Goal: Task Accomplishment & Management: Manage account settings

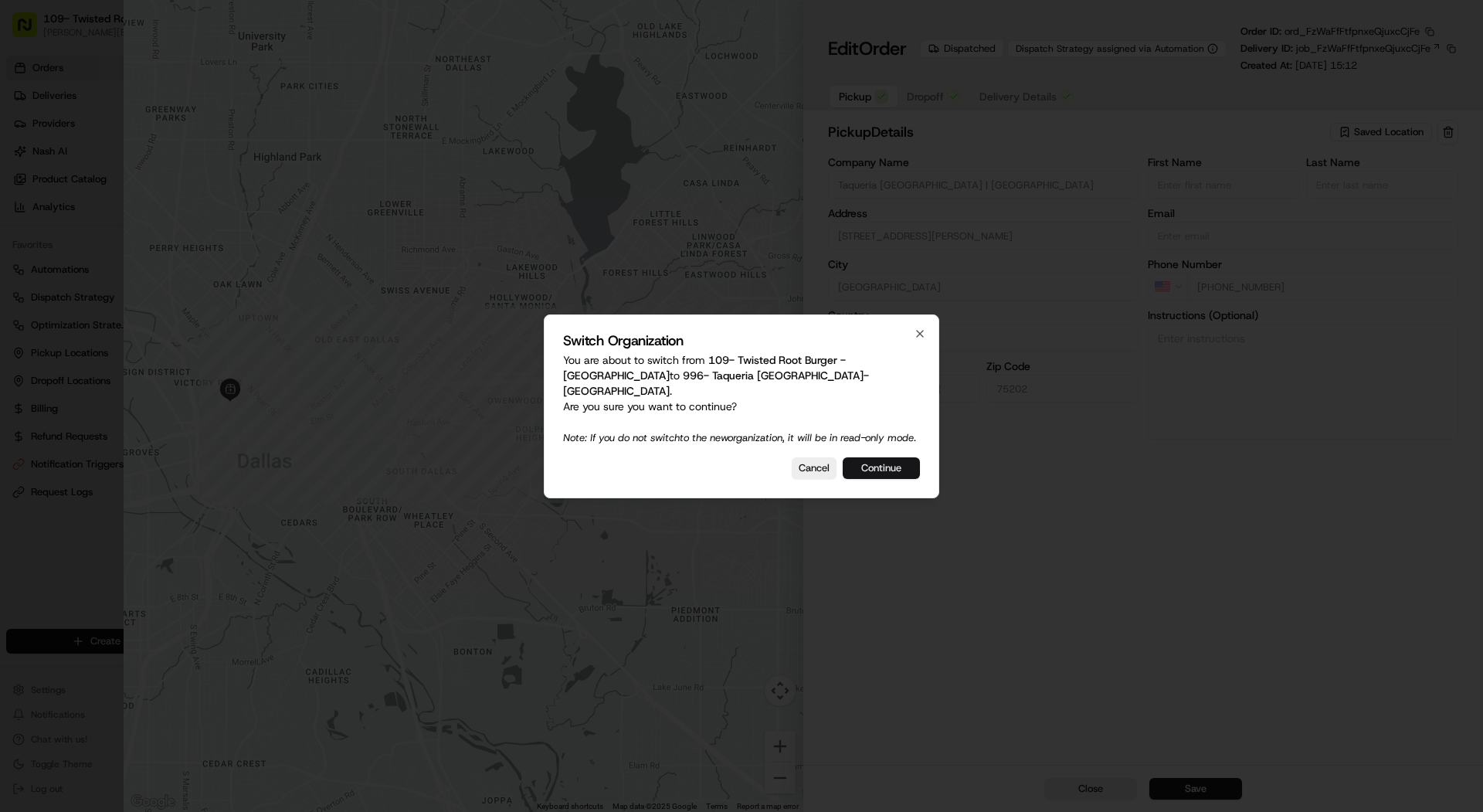
click at [887, 473] on button "Continue" at bounding box center [881, 468] width 77 height 21
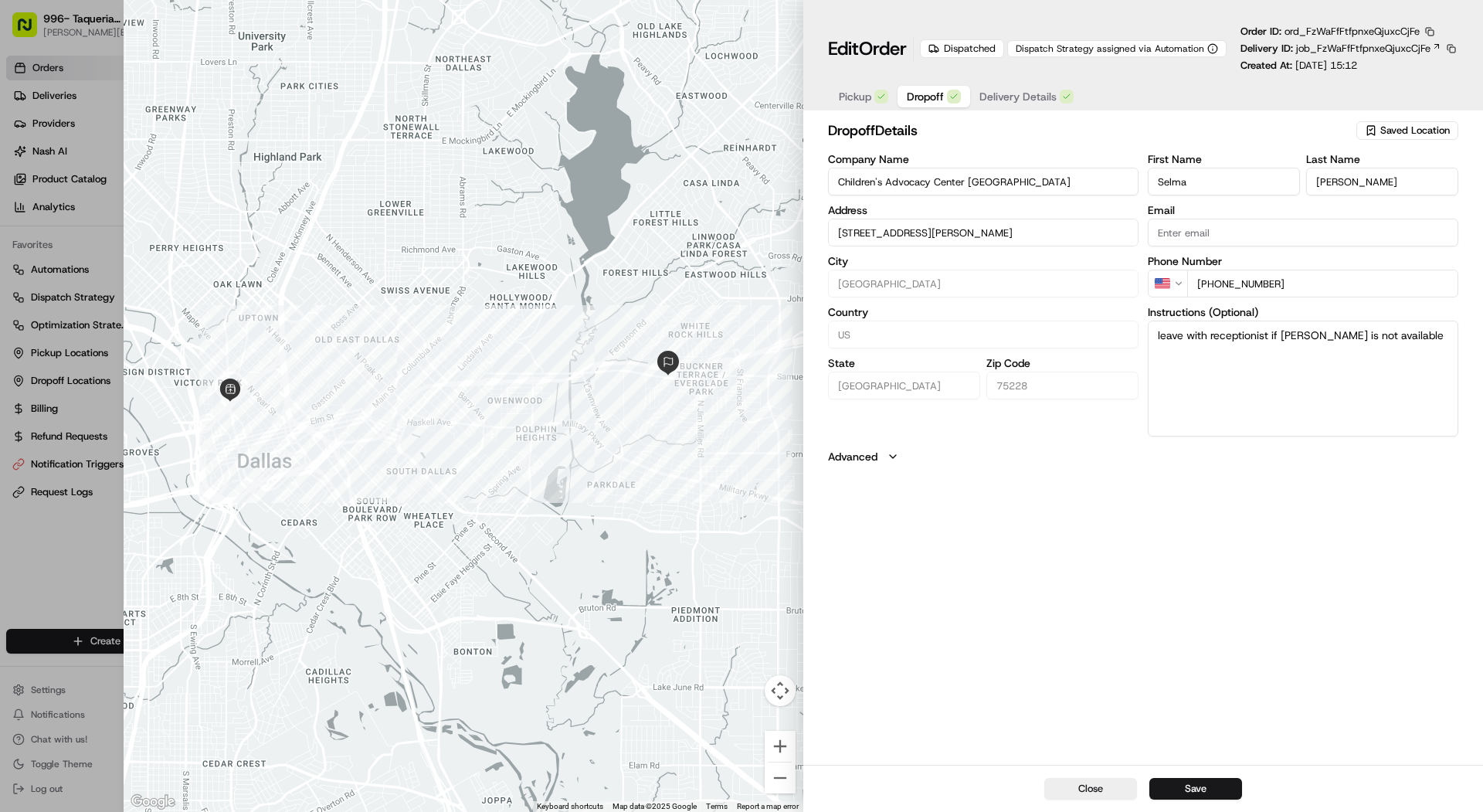
click at [923, 92] on span "Dropoff" at bounding box center [925, 96] width 37 height 15
click at [997, 104] on span "Delivery Details" at bounding box center [1018, 96] width 77 height 15
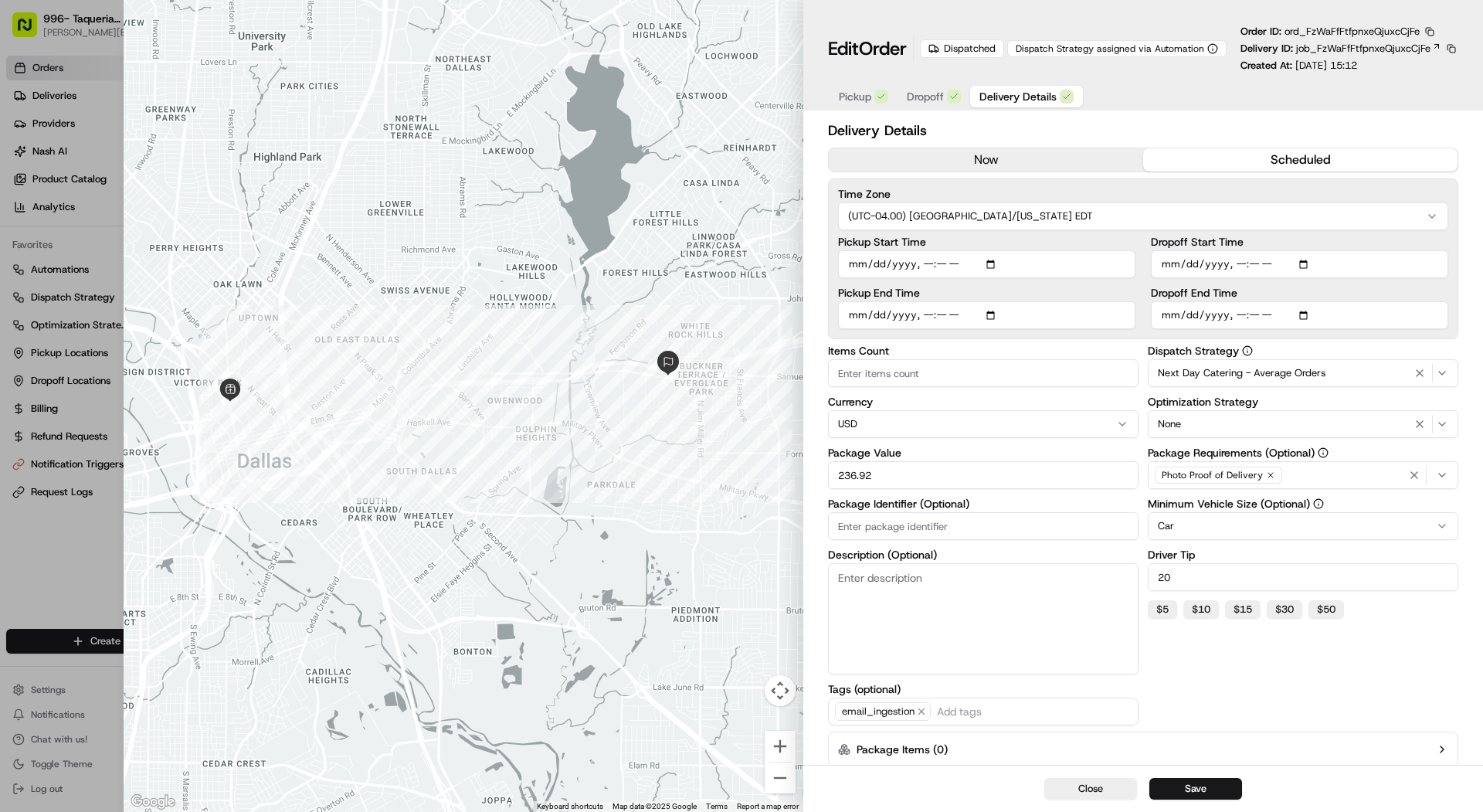
type input "1"
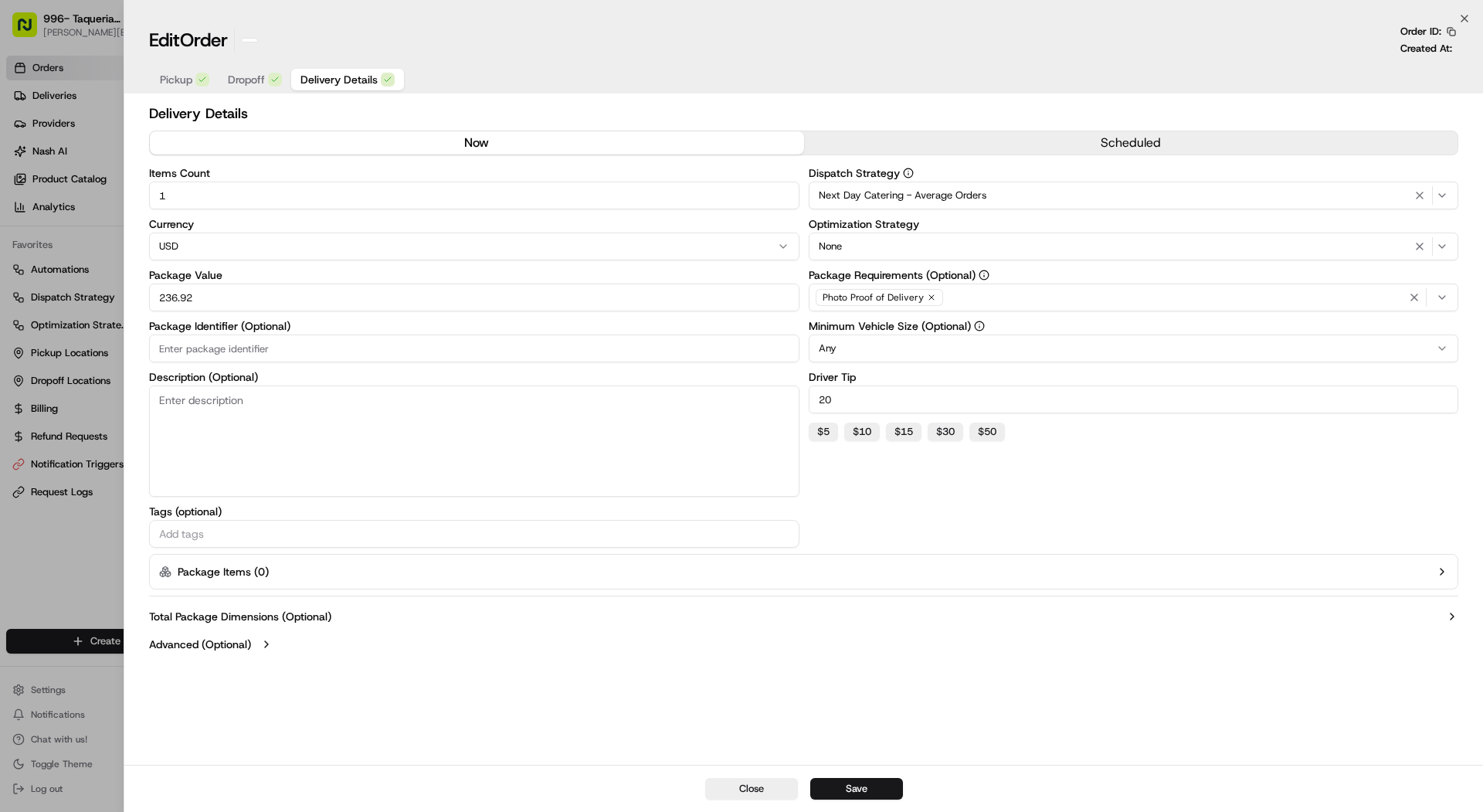
click at [20, 207] on div at bounding box center [741, 406] width 1483 height 812
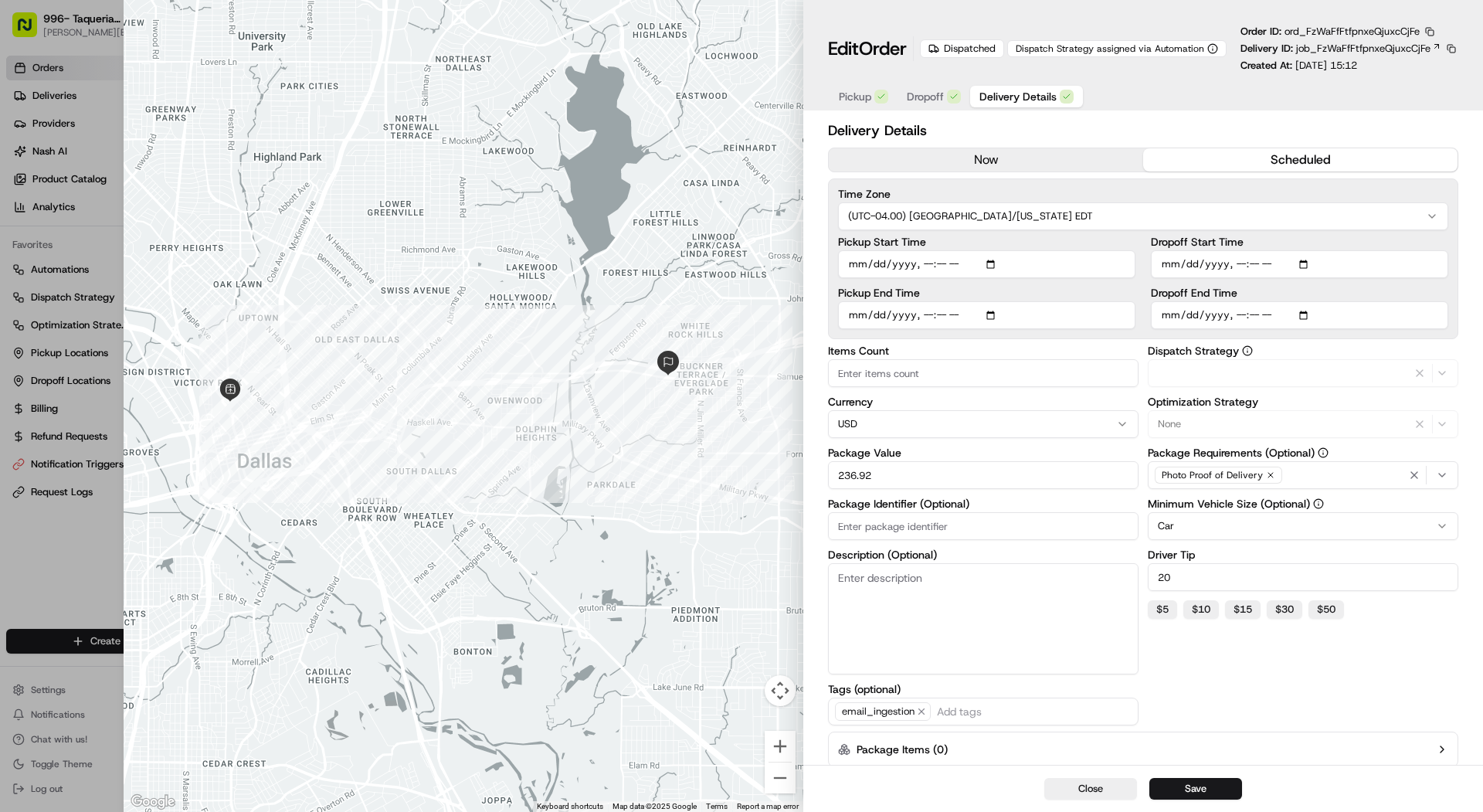
click at [1013, 93] on span "Delivery Details" at bounding box center [1018, 96] width 77 height 15
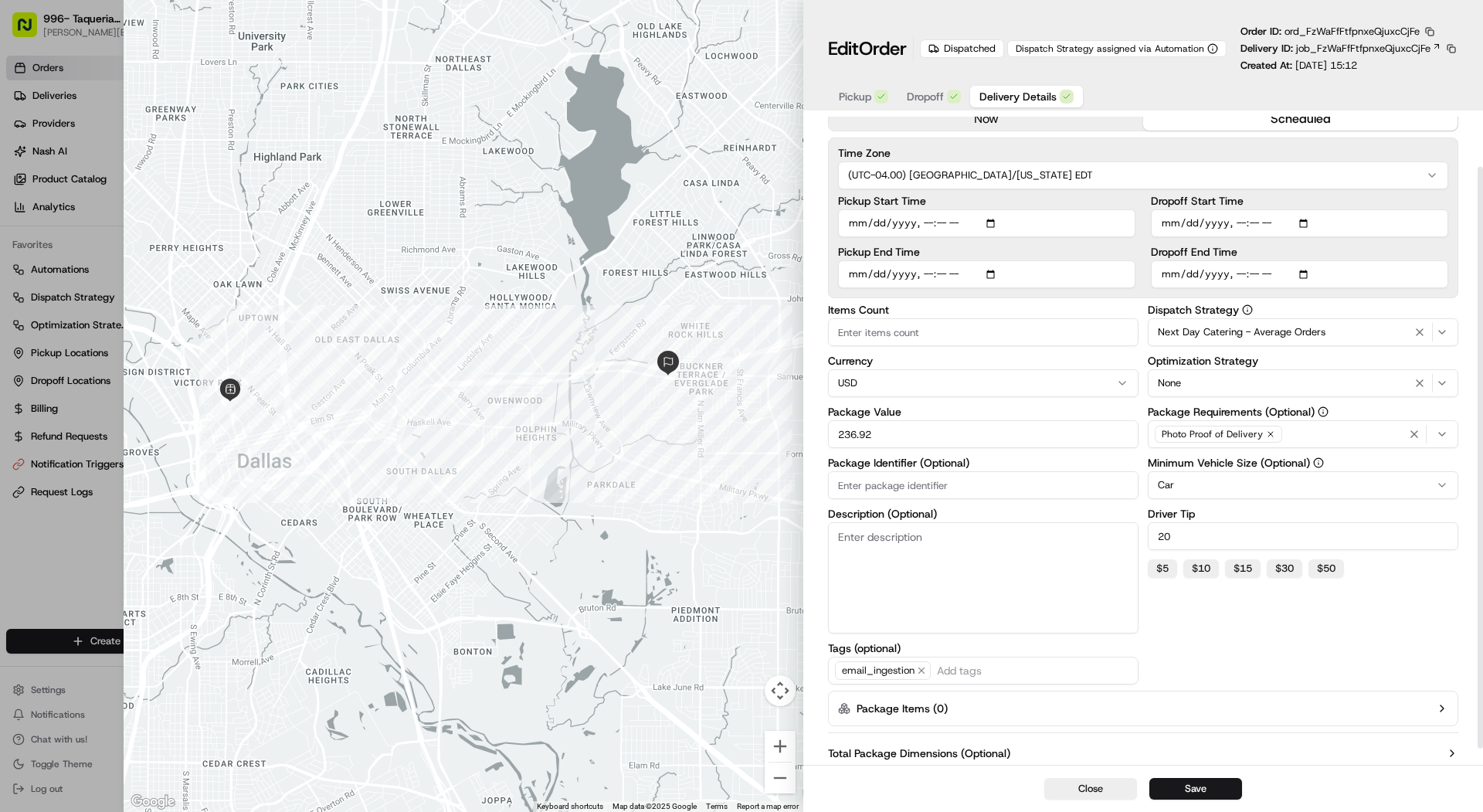
scroll to position [74, 0]
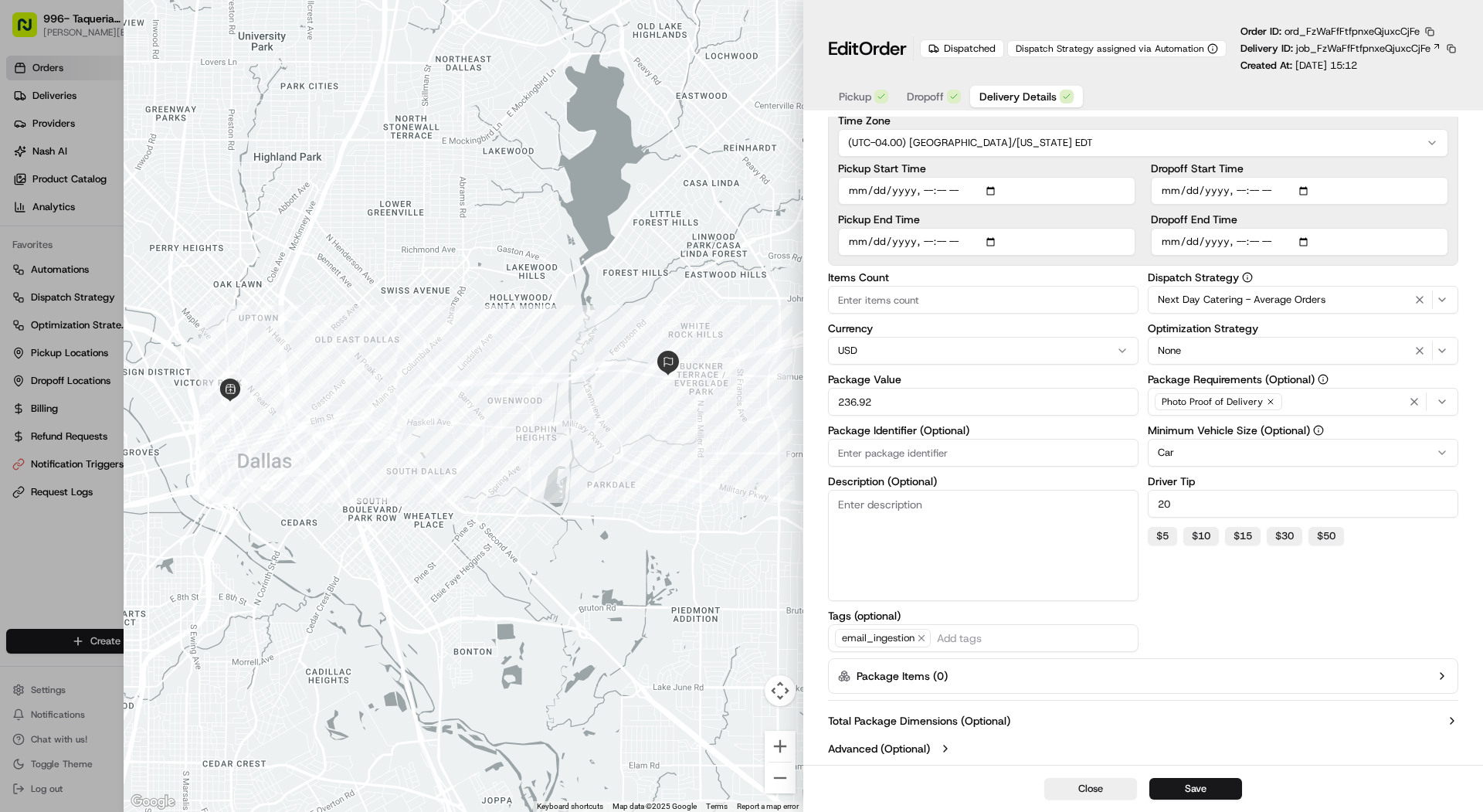
click at [51, 179] on div at bounding box center [741, 406] width 1483 height 812
type input "1"
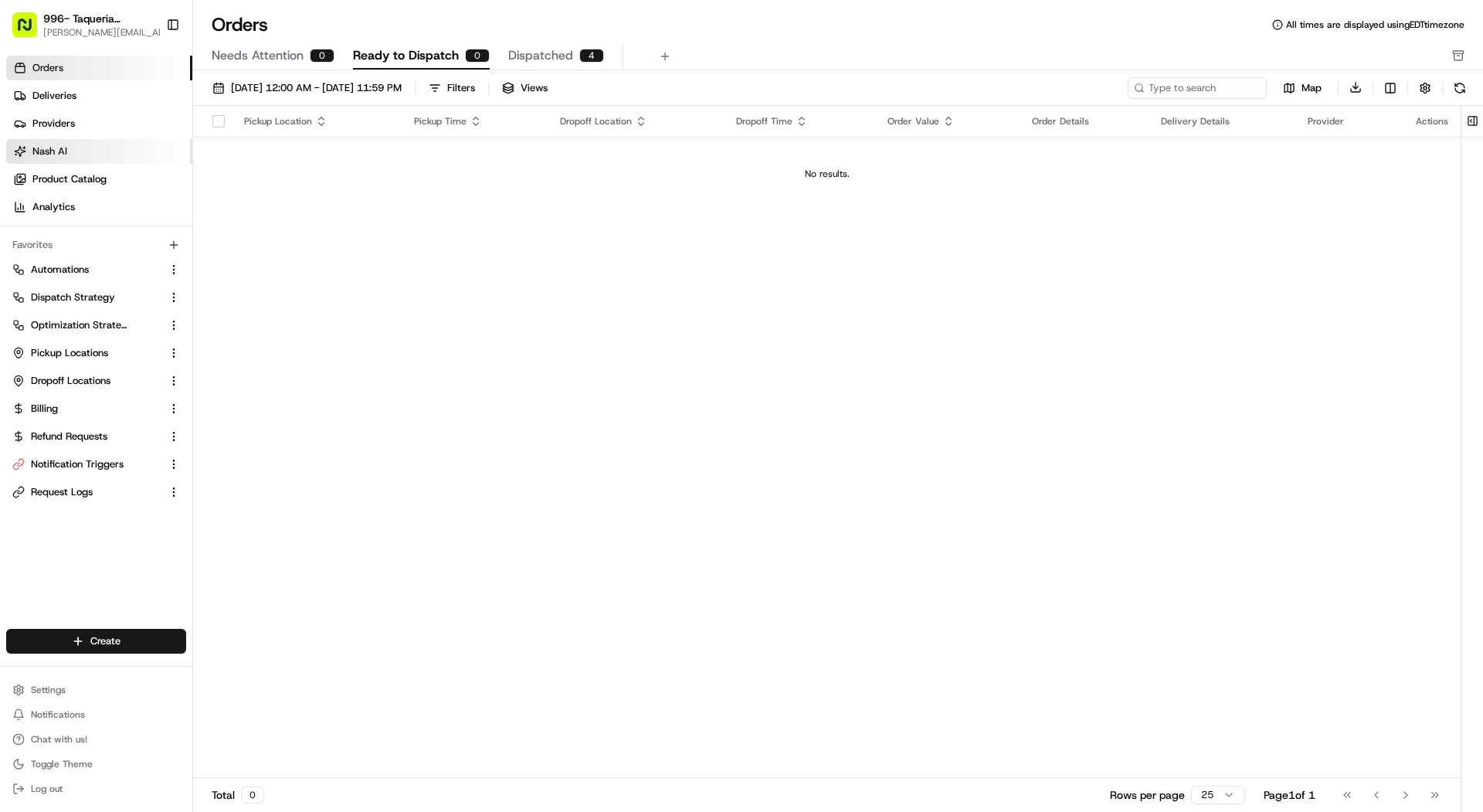
click at [62, 159] on link "Nash AI" at bounding box center [99, 152] width 186 height 25
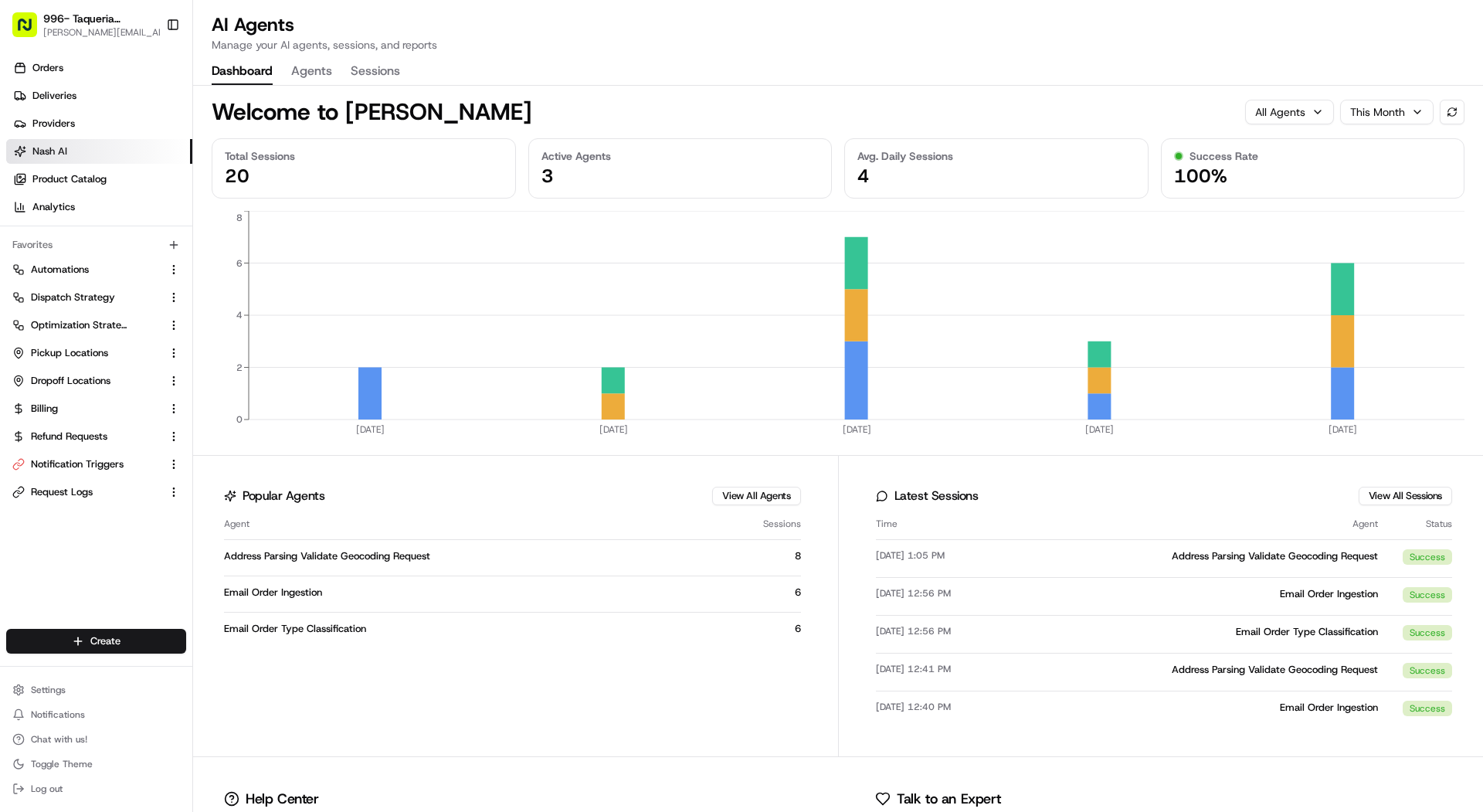
click at [315, 82] on button "Agents" at bounding box center [312, 72] width 41 height 27
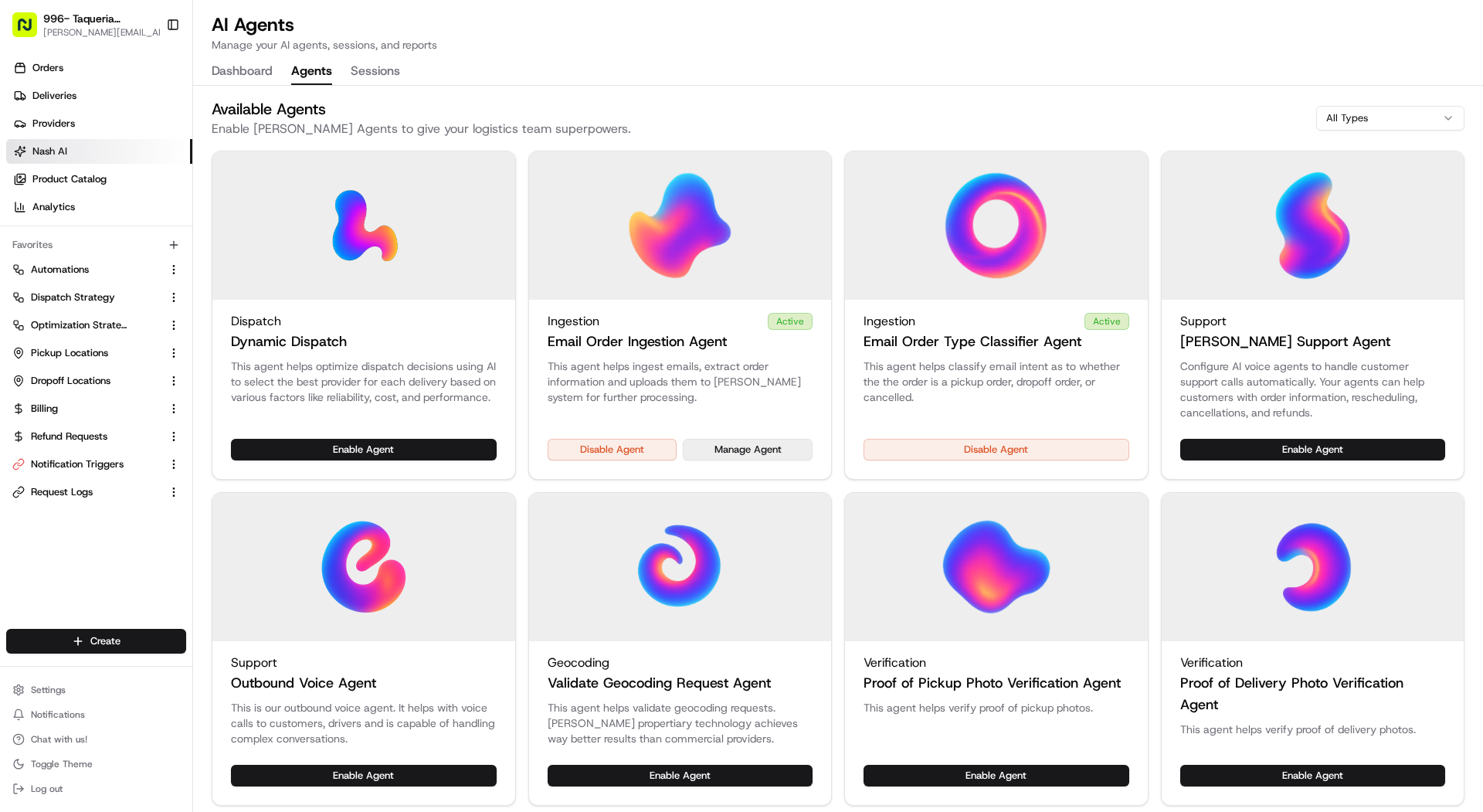
click at [768, 456] on button "Manage Agent" at bounding box center [747, 449] width 129 height 21
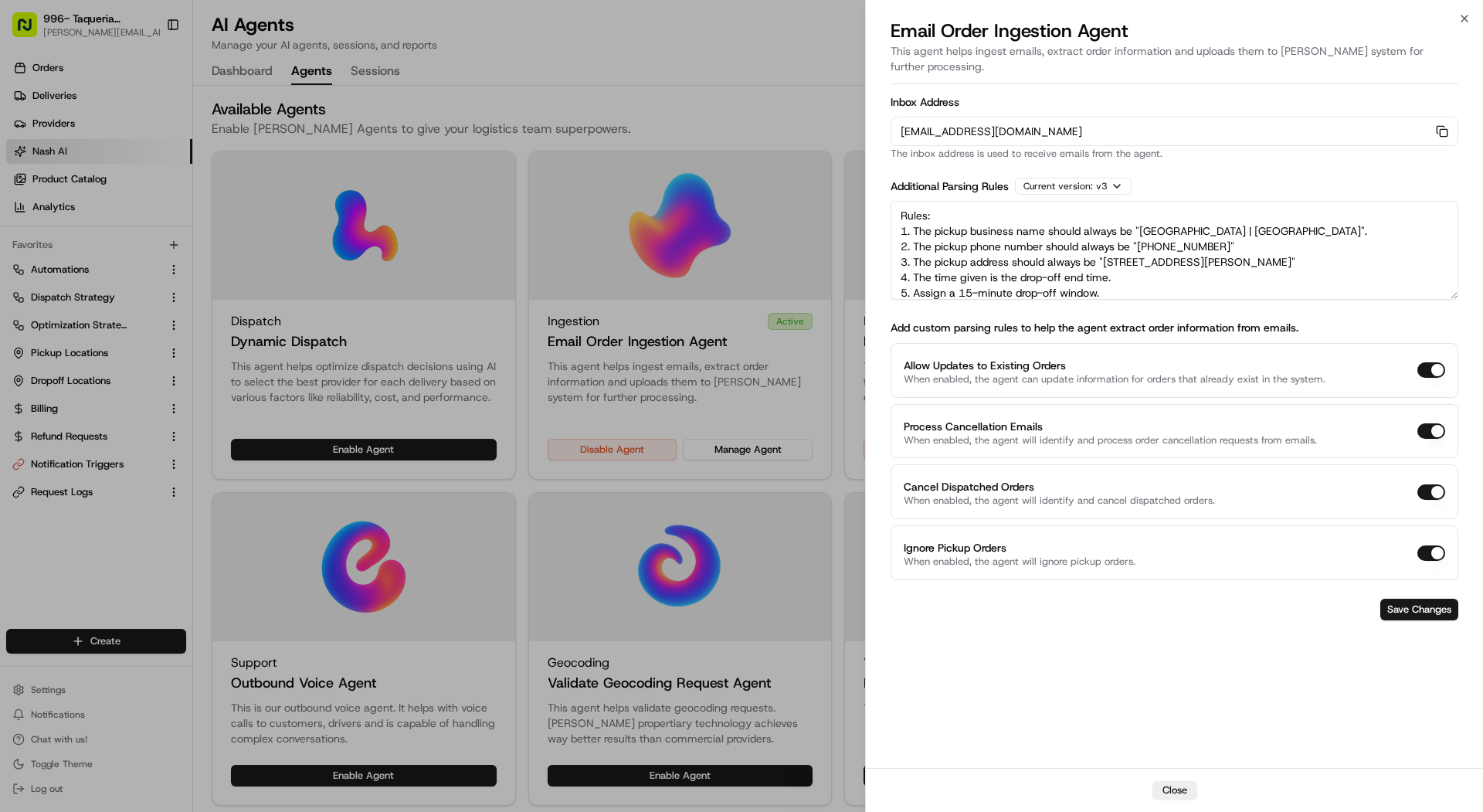
scroll to position [53, 0]
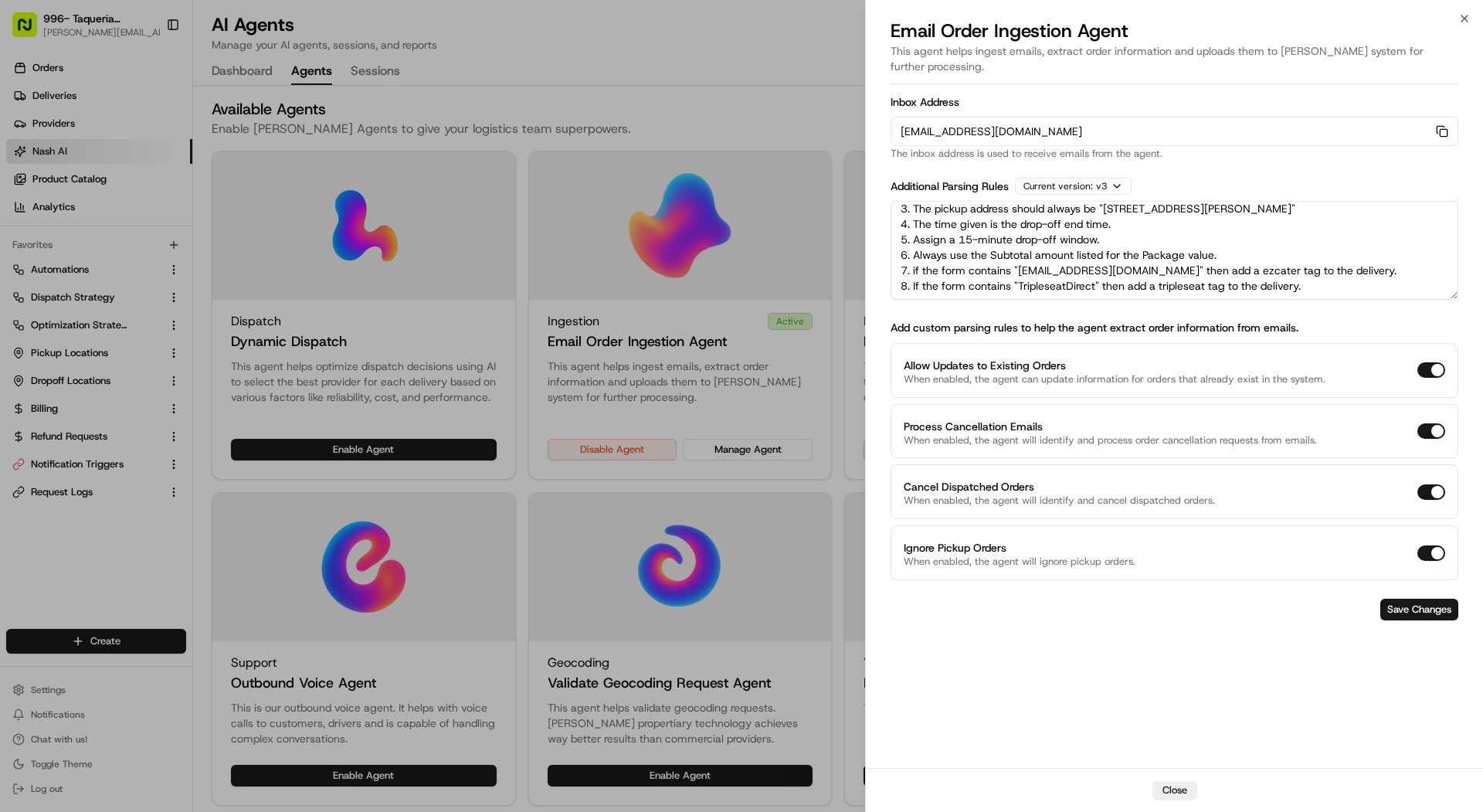
click at [98, 99] on div at bounding box center [741, 406] width 1483 height 812
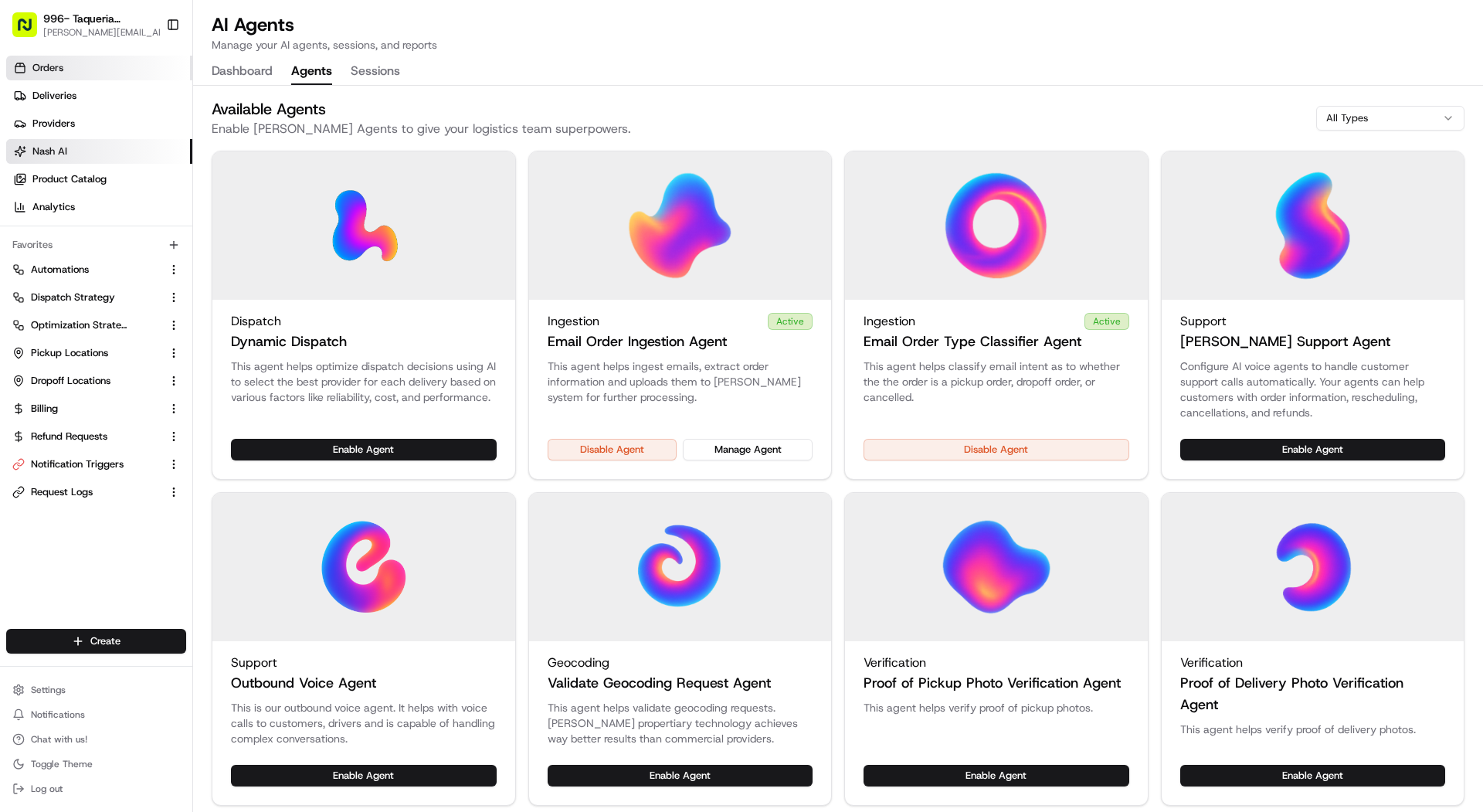
click at [98, 61] on link "Orders" at bounding box center [99, 68] width 186 height 25
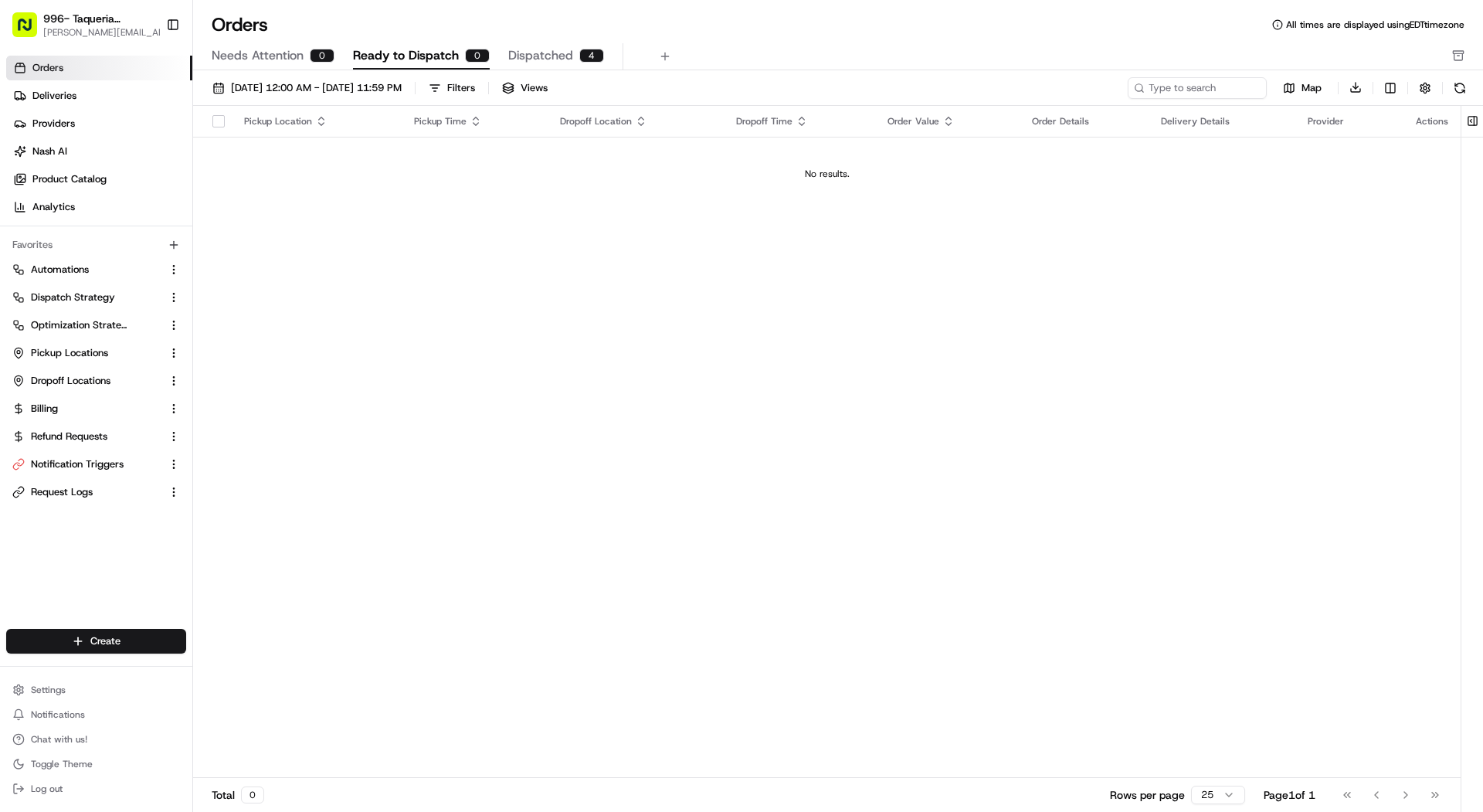
click at [563, 63] on span "Dispatched" at bounding box center [540, 55] width 65 height 19
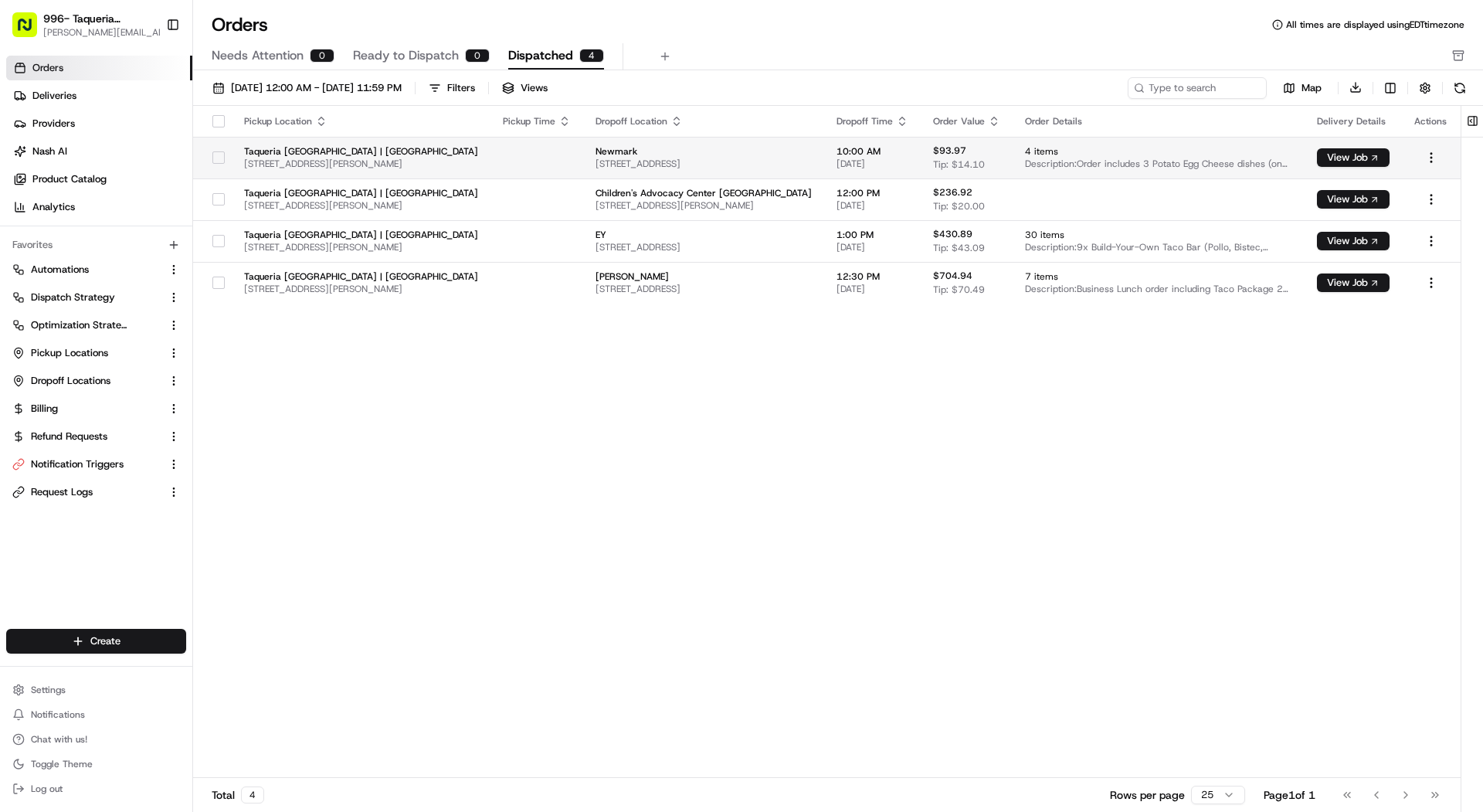
click at [526, 157] on td at bounding box center [536, 157] width 93 height 42
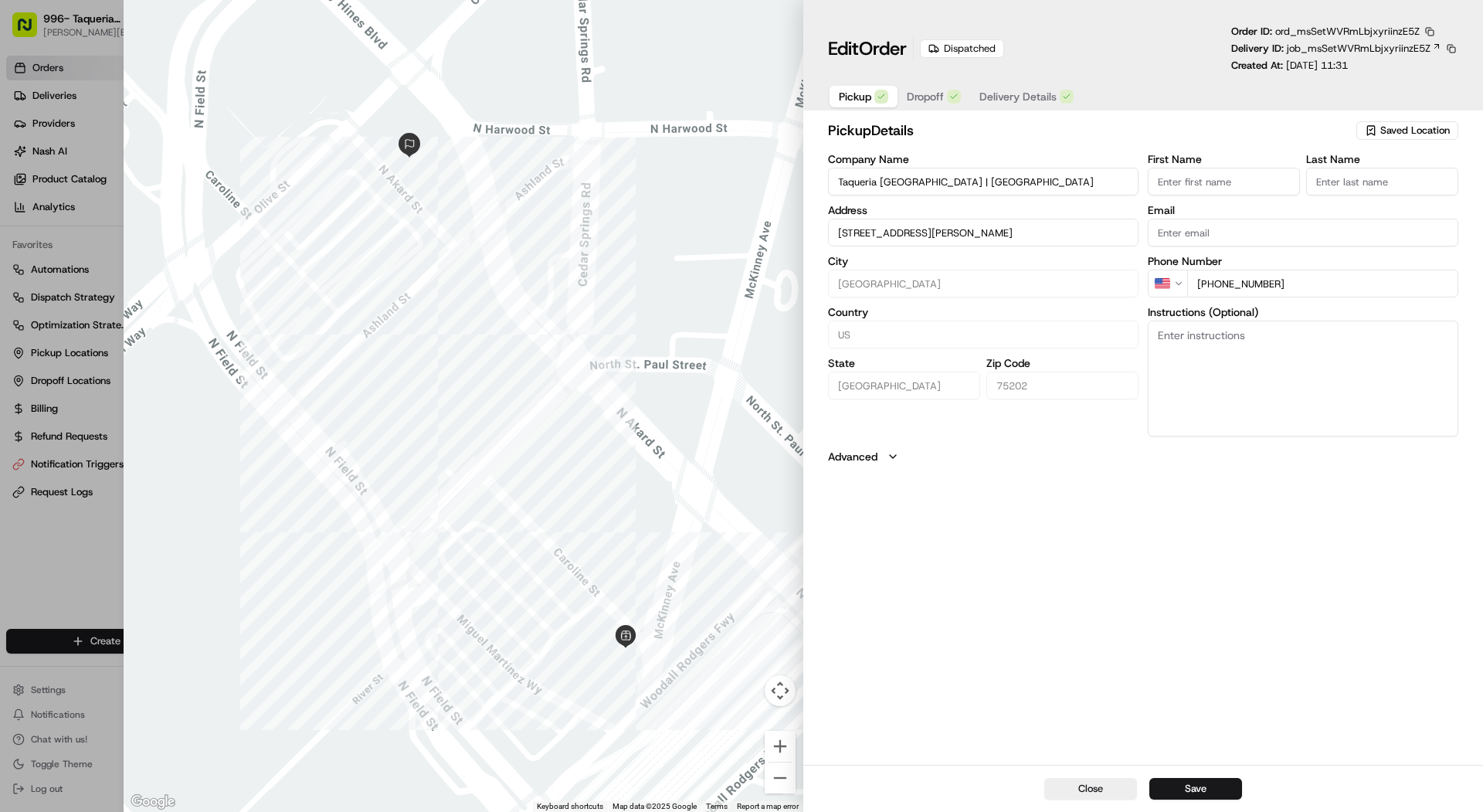
click at [1011, 104] on span "Delivery Details" at bounding box center [1018, 96] width 77 height 15
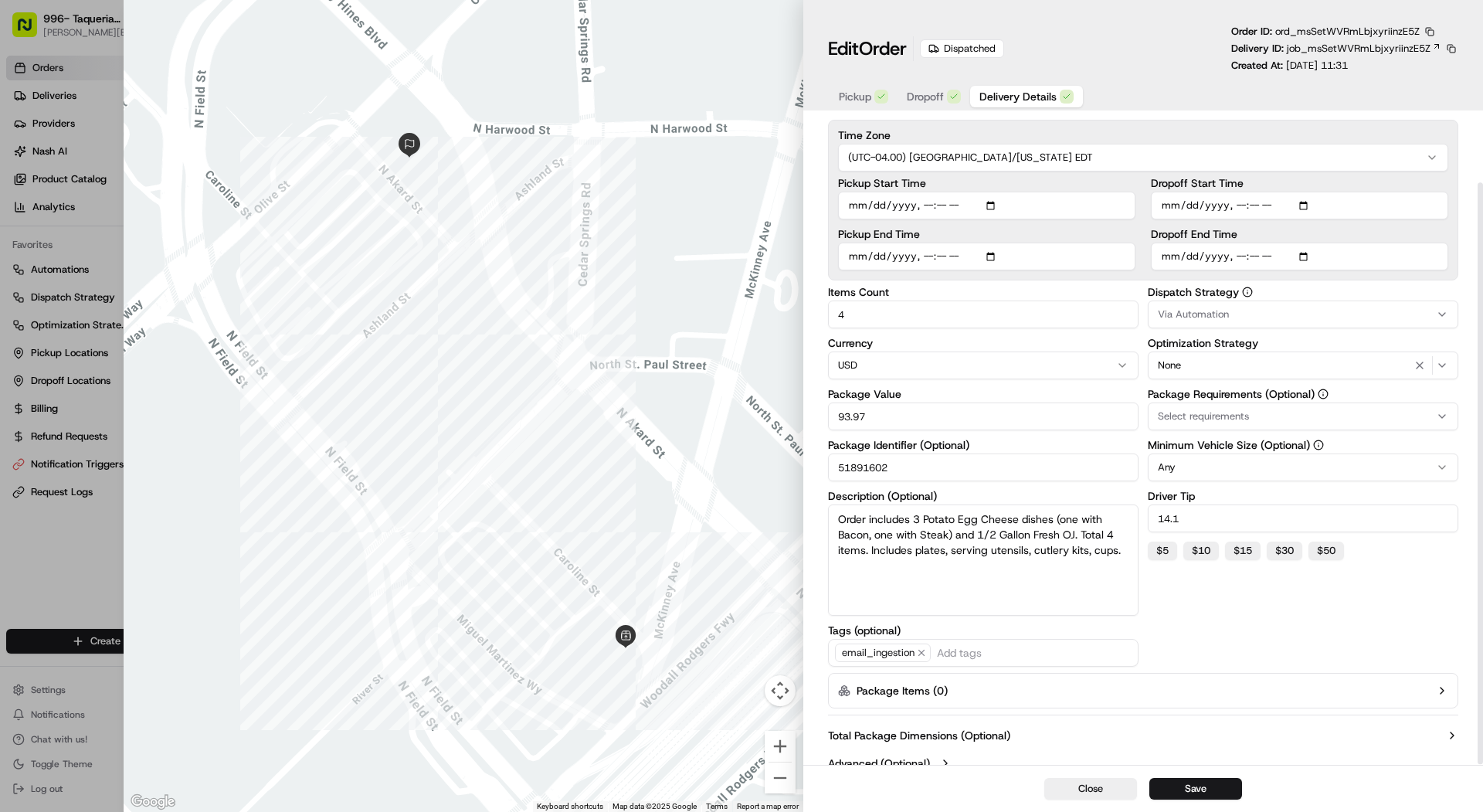
scroll to position [74, 0]
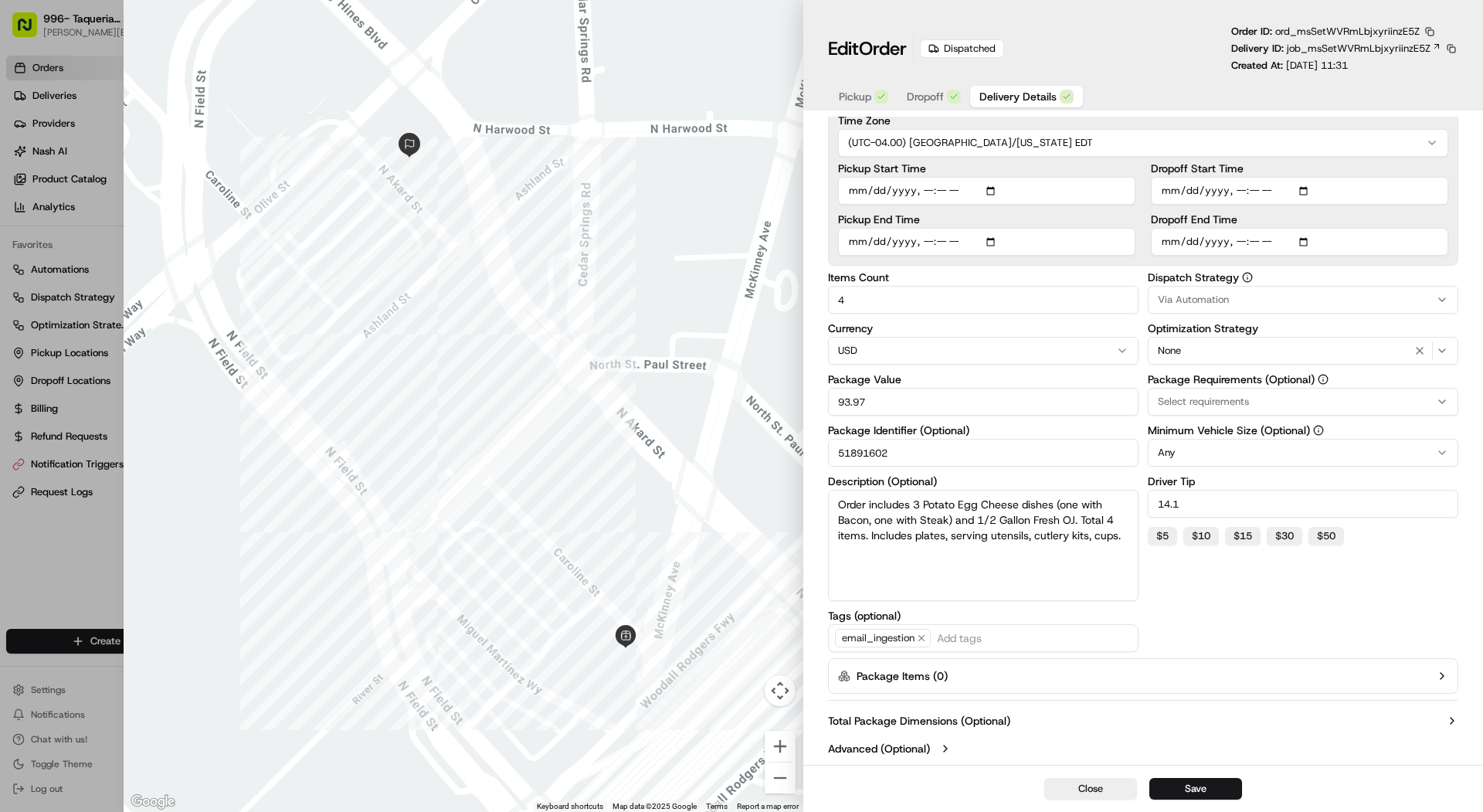
type input "1"
click at [47, 346] on div at bounding box center [741, 406] width 1483 height 812
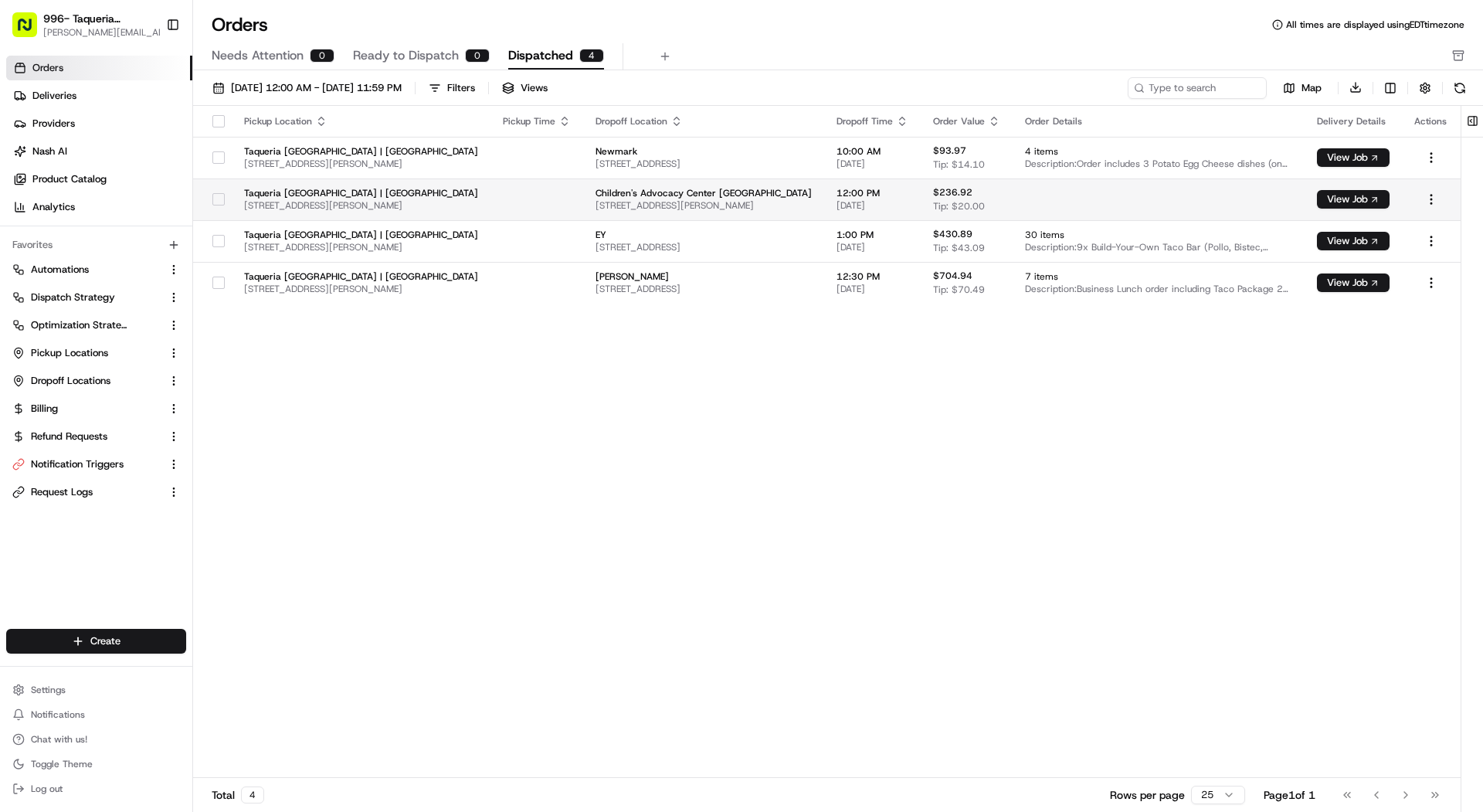
click at [923, 212] on td "$236.92 Tip: $20.00" at bounding box center [967, 199] width 92 height 42
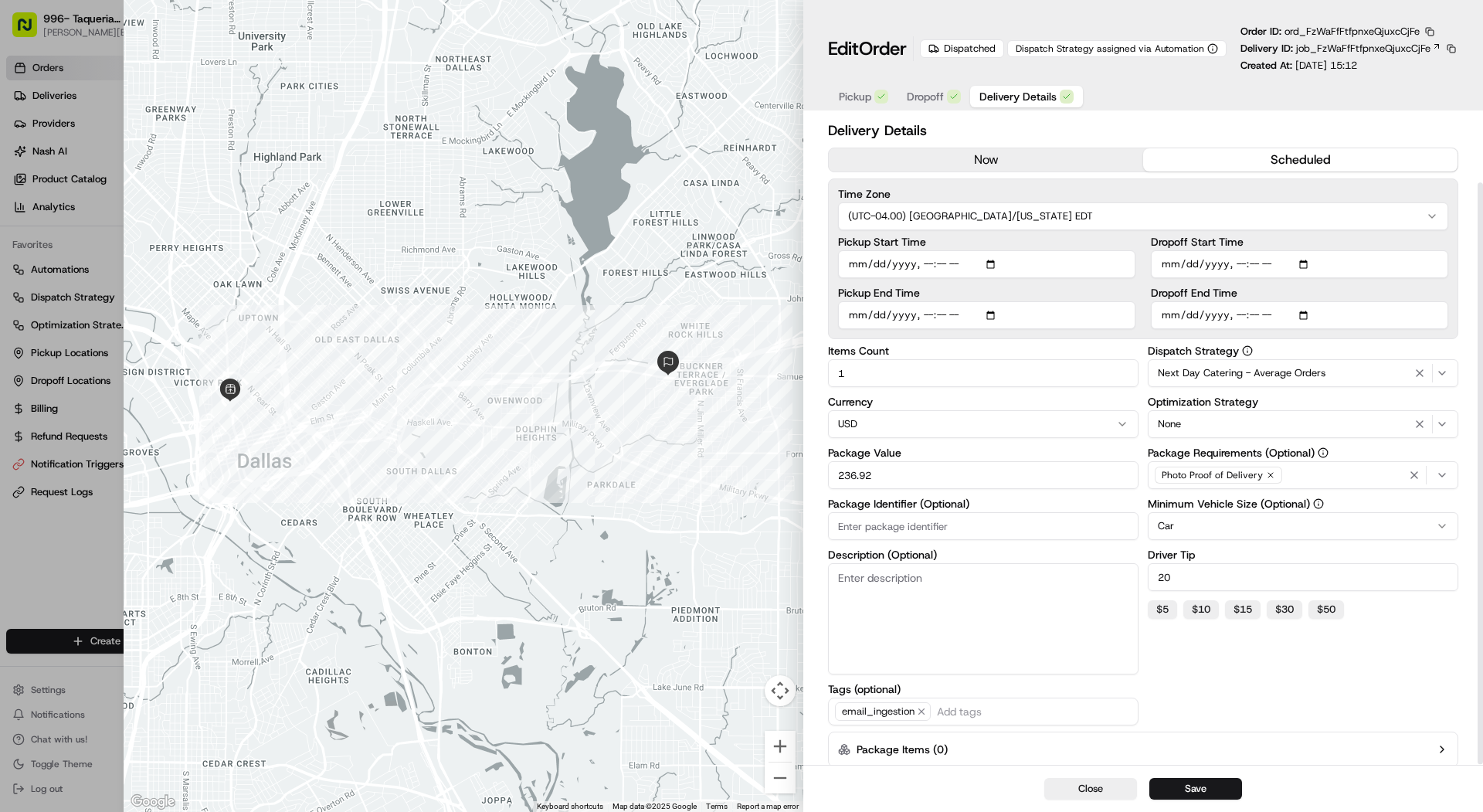
scroll to position [74, 0]
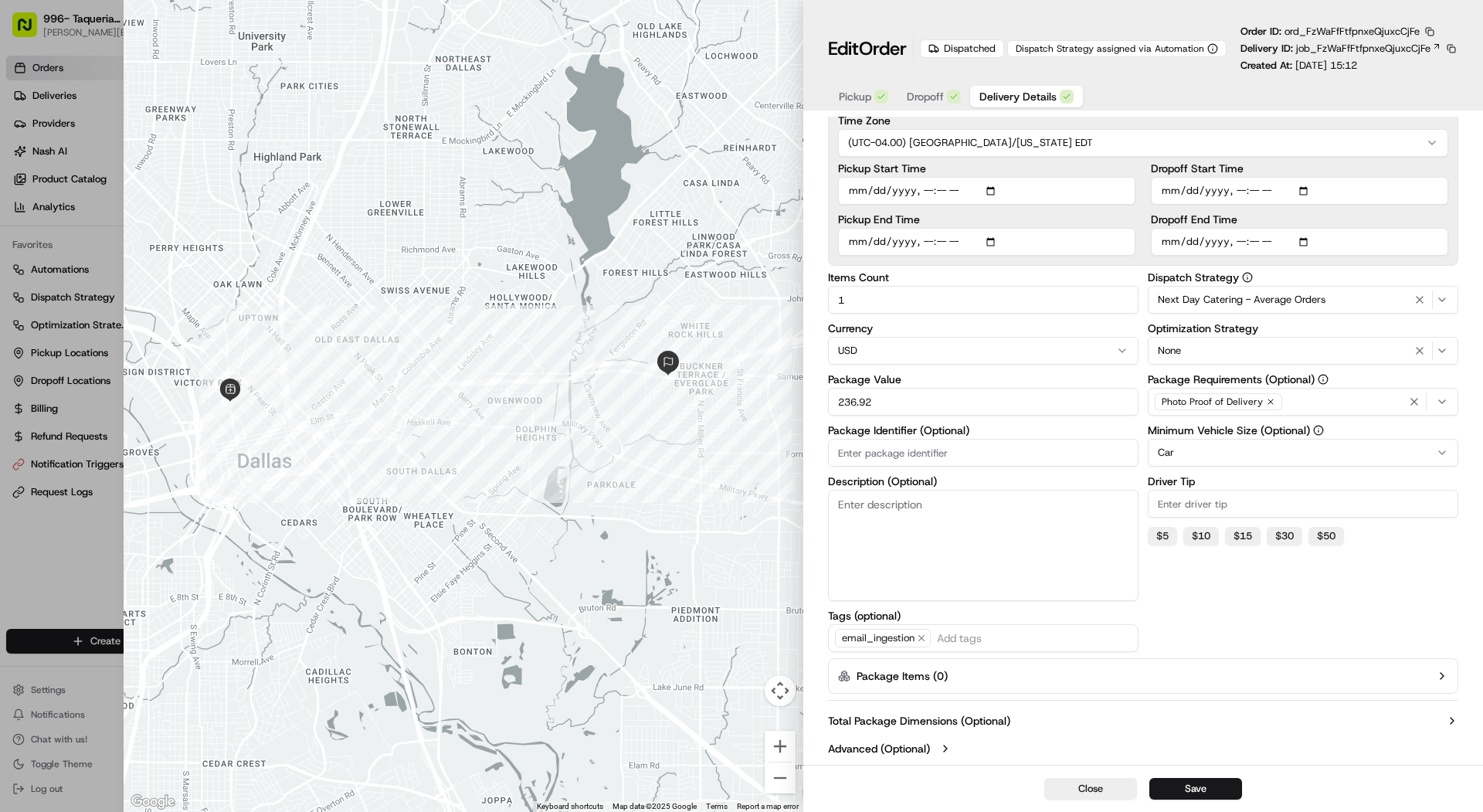
click at [103, 45] on div at bounding box center [741, 406] width 1483 height 812
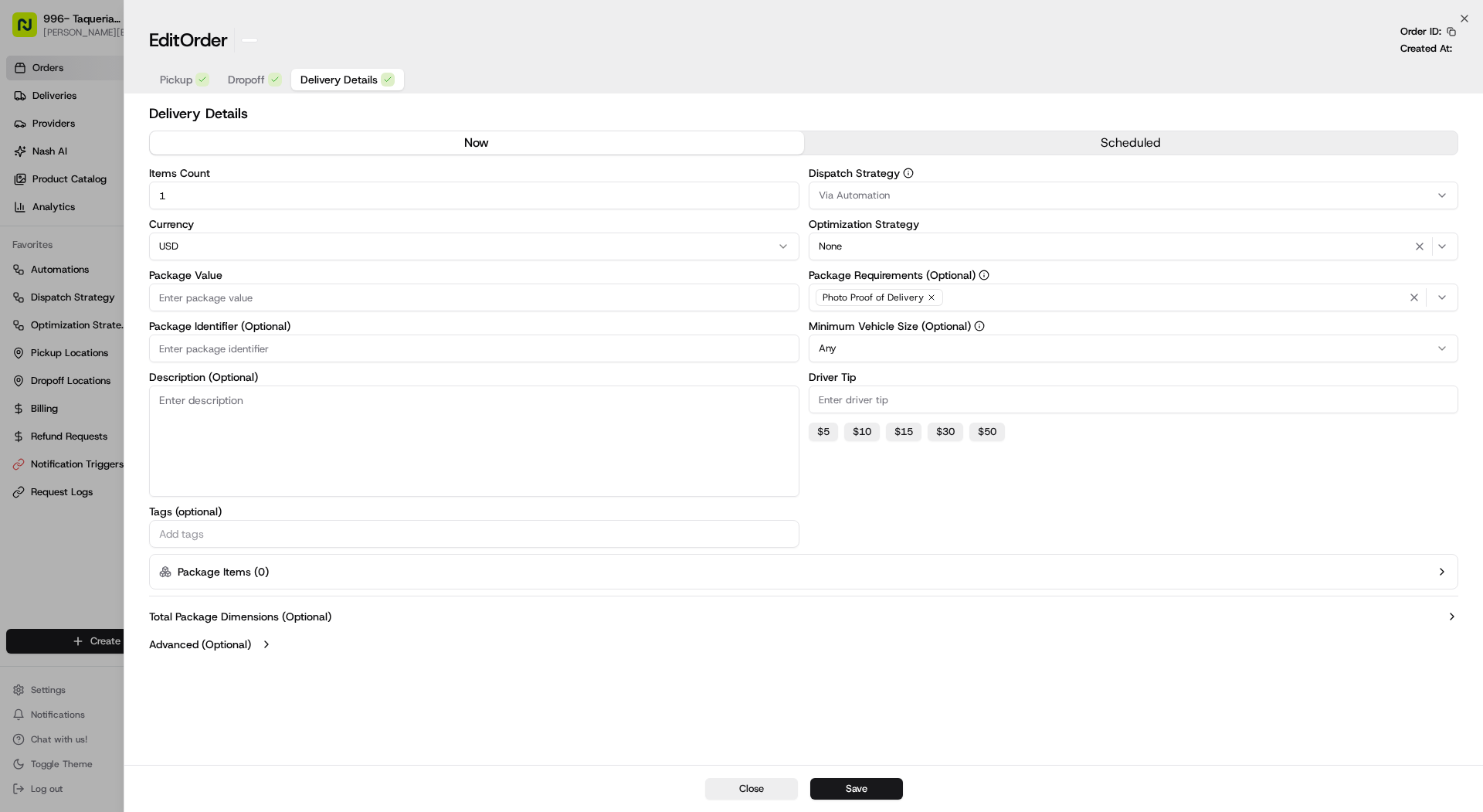
scroll to position [0, 0]
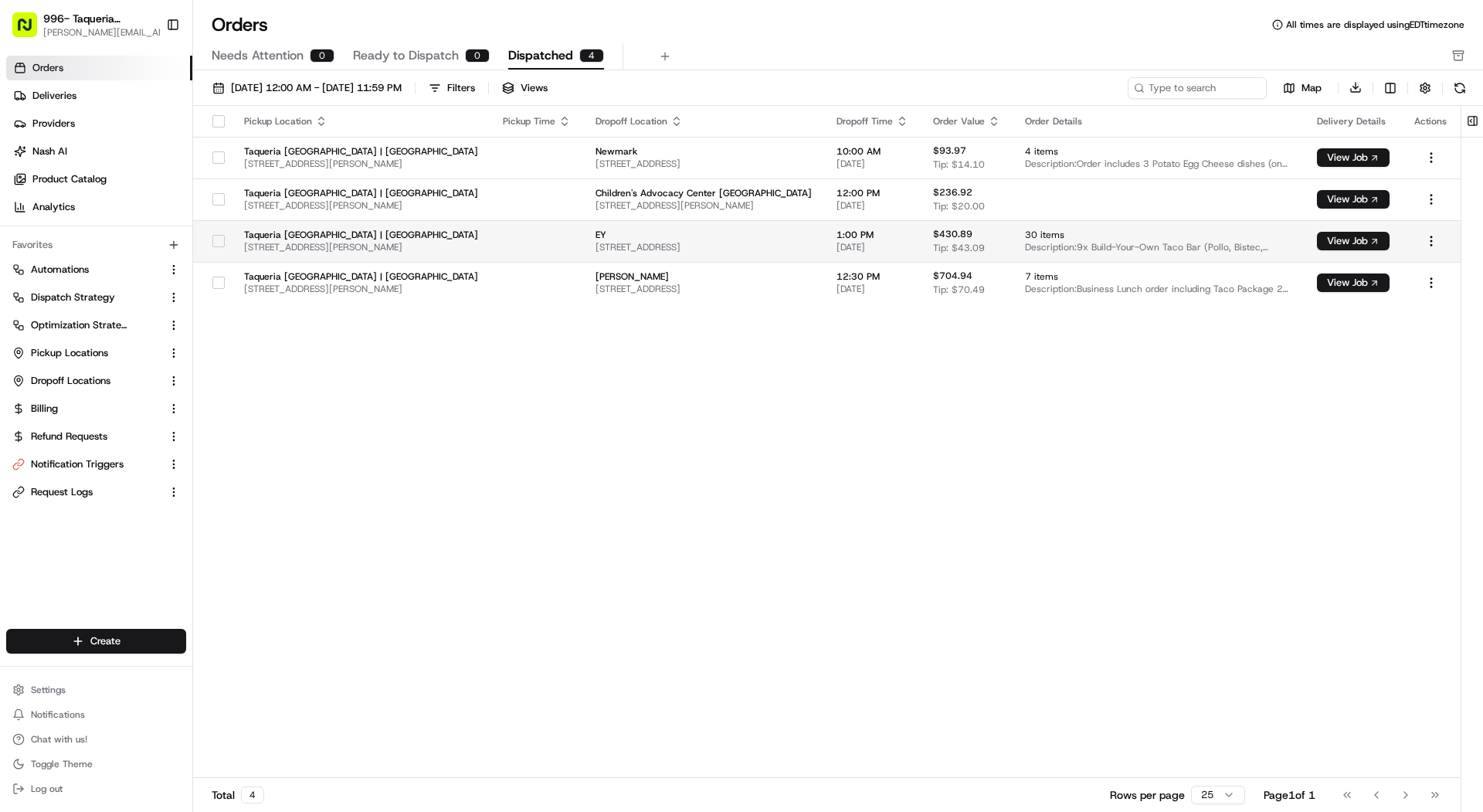
click at [756, 261] on td "EY 2323 Victory Ave, Dallas, TX 75202, USA" at bounding box center [704, 240] width 241 height 42
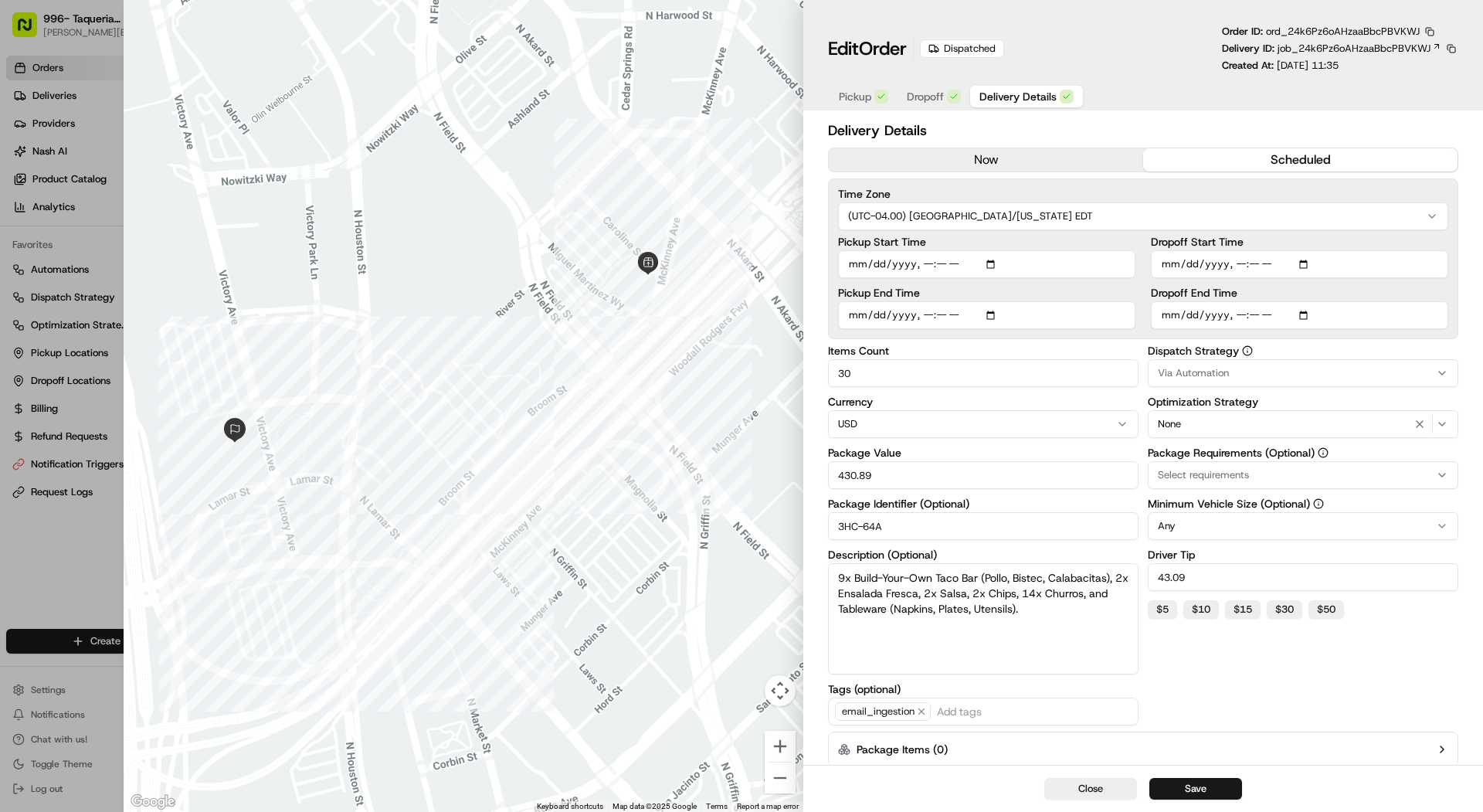
scroll to position [74, 0]
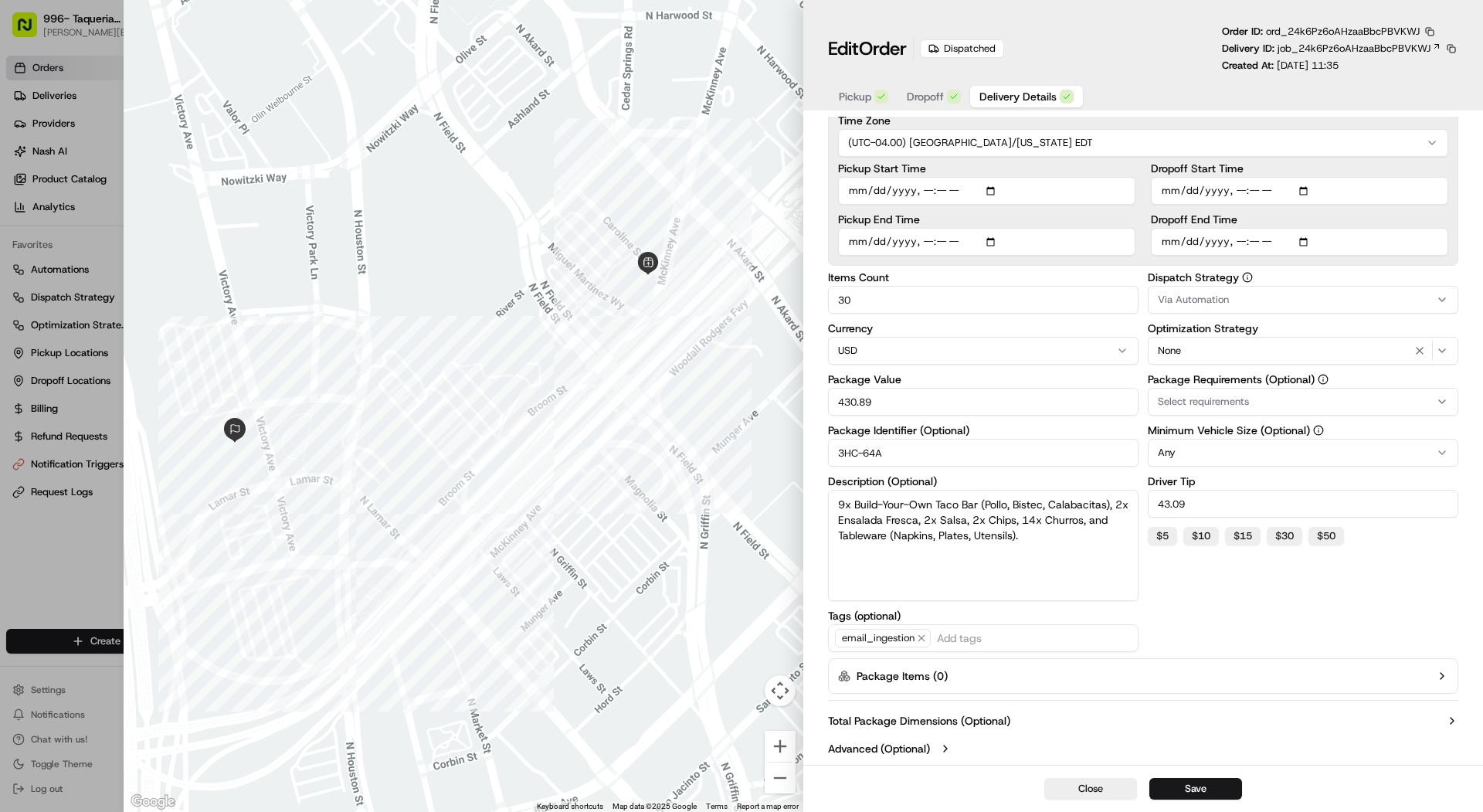
type input "1"
click at [54, 357] on div at bounding box center [741, 406] width 1483 height 812
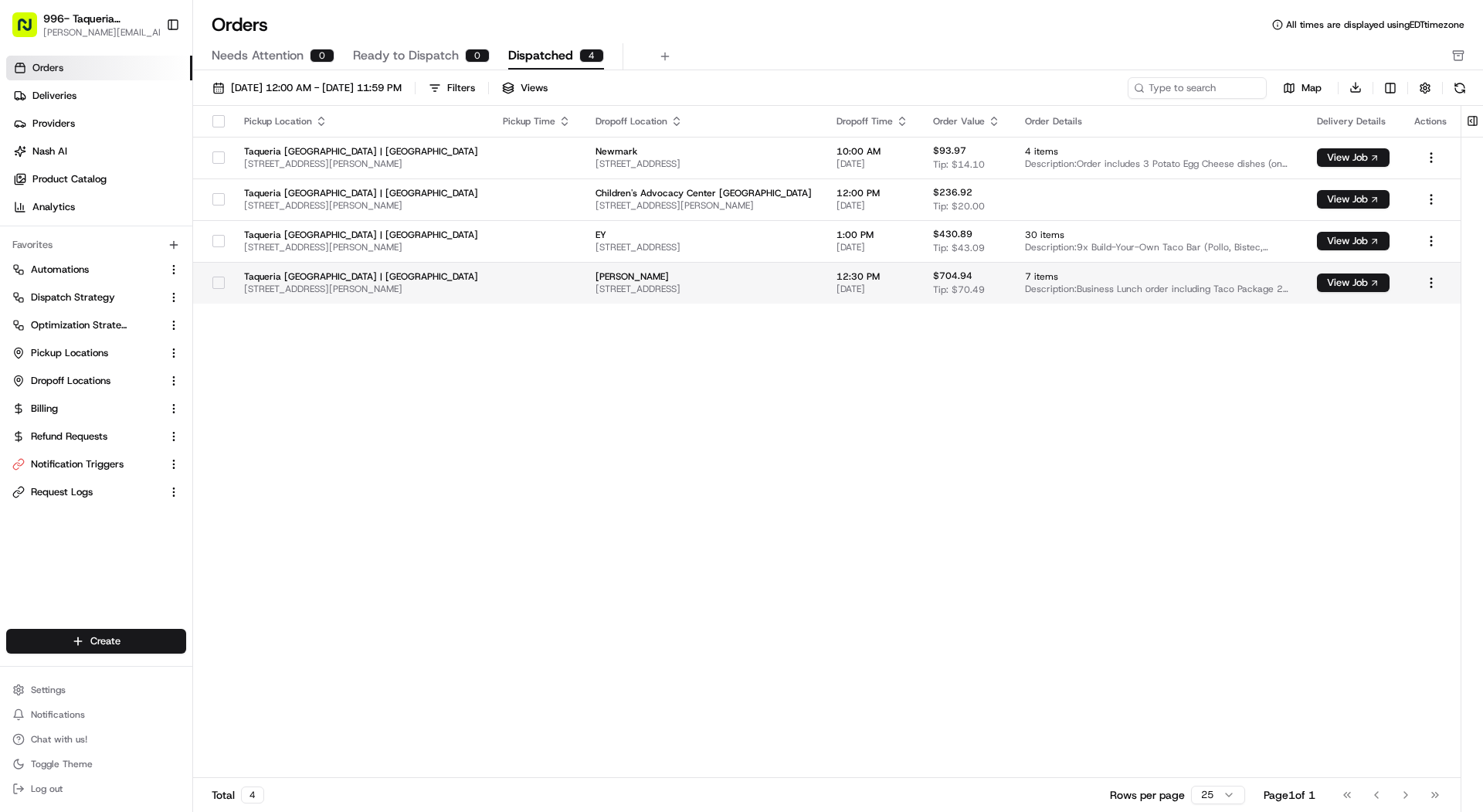
click at [921, 279] on td "$704.94 Tip: $70.49" at bounding box center [967, 282] width 92 height 42
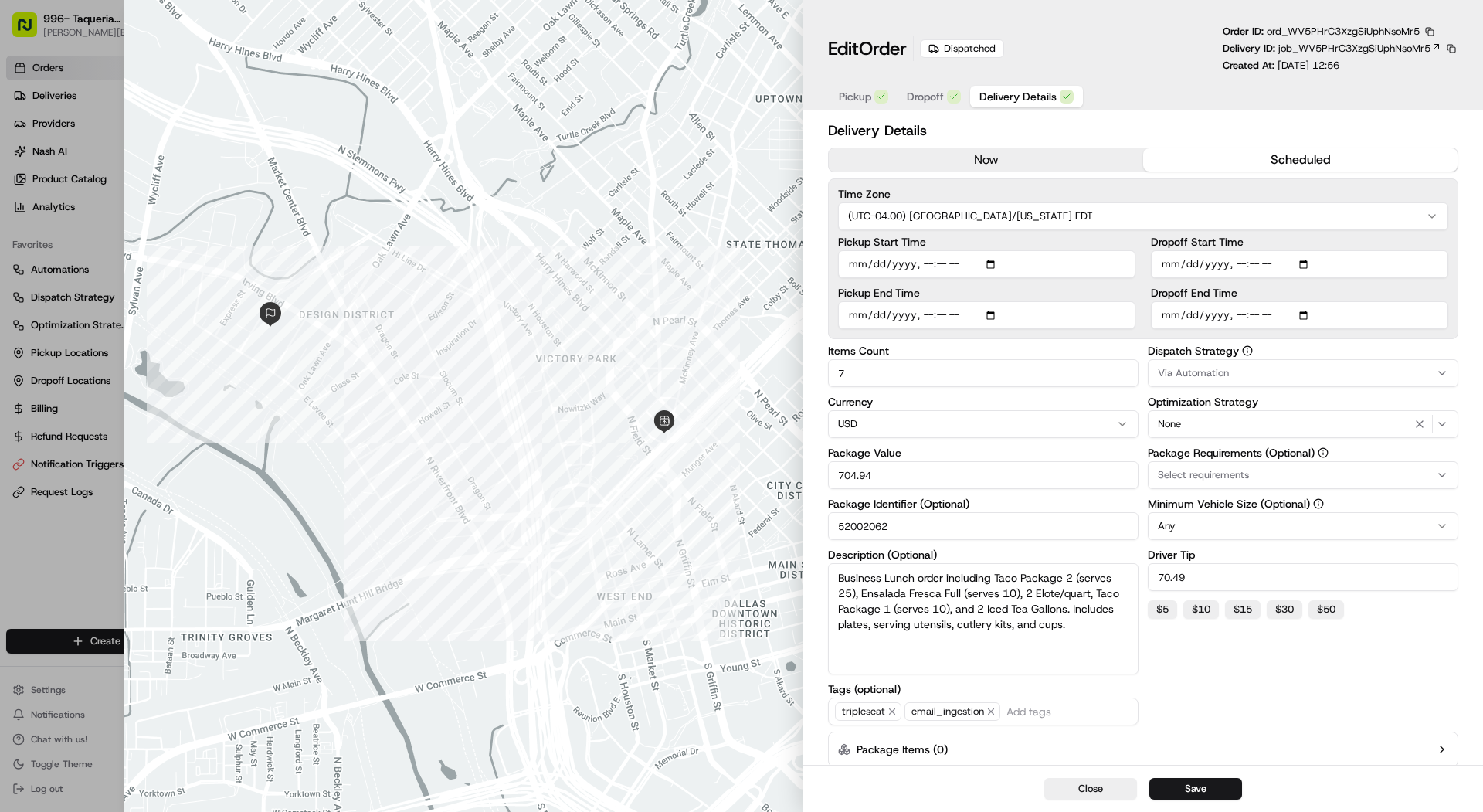
scroll to position [74, 0]
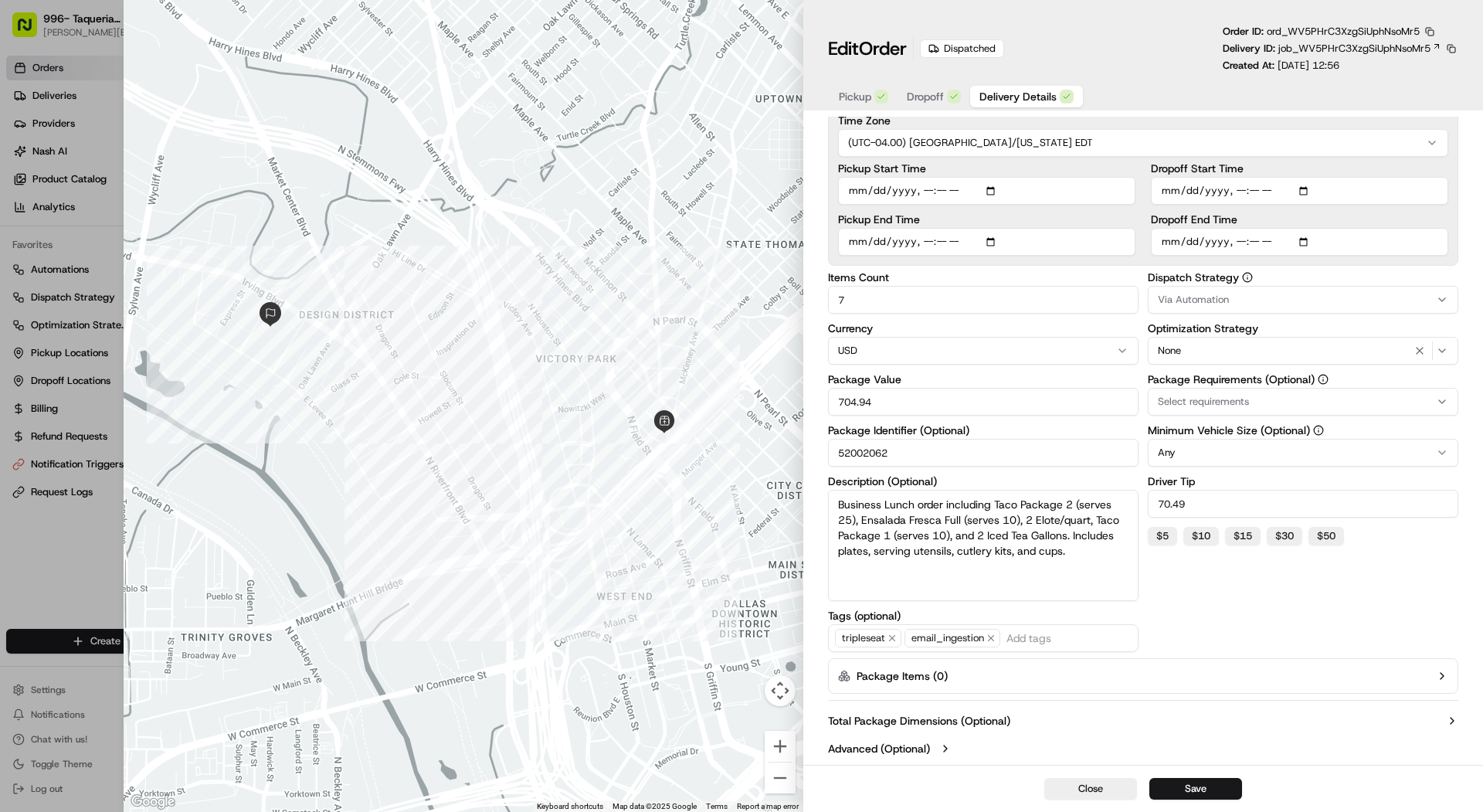
type input "1"
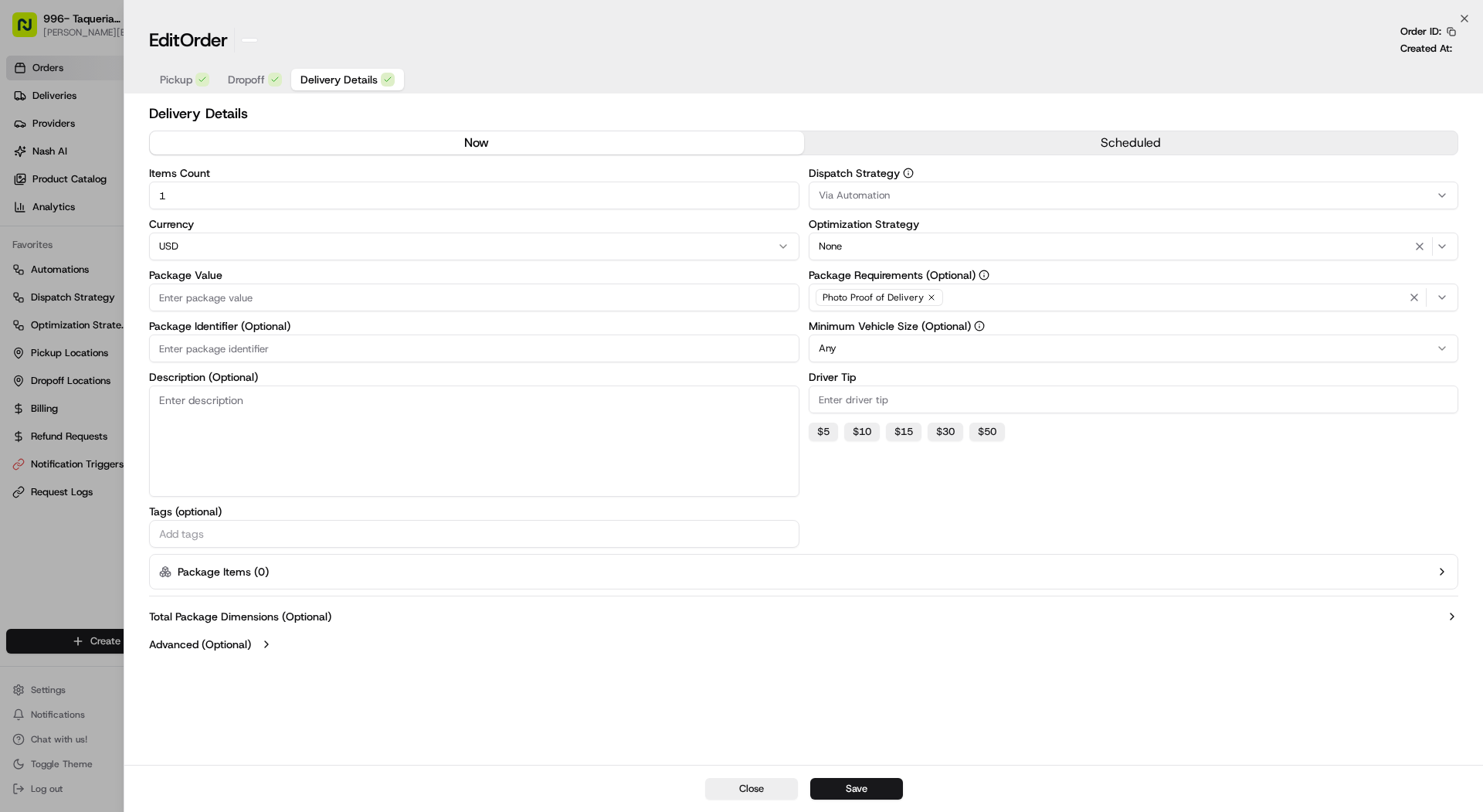
click at [74, 519] on div at bounding box center [741, 406] width 1483 height 812
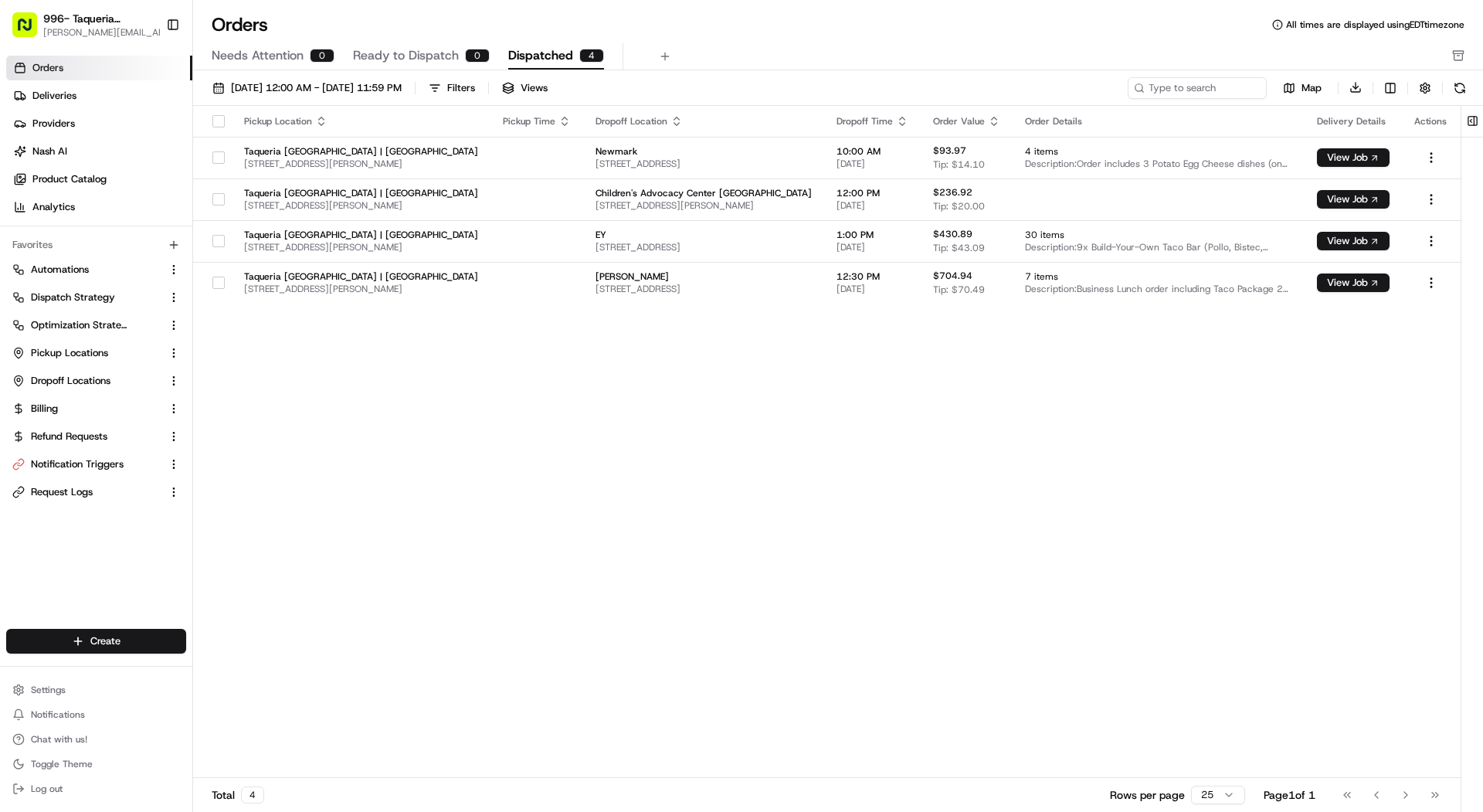
click at [1378, 89] on div "Map Download" at bounding box center [1299, 87] width 343 height 22
click at [1386, 89] on html "996- Taqueria La Ventana- Downtown Dallas mariam@usenash.com Toggle Sidebar Ord…" at bounding box center [741, 406] width 1483 height 812
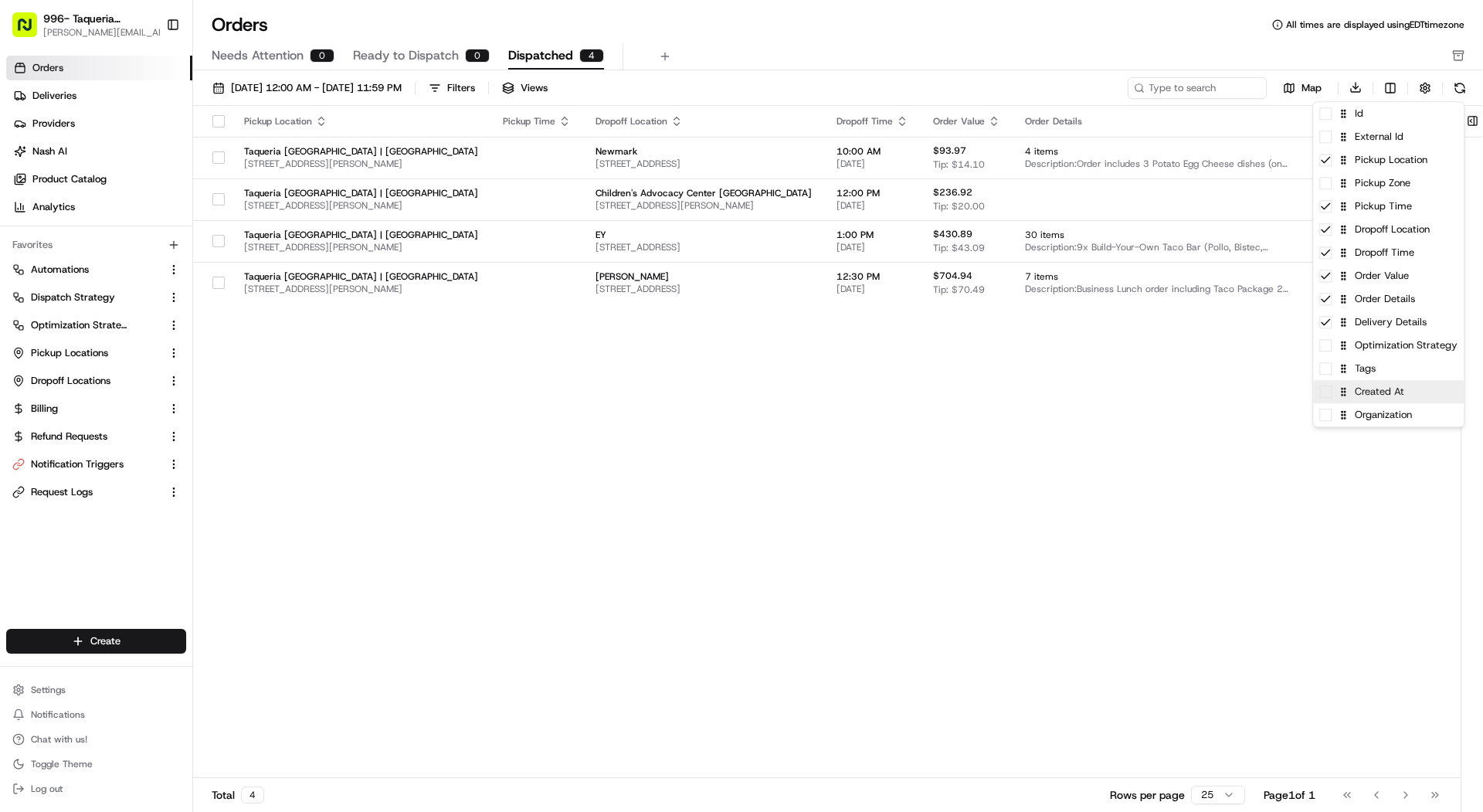
click at [1332, 400] on div "Created At" at bounding box center [1389, 392] width 151 height 23
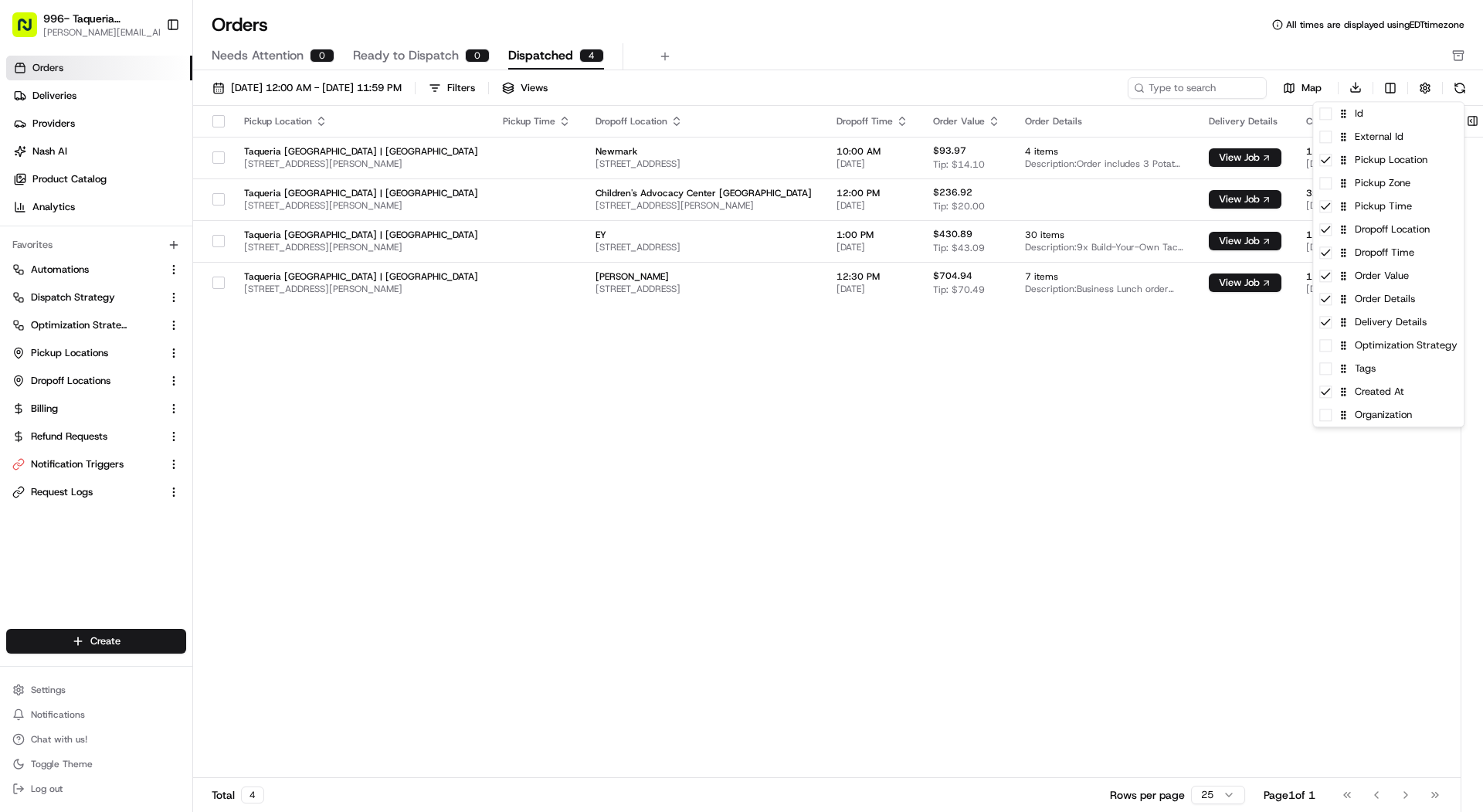
click at [1068, 481] on html "996- Taqueria La Ventana- Downtown Dallas mariam@usenash.com Toggle Sidebar Ord…" at bounding box center [741, 406] width 1483 height 812
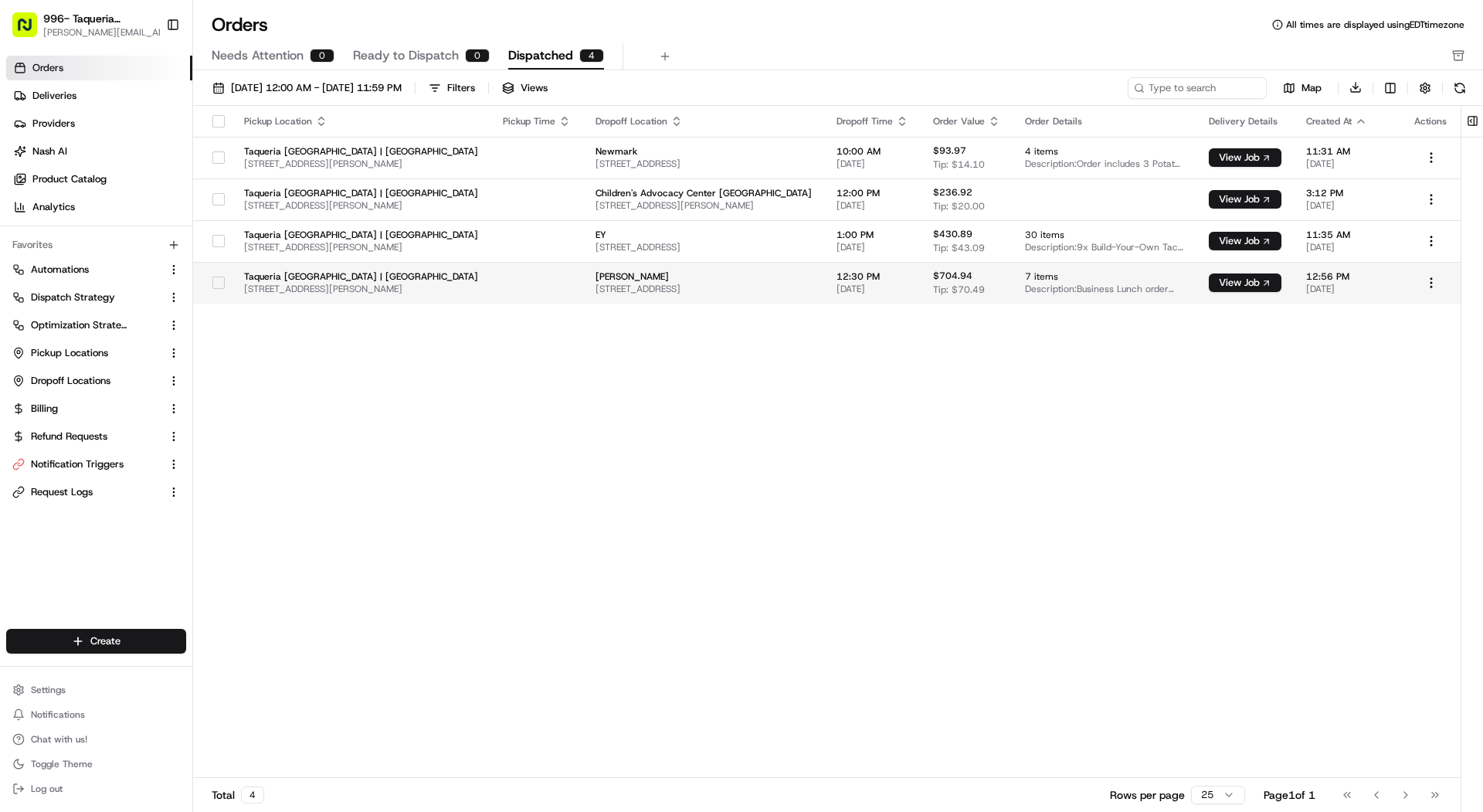
click at [933, 277] on span "$704.94" at bounding box center [953, 276] width 39 height 12
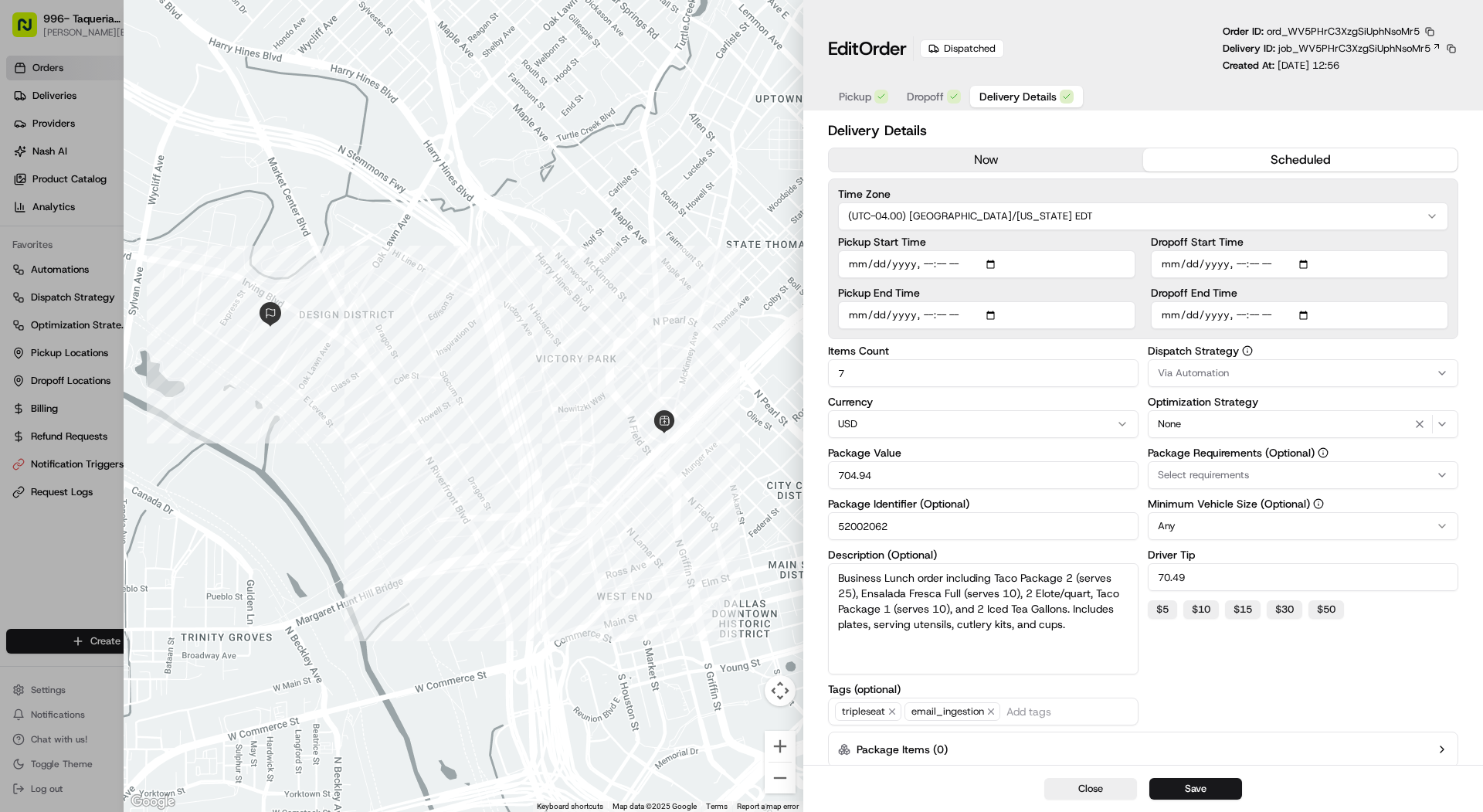
scroll to position [74, 0]
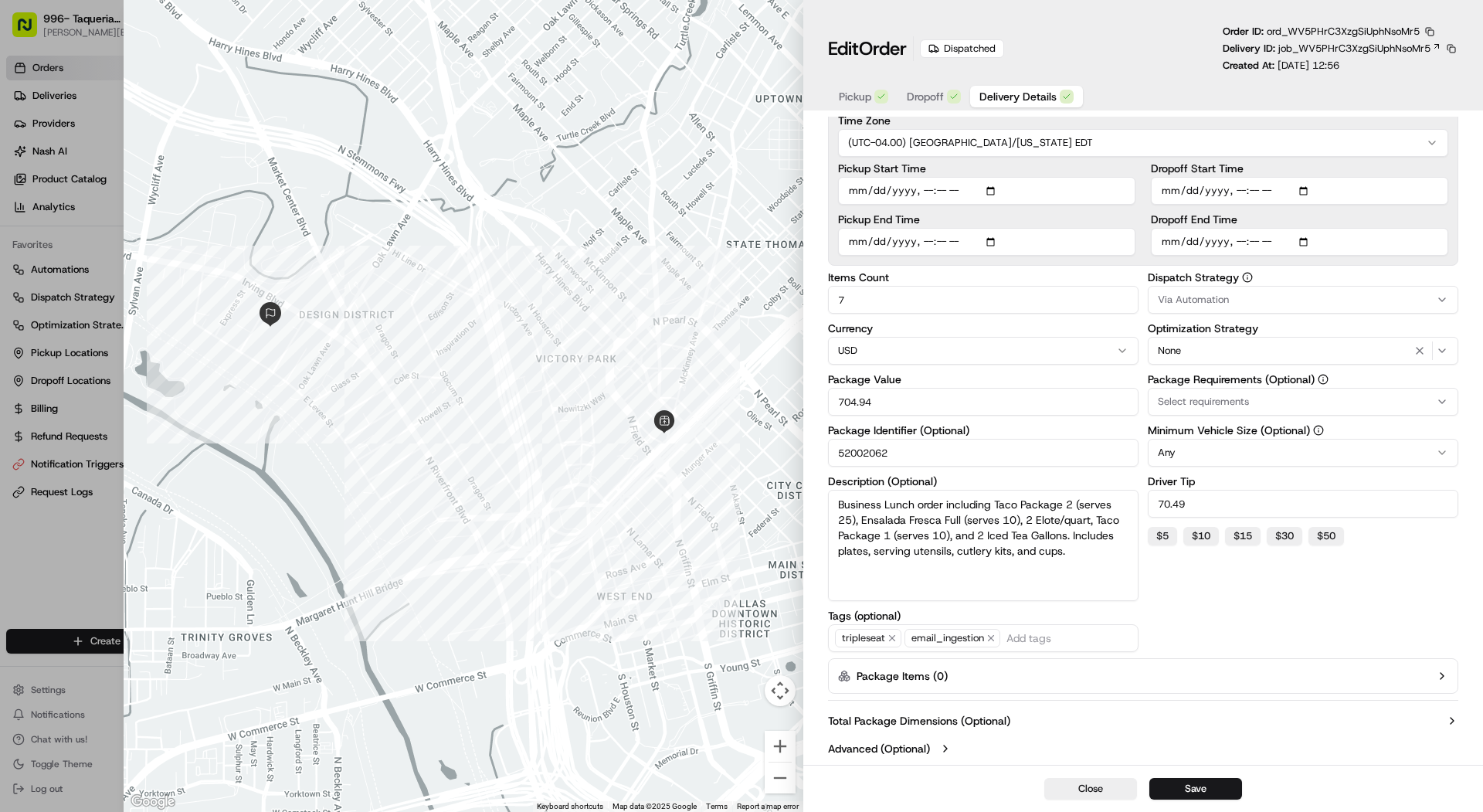
type input "1"
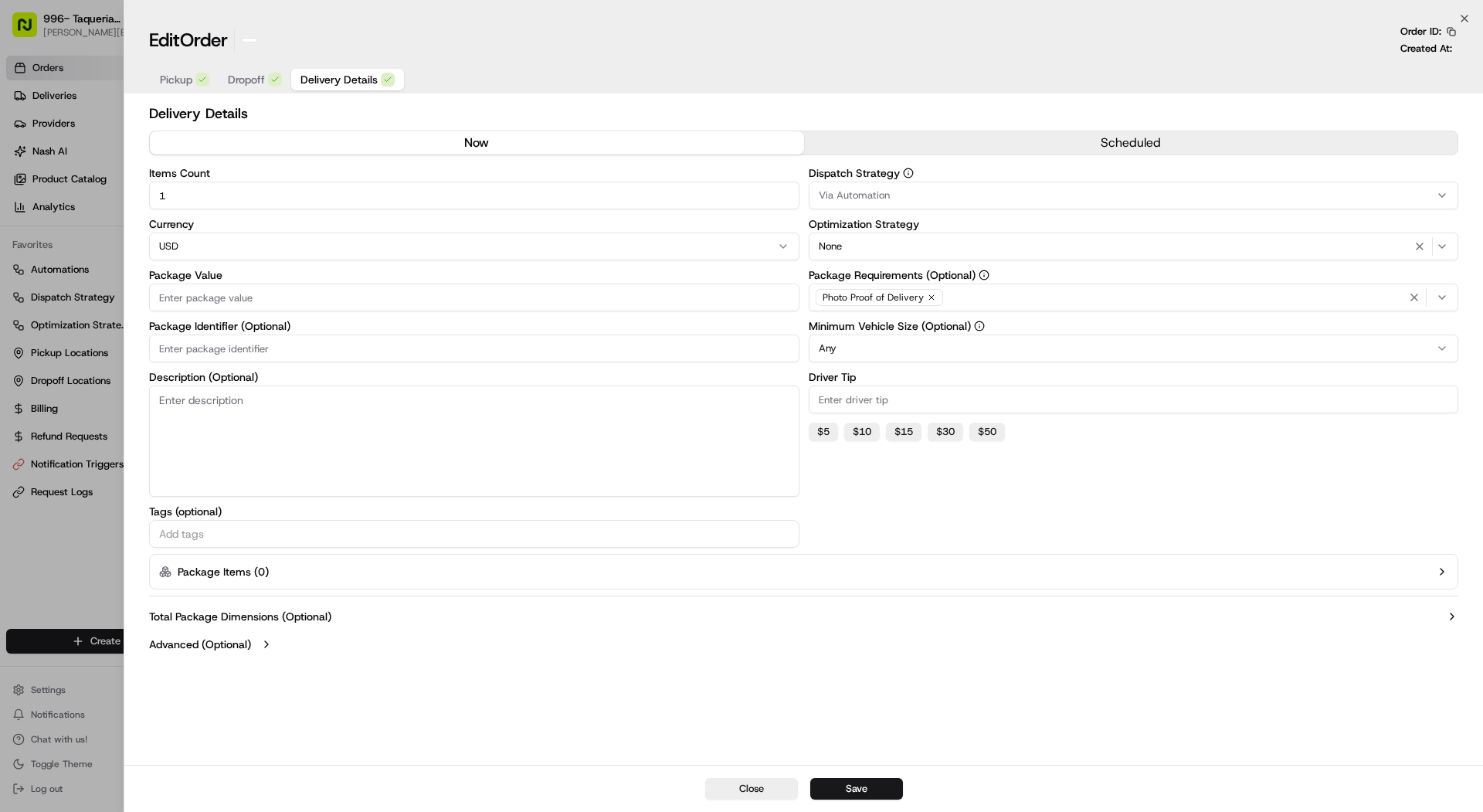
click at [45, 236] on div at bounding box center [741, 406] width 1483 height 812
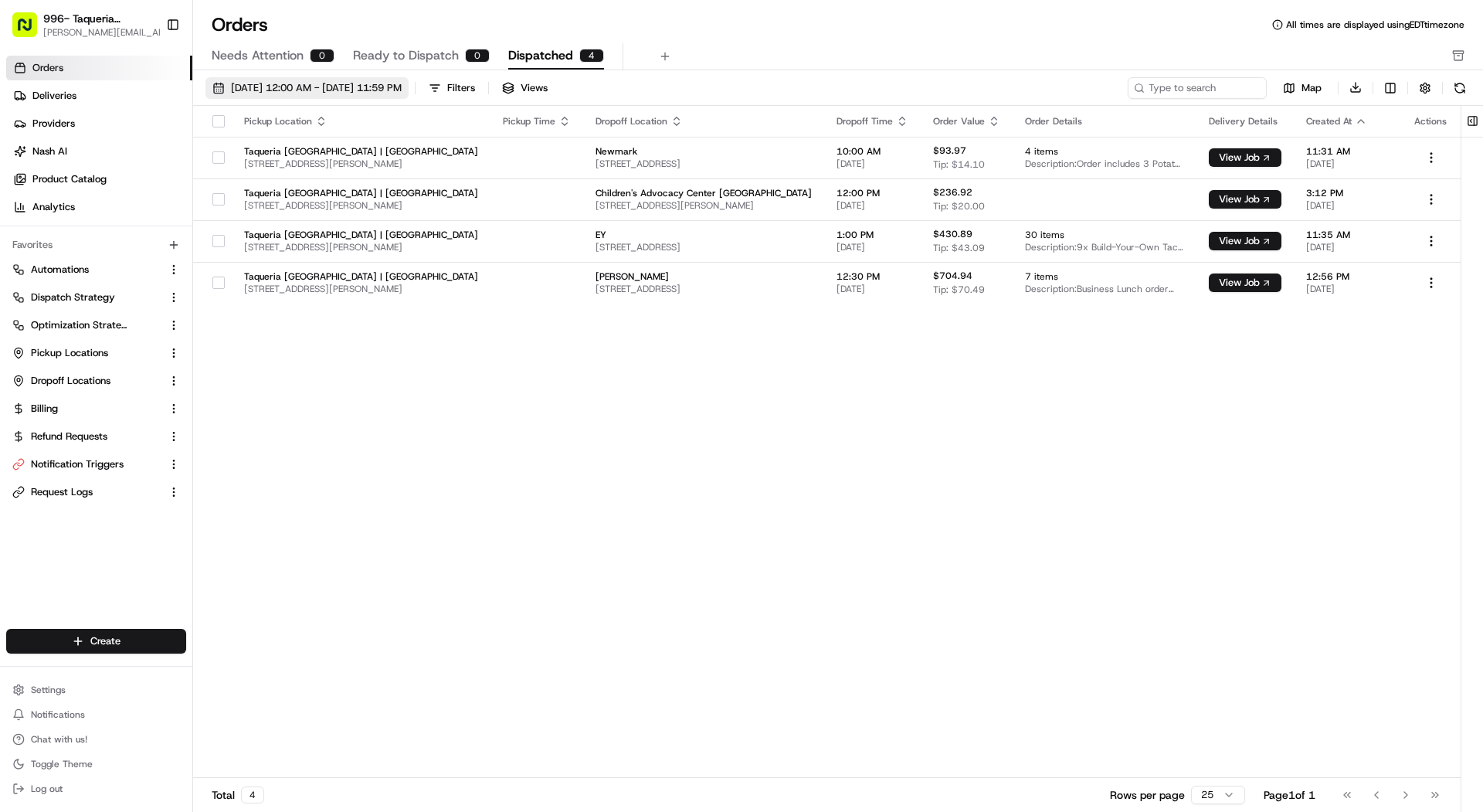
click at [357, 91] on span "08/01/2025 12:00 AM - 08/31/2025 11:59 PM" at bounding box center [316, 89] width 171 height 14
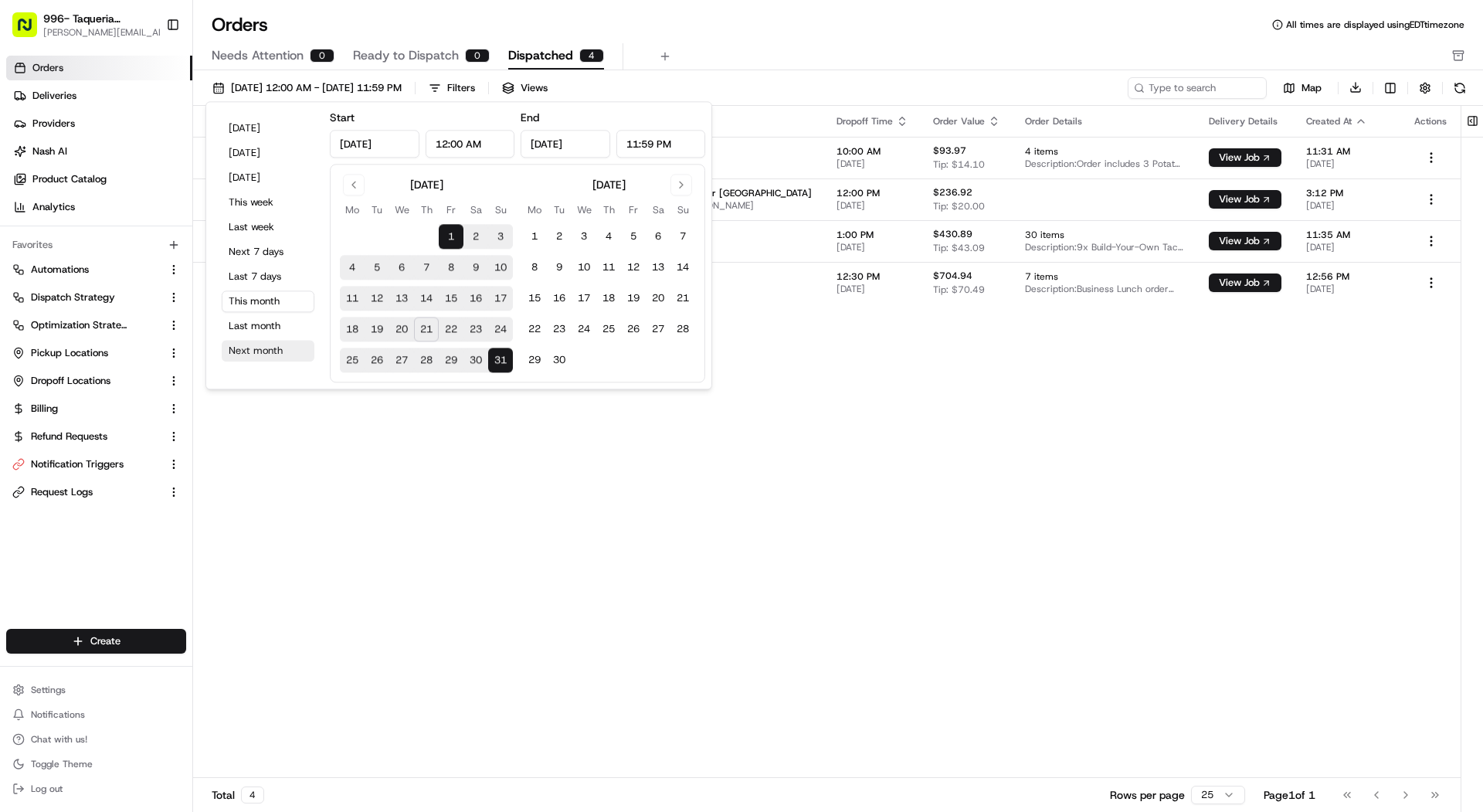
click at [258, 347] on button "Next month" at bounding box center [268, 350] width 93 height 21
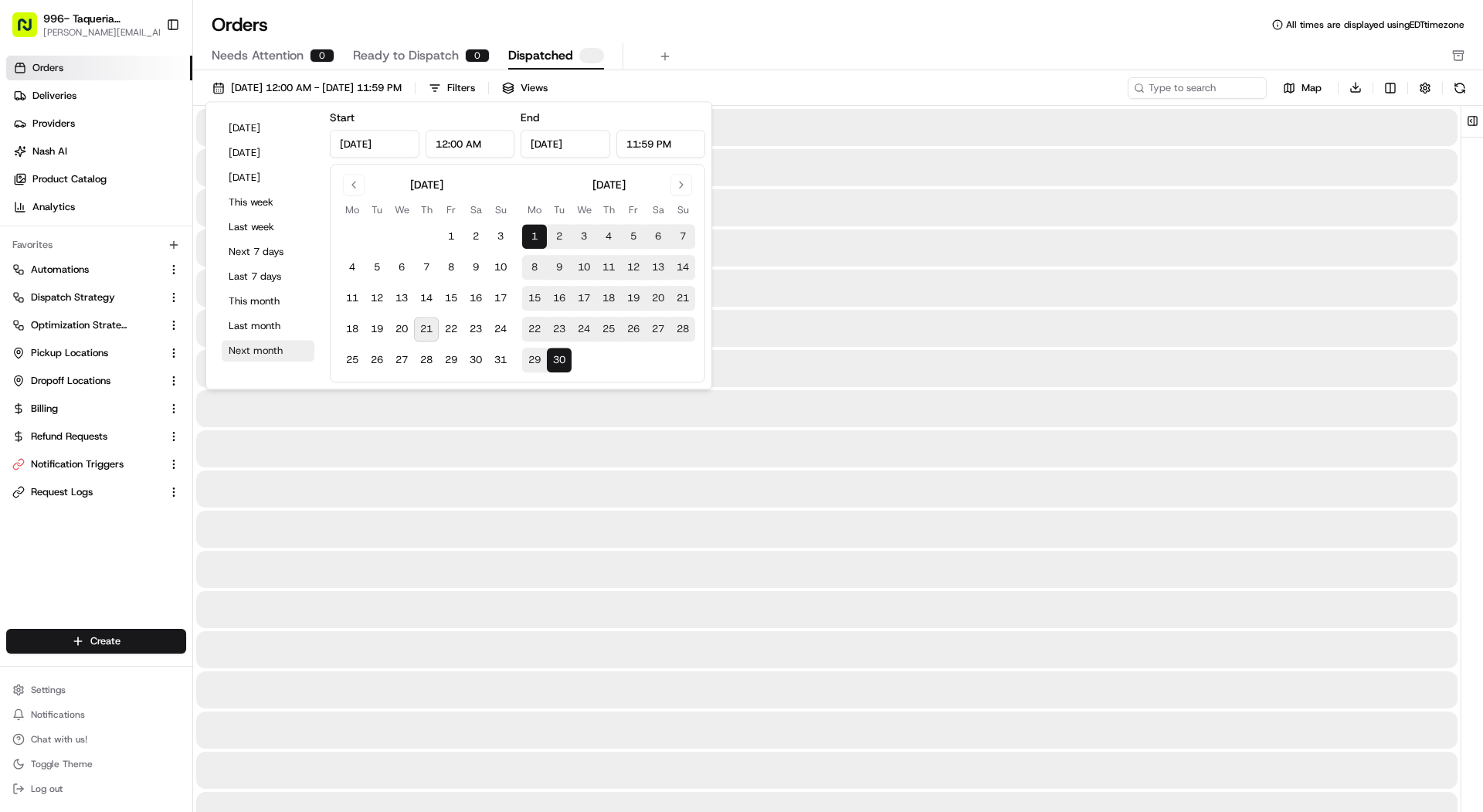
type input "Sep 1, 2025"
type input "Sep 30, 2025"
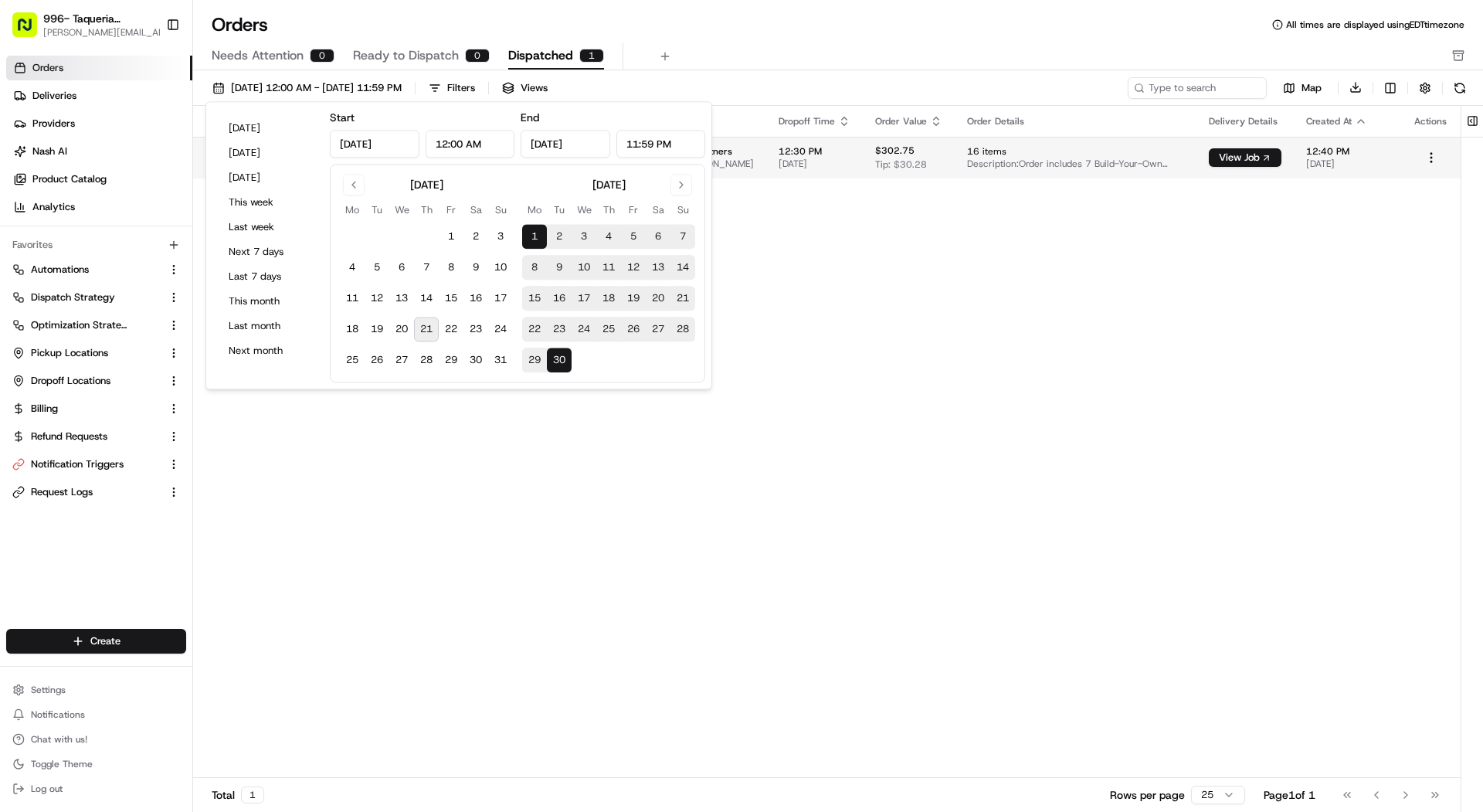
click at [815, 158] on span "09/15/2025" at bounding box center [814, 164] width 72 height 12
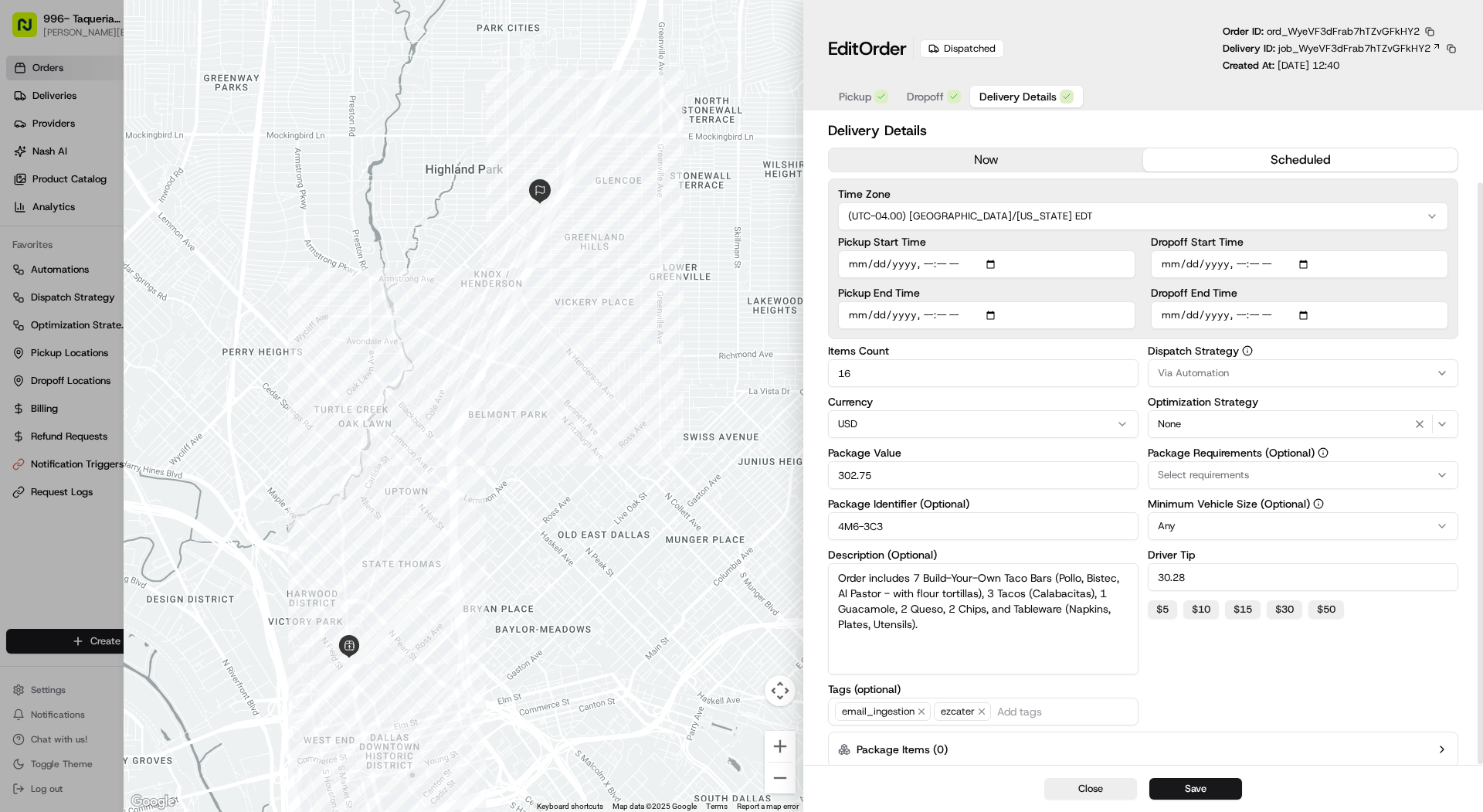
scroll to position [74, 0]
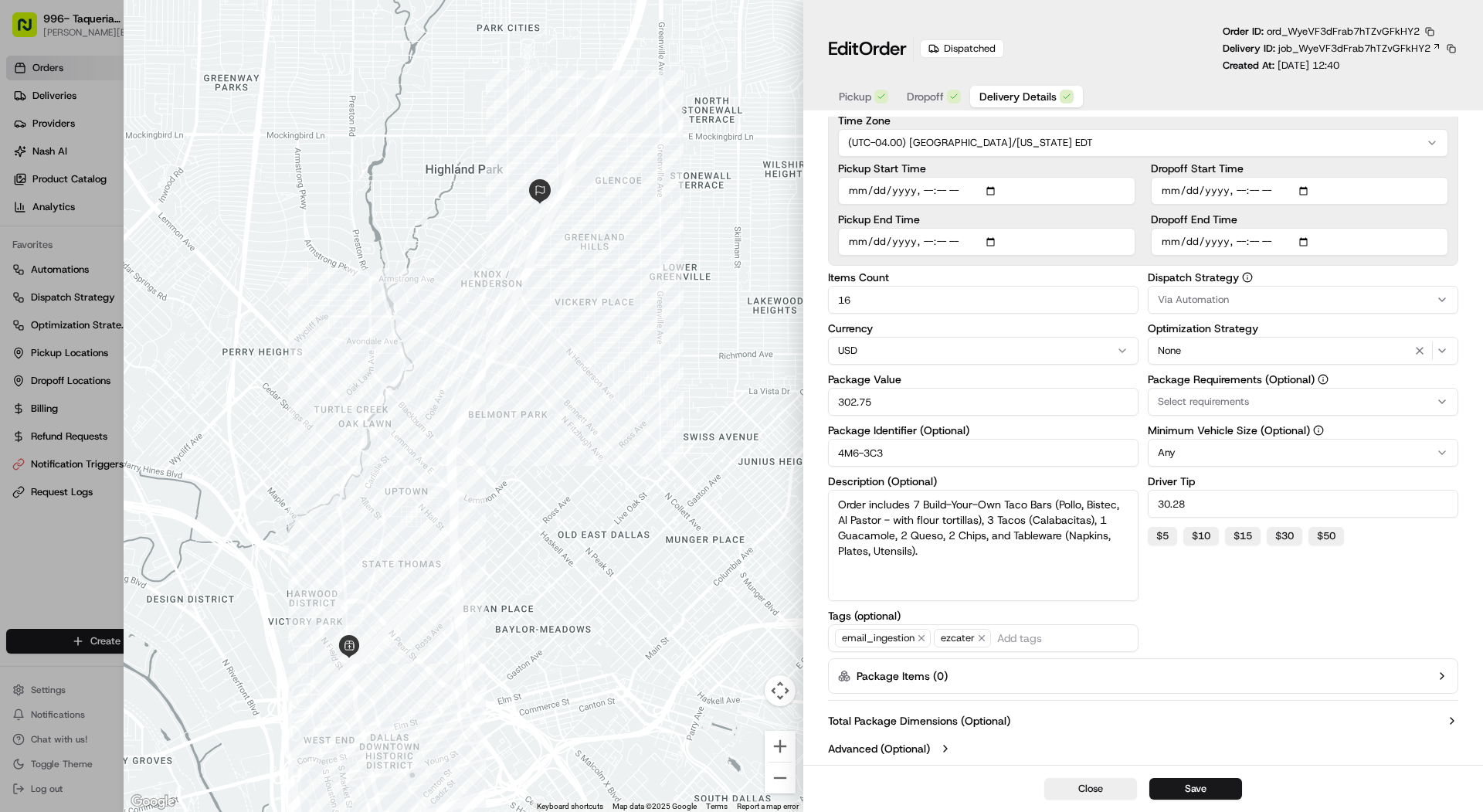
type input "1"
click at [98, 301] on div at bounding box center [741, 406] width 1483 height 812
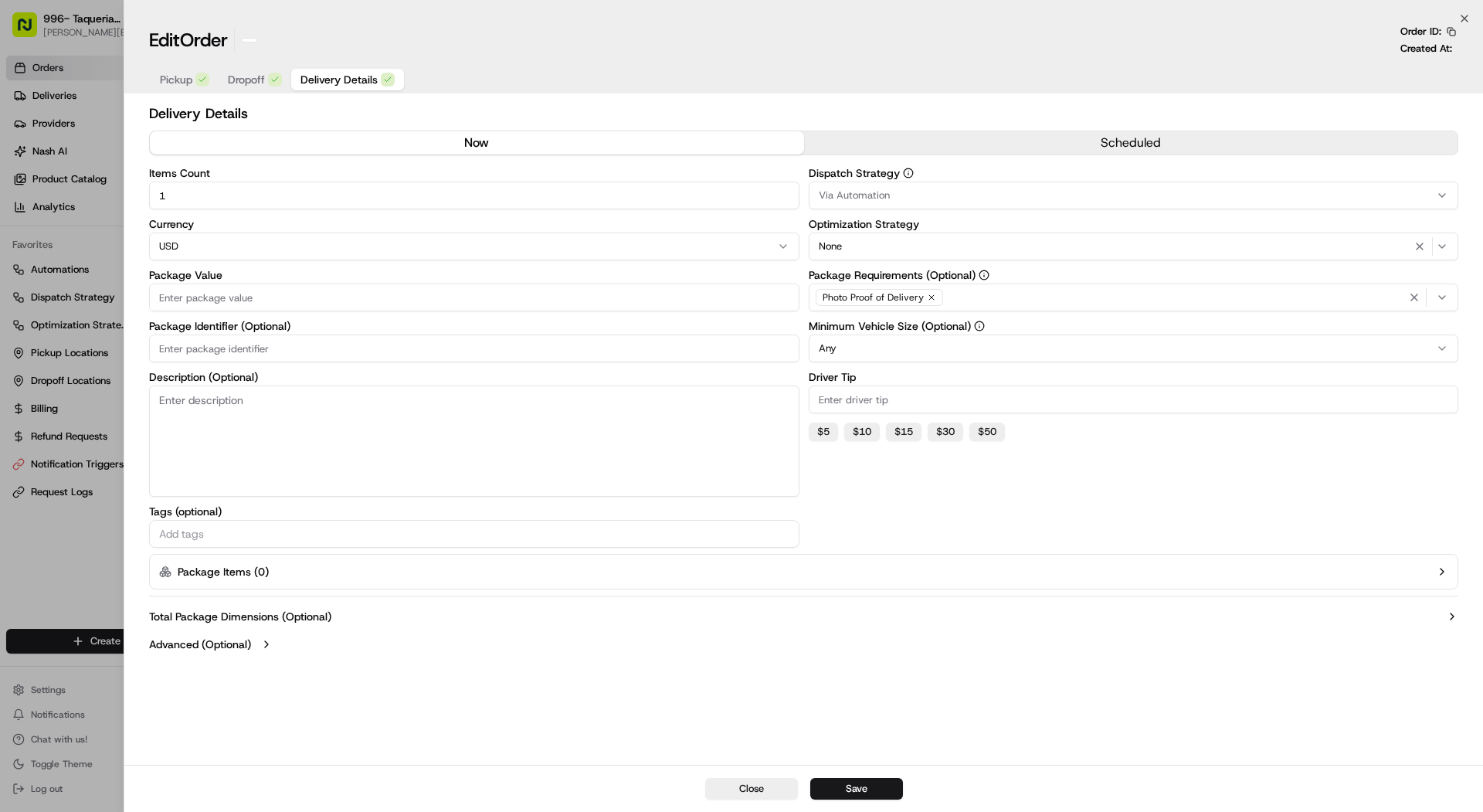
scroll to position [0, 0]
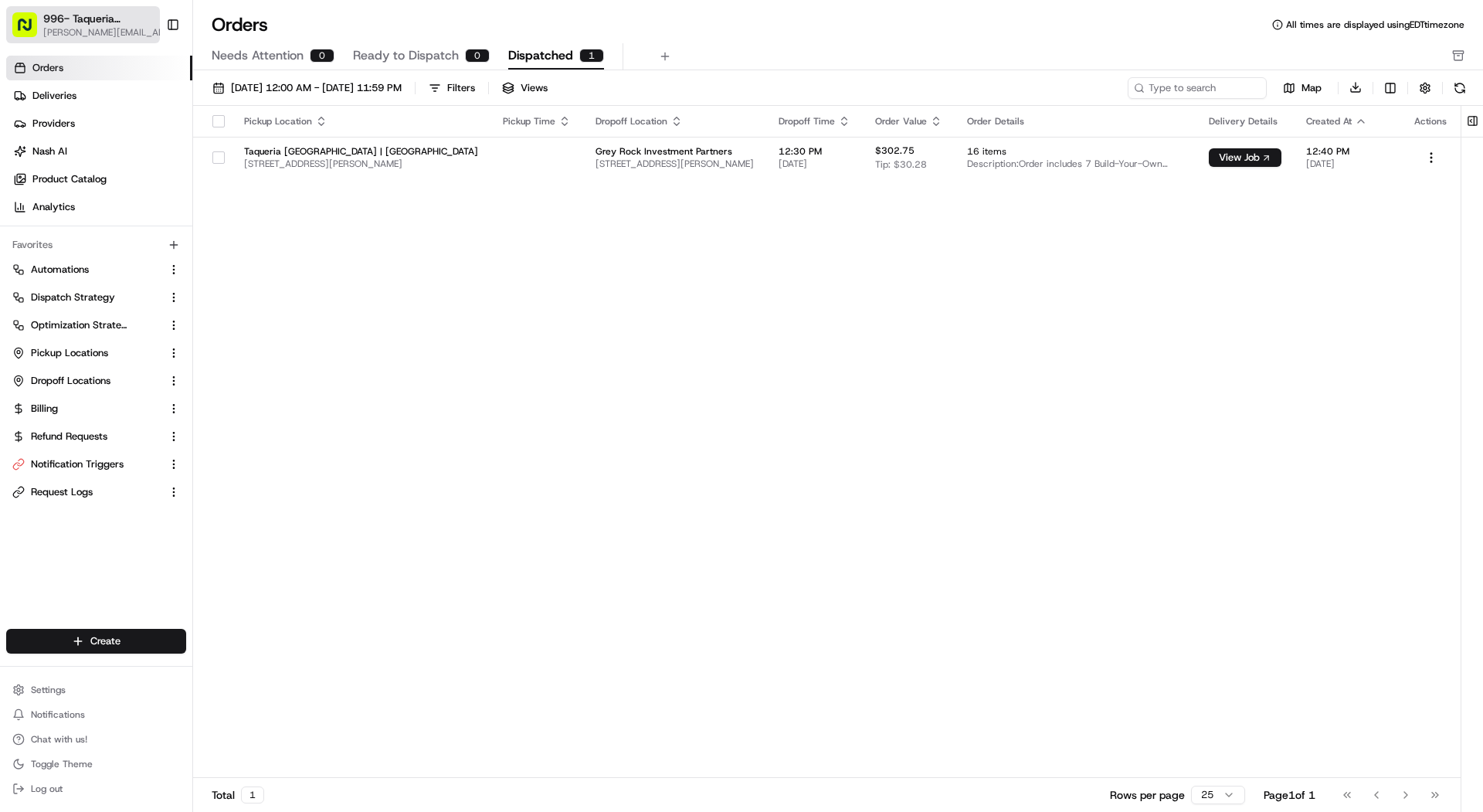
click at [54, 39] on button "996- Taqueria La Ventana- Downtown Dallas mariam@usenash.com" at bounding box center [82, 25] width 153 height 37
type input "local f"
click at [251, 67] on div "Local Favorite" at bounding box center [279, 80] width 224 height 31
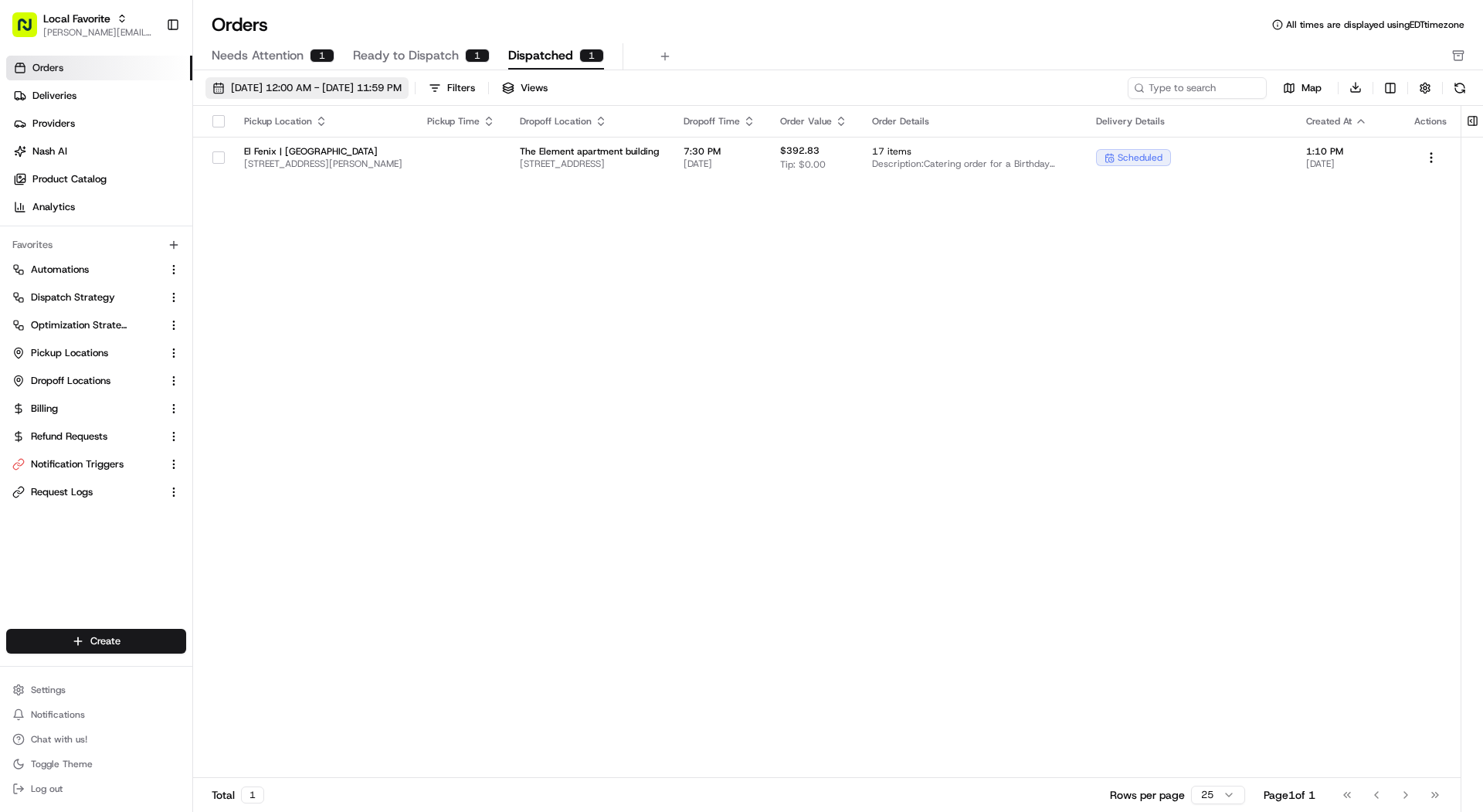
click at [322, 85] on span "09/01/2025 12:00 AM - 09/30/2025 11:59 PM" at bounding box center [316, 89] width 171 height 14
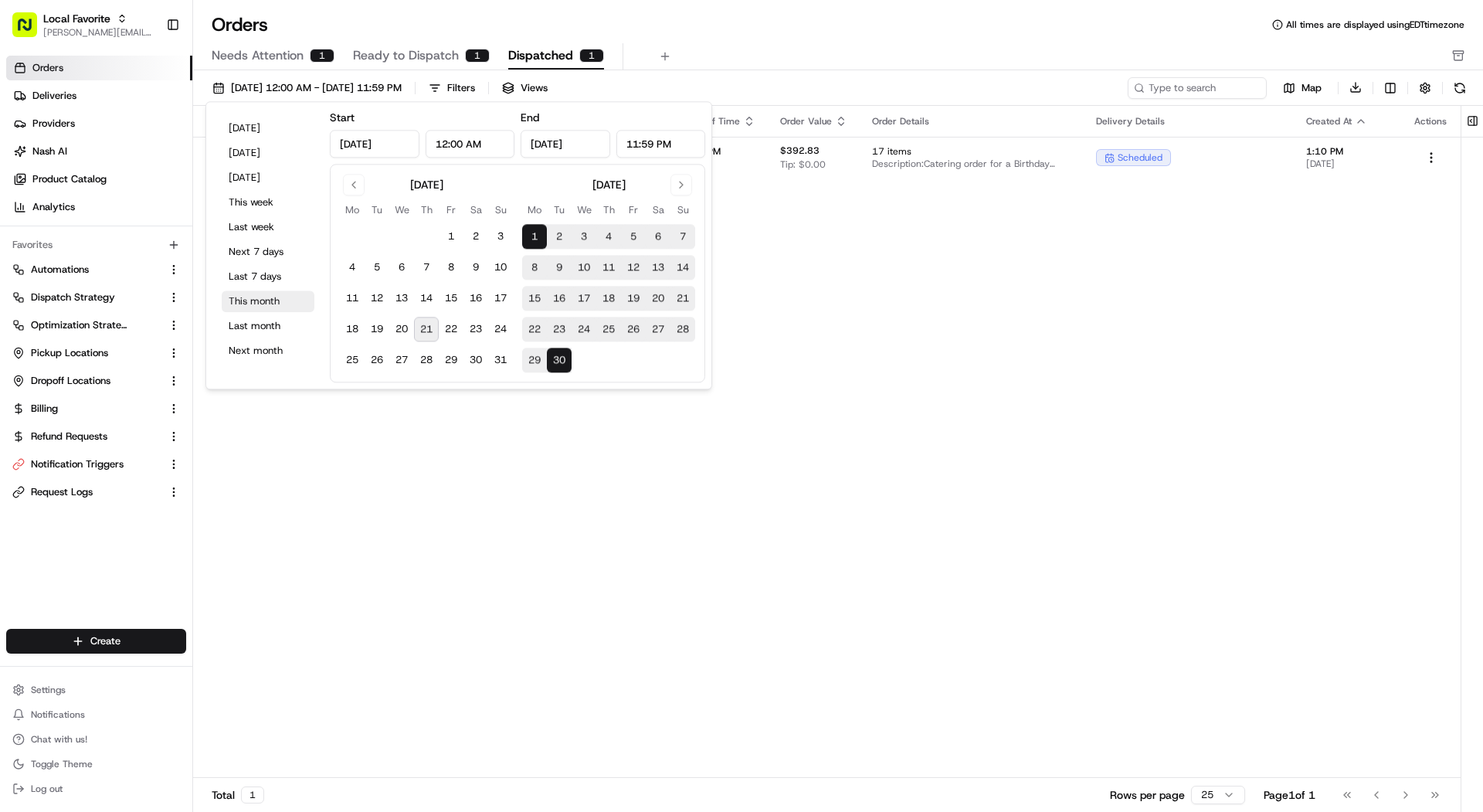
click at [285, 304] on button "This month" at bounding box center [268, 301] width 93 height 21
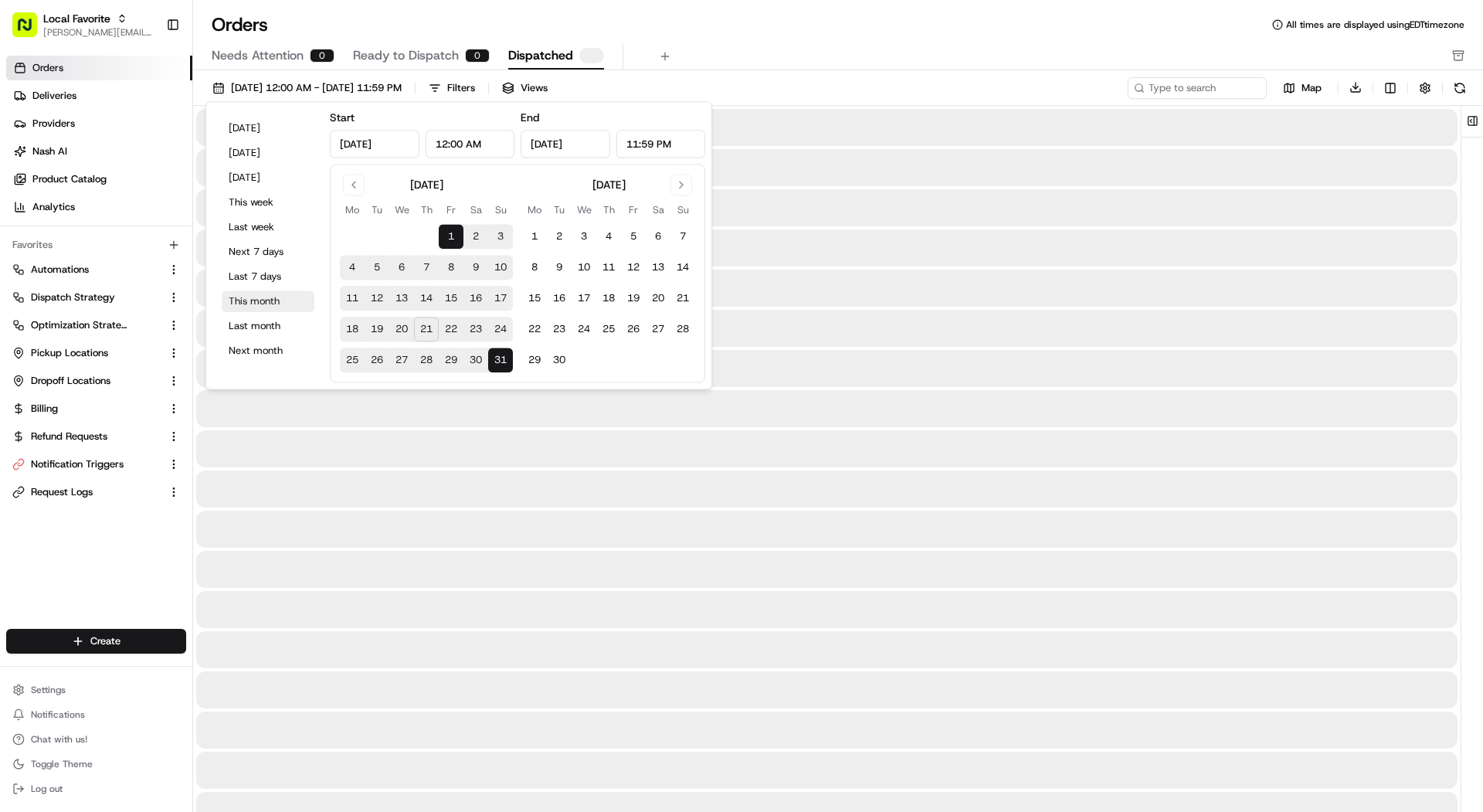
type input "Aug 1, 2025"
type input "Aug 31, 2025"
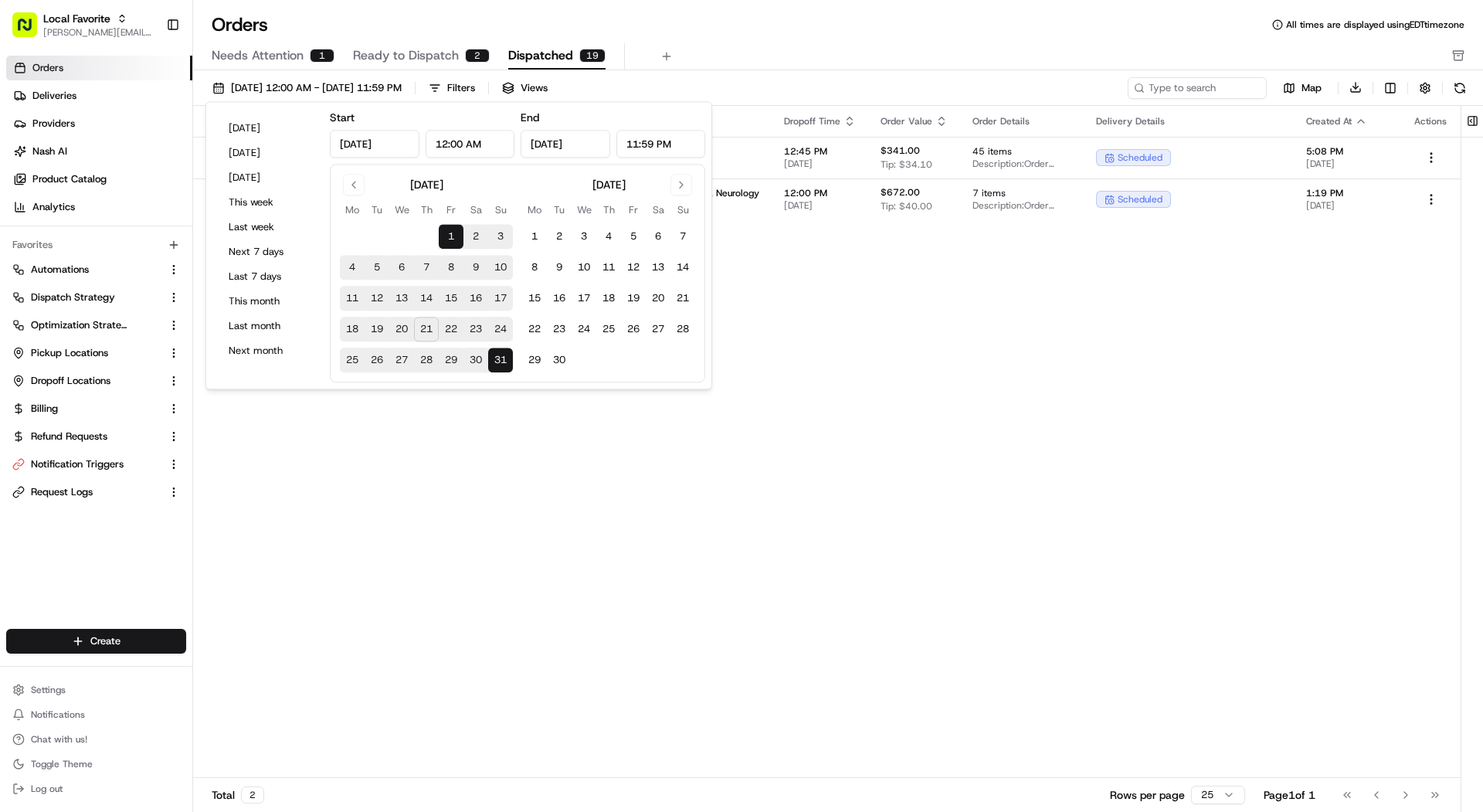
click at [815, 67] on div "Needs Attention 1 Ready to Dispatch 2 Dispatched 19" at bounding box center [827, 57] width 1231 height 27
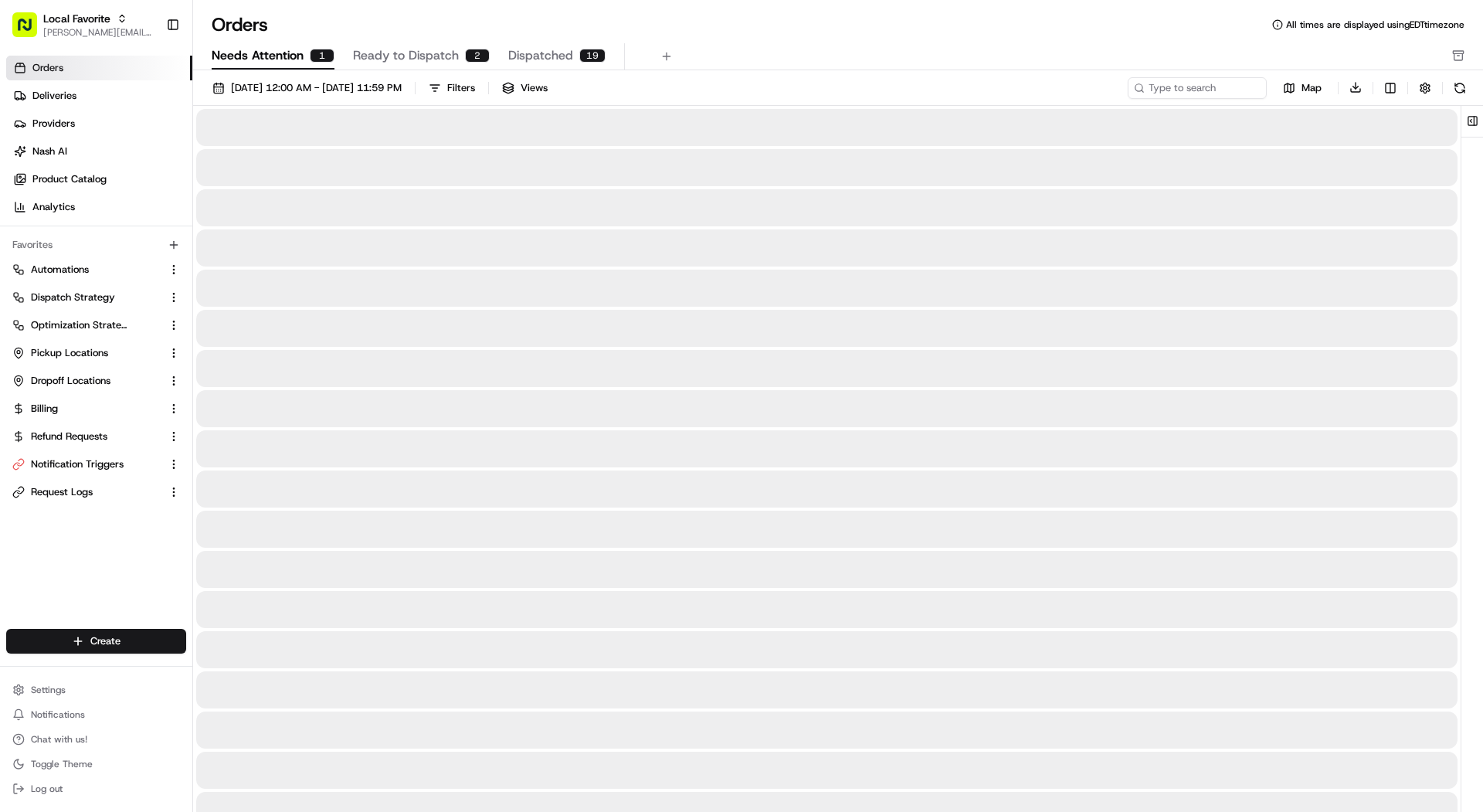
click at [277, 63] on span "Needs Attention" at bounding box center [258, 55] width 92 height 19
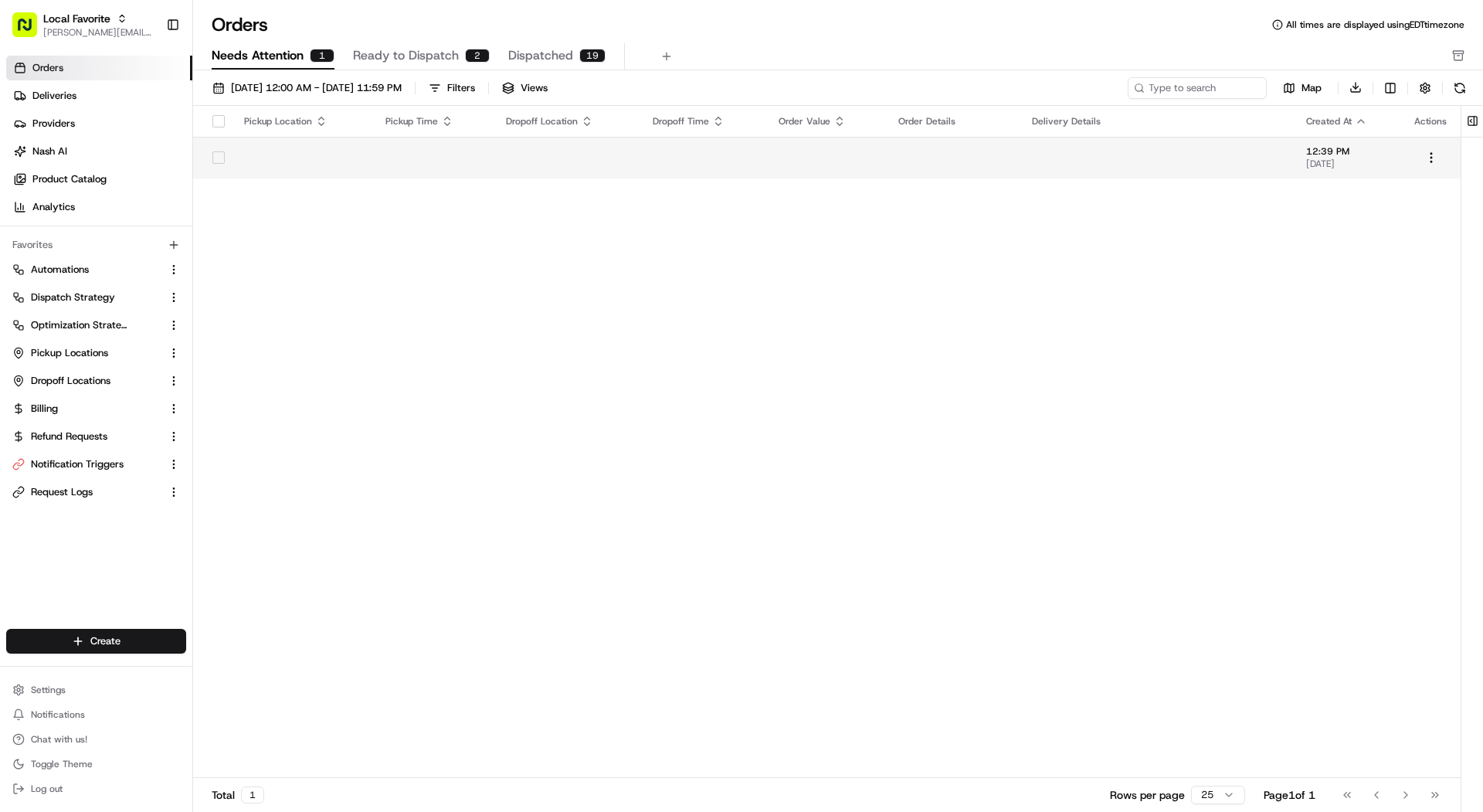
click at [527, 152] on td at bounding box center [566, 157] width 146 height 42
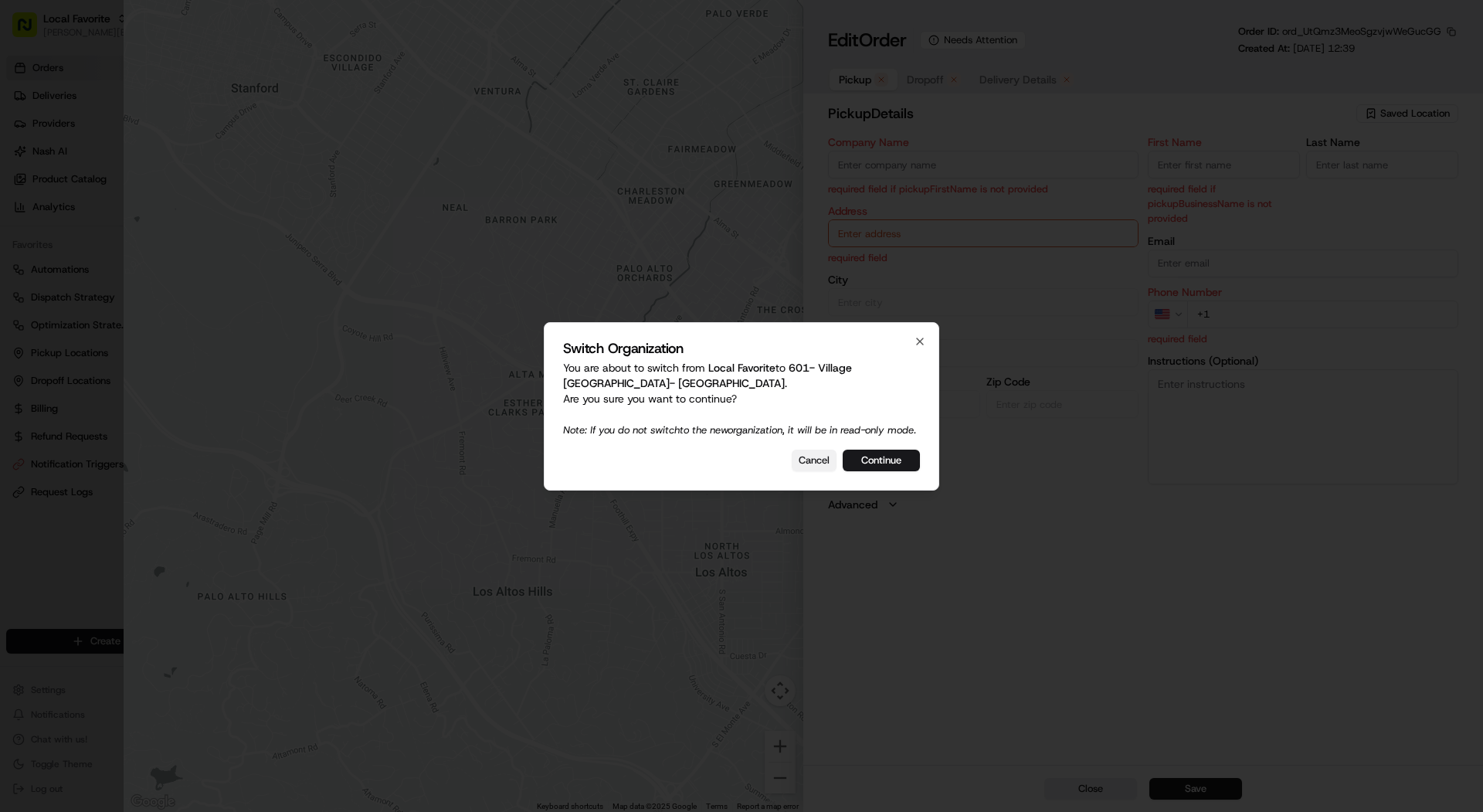
click at [820, 465] on button "Cancel" at bounding box center [814, 460] width 45 height 21
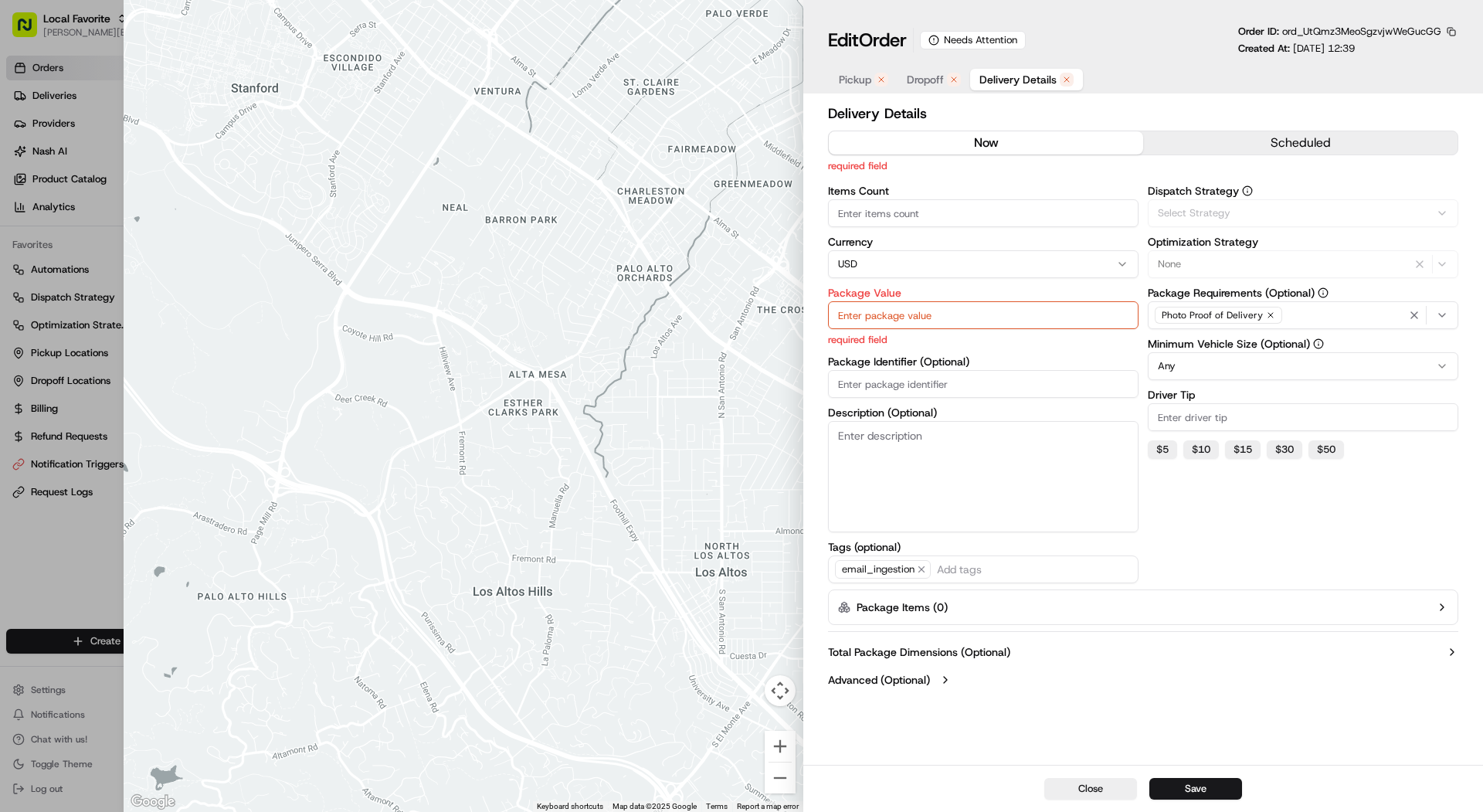
click at [1021, 80] on span "Delivery Details" at bounding box center [1018, 79] width 77 height 15
click at [1001, 28] on div "Edit Order Needs Attention" at bounding box center [926, 40] width 198 height 25
click at [1000, 51] on div "Edit Order Needs Attention" at bounding box center [926, 40] width 198 height 25
click at [971, 42] on div "Needs Attention" at bounding box center [972, 40] width 105 height 19
click at [940, 44] on icon at bounding box center [934, 40] width 11 height 11
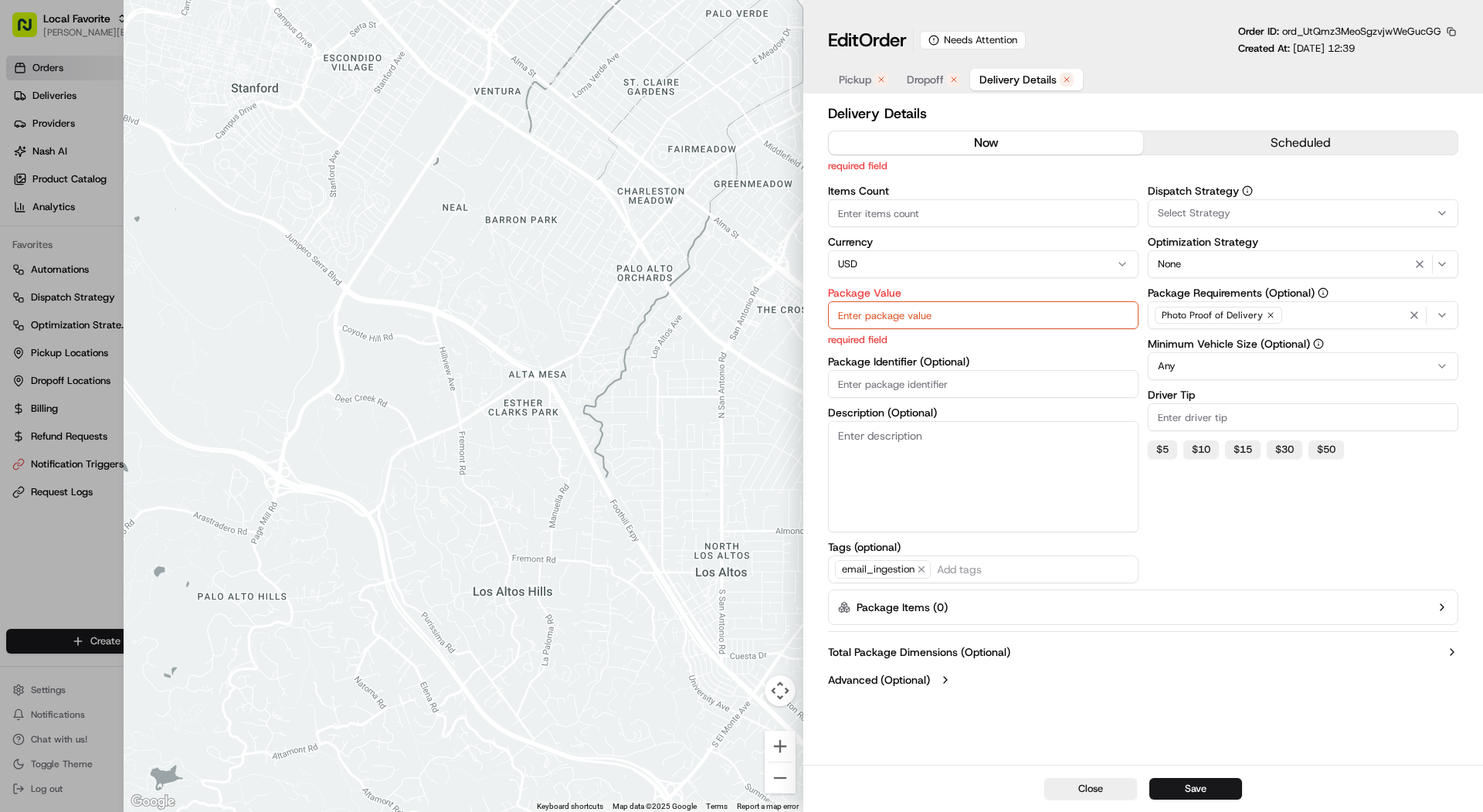
type input "1"
click at [33, 160] on div at bounding box center [741, 406] width 1483 height 812
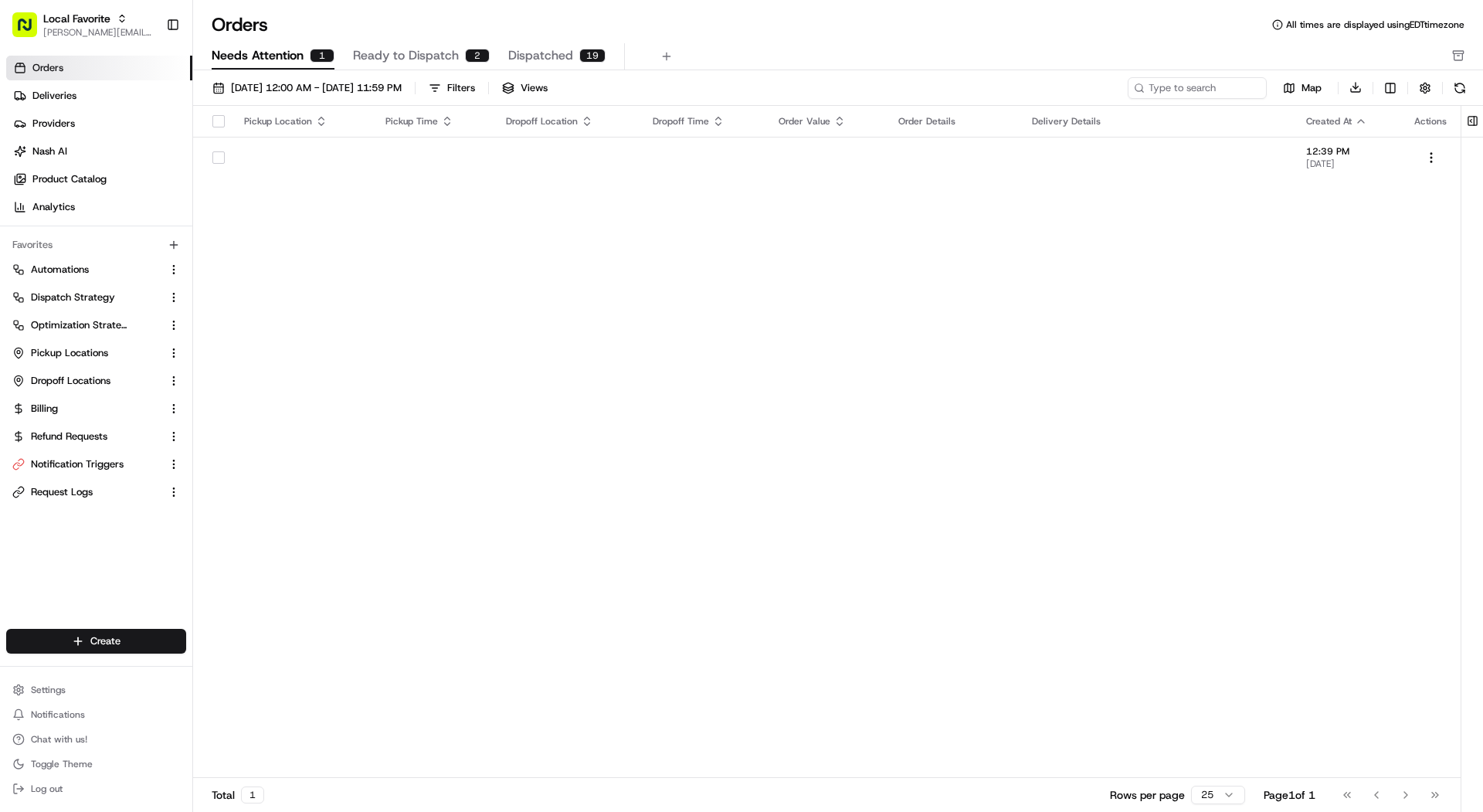
click at [322, 69] on button "Needs Attention 1" at bounding box center [273, 57] width 123 height 27
click at [435, 72] on div "08/01/2025 12:00 AM - 08/31/2025 11:59 PM Filters Views Map Download Pickup Loc…" at bounding box center [838, 446] width 1290 height 753
click at [435, 69] on button "Ready to Dispatch 2" at bounding box center [421, 57] width 137 height 27
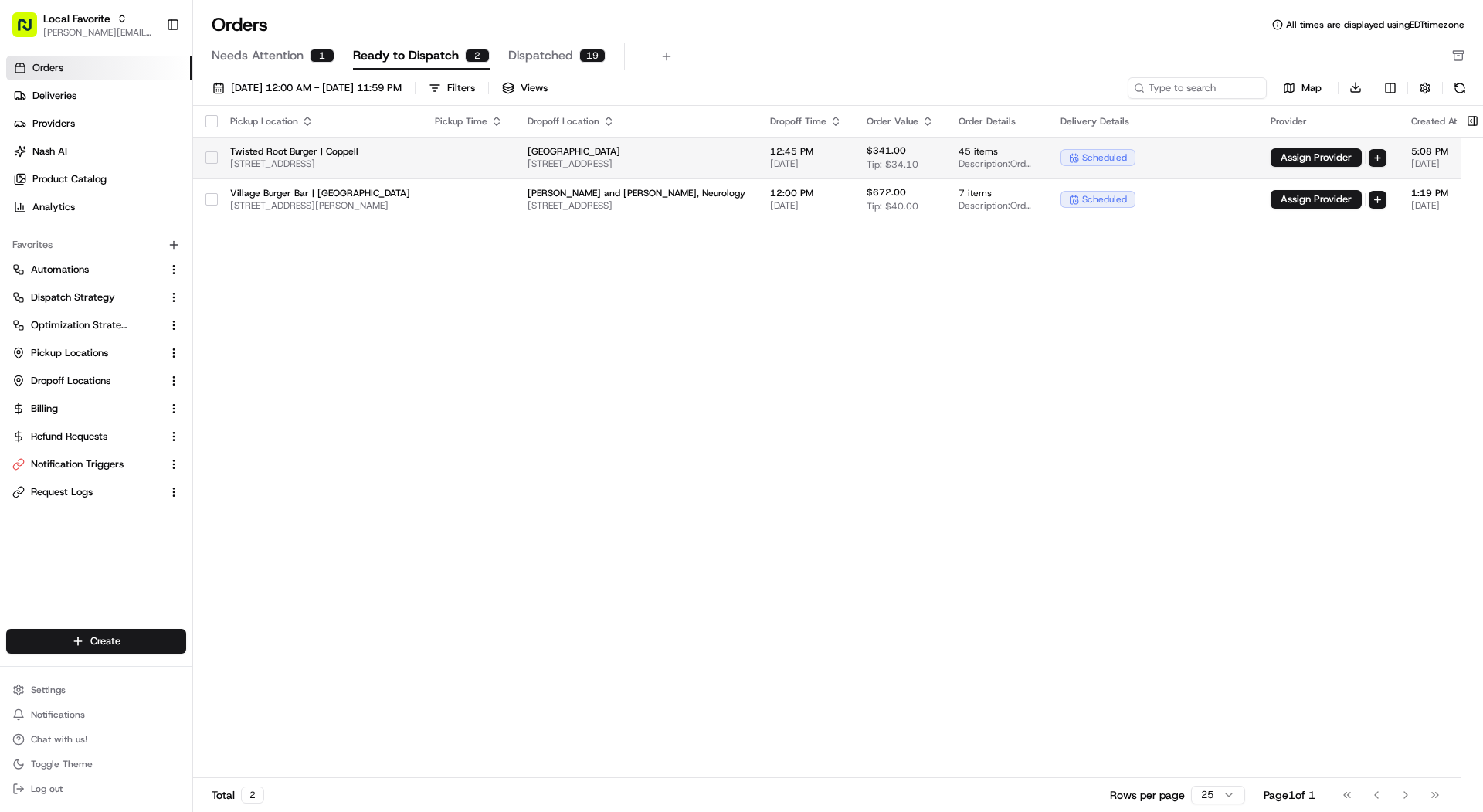
click at [628, 169] on td "Austin Bridge & Road 1199 S Belt Line Rd Suite 110, Coppell, TX 75019, USA" at bounding box center [636, 157] width 243 height 42
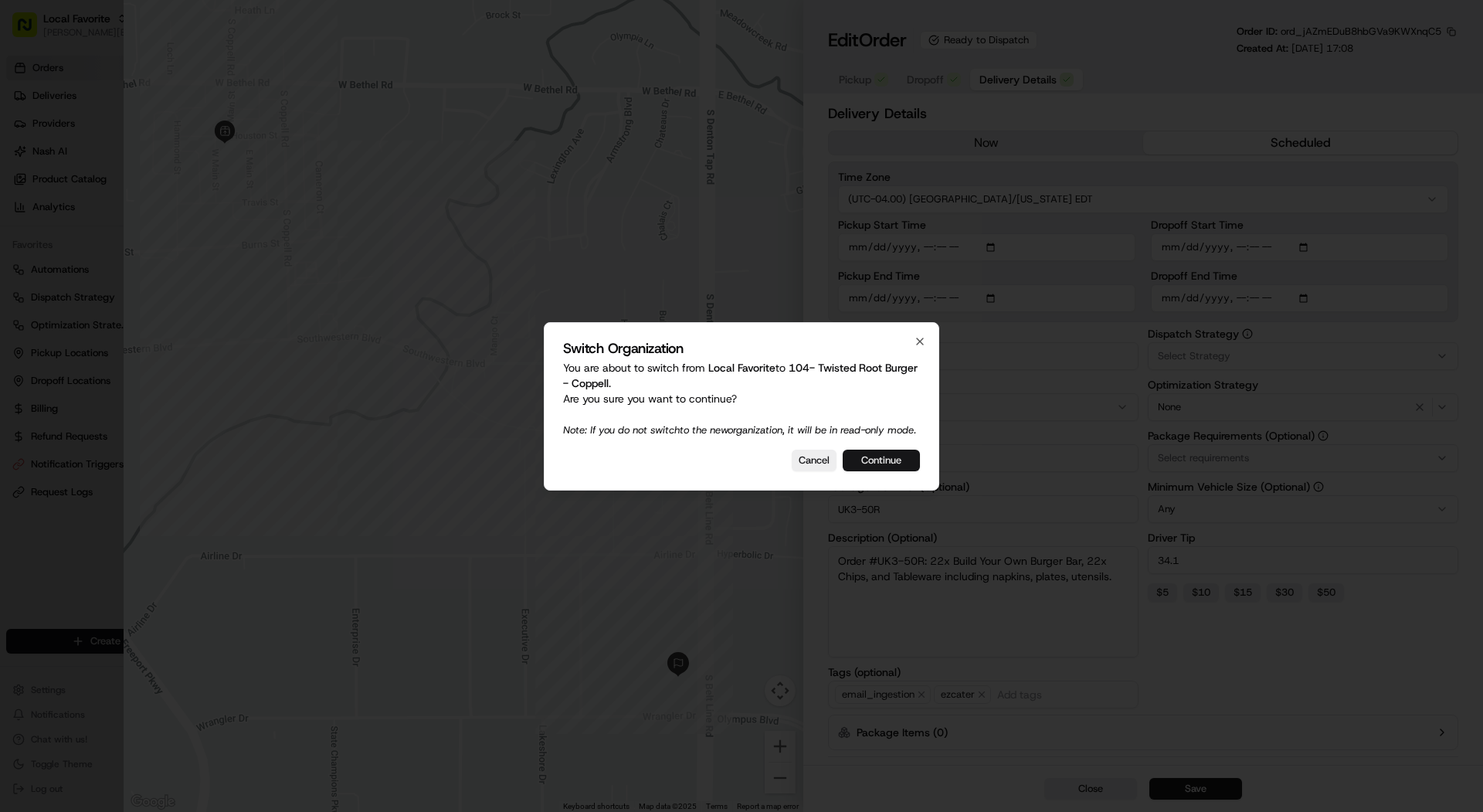
click at [893, 472] on button "Continue" at bounding box center [881, 460] width 77 height 21
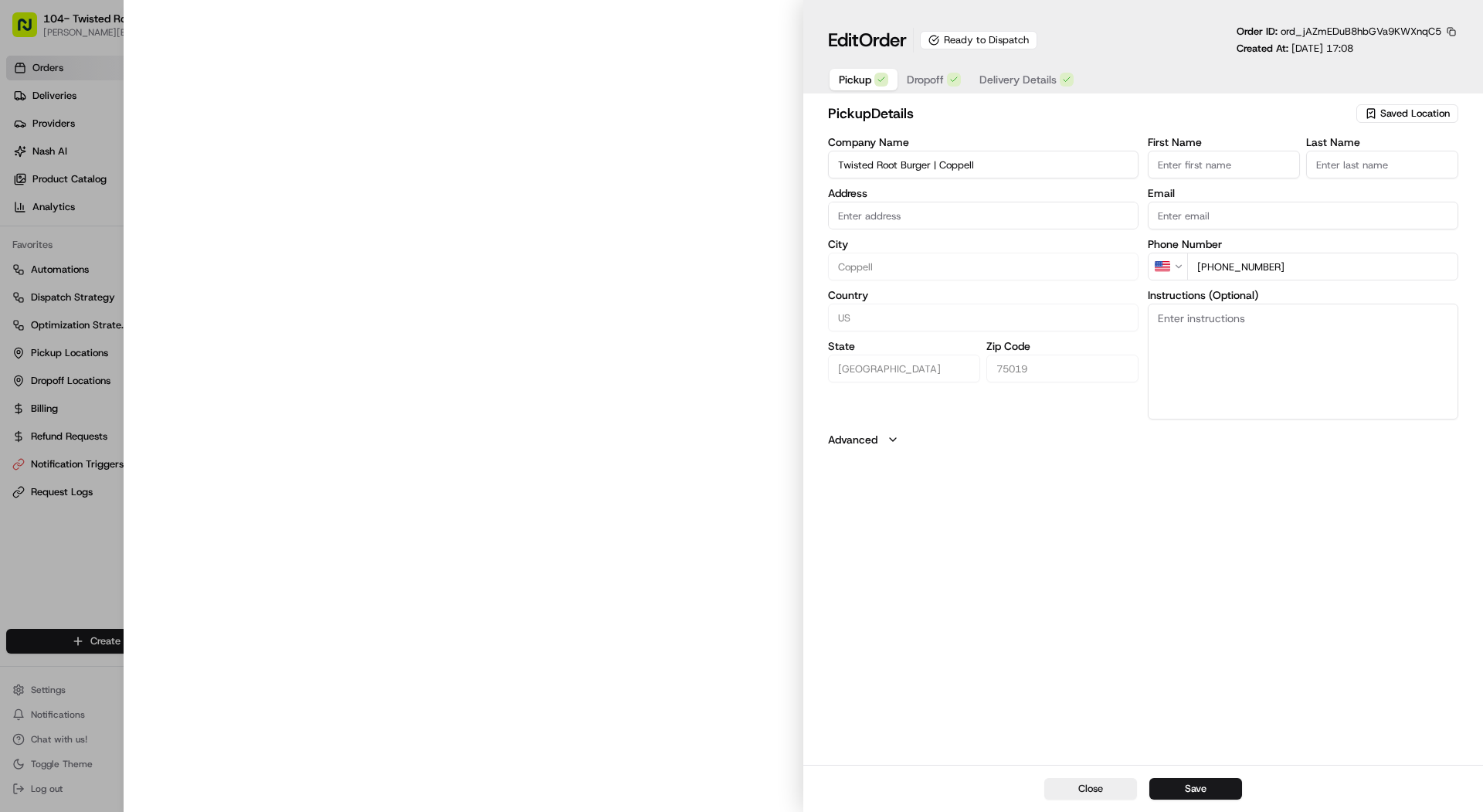
type input "505 Houston St, Coppell, TX 75019, USA."
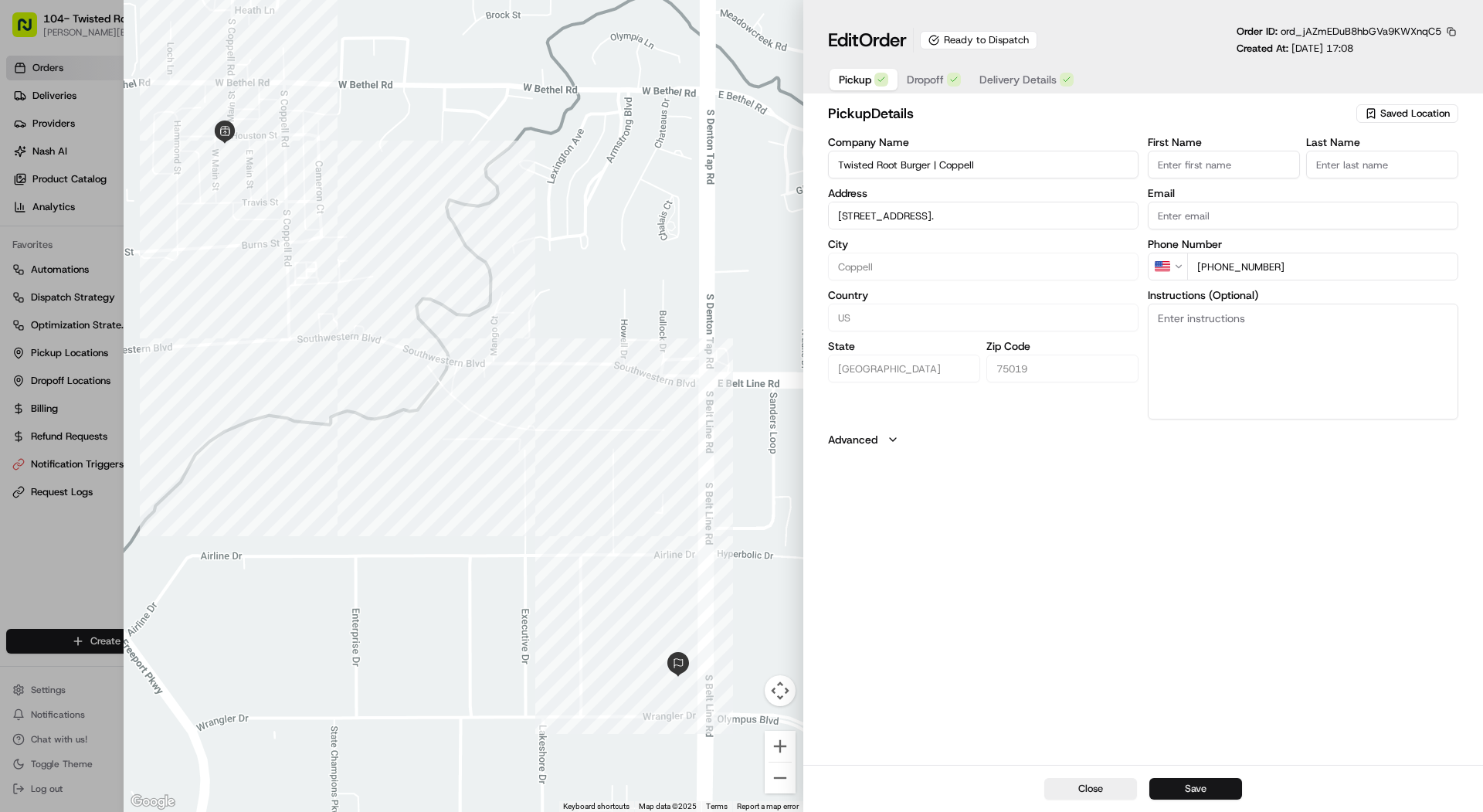
click at [1199, 791] on button "Save" at bounding box center [1196, 789] width 93 height 21
type input "+1"
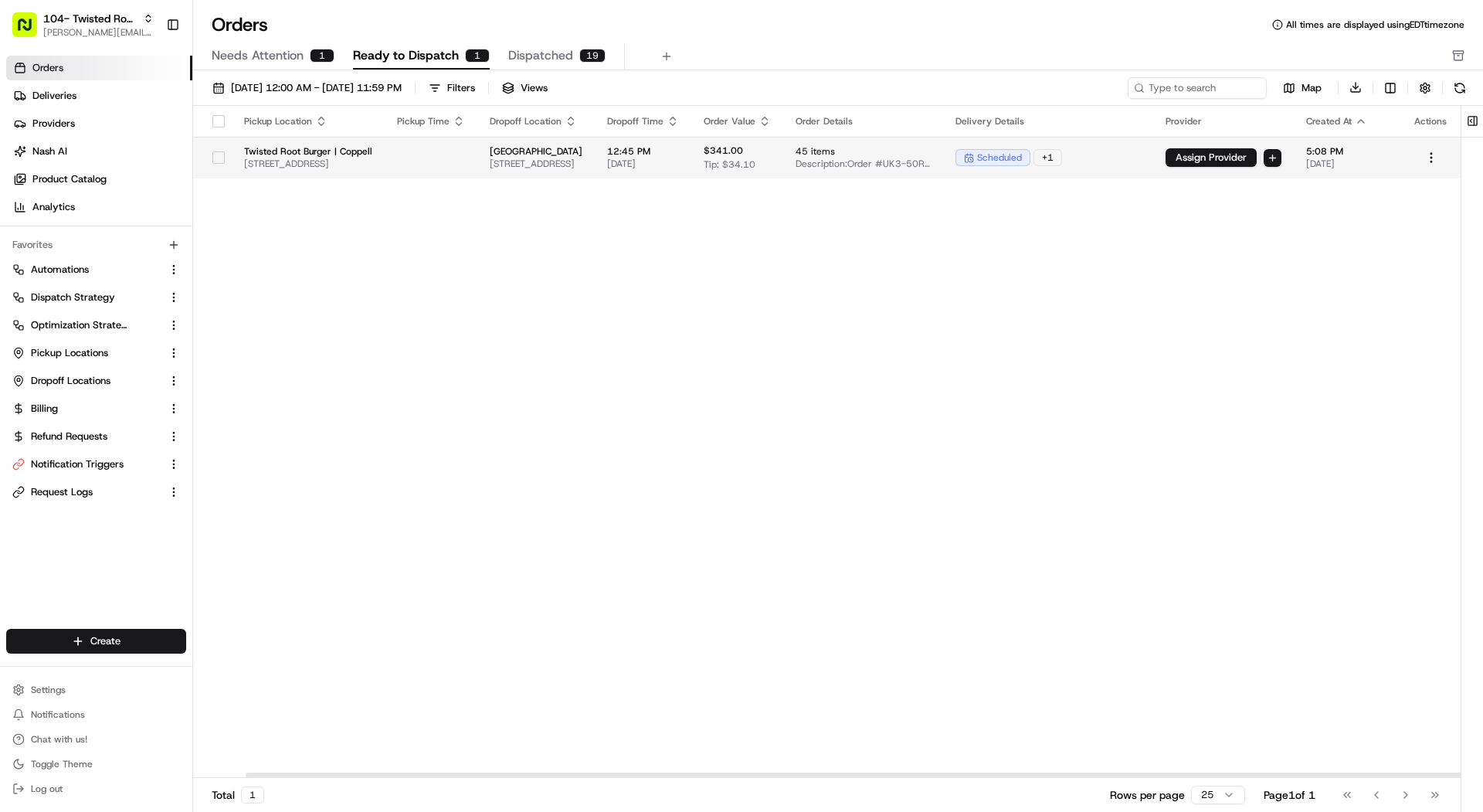
scroll to position [0, 94]
click at [1432, 157] on html "104- Twisted Root Burger - Coppell mariam@usenash.com Toggle Sidebar Orders Del…" at bounding box center [741, 406] width 1483 height 812
click at [379, 199] on html "104- Twisted Root Burger - Coppell mariam@usenash.com Toggle Sidebar Orders Del…" at bounding box center [741, 406] width 1483 height 812
click at [385, 164] on td at bounding box center [431, 157] width 93 height 42
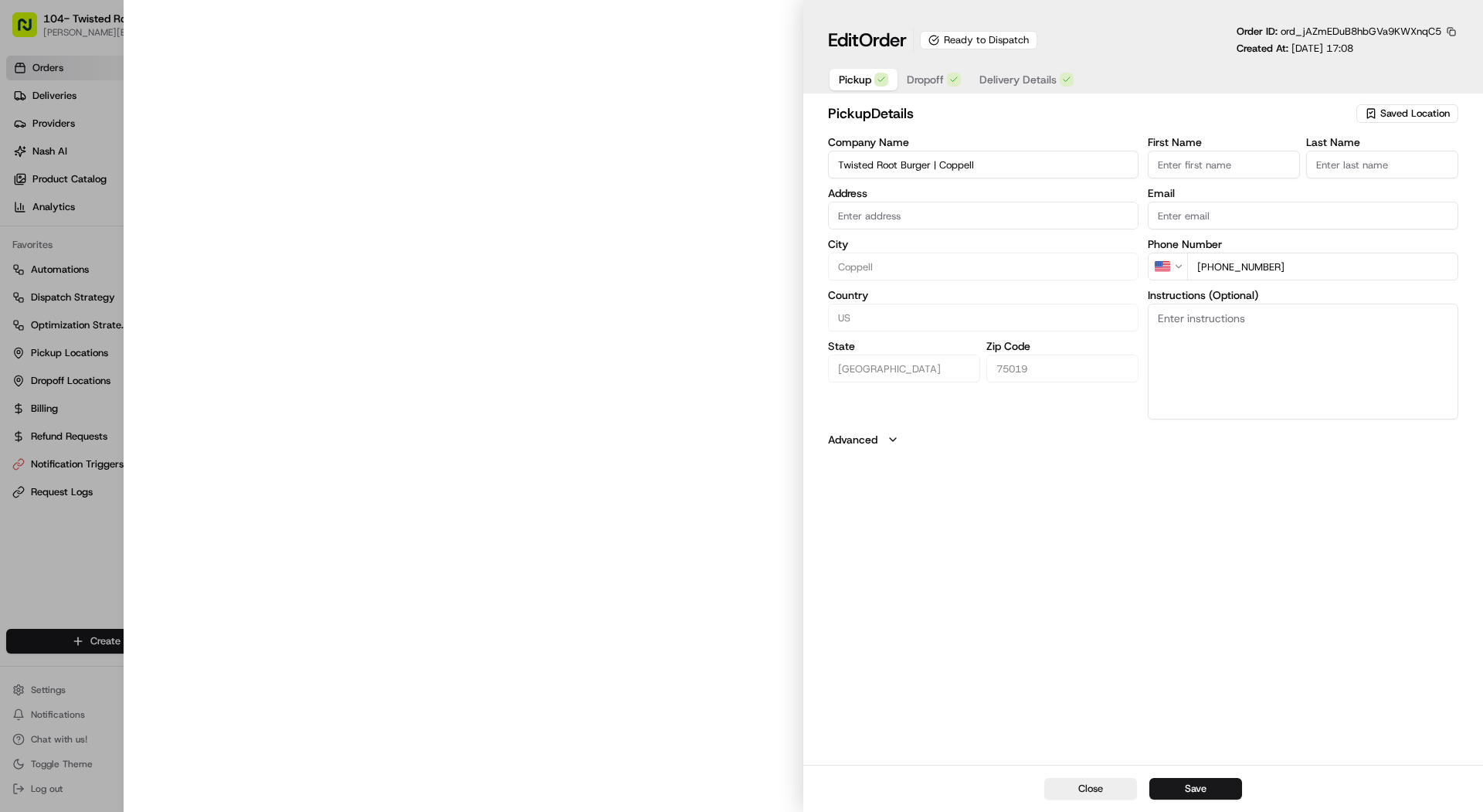
type input "505 Houston St, Coppell, TX 75019, USA."
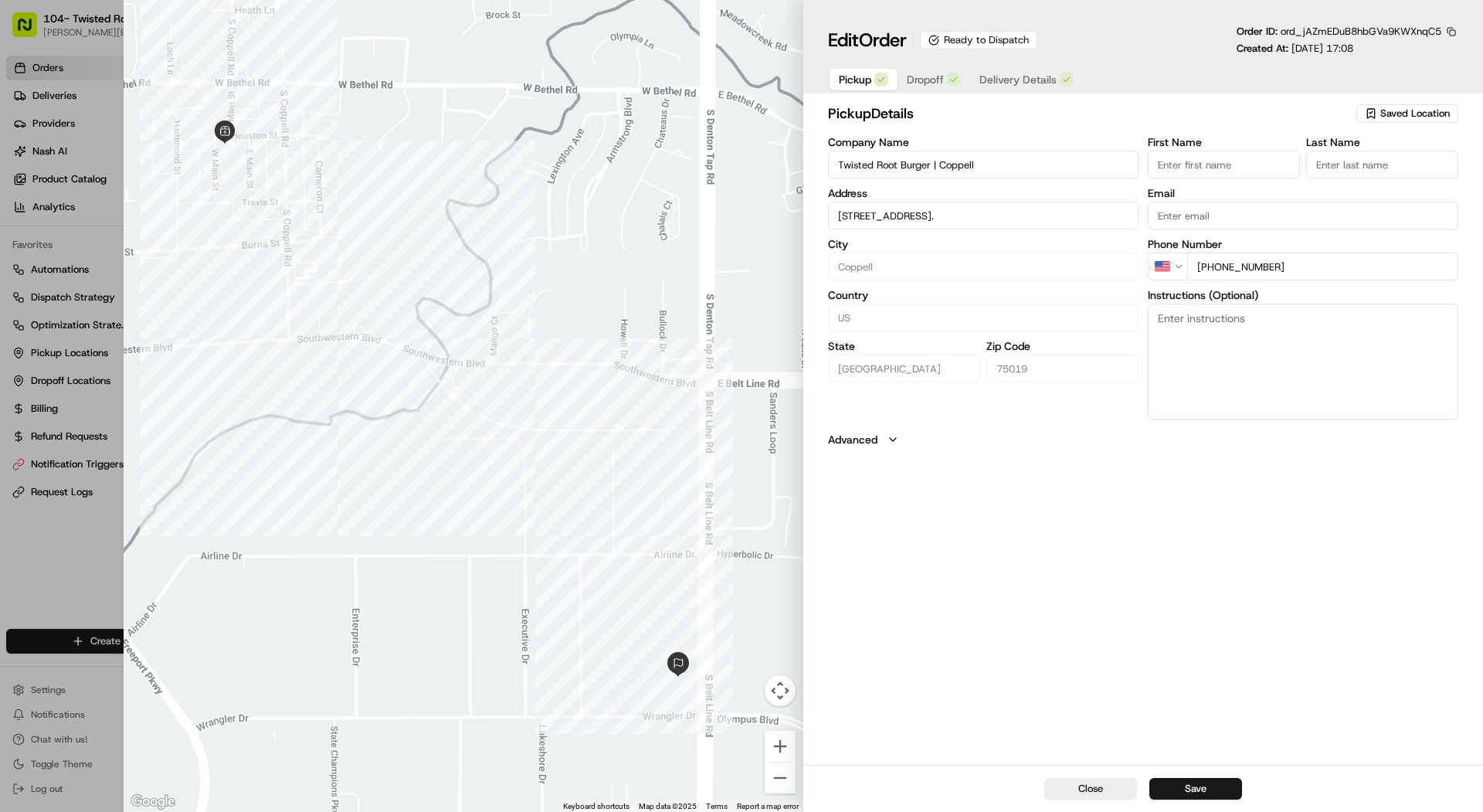
click at [1459, 27] on div "Edit Order Ready to Dispatch Order ID: ord_jAZmEDuB8hbGVa9KWXnqC5 Created At: 0…" at bounding box center [1143, 46] width 680 height 93
click at [1457, 27] on button "button" at bounding box center [1452, 32] width 14 height 14
click at [1415, 79] on button "Copy URL" at bounding box center [1409, 76] width 141 height 19
type input "+1"
click at [51, 160] on div at bounding box center [741, 406] width 1483 height 812
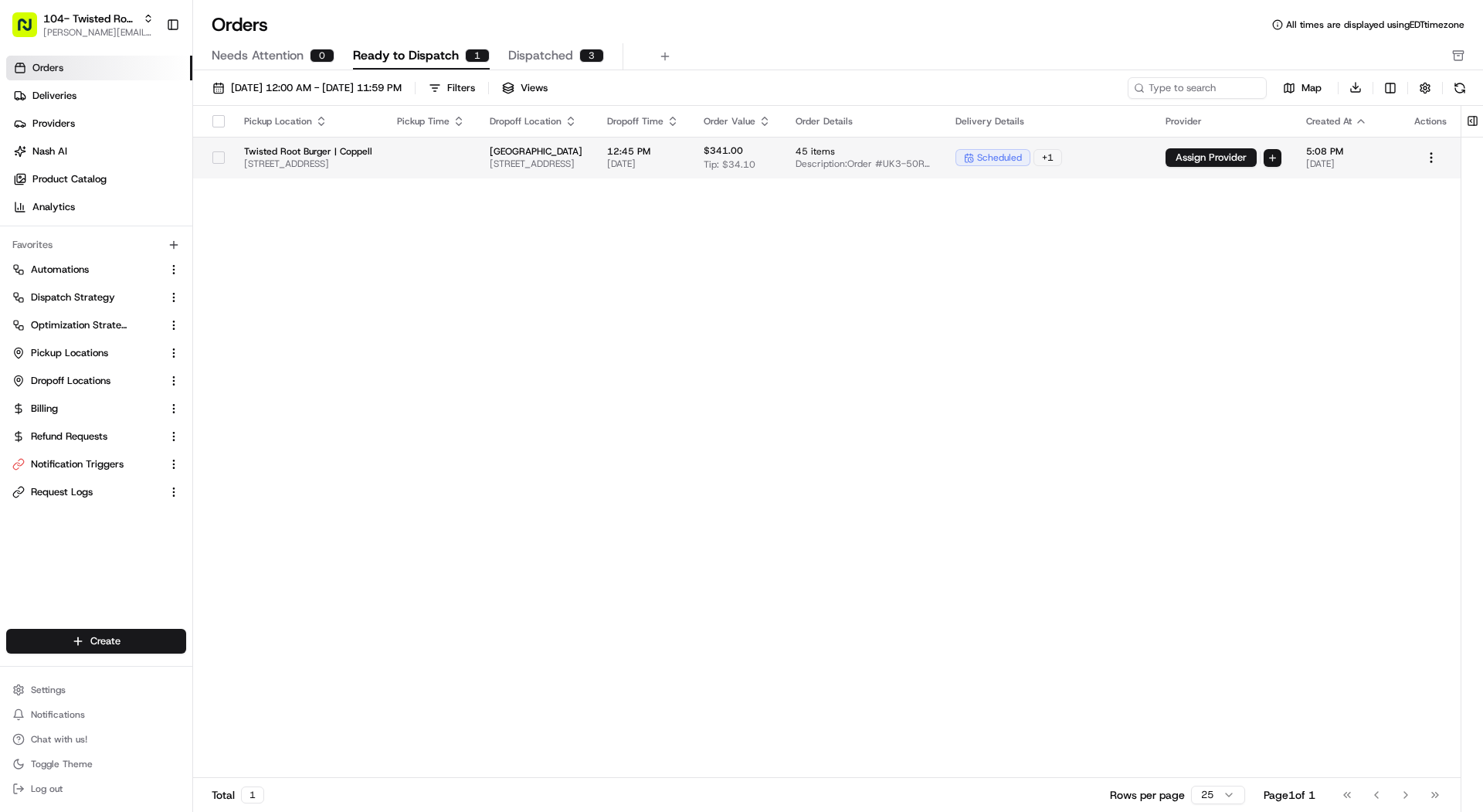
click at [1301, 155] on html "104- Twisted Root Burger - Coppell mariam@usenash.com Toggle Sidebar Orders Del…" at bounding box center [741, 406] width 1483 height 812
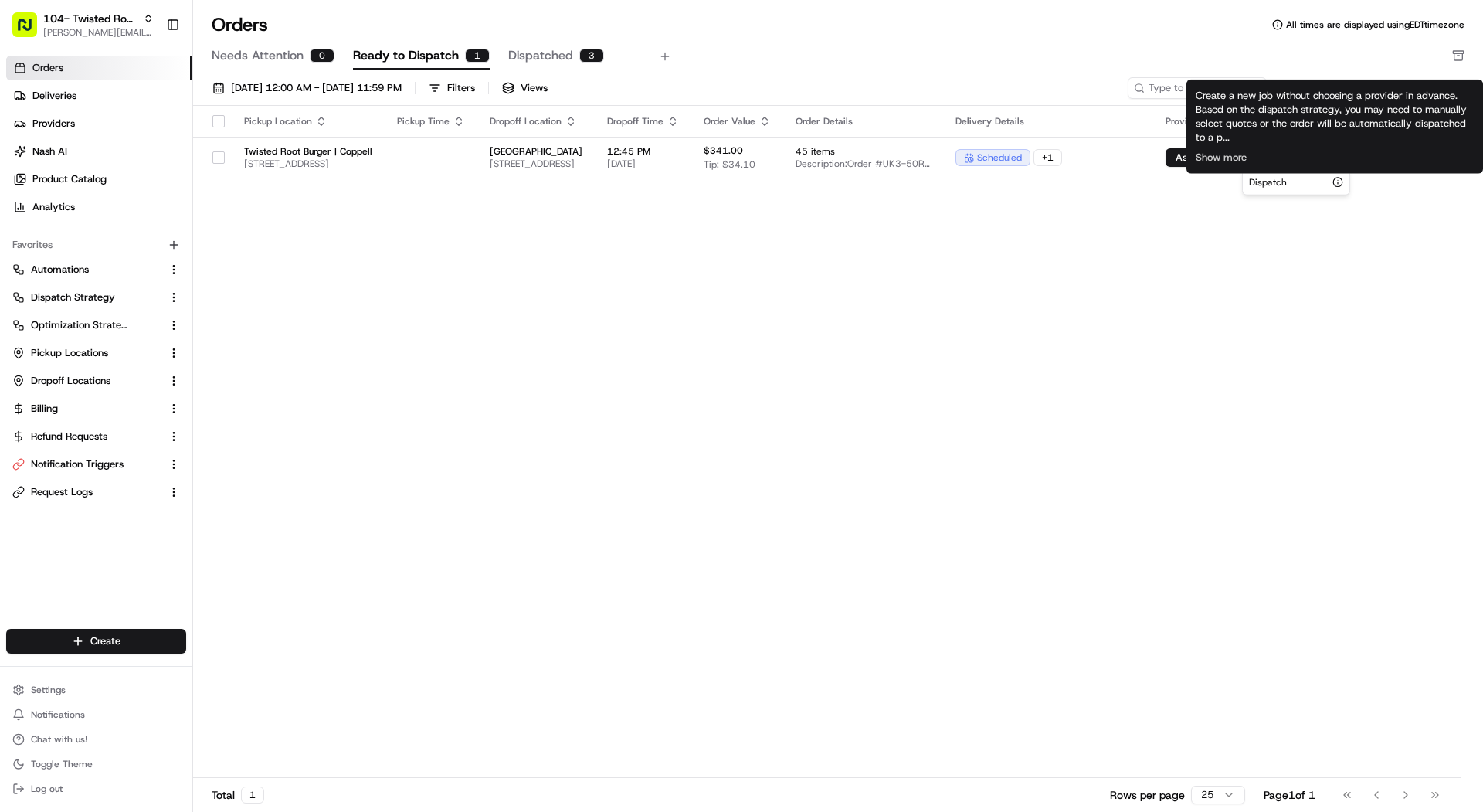
click at [1246, 322] on html "104- Twisted Root Burger - Coppell mariam@usenash.com Toggle Sidebar Orders Del…" at bounding box center [741, 406] width 1483 height 812
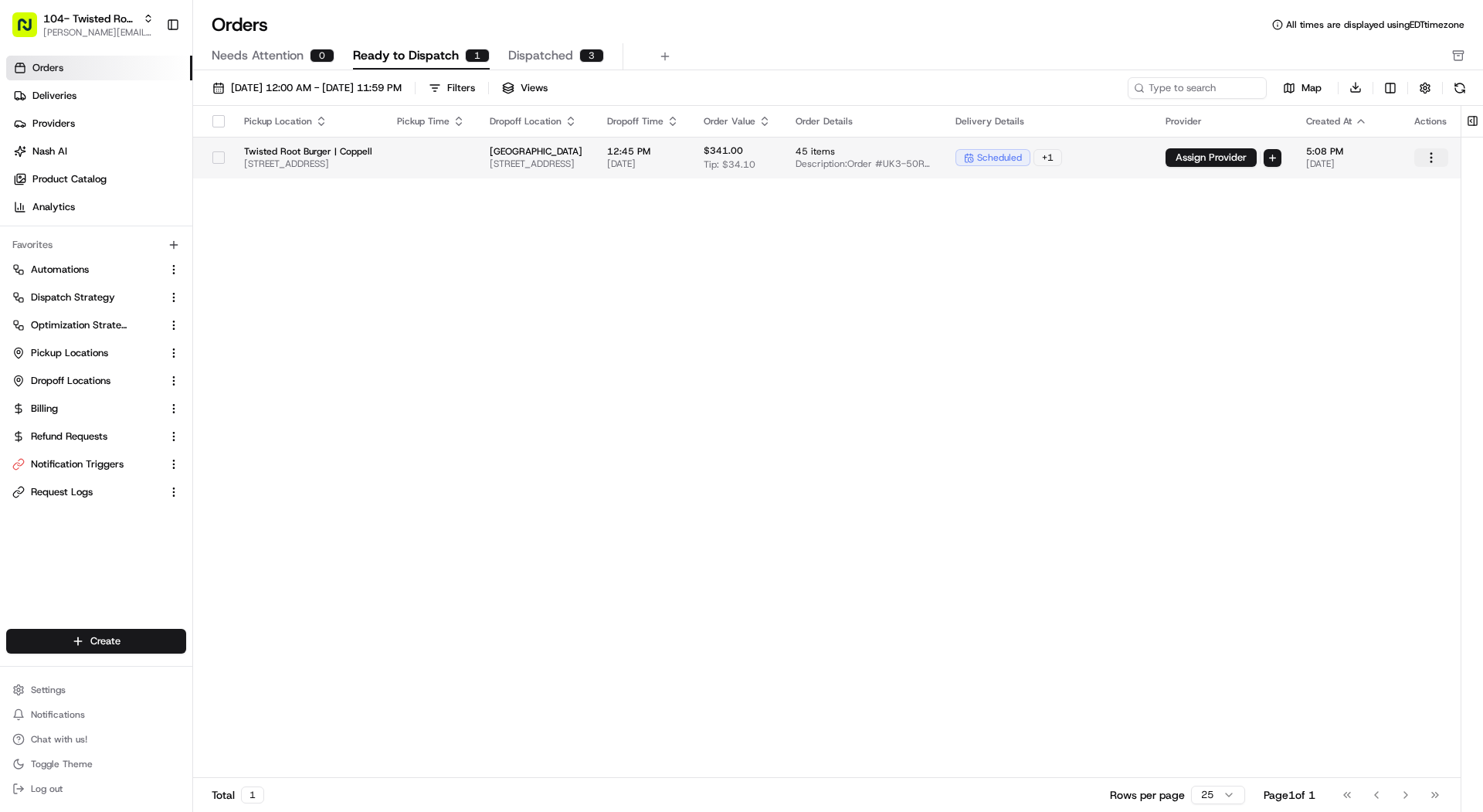
click at [1432, 156] on html "104- Twisted Root Burger - Coppell mariam@usenash.com Toggle Sidebar Orders Del…" at bounding box center [741, 406] width 1483 height 812
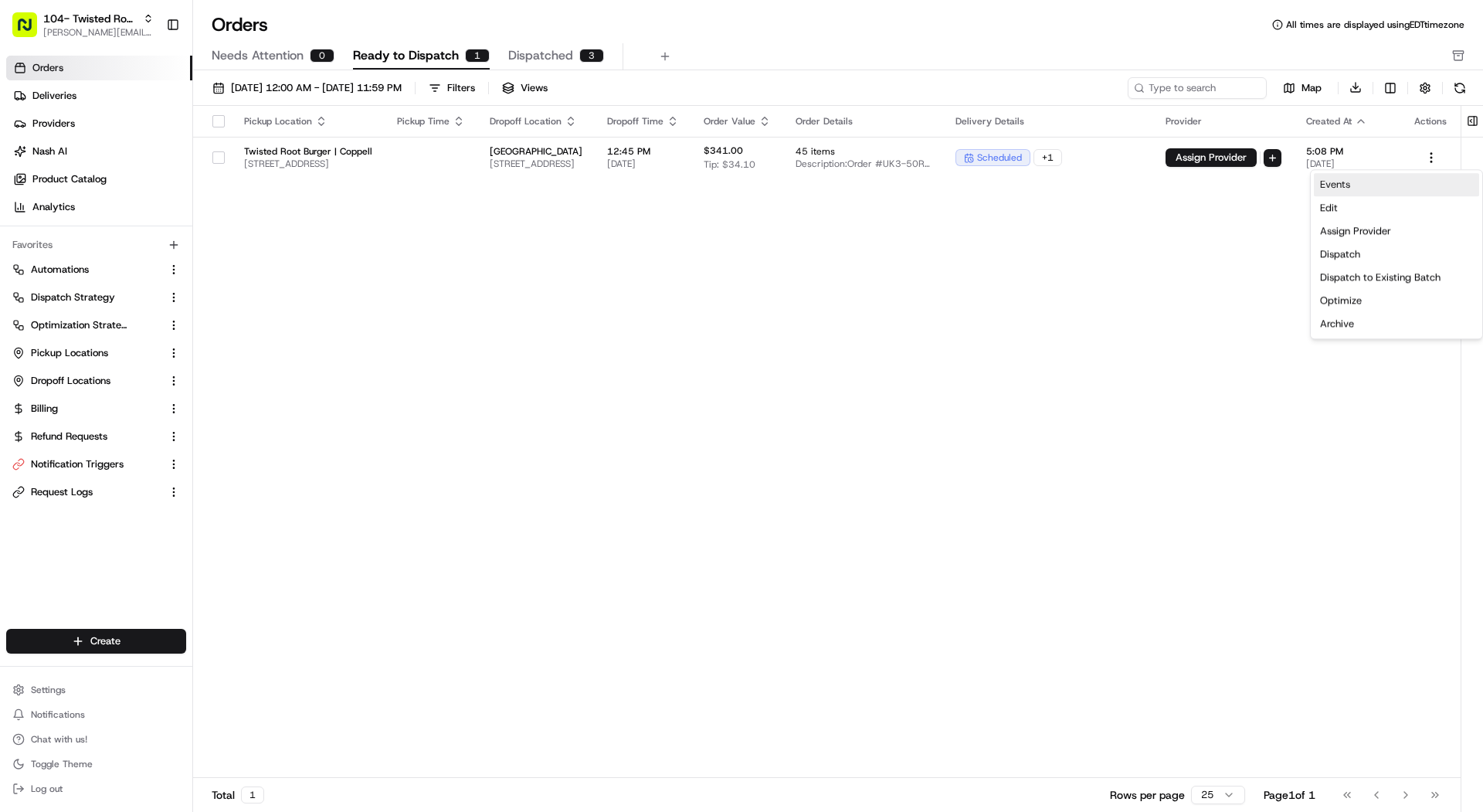
click at [1424, 182] on link "Events" at bounding box center [1396, 184] width 166 height 23
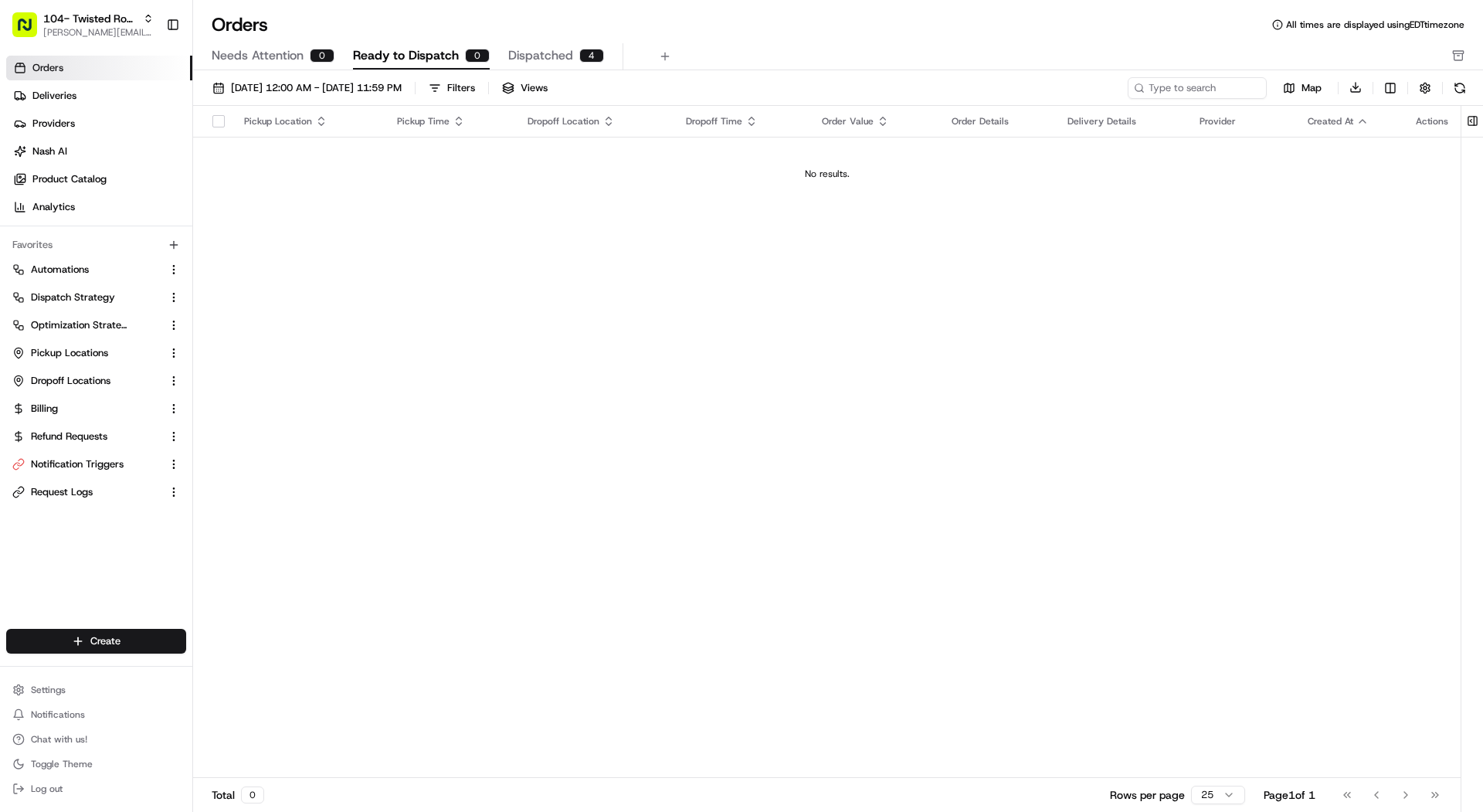
scroll to position [0, 0]
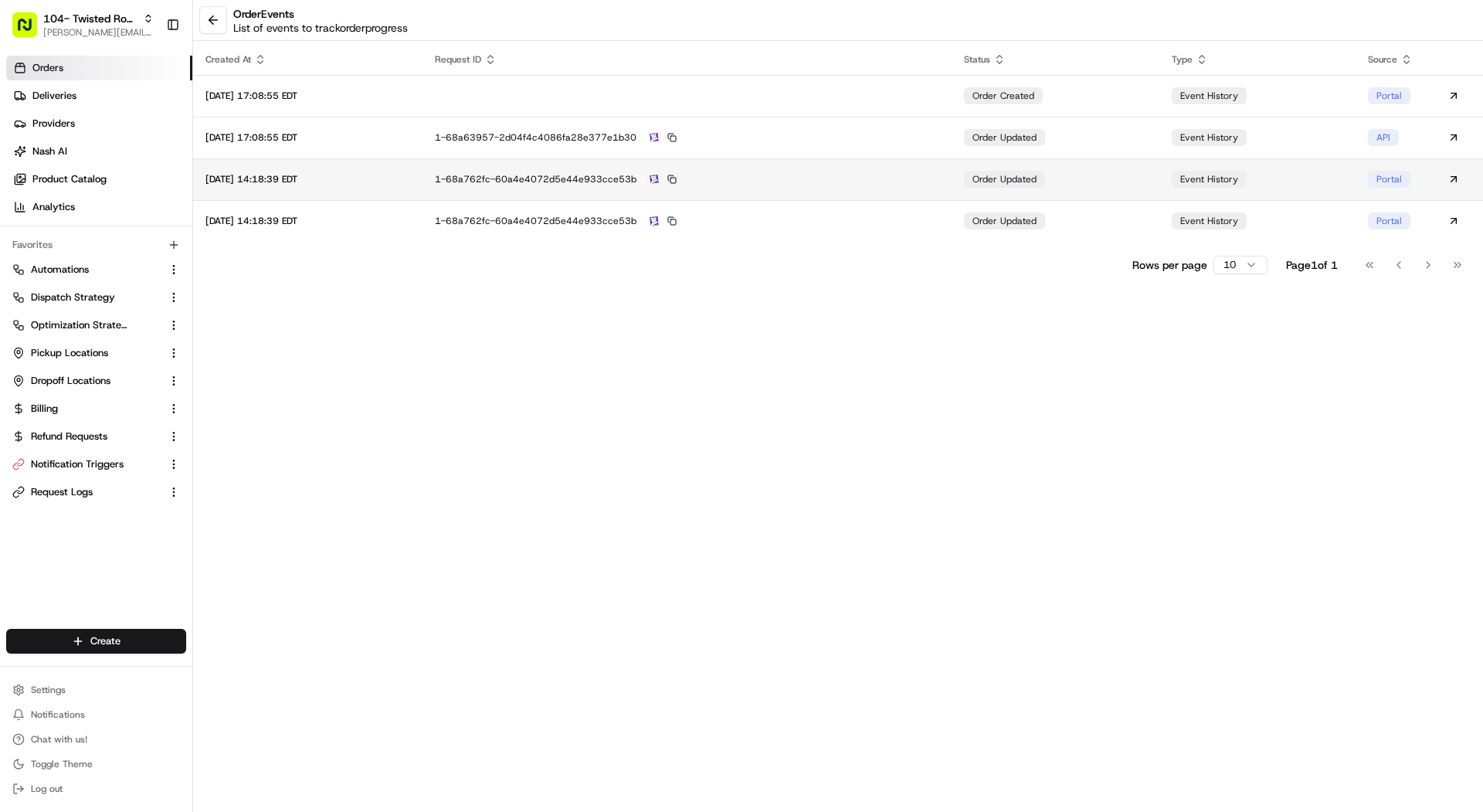
click at [781, 160] on td "1-68a762fc-60a4e4072d5e44e933cce53b" at bounding box center [687, 179] width 529 height 42
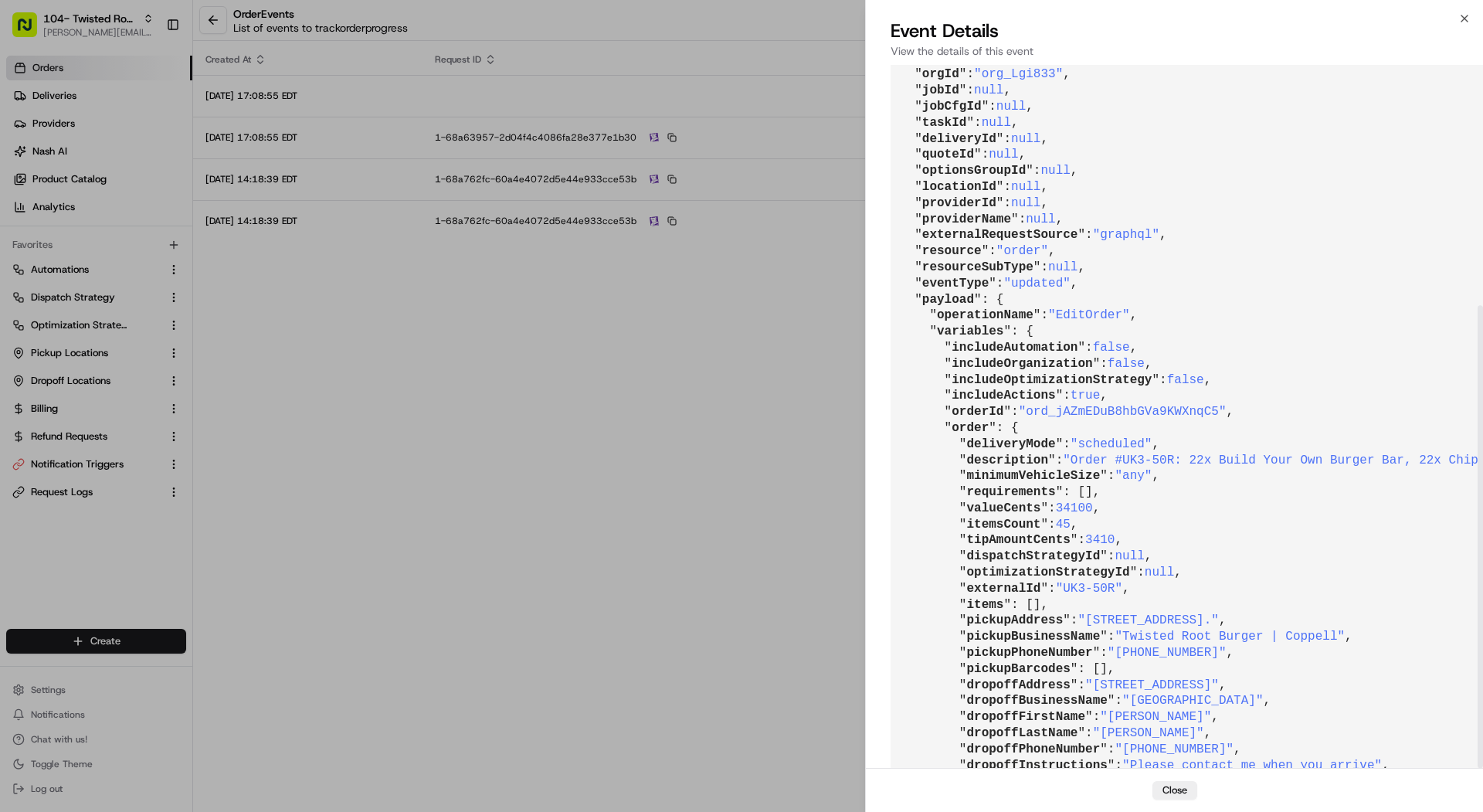
scroll to position [365, 0]
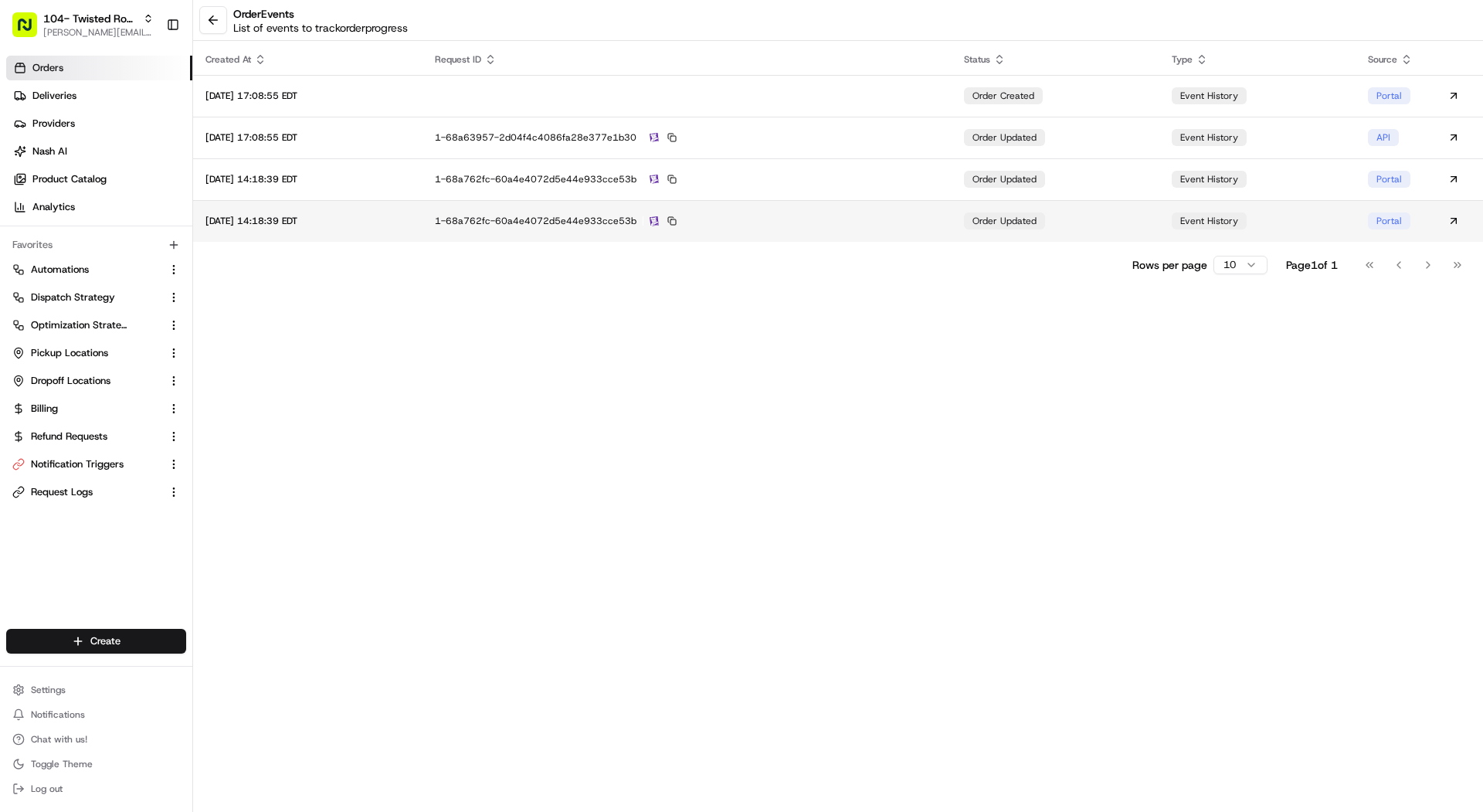
click at [784, 217] on div "1-68a762fc-60a4e4072d5e44e933cce53b" at bounding box center [687, 221] width 504 height 14
click at [212, 28] on button at bounding box center [213, 20] width 27 height 27
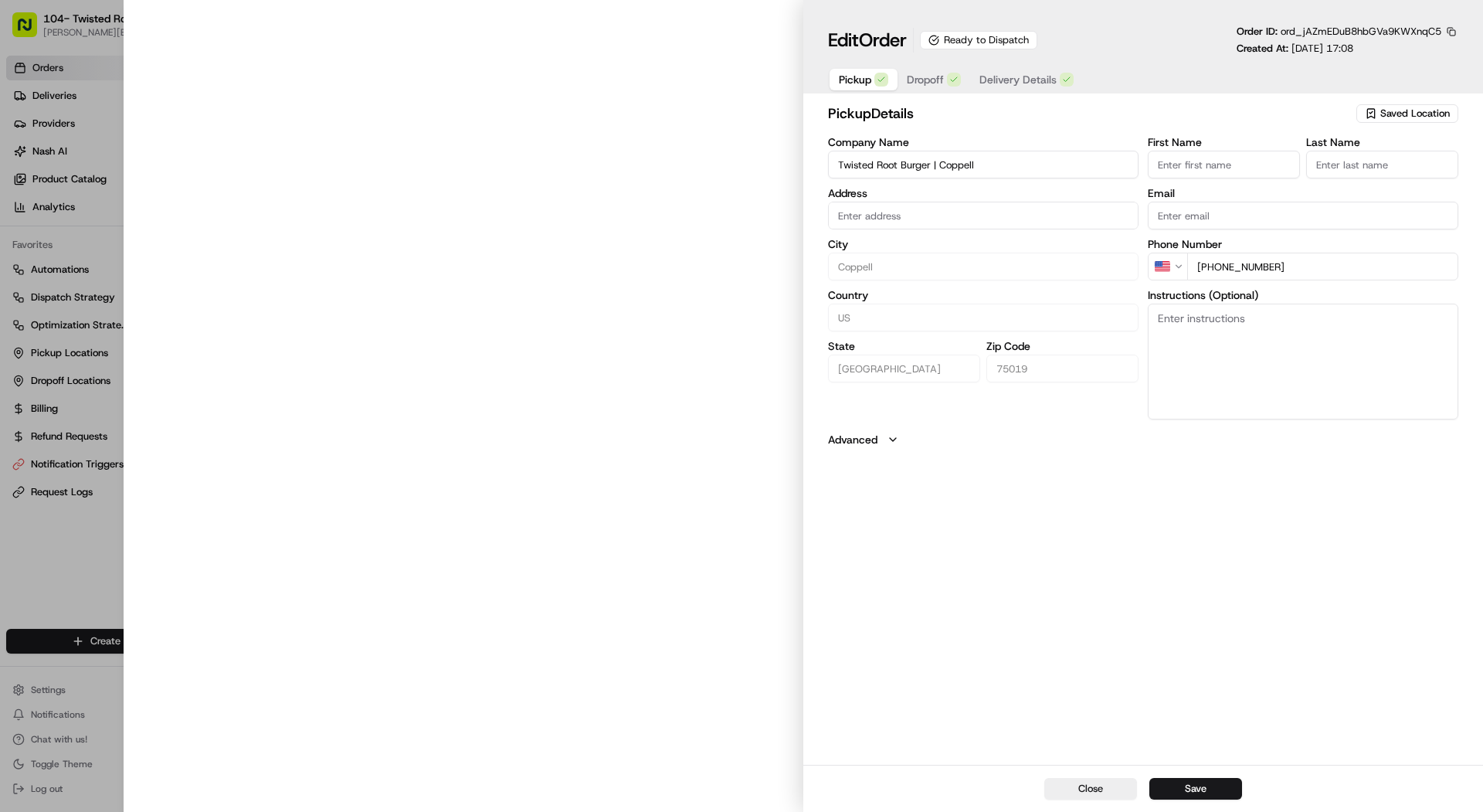
type input "[STREET_ADDRESS]."
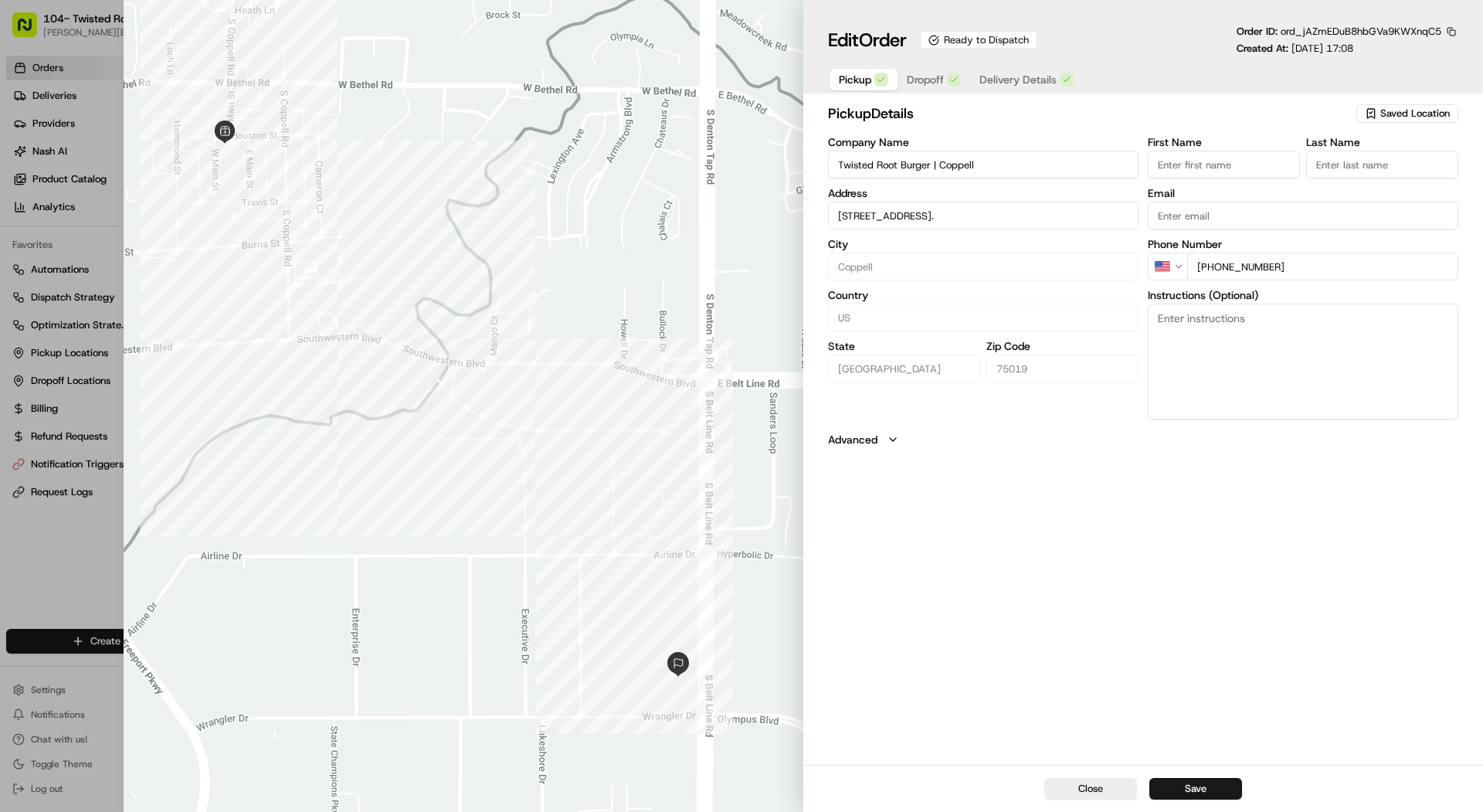
click at [69, 223] on div at bounding box center [741, 406] width 1483 height 812
type input "+1"
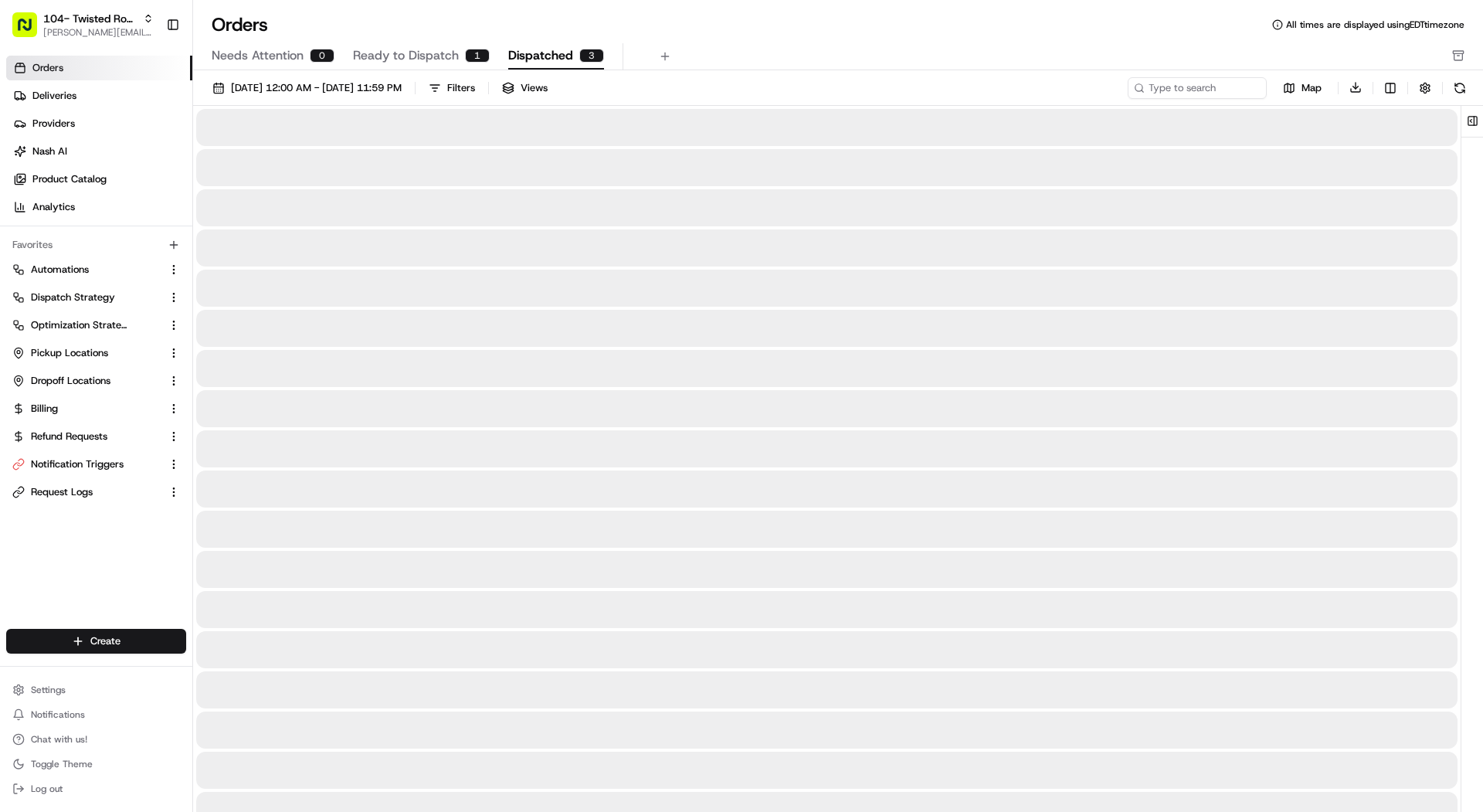
click at [543, 43] on button "Dispatched 3" at bounding box center [556, 57] width 96 height 27
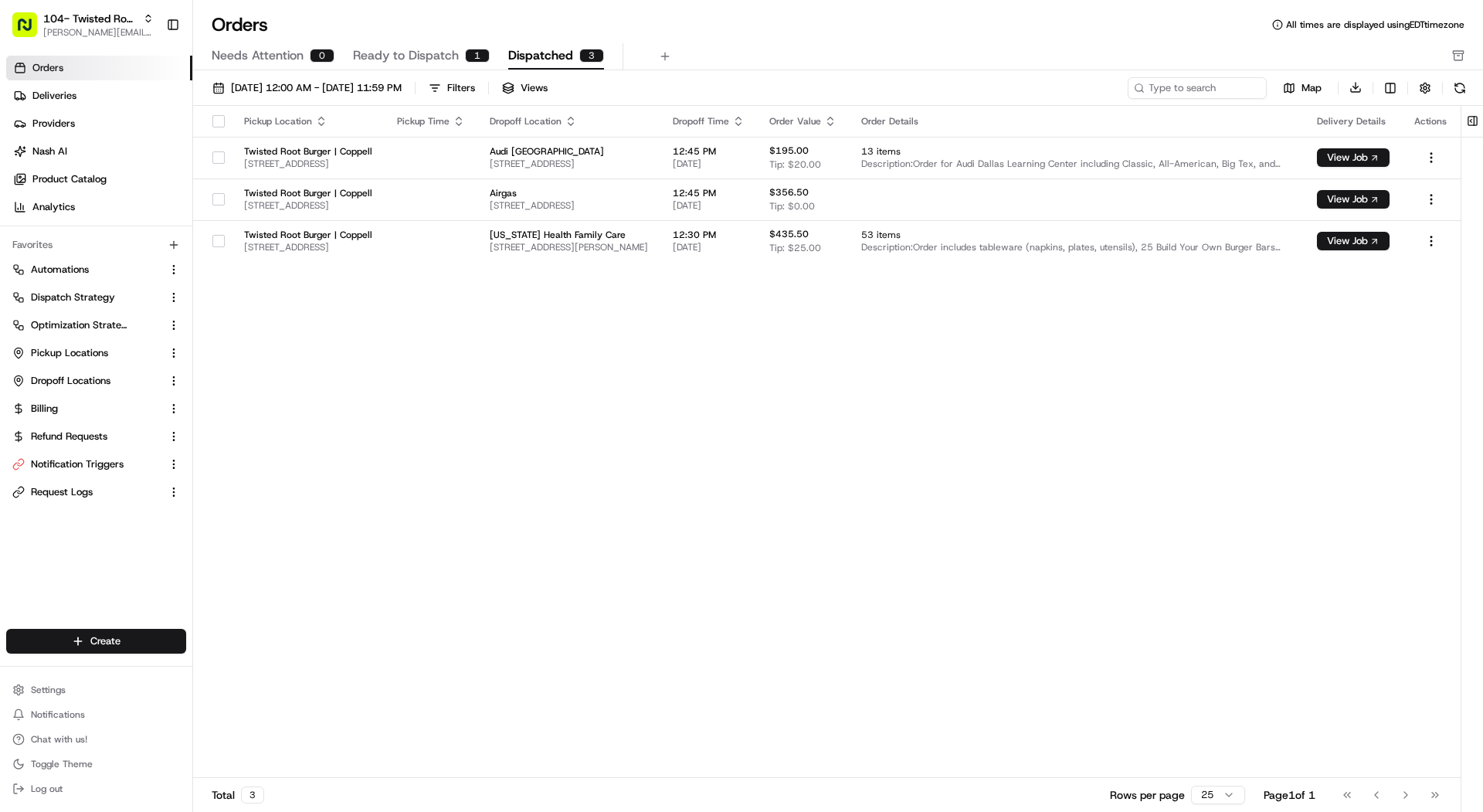
click at [400, 57] on span "Ready to Dispatch" at bounding box center [405, 55] width 105 height 19
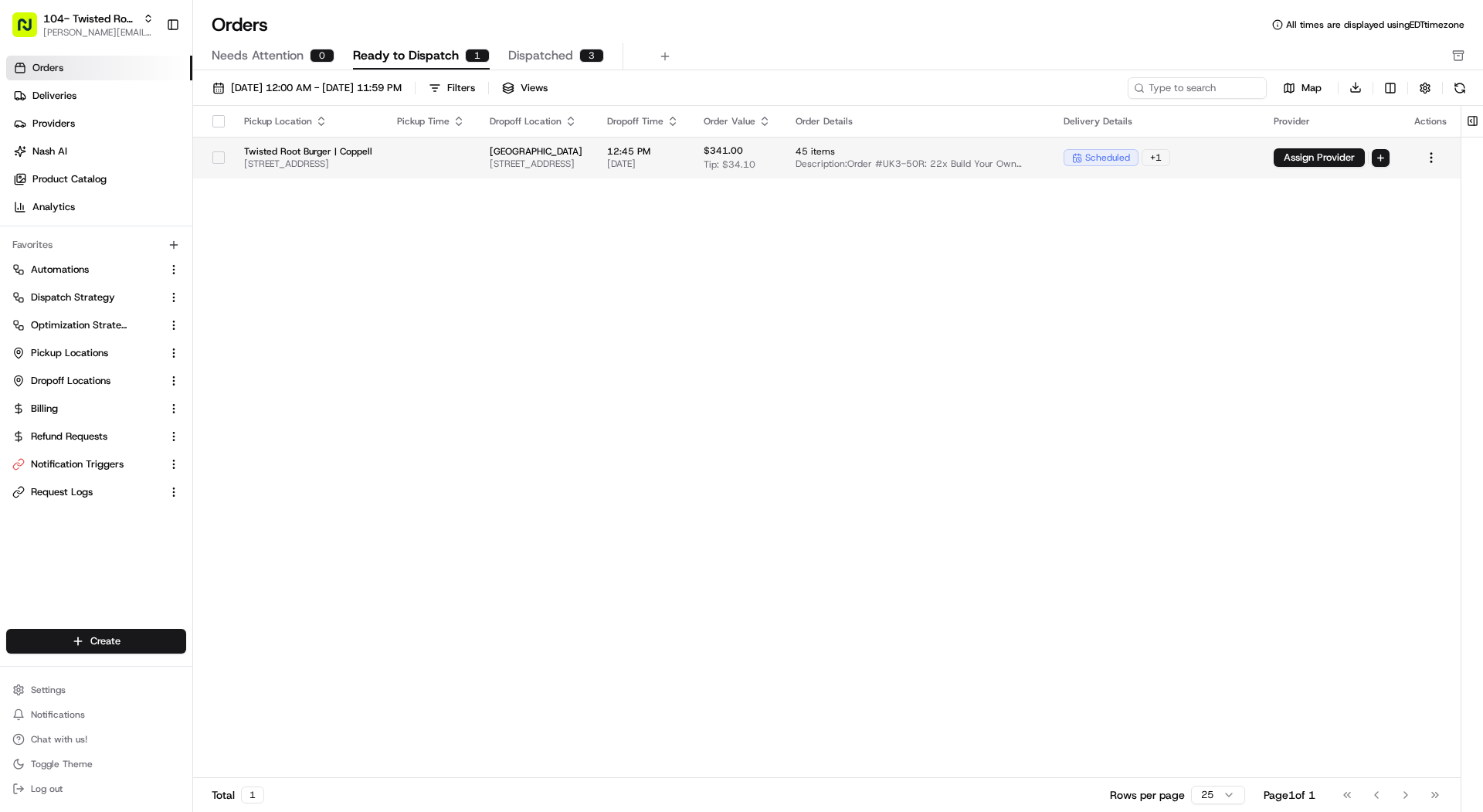
click at [1170, 157] on div "+ 1" at bounding box center [1156, 157] width 28 height 17
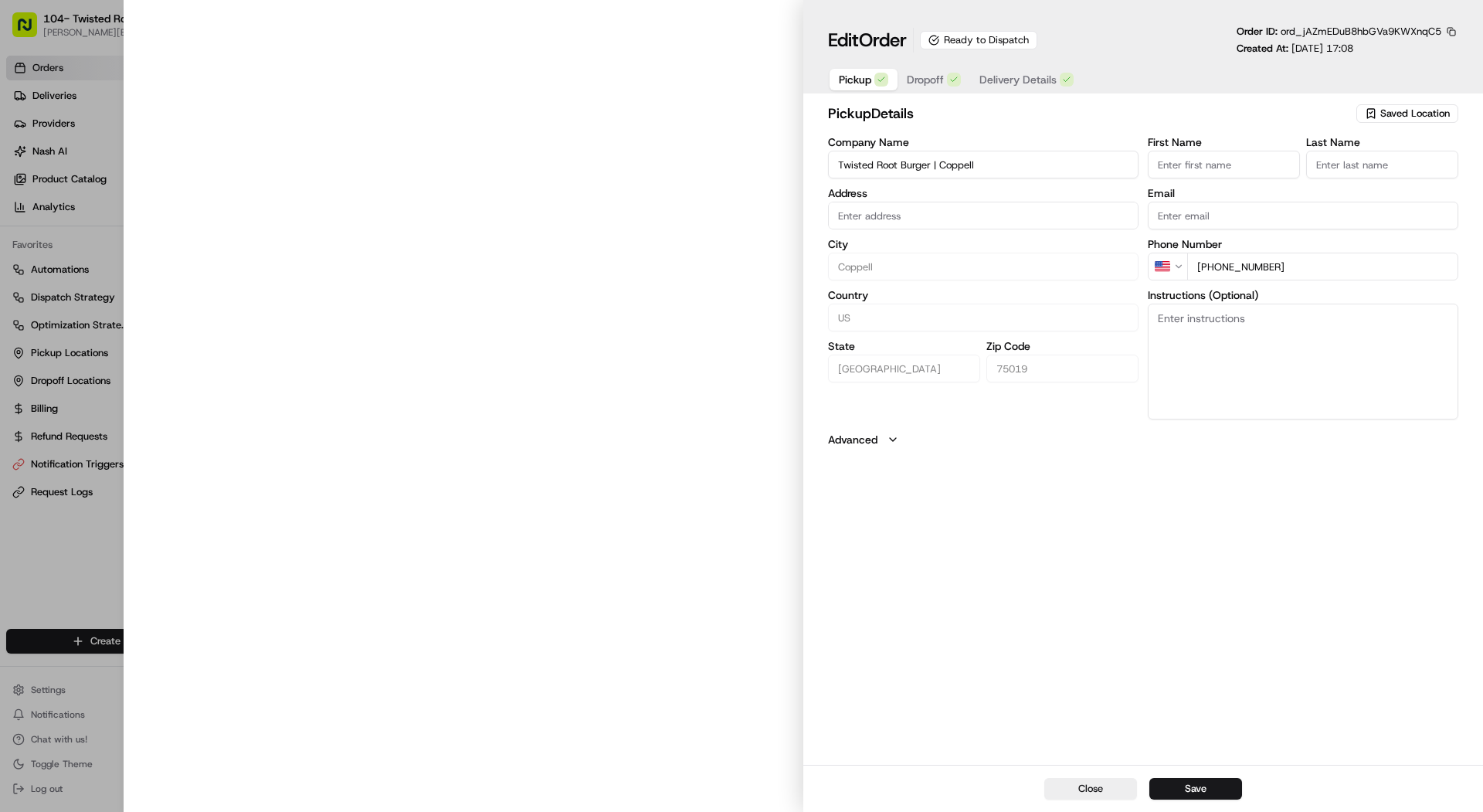
type input "[STREET_ADDRESS]."
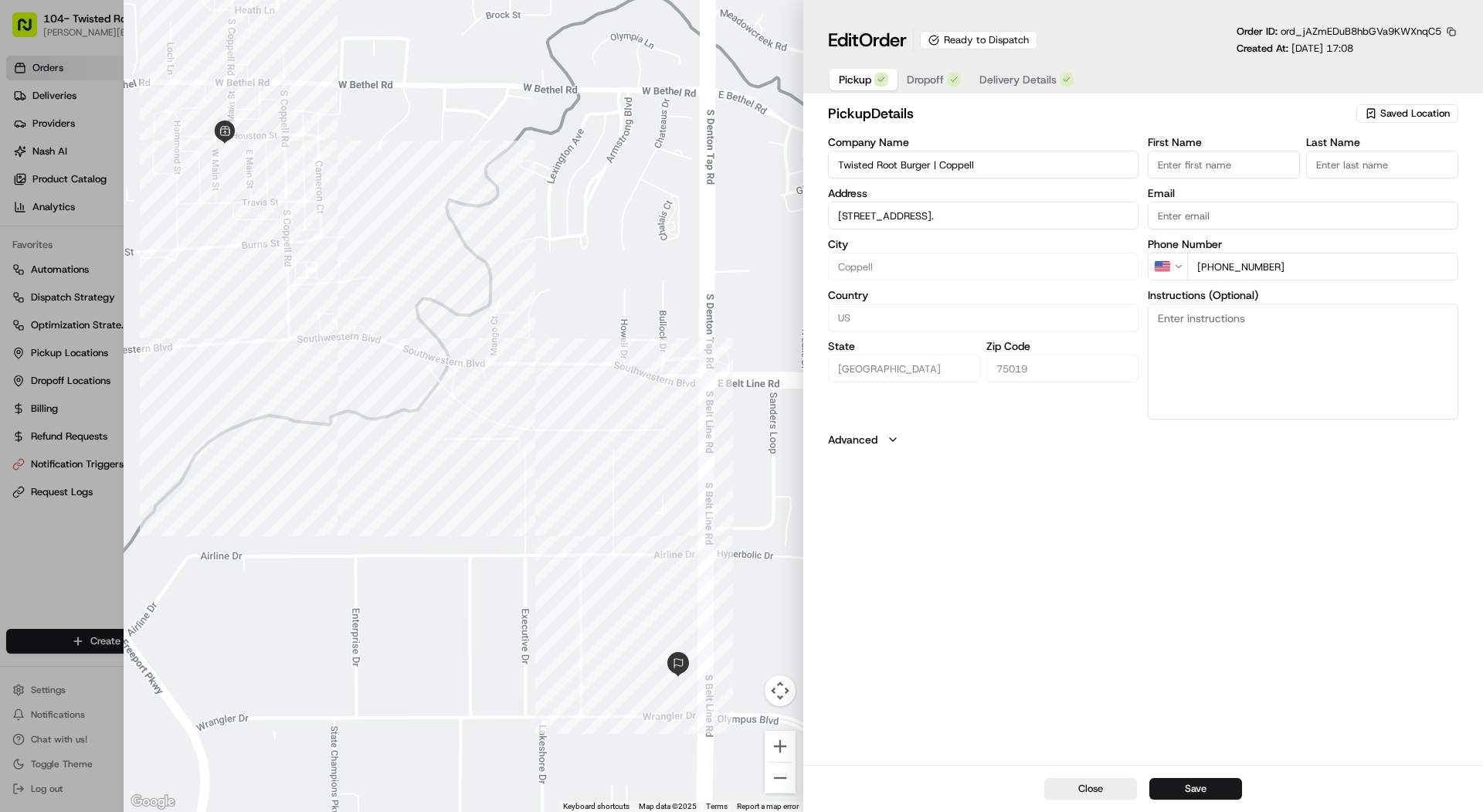
click at [1026, 39] on div "Ready to Dispatch" at bounding box center [979, 40] width 117 height 19
click at [928, 88] on button "Dropoff" at bounding box center [934, 80] width 73 height 21
click at [1025, 82] on span "Delivery Details" at bounding box center [1018, 79] width 77 height 15
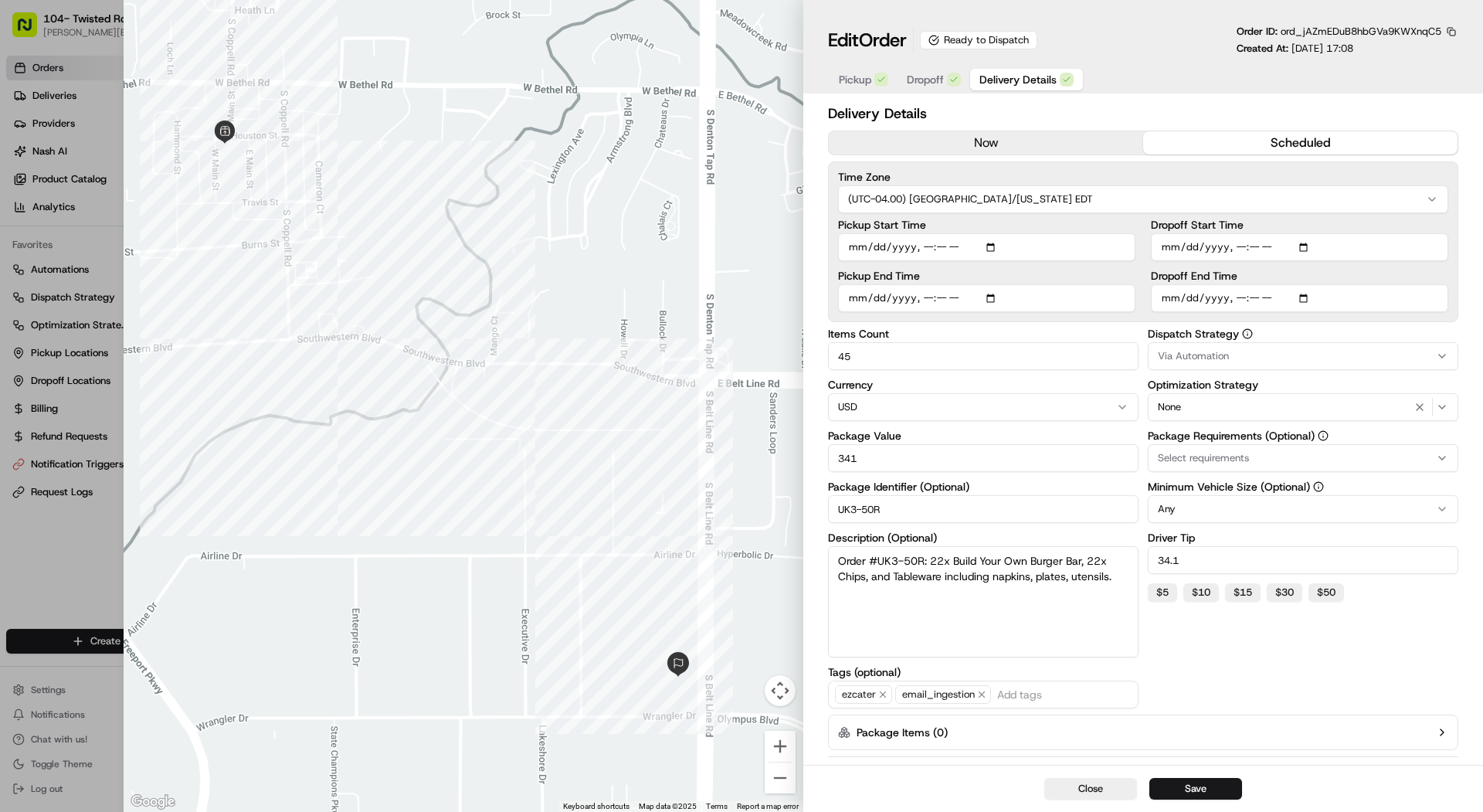
scroll to position [57, 0]
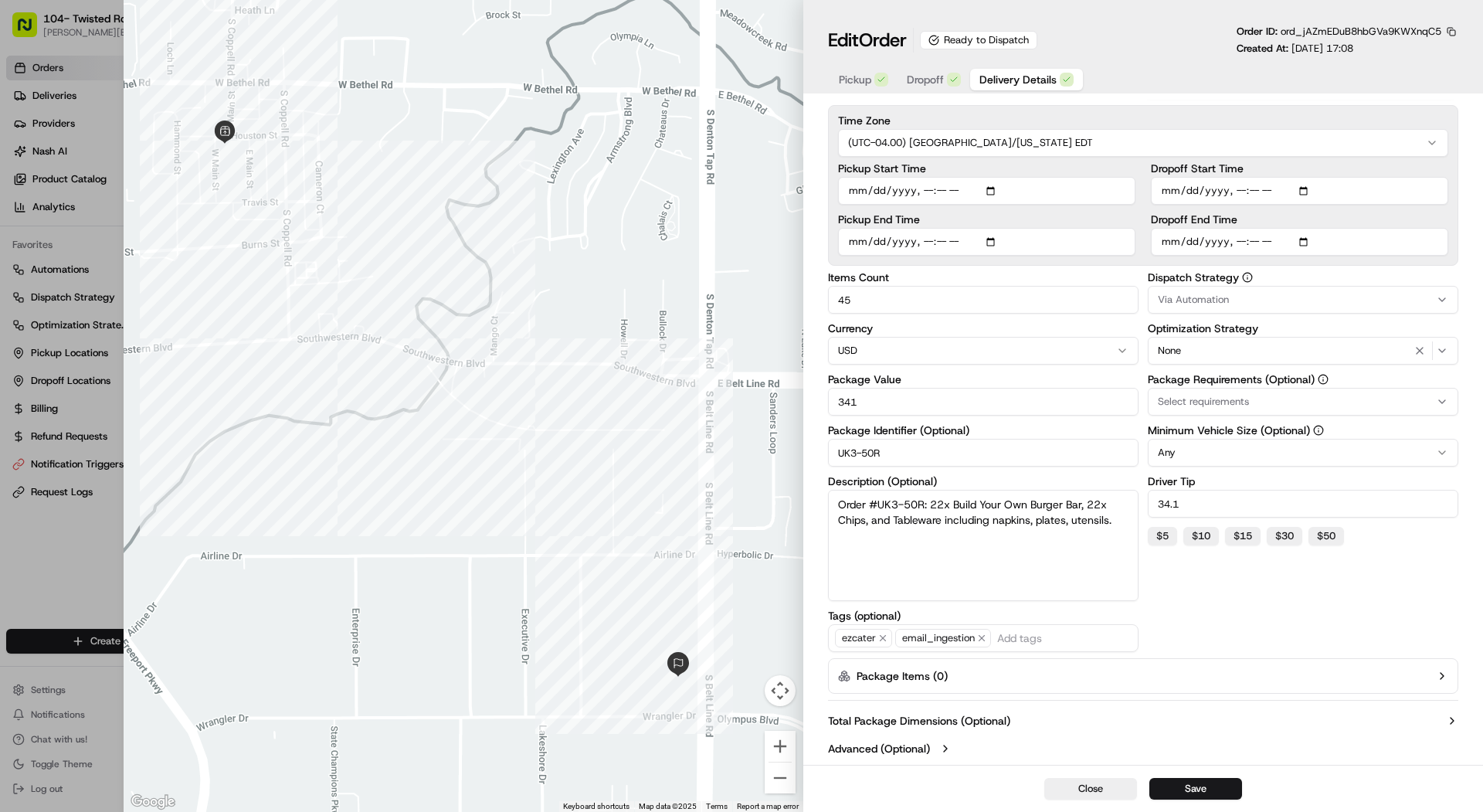
type input "1"
click at [40, 79] on div at bounding box center [741, 406] width 1483 height 812
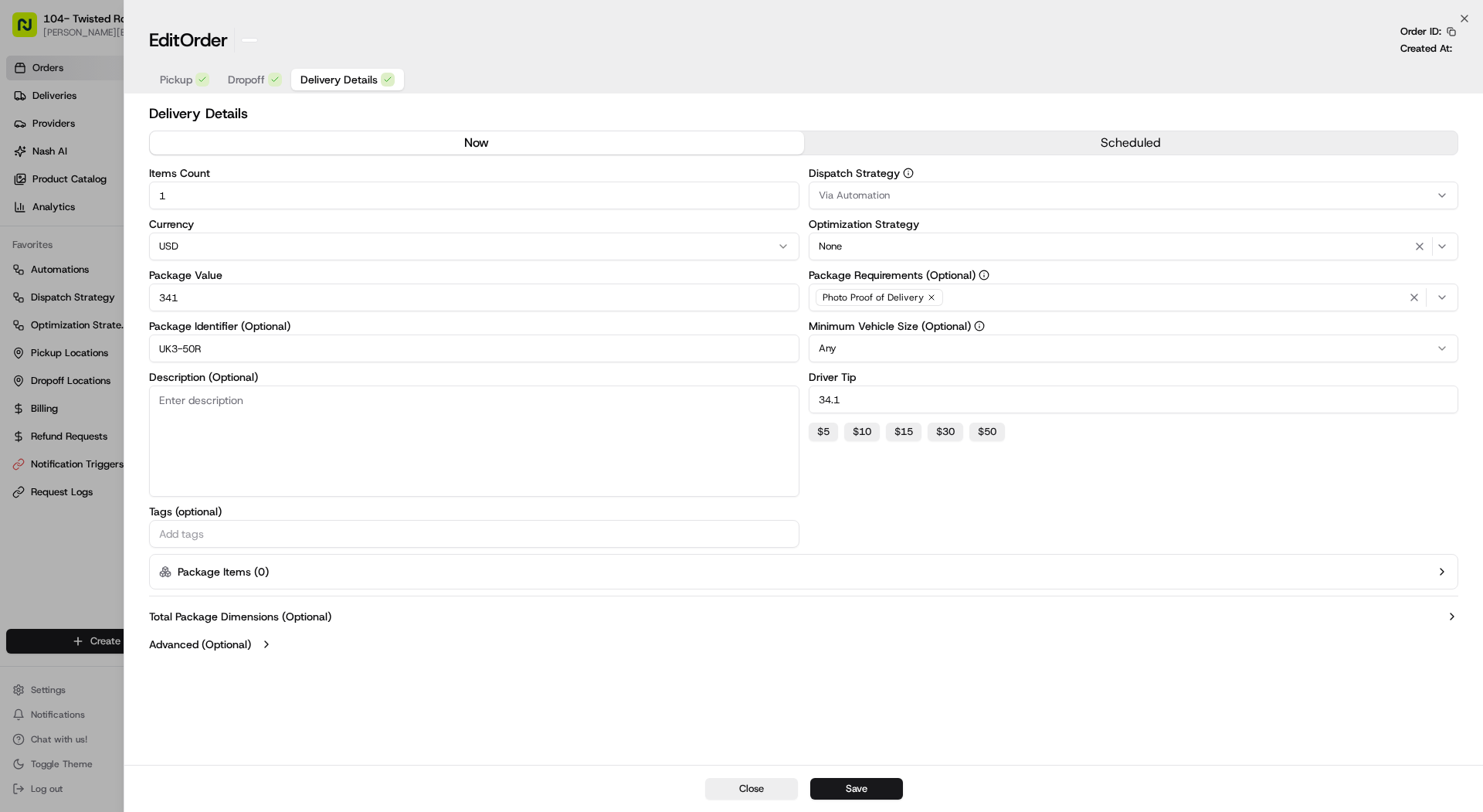
scroll to position [0, 0]
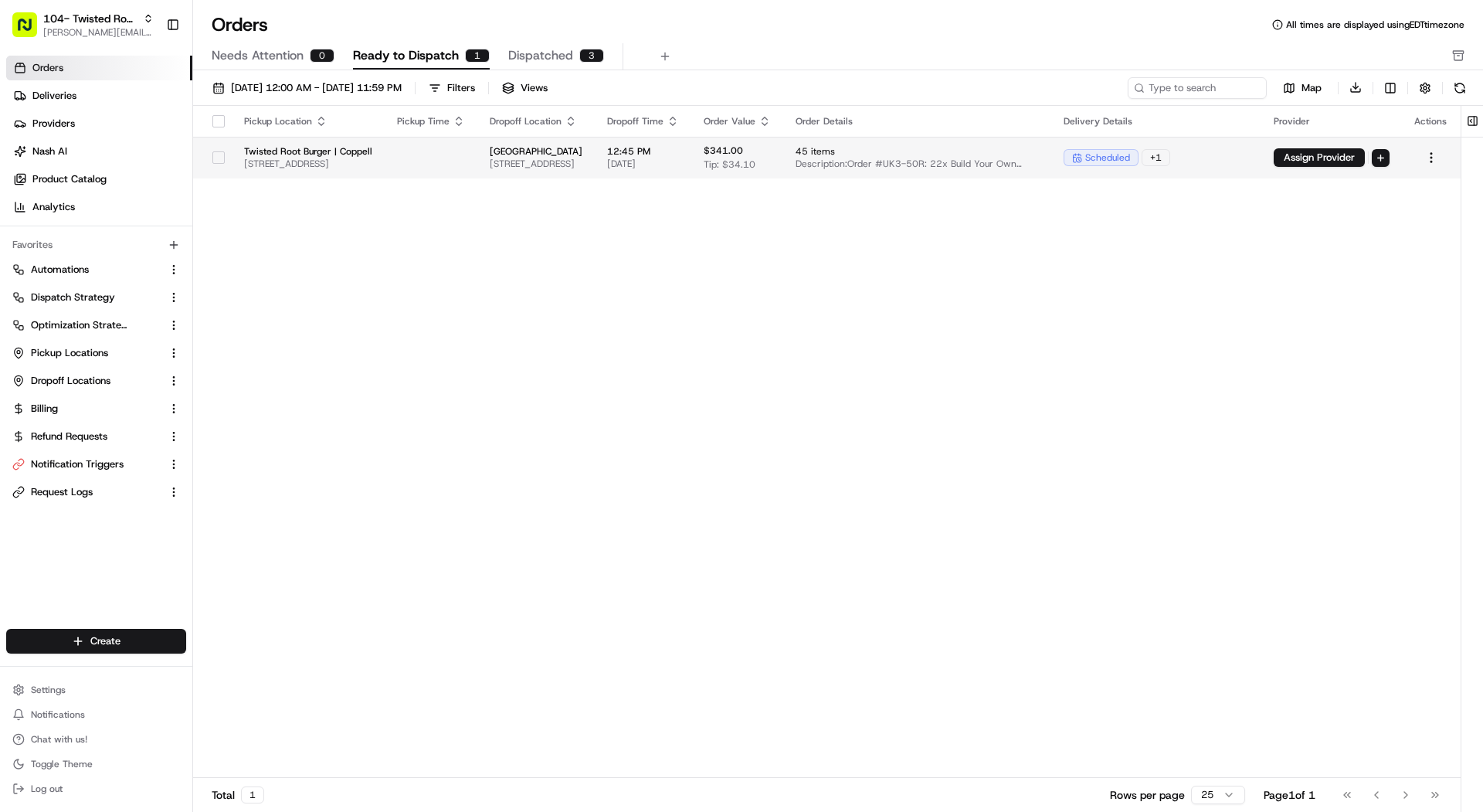
click at [274, 152] on span "Twisted Root Burger | Coppell" at bounding box center [308, 152] width 129 height 12
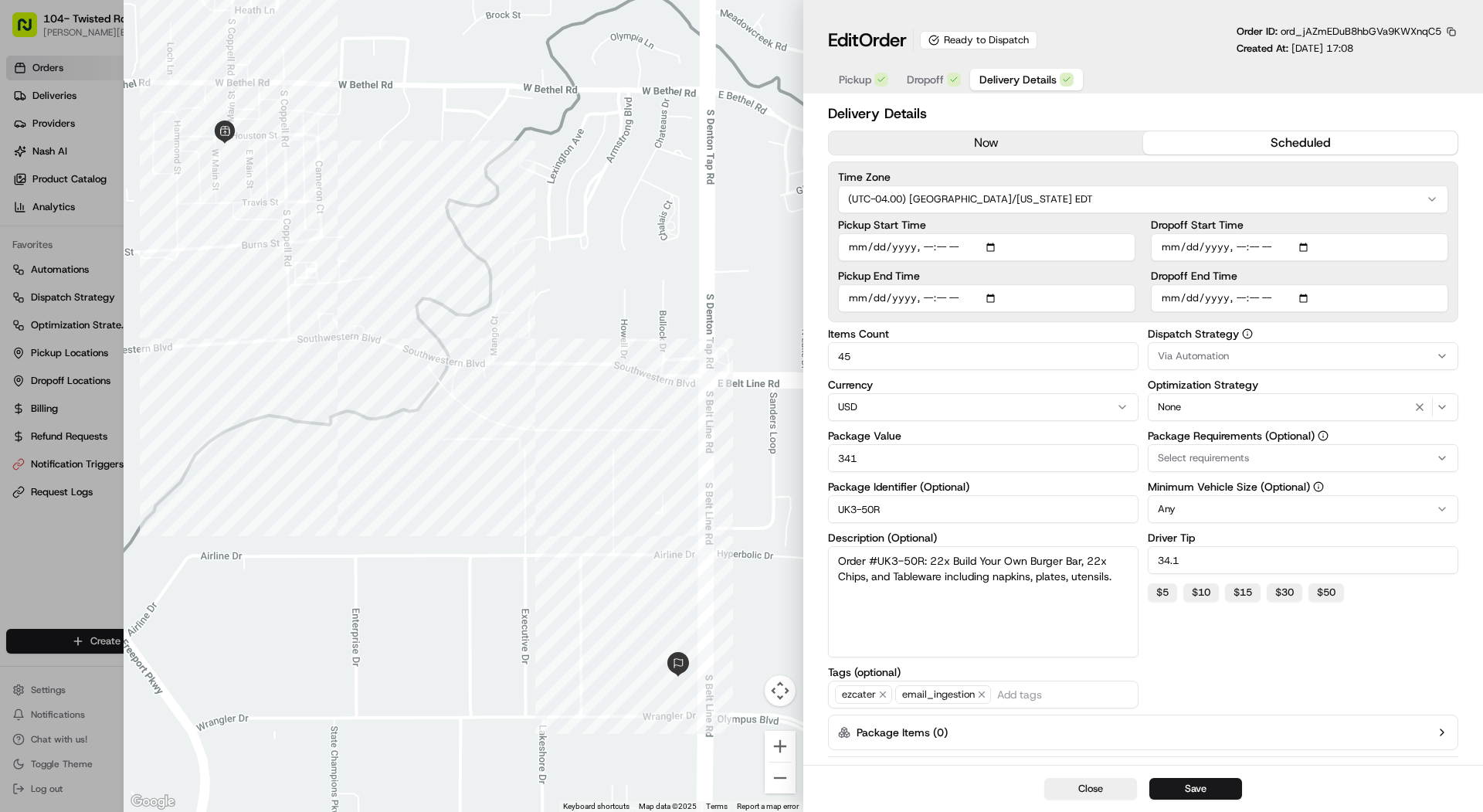
click at [877, 78] on icon "button" at bounding box center [881, 80] width 9 height 9
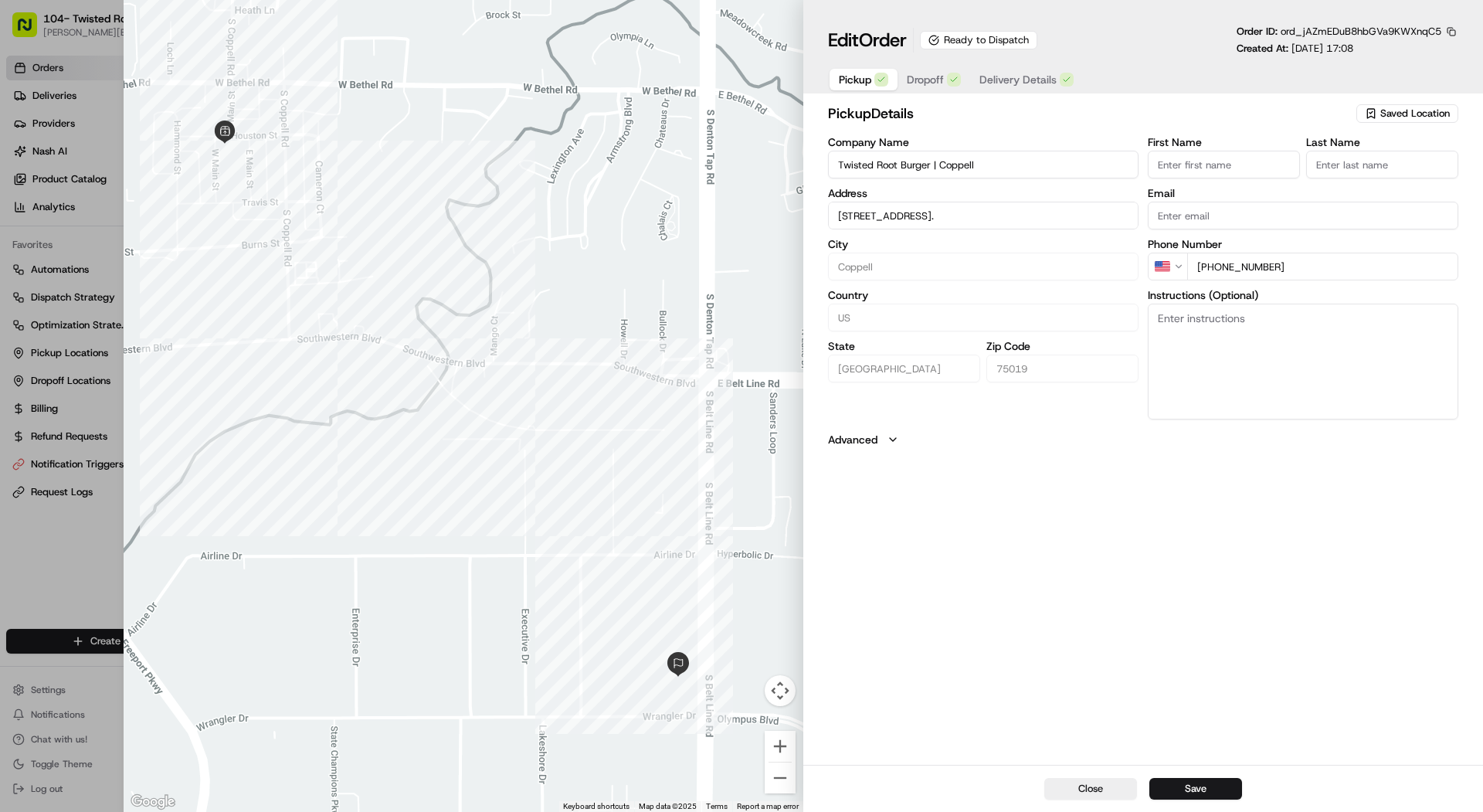
click at [975, 36] on div "Ready to Dispatch" at bounding box center [979, 40] width 117 height 19
type input "+1"
click at [34, 214] on div at bounding box center [741, 406] width 1483 height 812
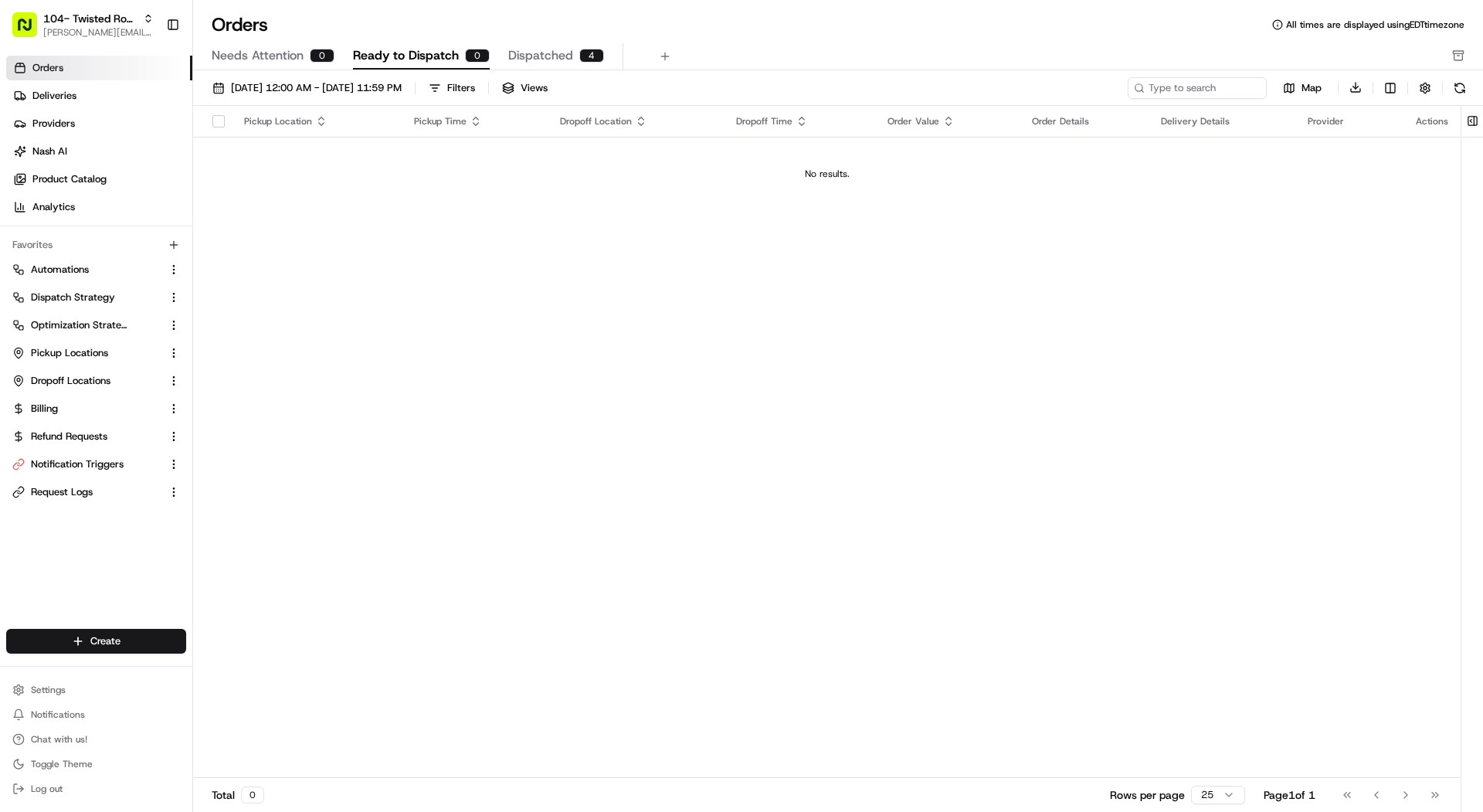
click at [533, 56] on span "Dispatched" at bounding box center [540, 55] width 65 height 19
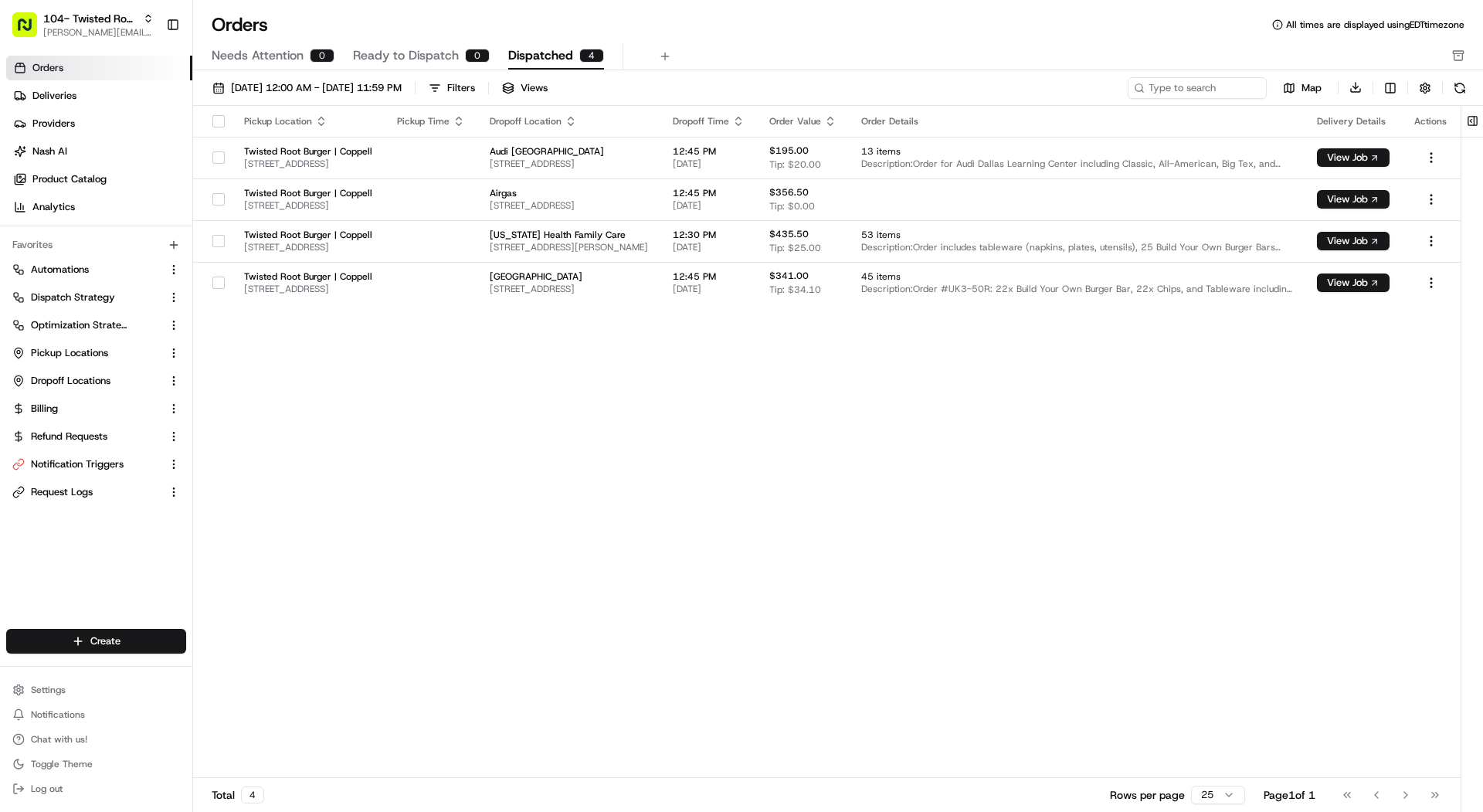
click at [120, 47] on div "104- Twisted Root Burger - Coppell mariam@usenash.com Toggle Sidebar" at bounding box center [96, 25] width 192 height 50
click at [120, 27] on span "[PERSON_NAME][EMAIL_ADDRESS][DOMAIN_NAME]" at bounding box center [98, 33] width 111 height 12
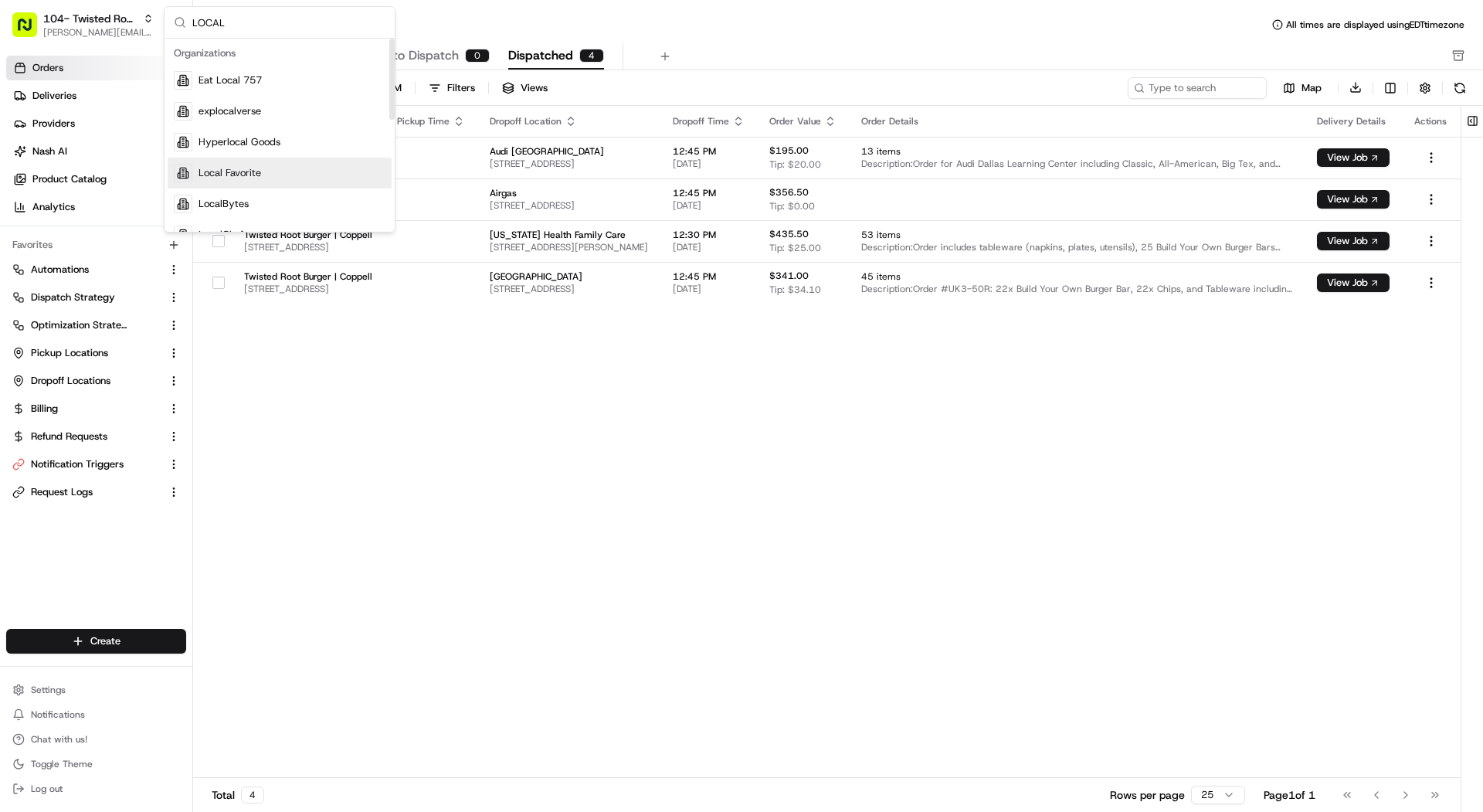
type input "LOCAL"
click at [257, 168] on span "Local Favorite" at bounding box center [230, 173] width 63 height 14
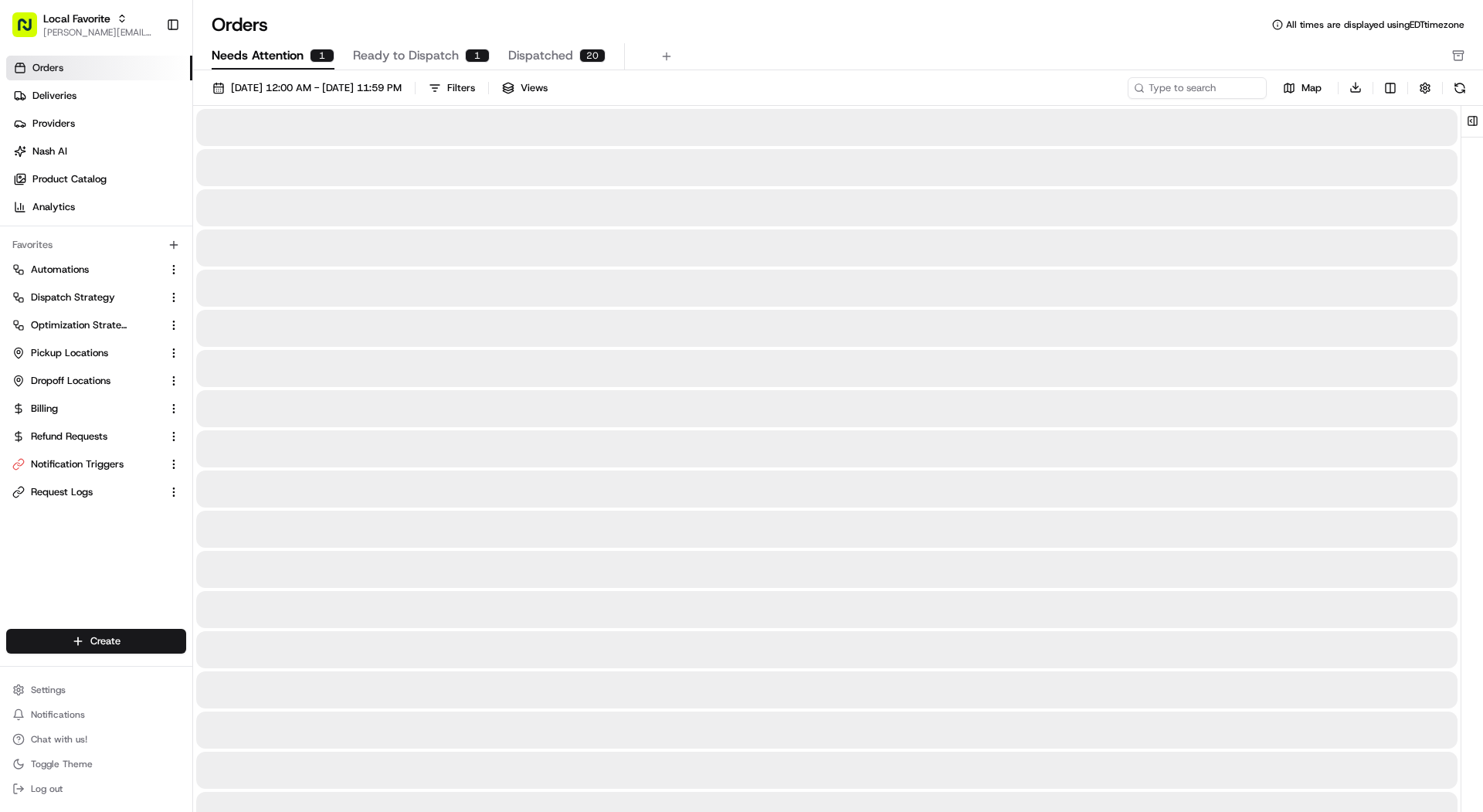
click at [258, 64] on span "Needs Attention" at bounding box center [258, 55] width 92 height 19
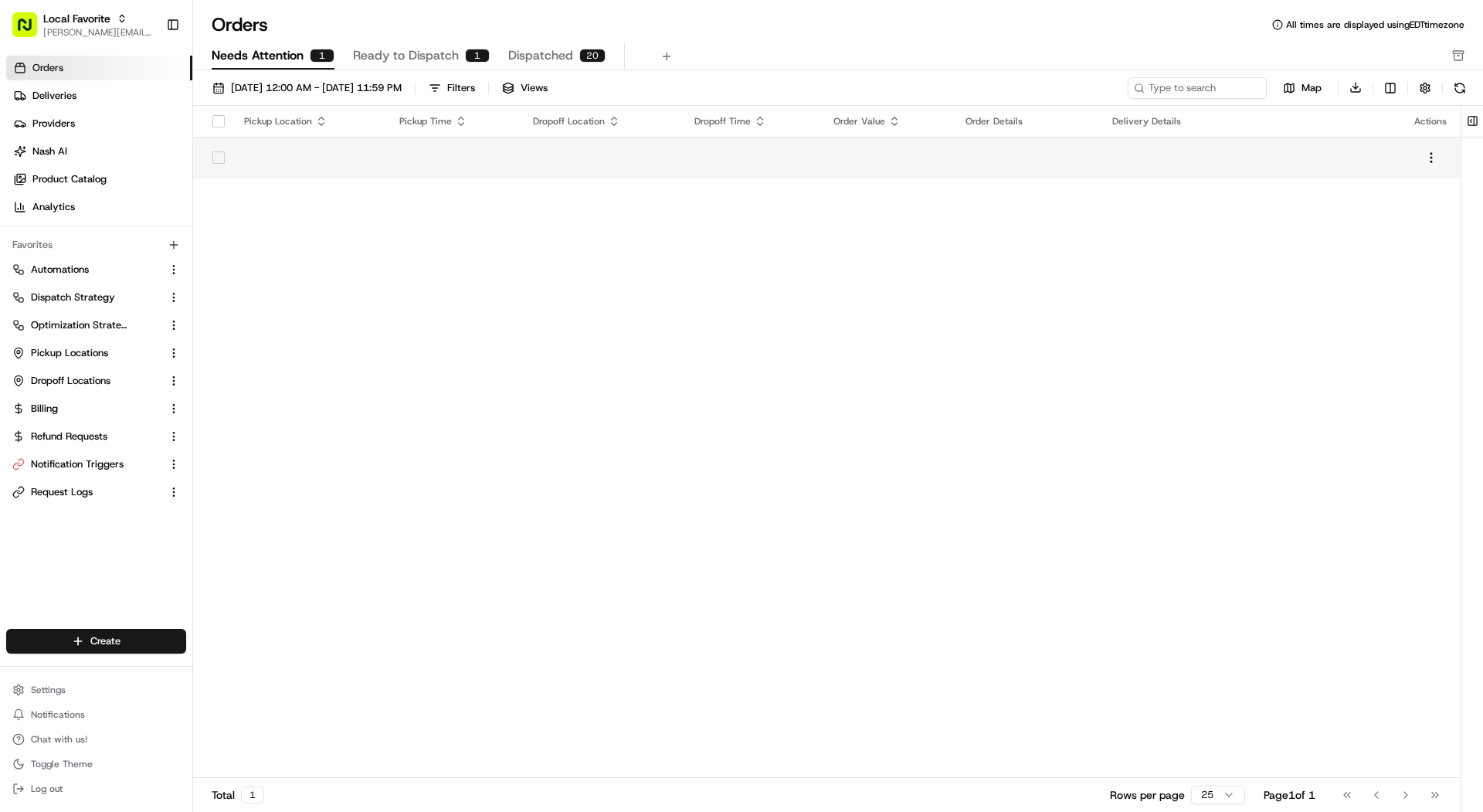
click at [547, 166] on td at bounding box center [601, 157] width 161 height 42
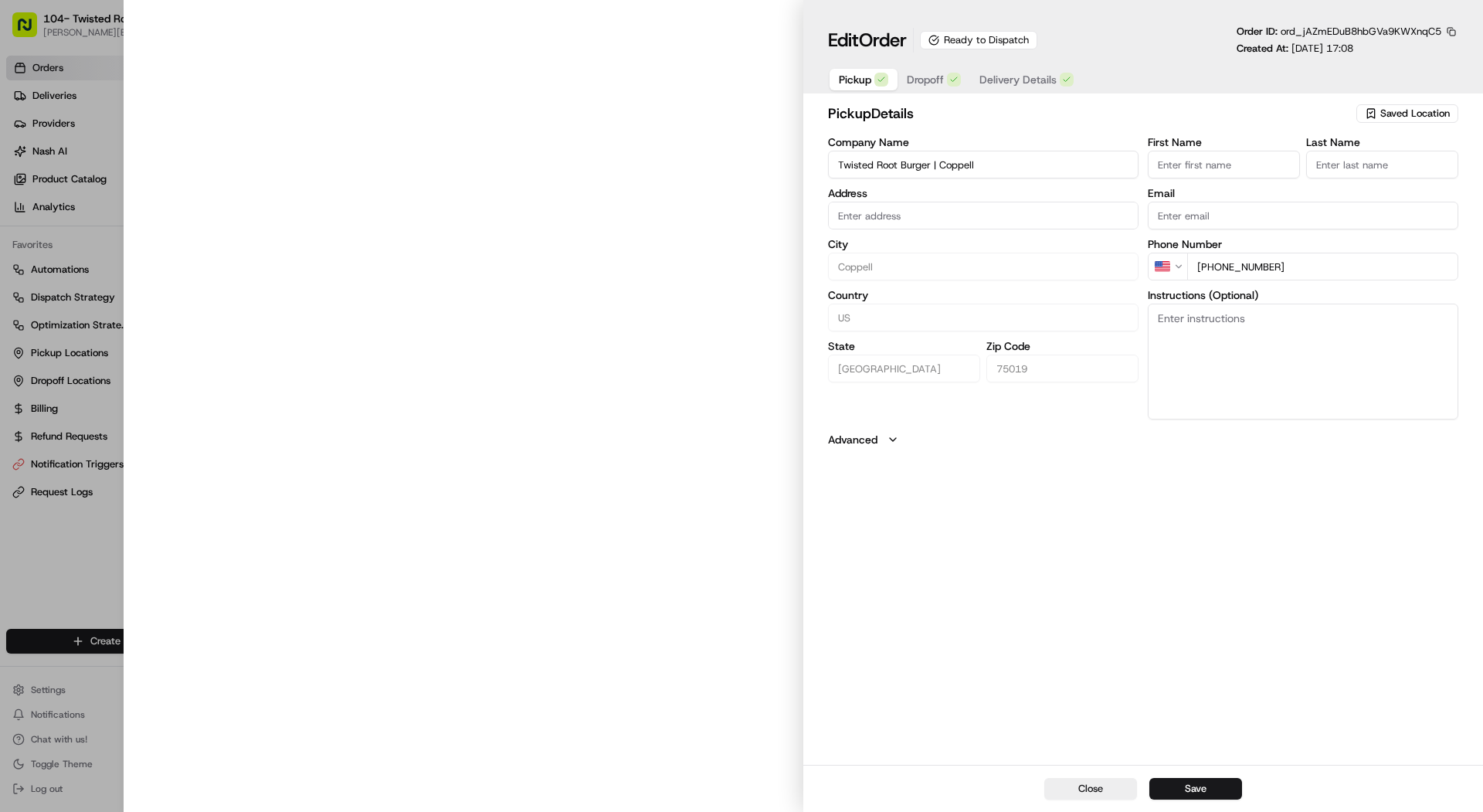
type input "[STREET_ADDRESS]."
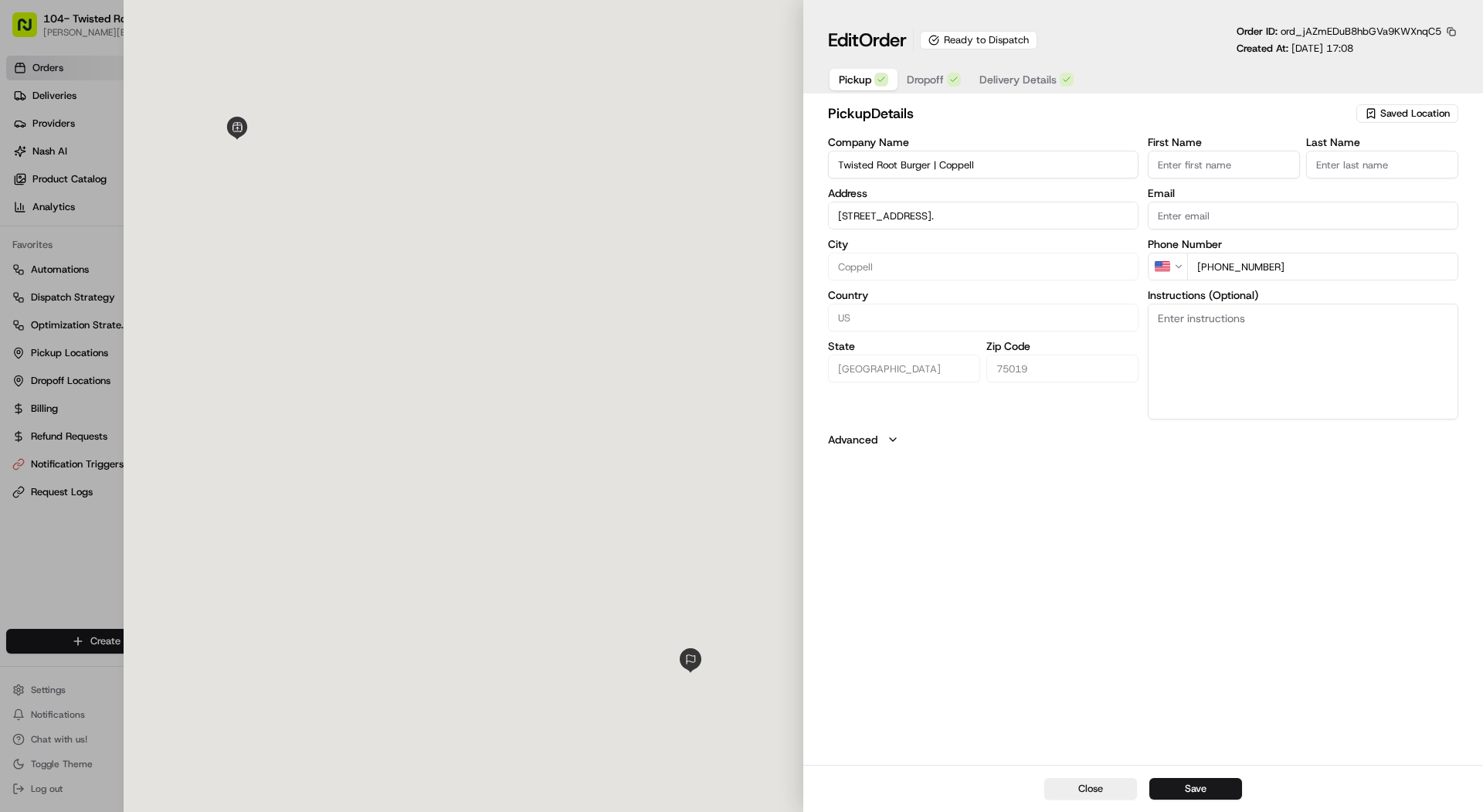
click at [14, 129] on div at bounding box center [741, 406] width 1483 height 812
type input "+1"
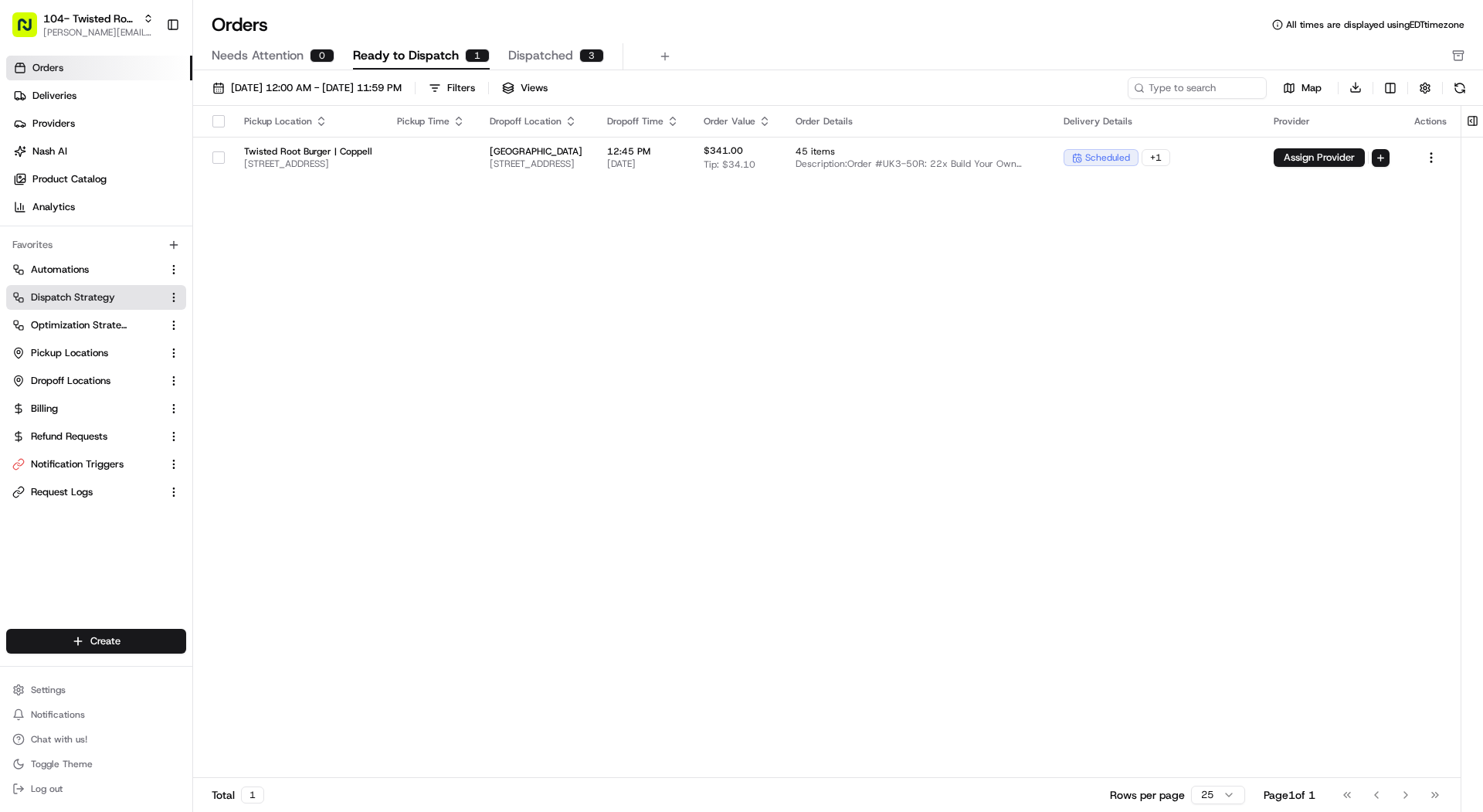
click at [87, 306] on button "Dispatch Strategy" at bounding box center [96, 298] width 180 height 25
click at [113, 295] on span "Dispatch Strategy" at bounding box center [73, 298] width 84 height 14
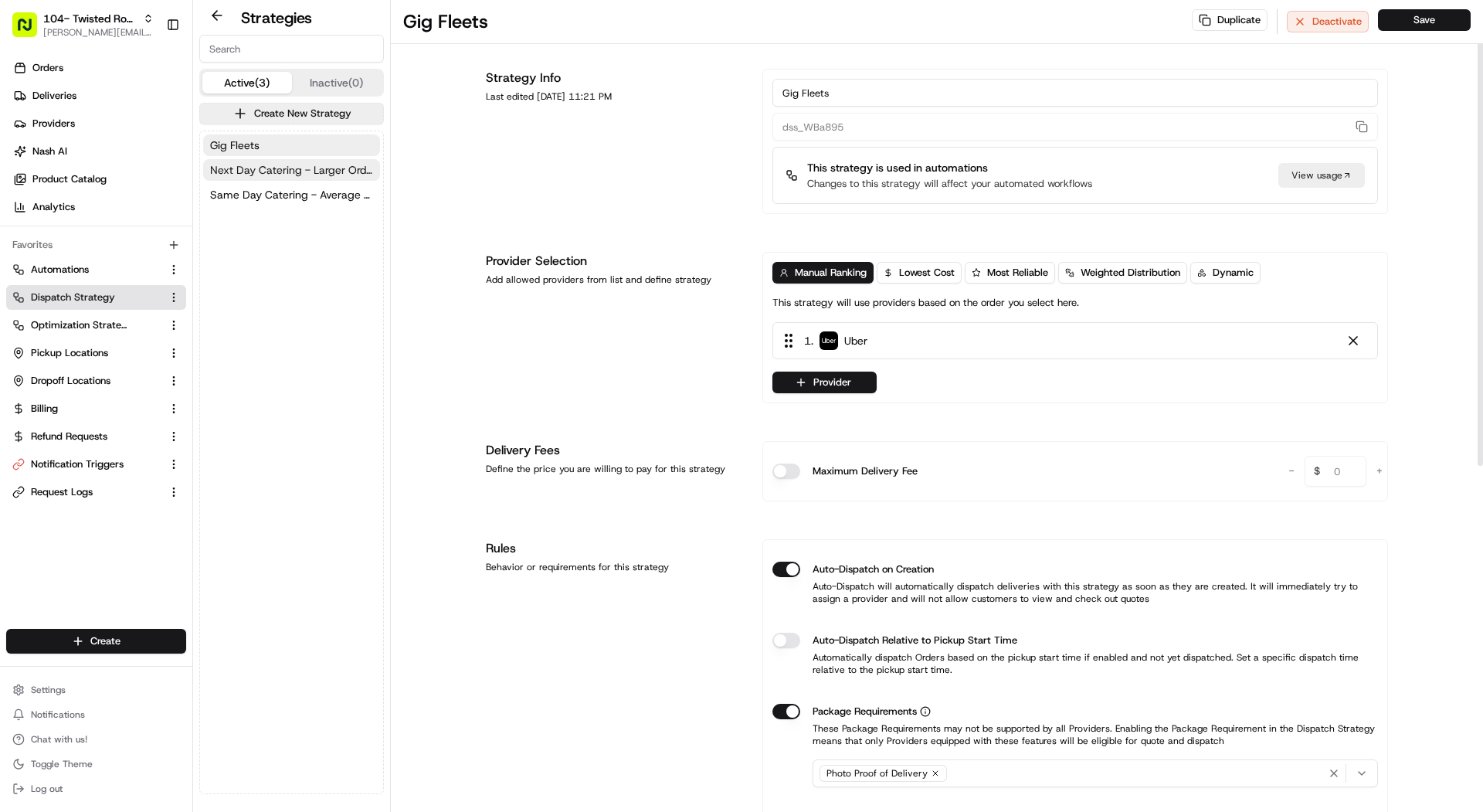
click at [279, 177] on button "Next Day Catering - Larger Orders" at bounding box center [292, 170] width 177 height 21
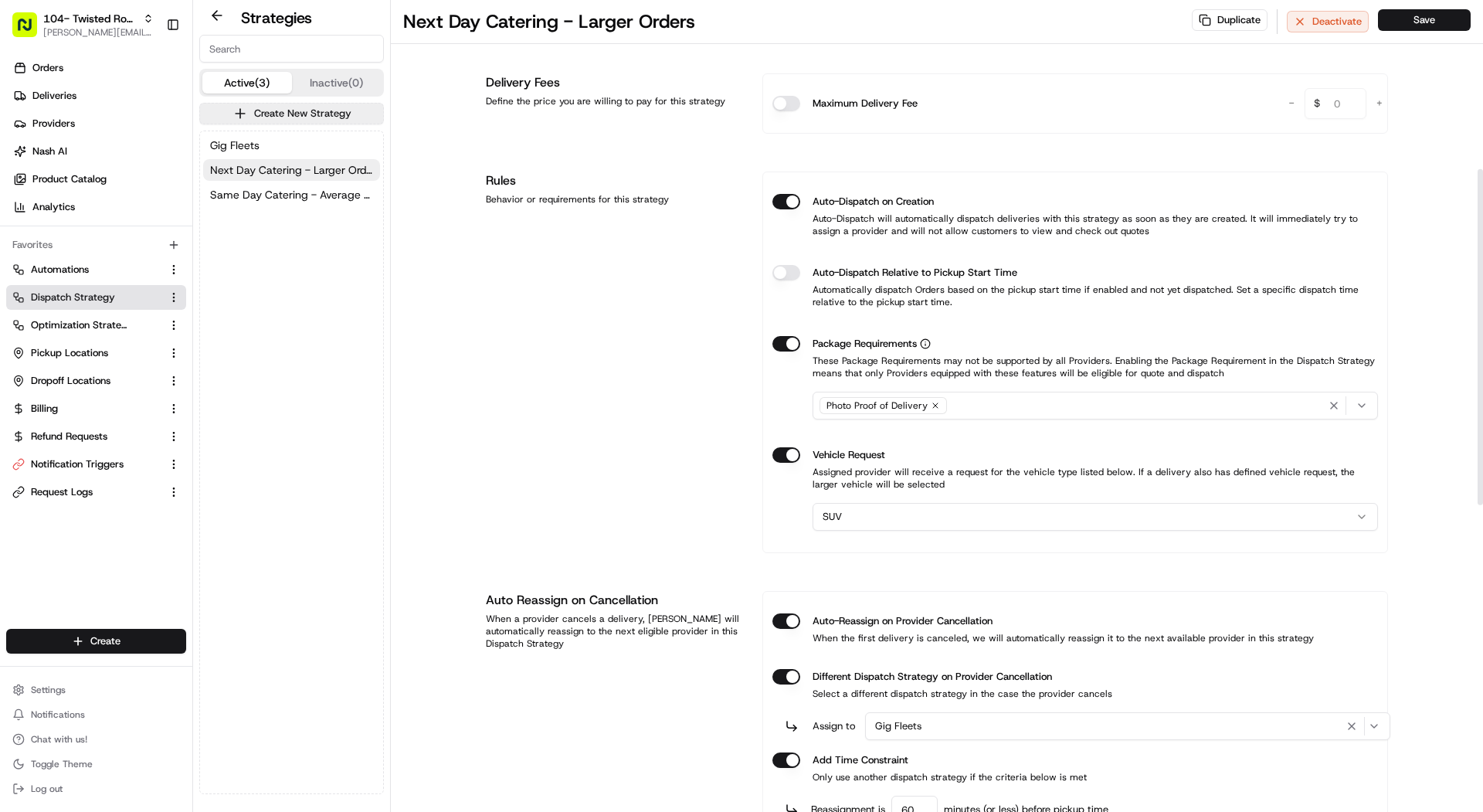
scroll to position [408, 0]
click at [865, 514] on html "104- Twisted Root Burger - Coppell mariam@usenash.com Toggle Sidebar Orders Del…" at bounding box center [741, 406] width 1483 height 812
click at [607, 483] on html "104- Twisted Root Burger - Coppell mariam@usenash.com Toggle Sidebar Orders Del…" at bounding box center [741, 406] width 1483 height 812
click at [309, 187] on span "Same Day Catering - Average Orders" at bounding box center [292, 194] width 163 height 15
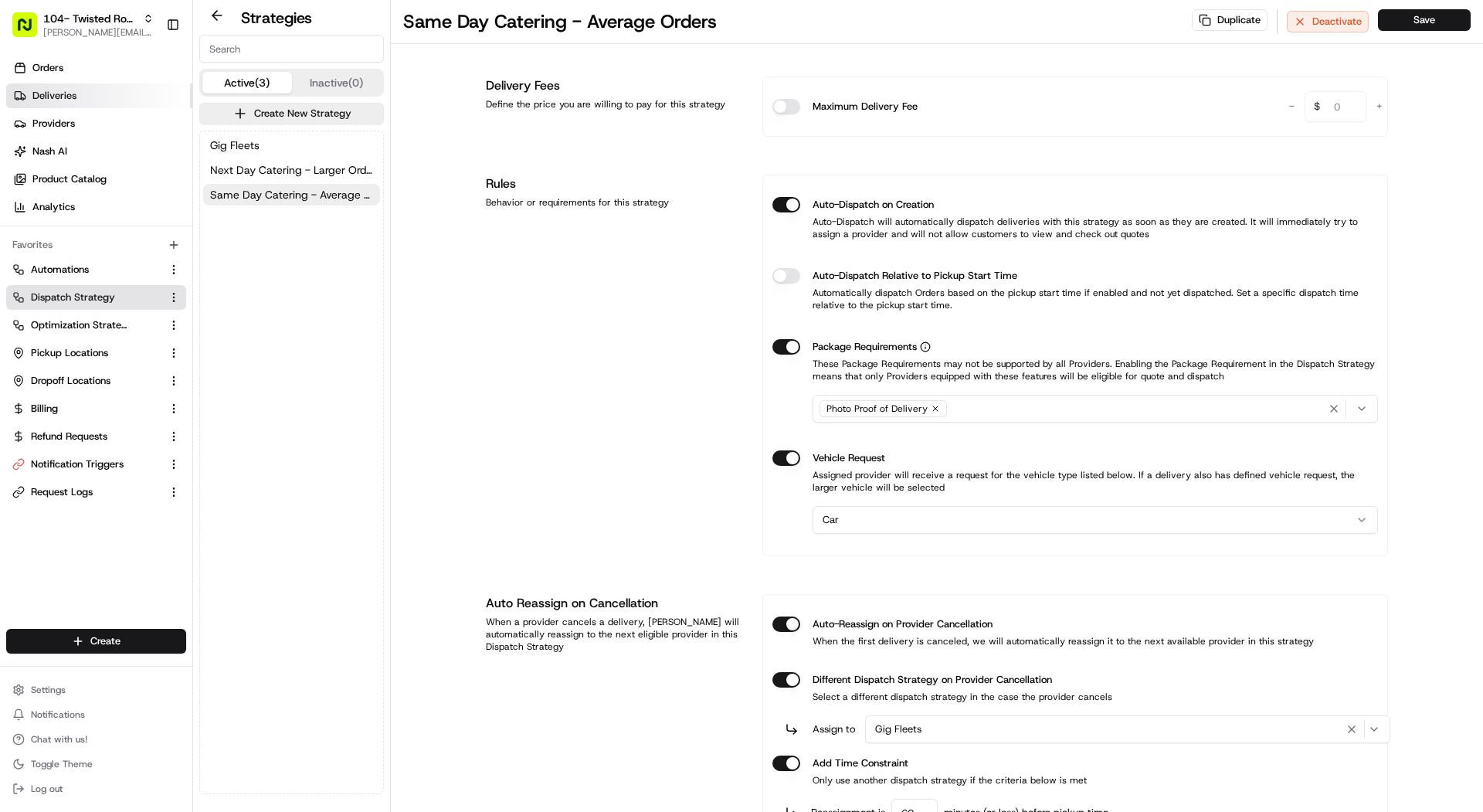
click at [53, 87] on link "Deliveries" at bounding box center [99, 96] width 186 height 25
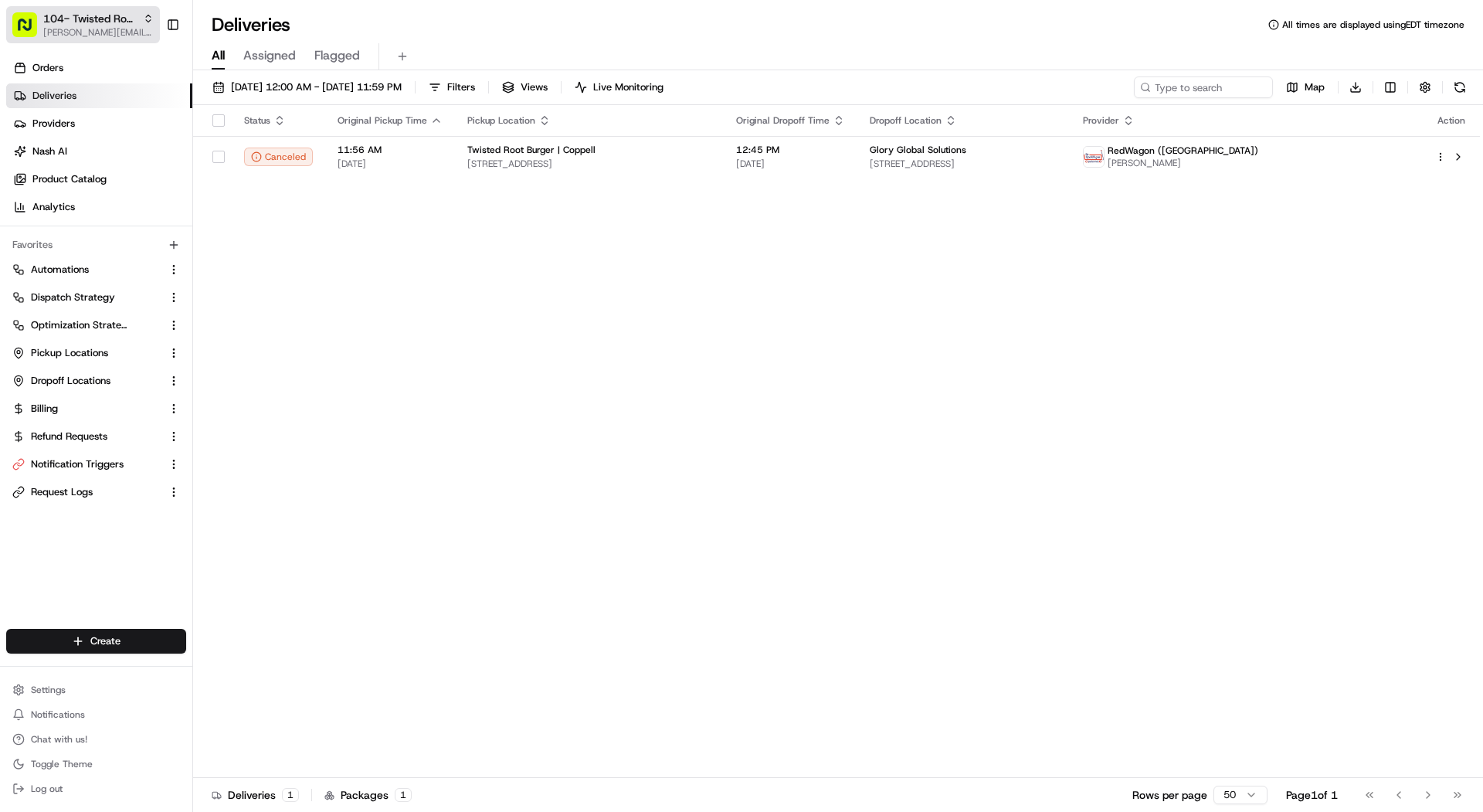
click at [132, 31] on span "[PERSON_NAME][EMAIL_ADDRESS][DOMAIN_NAME]" at bounding box center [98, 33] width 111 height 12
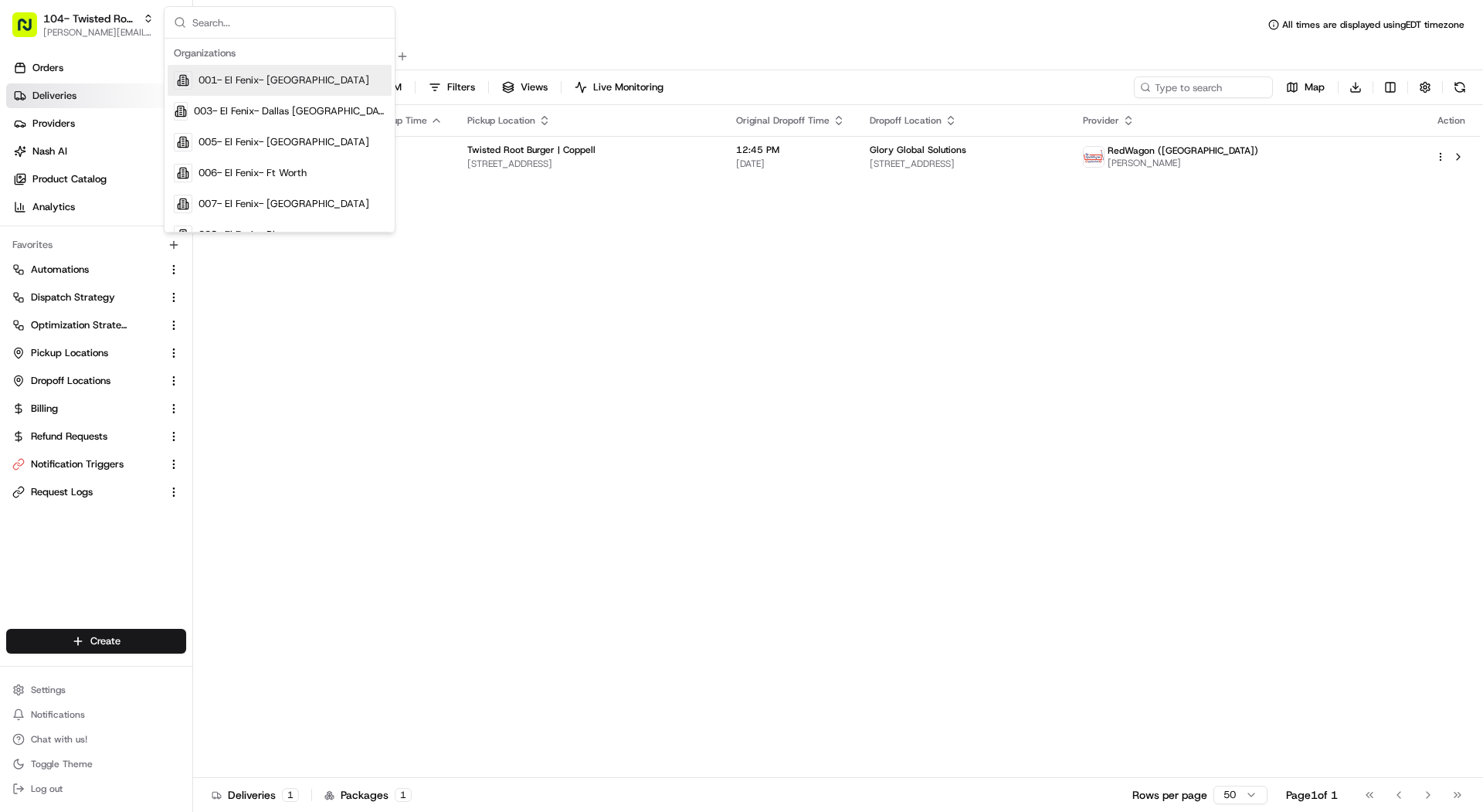
click at [662, 252] on div "Status Original Pickup Time Pickup Location Original Dropoff Time Dropoff Locat…" at bounding box center [837, 441] width 1287 height 673
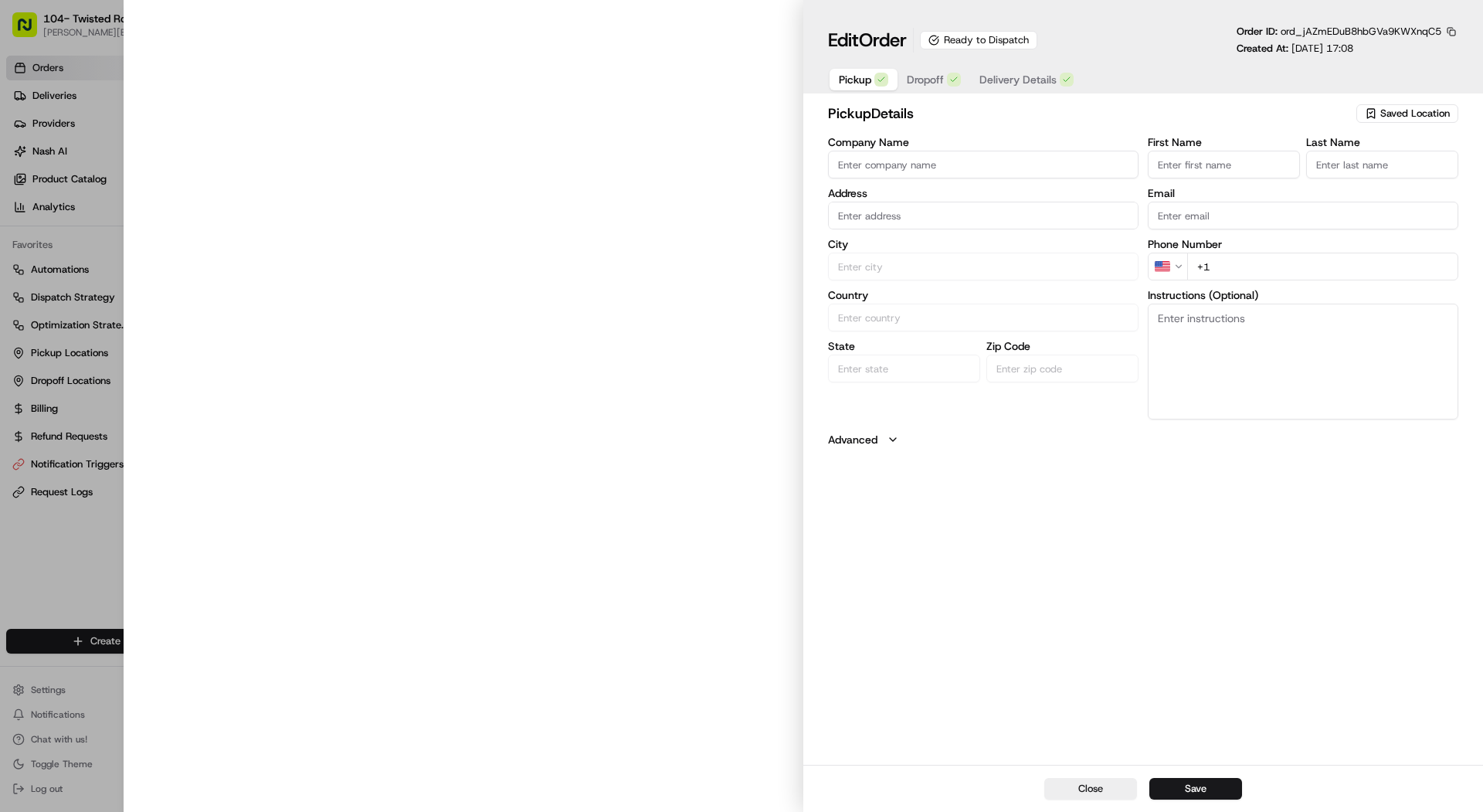
type input "Twisted Root Burger | Coppell"
type input "Coppell"
type input "US"
type input "[GEOGRAPHIC_DATA]"
type input "75019"
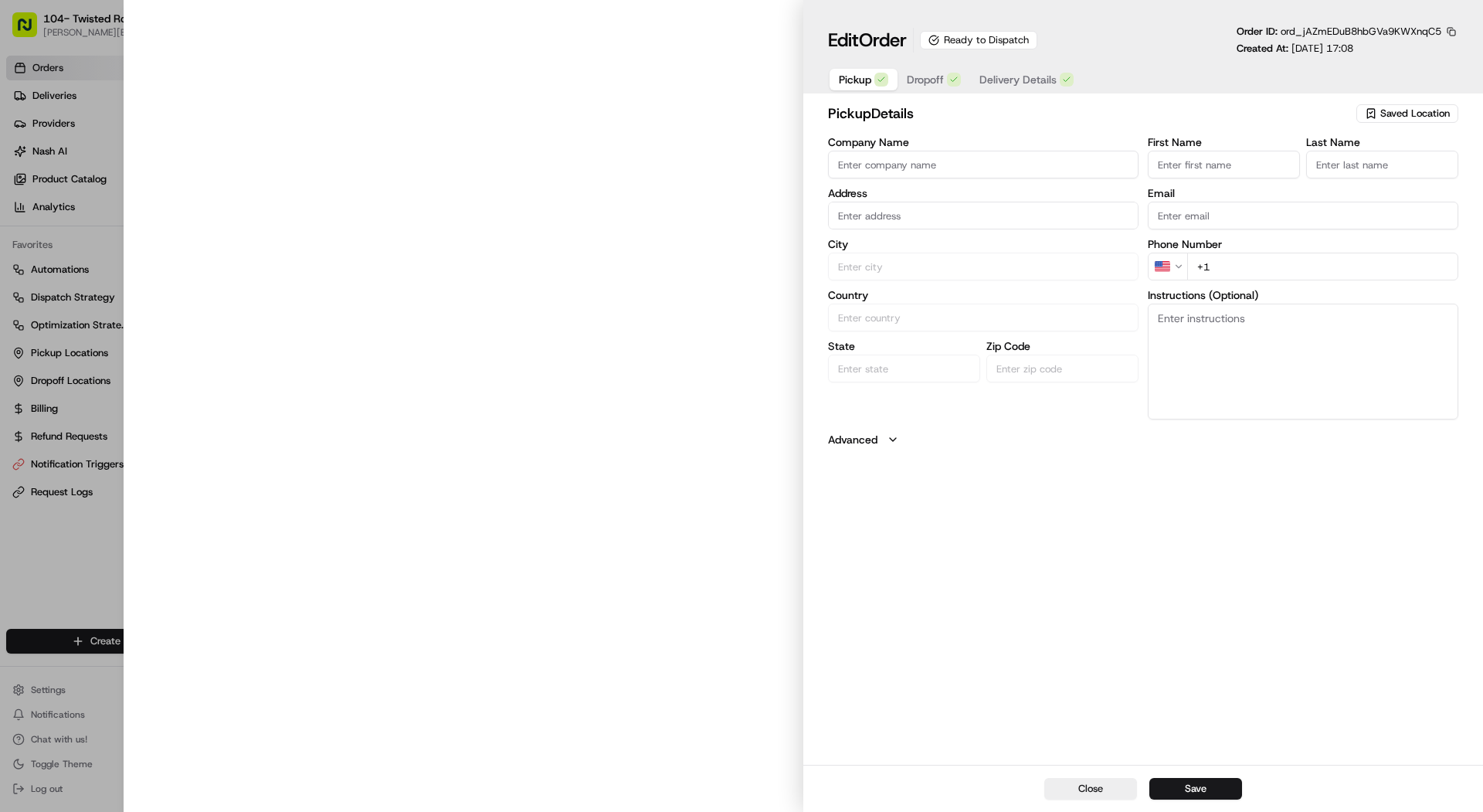
type input "[PHONE_NUMBER]"
type input "[STREET_ADDRESS]."
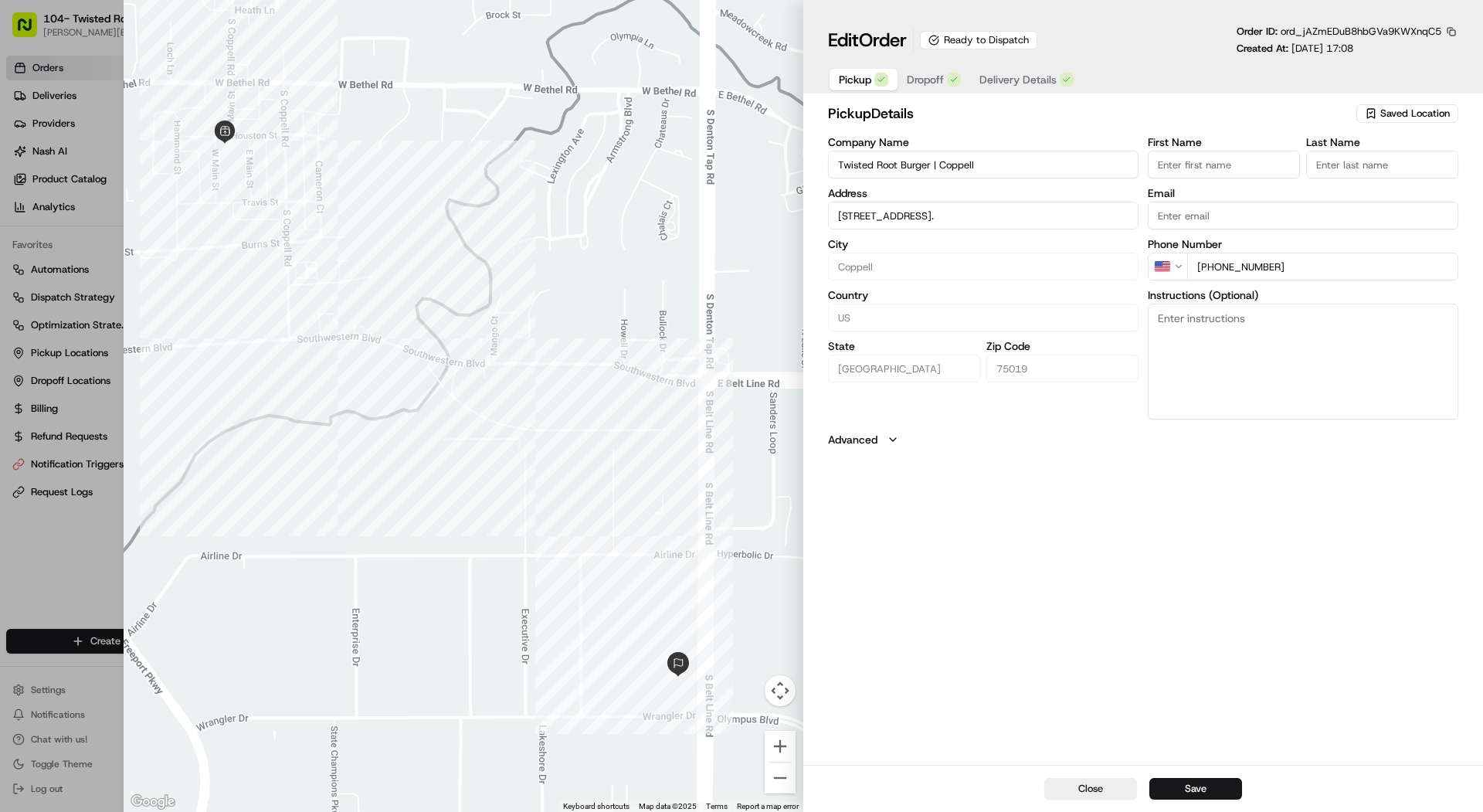
click at [869, 451] on div "pickup Details Saved Location Company Name Twisted Root Burger | Coppell Addres…" at bounding box center [1143, 432] width 680 height 665
click at [891, 433] on button "Advanced" at bounding box center [1143, 439] width 630 height 15
click at [912, 80] on span "Dropoff" at bounding box center [925, 79] width 37 height 15
click at [933, 35] on div "Ready to Dispatch" at bounding box center [979, 40] width 117 height 19
click at [985, 81] on span "Delivery Details" at bounding box center [1018, 79] width 77 height 15
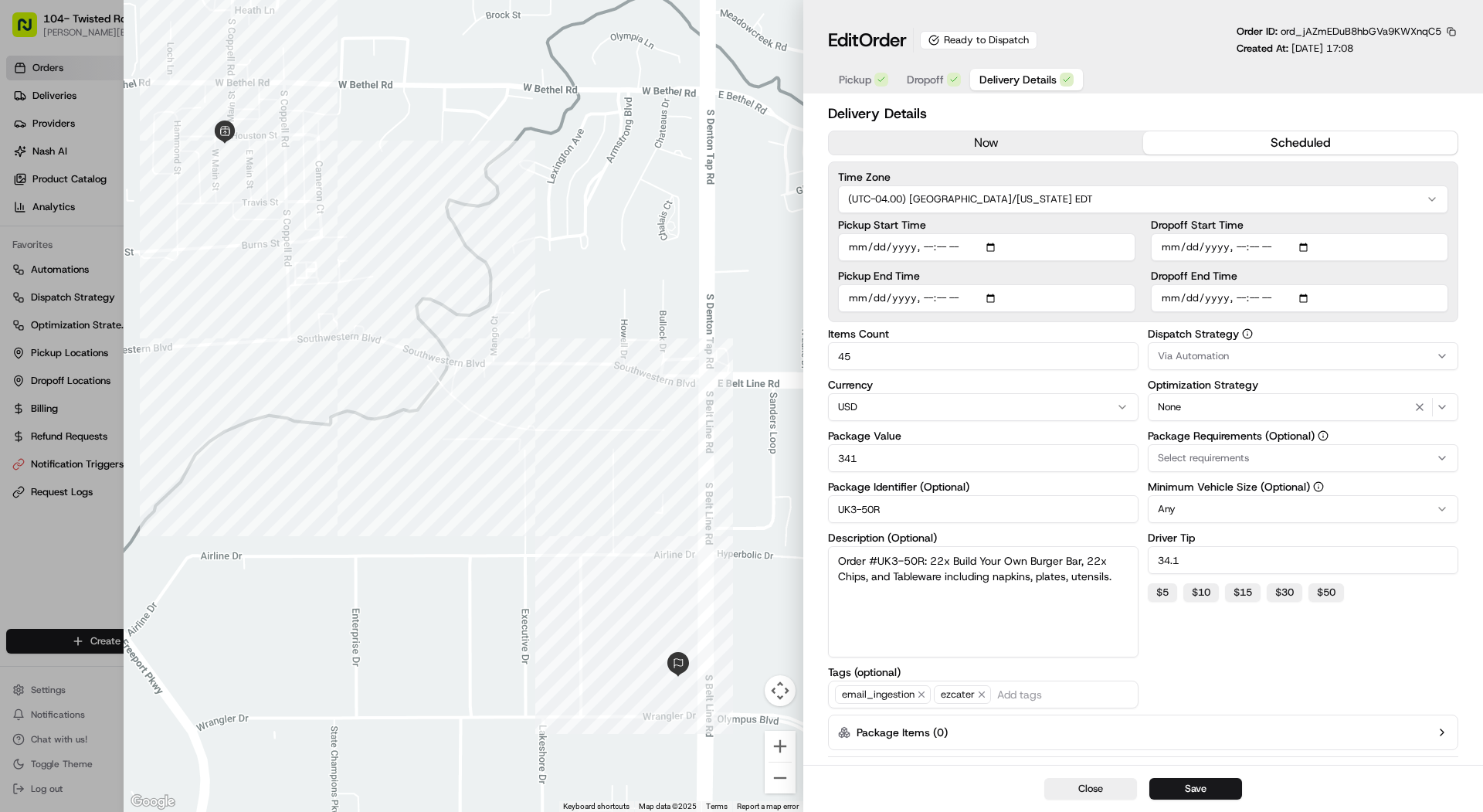
click at [67, 365] on div at bounding box center [741, 406] width 1483 height 812
type input "1"
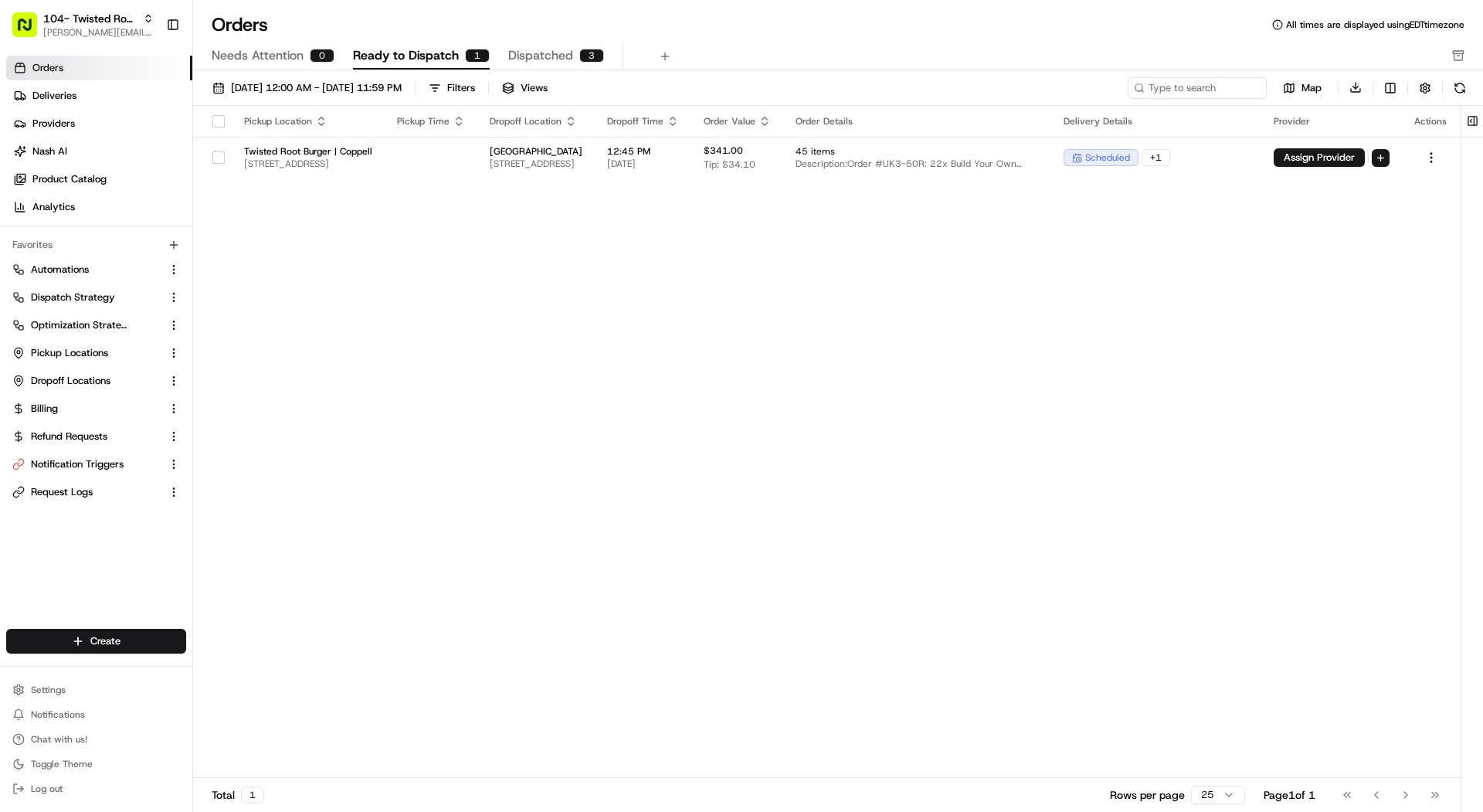
click at [550, 46] on span "Dispatched" at bounding box center [540, 55] width 65 height 19
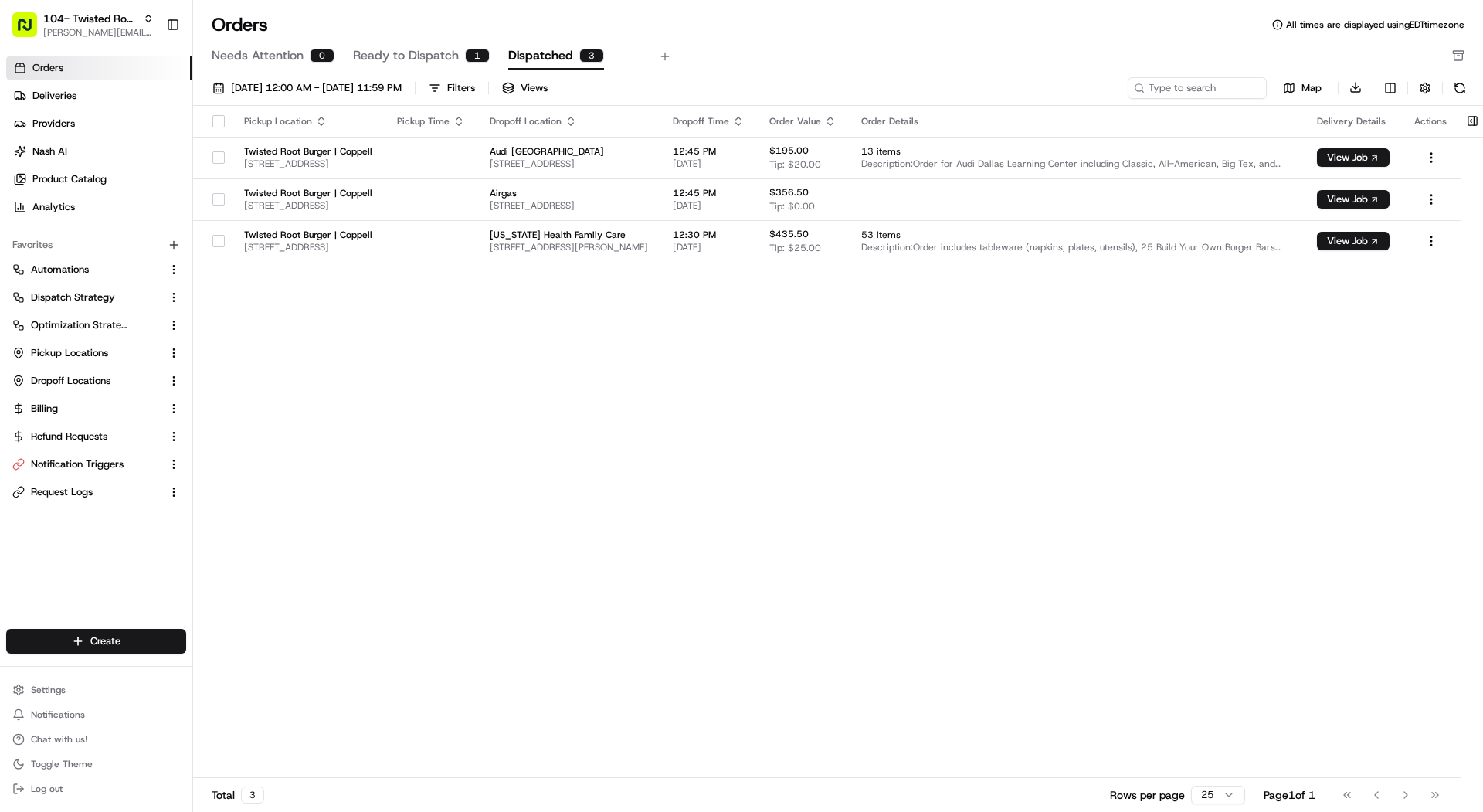
click at [442, 51] on span "Ready to Dispatch" at bounding box center [405, 55] width 105 height 19
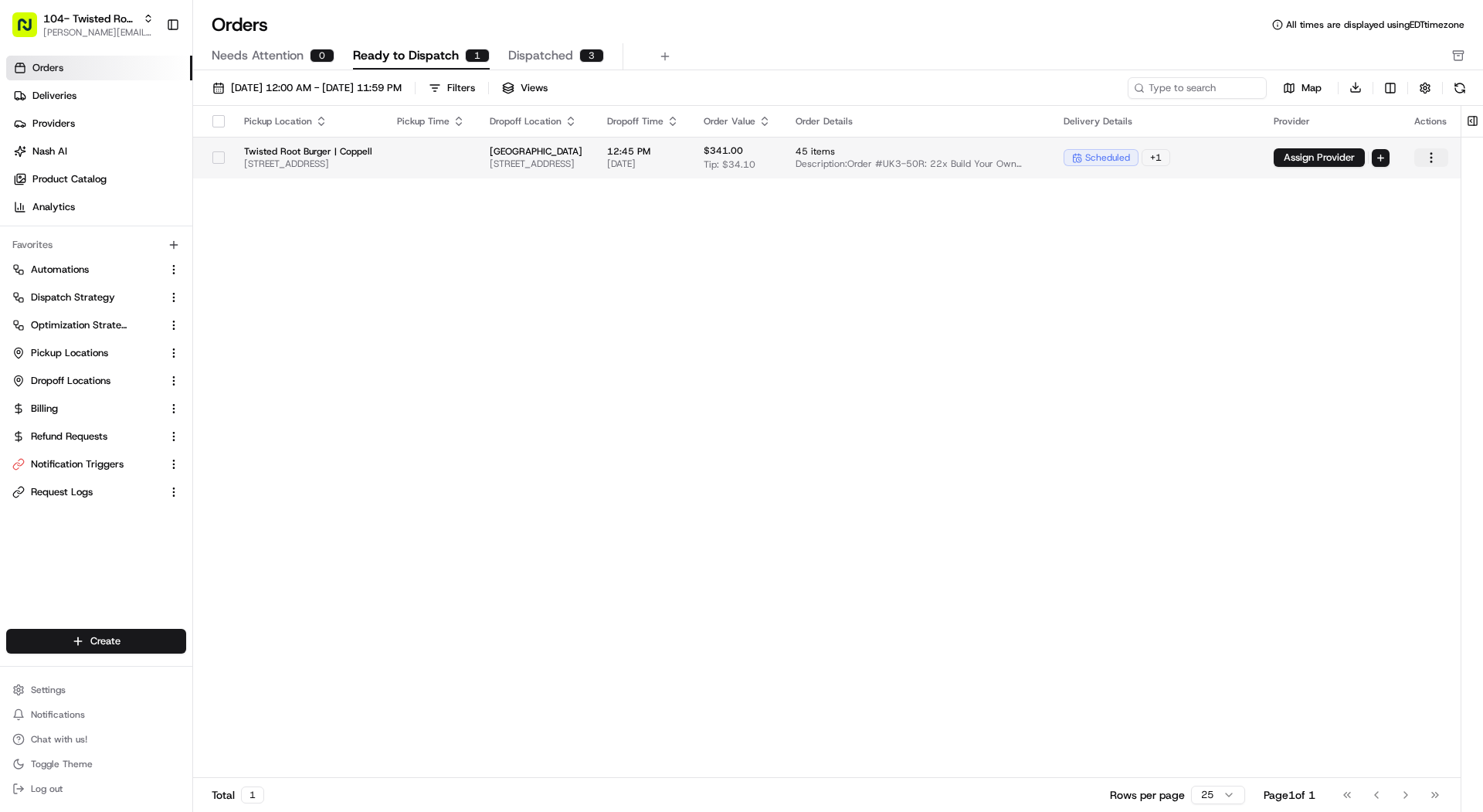
click at [1447, 153] on html "104- Twisted Root Burger - Coppell [PERSON_NAME][EMAIL_ADDRESS][DOMAIN_NAME] To…" at bounding box center [741, 406] width 1483 height 812
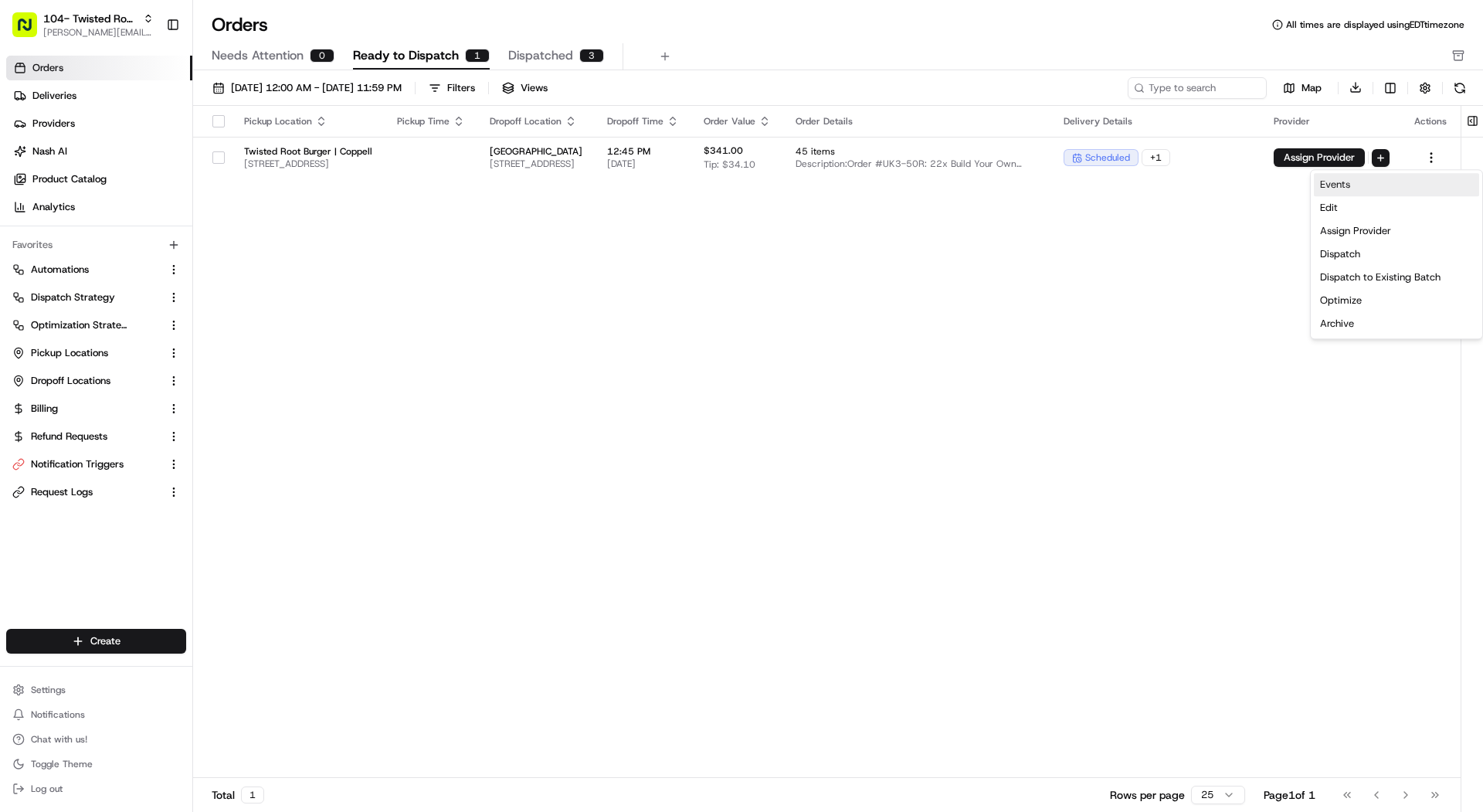
click at [1422, 178] on link "Events" at bounding box center [1396, 184] width 166 height 23
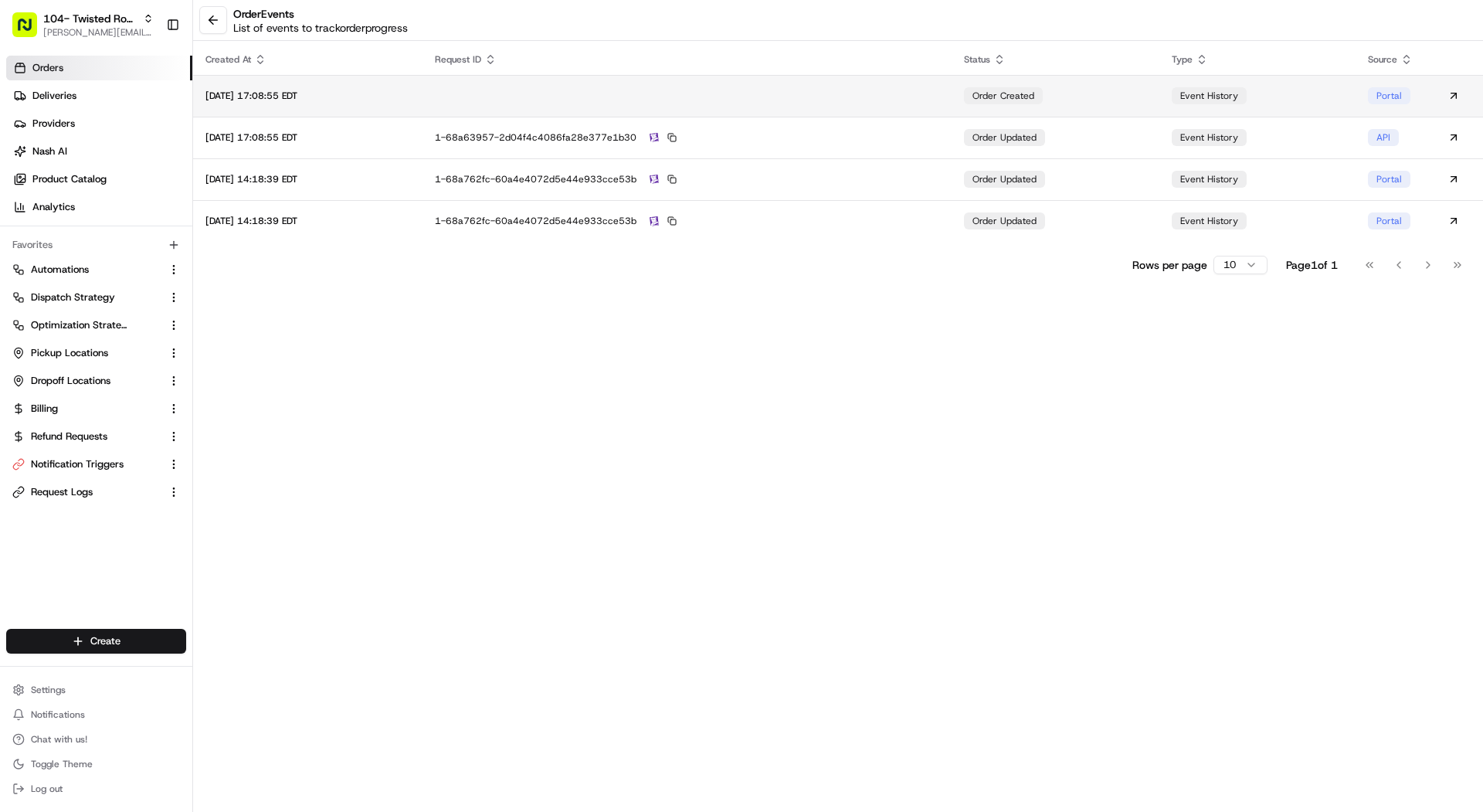
click at [905, 91] on td at bounding box center [687, 96] width 529 height 42
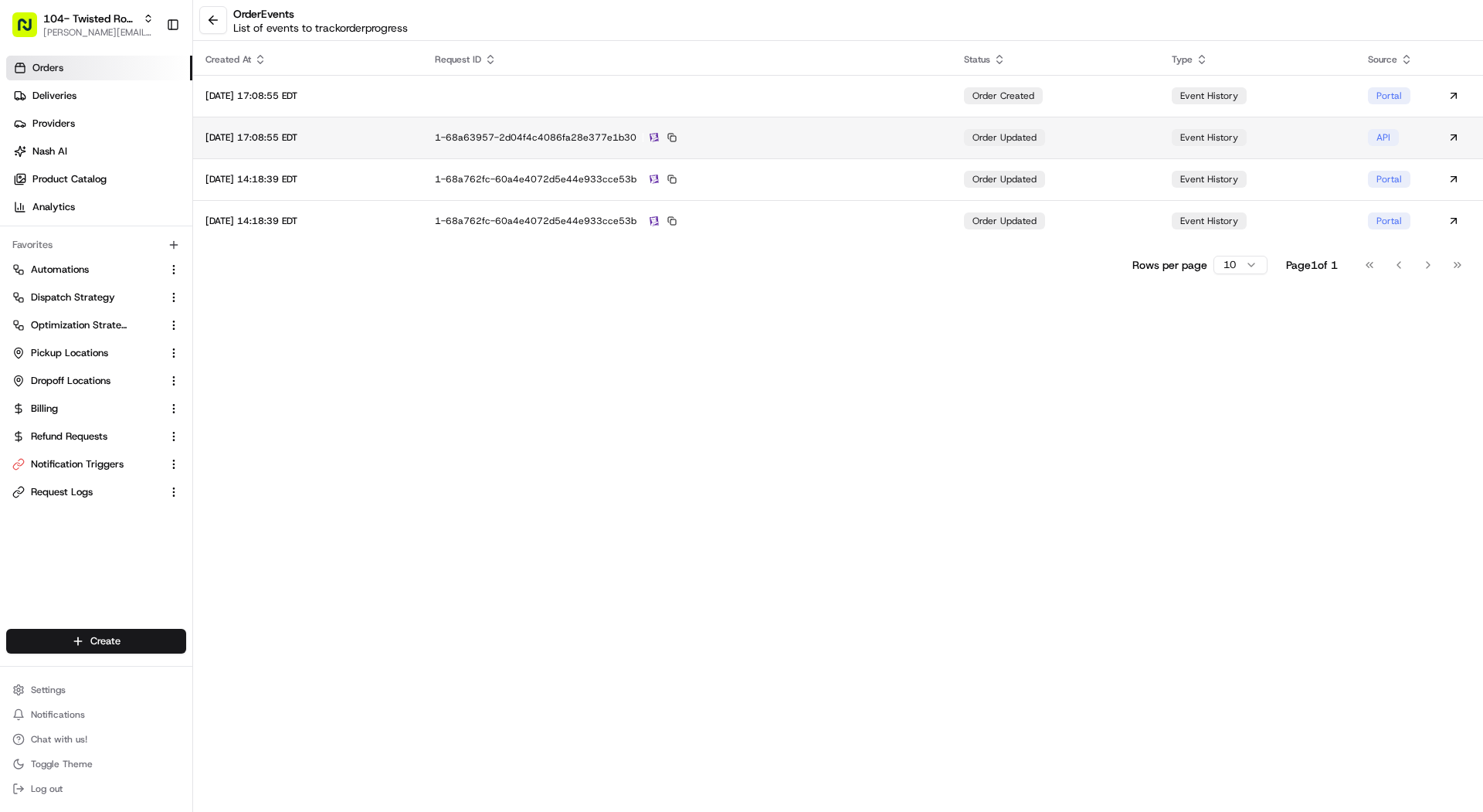
click at [829, 129] on td "1-68a63957-2d04f4c4086fa28e377e1b30" at bounding box center [687, 137] width 529 height 42
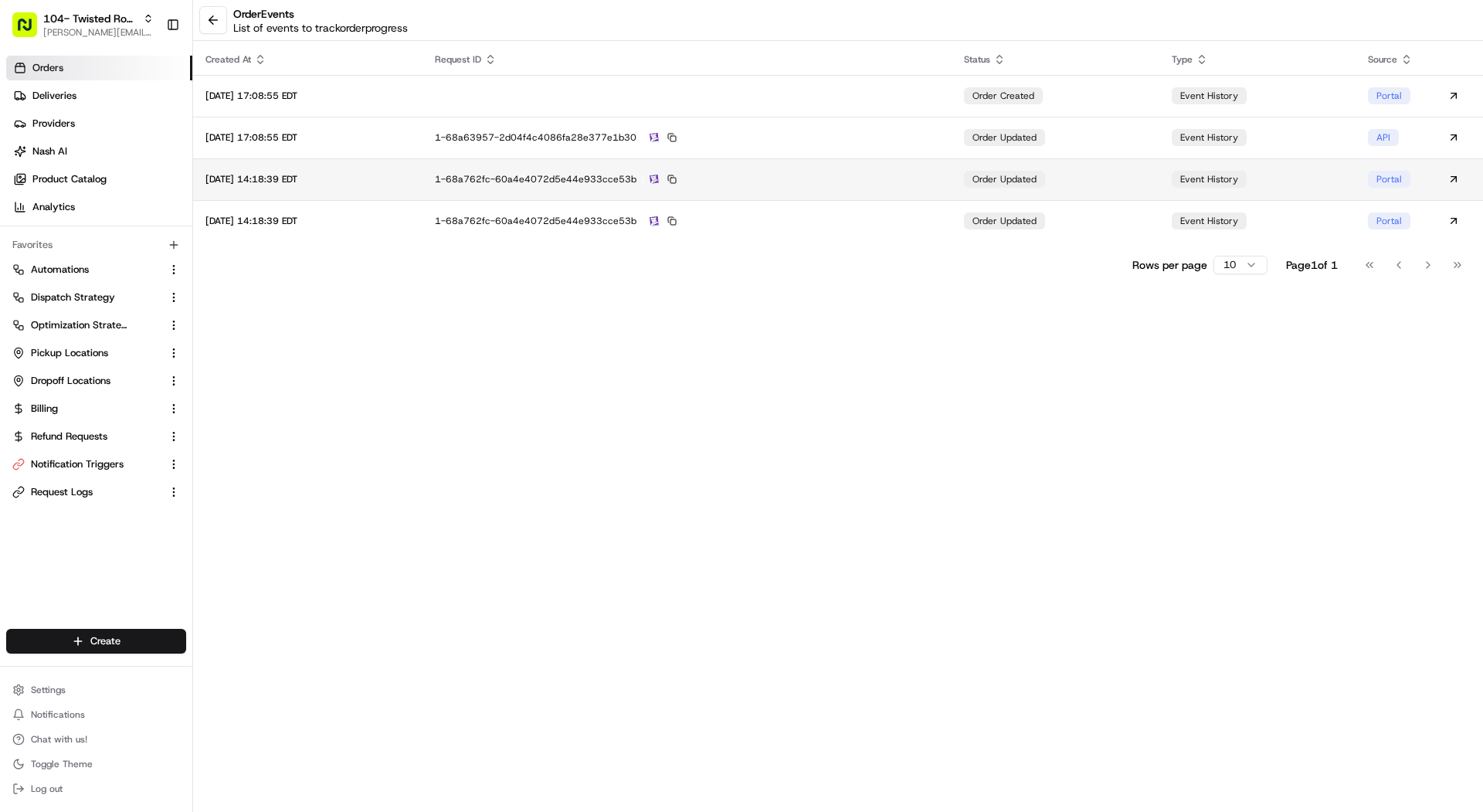
click at [784, 193] on td "1-68a762fc-60a4e4072d5e44e933cce53b" at bounding box center [687, 179] width 529 height 42
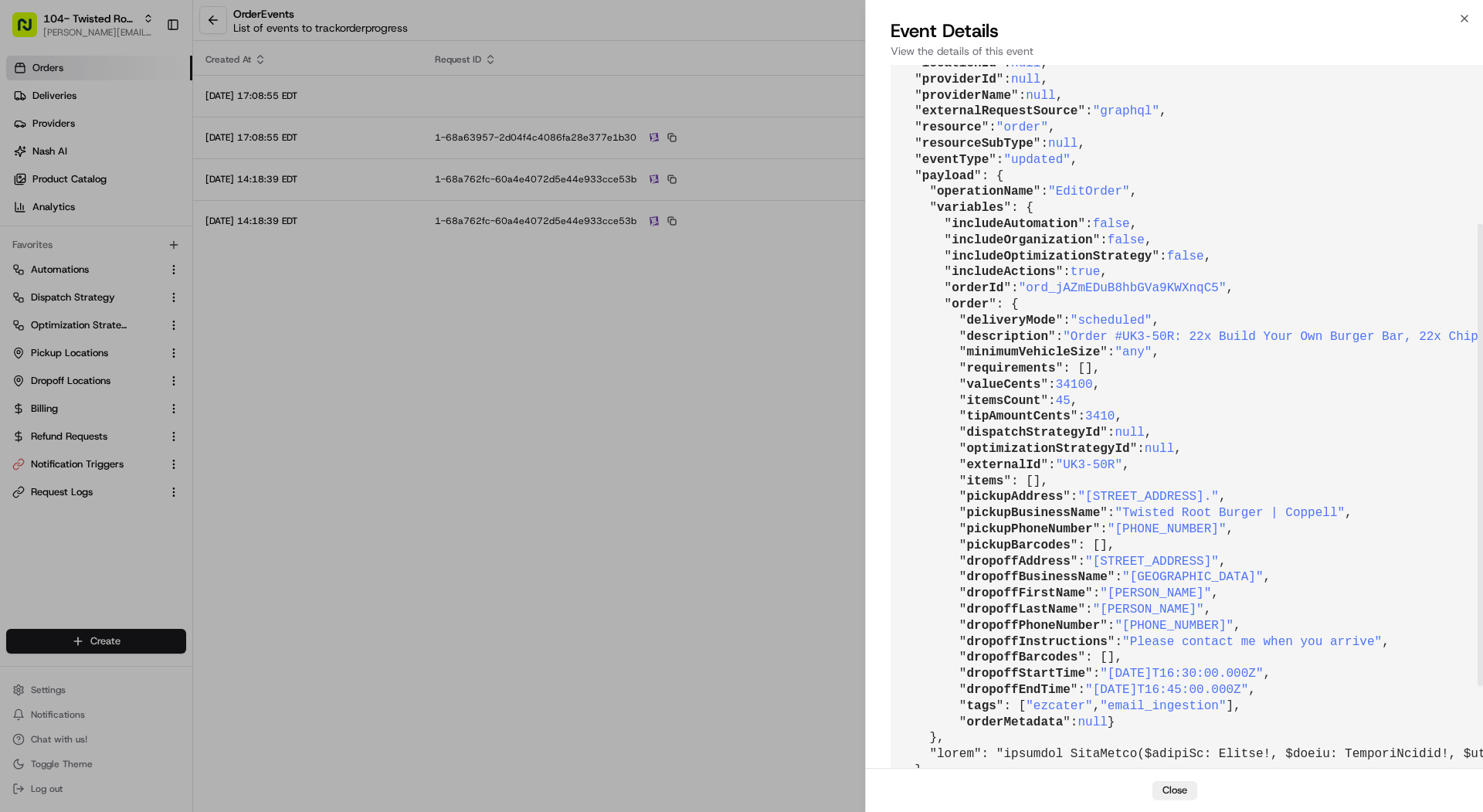
scroll to position [365, 0]
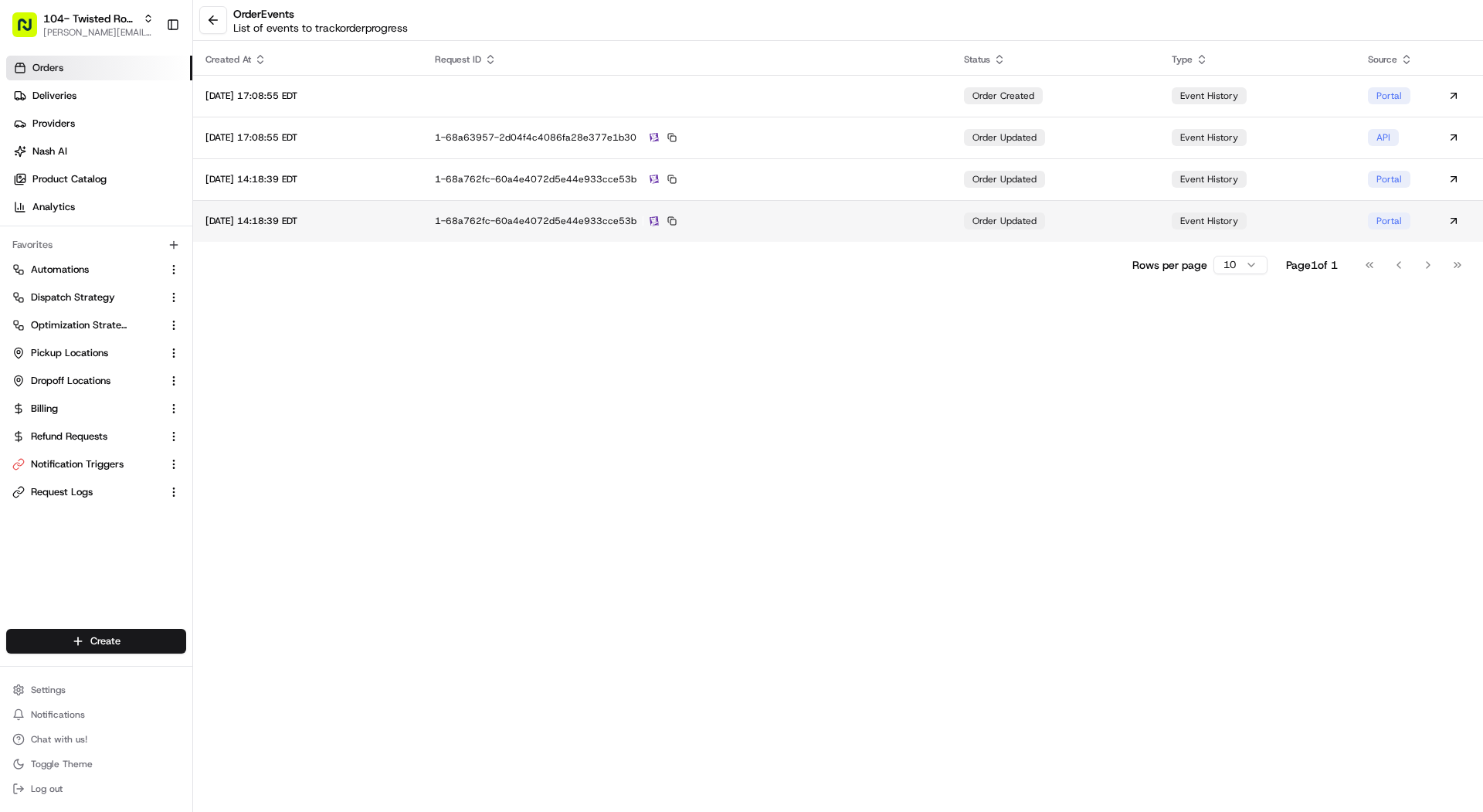
click at [815, 227] on div "1-68a762fc-60a4e4072d5e44e933cce53b" at bounding box center [687, 221] width 504 height 14
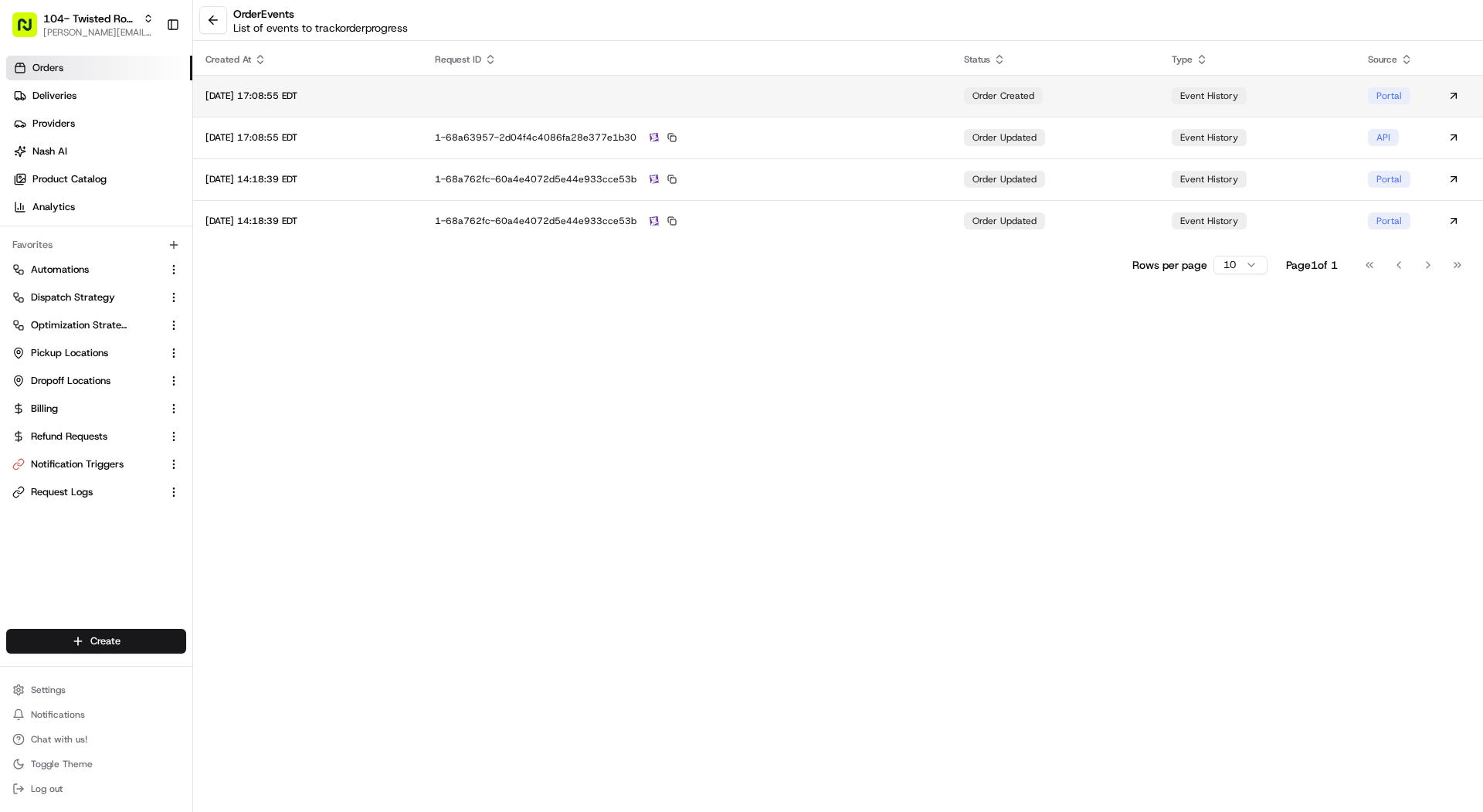
click at [936, 105] on td at bounding box center [687, 96] width 529 height 42
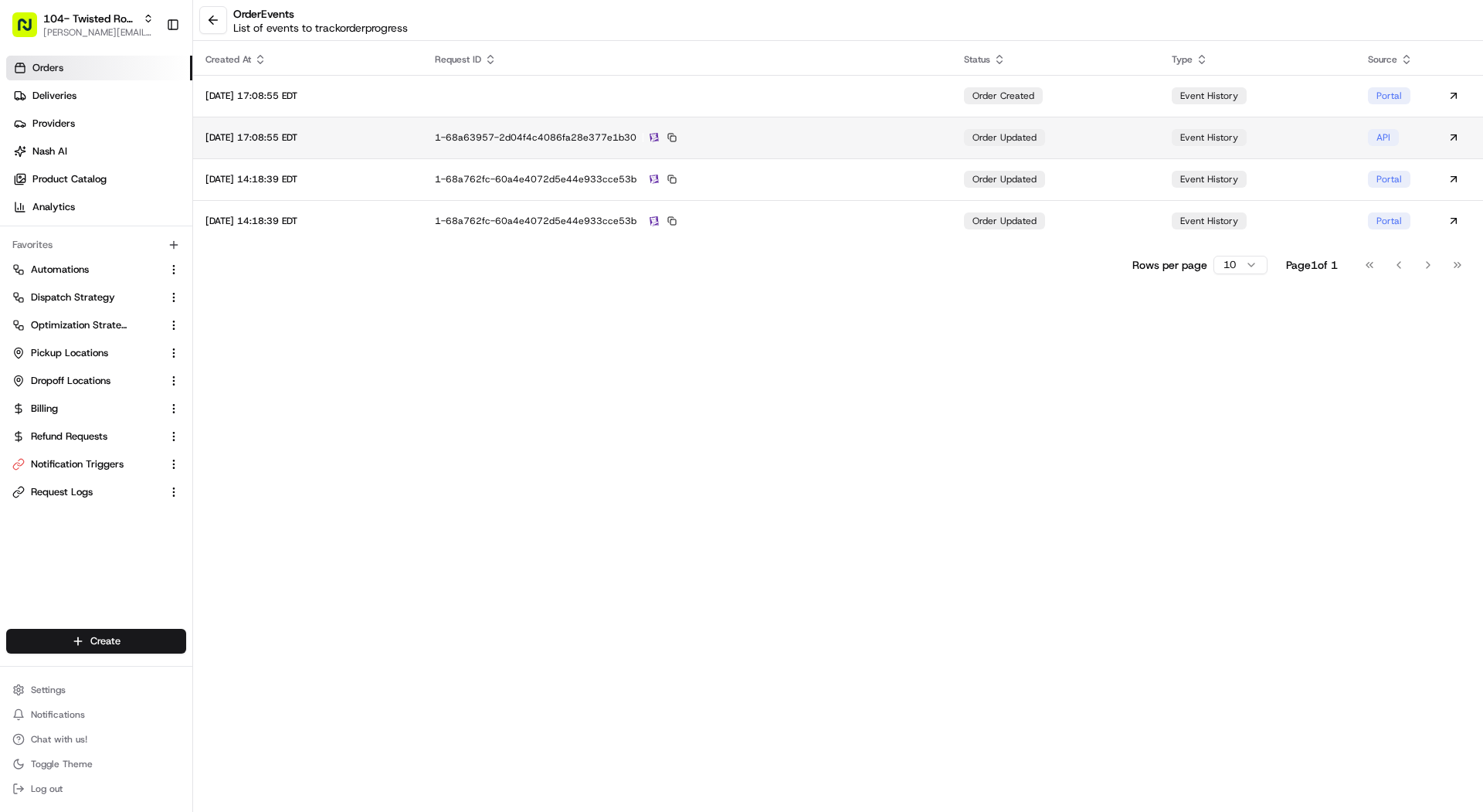
click at [847, 144] on td "1-68a63957-2d04f4c4086fa28e377e1b30" at bounding box center [687, 137] width 529 height 42
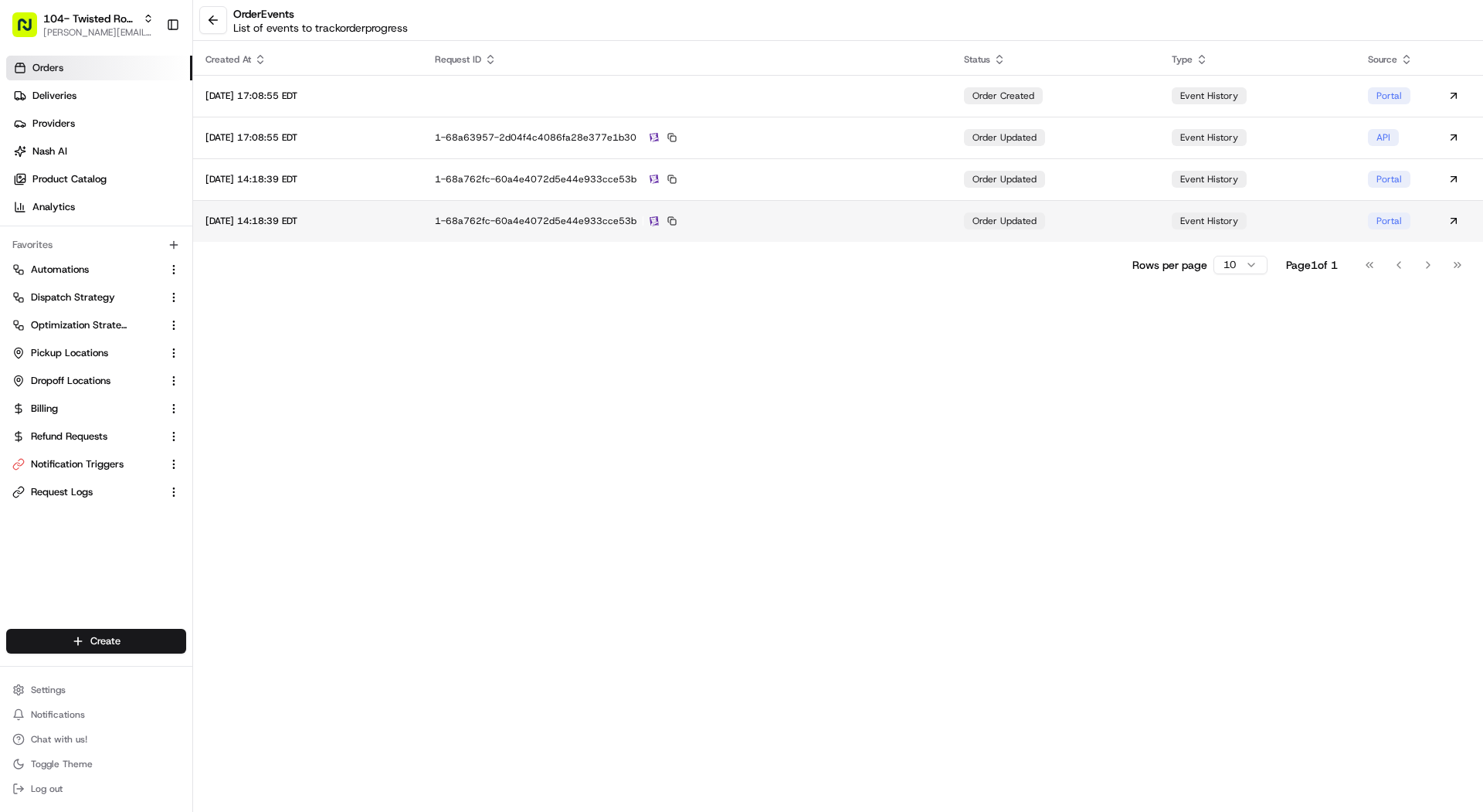
click at [767, 230] on td "1-68a762fc-60a4e4072d5e44e933cce53b" at bounding box center [687, 221] width 529 height 42
click at [222, 29] on button at bounding box center [213, 20] width 27 height 27
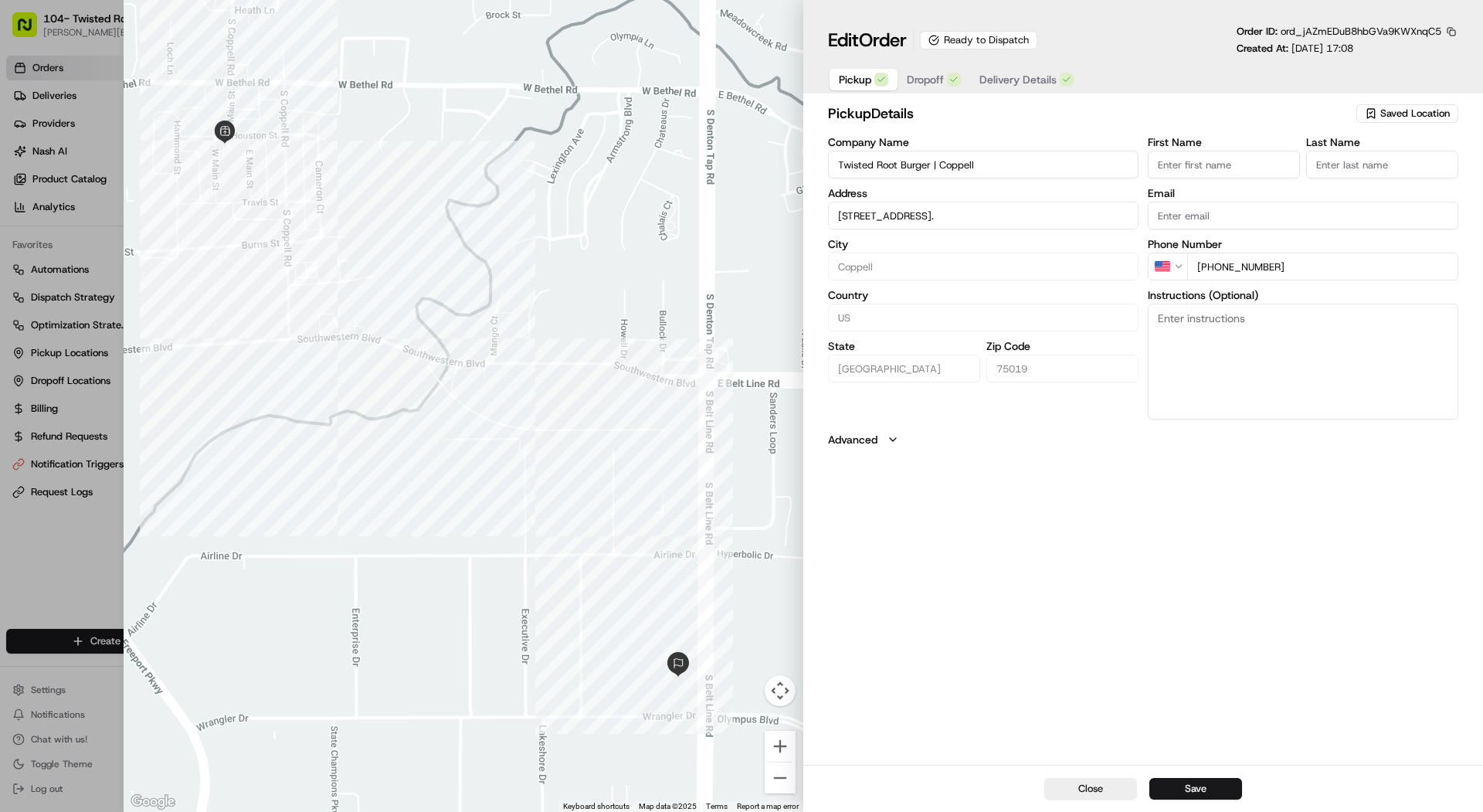
type input "+1"
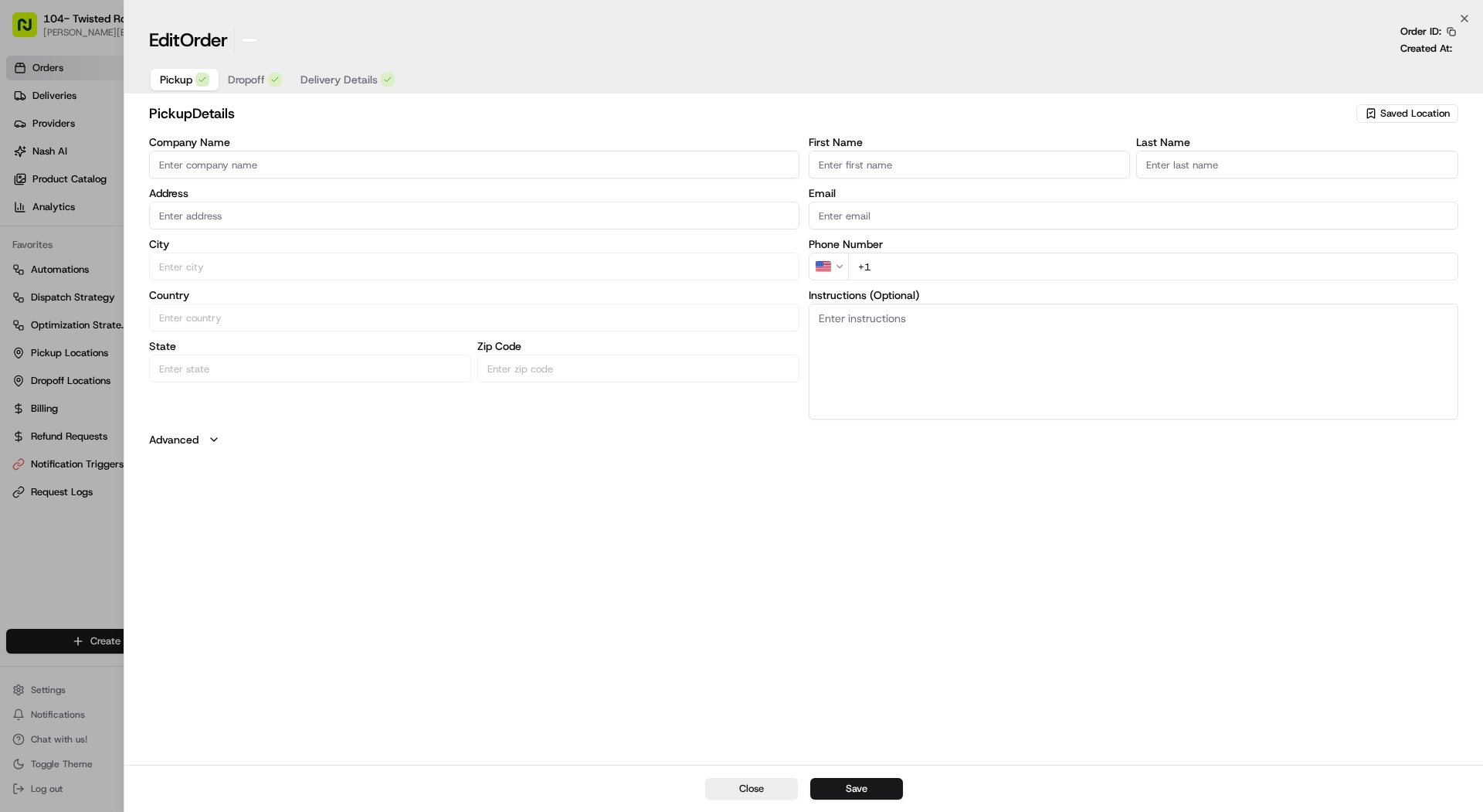
click at [26, 186] on div at bounding box center [741, 406] width 1483 height 812
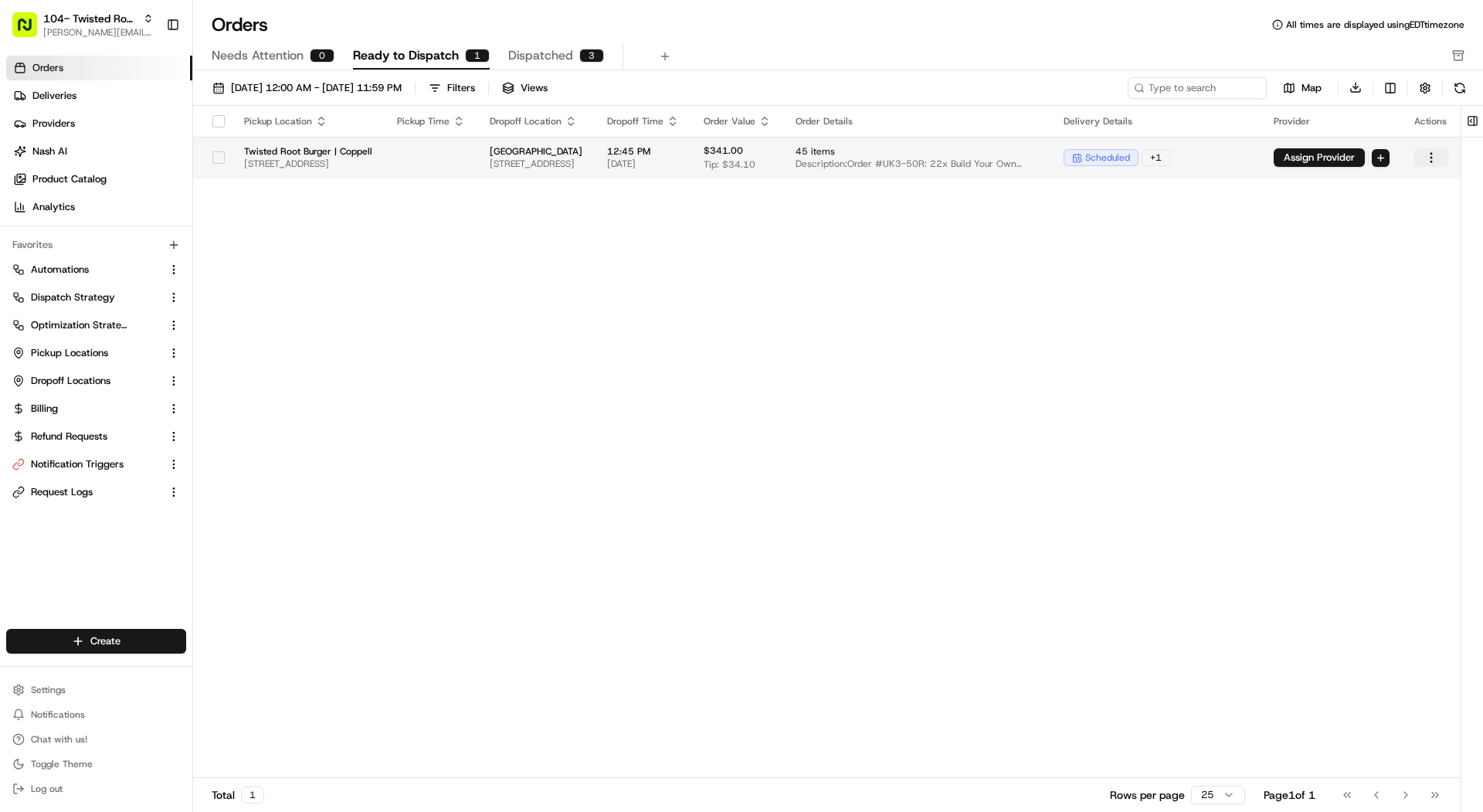
click at [1449, 157] on html "104- Twisted Root Burger - Coppell mariam@usenash.com Toggle Sidebar Orders Del…" at bounding box center [741, 406] width 1483 height 812
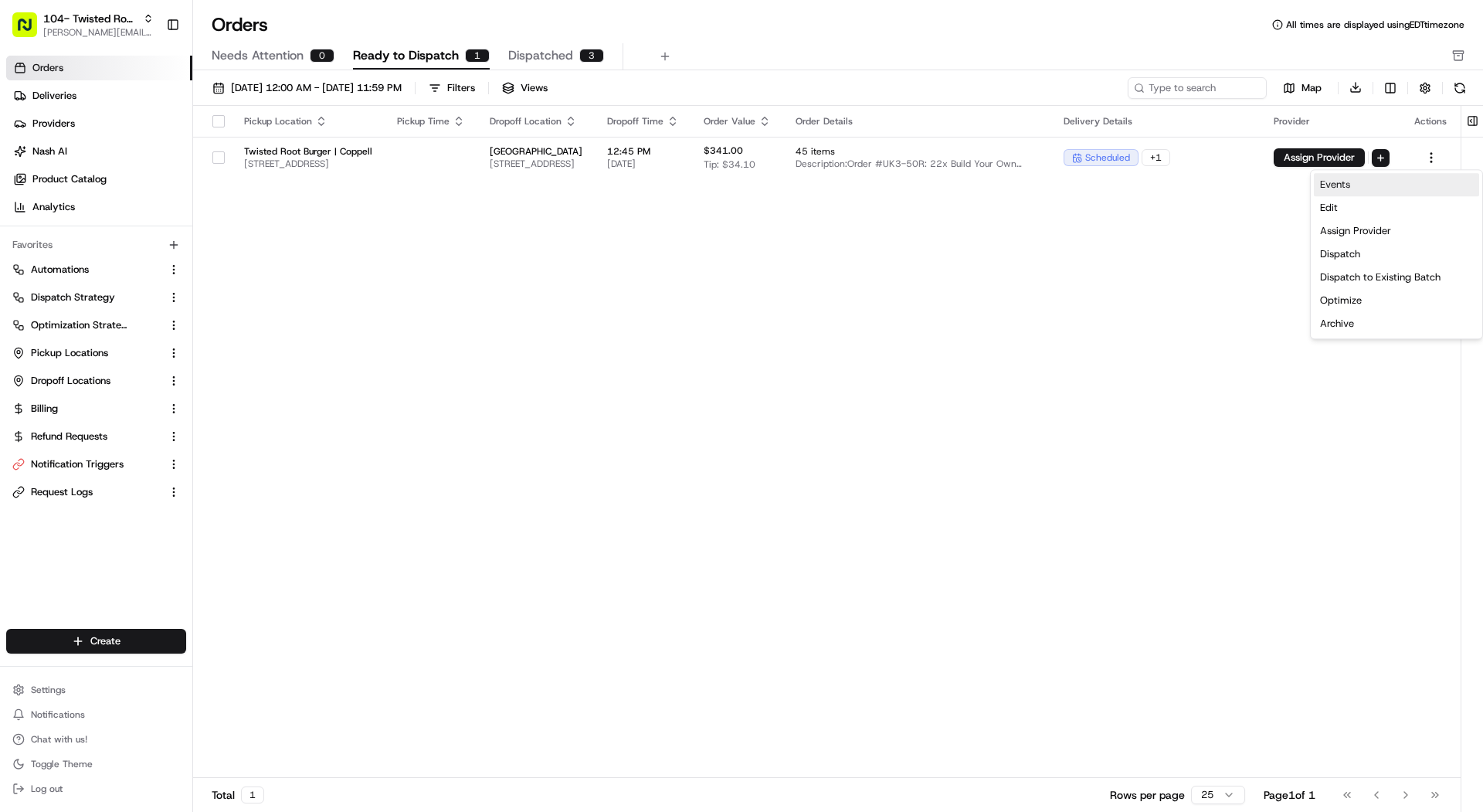
click at [1438, 177] on link "Events" at bounding box center [1396, 184] width 166 height 23
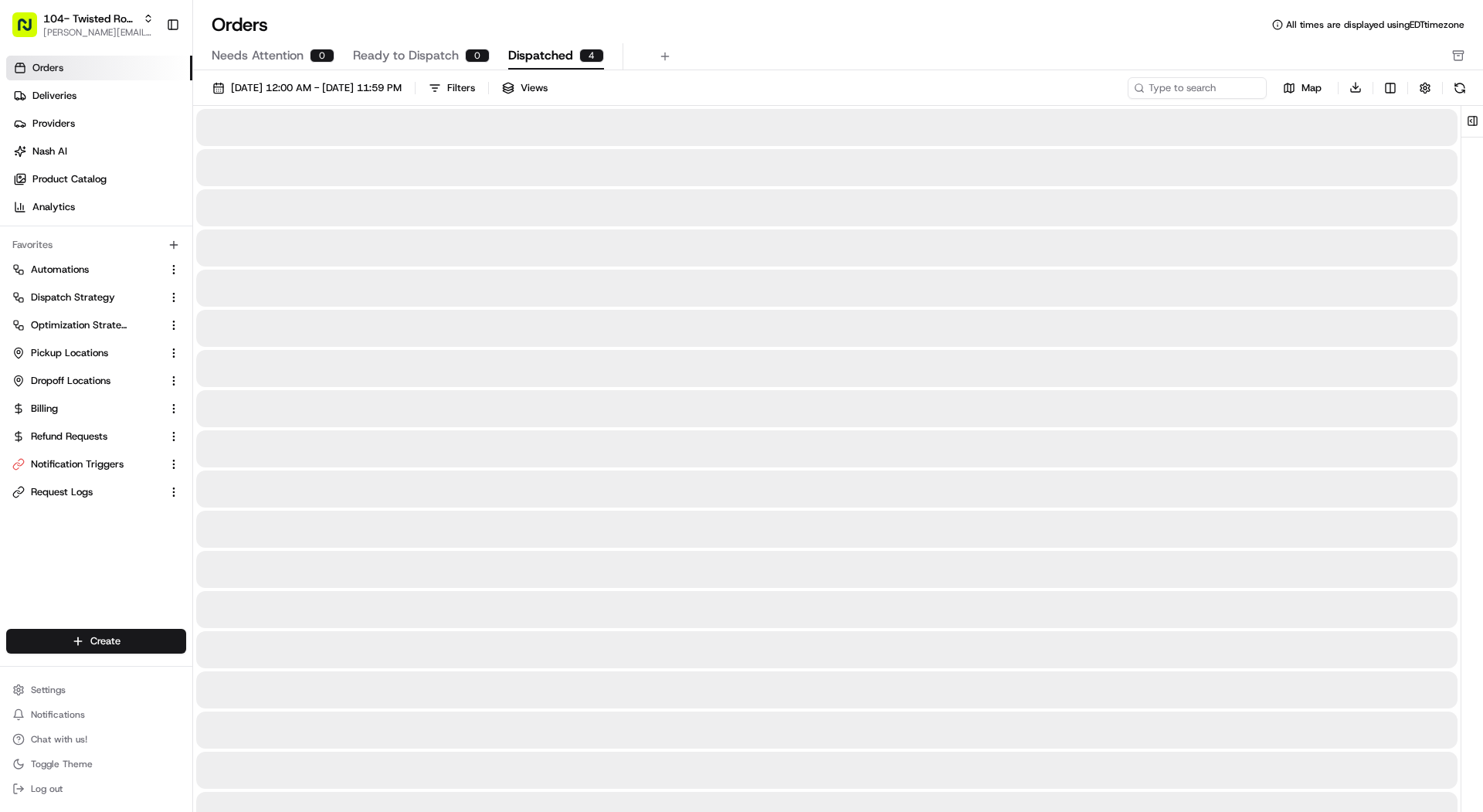
click at [574, 66] on button "Dispatched 4" at bounding box center [556, 57] width 96 height 27
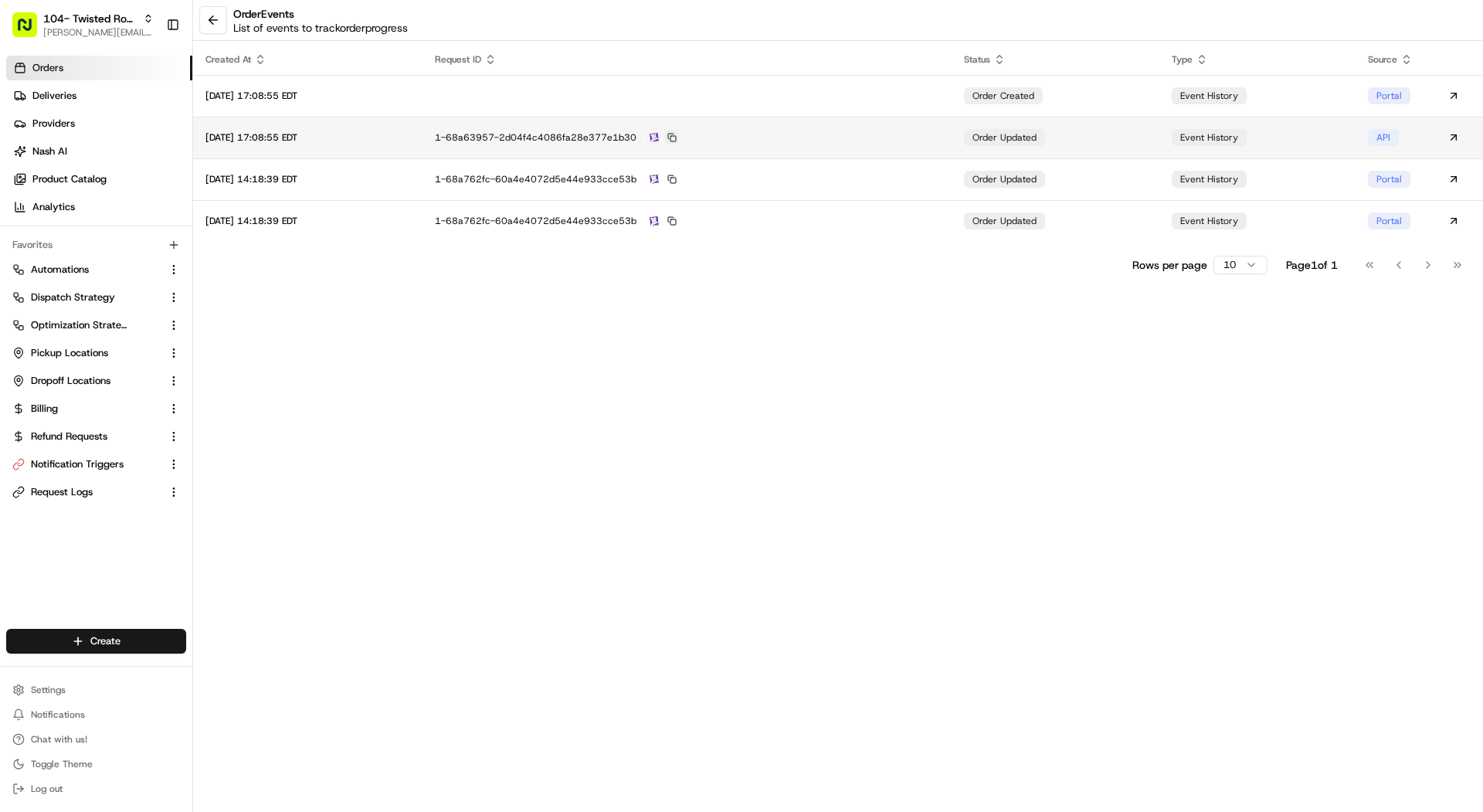
click at [679, 140] on button at bounding box center [672, 137] width 14 height 14
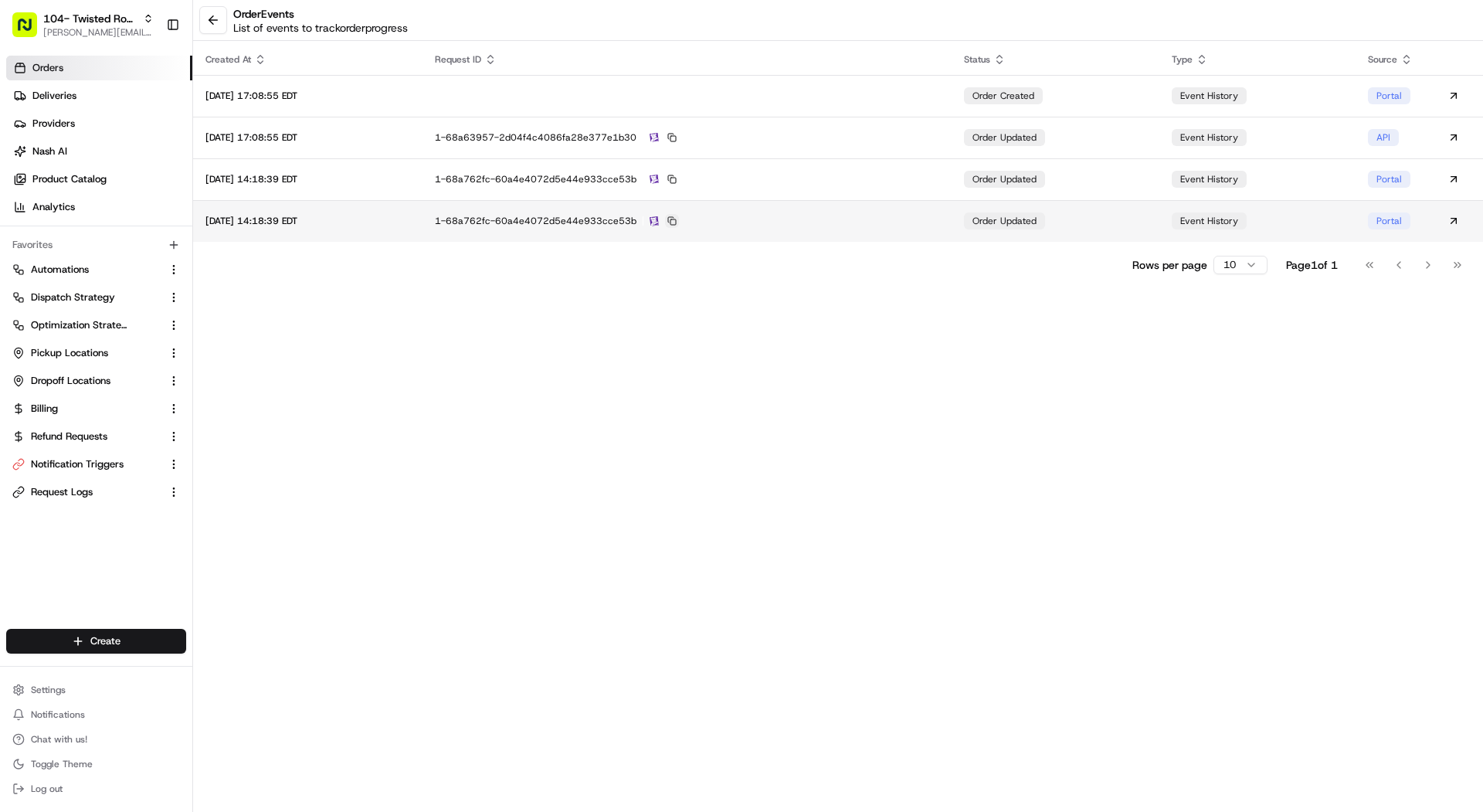
click at [679, 221] on button at bounding box center [672, 221] width 14 height 14
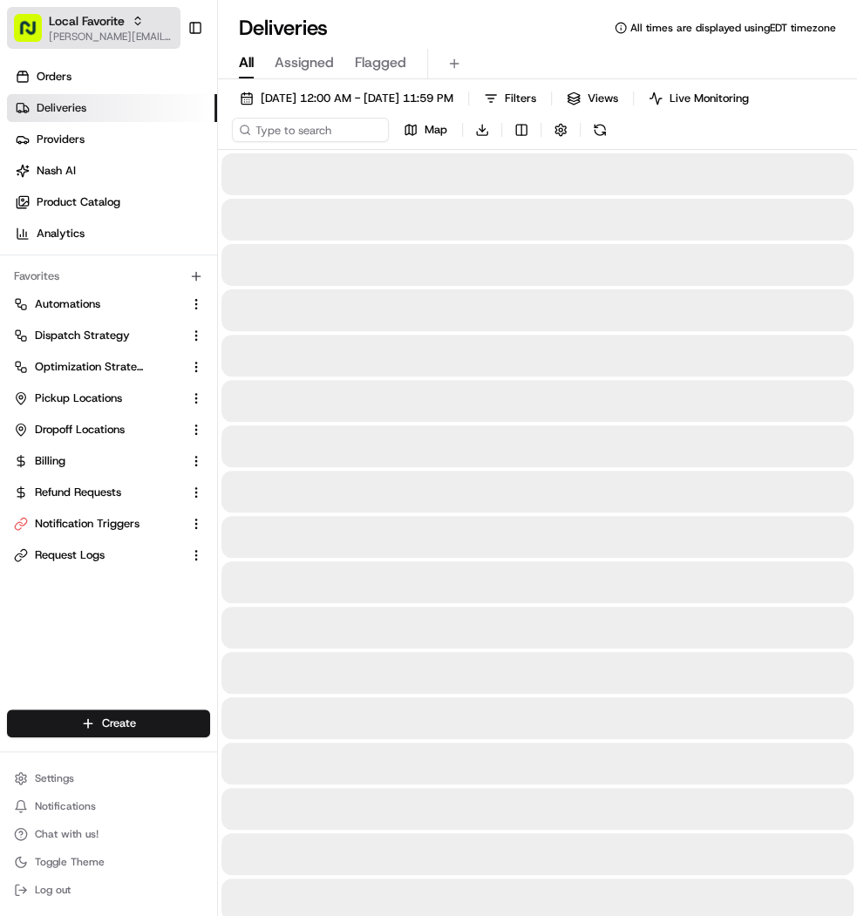
click at [136, 21] on icon "button" at bounding box center [138, 21] width 12 height 12
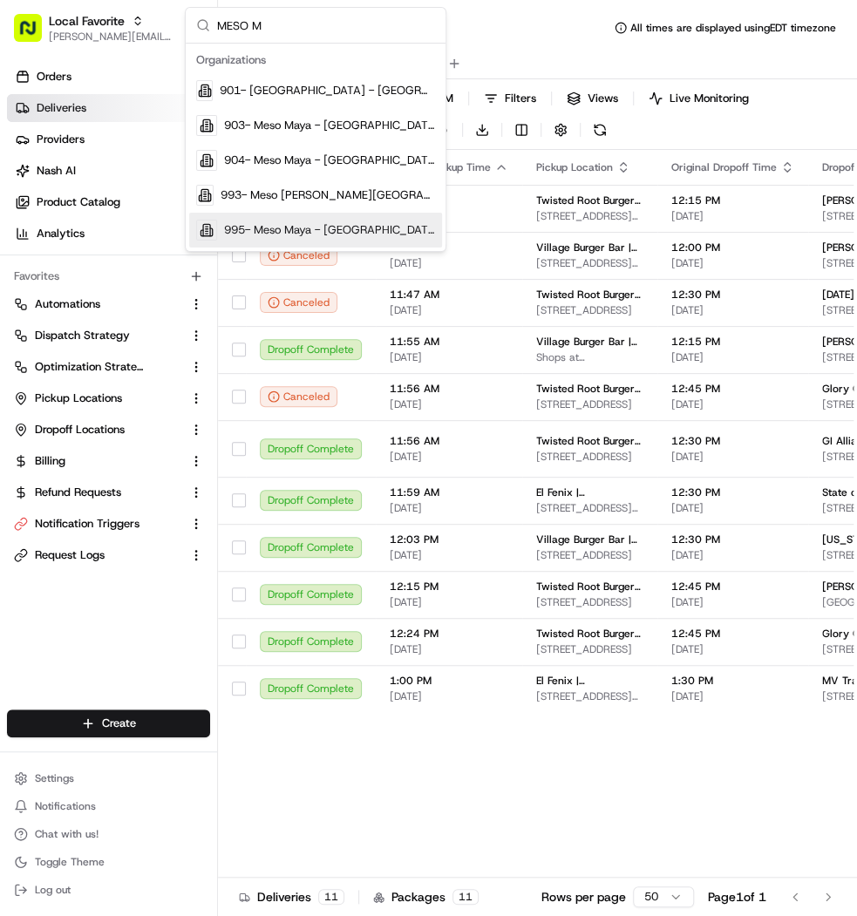
type input "MESO M"
click at [345, 222] on span "995- Meso Maya - [GEOGRAPHIC_DATA]" at bounding box center [329, 230] width 211 height 16
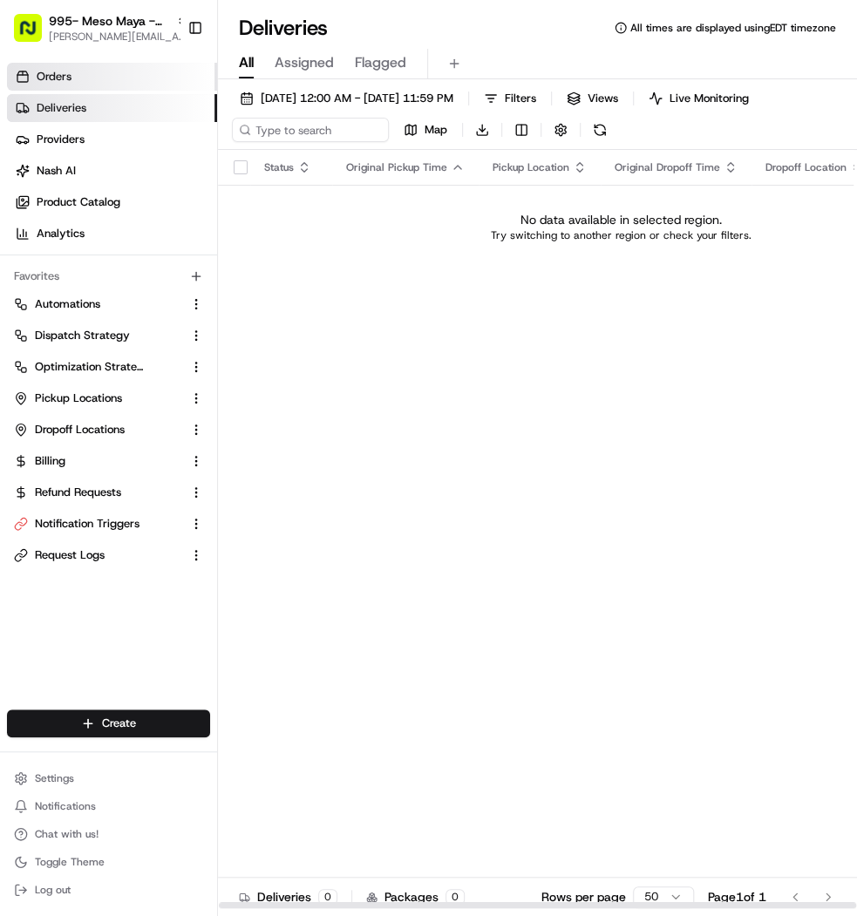
click at [142, 84] on link "Orders" at bounding box center [112, 77] width 210 height 28
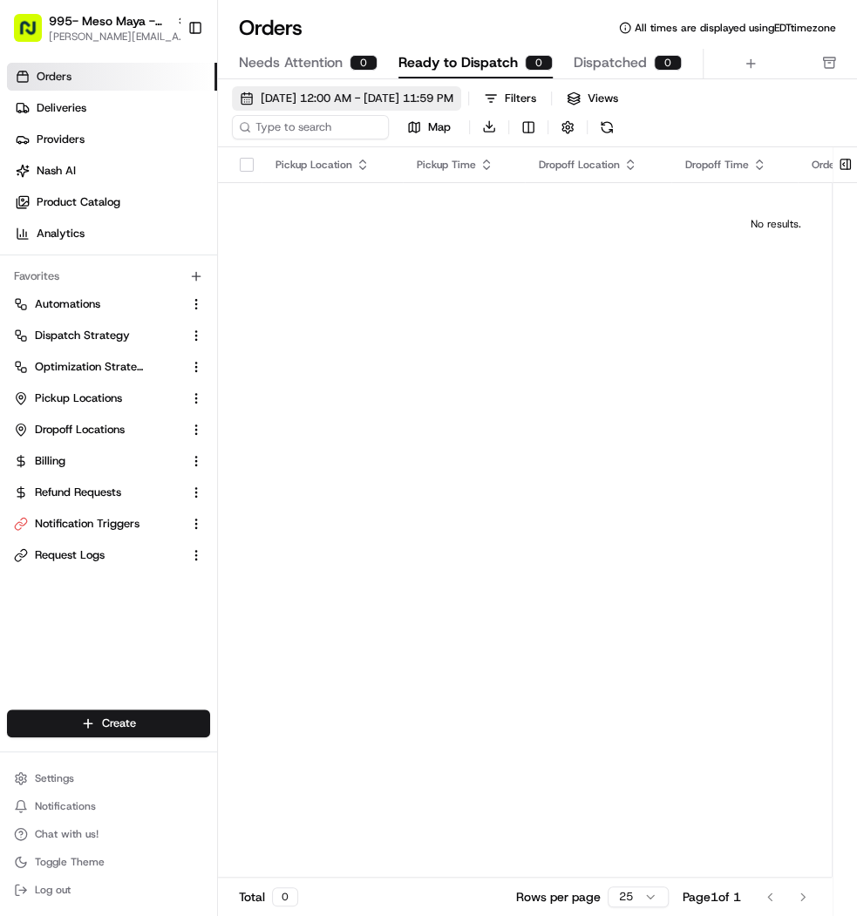
click at [453, 98] on span "[DATE] 12:00 AM - [DATE] 11:59 PM" at bounding box center [357, 99] width 193 height 16
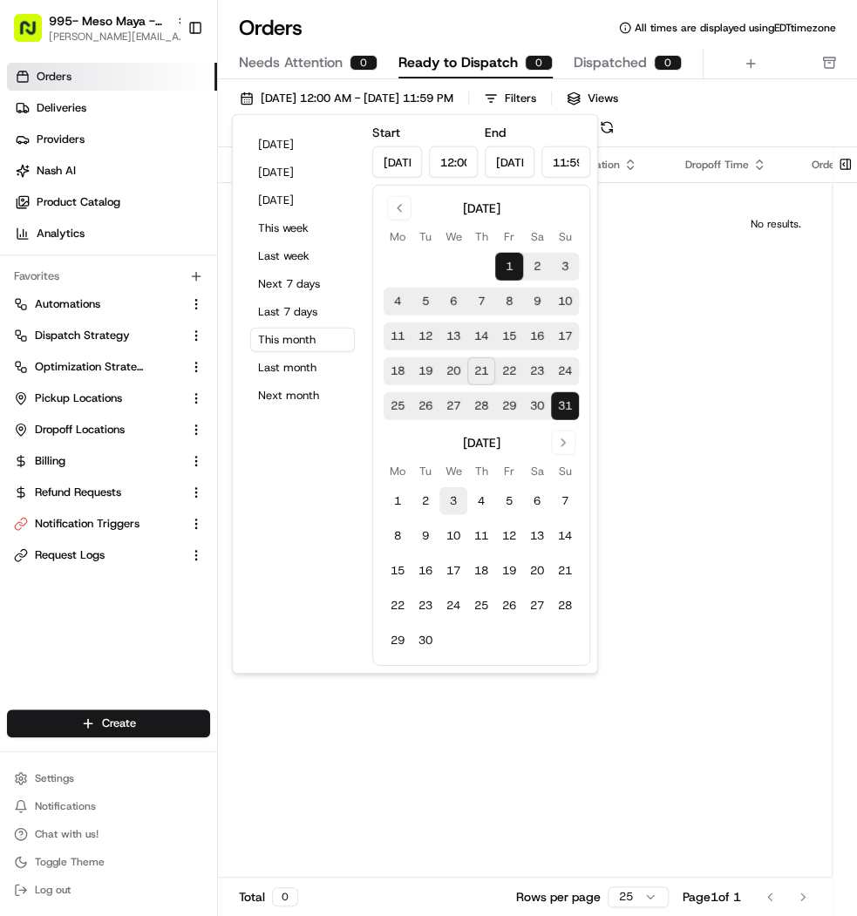
click at [459, 503] on button "3" at bounding box center [453, 501] width 28 height 28
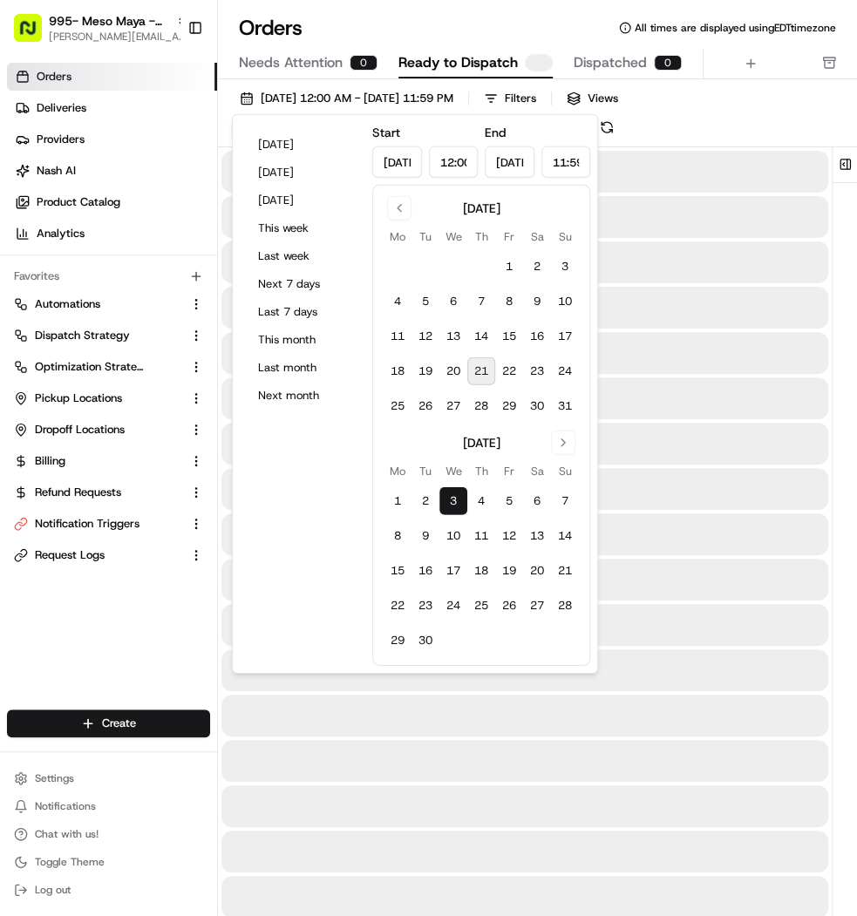
type input "Sep 3, 2025"
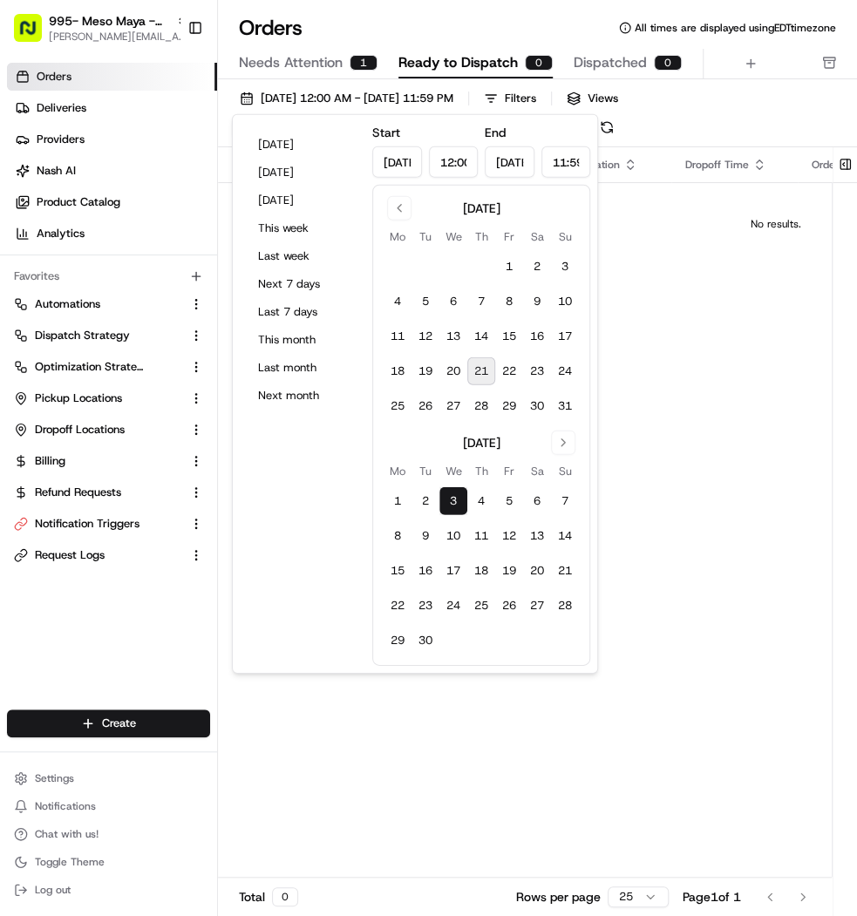
click at [567, 26] on div "Orders All times are displayed using EDT timezone" at bounding box center [537, 28] width 639 height 28
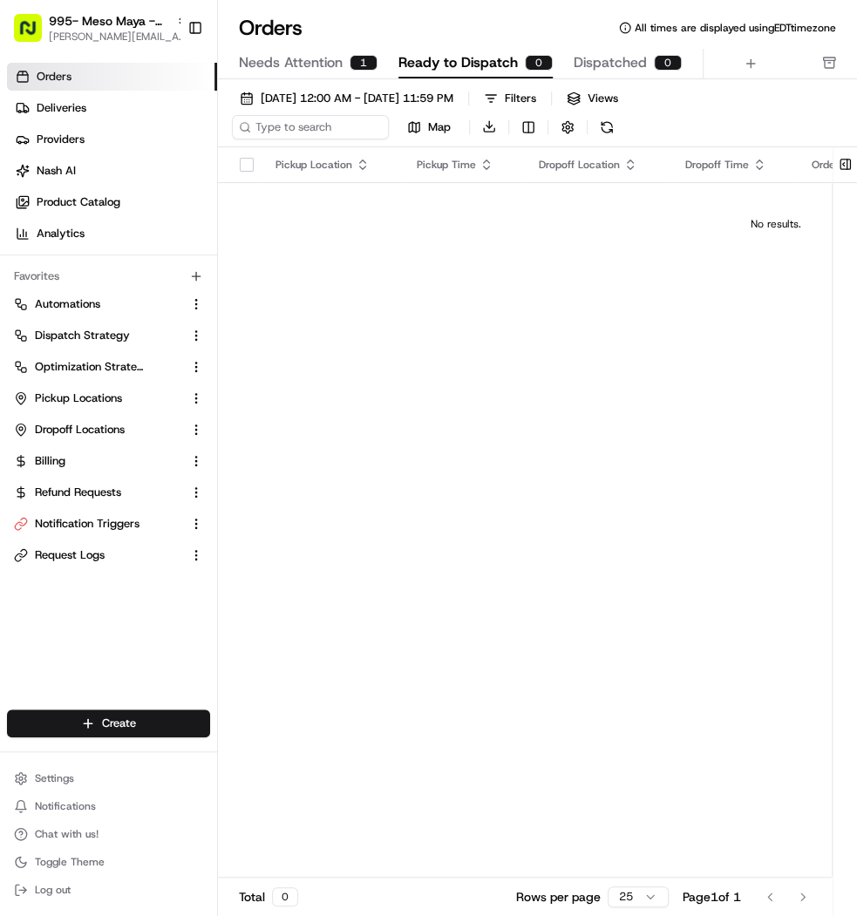
click at [286, 80] on div "09/03/2025 12:00 AM - 09/03/2025 11:59 PM Filters Views Map Download Pickup Loc…" at bounding box center [537, 517] width 639 height 877
click at [286, 59] on span "Needs Attention" at bounding box center [291, 62] width 104 height 21
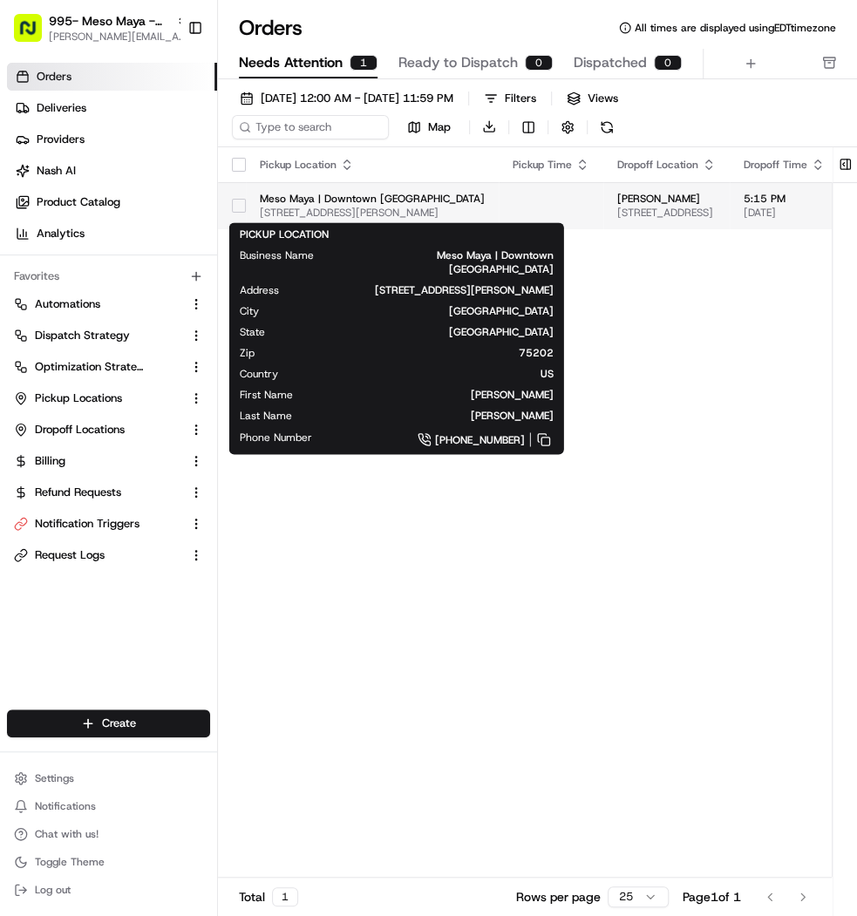
click at [344, 202] on span "Meso Maya | Downtown Dallas" at bounding box center [372, 199] width 225 height 14
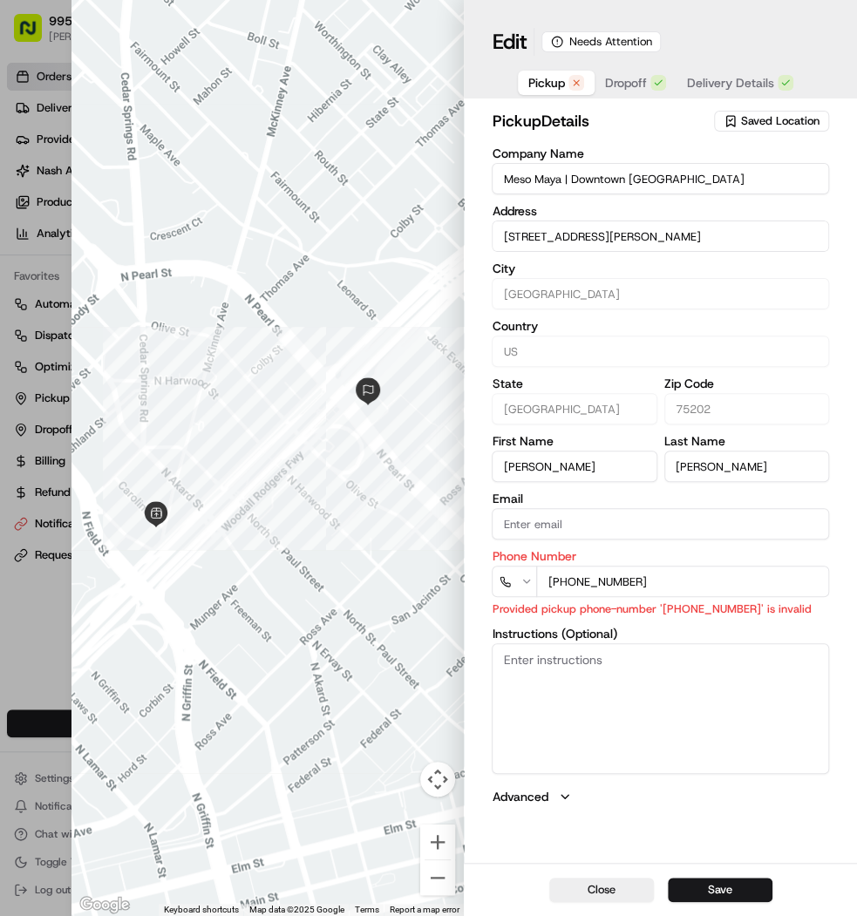
click at [29, 386] on div at bounding box center [428, 458] width 857 height 916
type input "+1"
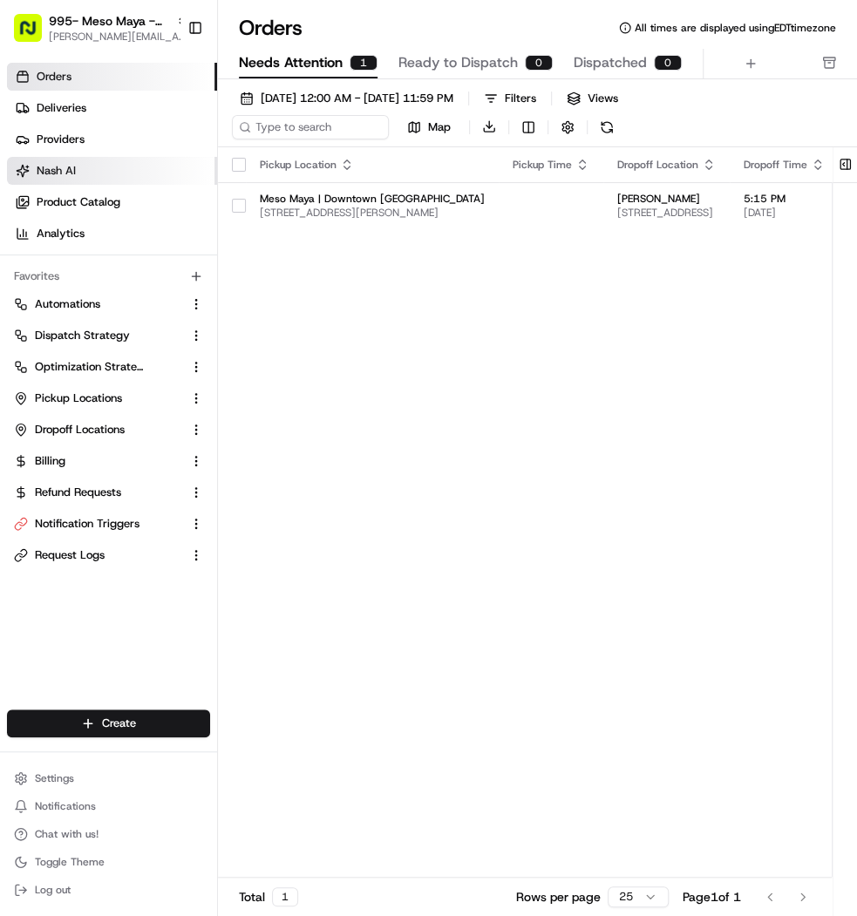
click at [97, 159] on link "Nash AI" at bounding box center [112, 171] width 210 height 28
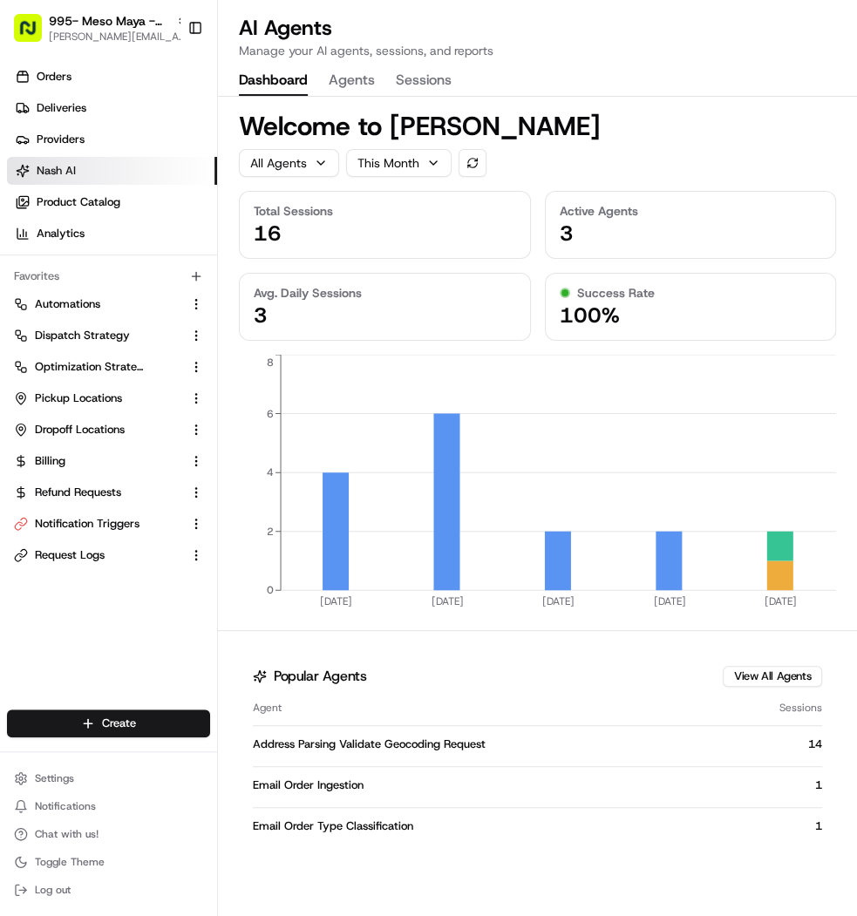
click at [351, 81] on button "Agents" at bounding box center [352, 81] width 46 height 30
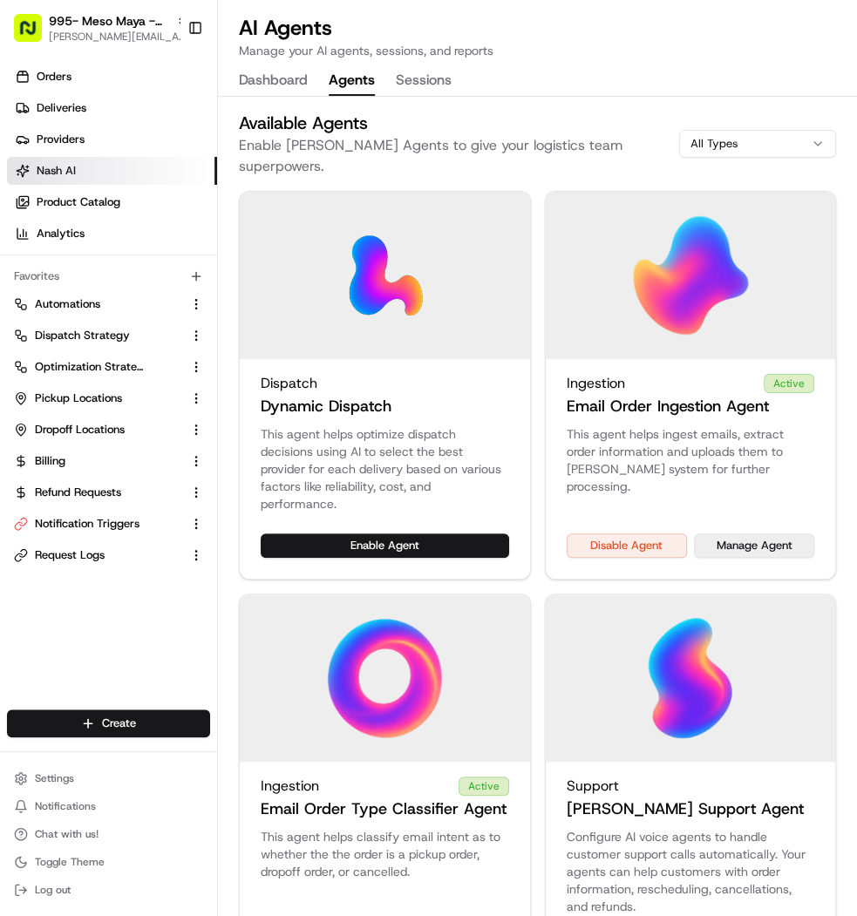
click at [754, 533] on button "Manage Agent" at bounding box center [754, 545] width 120 height 24
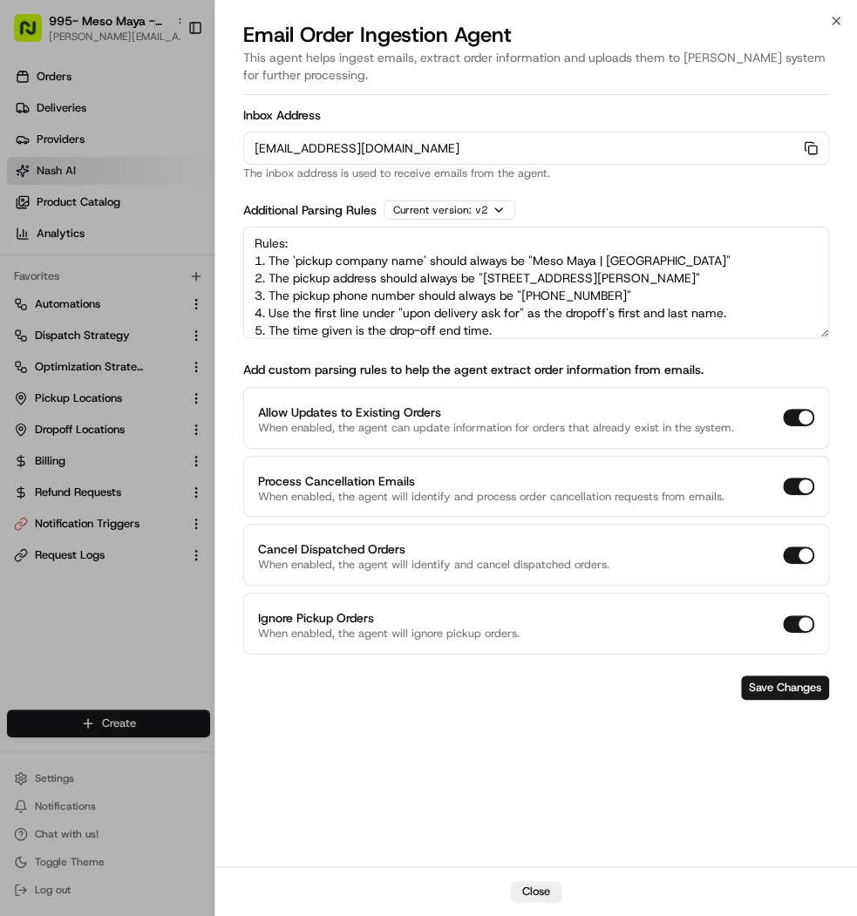
click at [537, 294] on textarea "Rules: 1. The 'pickup company name' should always be "Meso Maya | Downtown Dall…" at bounding box center [536, 283] width 586 height 112
click at [573, 287] on textarea "Rules: 1. The 'pickup company name' should always be "Meso Maya | Downtown Dall…" at bounding box center [536, 283] width 586 height 112
click at [597, 291] on textarea "Rules: 1. The 'pickup company name' should always be "Meso Maya | Downtown Dall…" at bounding box center [536, 283] width 586 height 112
click at [593, 292] on textarea "Rules: 1. The 'pickup company name' should always be "Meso Maya | Downtown Dall…" at bounding box center [536, 283] width 586 height 112
type textarea "Rules: 1. The 'pickup company name' should always be "Meso Maya | Downtown Dall…"
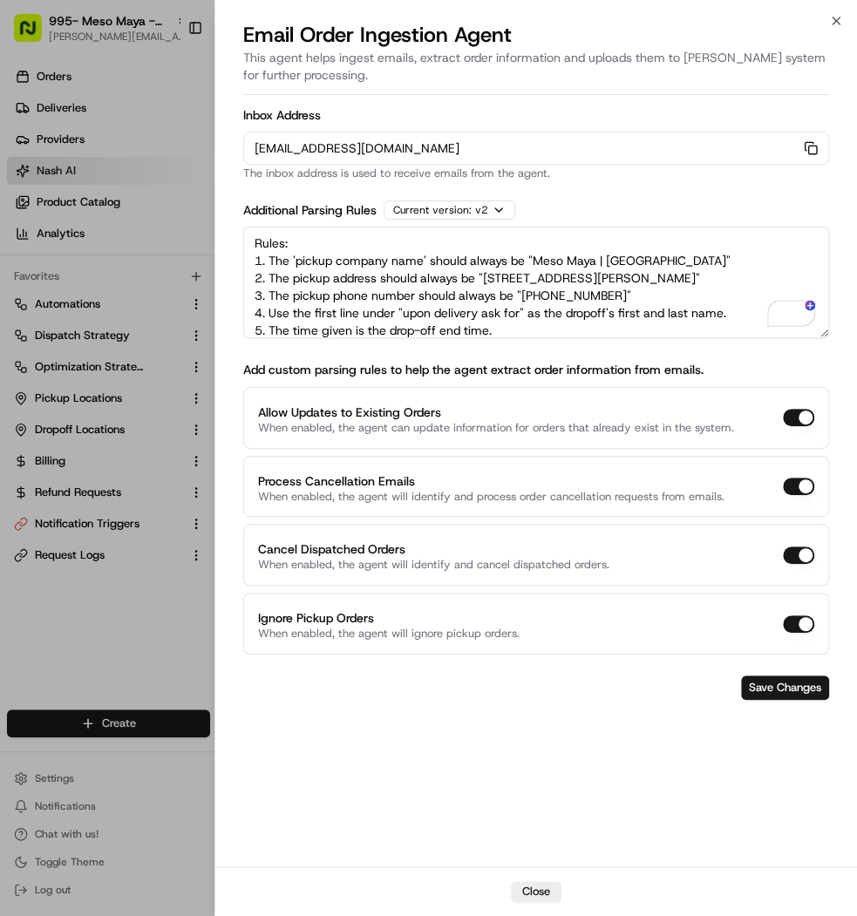
click at [783, 669] on form "Inbox Address orders-ingest+org_U2n8Hp+prod_b5c6b9e3@usenash.com Copy orders-in…" at bounding box center [536, 404] width 586 height 605
click at [783, 676] on button "Save Changes" at bounding box center [785, 687] width 88 height 24
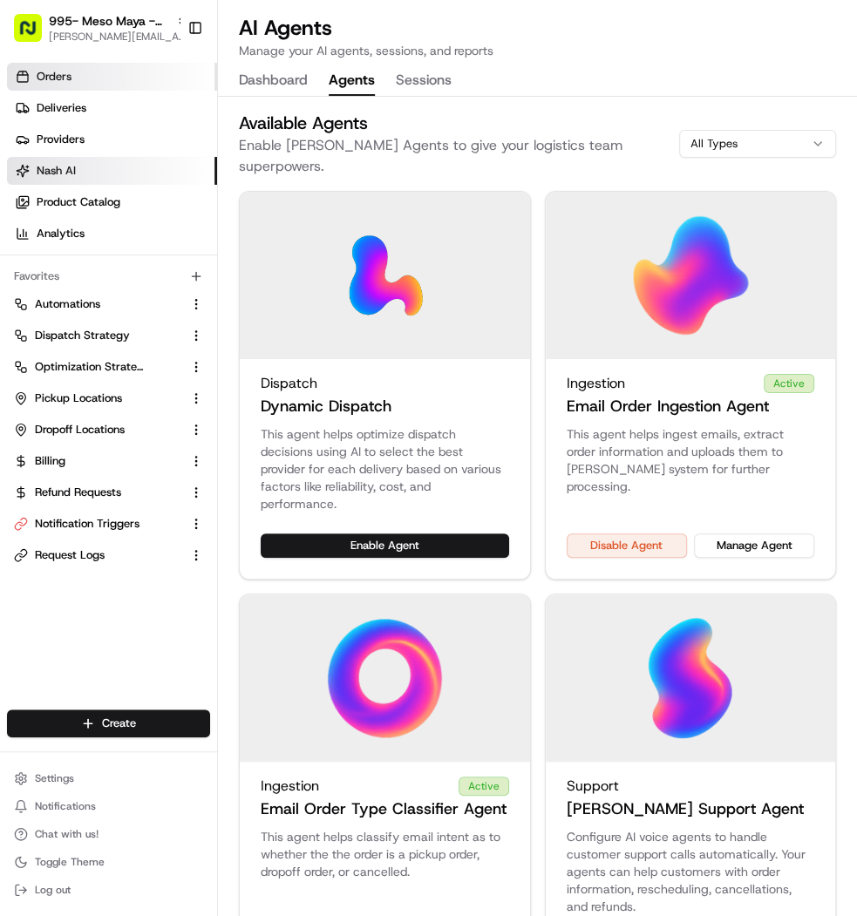
click at [140, 82] on link "Orders" at bounding box center [112, 77] width 210 height 28
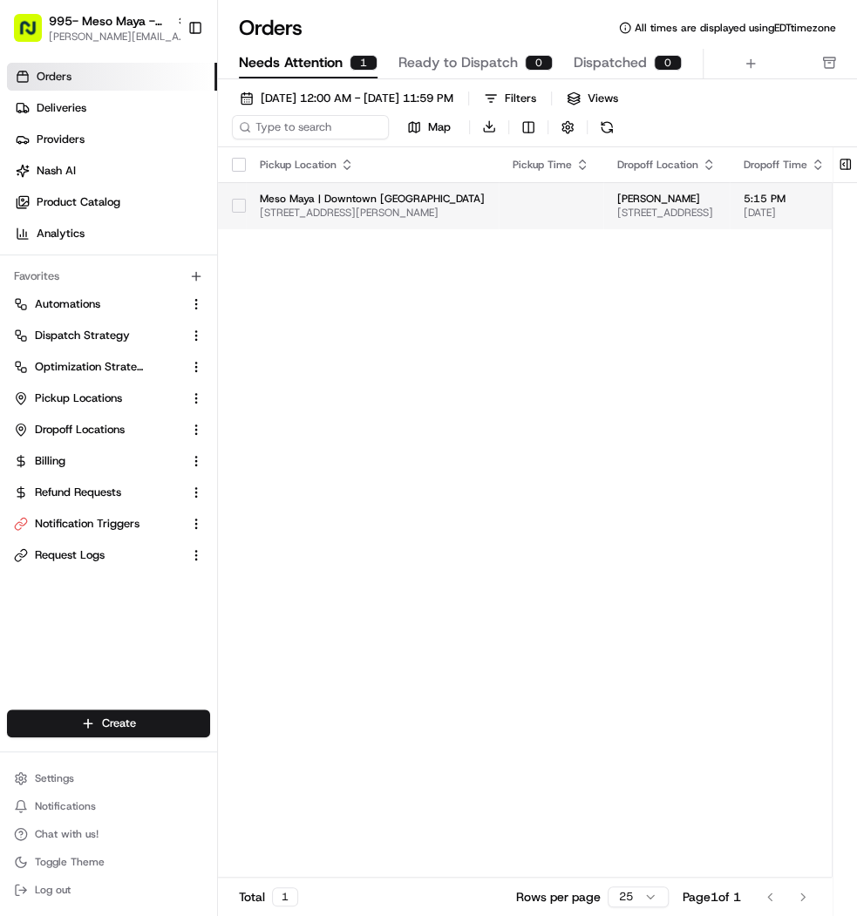
click at [383, 207] on span "1611 McKinney Ave, Dallas, TX 75202, USA" at bounding box center [372, 213] width 225 height 14
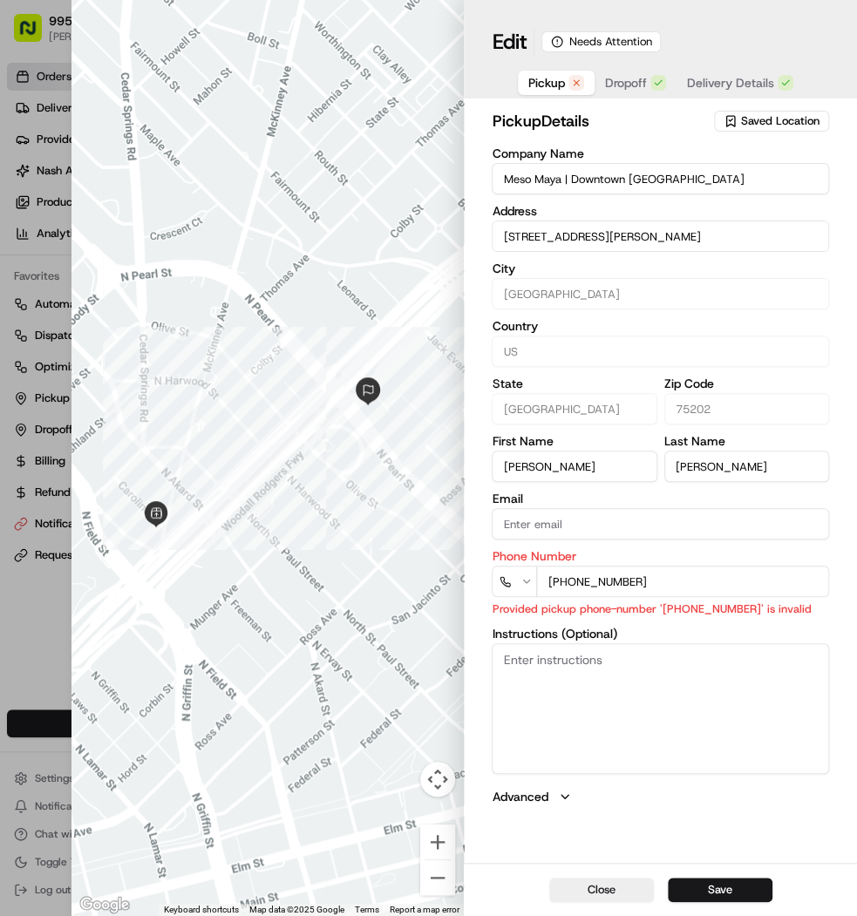
click at [633, 94] on button "Dropoff" at bounding box center [635, 83] width 82 height 24
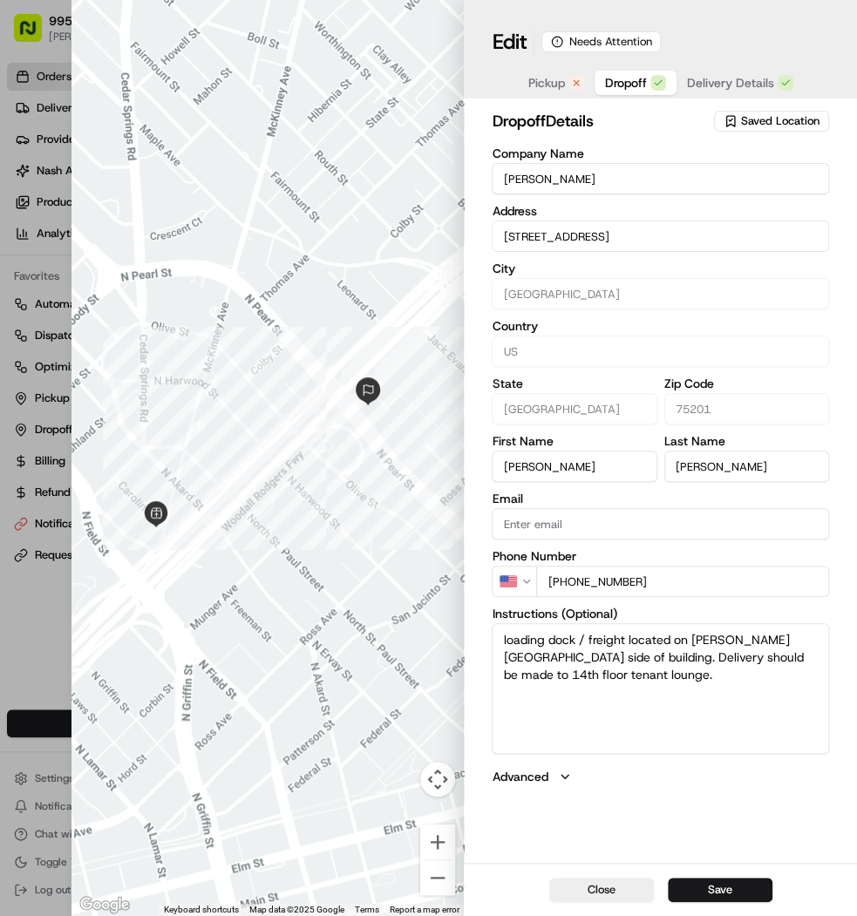
click at [722, 92] on span "Delivery Details" at bounding box center [730, 82] width 87 height 17
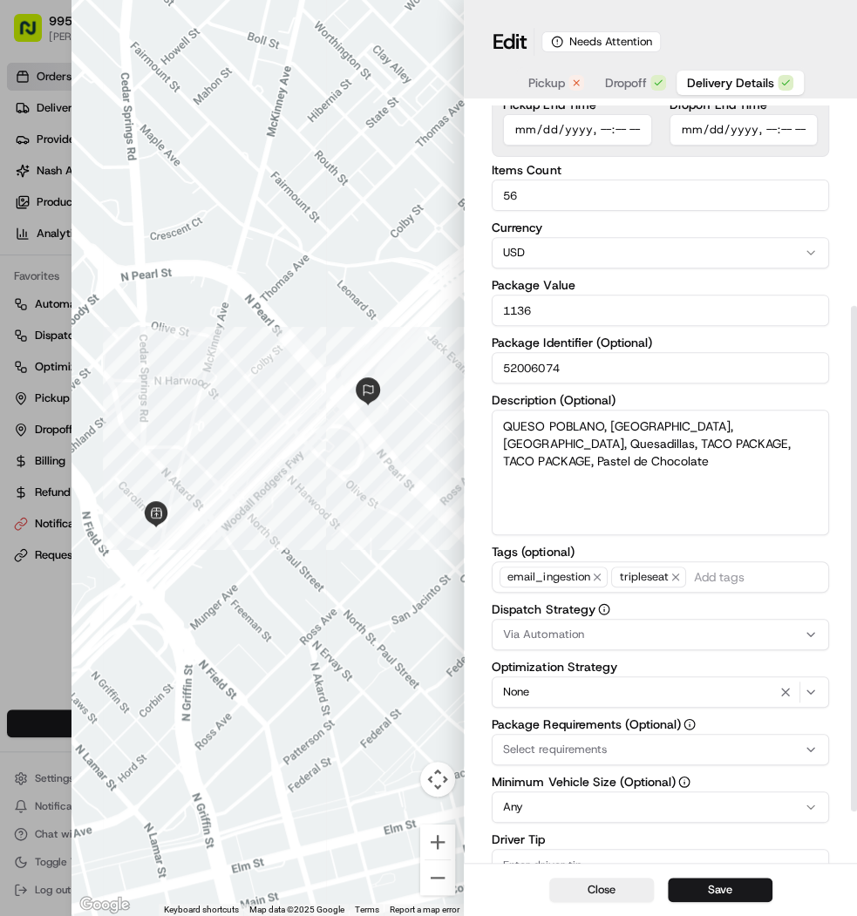
scroll to position [363, 0]
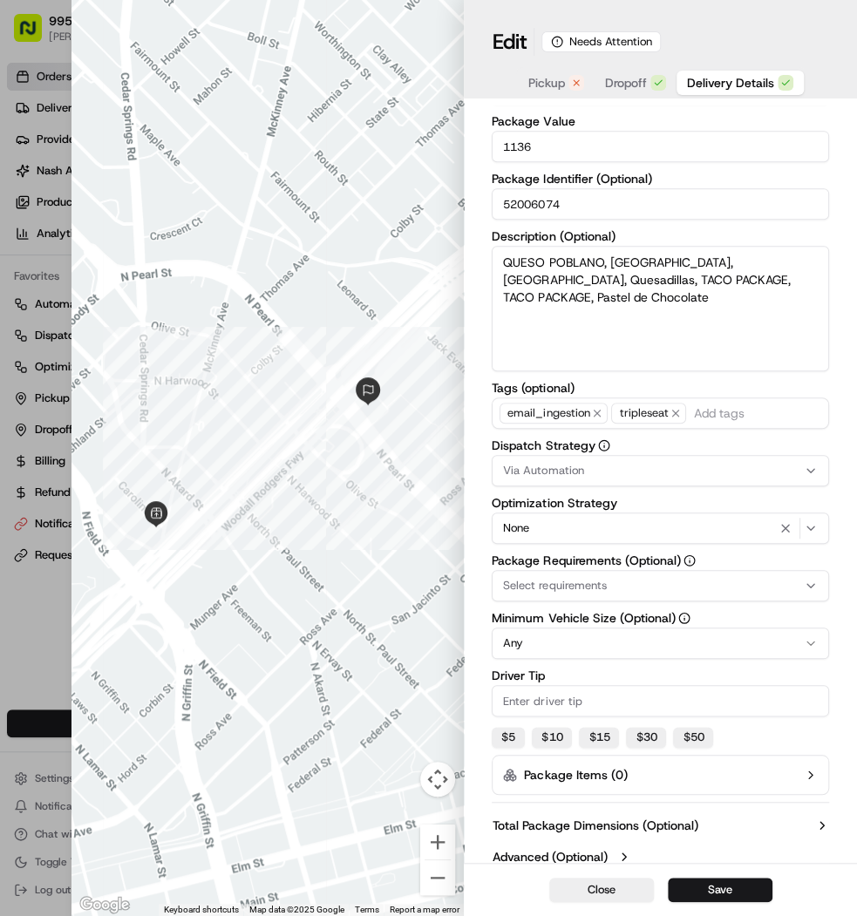
click at [530, 73] on button "Pickup" at bounding box center [556, 83] width 77 height 24
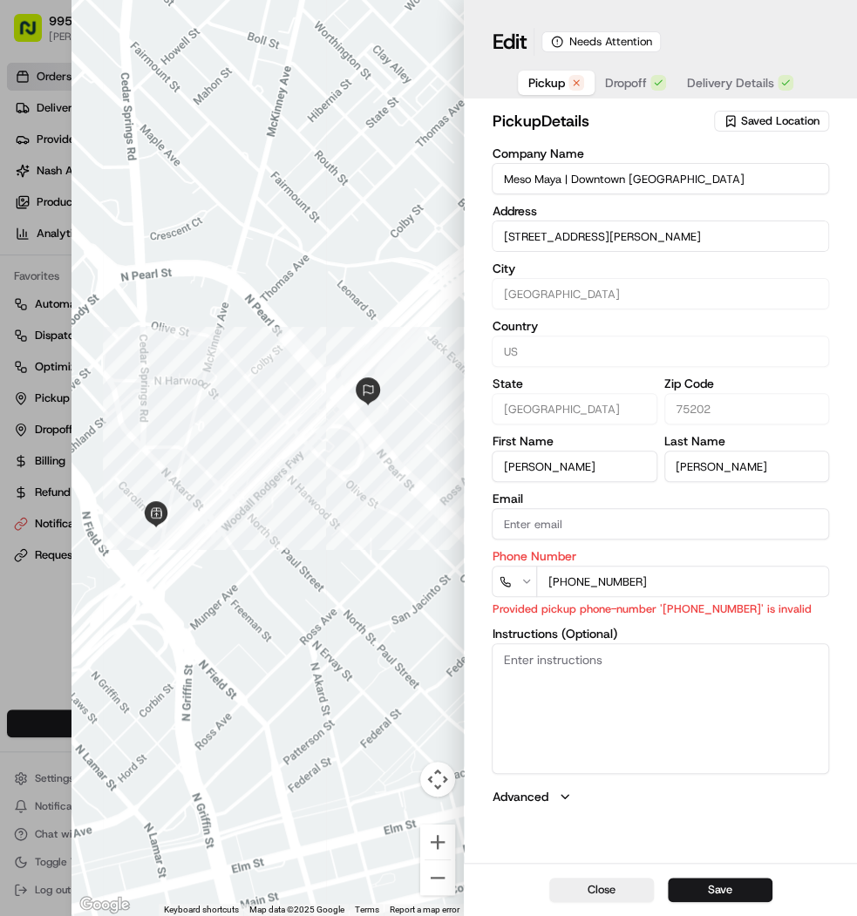
scroll to position [0, 0]
click at [718, 78] on span "Delivery Details" at bounding box center [730, 82] width 87 height 17
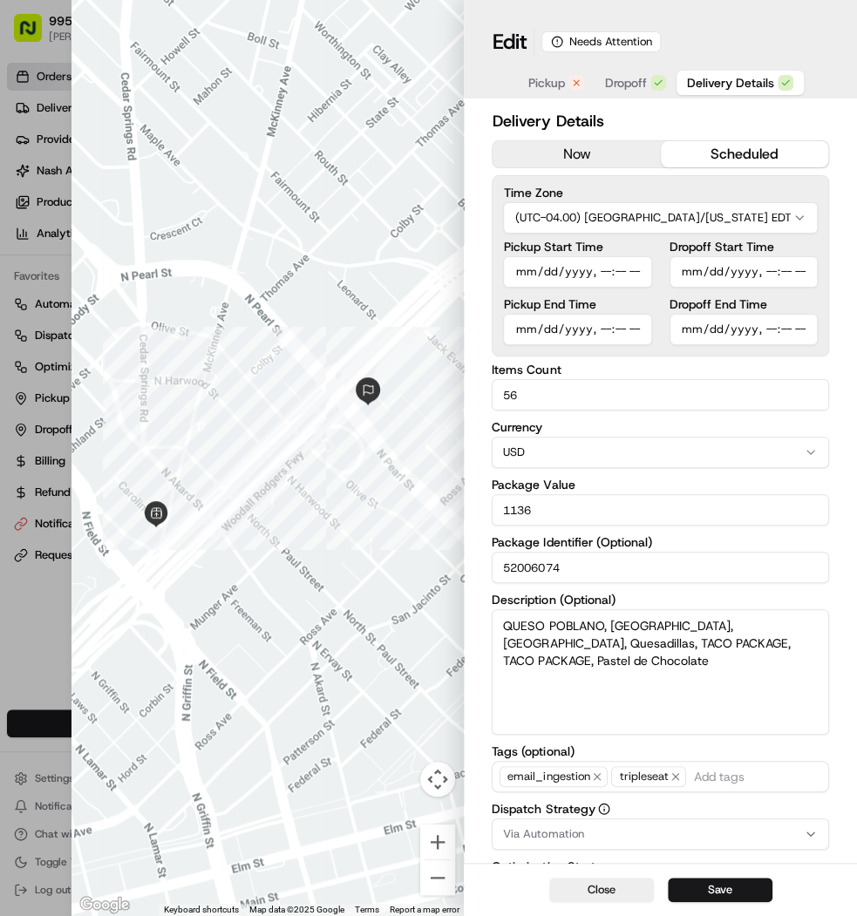
click at [27, 58] on div at bounding box center [428, 458] width 857 height 916
type input "1"
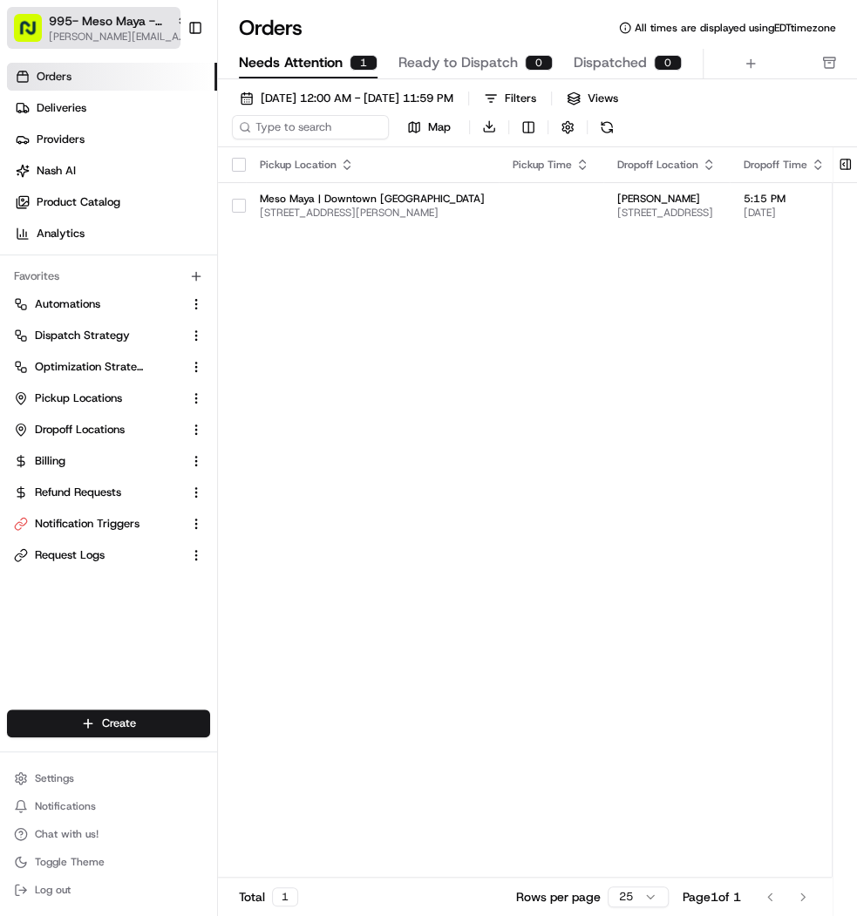
click at [79, 44] on button "995- Meso Maya - Downtown Dallas mariam@usenash.com" at bounding box center [93, 28] width 173 height 42
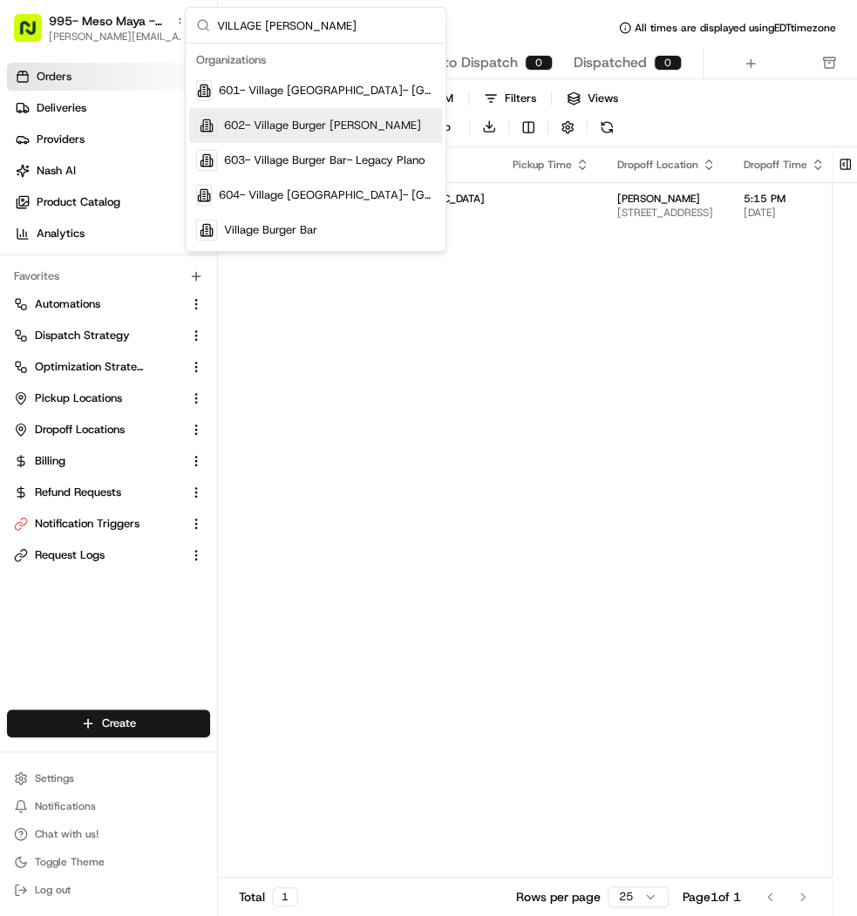
type input "VILLAGE BURGE"
click at [324, 131] on span "602- Village Burger Bar- Allen" at bounding box center [322, 126] width 197 height 16
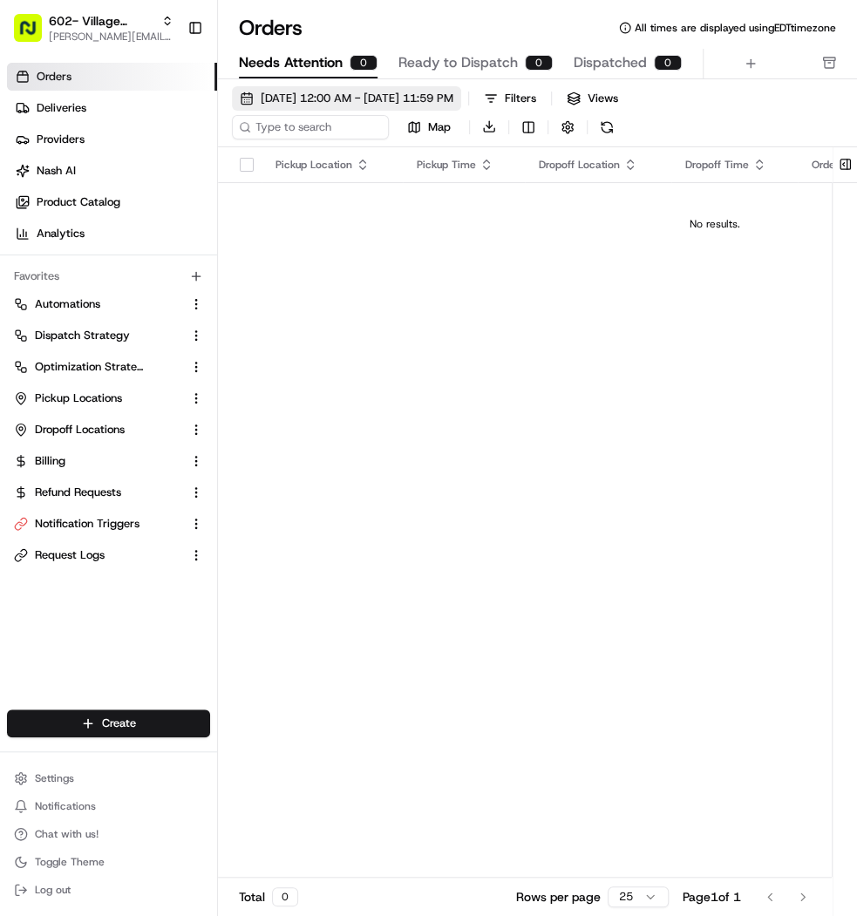
click at [342, 88] on button "09/03/2025 12:00 AM - 09/03/2025 11:59 PM" at bounding box center [346, 98] width 229 height 24
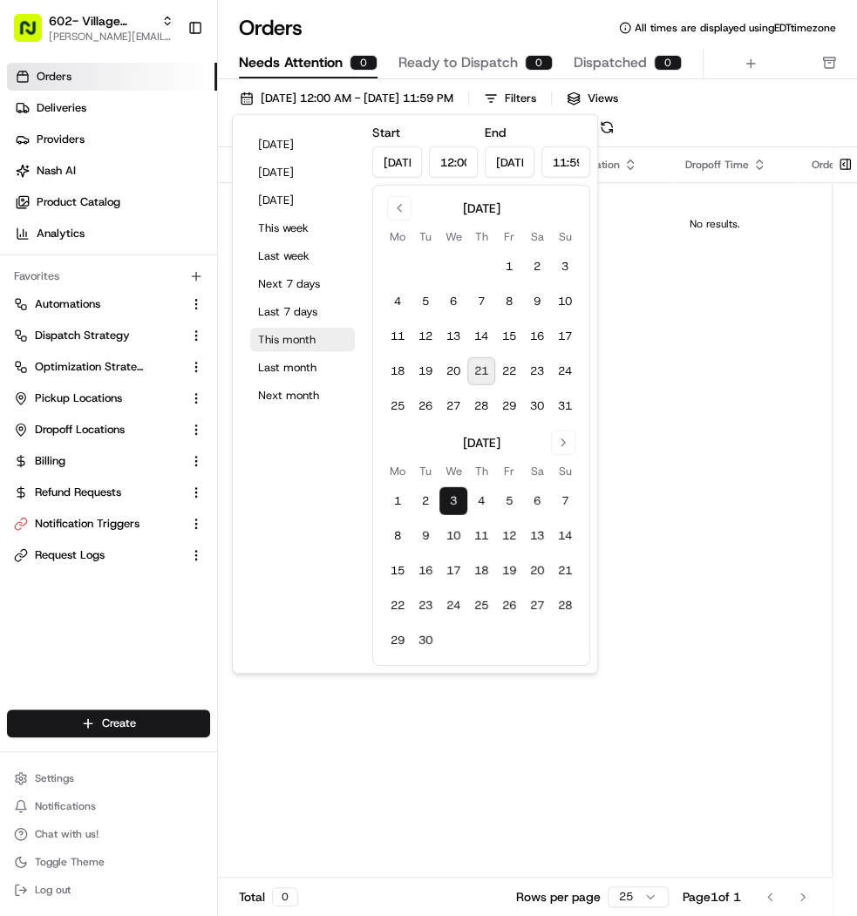
click at [270, 328] on button "This month" at bounding box center [302, 340] width 105 height 24
type input "Aug 1, 2025"
type input "Aug 31, 2025"
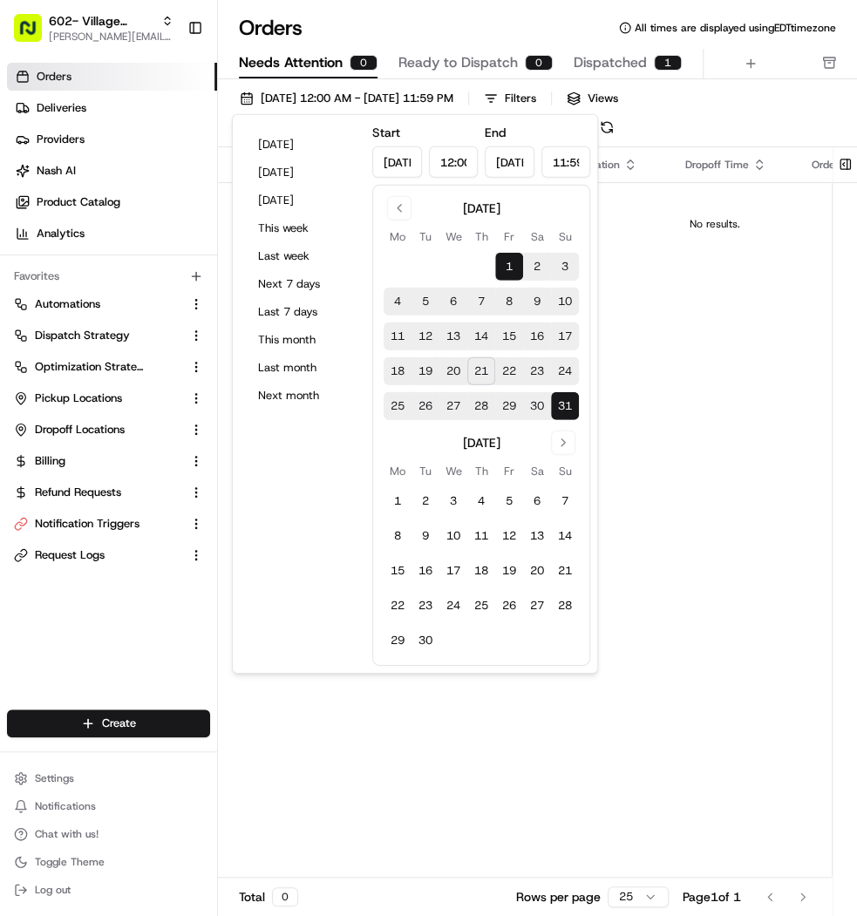
click at [376, 18] on div "Orders All times are displayed using EDT timezone" at bounding box center [537, 28] width 639 height 28
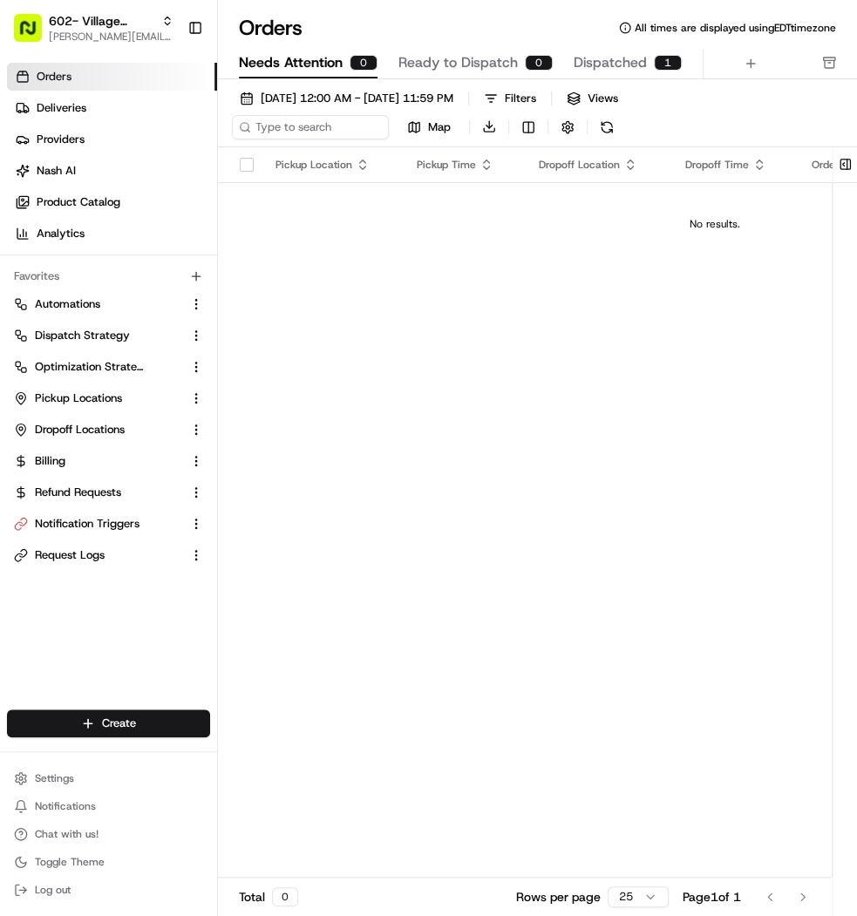
click at [632, 55] on span "Dispatched" at bounding box center [609, 62] width 73 height 21
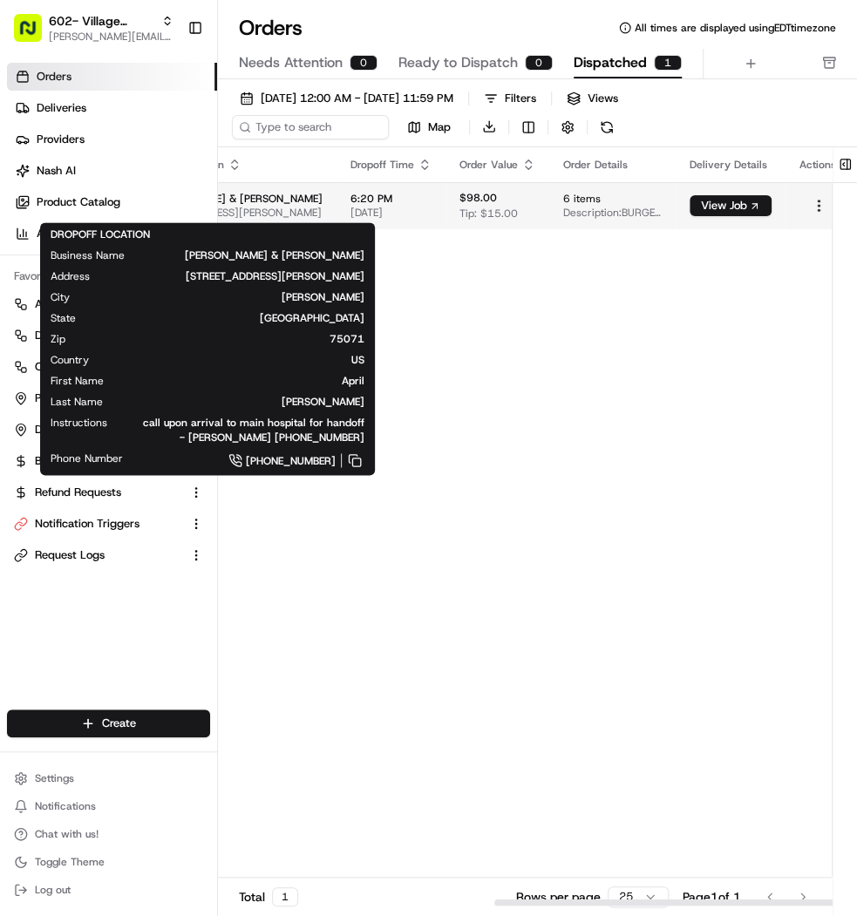
scroll to position [0, 509]
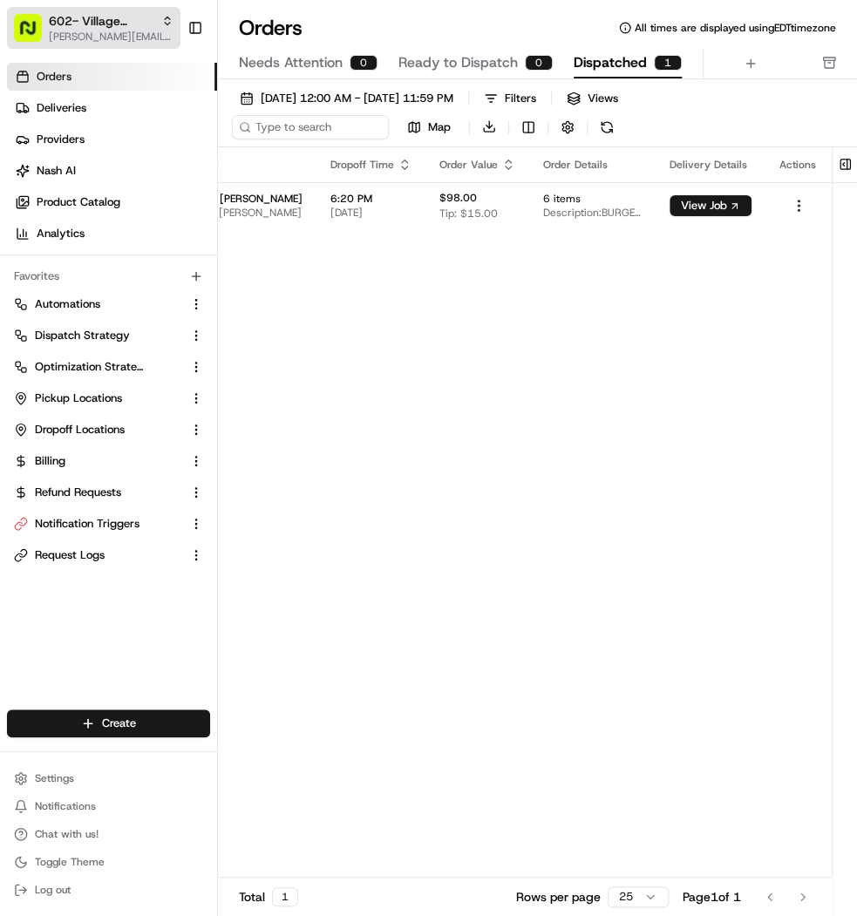
click at [151, 32] on span "[PERSON_NAME][EMAIL_ADDRESS][DOMAIN_NAME]" at bounding box center [111, 37] width 125 height 14
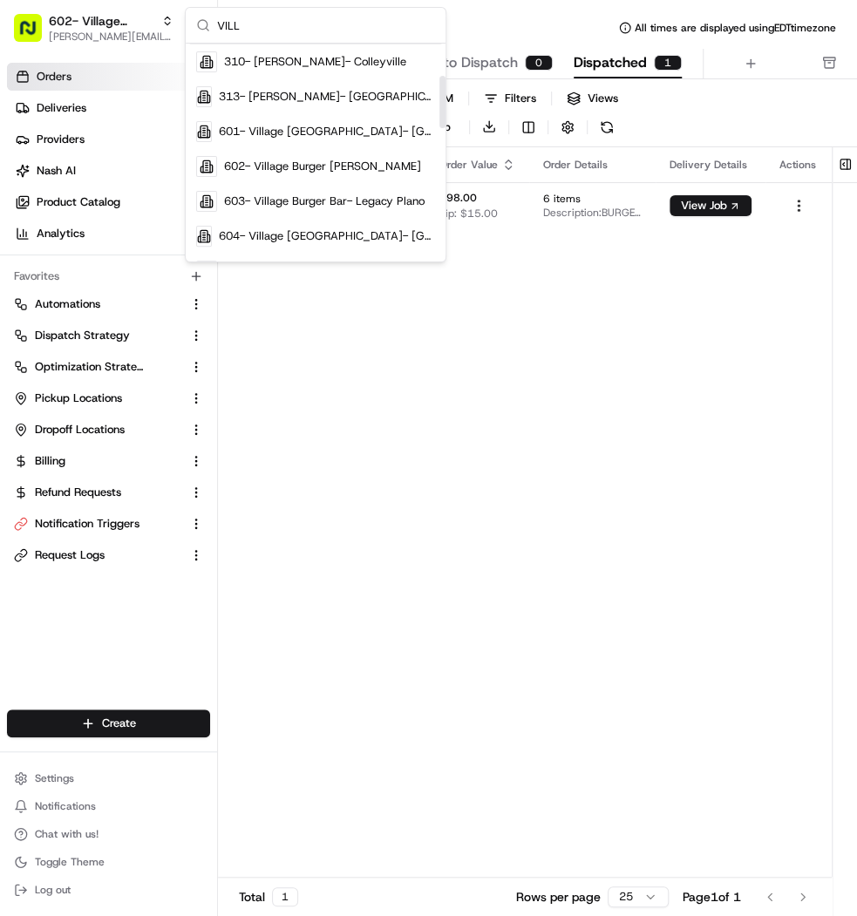
scroll to position [187, 0]
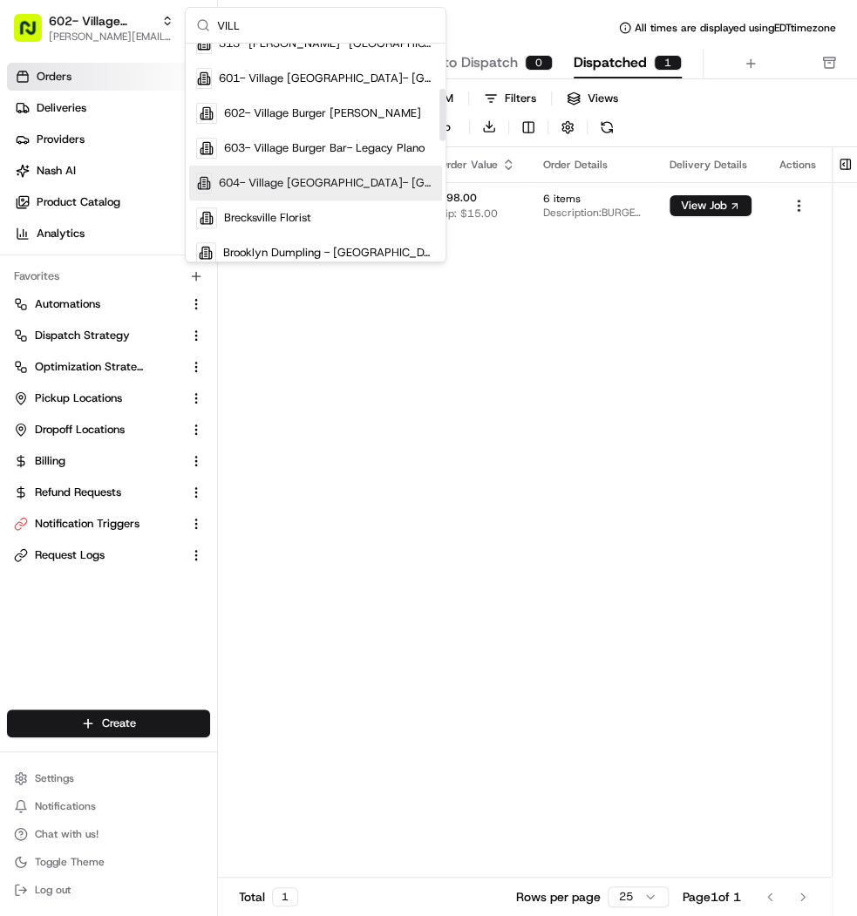
type input "VILL"
click at [366, 177] on span "604- Village Burger Bar- North Dallas" at bounding box center [327, 183] width 216 height 16
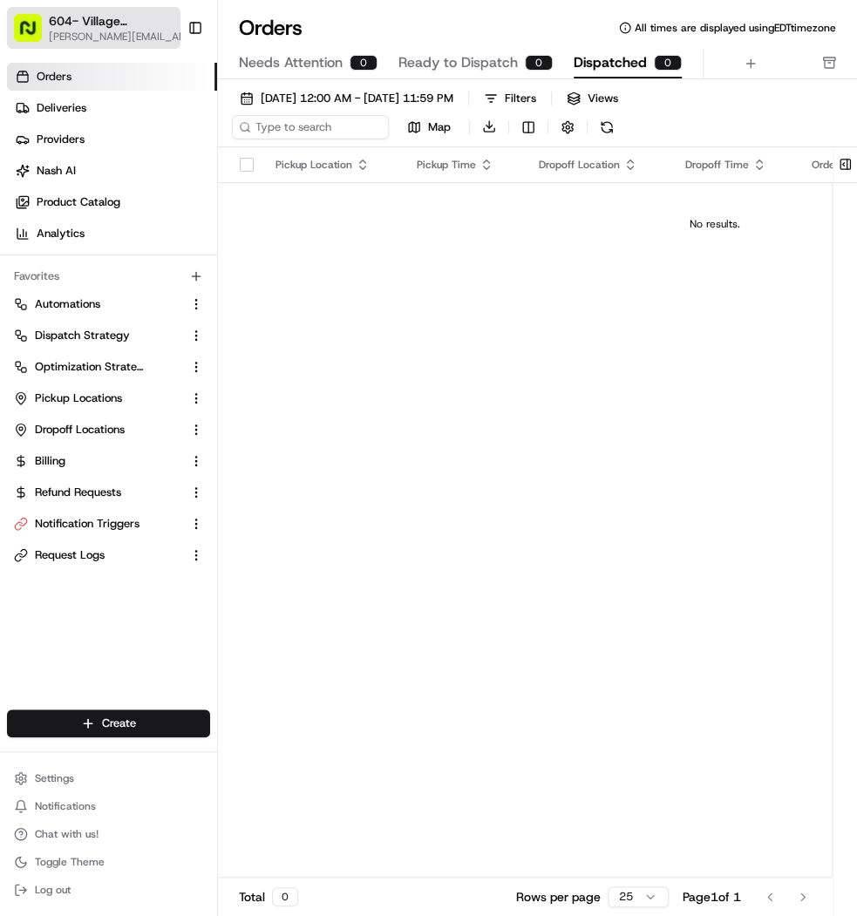
click at [121, 29] on span "604- Village Burger Bar- North Dallas" at bounding box center [112, 20] width 126 height 17
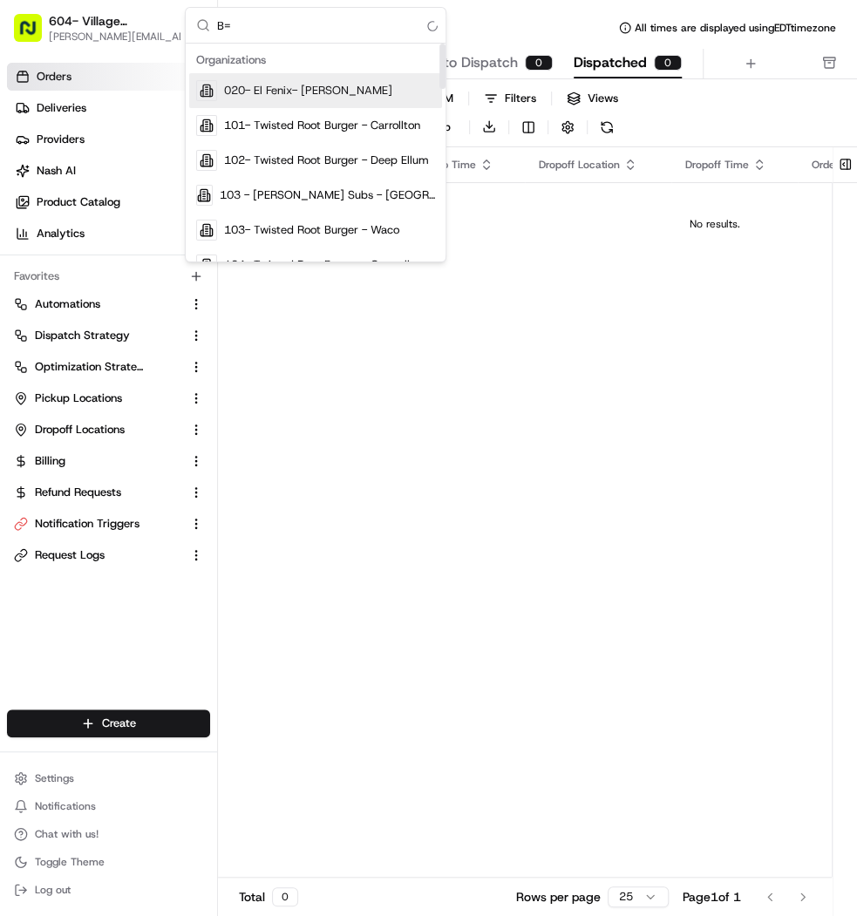
type input "B"
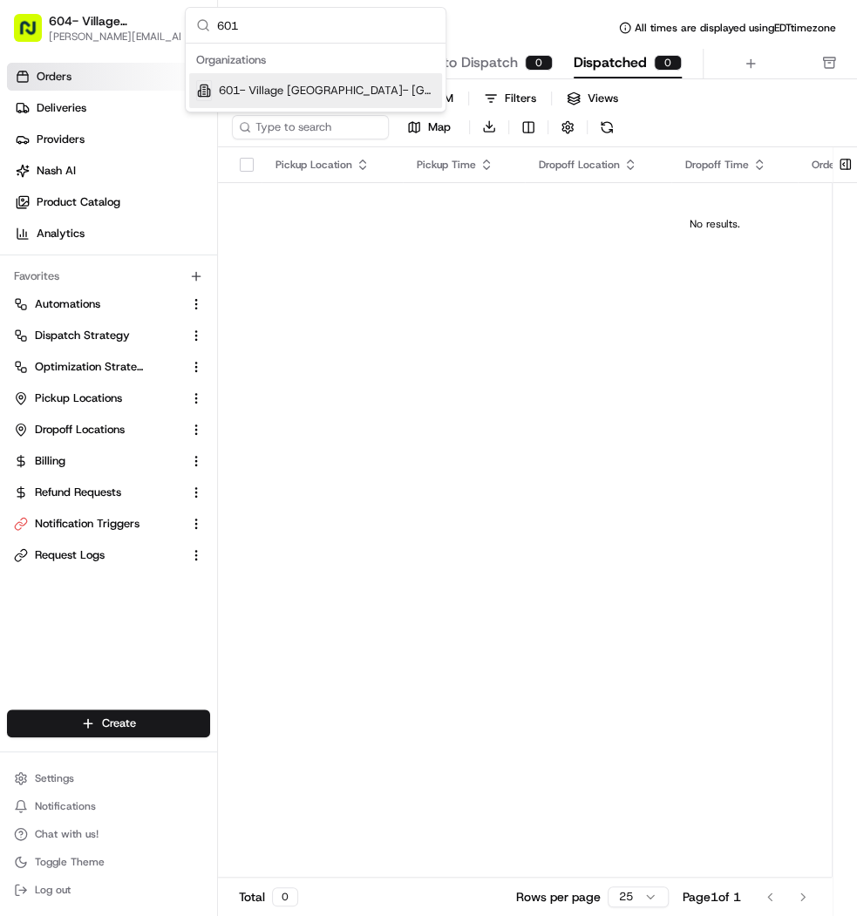
type input "601"
click at [375, 76] on div "601- Village Burger Bar- West Village" at bounding box center [315, 90] width 253 height 35
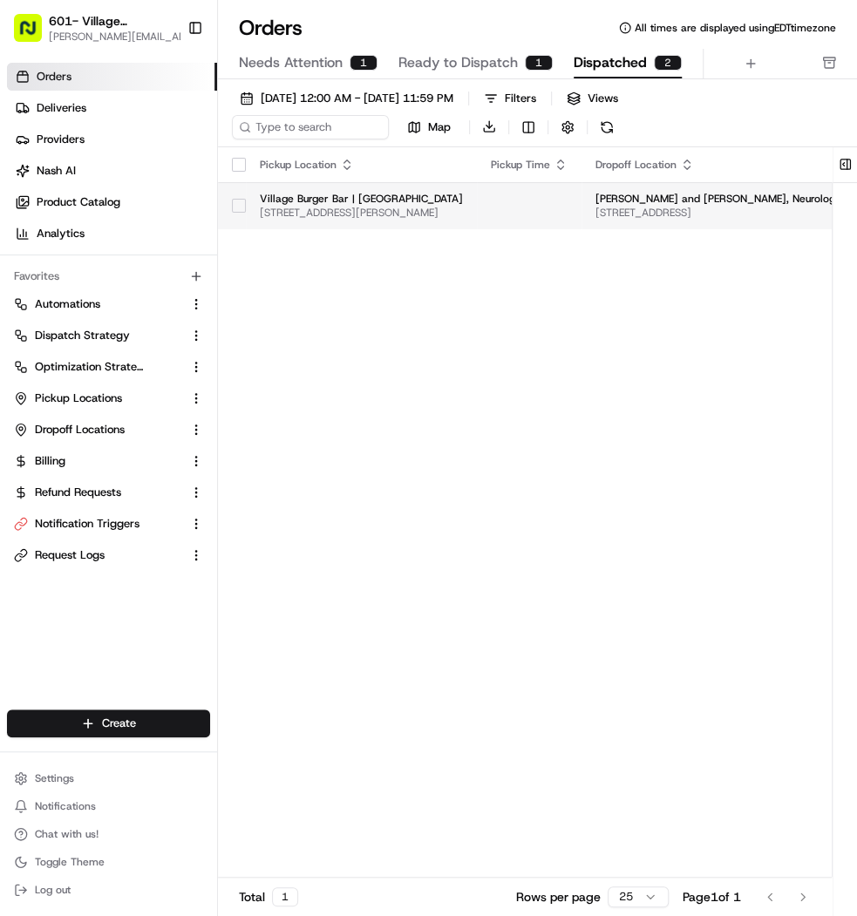
click at [546, 198] on td at bounding box center [529, 205] width 105 height 47
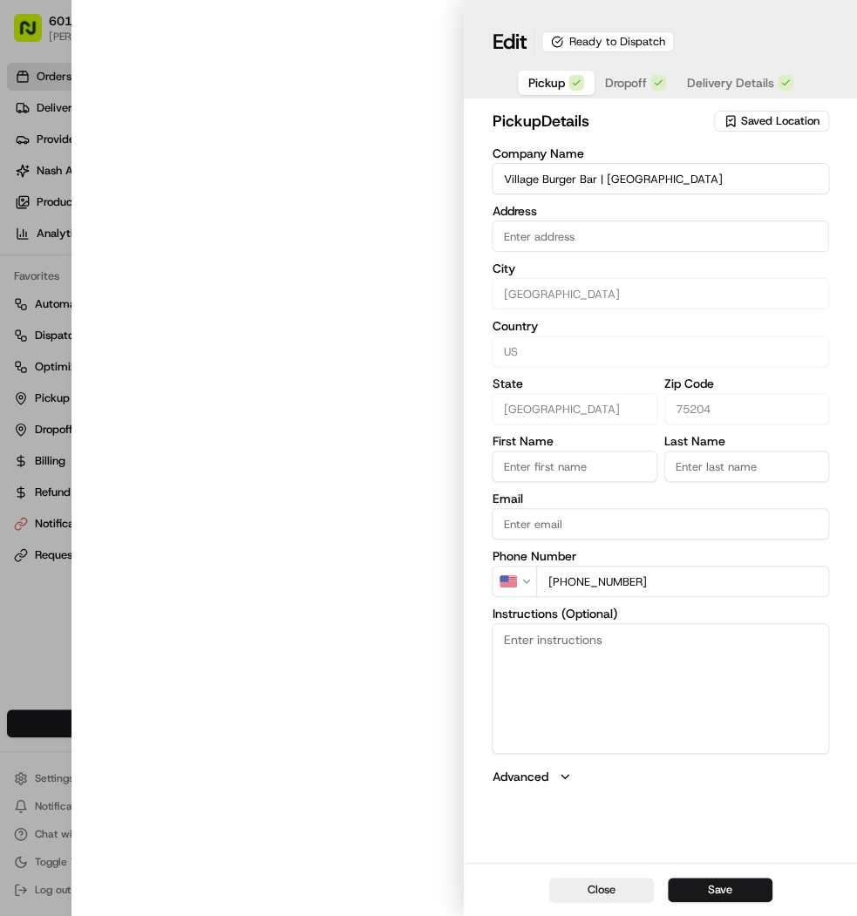
type input "3699 McKinney AveDallas, TX 75204"
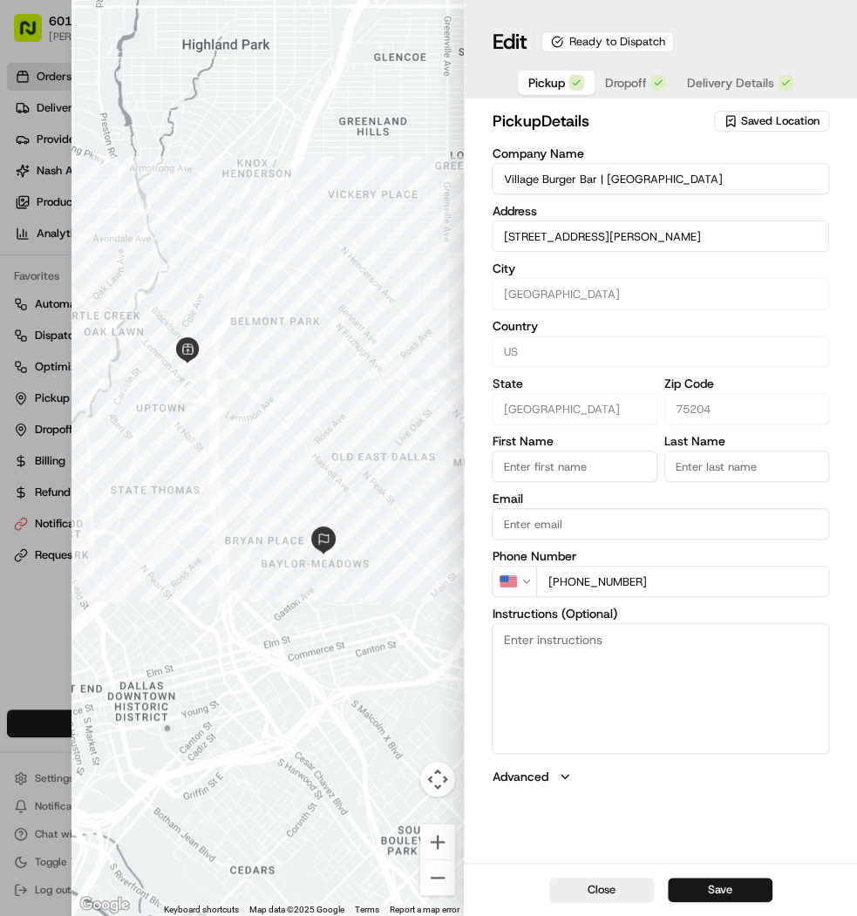
type input "+1"
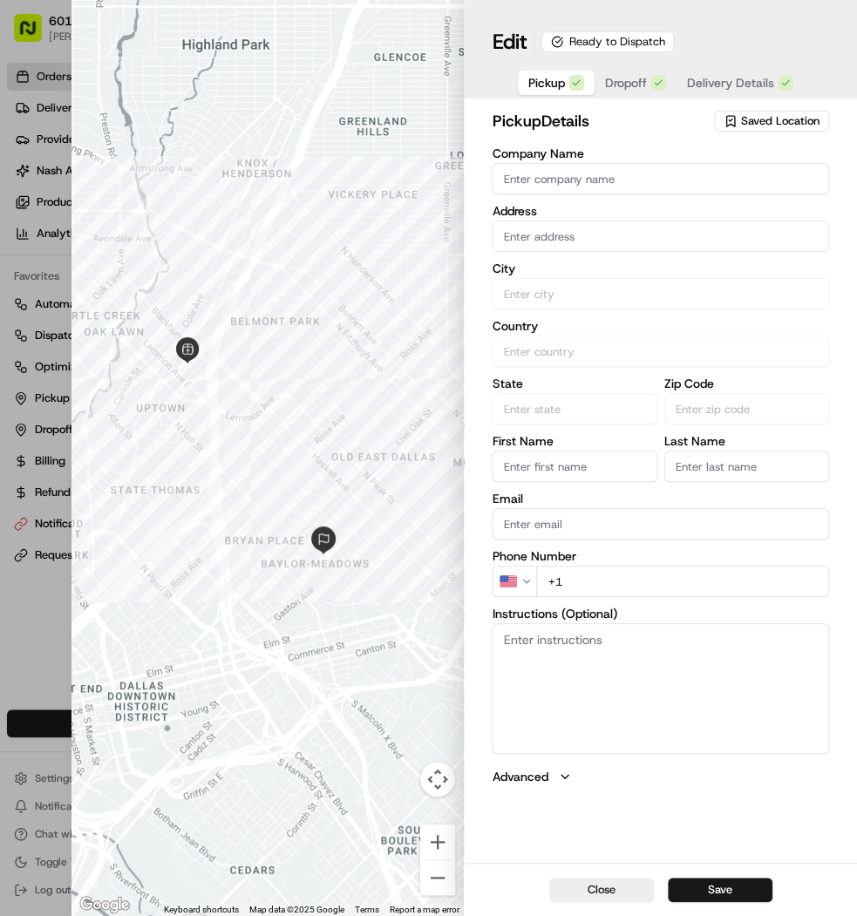
click at [24, 185] on div at bounding box center [428, 458] width 857 height 916
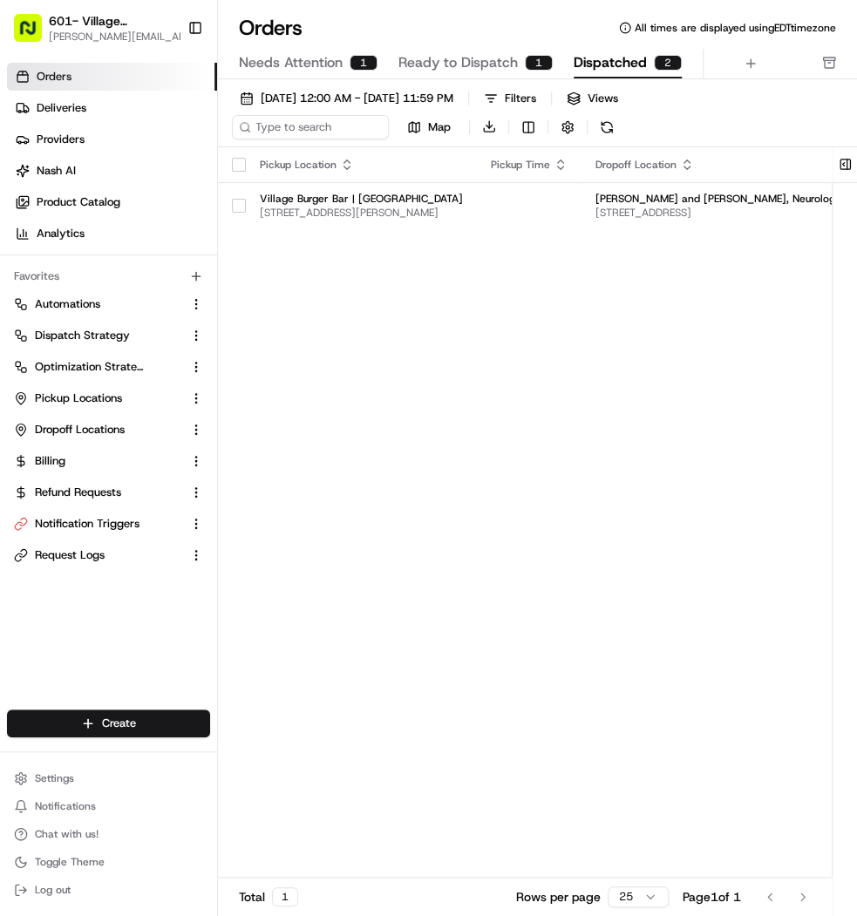
click at [341, 58] on span "Needs Attention" at bounding box center [291, 62] width 104 height 21
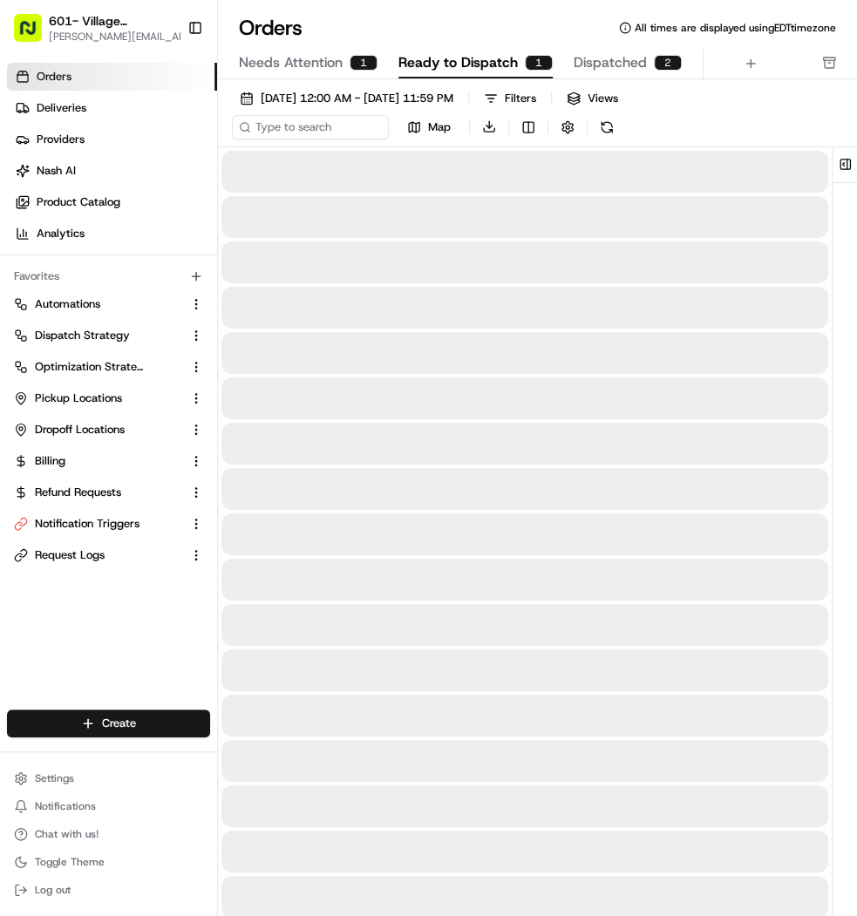
click at [401, 60] on span "Ready to Dispatch" at bounding box center [457, 62] width 119 height 21
click at [632, 62] on span "Dispatched" at bounding box center [609, 62] width 73 height 21
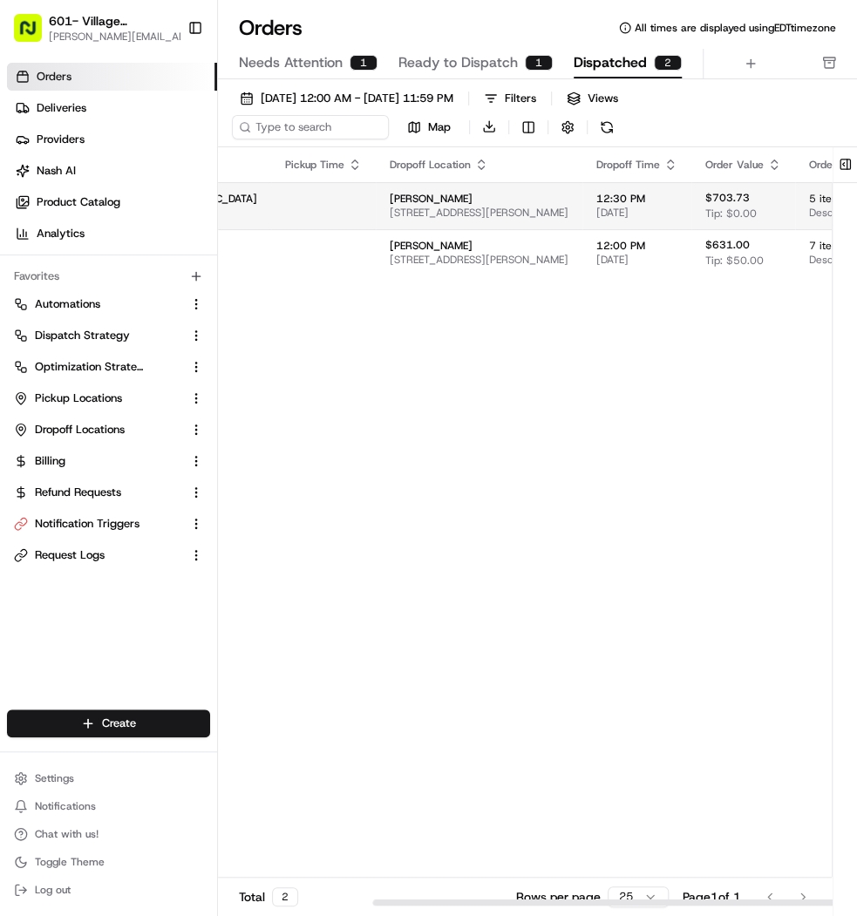
scroll to position [0, 396]
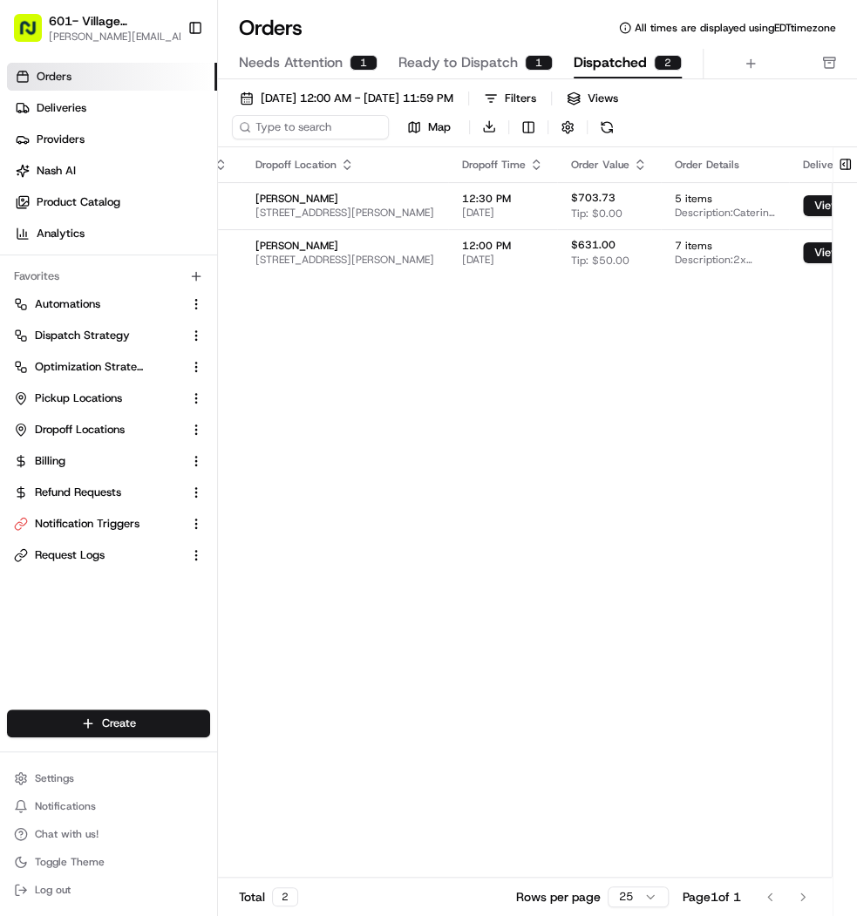
click at [520, 45] on div "Orders All times are displayed using EDT timezone Needs Attention 1 Ready to Di…" at bounding box center [537, 46] width 639 height 65
click at [515, 49] on button "Ready to Dispatch 1" at bounding box center [475, 64] width 154 height 30
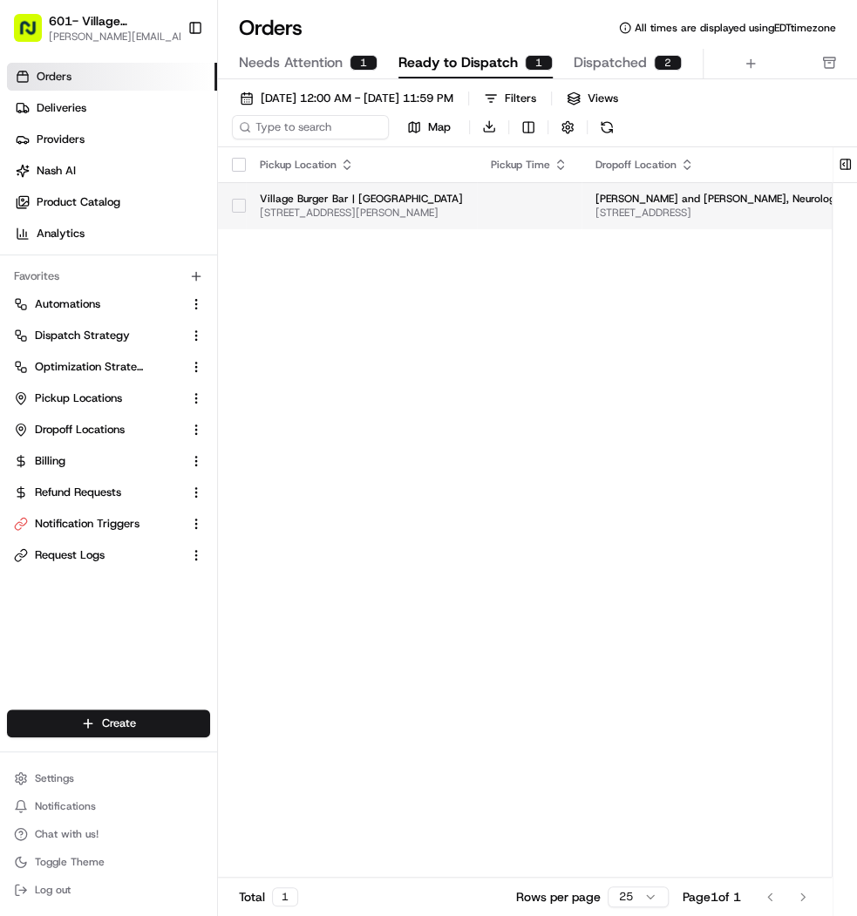
click at [450, 187] on td "Village Burger Bar | West Village 3699 McKinney Ave, Dallas, TX 75204, USA" at bounding box center [361, 205] width 231 height 47
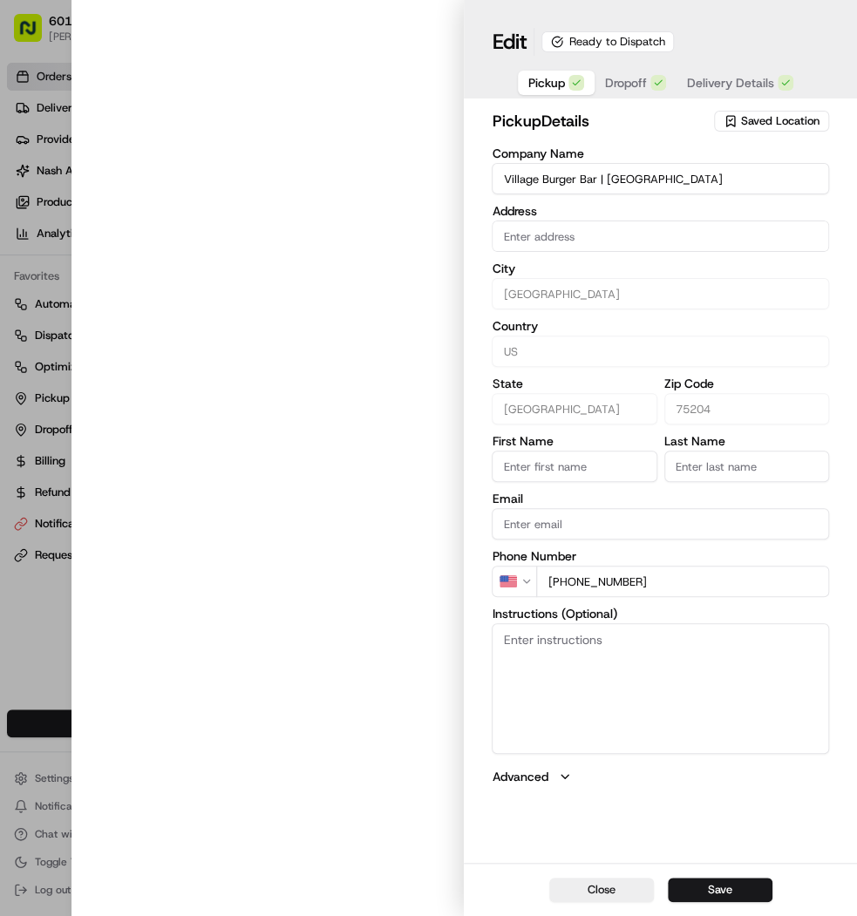
type input "3699 McKinney AveDallas, TX 75204"
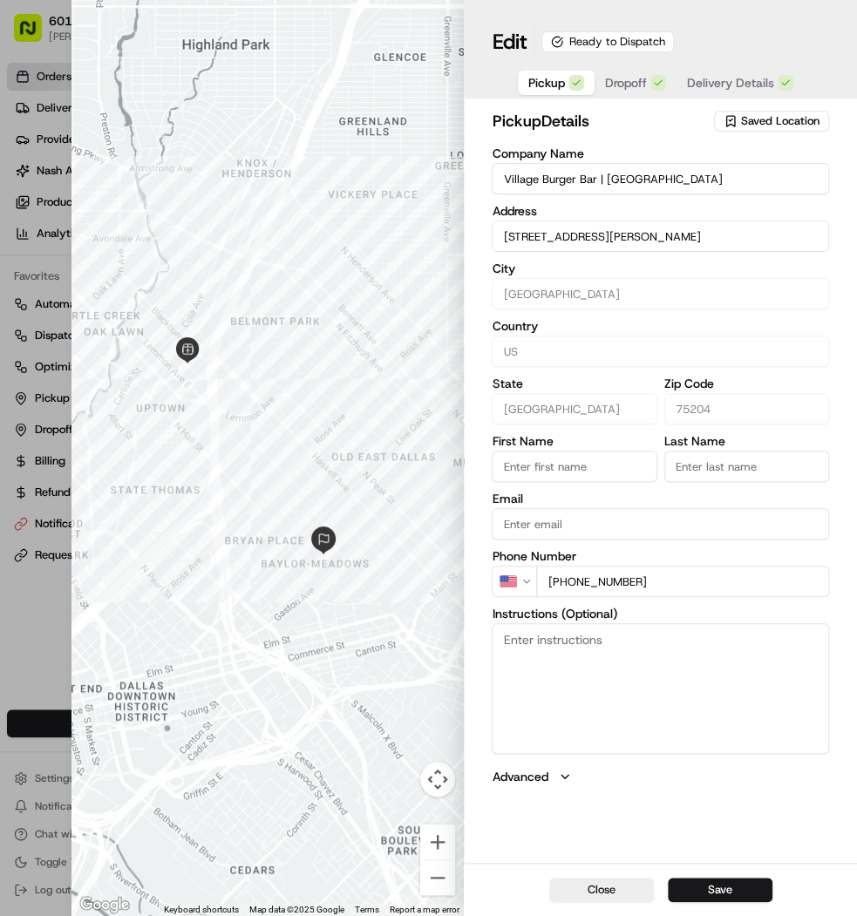
click at [634, 82] on span "Dropoff" at bounding box center [626, 82] width 42 height 17
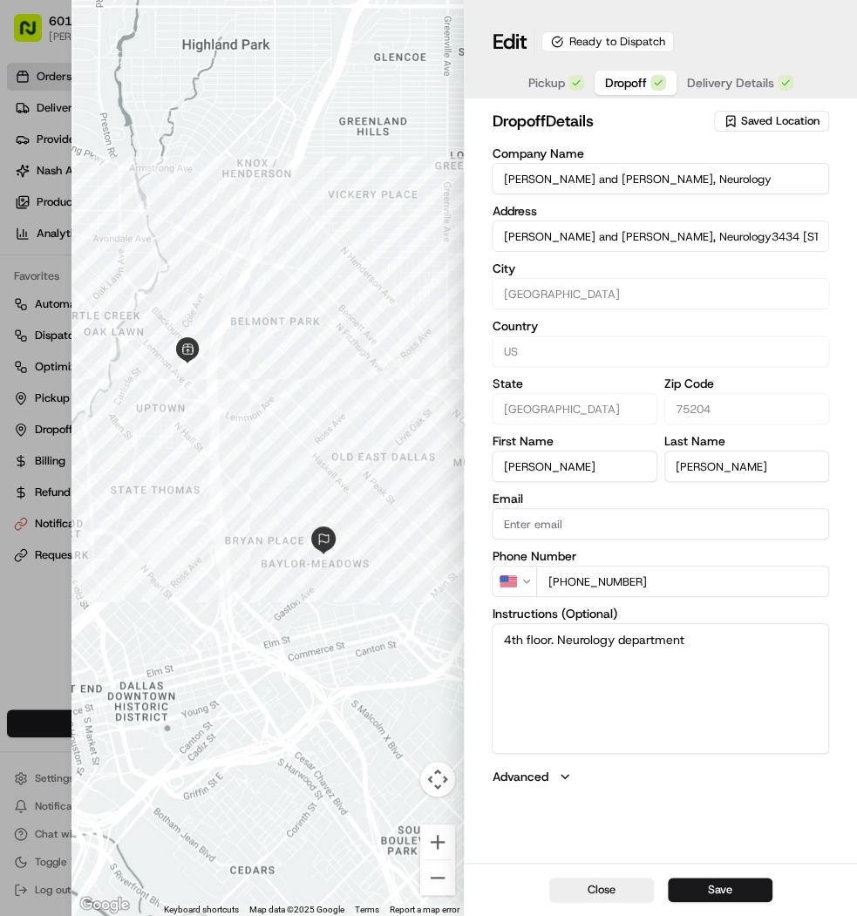
type input "Baylor Scott and White, Neurology3434 Swiss Ave400Dallas, TX 75204"
click at [576, 85] on icon "button" at bounding box center [576, 83] width 10 height 10
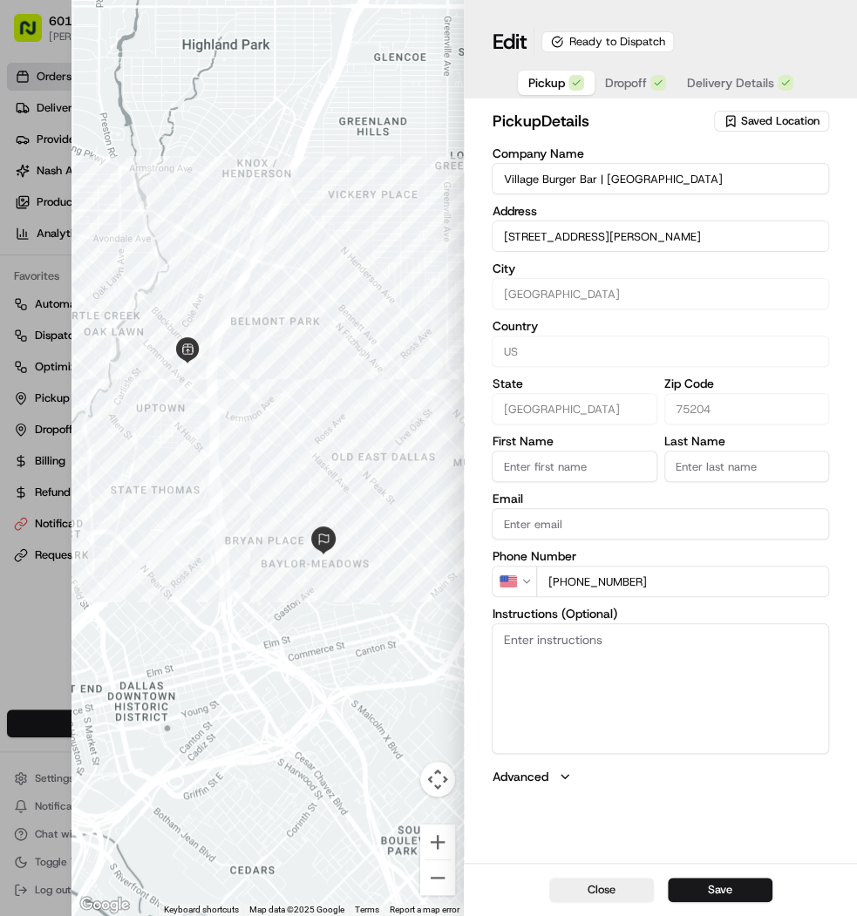
click at [612, 242] on input "3699 McKinney AveDallas, TX 75204" at bounding box center [660, 235] width 337 height 31
click at [629, 276] on div "3699 McKinney Ave, Dallas, TX 75204" at bounding box center [660, 274] width 328 height 26
type input "3699 McKinney Ave, Dallas, TX 75204, USA"
type input "[GEOGRAPHIC_DATA]"
click at [638, 82] on span "Dropoff" at bounding box center [626, 82] width 42 height 17
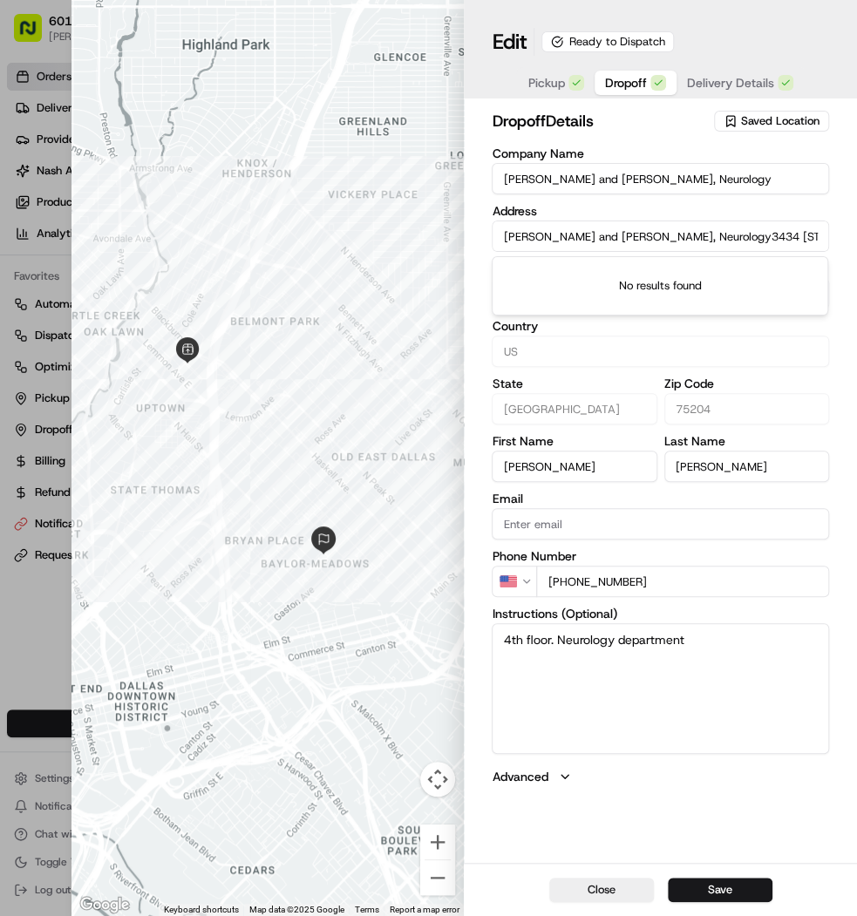
drag, startPoint x: 682, startPoint y: 237, endPoint x: 430, endPoint y: 222, distance: 253.2
click at [430, 222] on div "Close ← Move left → Move right ↑ Move up ↓ Move down + Zoom in - Zoom out Home …" at bounding box center [463, 458] width 785 height 916
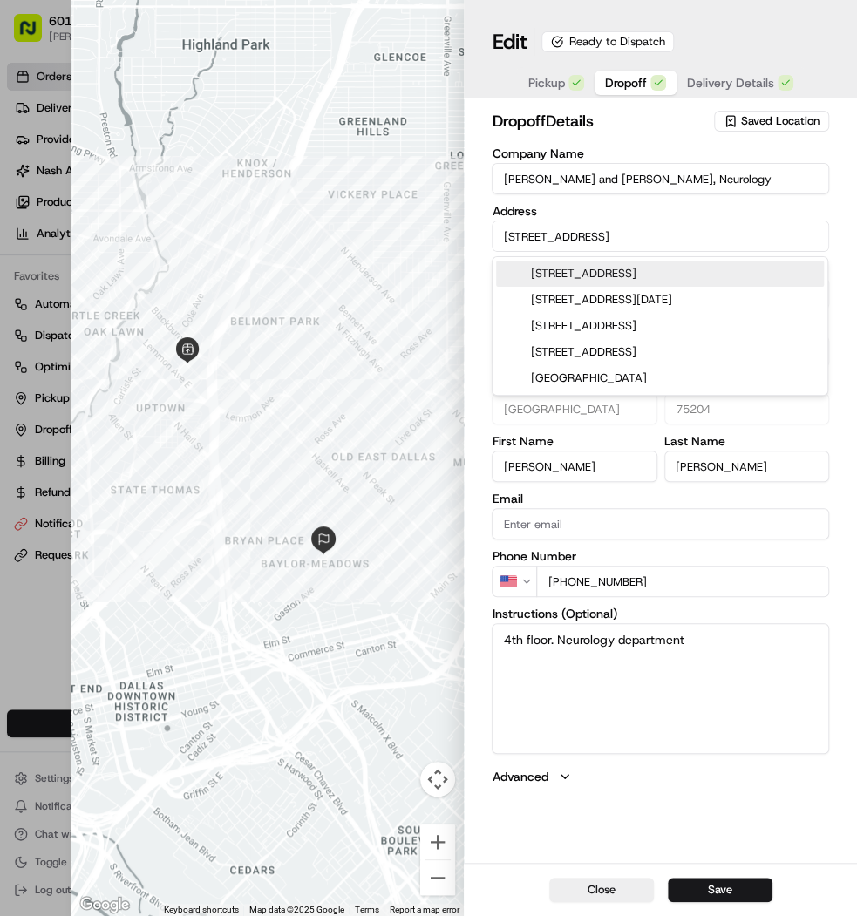
click at [570, 271] on div "3434 Swiss Ave #400, Dallas, TX 75204" at bounding box center [660, 274] width 328 height 26
type input "3434 Swiss Ave Suite 400, Dallas, TX 75246, USA"
type input "[GEOGRAPHIC_DATA]"
type input "75246"
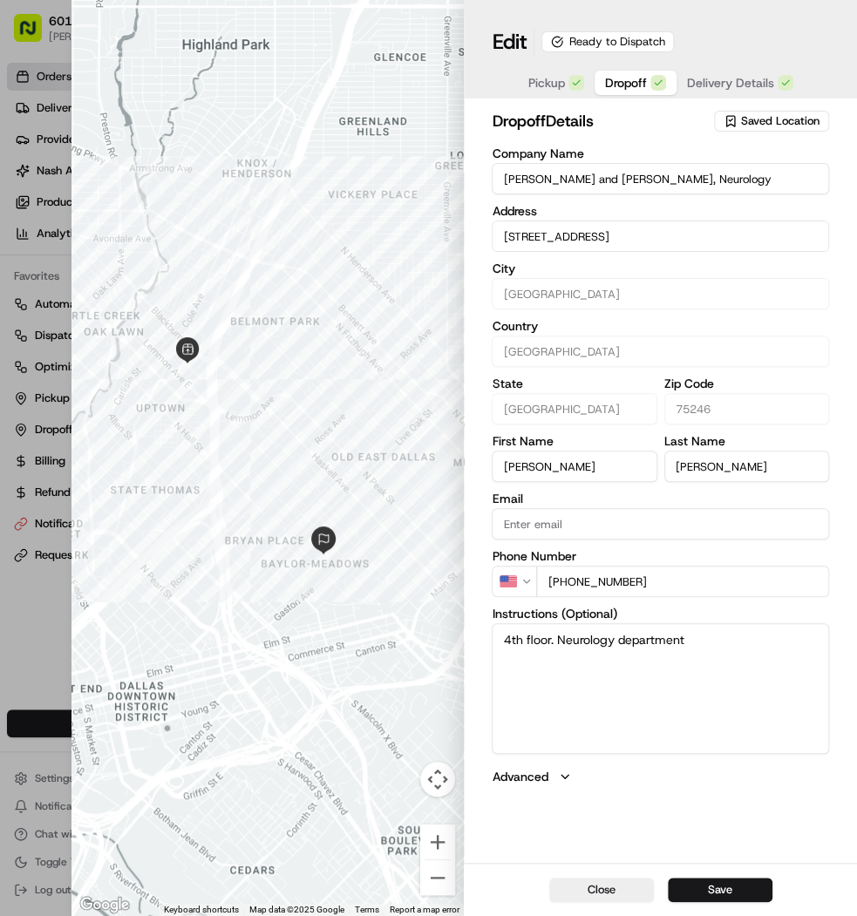
type input "3434 Swiss Ave Suite 400, Dallas, TX 75246, USA"
click at [765, 98] on div "Pickup Dropoff Delivery Details" at bounding box center [660, 82] width 289 height 31
click at [763, 90] on span "Delivery Details" at bounding box center [730, 82] width 87 height 17
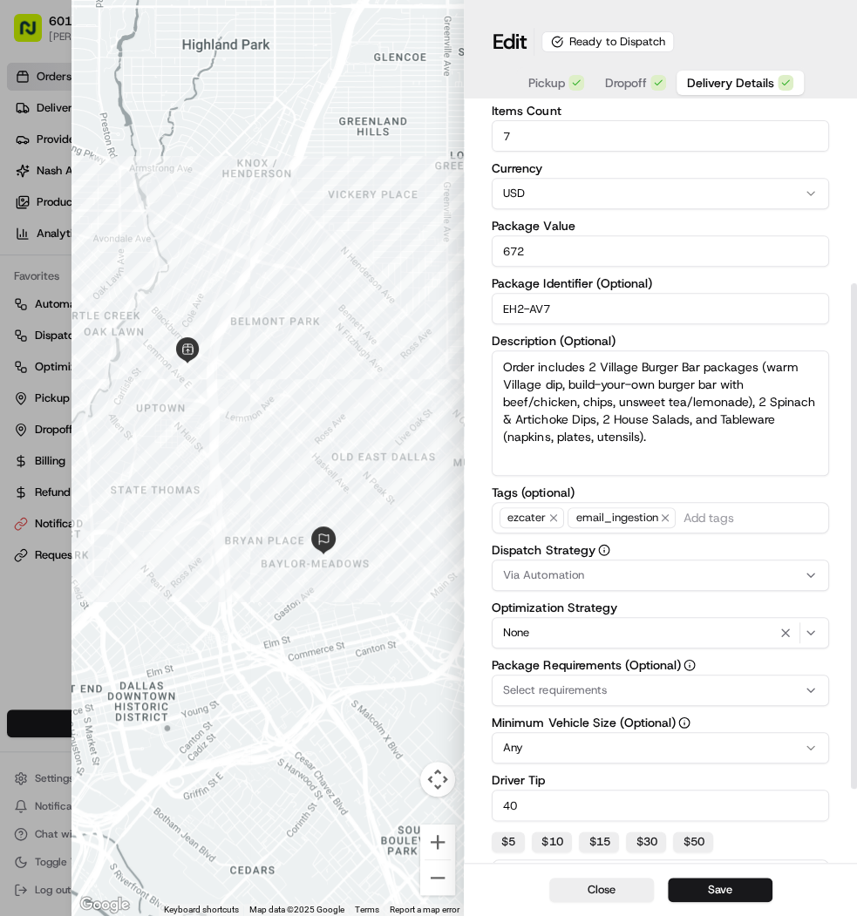
scroll to position [266, 0]
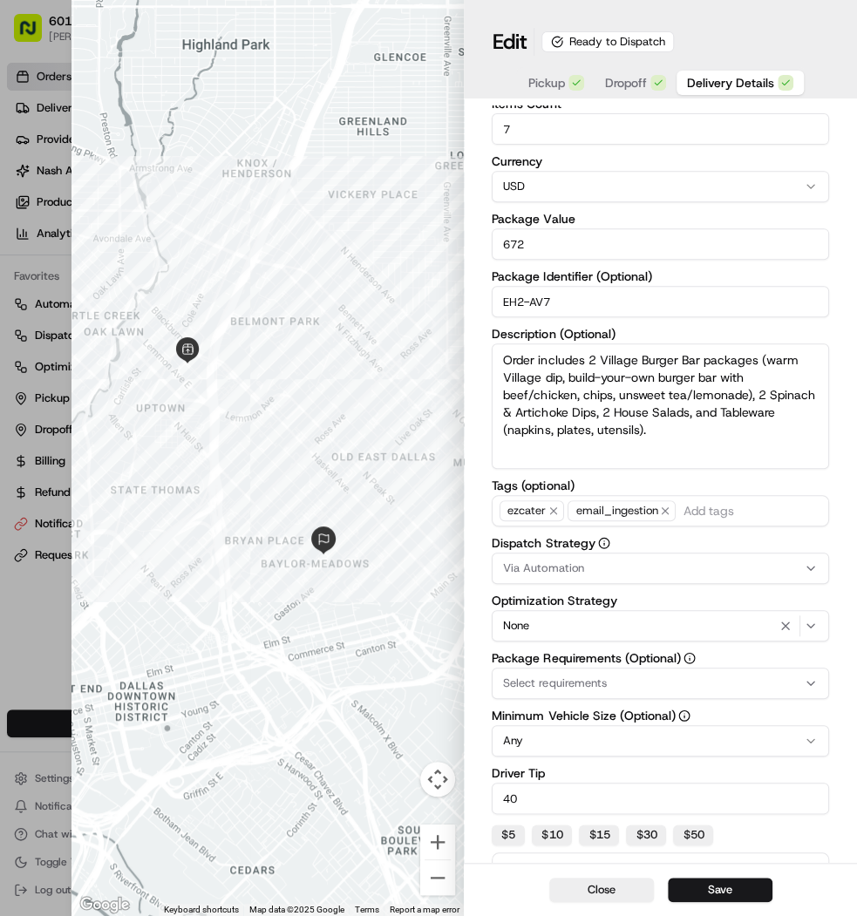
click at [587, 566] on div "Via Automation" at bounding box center [660, 568] width 329 height 16
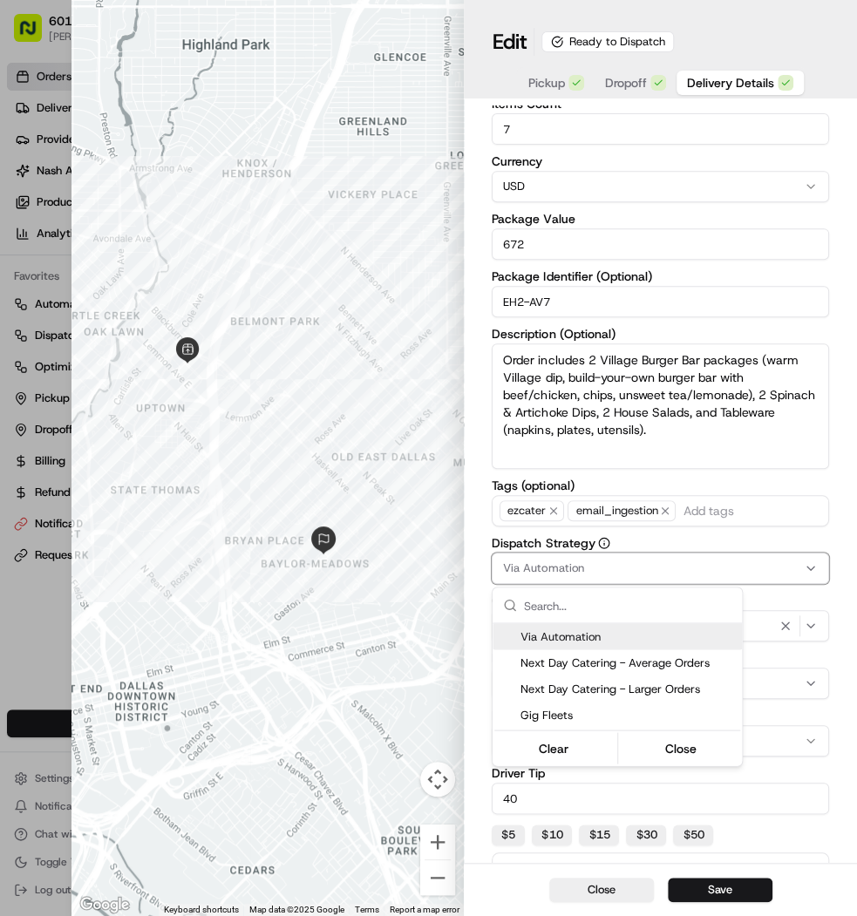
click at [624, 529] on div at bounding box center [428, 458] width 857 height 916
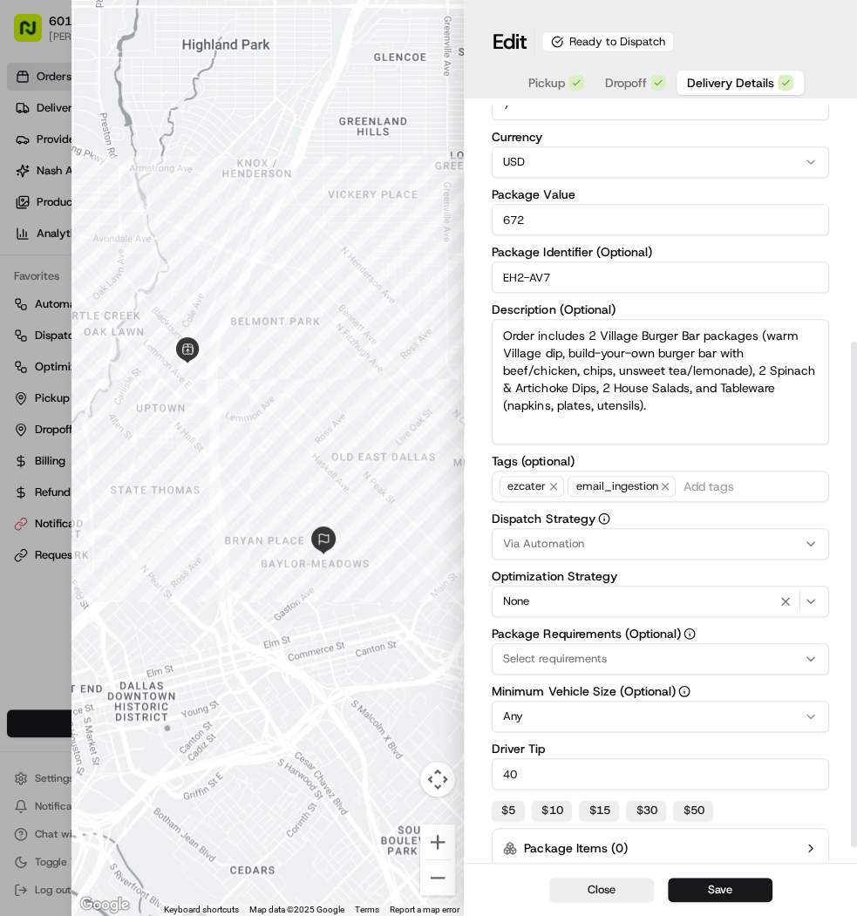
scroll to position [376, 0]
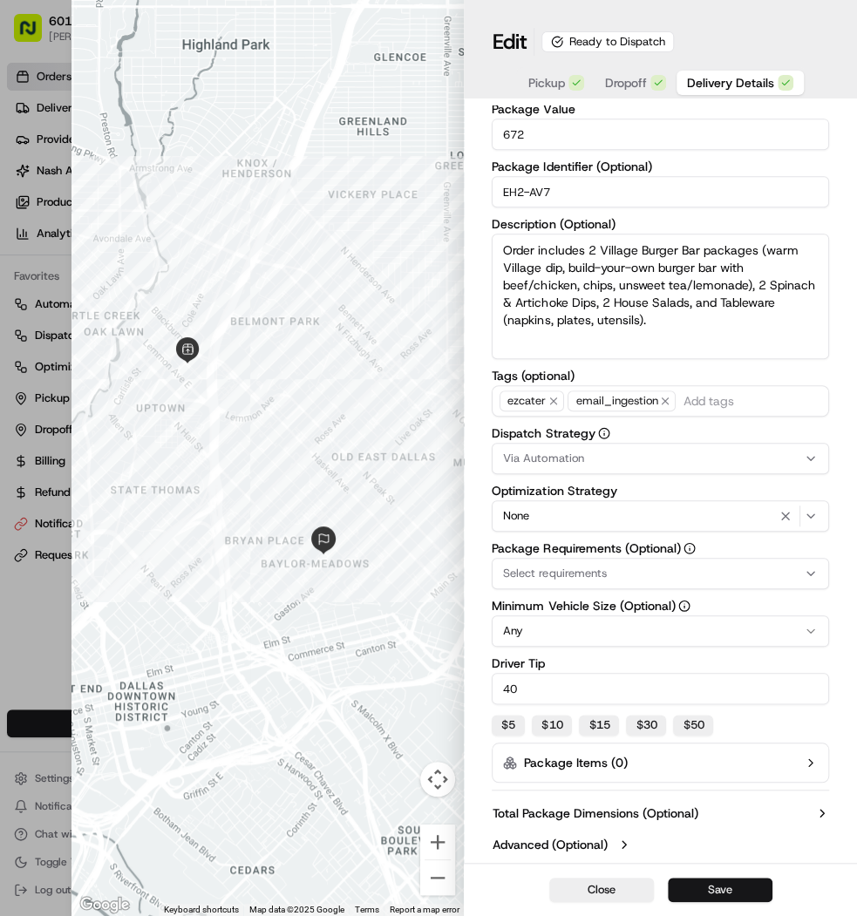
click at [710, 880] on button "Save" at bounding box center [720, 890] width 105 height 24
type input "1"
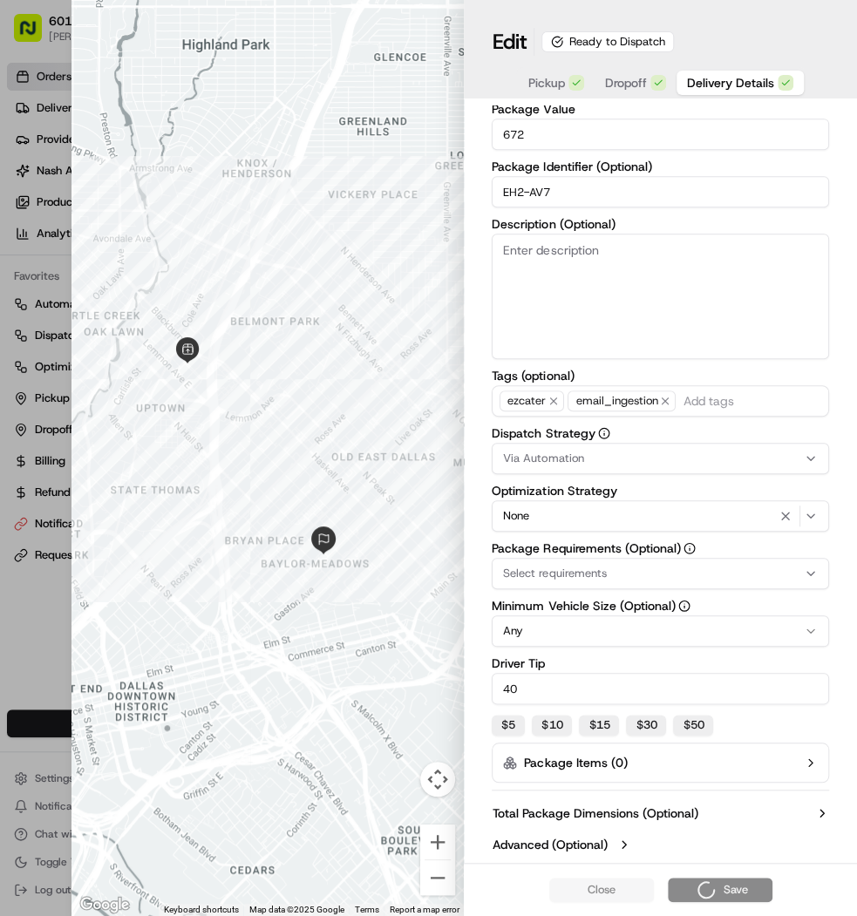
scroll to position [195, 0]
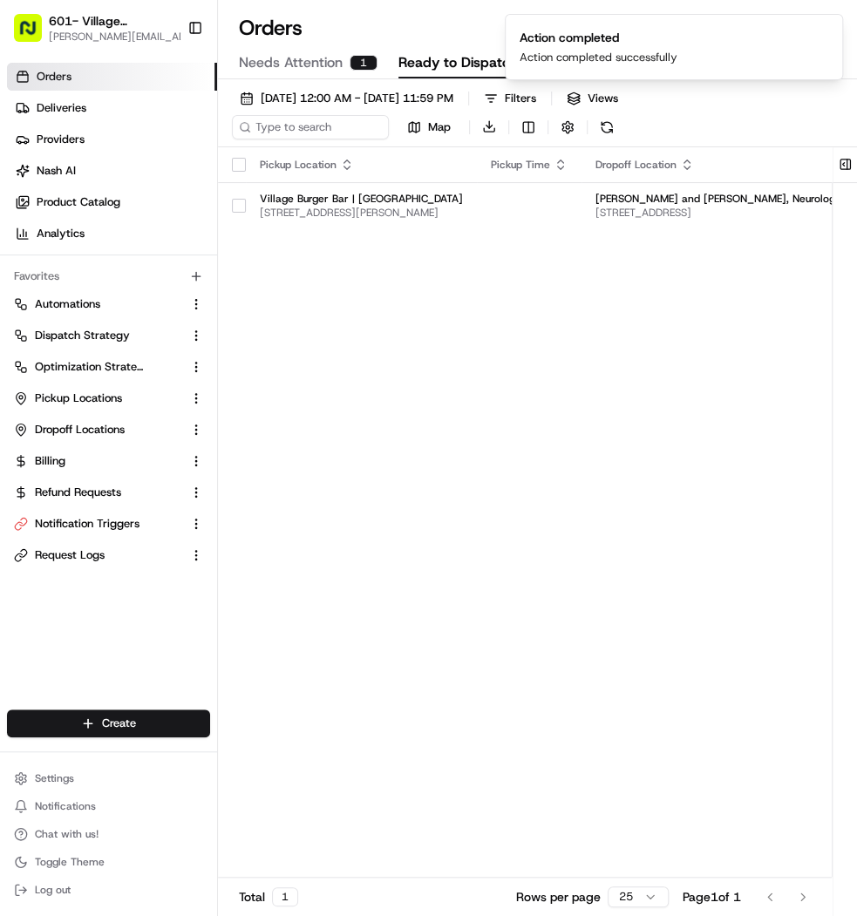
click at [350, 59] on div "1" at bounding box center [363, 63] width 28 height 16
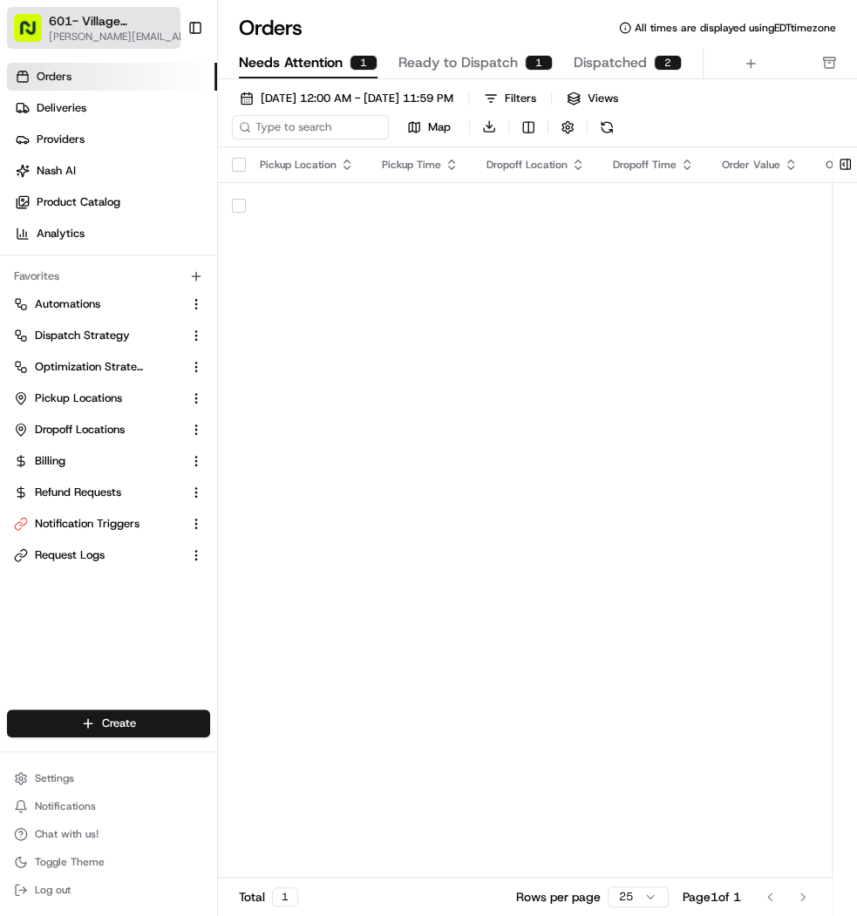
click at [89, 31] on span "[PERSON_NAME][EMAIL_ADDRESS][DOMAIN_NAME]" at bounding box center [122, 37] width 146 height 14
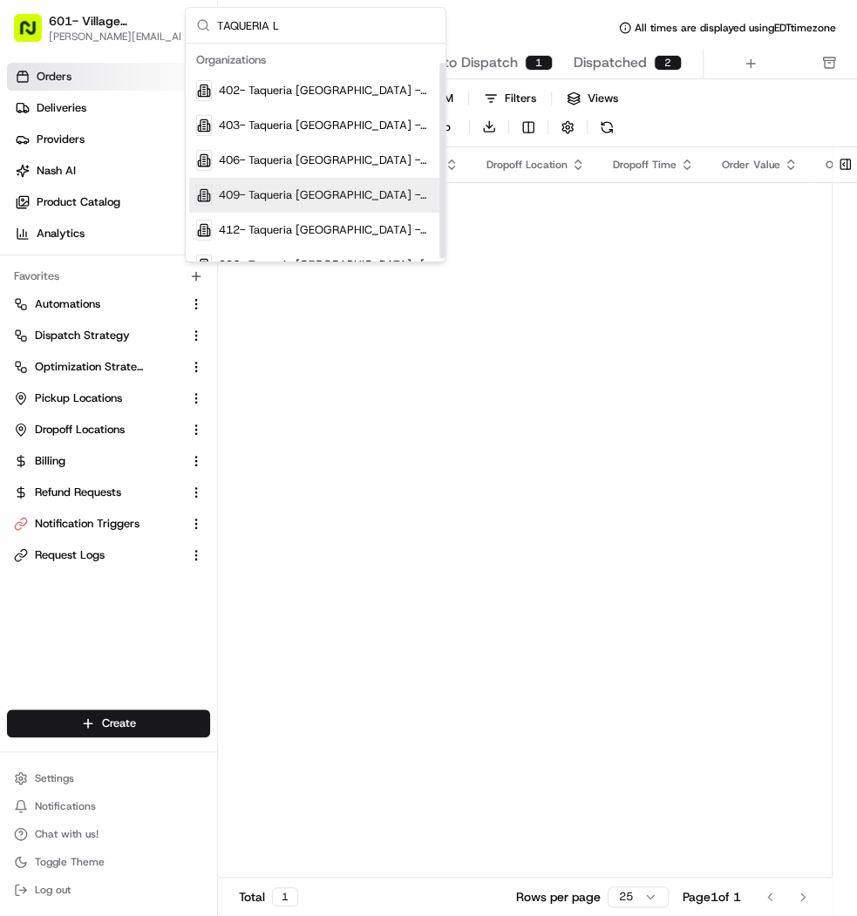
scroll to position [24, 0]
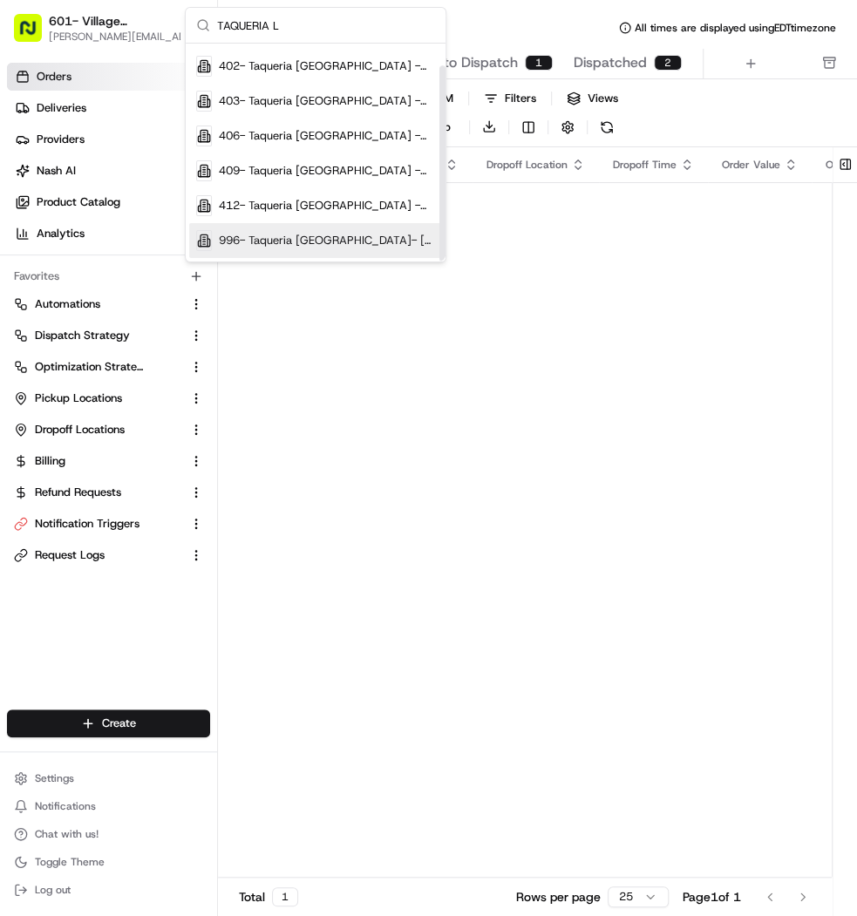
type input "TAQUERIA L"
click at [300, 224] on div "996- Taqueria La Ventana- Downtown Dallas" at bounding box center [315, 240] width 253 height 35
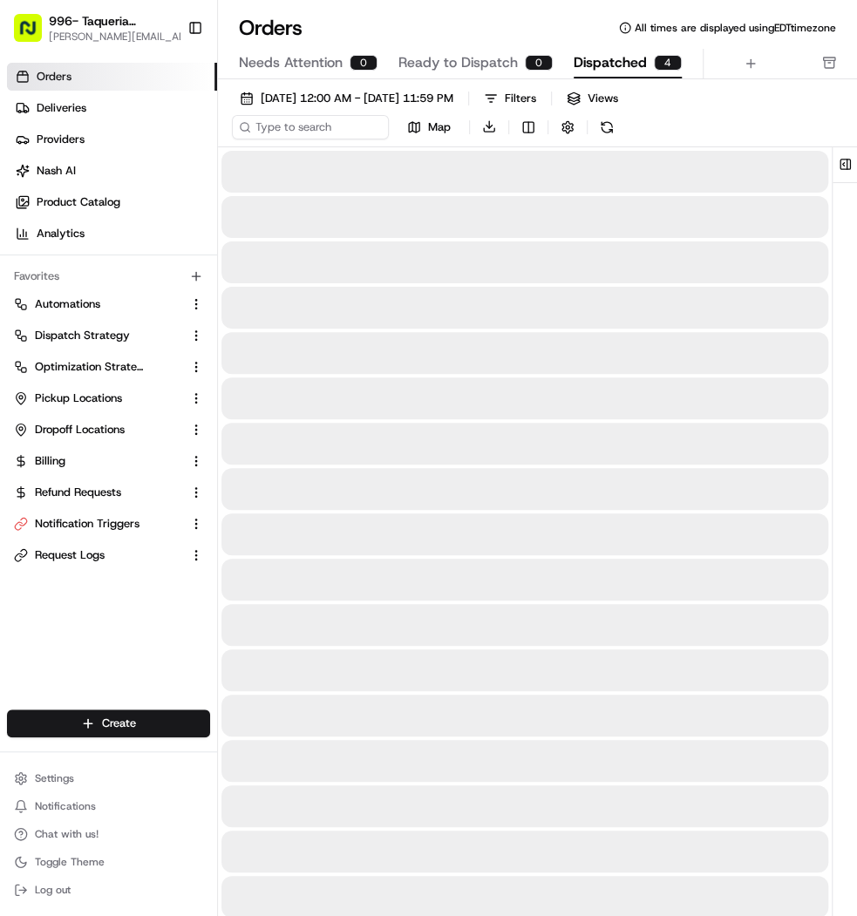
click at [597, 63] on span "Dispatched" at bounding box center [609, 62] width 73 height 21
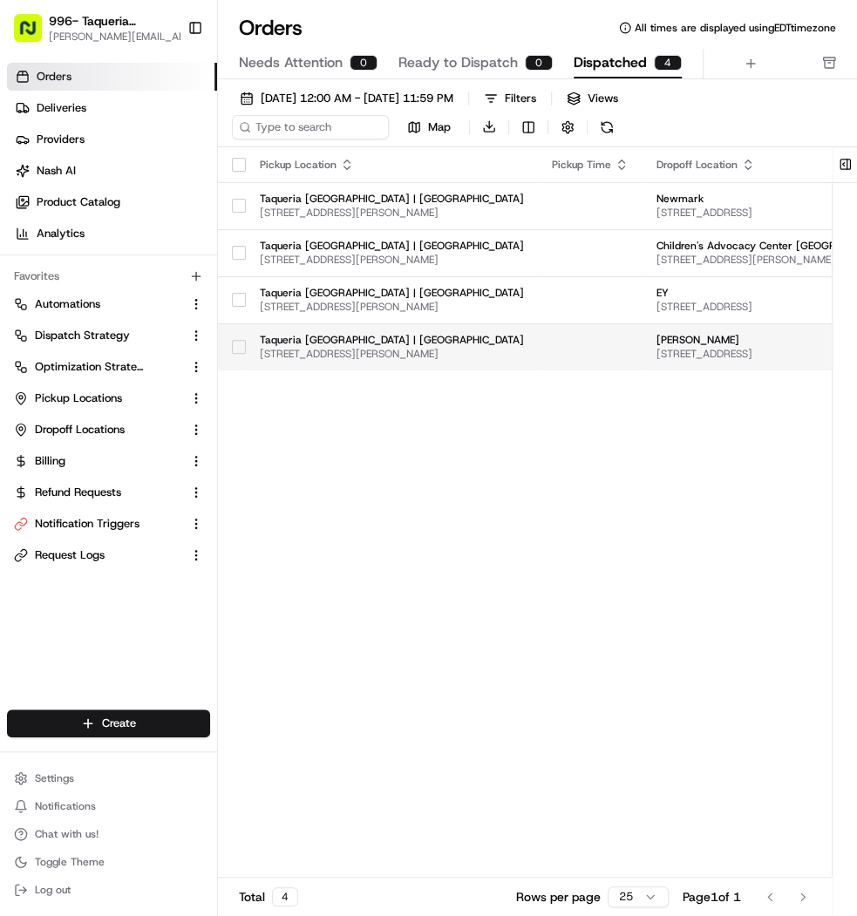
click at [577, 334] on td at bounding box center [590, 346] width 105 height 47
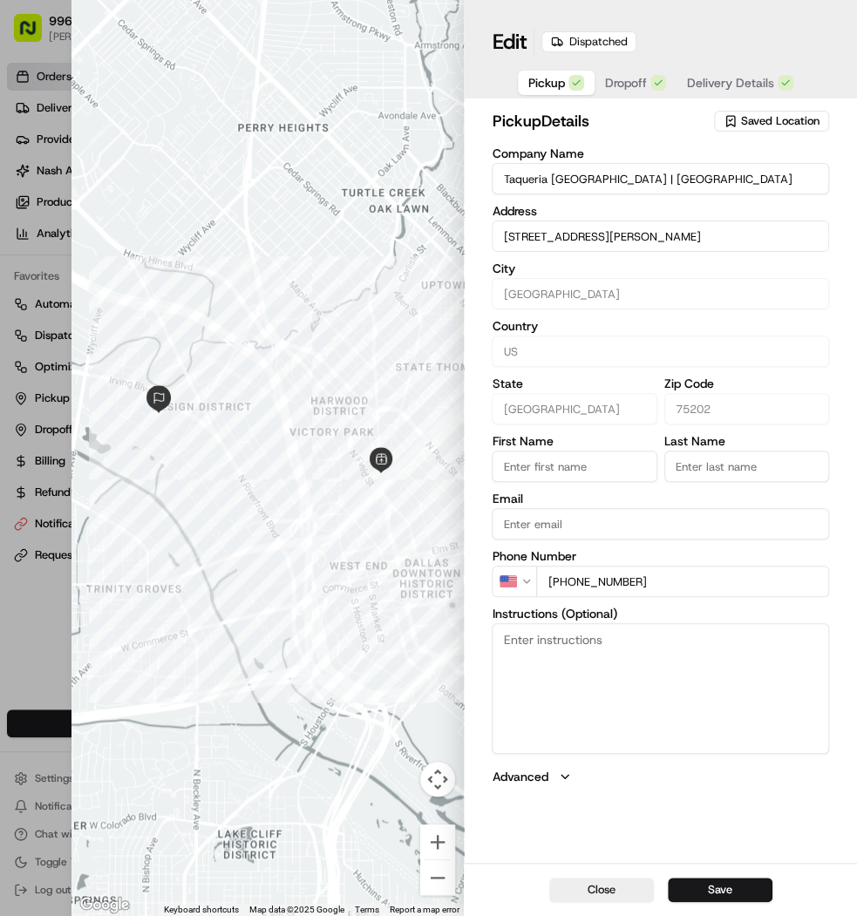
click at [632, 87] on span "Dropoff" at bounding box center [626, 82] width 42 height 17
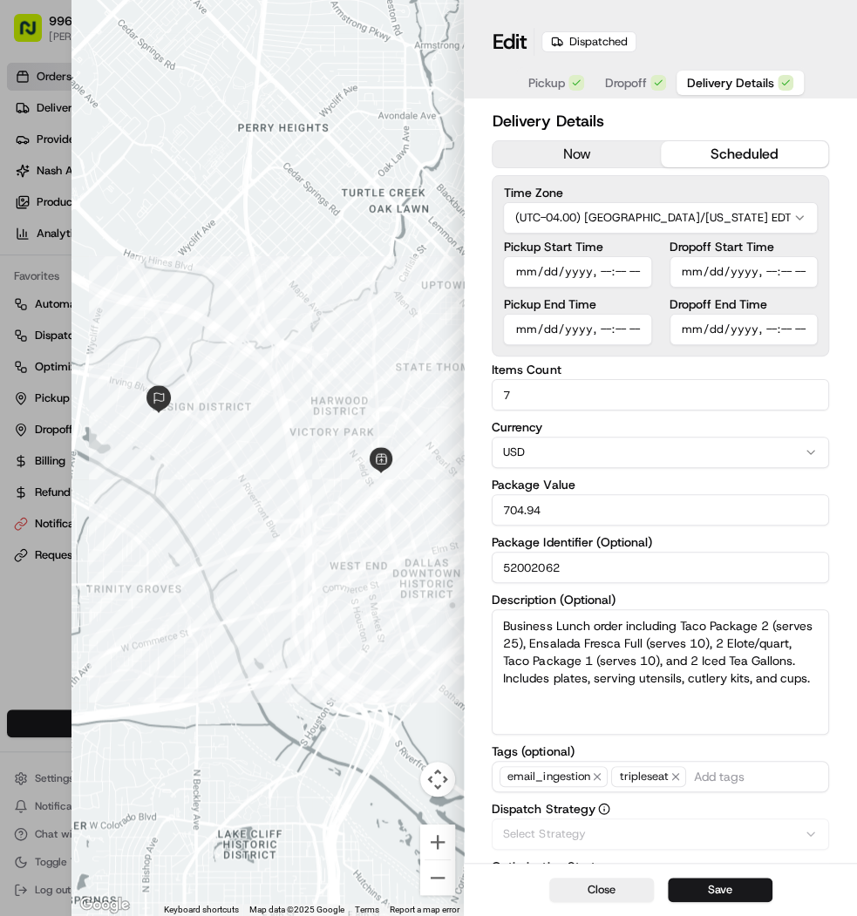
click at [729, 77] on span "Delivery Details" at bounding box center [730, 82] width 87 height 17
type input "1"
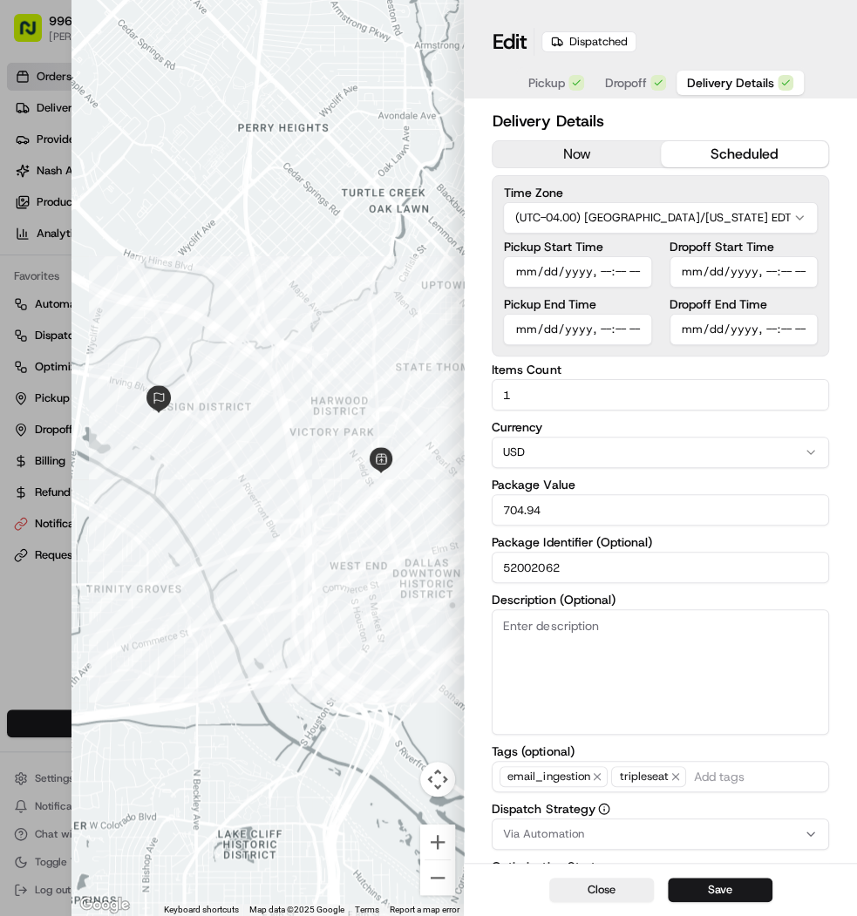
click at [52, 75] on div at bounding box center [428, 458] width 857 height 916
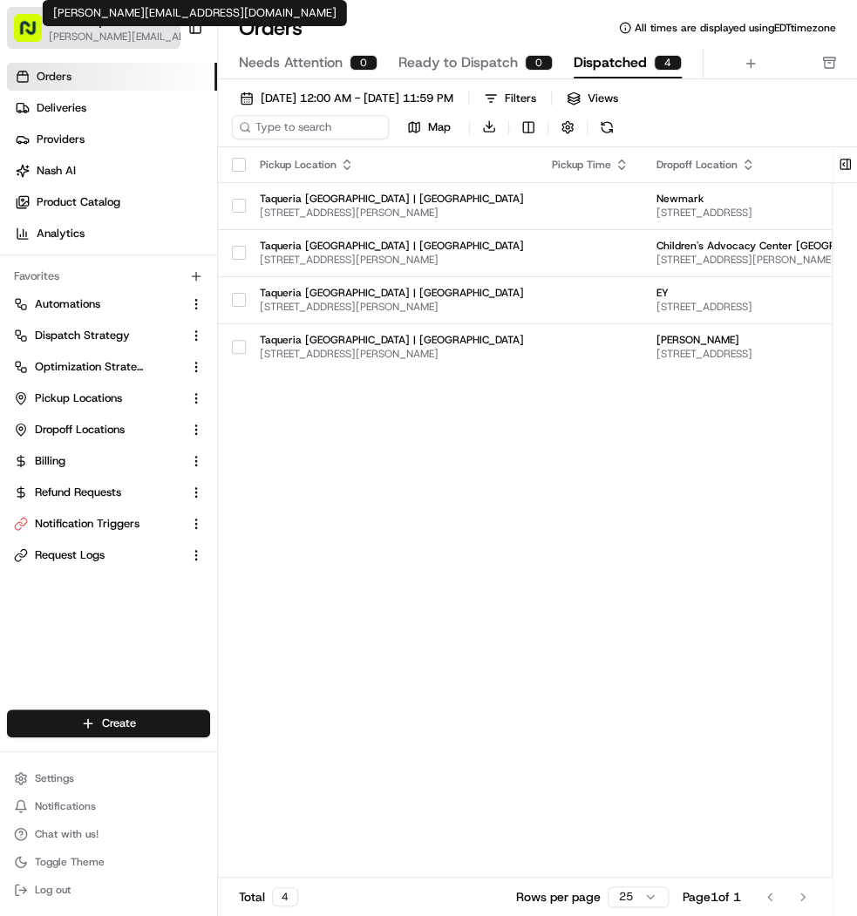
click at [65, 34] on span "[PERSON_NAME][EMAIL_ADDRESS][DOMAIN_NAME]" at bounding box center [122, 37] width 146 height 14
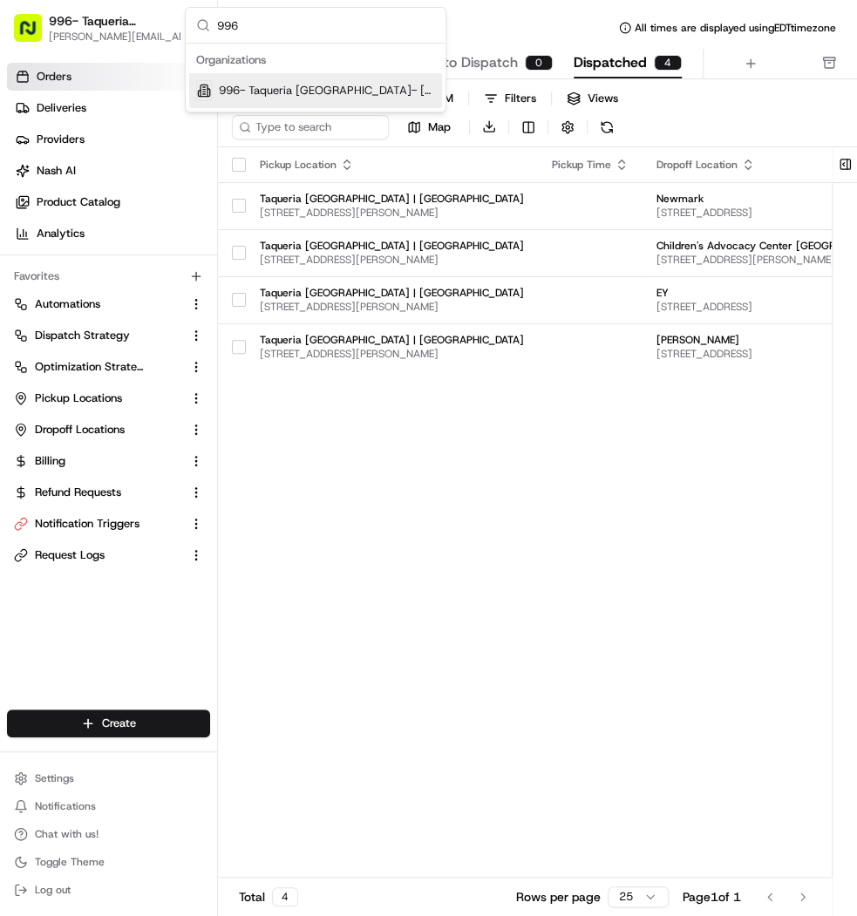
type input "996"
click at [269, 88] on span "996- Taqueria La Ventana- Downtown Dallas" at bounding box center [327, 91] width 216 height 16
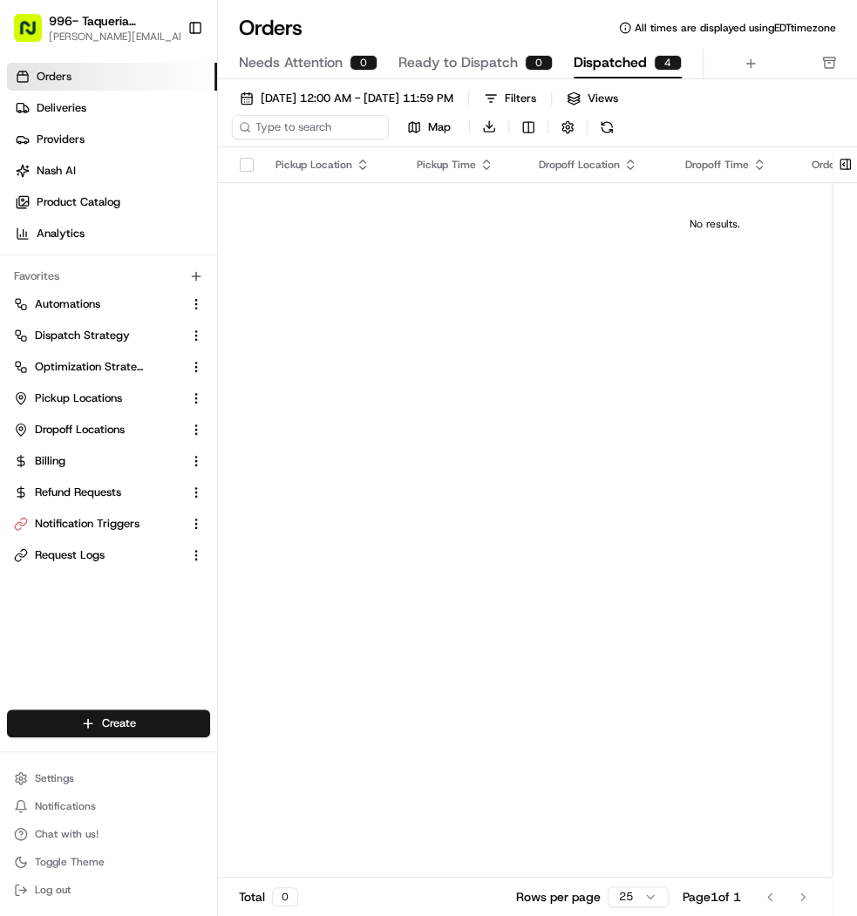
click at [612, 76] on button "Dispatched 4" at bounding box center [627, 64] width 108 height 30
click at [375, 96] on span "08/01/2025 12:00 AM - 08/31/2025 11:59 PM" at bounding box center [357, 99] width 193 height 16
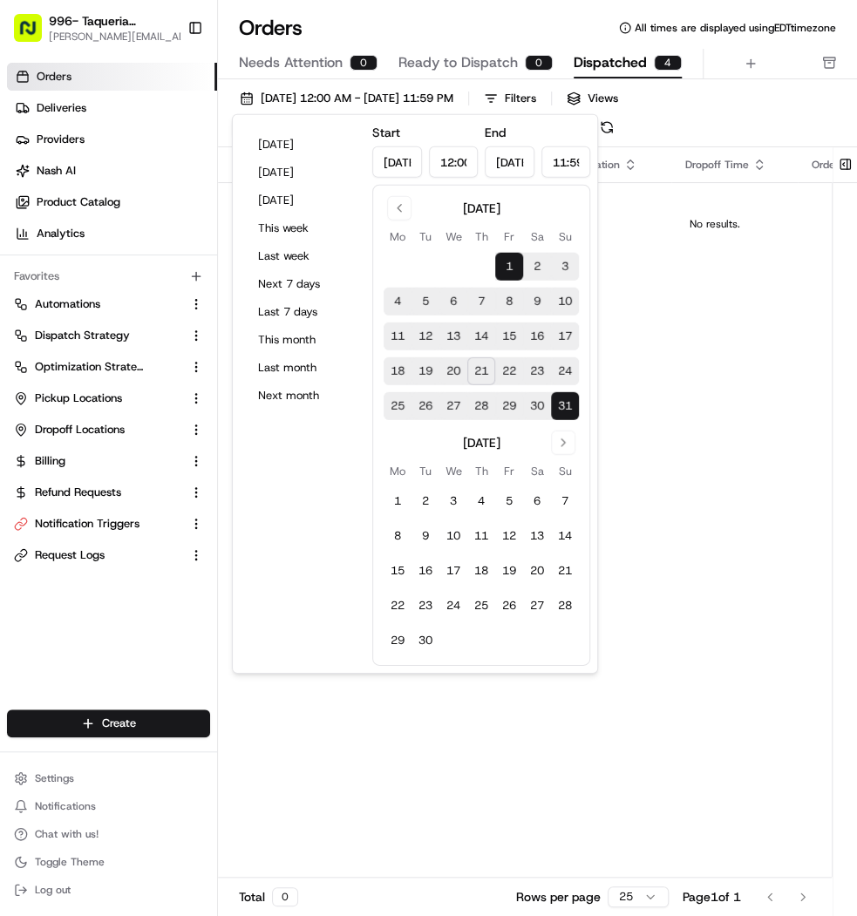
click at [501, 75] on button "Ready to Dispatch 0" at bounding box center [475, 64] width 154 height 30
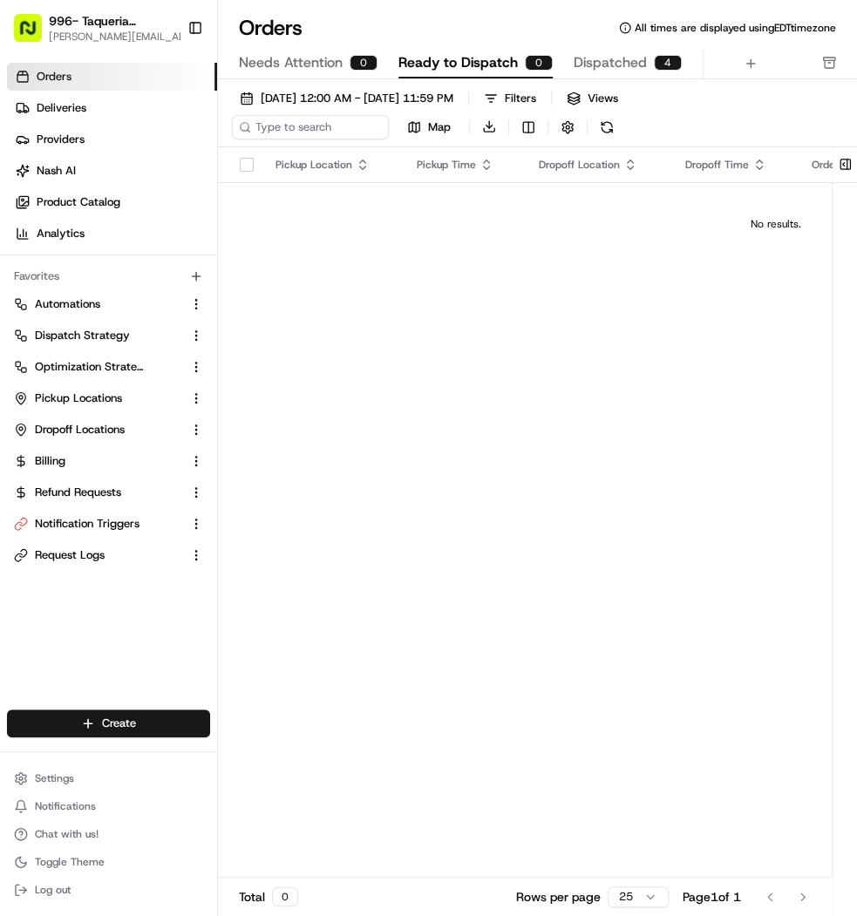
click at [621, 73] on button "Dispatched 4" at bounding box center [627, 64] width 108 height 30
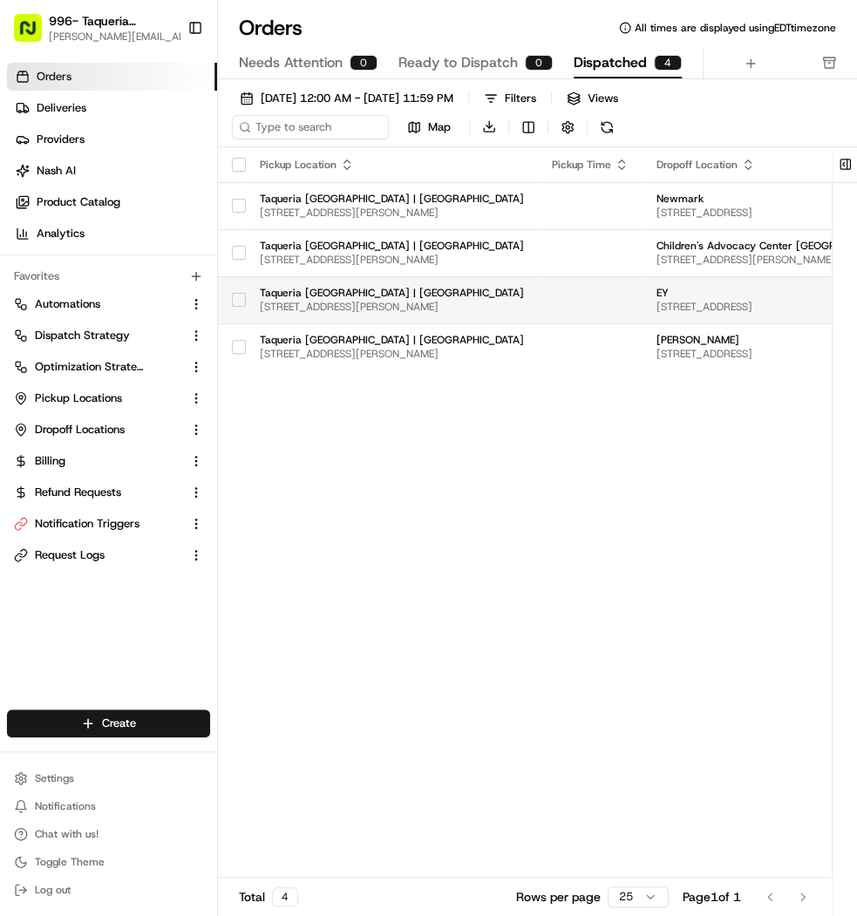
click at [661, 276] on td "EY 2323 Victory Ave, Dallas, TX 75202, USA" at bounding box center [778, 299] width 272 height 47
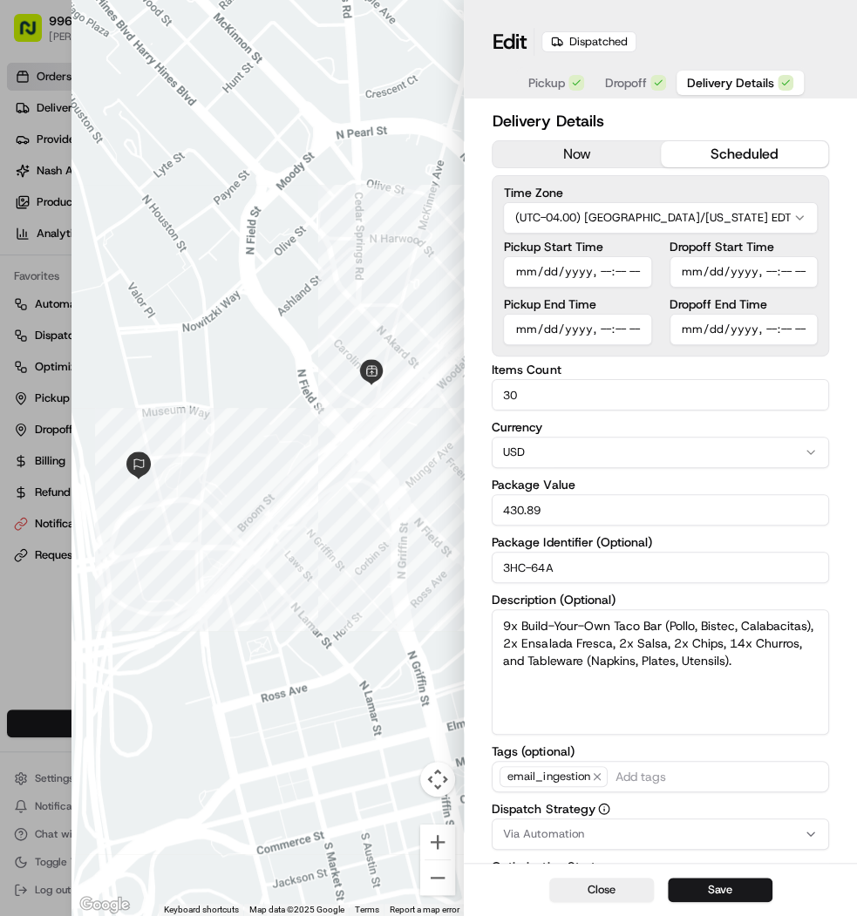
type input "1"
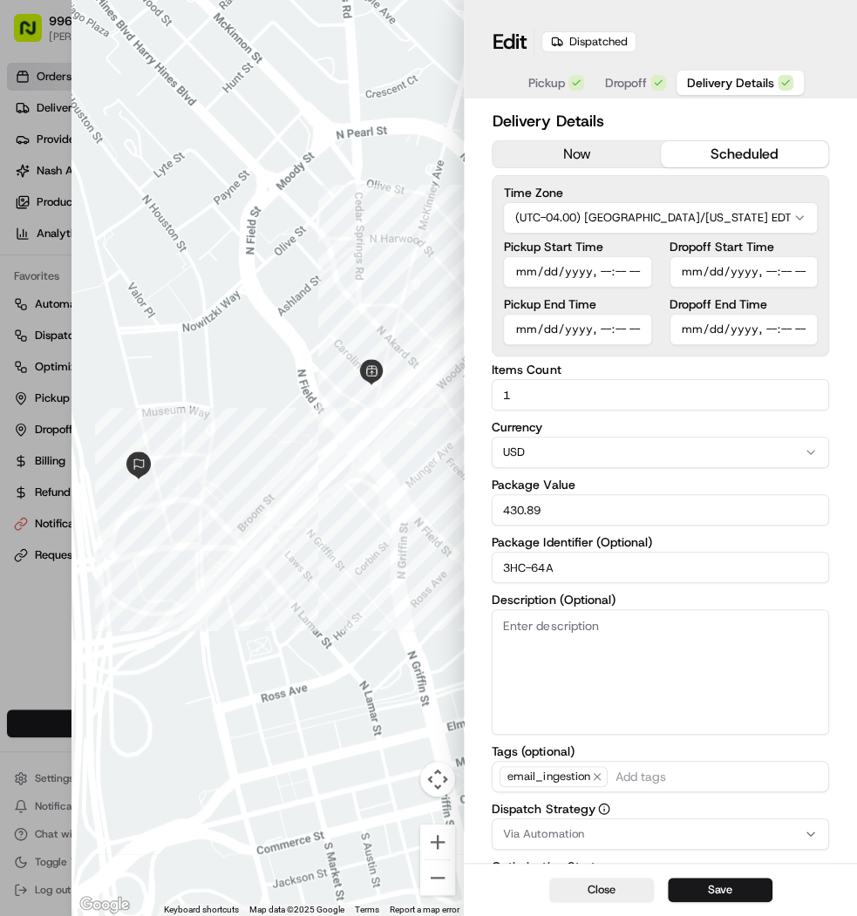
click at [46, 191] on div at bounding box center [428, 458] width 857 height 916
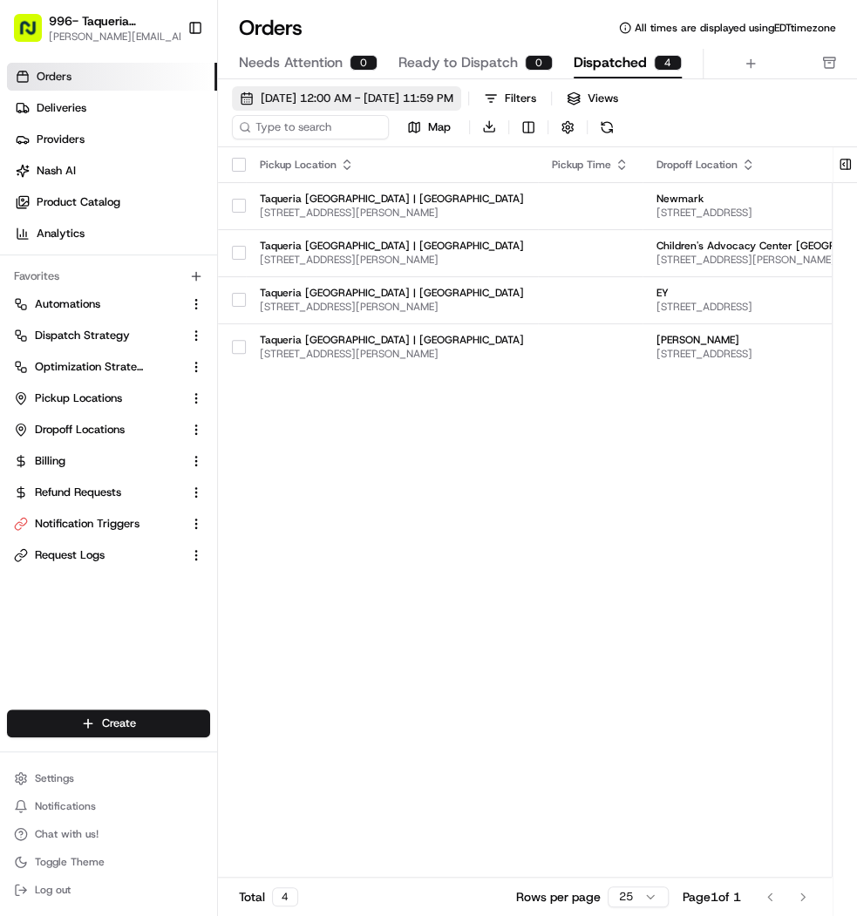
click at [368, 96] on span "08/01/2025 12:00 AM - 08/31/2025 11:59 PM" at bounding box center [357, 99] width 193 height 16
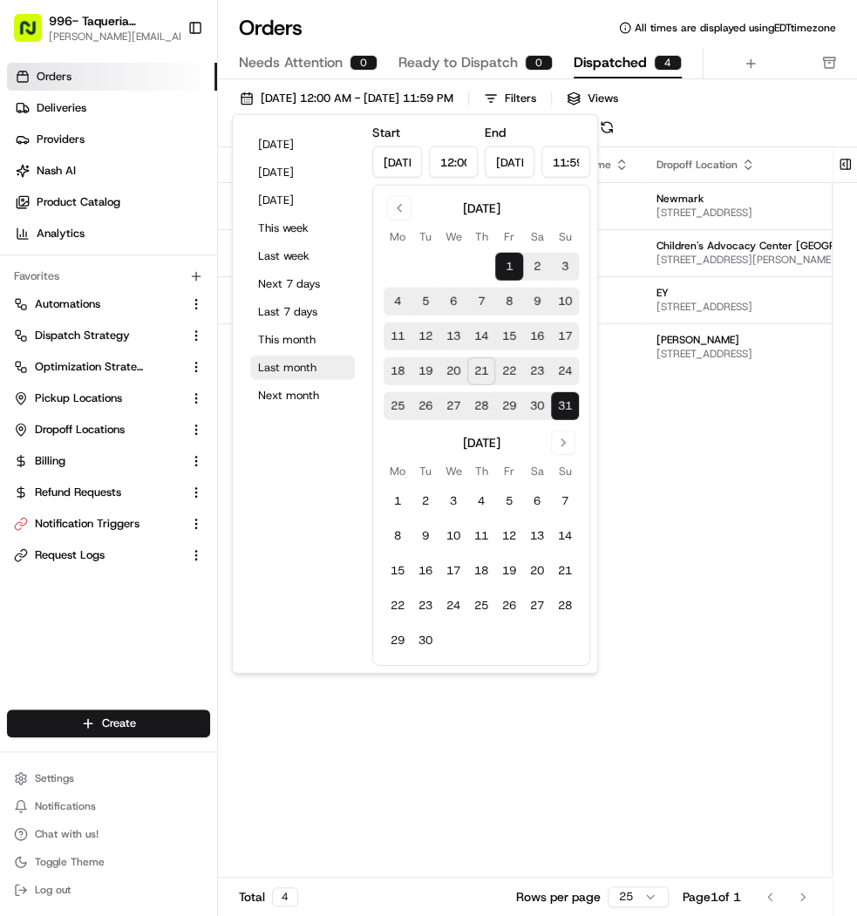
click at [302, 370] on button "Last month" at bounding box center [302, 368] width 105 height 24
type input "Jul 1, 2025"
type input "Jul 31, 2025"
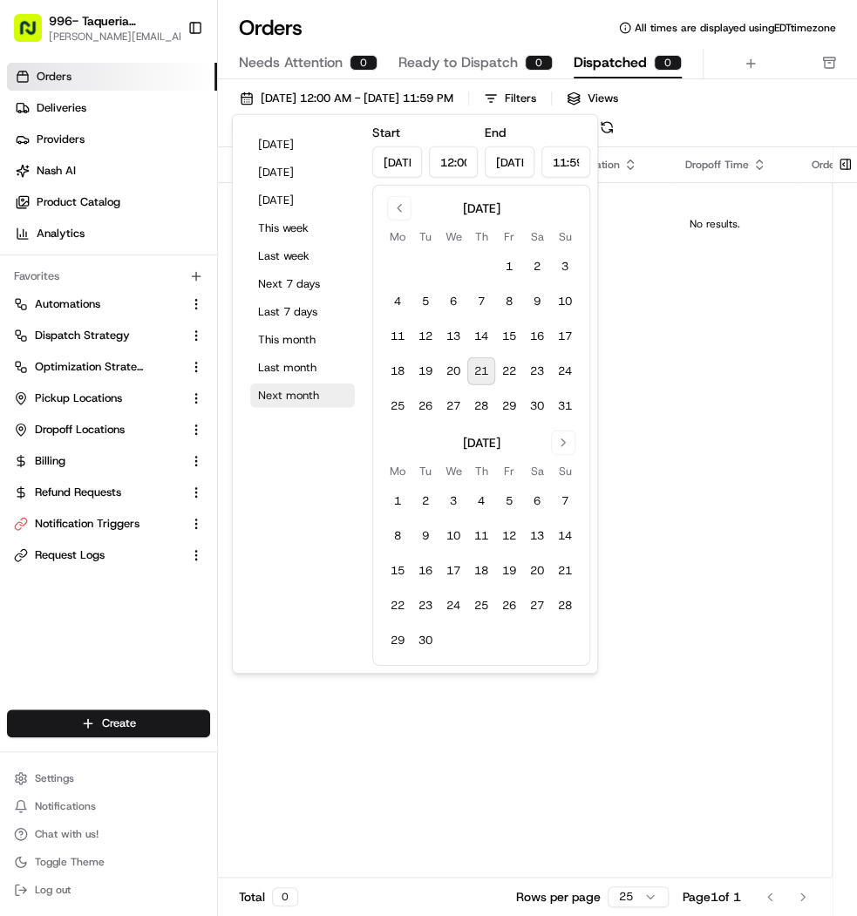
click at [301, 390] on button "Next month" at bounding box center [302, 395] width 105 height 24
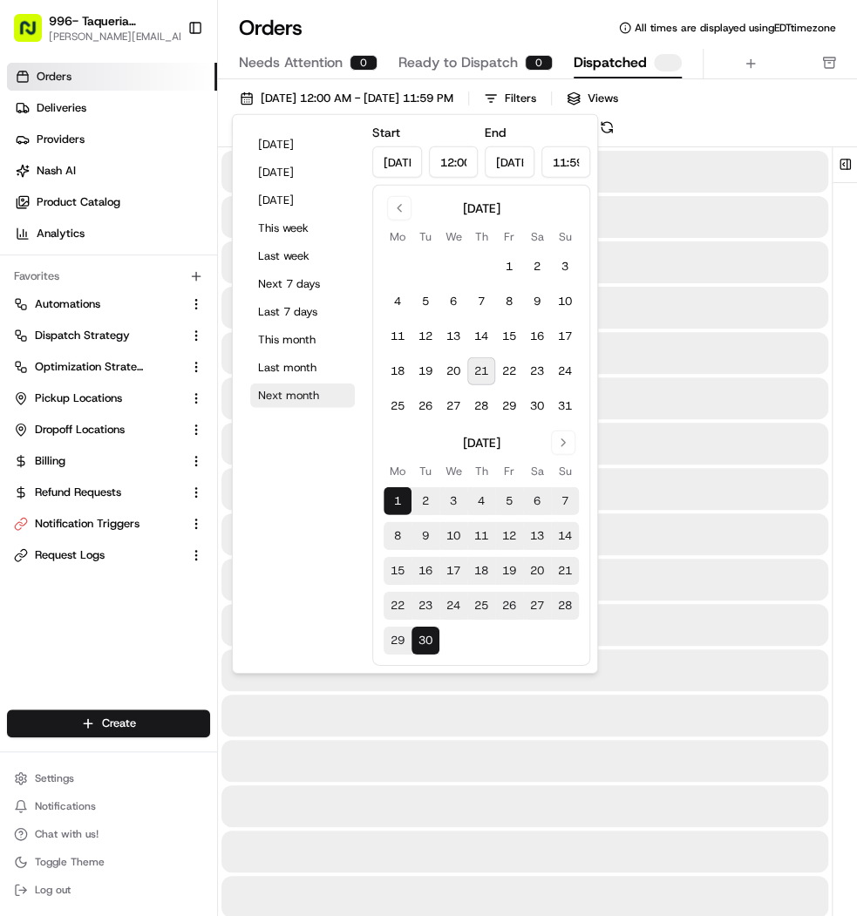
type input "Sep 1, 2025"
type input "Sep 30, 2025"
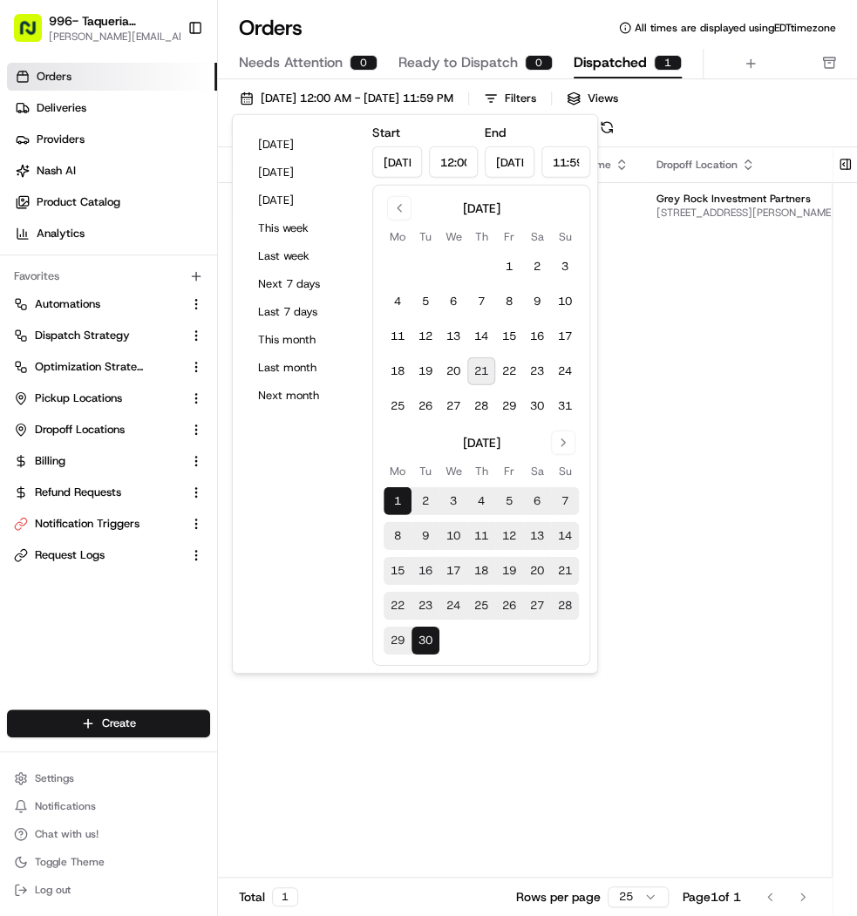
click at [409, 21] on div "Orders All times are displayed using EDT timezone" at bounding box center [537, 28] width 639 height 28
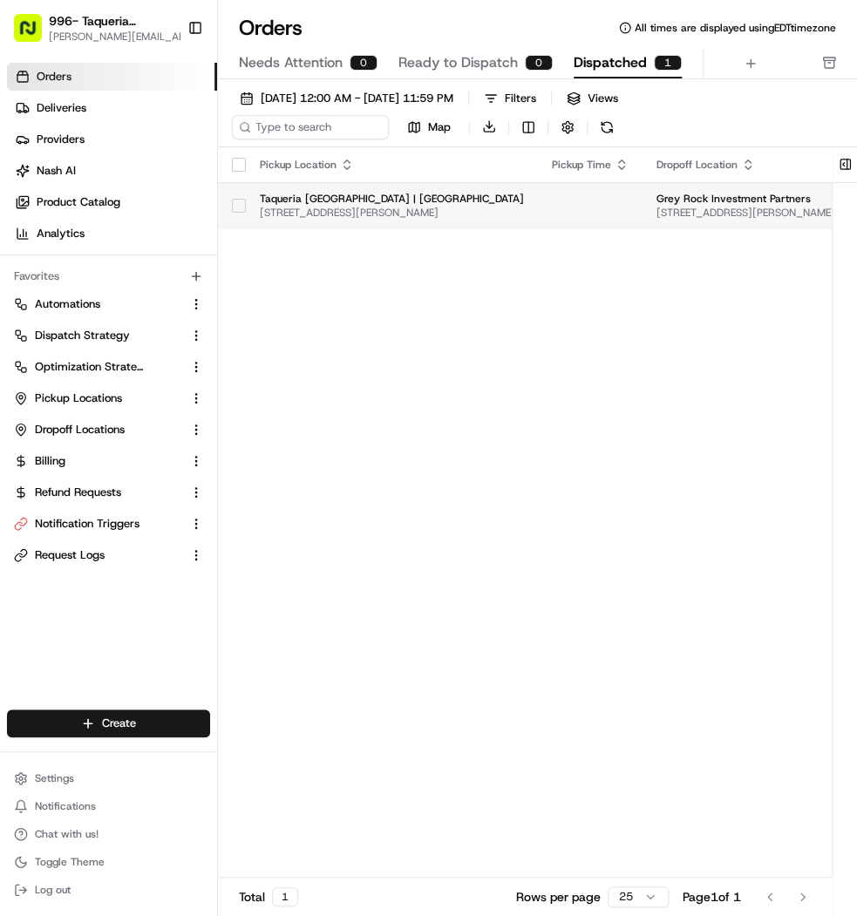
click at [538, 207] on td at bounding box center [590, 205] width 105 height 47
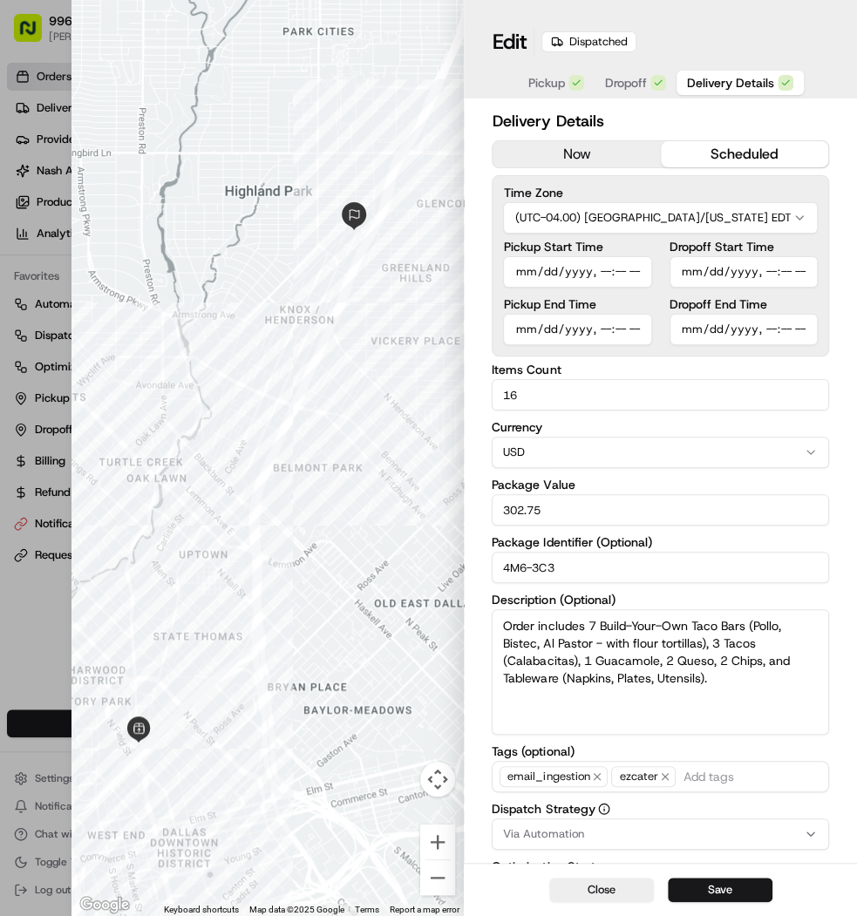
click at [541, 80] on span "Pickup" at bounding box center [546, 82] width 37 height 17
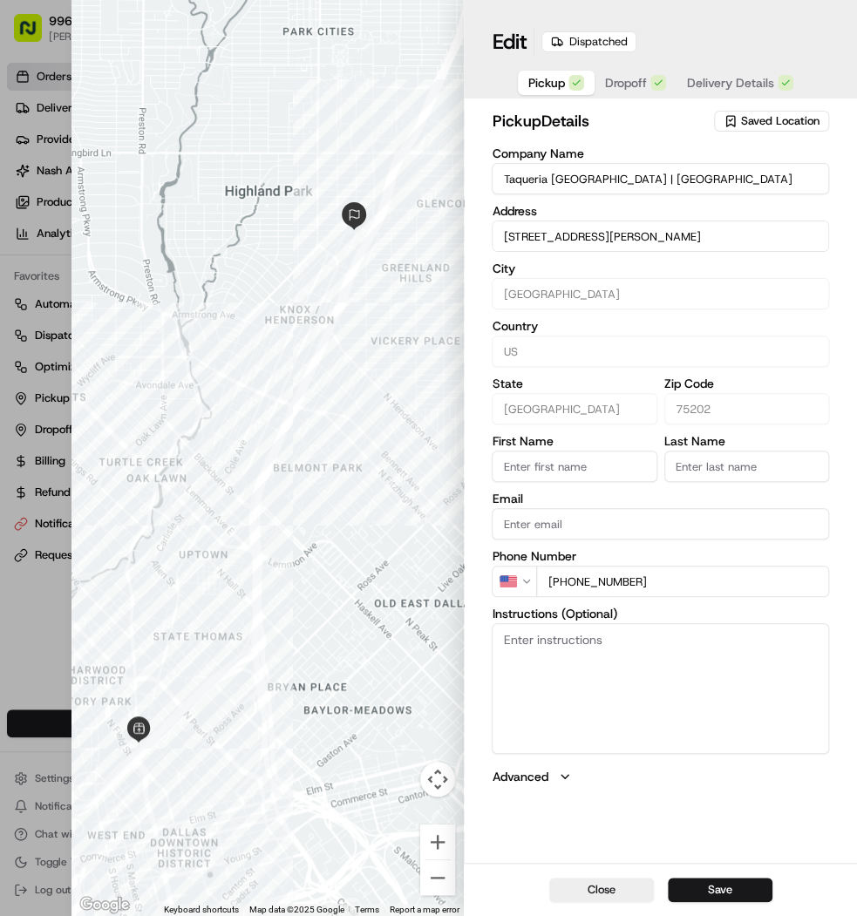
click at [607, 84] on span "Dropoff" at bounding box center [626, 82] width 42 height 17
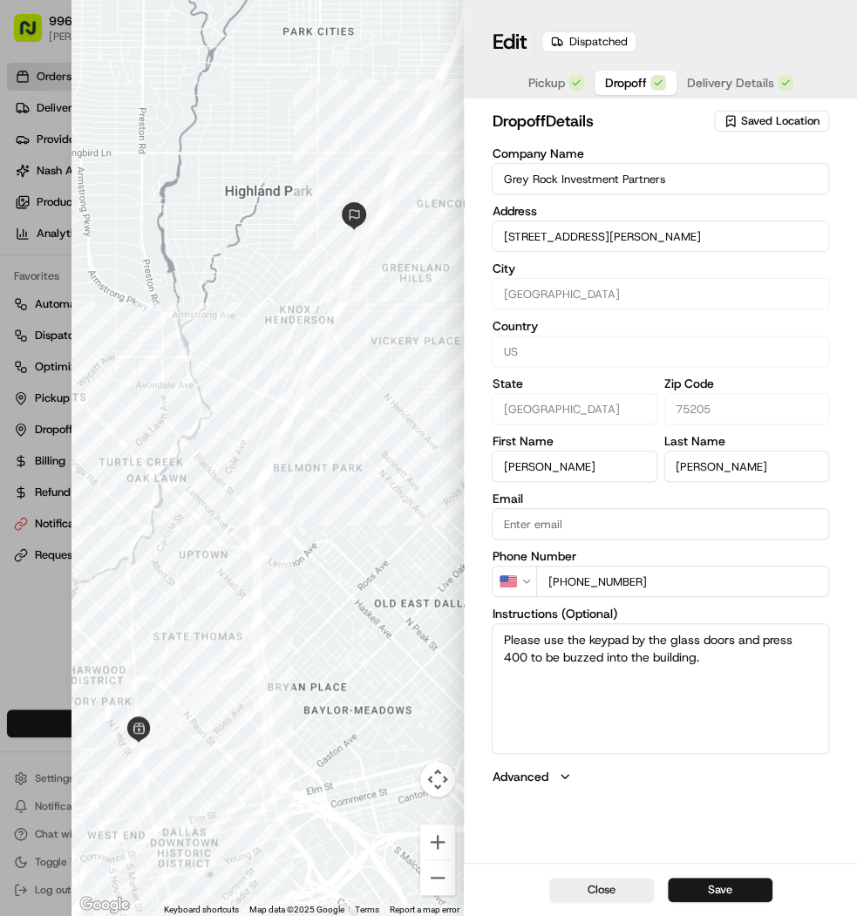
click at [696, 75] on span "Delivery Details" at bounding box center [730, 82] width 87 height 17
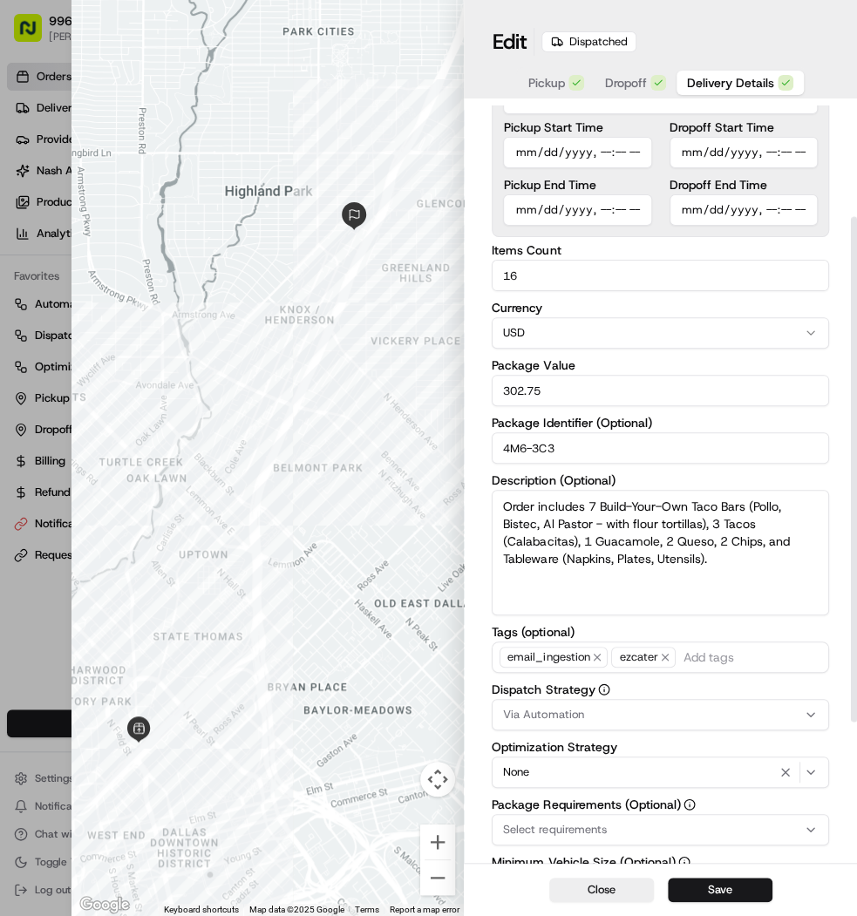
scroll to position [376, 0]
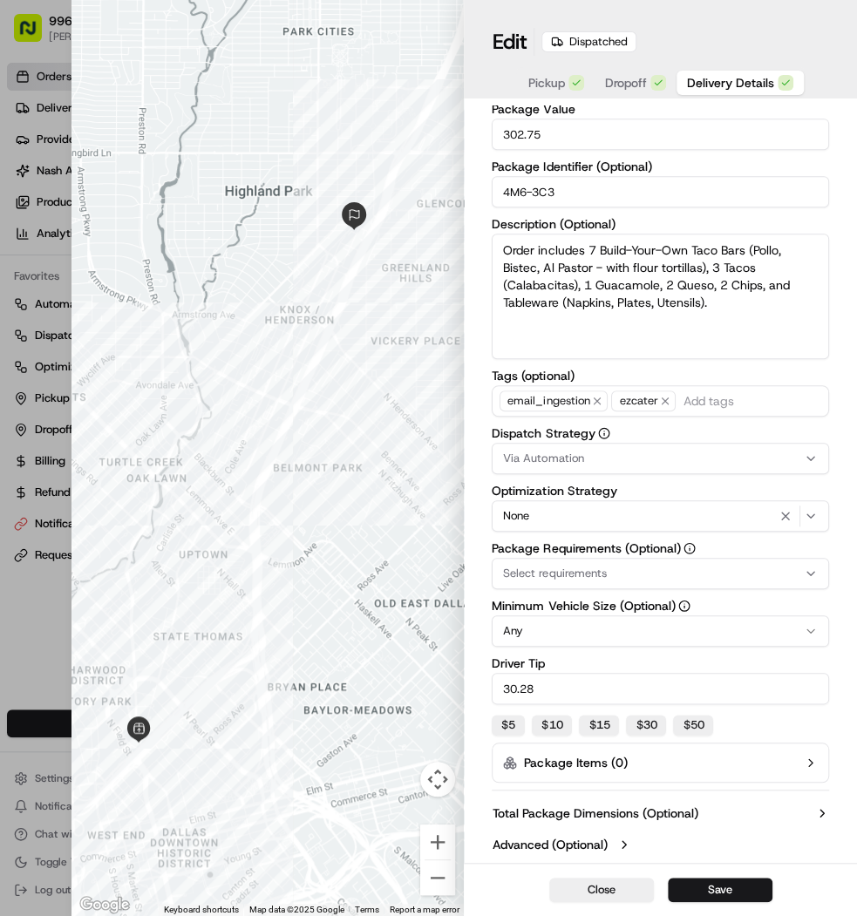
type input "1"
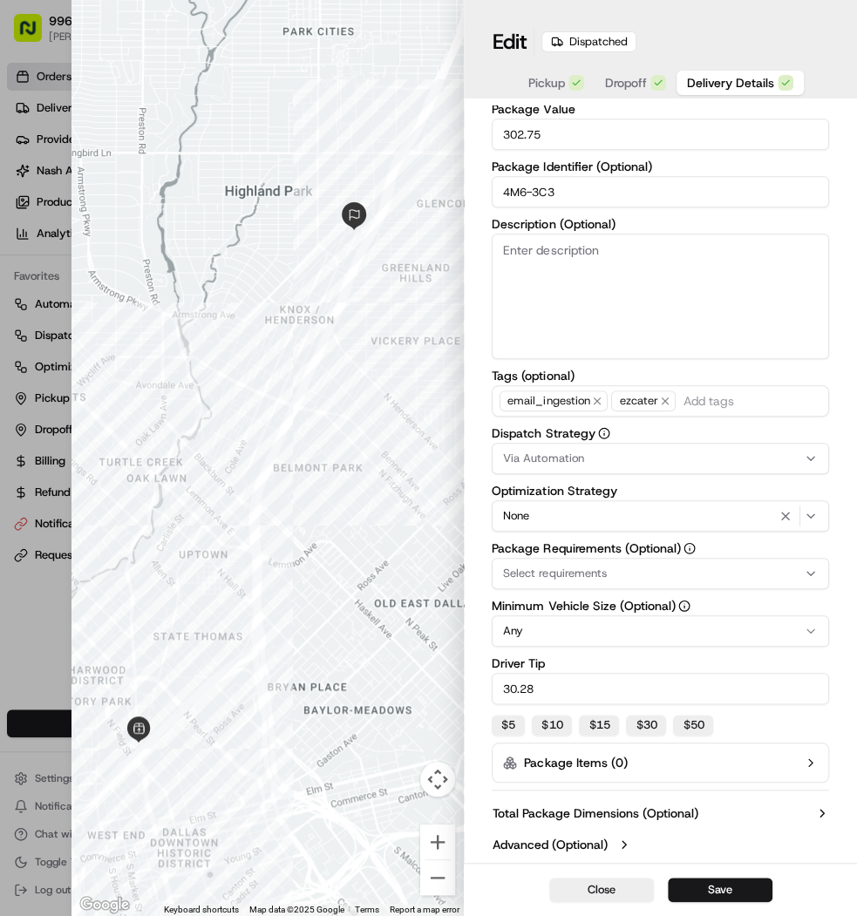
click at [24, 608] on div at bounding box center [428, 458] width 857 height 916
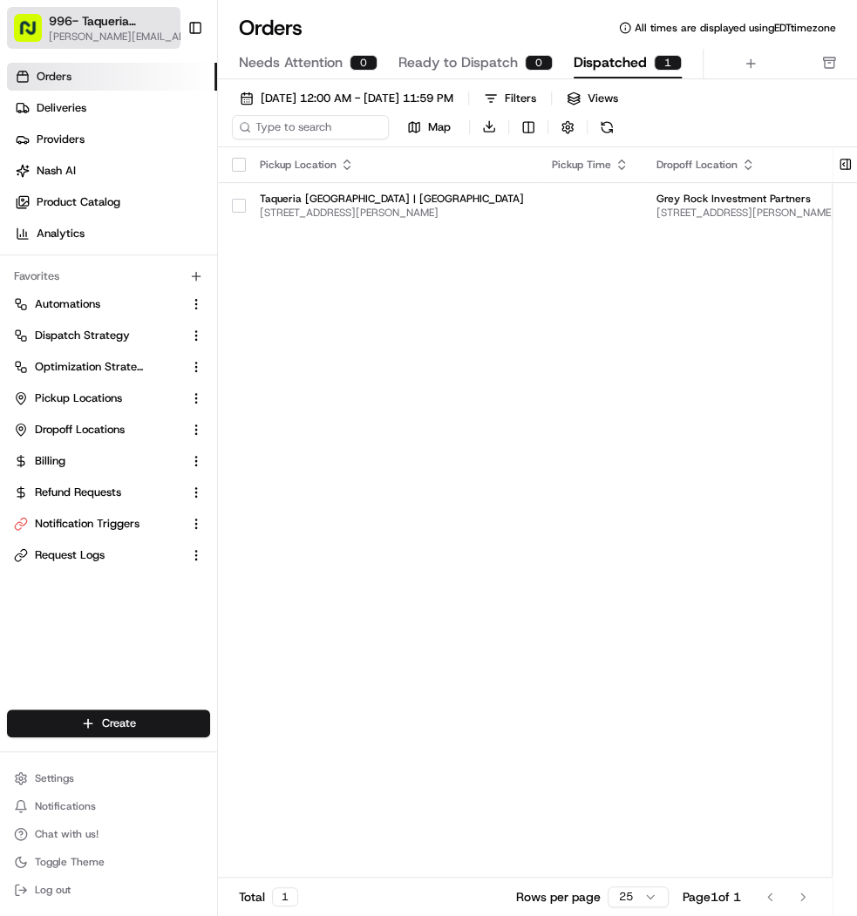
click at [147, 13] on span "996- Taqueria La Ventana- Downtown Dallas" at bounding box center [112, 20] width 126 height 17
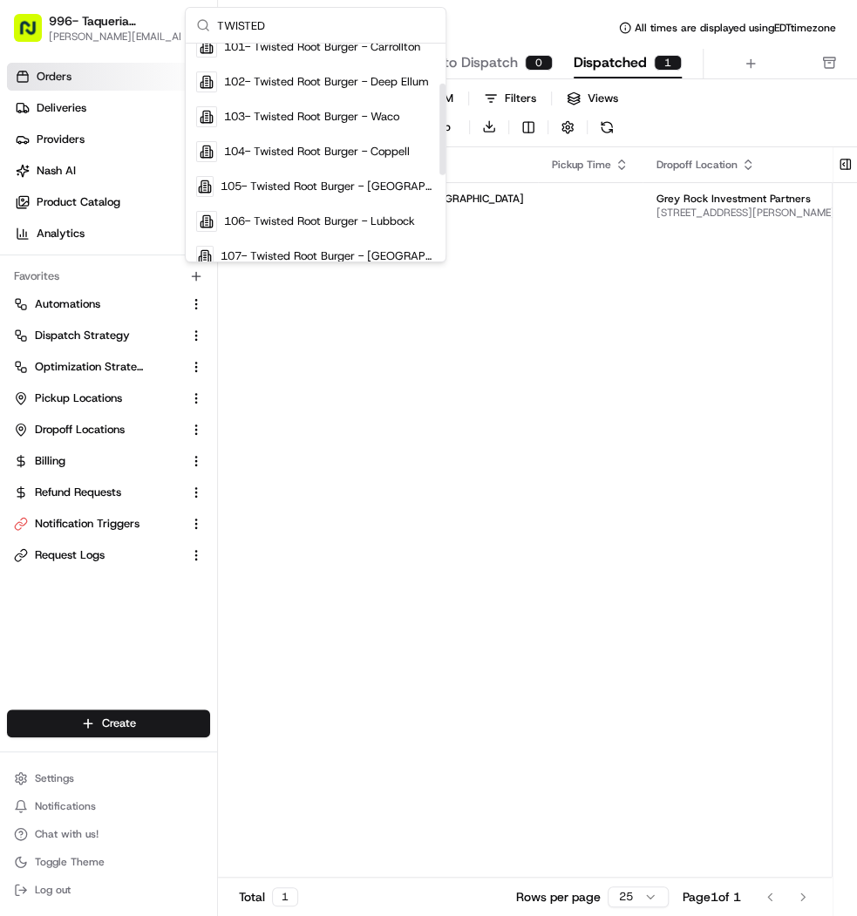
scroll to position [115, 0]
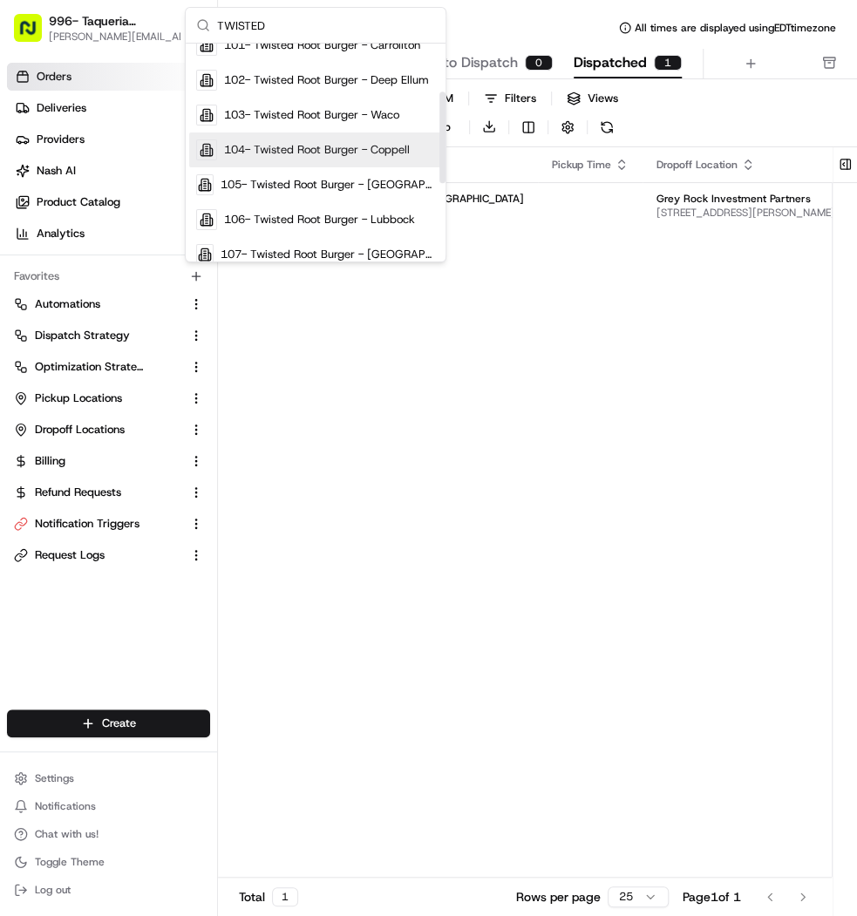
type input "TWISTED"
click at [389, 134] on div "104- Twisted Root Burger - Coppell" at bounding box center [315, 149] width 253 height 35
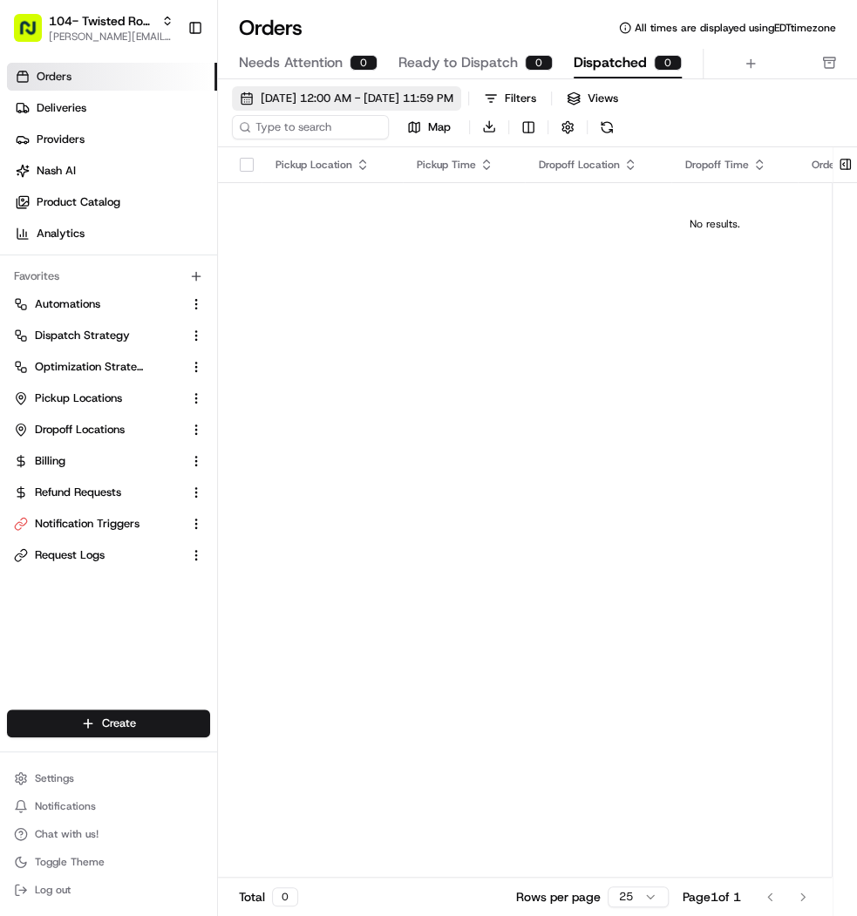
click at [366, 108] on button "09/01/2025 12:00 AM - 09/30/2025 11:59 PM" at bounding box center [346, 98] width 229 height 24
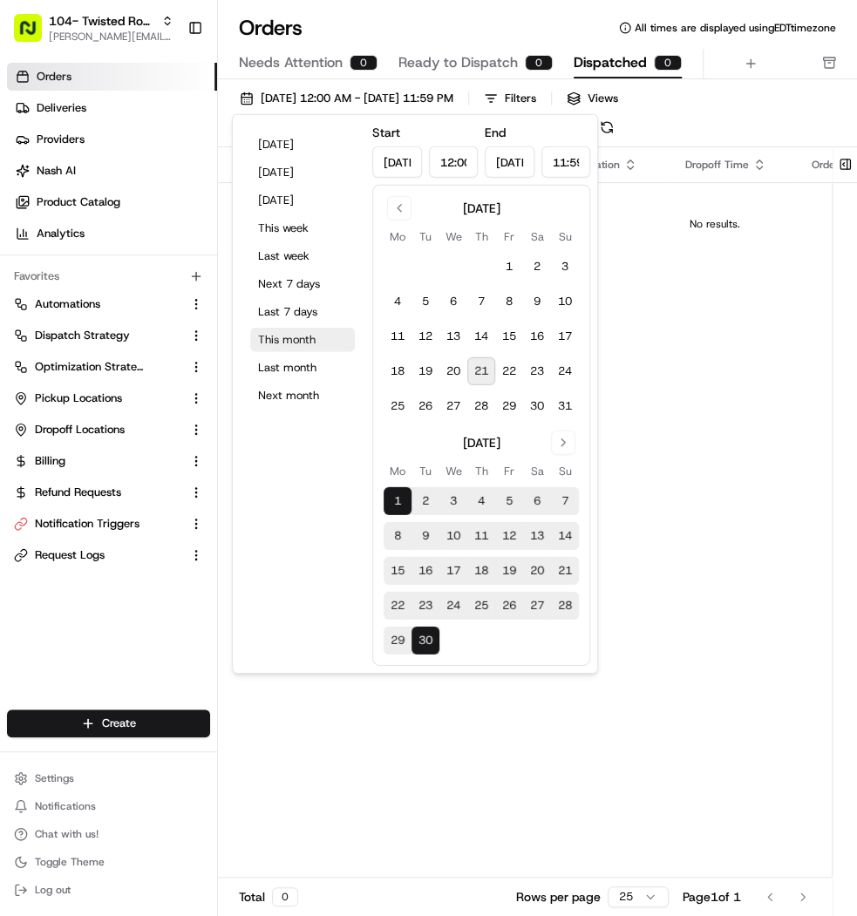
click at [328, 335] on button "This month" at bounding box center [302, 340] width 105 height 24
type input "Aug 1, 2025"
type input "Aug 31, 2025"
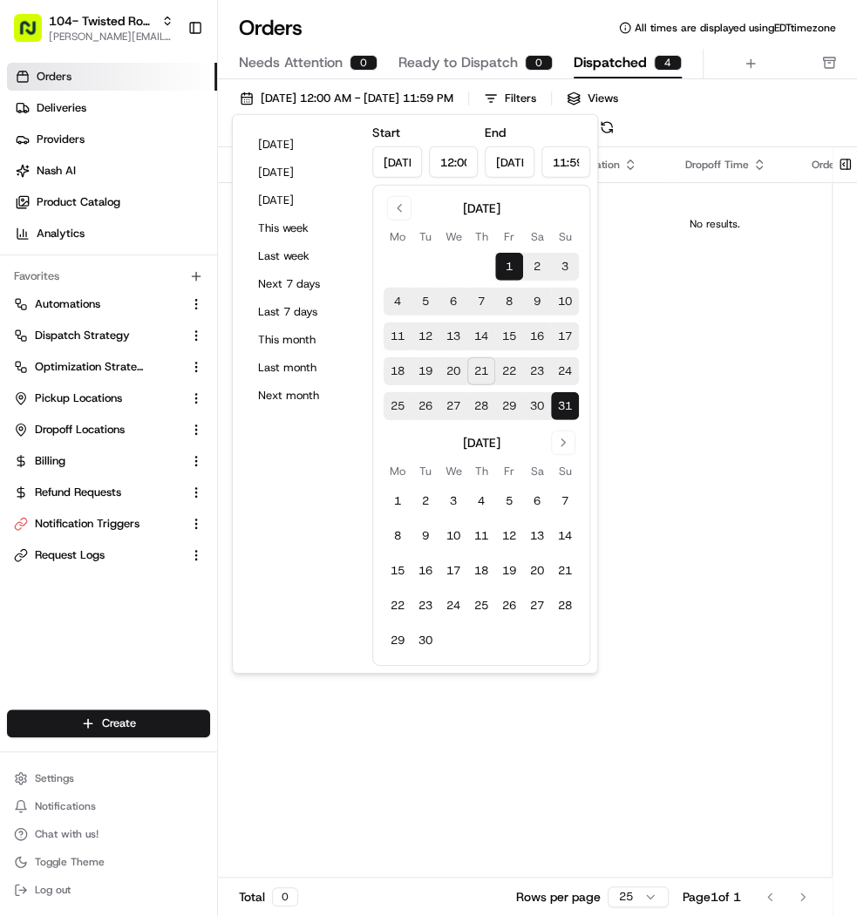
click at [526, 19] on div "Orders All times are displayed using EDT timezone" at bounding box center [537, 28] width 639 height 28
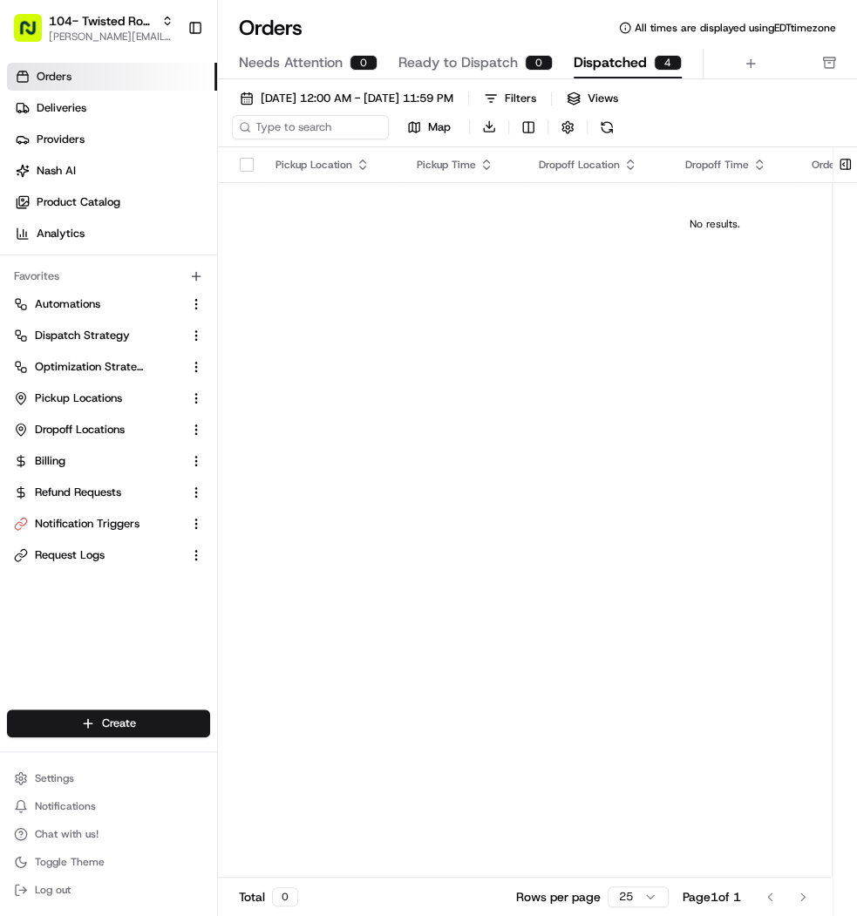
click at [470, 44] on div "Orders All times are displayed using EDT timezone Needs Attention 0 Ready to Di…" at bounding box center [537, 46] width 639 height 65
click at [472, 57] on span "Ready to Dispatch" at bounding box center [457, 62] width 119 height 21
click at [630, 64] on span "Dispatched" at bounding box center [609, 62] width 73 height 21
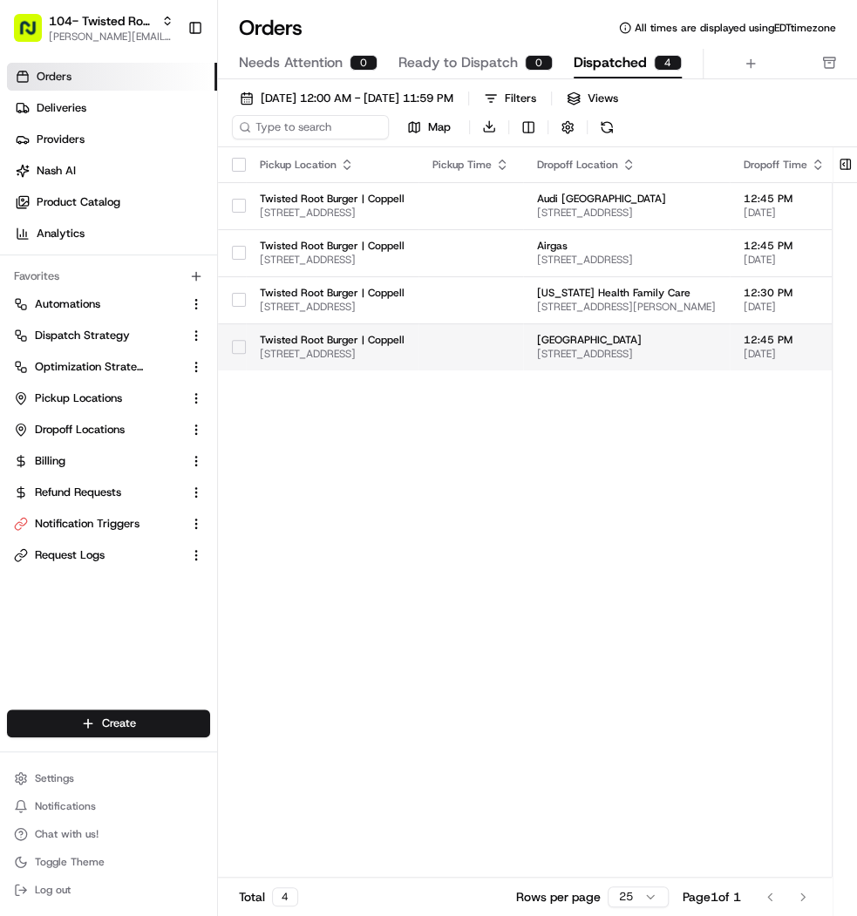
click at [661, 337] on span "Austin Bridge & Road" at bounding box center [626, 340] width 179 height 14
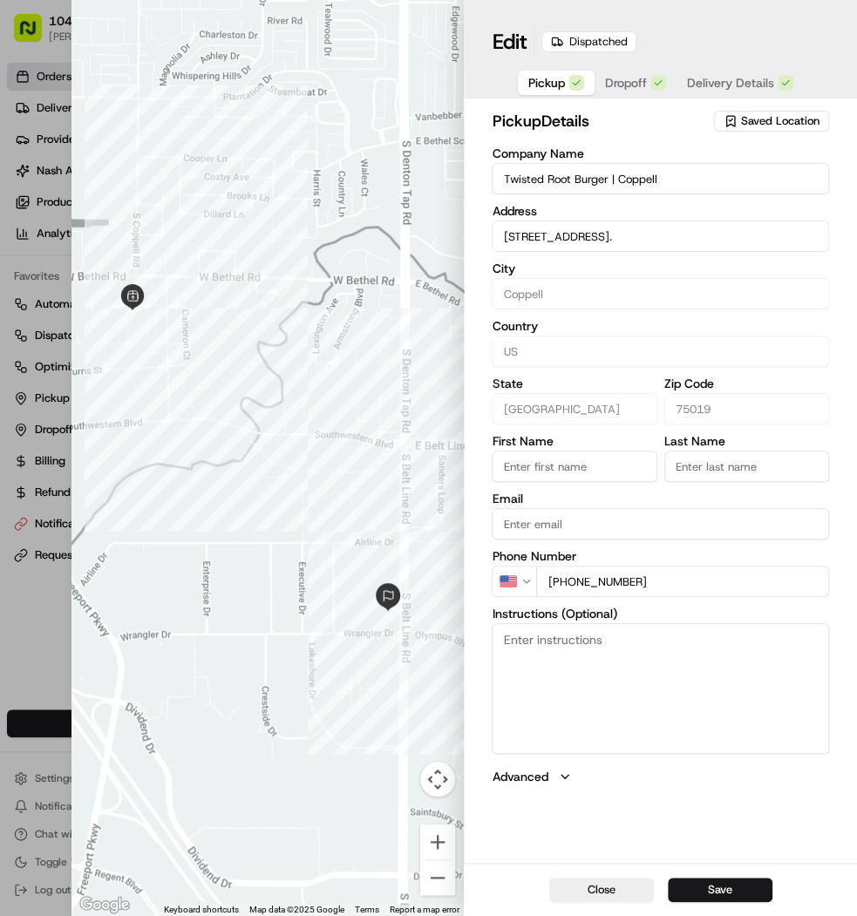
click at [620, 81] on span "Dropoff" at bounding box center [626, 82] width 42 height 17
click at [724, 86] on span "Delivery Details" at bounding box center [730, 82] width 87 height 17
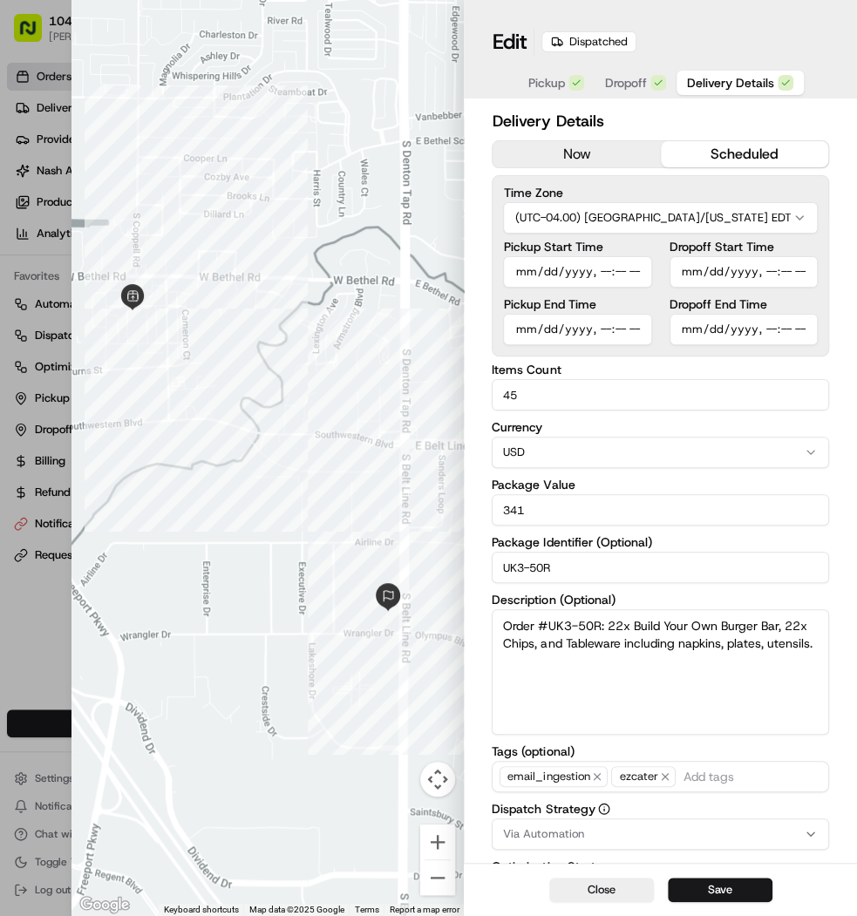
type input "1"
click at [37, 182] on div at bounding box center [428, 458] width 857 height 916
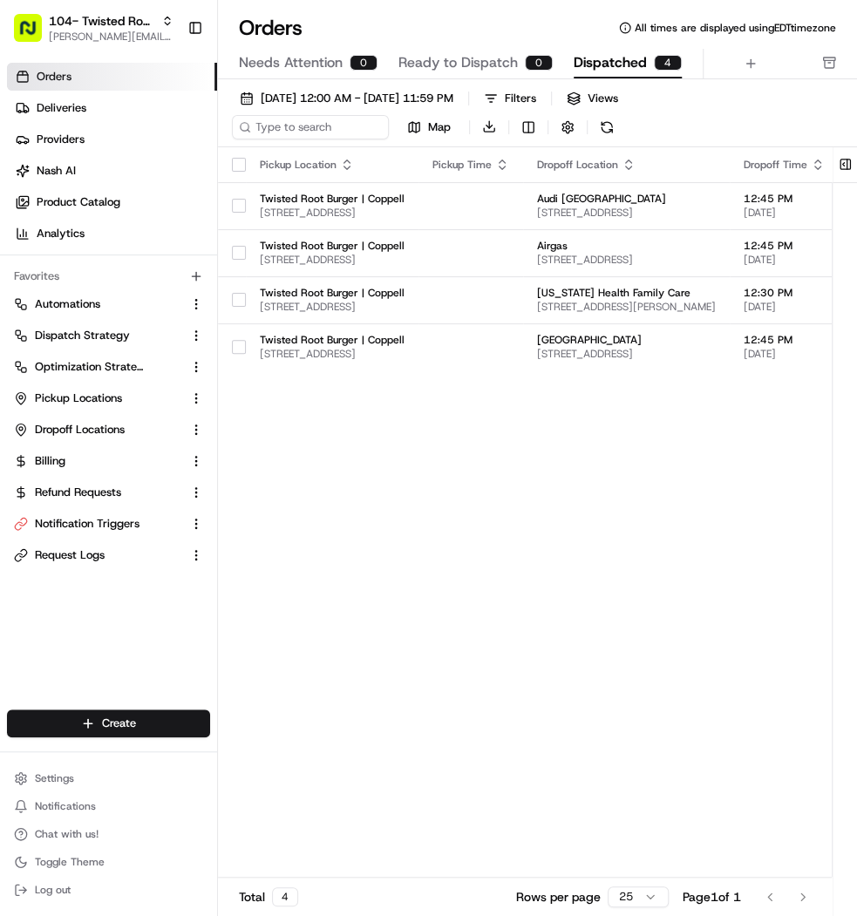
click at [111, 73] on link "Orders" at bounding box center [112, 77] width 210 height 28
click at [100, 114] on link "Deliveries" at bounding box center [112, 108] width 210 height 28
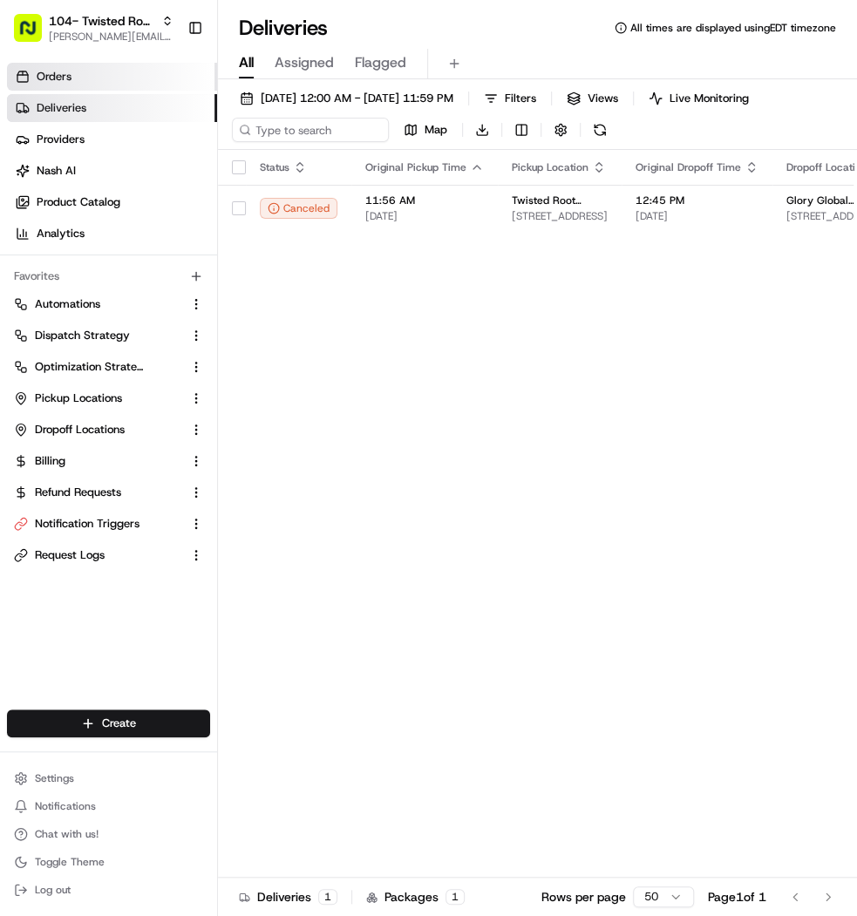
click at [96, 63] on link "Orders" at bounding box center [112, 77] width 210 height 28
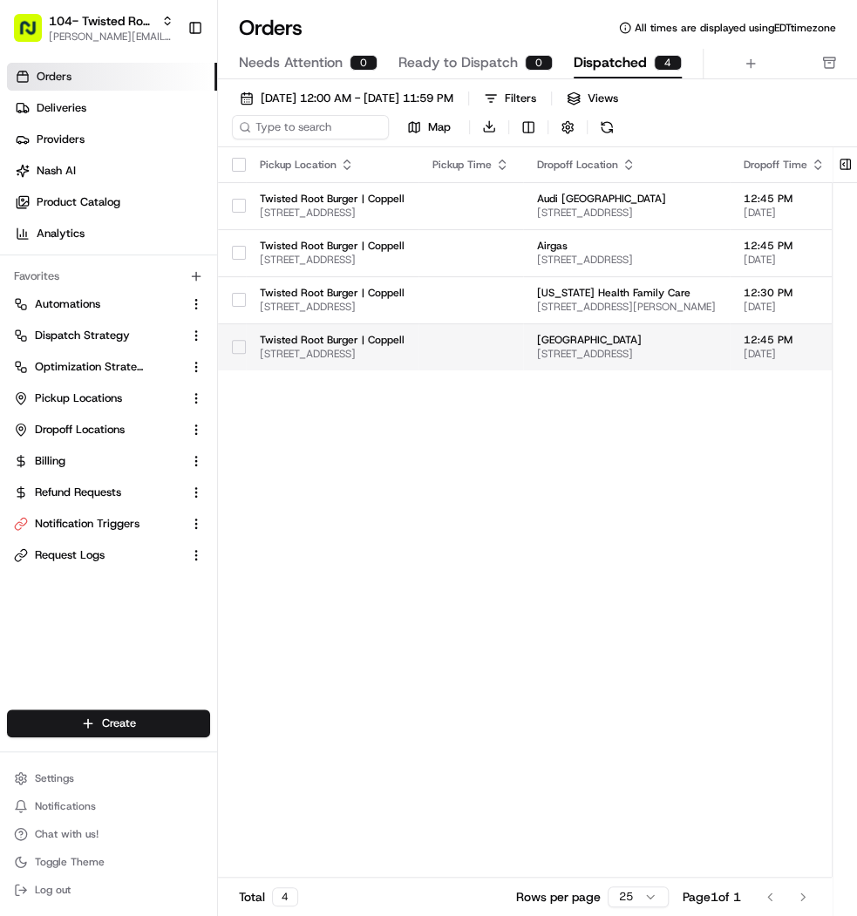
click at [613, 350] on span "1199 S Belt Line Rd Suite 110, Coppell, TX 75019, USA" at bounding box center [626, 354] width 179 height 14
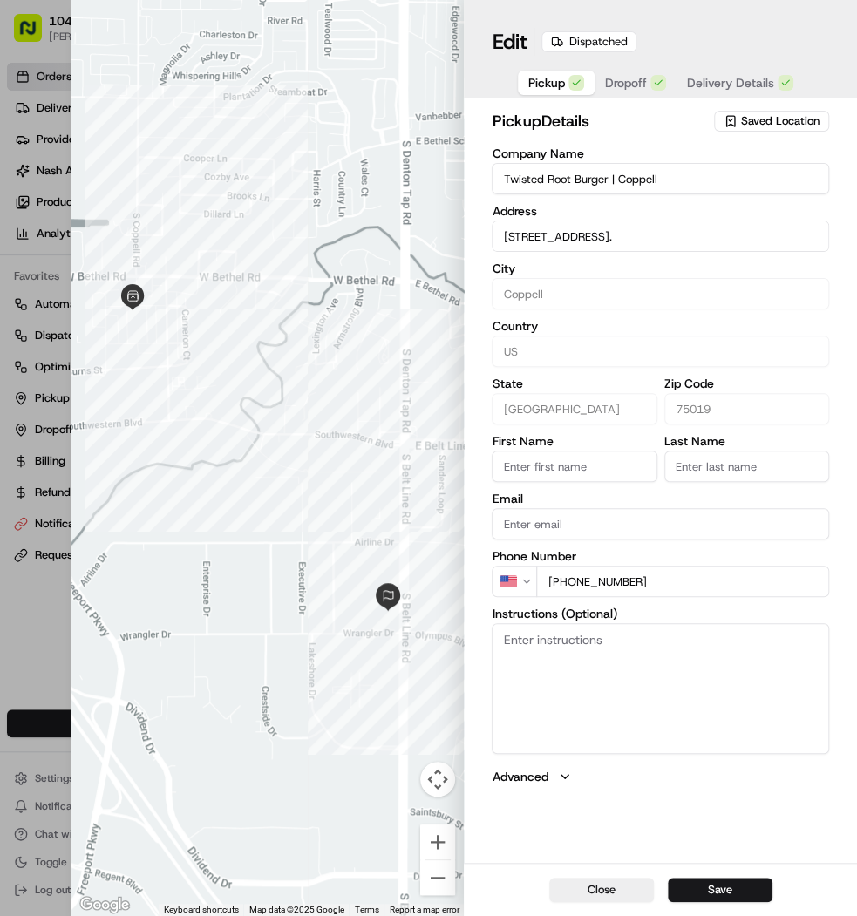
type input "+1"
click at [17, 200] on div at bounding box center [428, 458] width 857 height 916
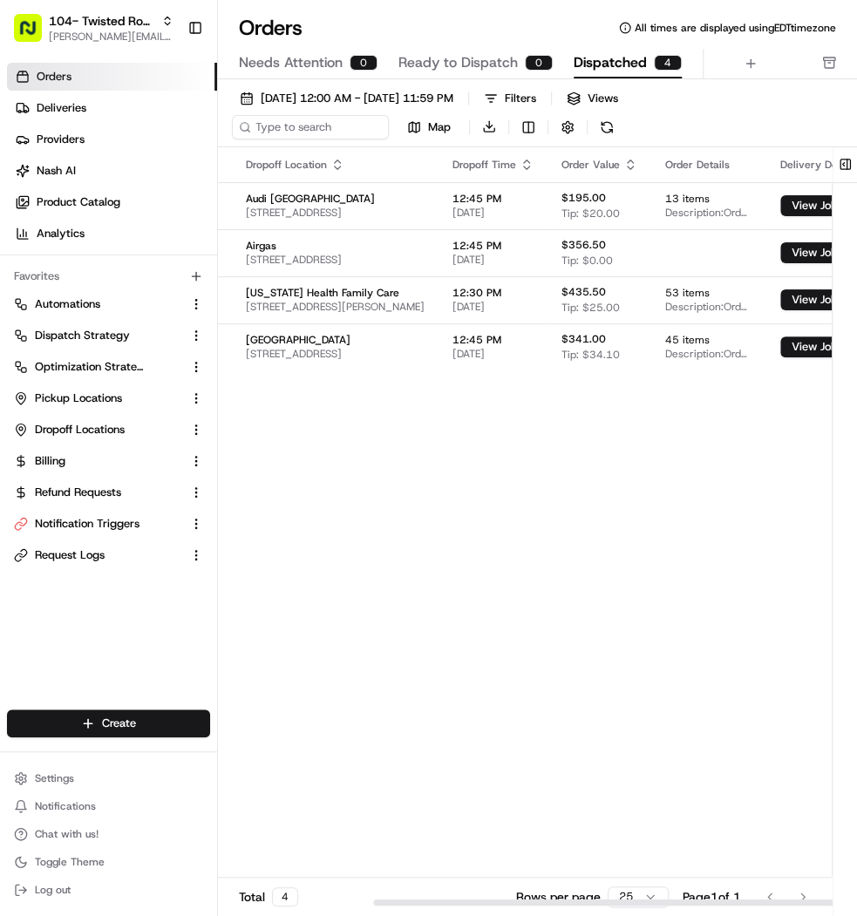
scroll to position [0, 541]
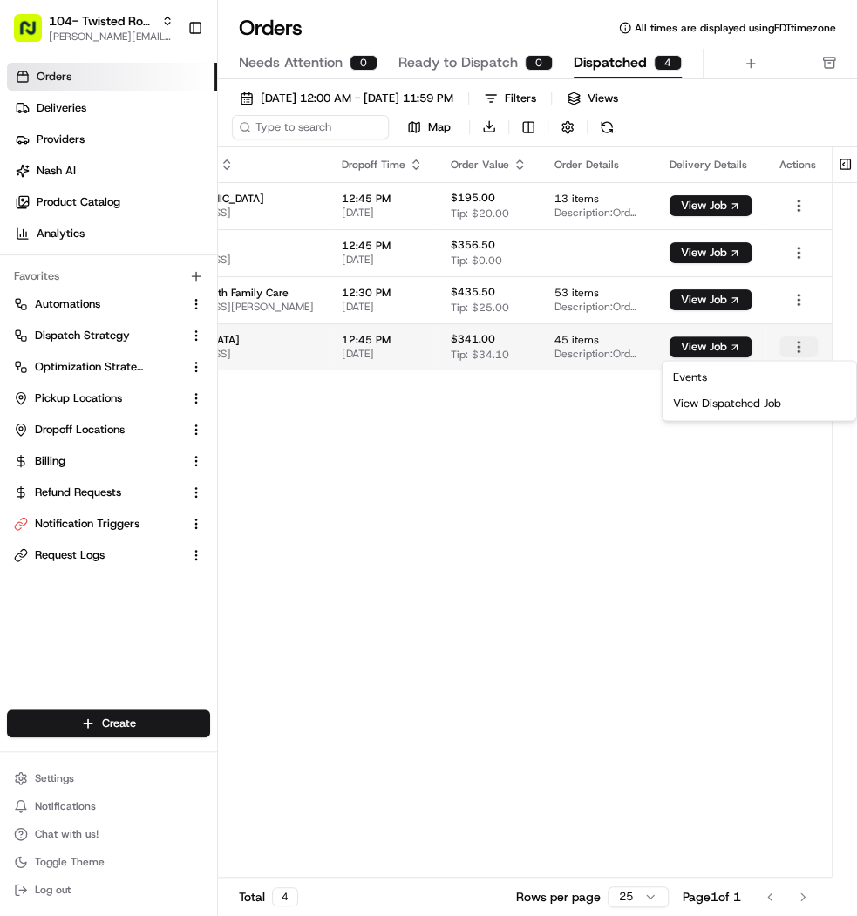
click at [802, 345] on html "104- Twisted Root Burger - Coppell mariam@usenash.com Toggle Sidebar Orders Del…" at bounding box center [428, 458] width 857 height 916
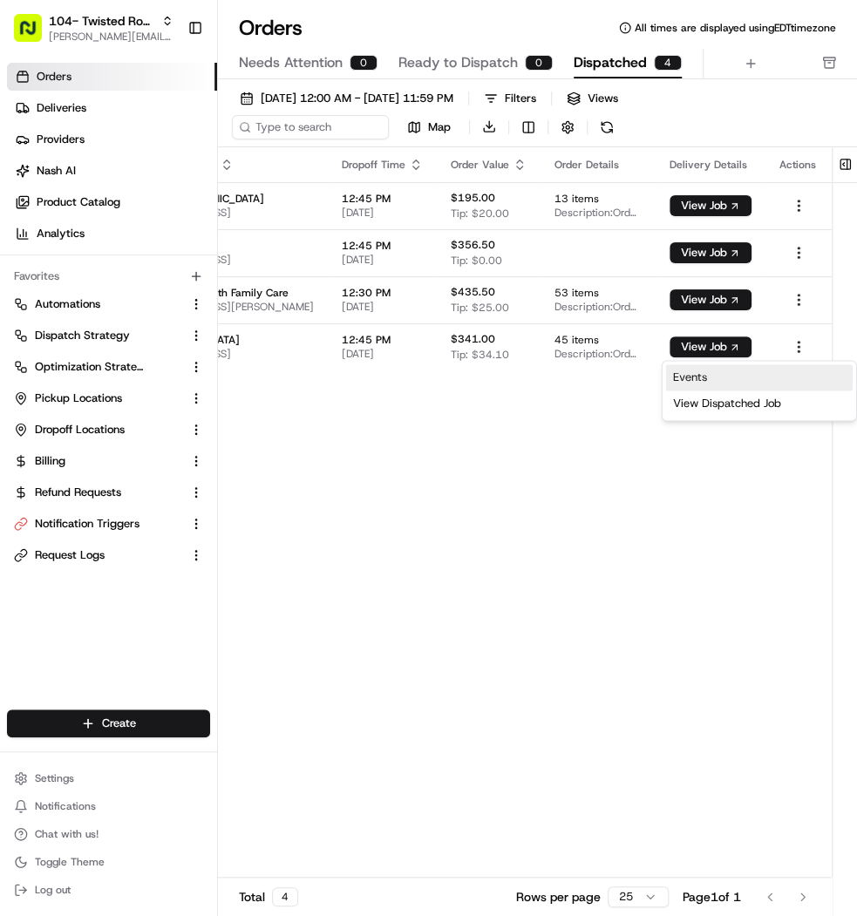
click at [764, 378] on link "Events" at bounding box center [759, 377] width 187 height 26
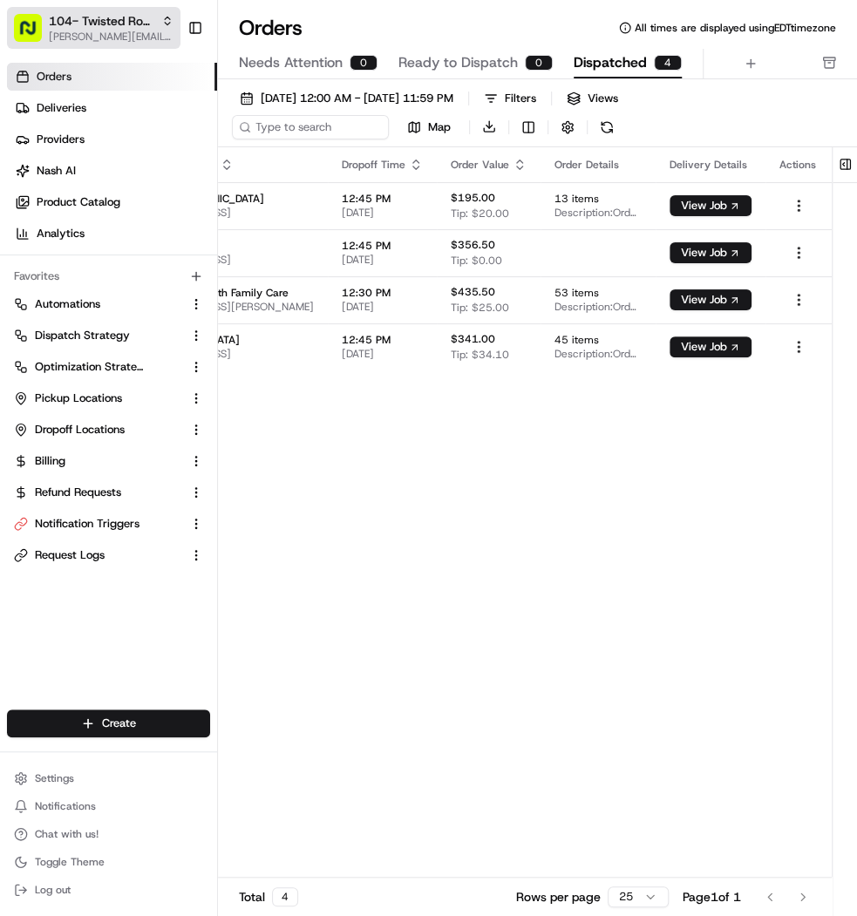
click at [63, 15] on span "104- Twisted Root Burger - Coppell" at bounding box center [101, 20] width 105 height 17
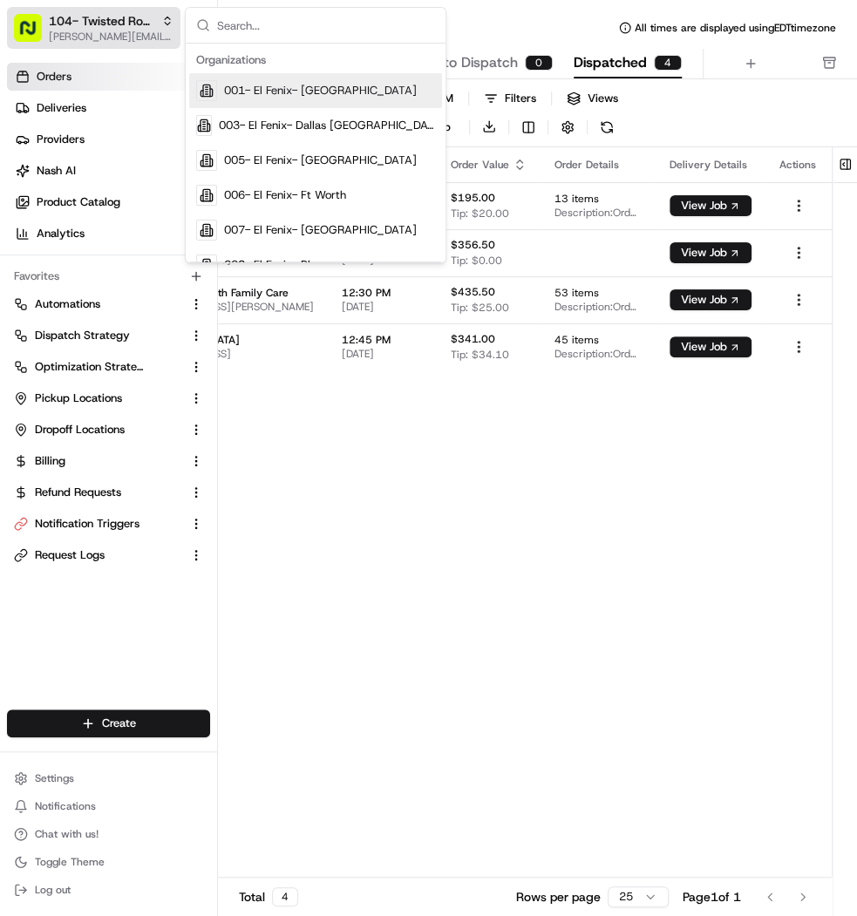
type input "\"
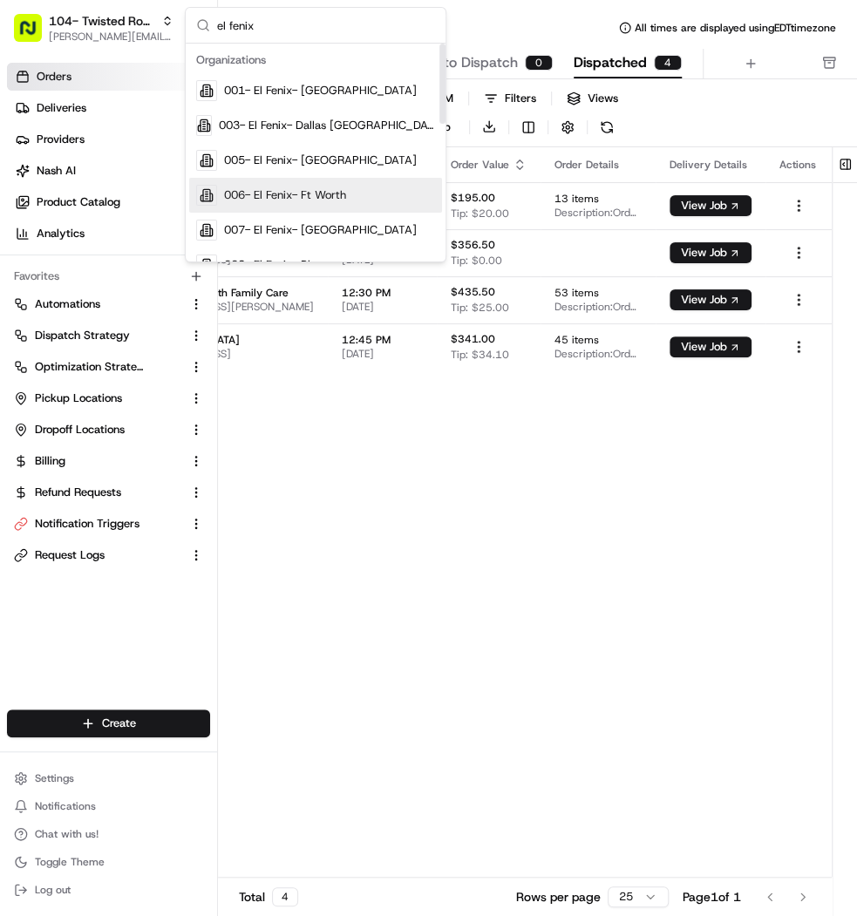
type input "el fenix"
click at [390, 187] on div "006- El Fenix- Ft Worth" at bounding box center [315, 195] width 253 height 35
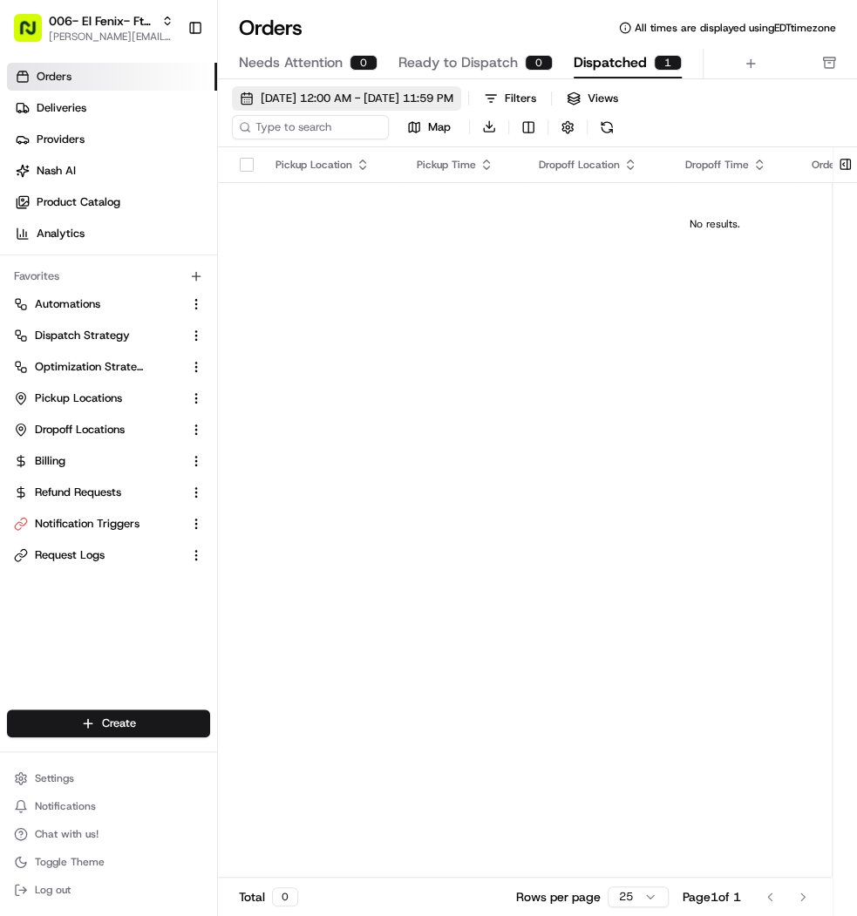
click at [446, 94] on span "08/01/2025 12:00 AM - 08/31/2025 11:59 PM" at bounding box center [357, 99] width 193 height 16
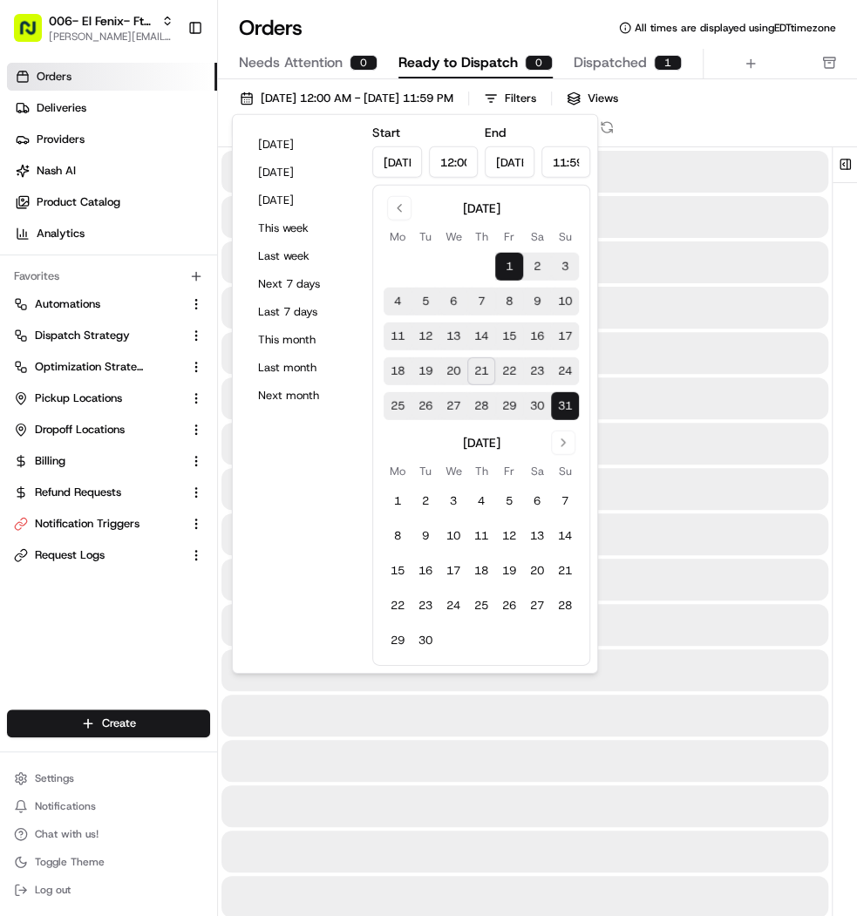
click at [481, 71] on span "Ready to Dispatch" at bounding box center [457, 62] width 119 height 21
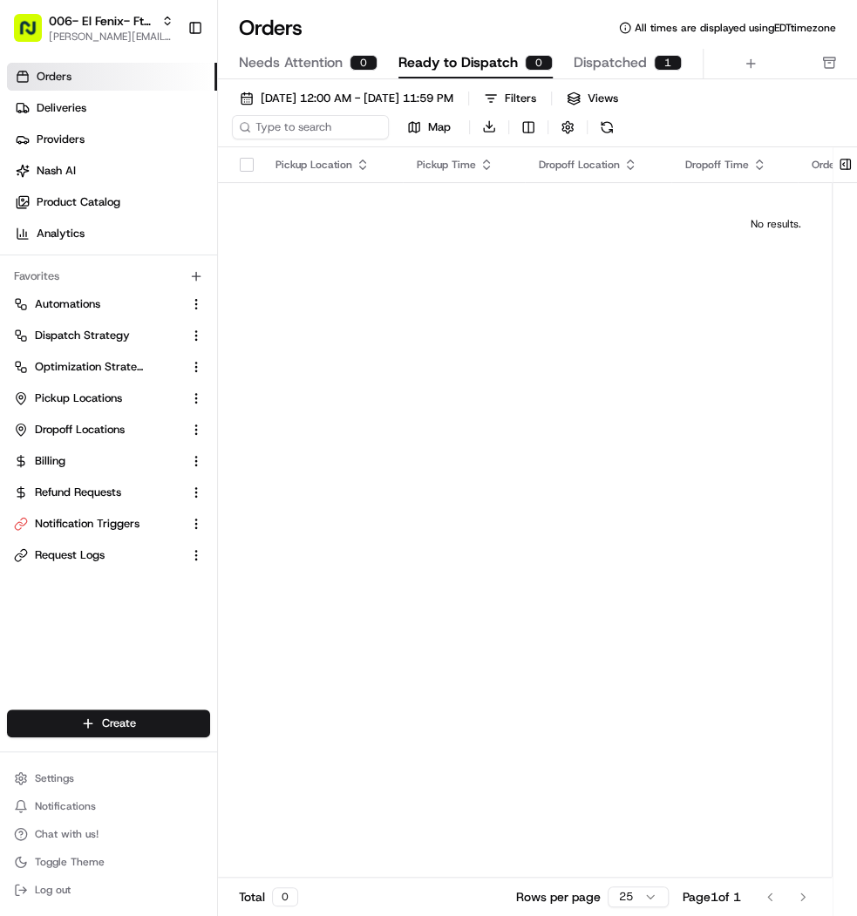
click at [618, 72] on span "Dispatched" at bounding box center [609, 62] width 73 height 21
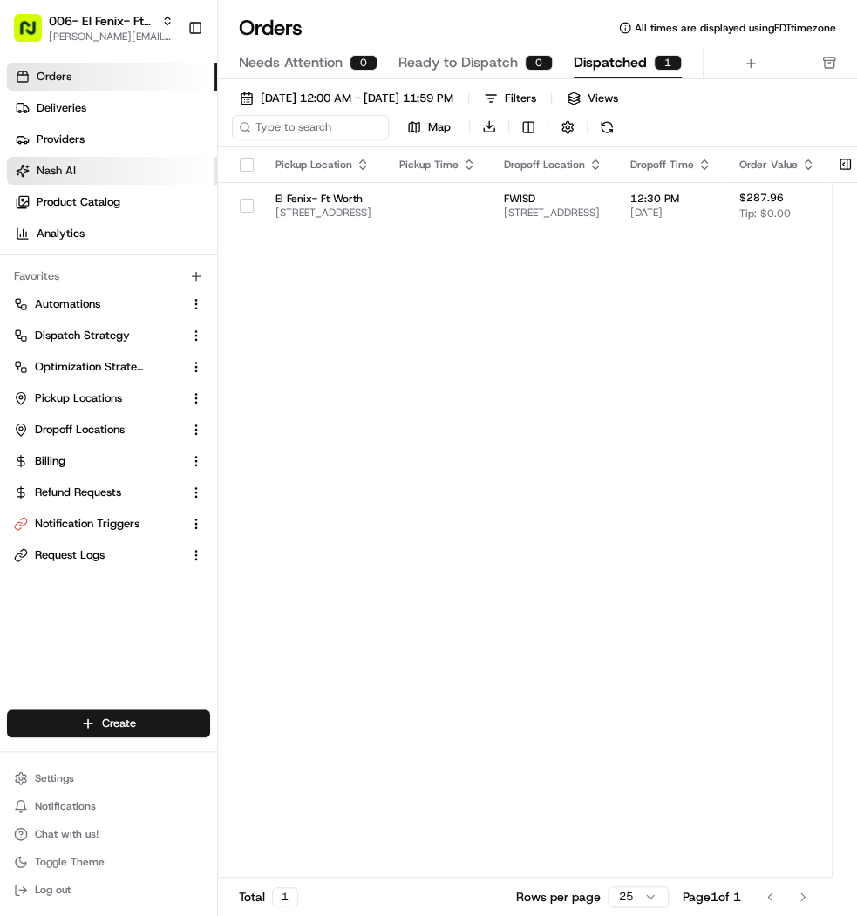
click at [105, 167] on link "Nash AI" at bounding box center [112, 171] width 210 height 28
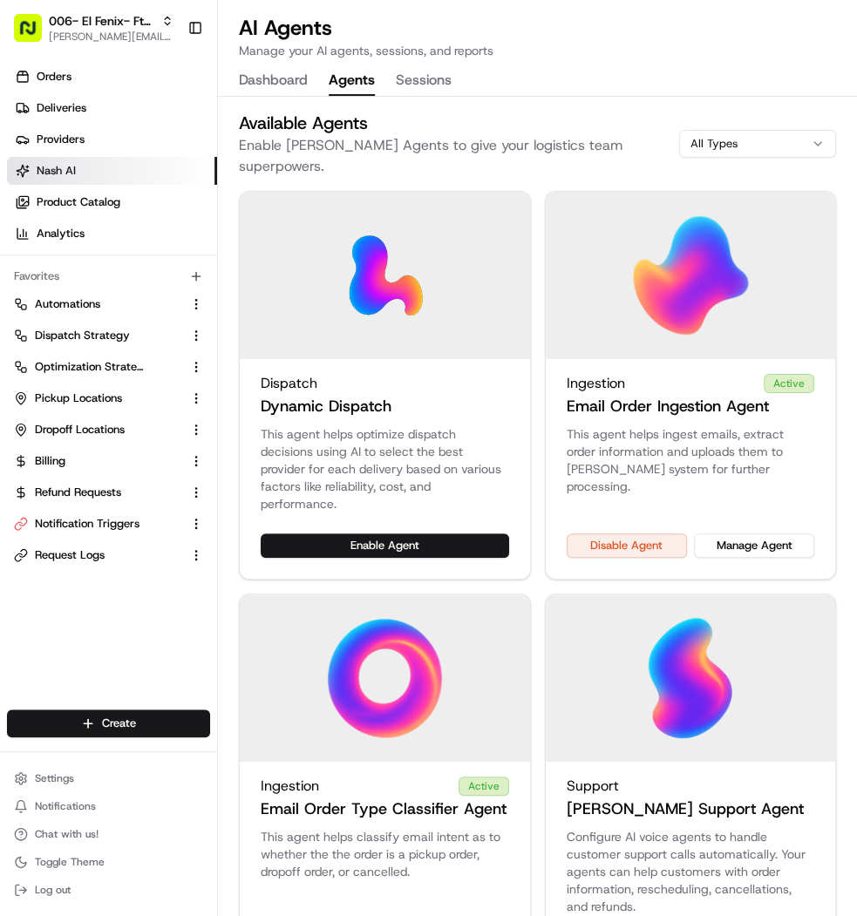
click at [370, 75] on button "Agents" at bounding box center [352, 81] width 46 height 30
click at [734, 533] on button "Manage Agent" at bounding box center [754, 545] width 120 height 24
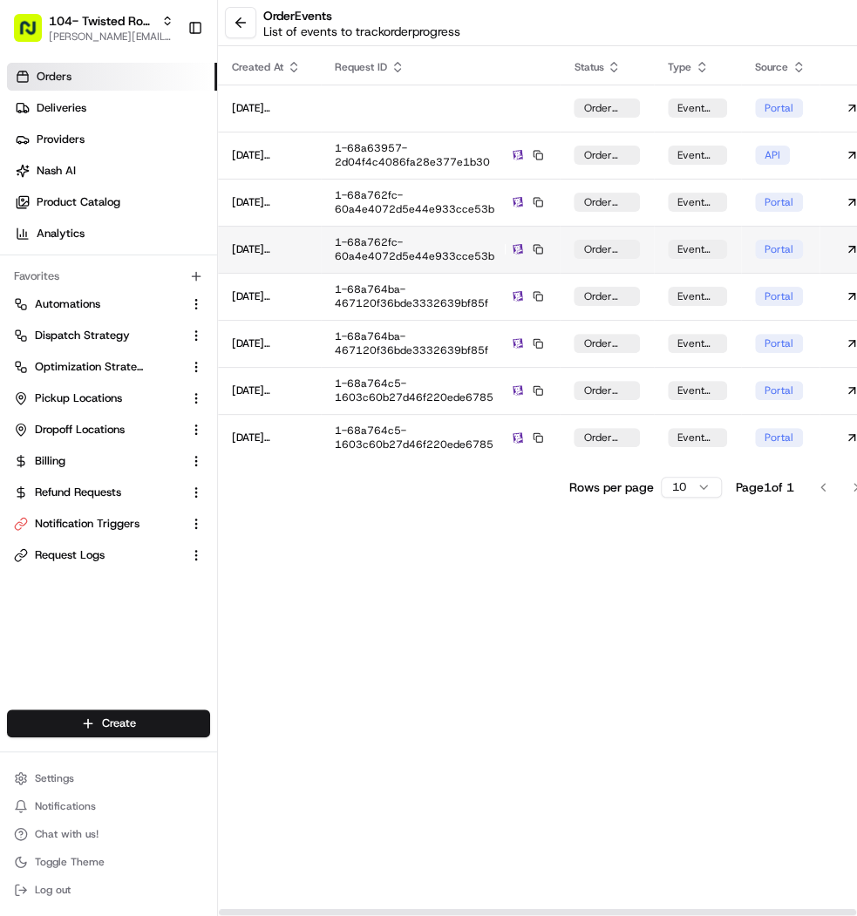
click at [606, 251] on span "order updated" at bounding box center [606, 249] width 46 height 14
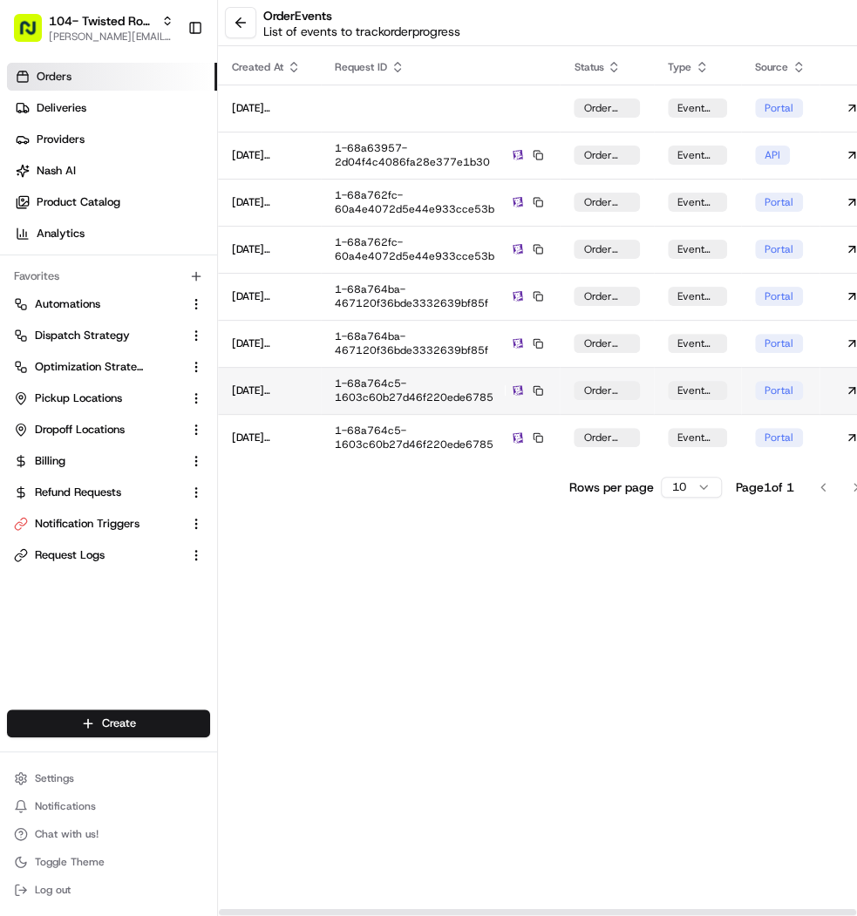
click at [390, 410] on td "1-68a764c5-1603c60b27d46f220ede6785" at bounding box center [440, 390] width 239 height 47
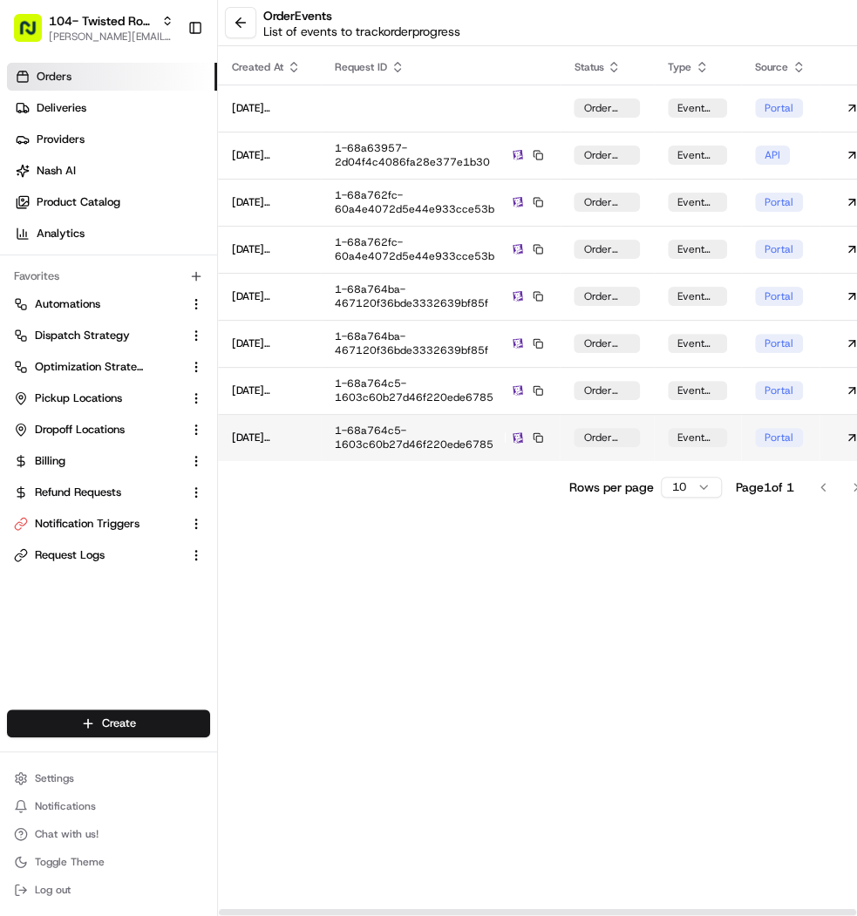
click at [399, 446] on div "1-68a764c5-1603c60b27d46f220ede6785" at bounding box center [440, 438] width 211 height 28
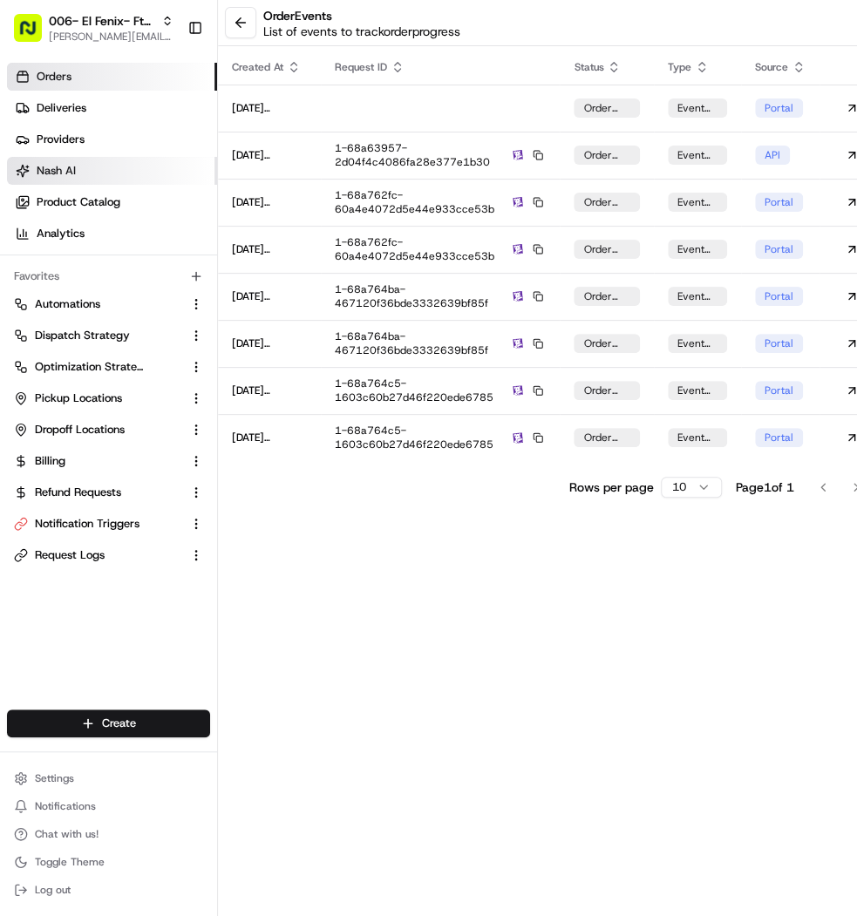
click at [64, 169] on span "Nash AI" at bounding box center [56, 171] width 39 height 16
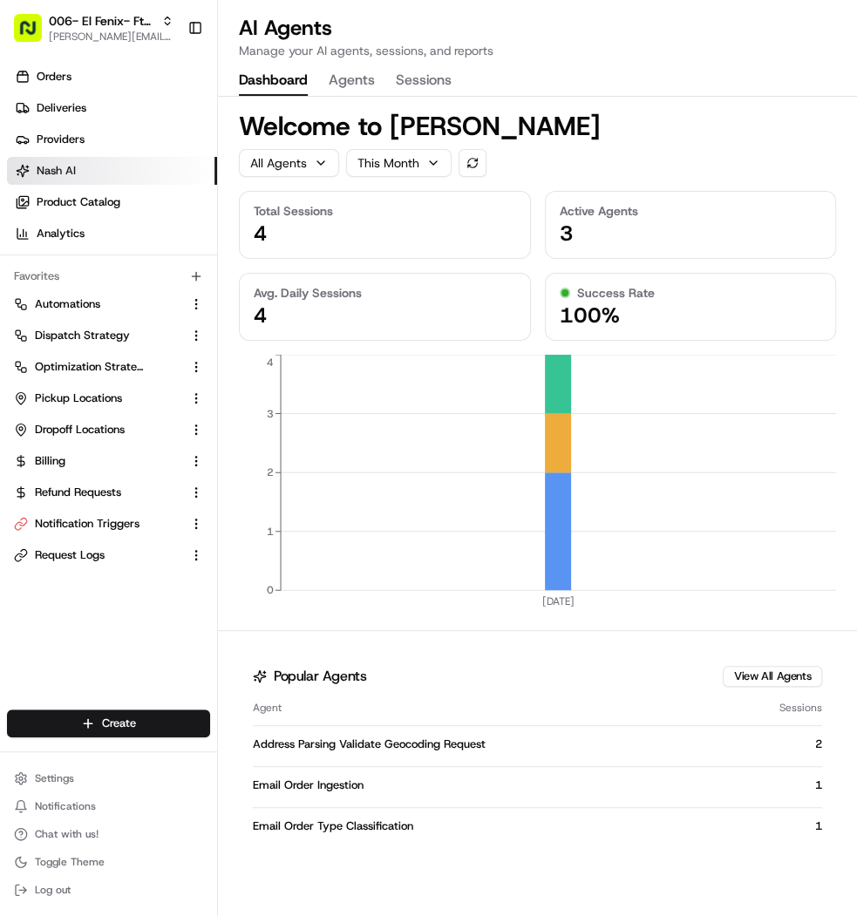
click at [349, 74] on button "Agents" at bounding box center [352, 81] width 46 height 30
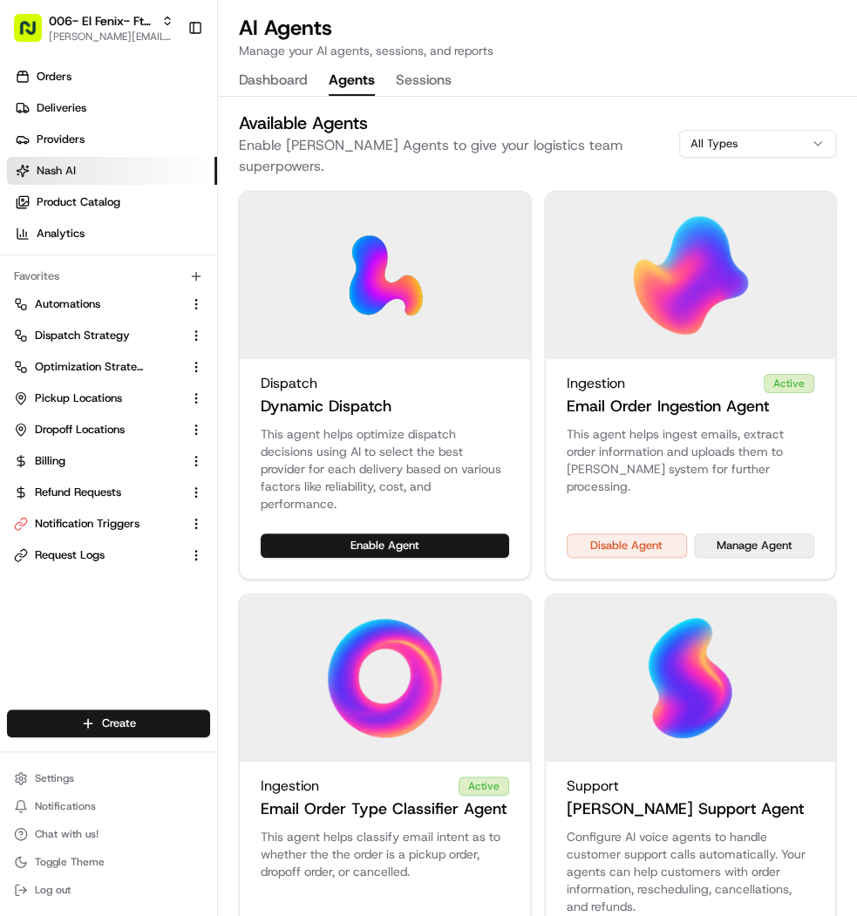
click at [718, 533] on button "Manage Agent" at bounding box center [754, 545] width 120 height 24
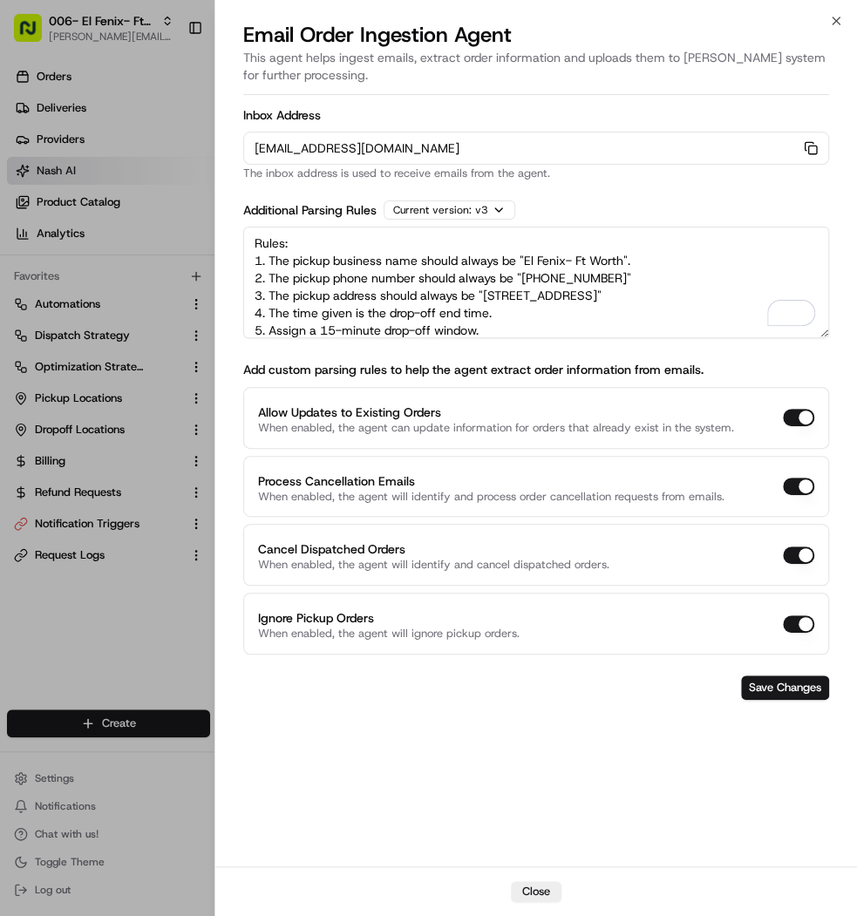
drag, startPoint x: 729, startPoint y: 323, endPoint x: 259, endPoint y: 84, distance: 527.3
click at [259, 84] on div "Email Order Ingestion Agent This agent helps ingest emails, extract order infor…" at bounding box center [535, 468] width 641 height 895
click at [98, 163] on div at bounding box center [428, 458] width 857 height 916
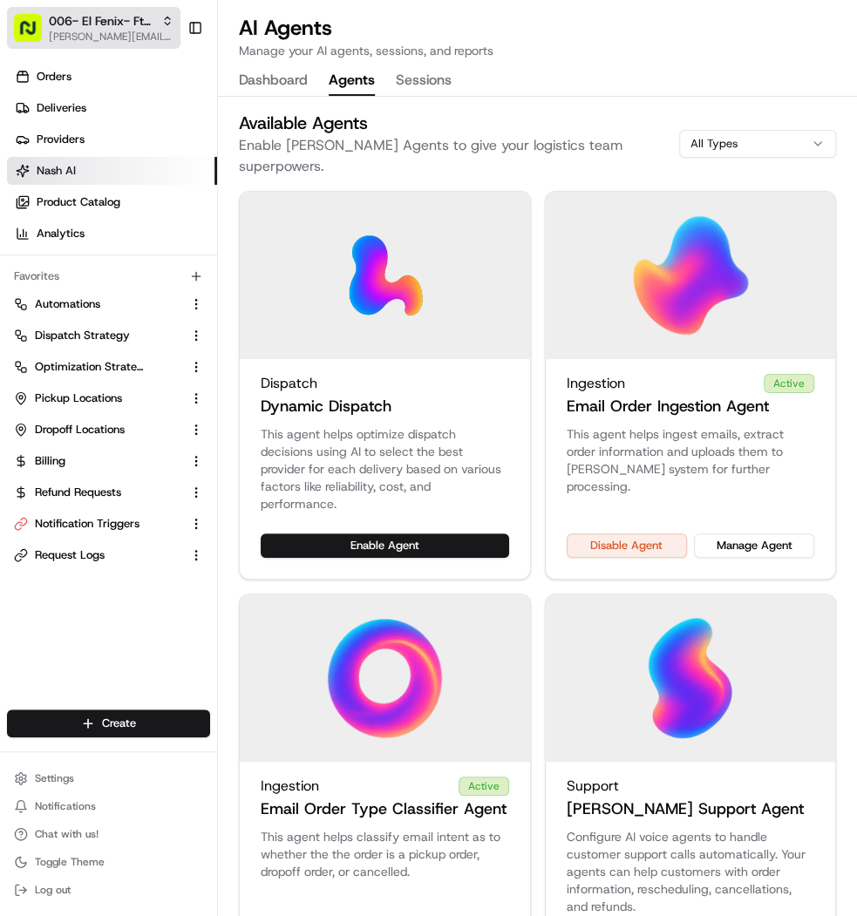
click at [125, 10] on button "006- El Fenix- Ft Worth mariam@usenash.com" at bounding box center [93, 28] width 173 height 42
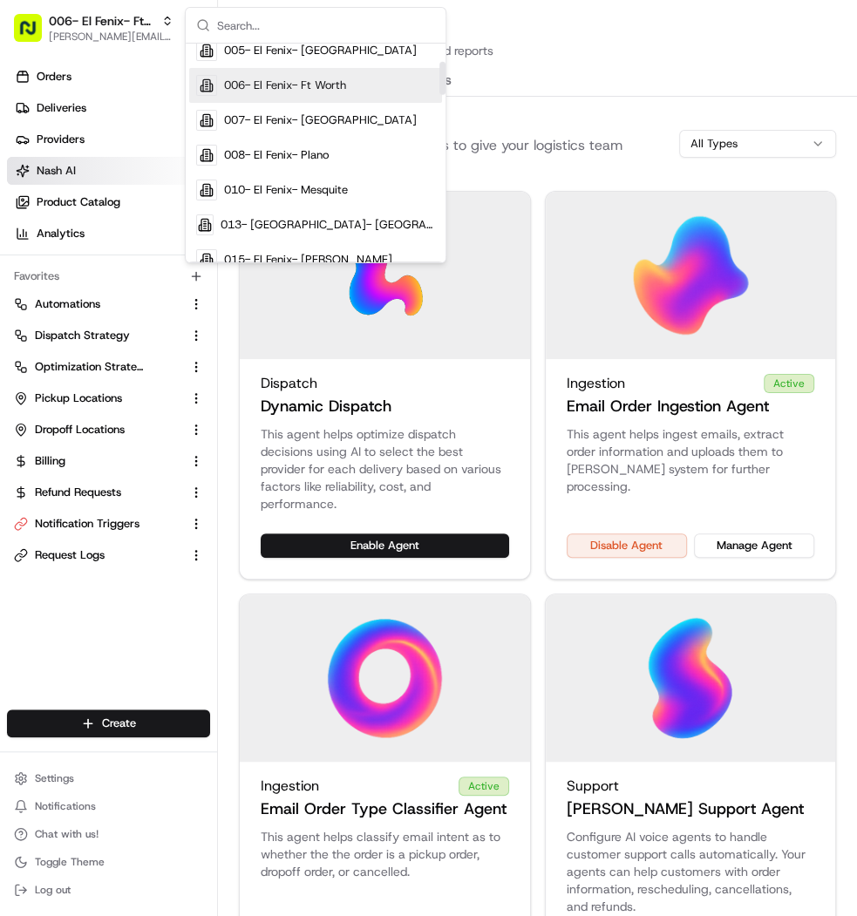
scroll to position [119, 0]
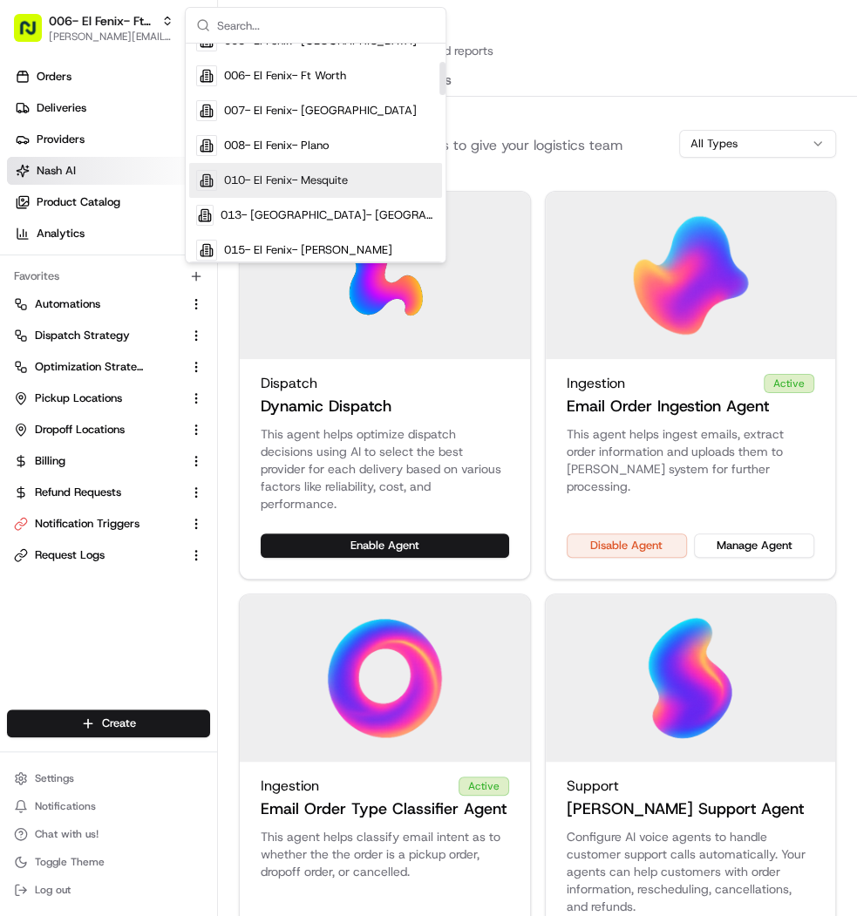
click at [326, 180] on span "010- El Fenix- Mesquite" at bounding box center [286, 181] width 124 height 16
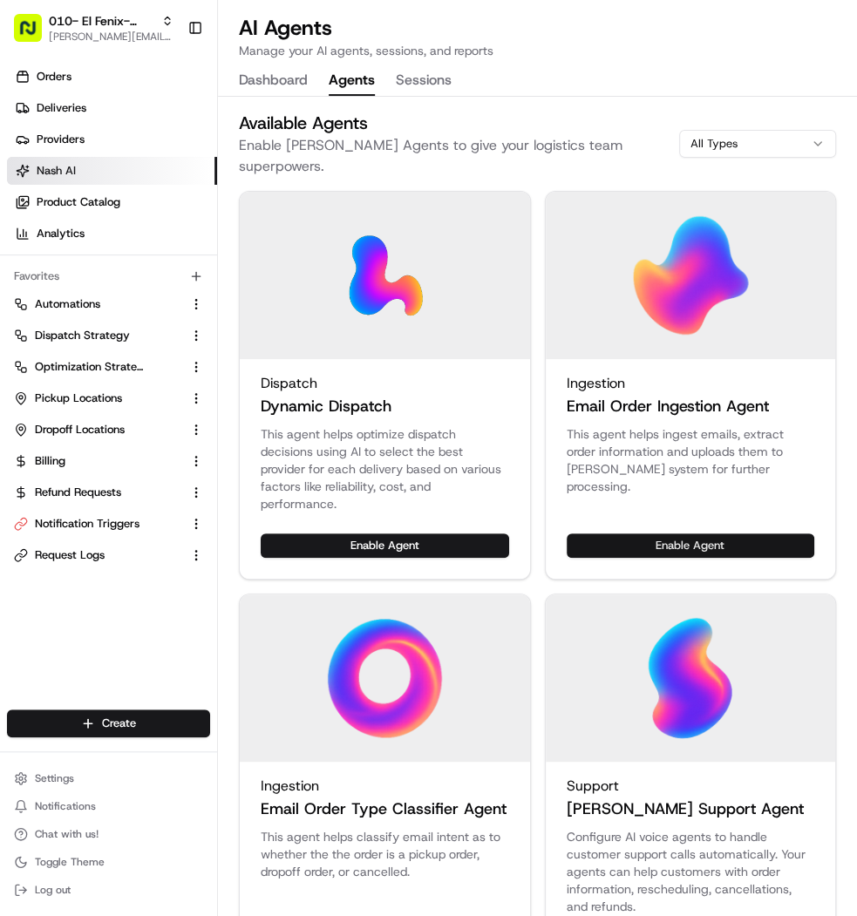
click at [646, 533] on button "Enable Agent" at bounding box center [690, 545] width 248 height 24
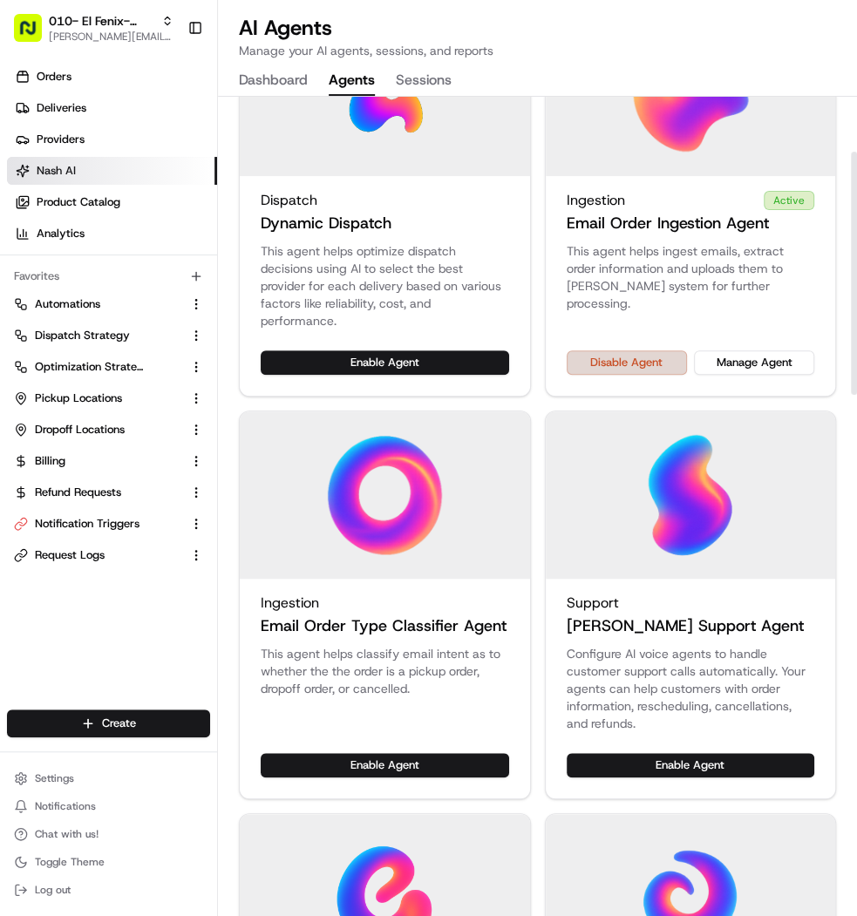
scroll to position [185, 0]
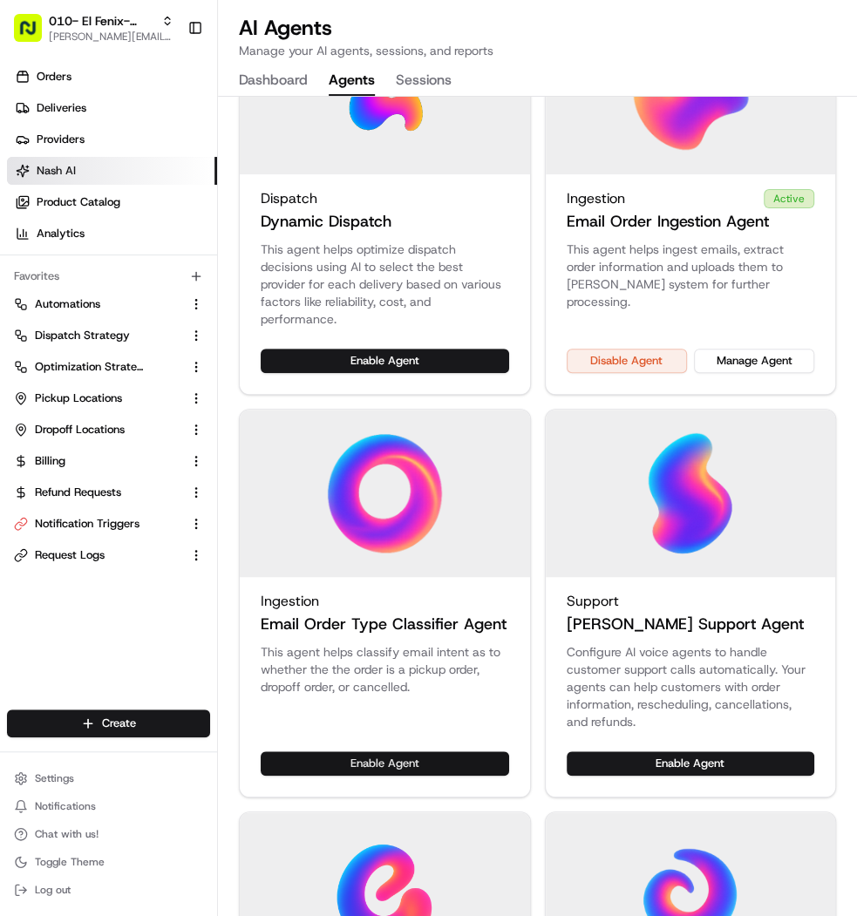
click at [400, 751] on button "Enable Agent" at bounding box center [385, 763] width 248 height 24
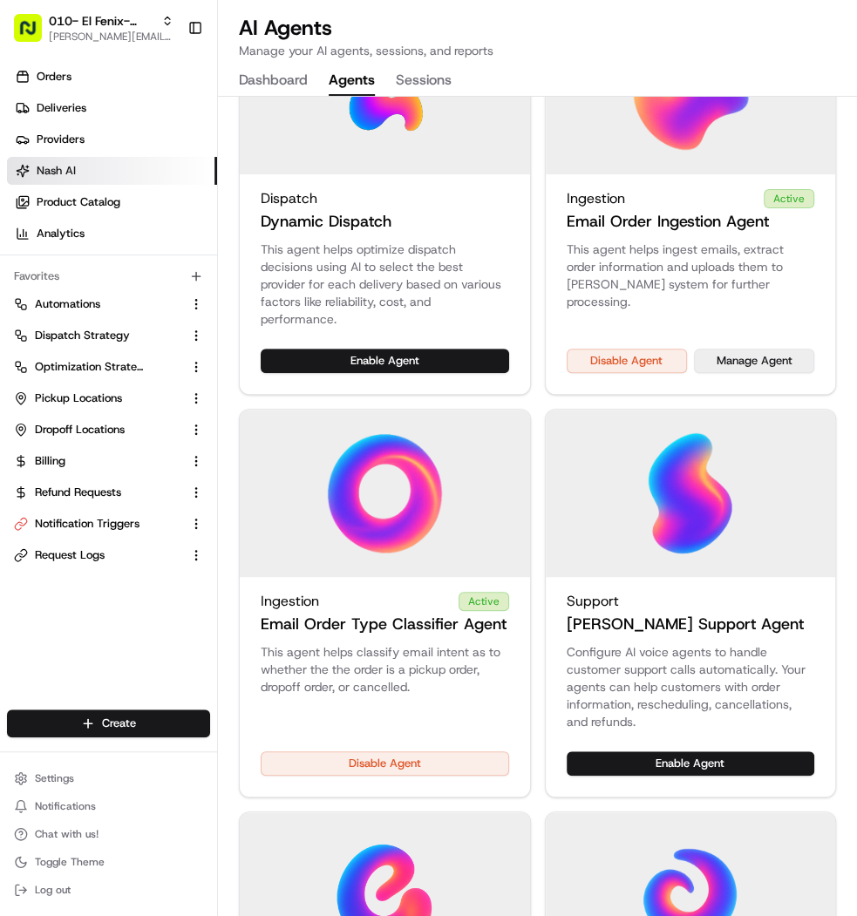
click at [780, 349] on button "Manage Agent" at bounding box center [754, 361] width 120 height 24
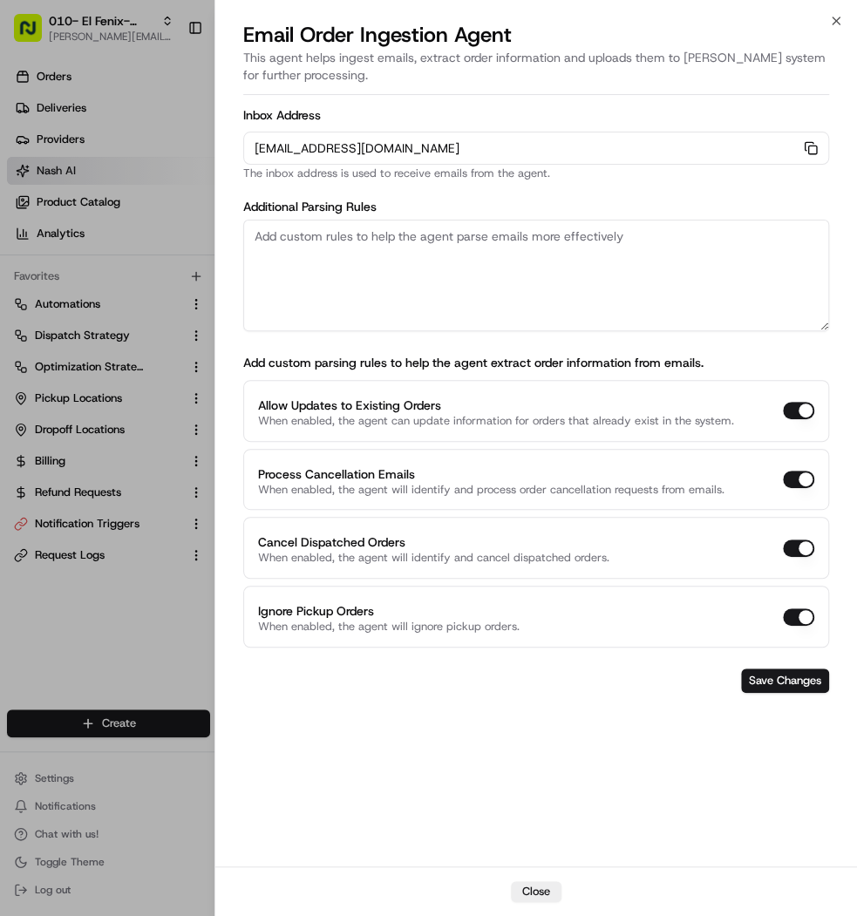
click at [404, 222] on textarea at bounding box center [536, 276] width 586 height 112
paste textarea "Rules: 1. The pickup business name should always be "El Fenix- Ft Worth". 2. Th…"
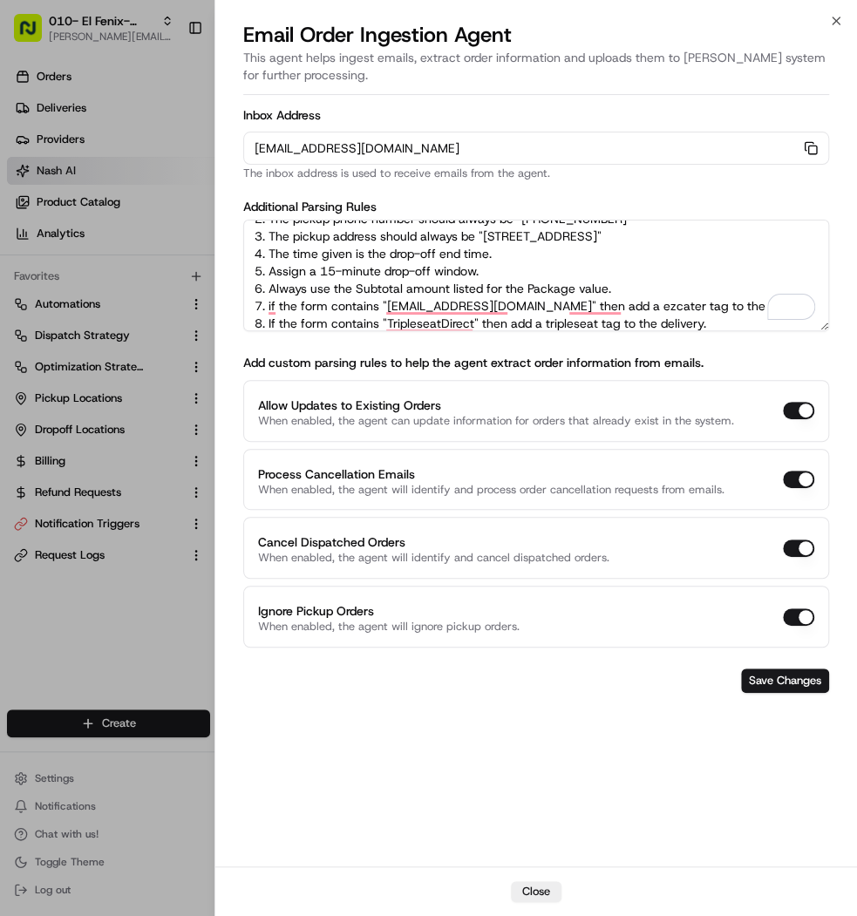
scroll to position [0, 0]
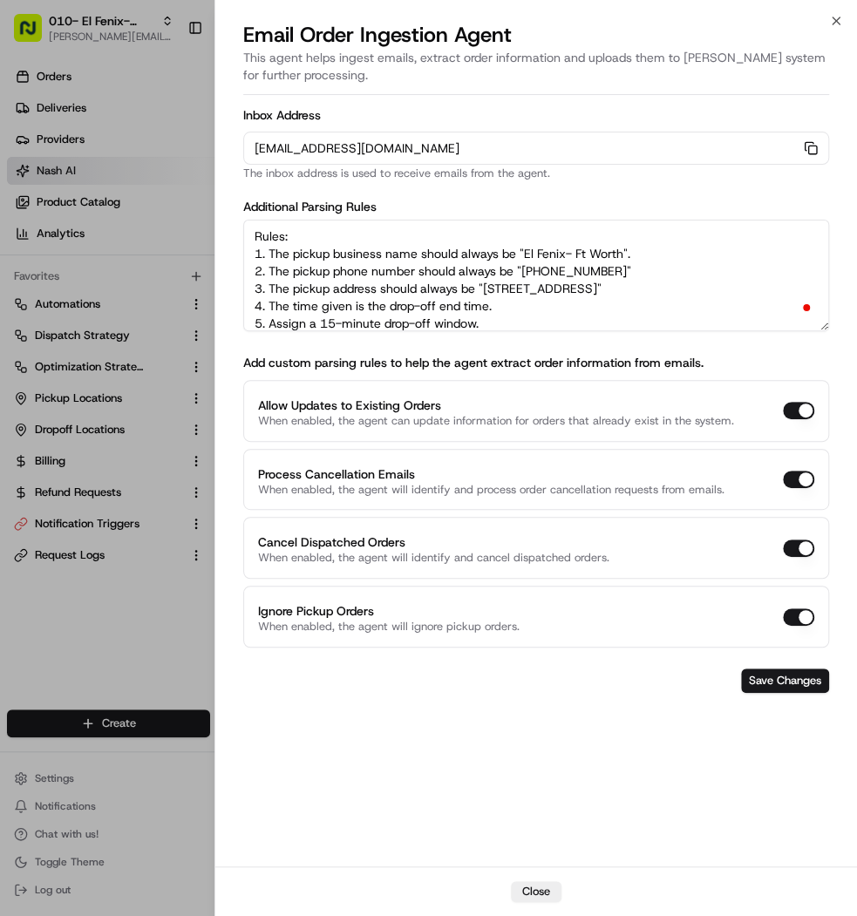
drag, startPoint x: 623, startPoint y: 254, endPoint x: 526, endPoint y: 254, distance: 96.7
click at [526, 254] on textarea "Rules: 1. The pickup business name should always be "El Fenix- Ft Worth". 2. Th…" at bounding box center [536, 276] width 586 height 112
paste textarea "| Mesquite"
click at [628, 273] on textarea "Rules: 1. The pickup business name should always be "El Fenix | Mesquite". 2. T…" at bounding box center [536, 276] width 586 height 112
drag, startPoint x: 628, startPoint y: 273, endPoint x: 526, endPoint y: 267, distance: 103.0
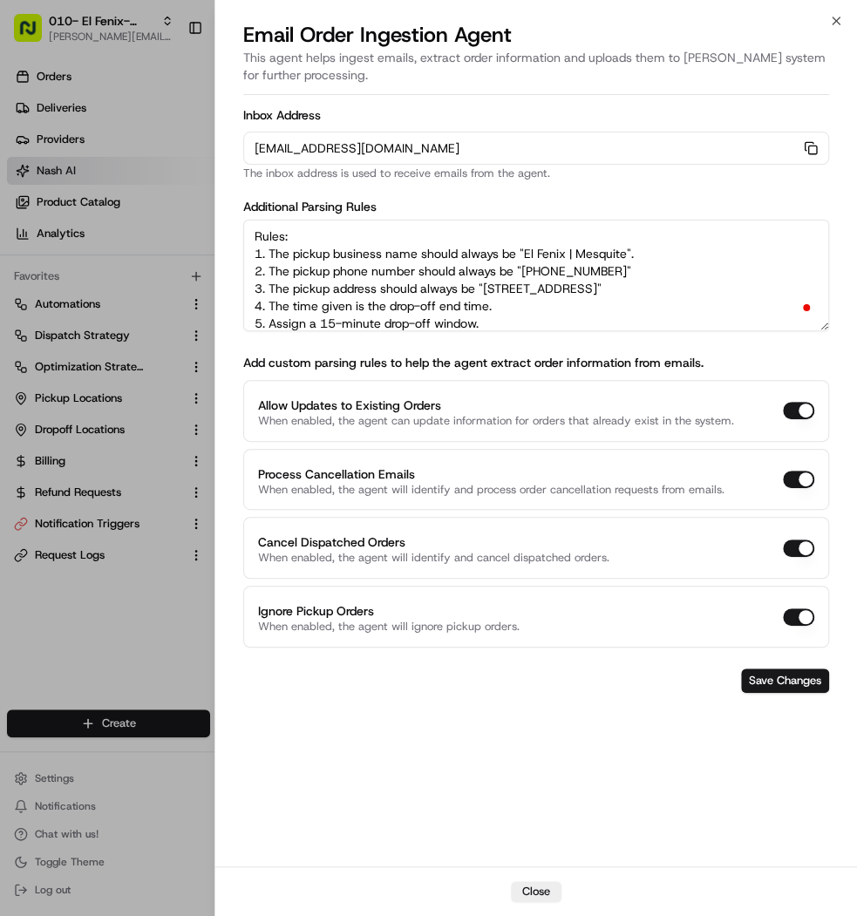
click at [526, 267] on textarea "Rules: 1. The pickup business name should always be "El Fenix | Mesquite". 2. T…" at bounding box center [536, 276] width 586 height 112
paste textarea "972 279 8900"
click at [546, 268] on textarea "Rules: 1. The pickup business name should always be "El Fenix | Mesquite". 2. T…" at bounding box center [536, 276] width 586 height 112
click at [542, 268] on textarea "Rules: 1. The pickup business name should always be "El Fenix | Mesquite". 2. T…" at bounding box center [536, 276] width 586 height 112
drag, startPoint x: 487, startPoint y: 289, endPoint x: 761, endPoint y: 288, distance: 273.7
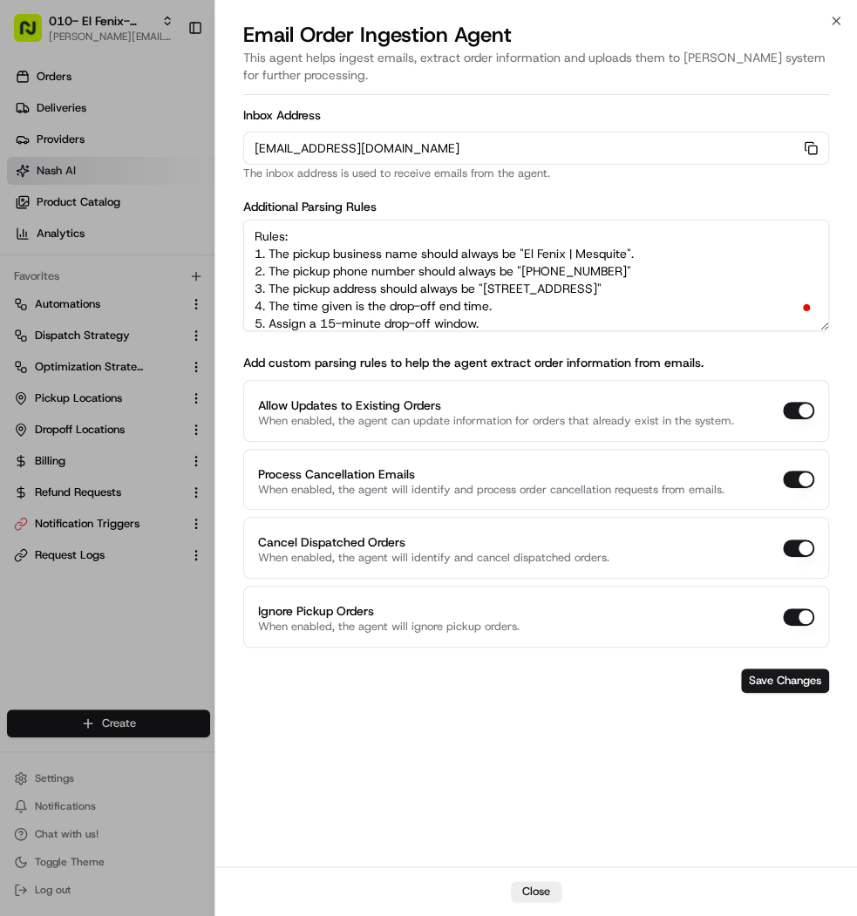
click at [761, 288] on textarea "Rules: 1. The pickup business name should always be "El Fenix | Mesquite". 2. T…" at bounding box center [536, 276] width 586 height 112
paste textarea "3904 Towne Crossing BlvdMesquite, TX 75150"
click at [634, 284] on textarea "Rules: 1. The pickup business name should always be "El Fenix | Mesquite". 2. T…" at bounding box center [536, 276] width 586 height 112
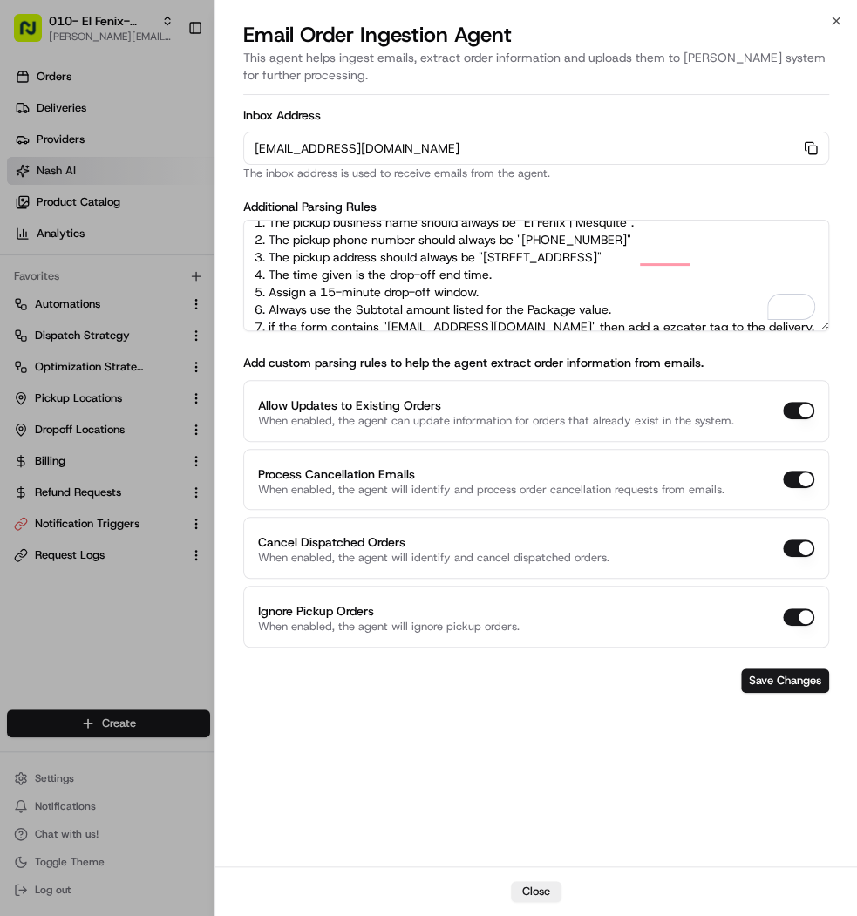
scroll to position [23, 0]
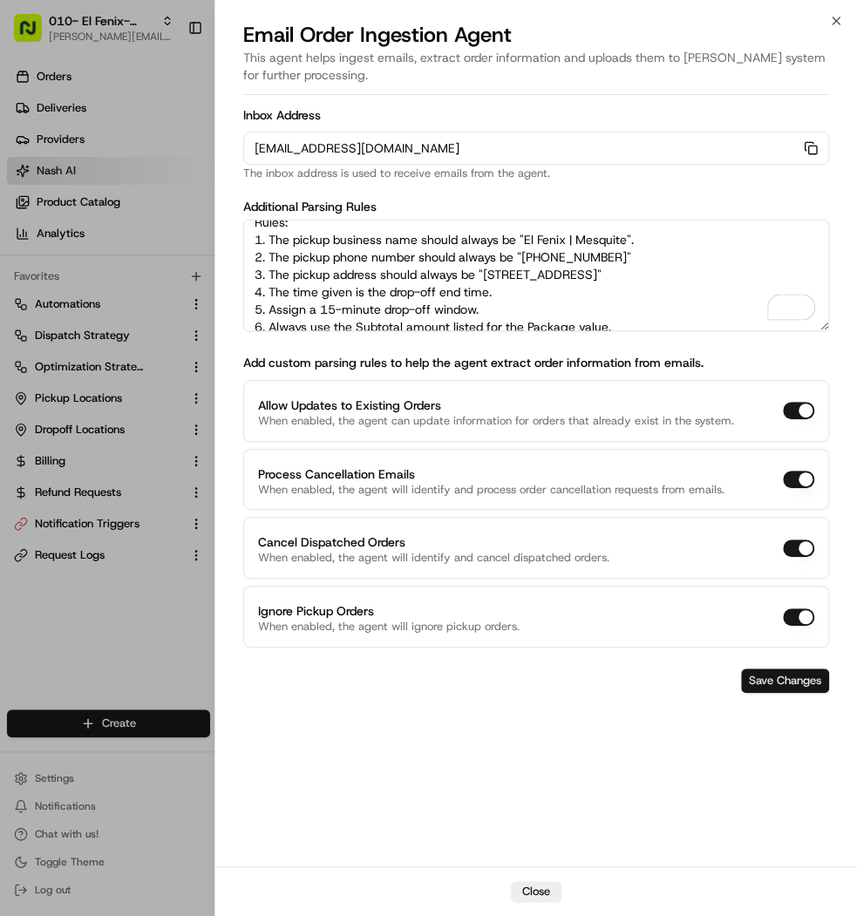
type textarea "Rules: 1. The pickup business name should always be "El Fenix | Mesquite". 2. T…"
click at [774, 682] on button "Save Changes" at bounding box center [785, 680] width 88 height 24
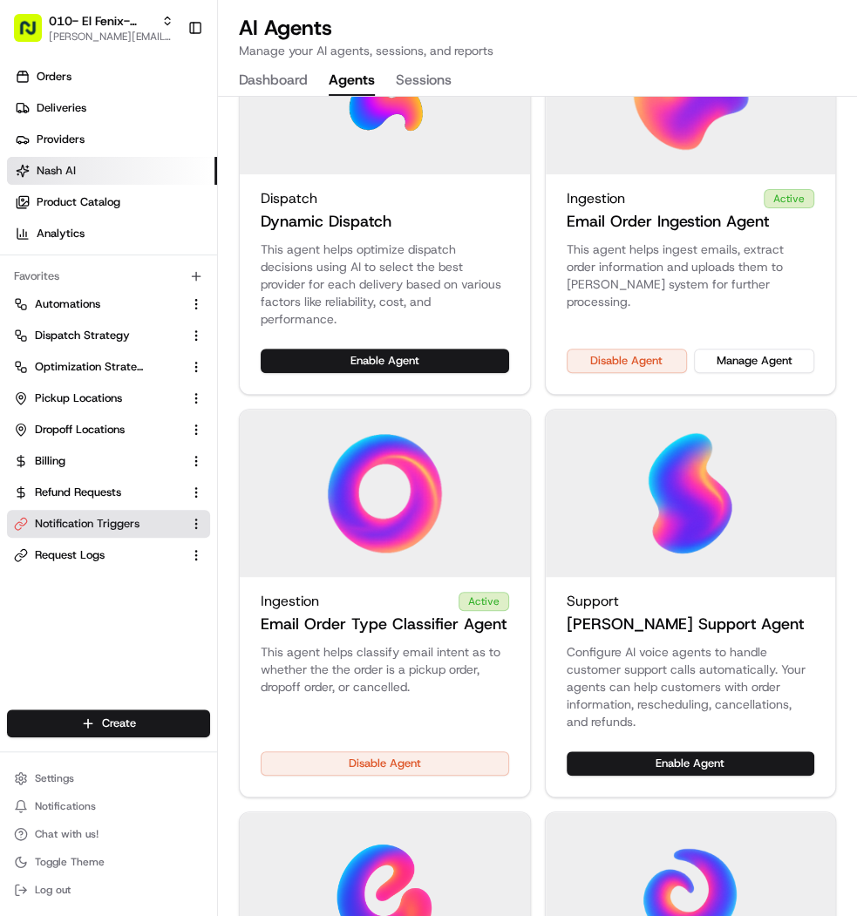
click at [105, 519] on span "Notification Triggers" at bounding box center [87, 524] width 105 height 16
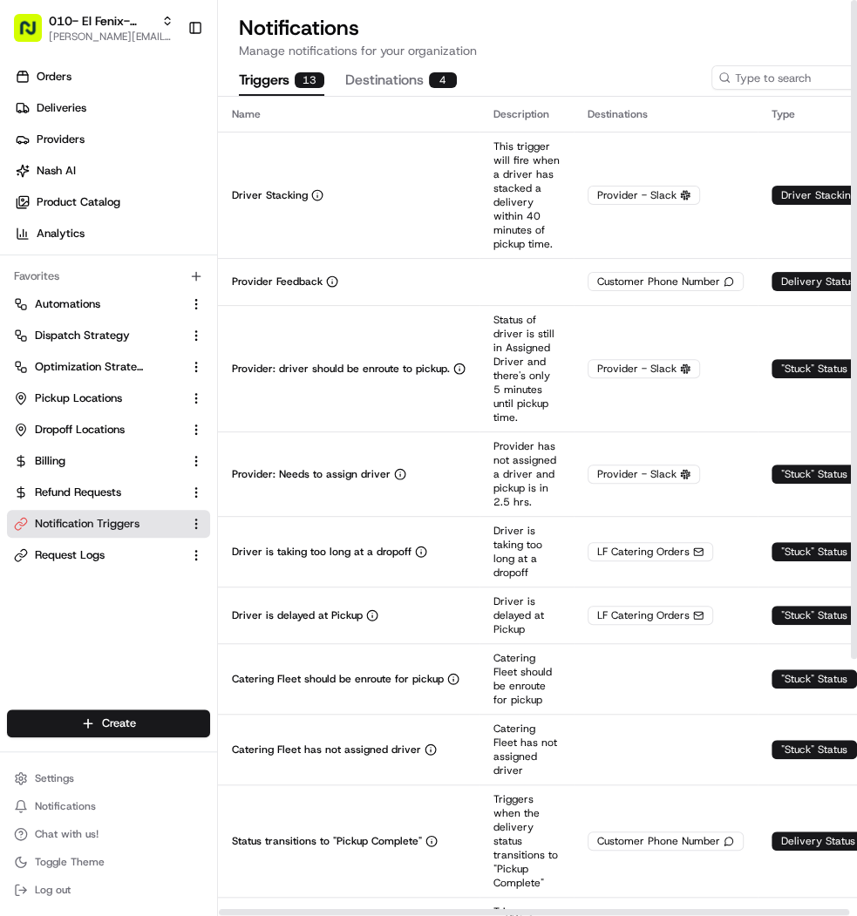
click at [392, 77] on button "Destinations 4" at bounding box center [401, 81] width 112 height 30
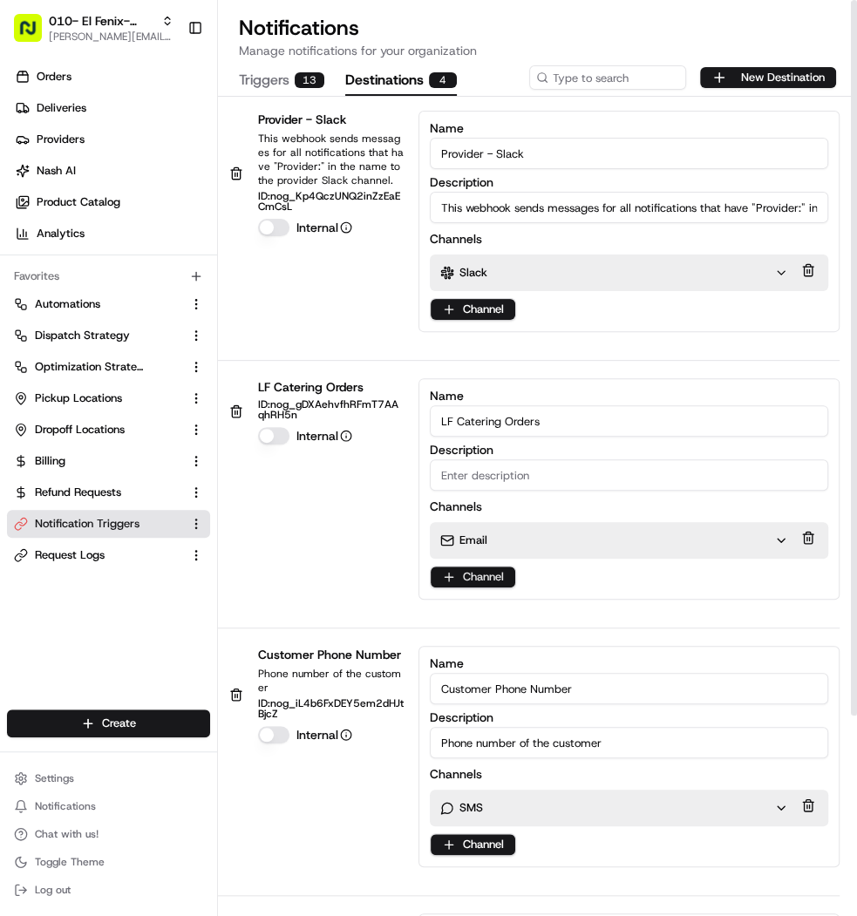
click at [500, 569] on html "010- El Fenix- Mesquite mariam@usenash.com Toggle Sidebar Orders Deliveries Pro…" at bounding box center [428, 458] width 857 height 916
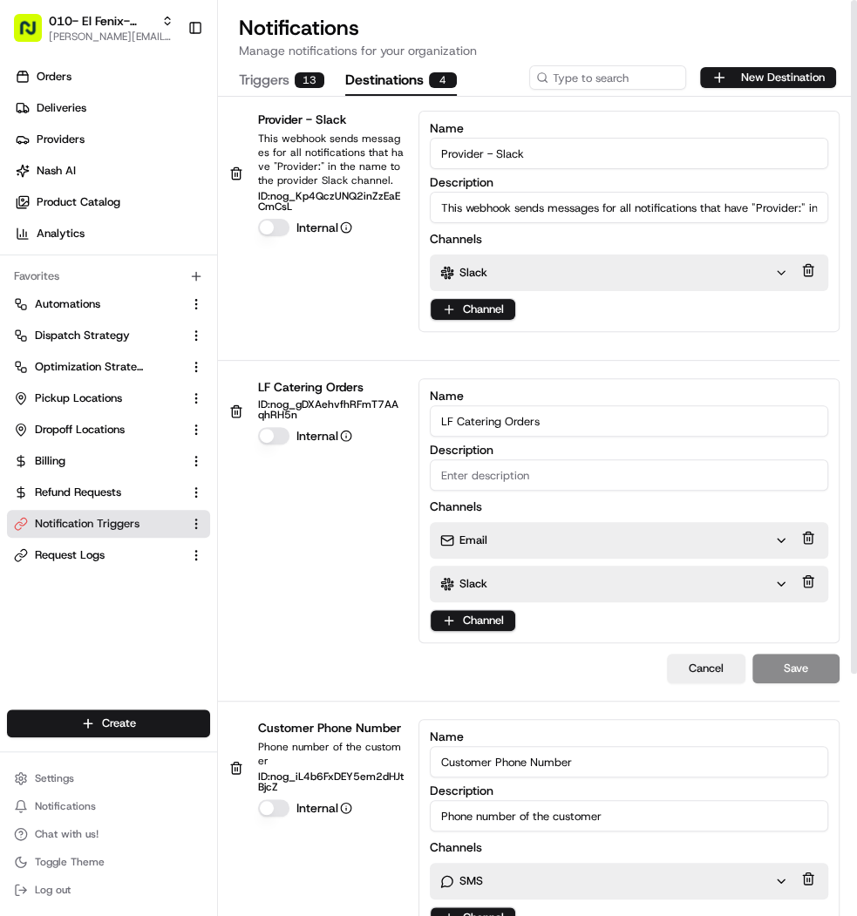
click at [484, 584] on p "Slack" at bounding box center [473, 584] width 28 height 16
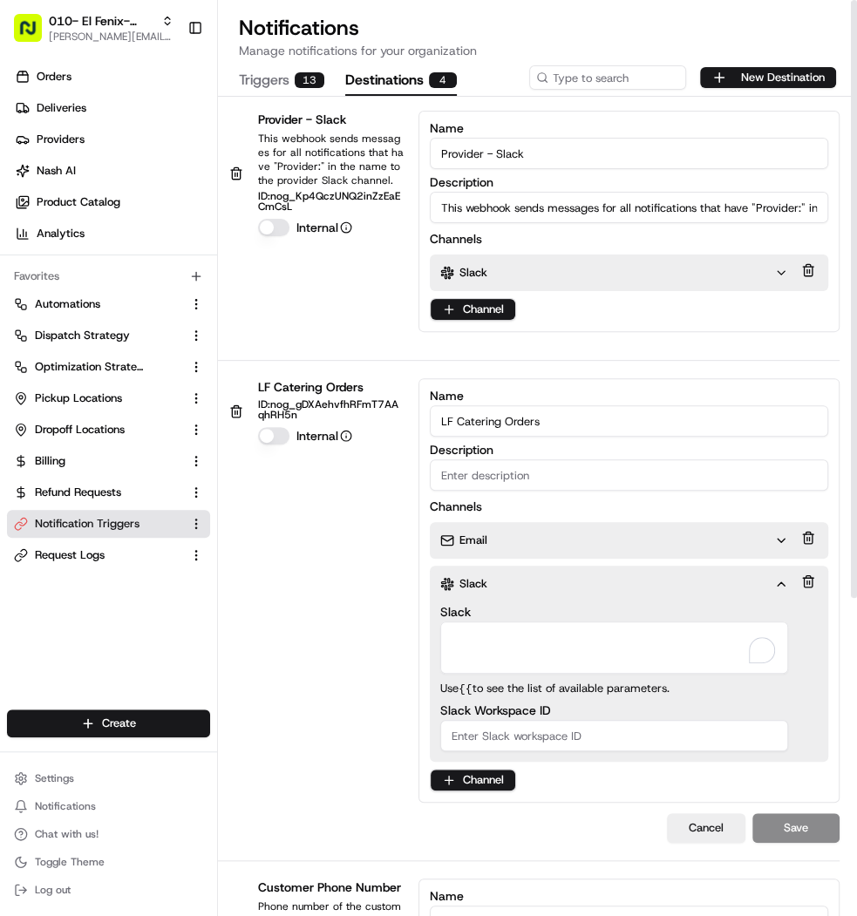
click at [482, 621] on textarea "Slack" at bounding box center [614, 647] width 348 height 52
paste textarea "More unreads local-favorite-needs-attention"
drag, startPoint x: 449, startPoint y: 655, endPoint x: 460, endPoint y: 768, distance: 113.0
click at [449, 656] on textarea "#More unreads local-favorite-needs-attention" at bounding box center [614, 647] width 348 height 52
type textarea "#local-favorite-needs-attention"
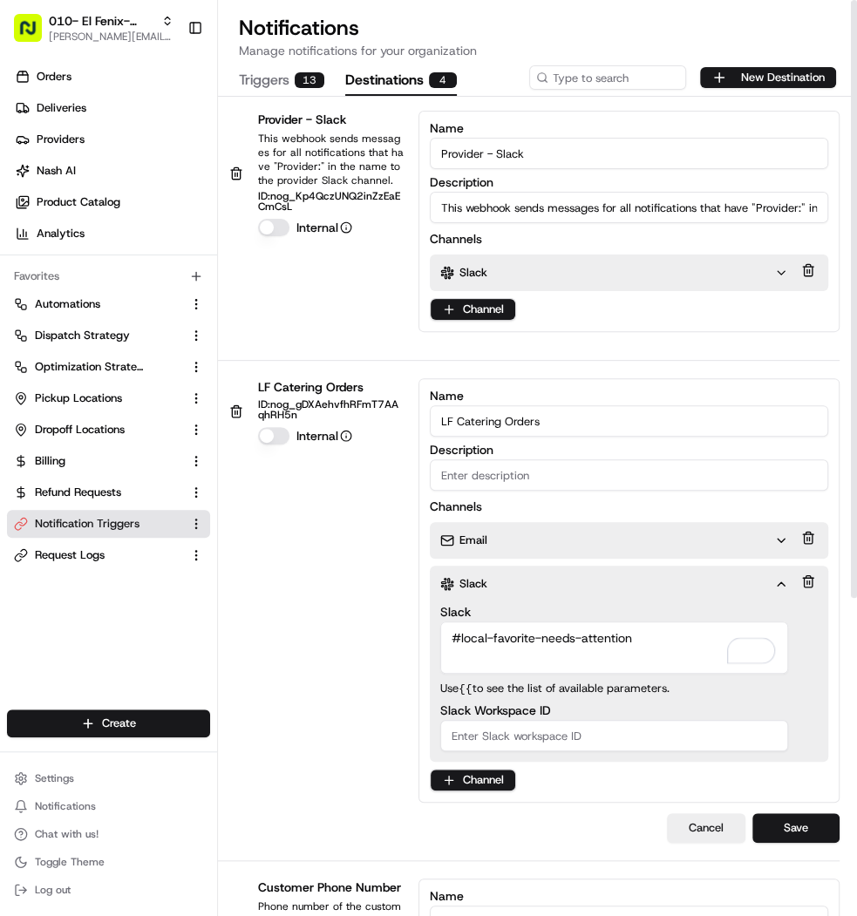
click at [845, 817] on div "LF Catering Orders ID: nog_gDXAehvfhRFmT7AAqhRH5n Internal Name LF Catering Ord…" at bounding box center [537, 619] width 639 height 483
click at [835, 817] on button "Save" at bounding box center [795, 828] width 87 height 30
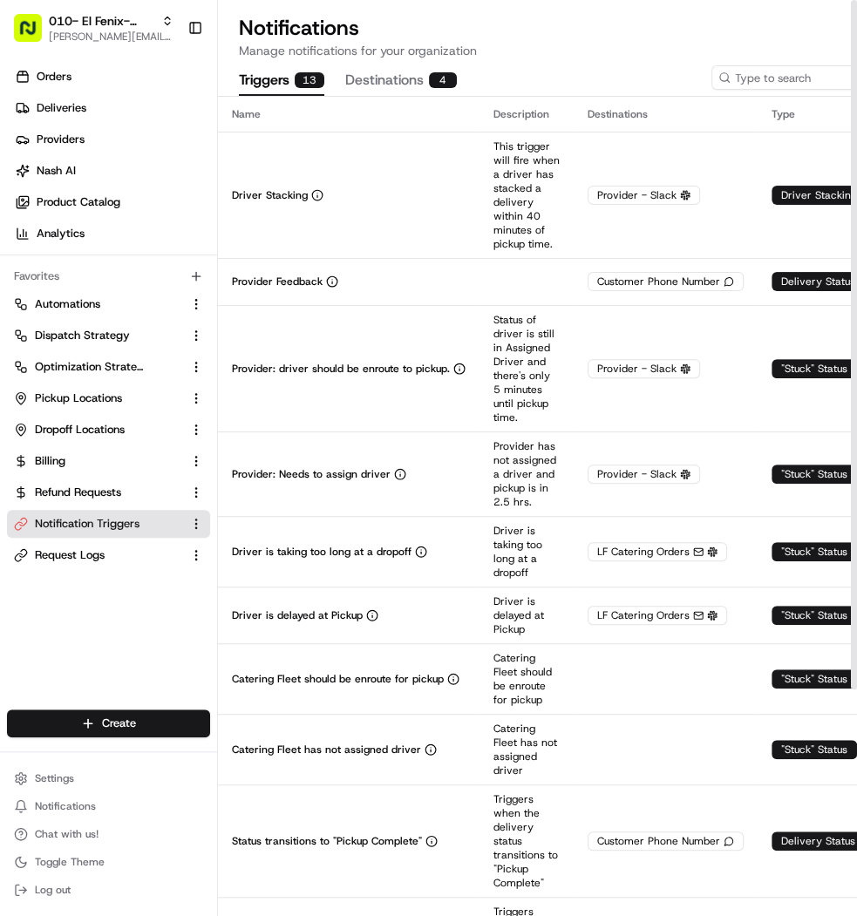
click at [278, 83] on button "Triggers 13" at bounding box center [281, 81] width 85 height 30
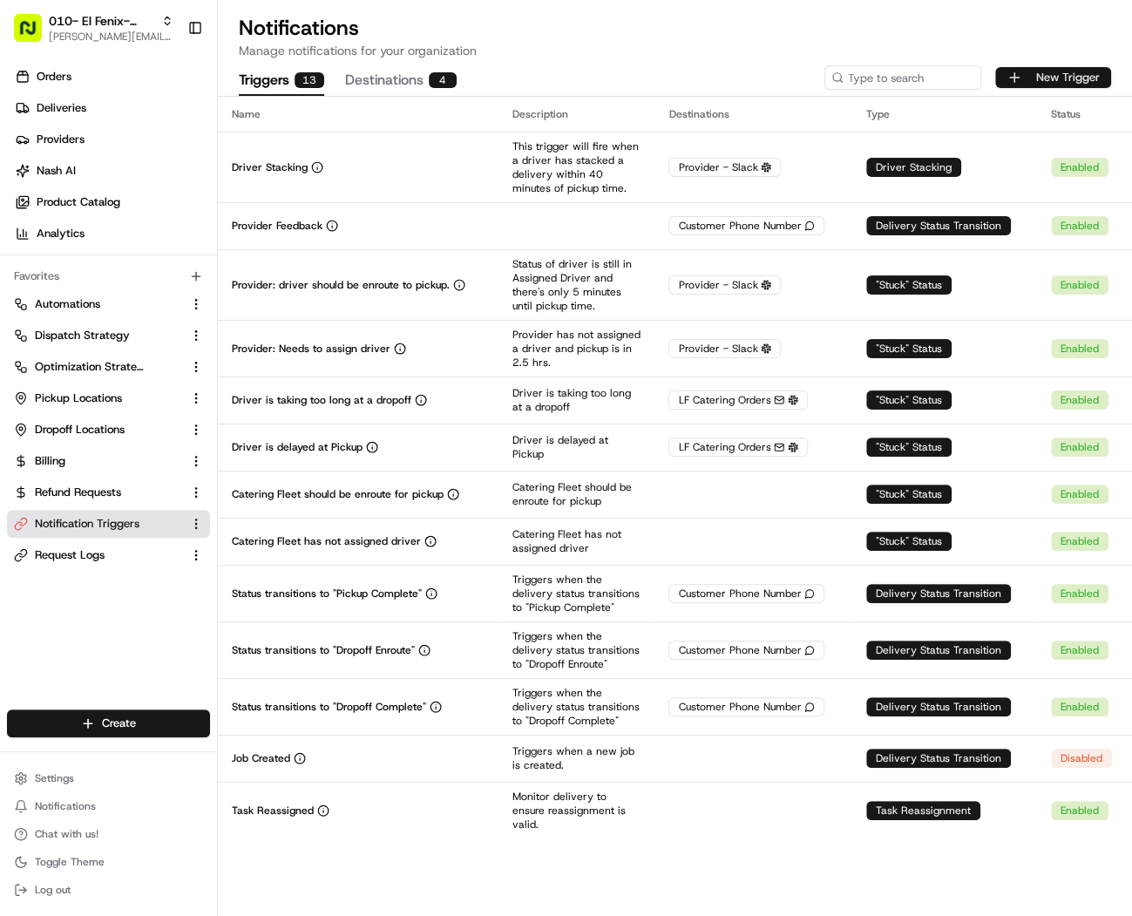
click at [856, 82] on button "New Trigger" at bounding box center [1053, 77] width 116 height 21
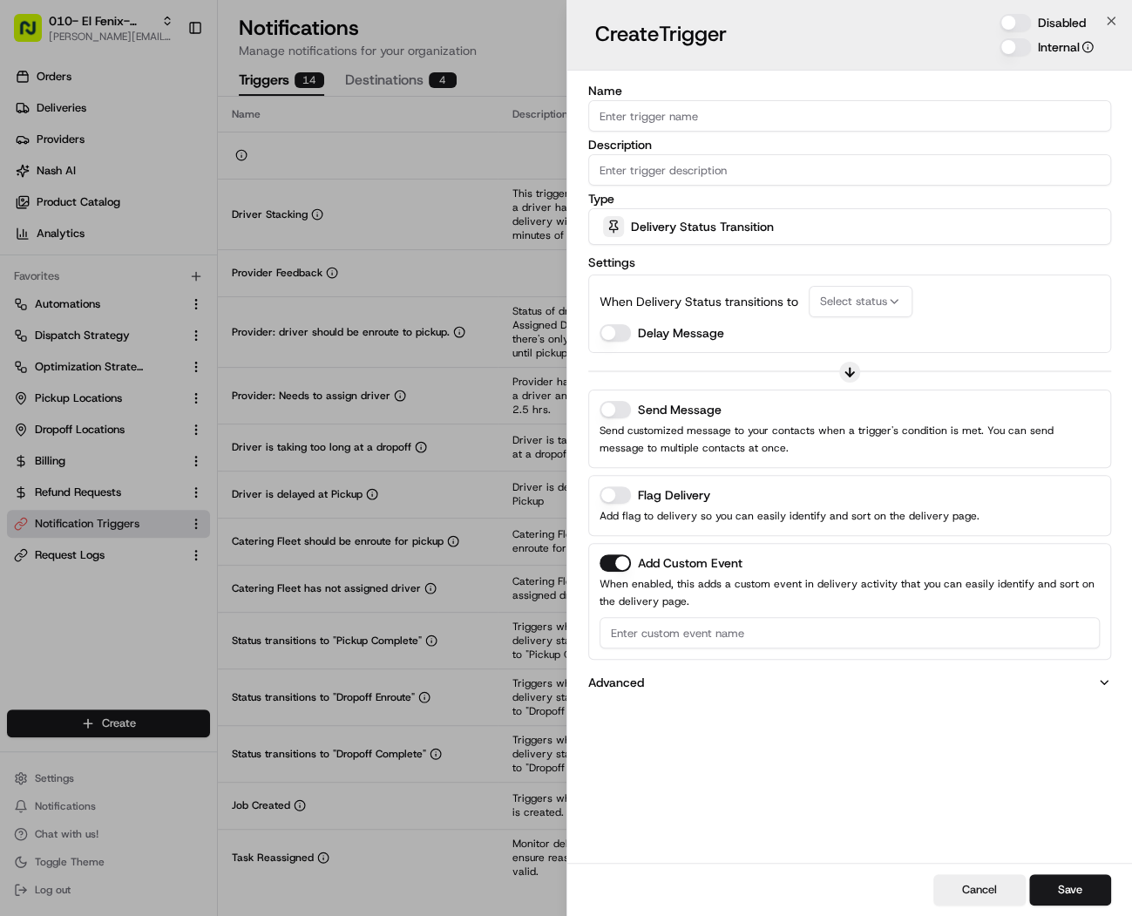
click at [737, 102] on input "Name" at bounding box center [850, 115] width 524 height 31
type input "Order Needs Attention"
click at [856, 16] on button "Disabled" at bounding box center [1015, 22] width 31 height 17
click at [748, 166] on input "Description" at bounding box center [850, 169] width 524 height 31
type input "m"
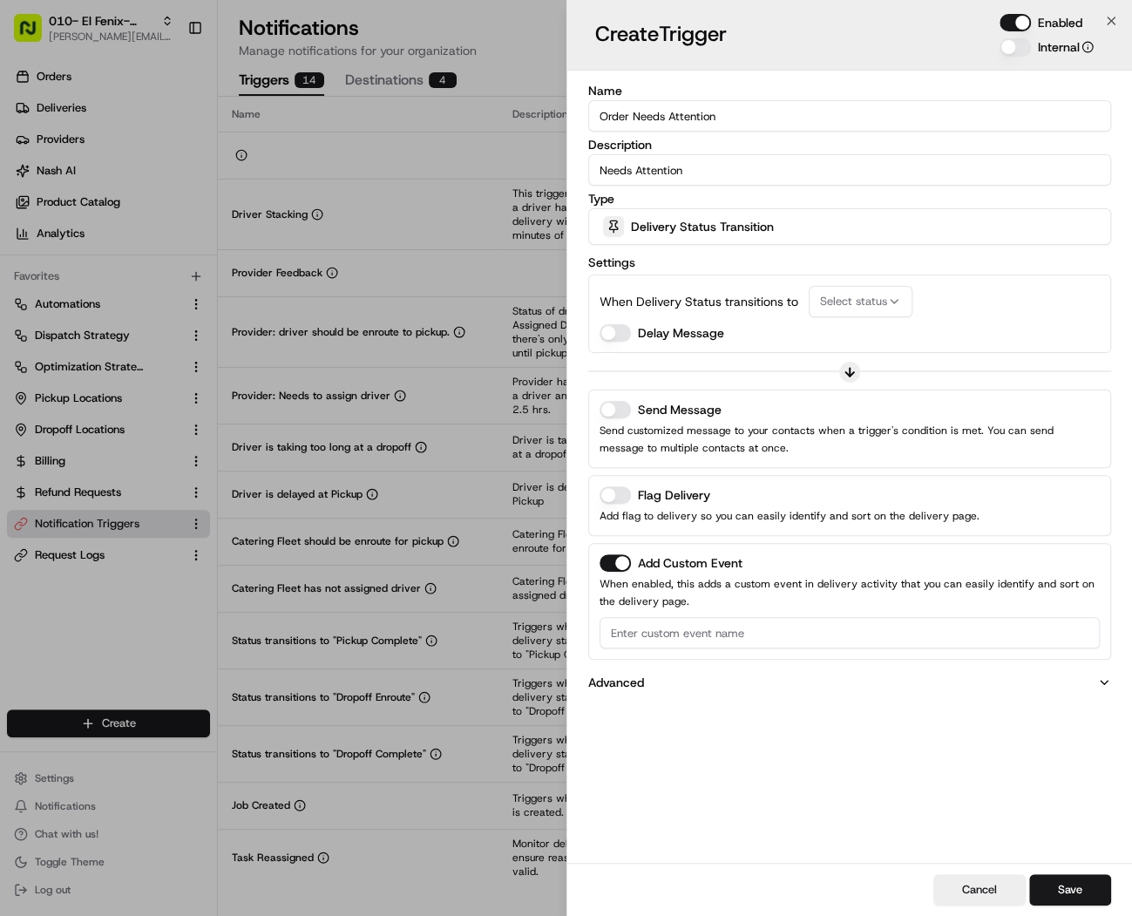
type input "Needs Attention"
click at [705, 214] on div "Delivery Status Transition" at bounding box center [850, 226] width 515 height 35
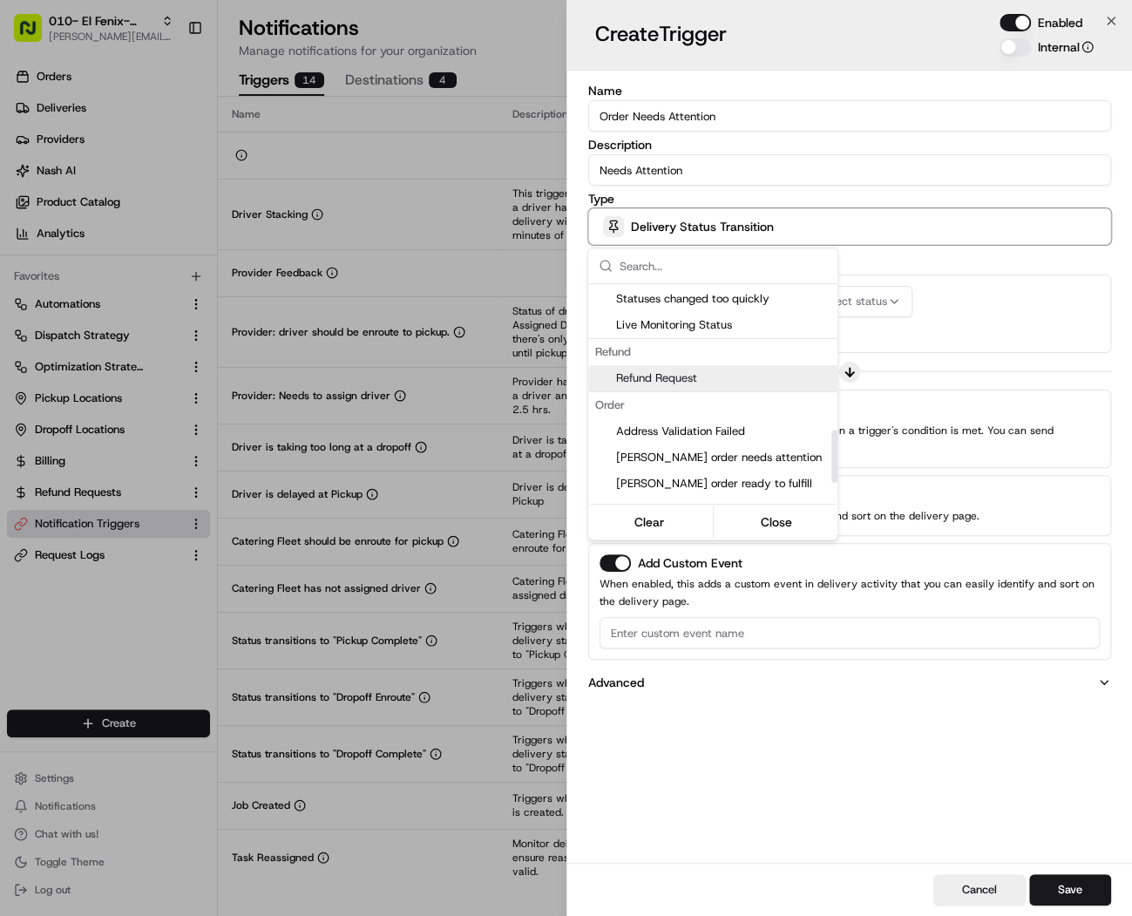
scroll to position [612, 0]
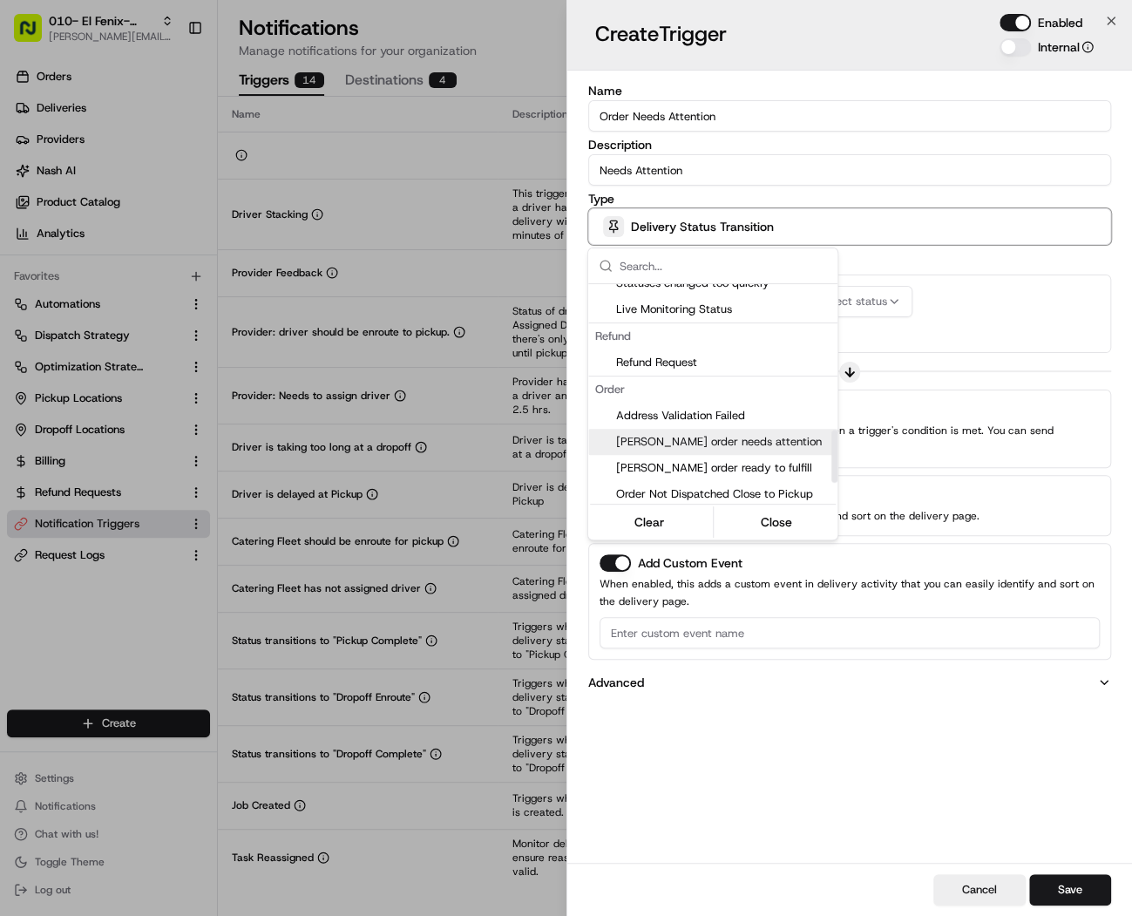
click at [714, 442] on span "[PERSON_NAME] order needs attention" at bounding box center [723, 442] width 214 height 16
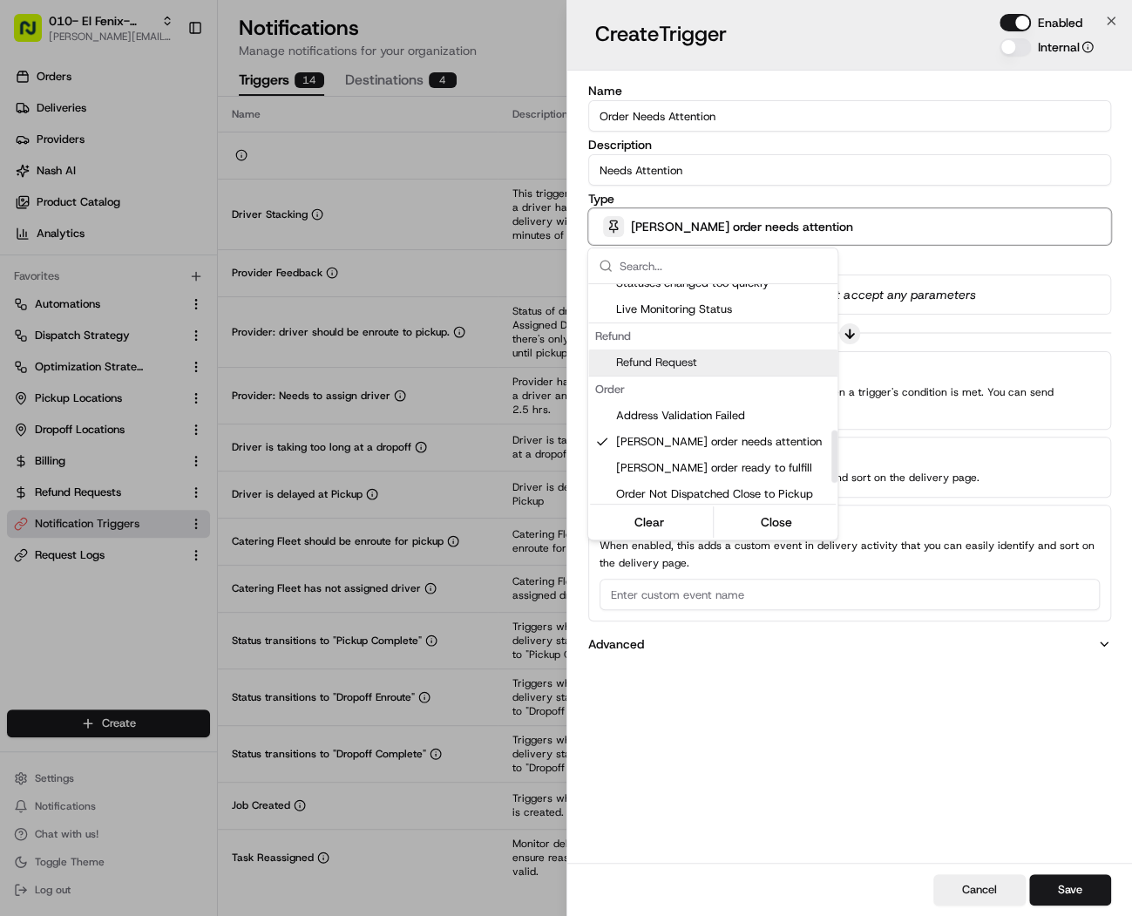
click at [856, 309] on div at bounding box center [566, 458] width 1132 height 916
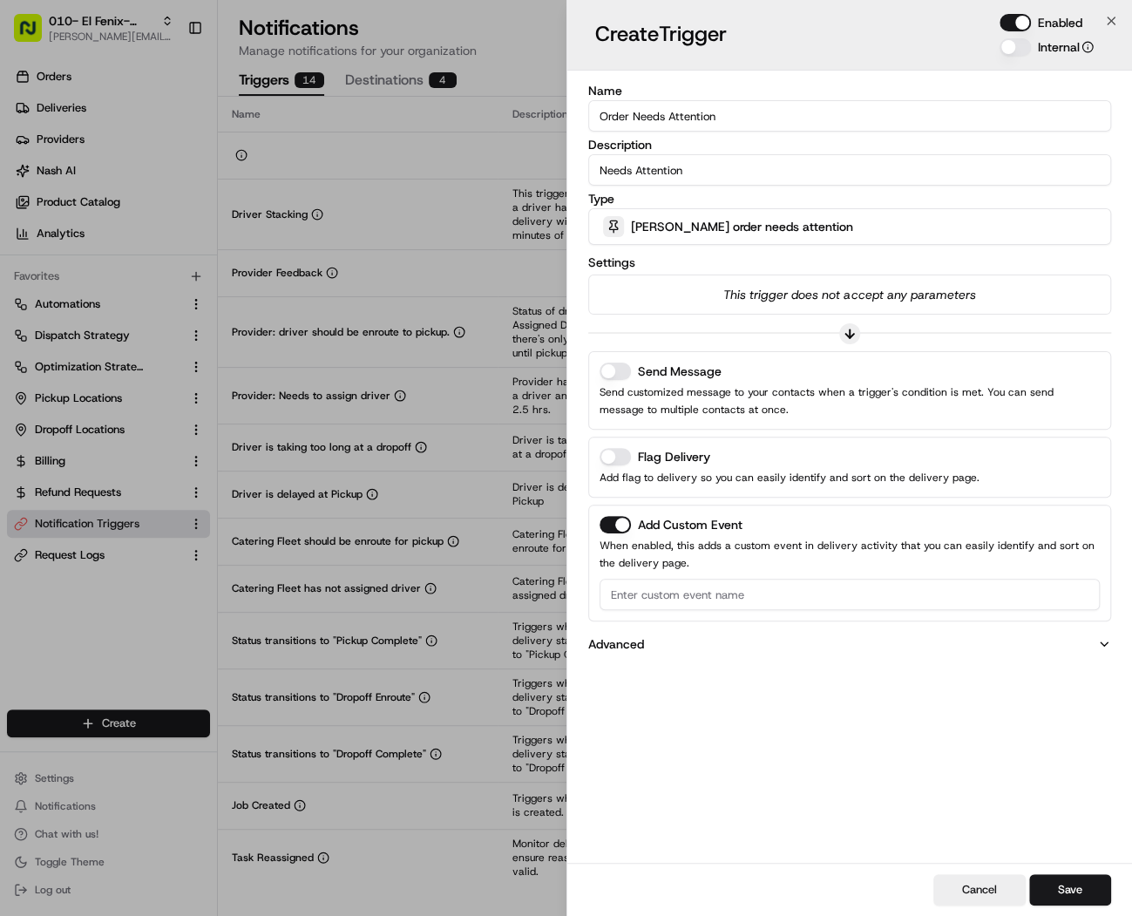
click at [614, 366] on button "Send Message" at bounding box center [615, 371] width 31 height 17
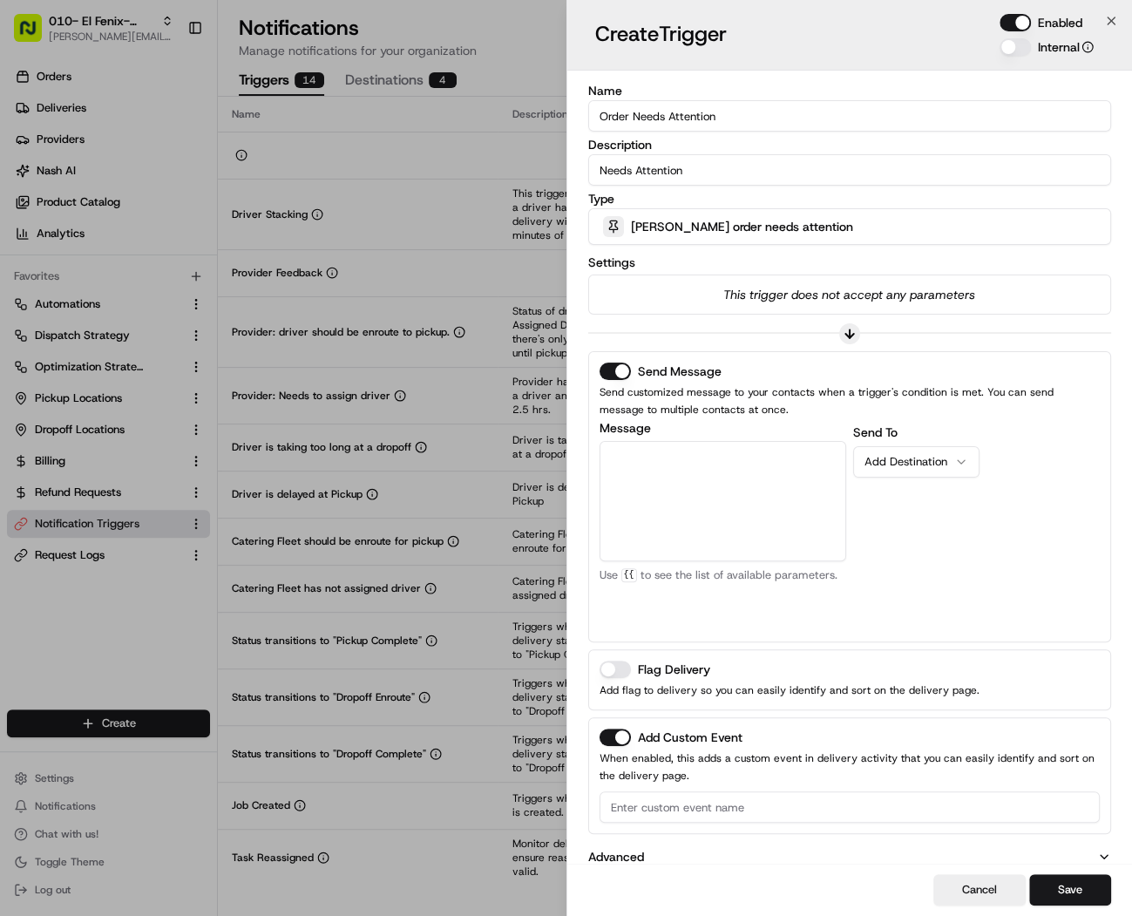
click at [617, 654] on div "Flag Delivery Add flag to delivery so you can easily identify and sort on the d…" at bounding box center [850, 679] width 524 height 61
click at [614, 666] on button "Flag Delivery" at bounding box center [615, 669] width 31 height 17
click at [612, 682] on p "Add flag to delivery so you can easily identify and sort on the delivery page." at bounding box center [850, 690] width 501 height 17
click at [621, 667] on button "Flag Delivery" at bounding box center [615, 669] width 31 height 17
click at [619, 729] on button "Add Custom Event" at bounding box center [615, 737] width 31 height 17
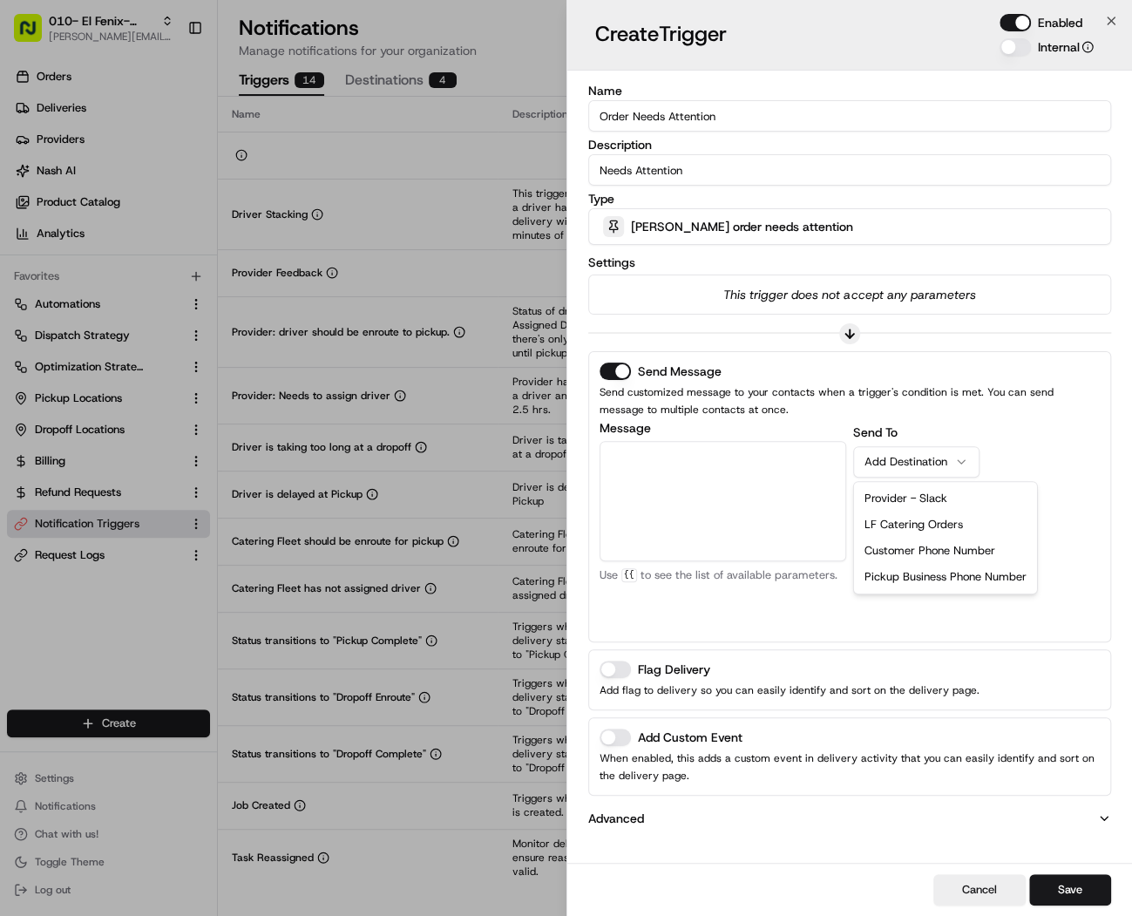
click at [856, 459] on div "Add Destination" at bounding box center [910, 462] width 90 height 16
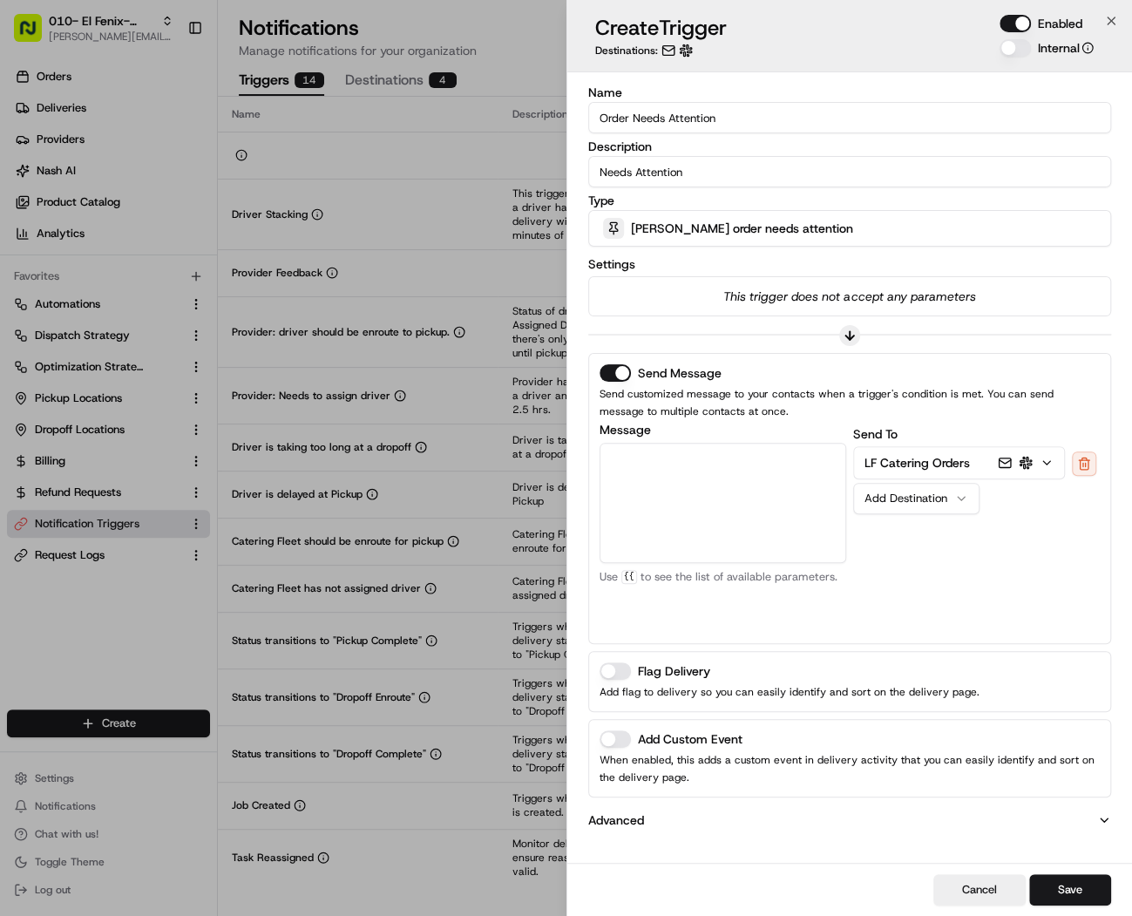
click at [761, 467] on textarea "Message" at bounding box center [723, 503] width 247 height 120
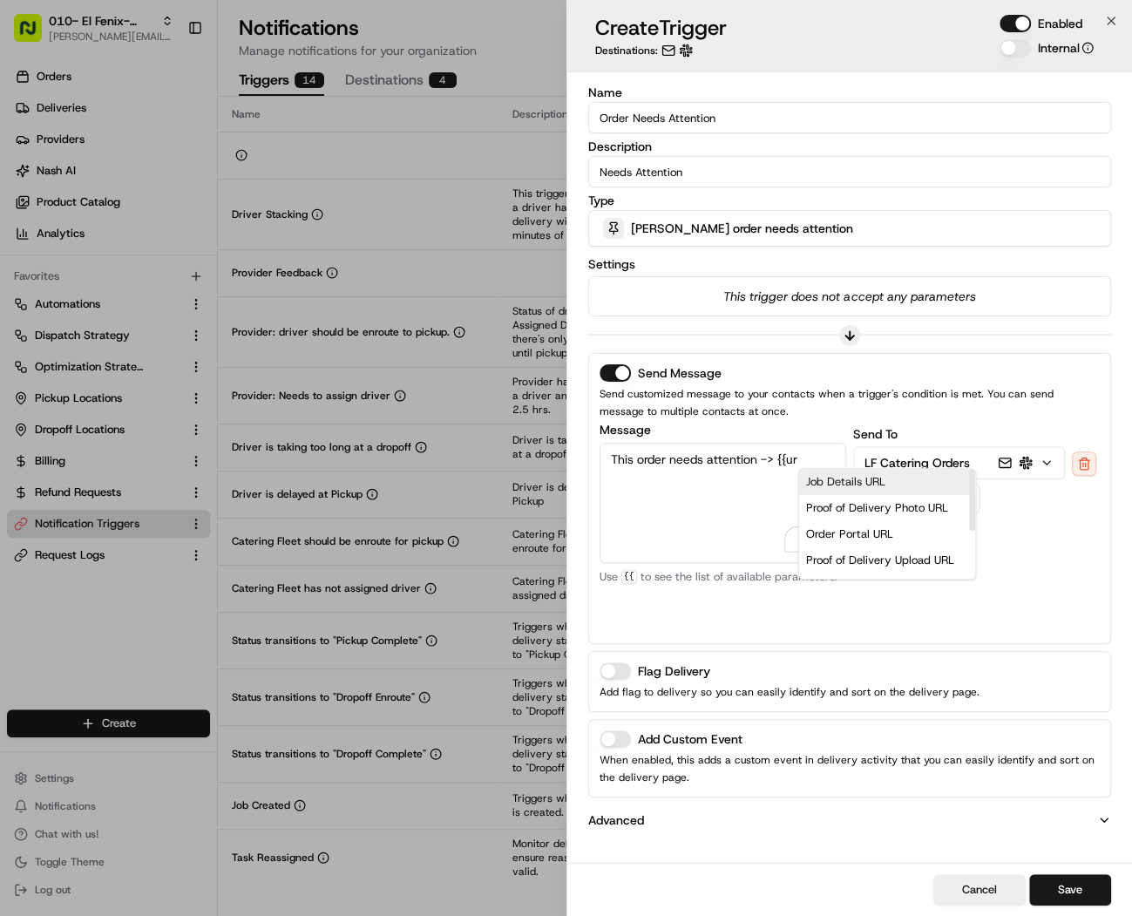
click at [856, 474] on div "Job Details URL" at bounding box center [887, 482] width 176 height 26
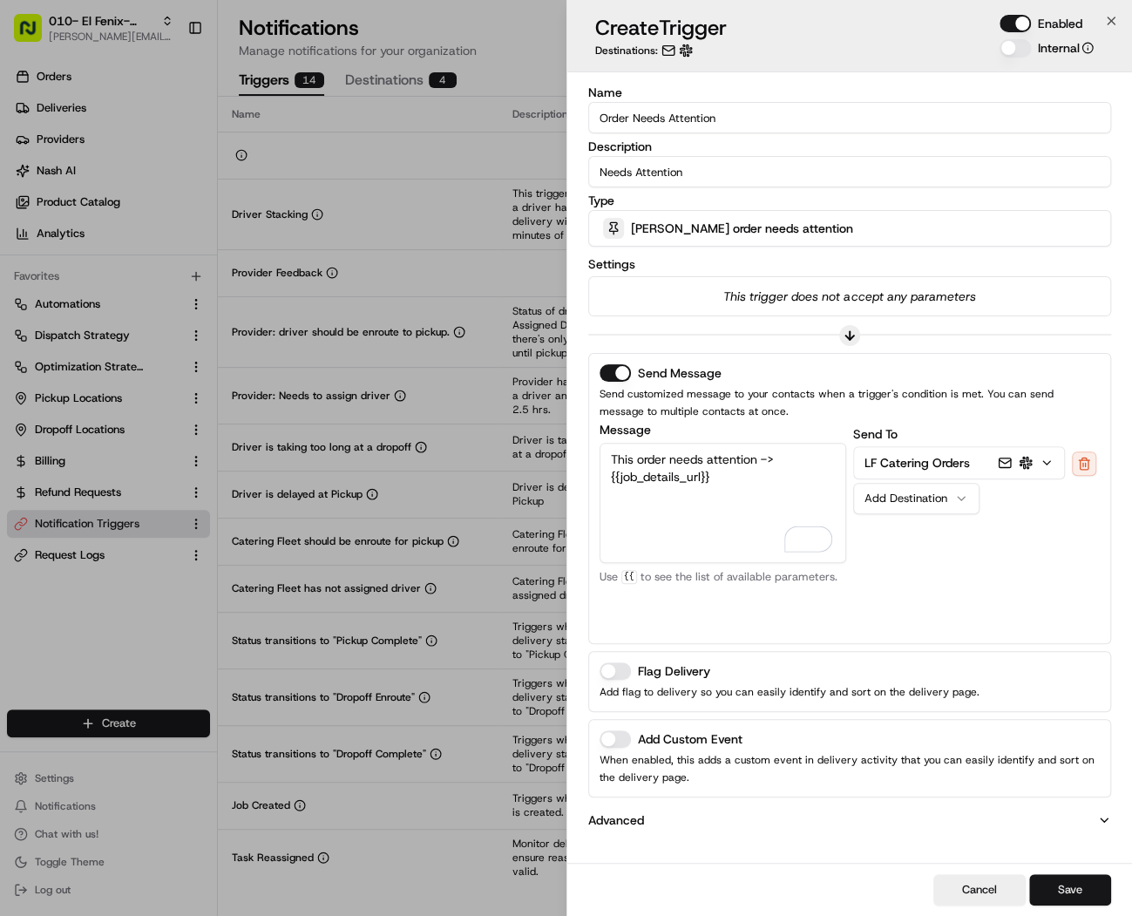
type textarea "This order needs attention -> {{job_details_url}}"
click at [856, 888] on button "Save" at bounding box center [1070, 889] width 82 height 31
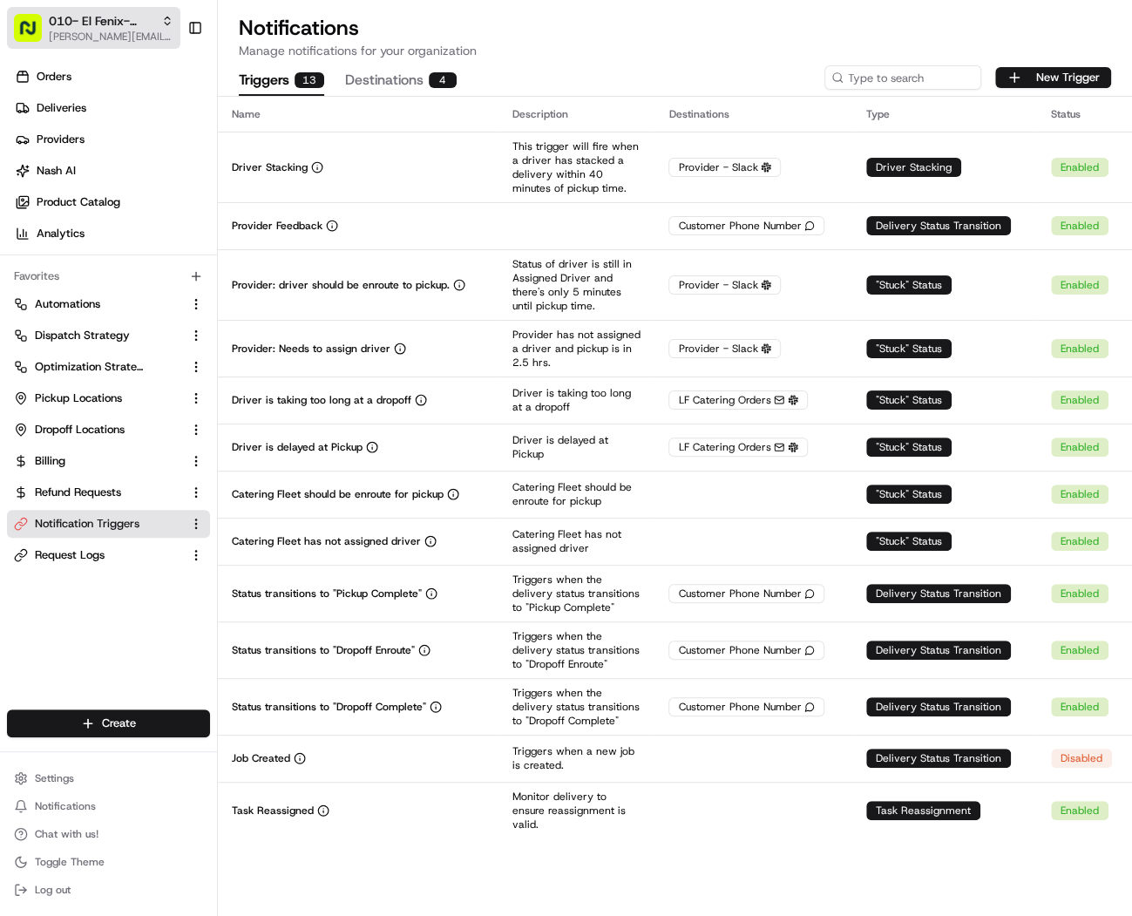
click at [105, 22] on span "010- El Fenix- Mesquite" at bounding box center [101, 20] width 105 height 17
drag, startPoint x: 168, startPoint y: 48, endPoint x: 41, endPoint y: 49, distance: 127.2
click at [41, 49] on div "010- El Fenix- Mesquite 010- El Fenix- Mesquite" at bounding box center [101, 46] width 145 height 26
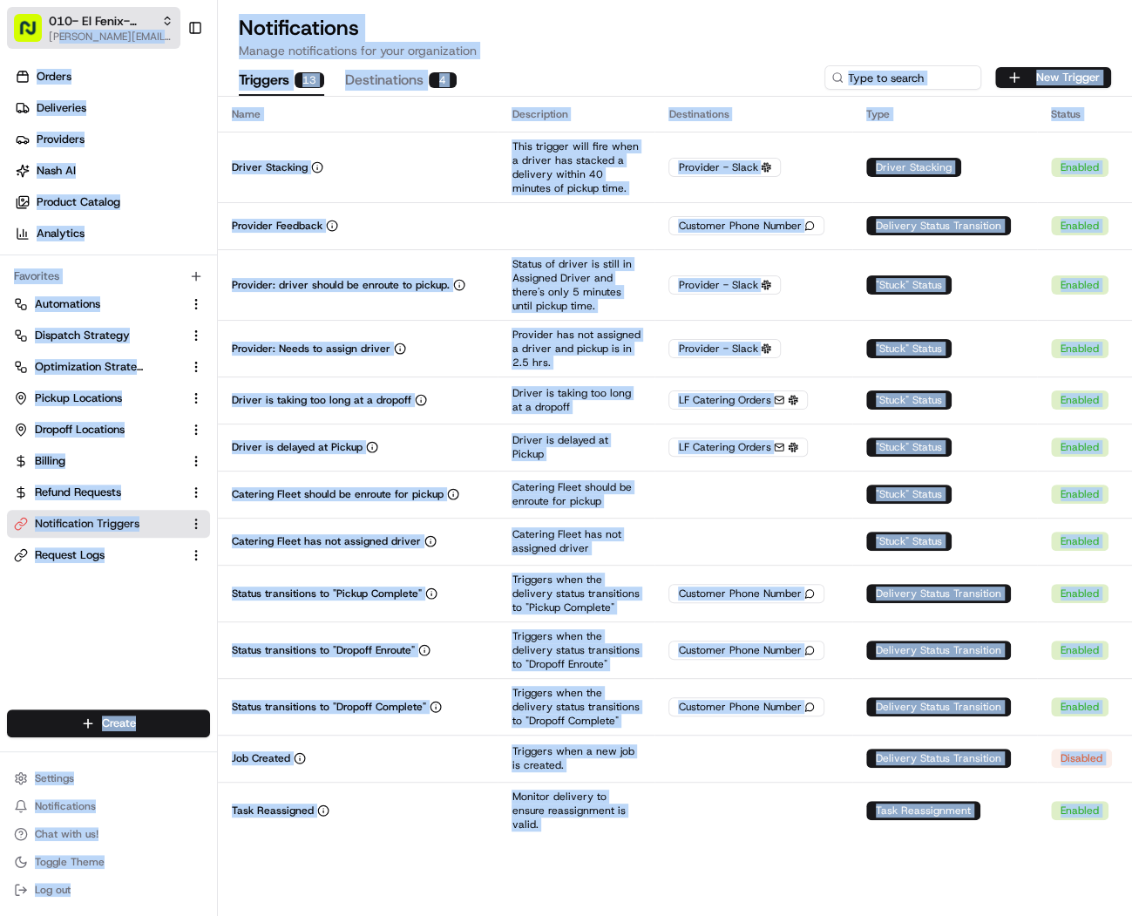
drag, startPoint x: 166, startPoint y: 46, endPoint x: 64, endPoint y: 39, distance: 102.2
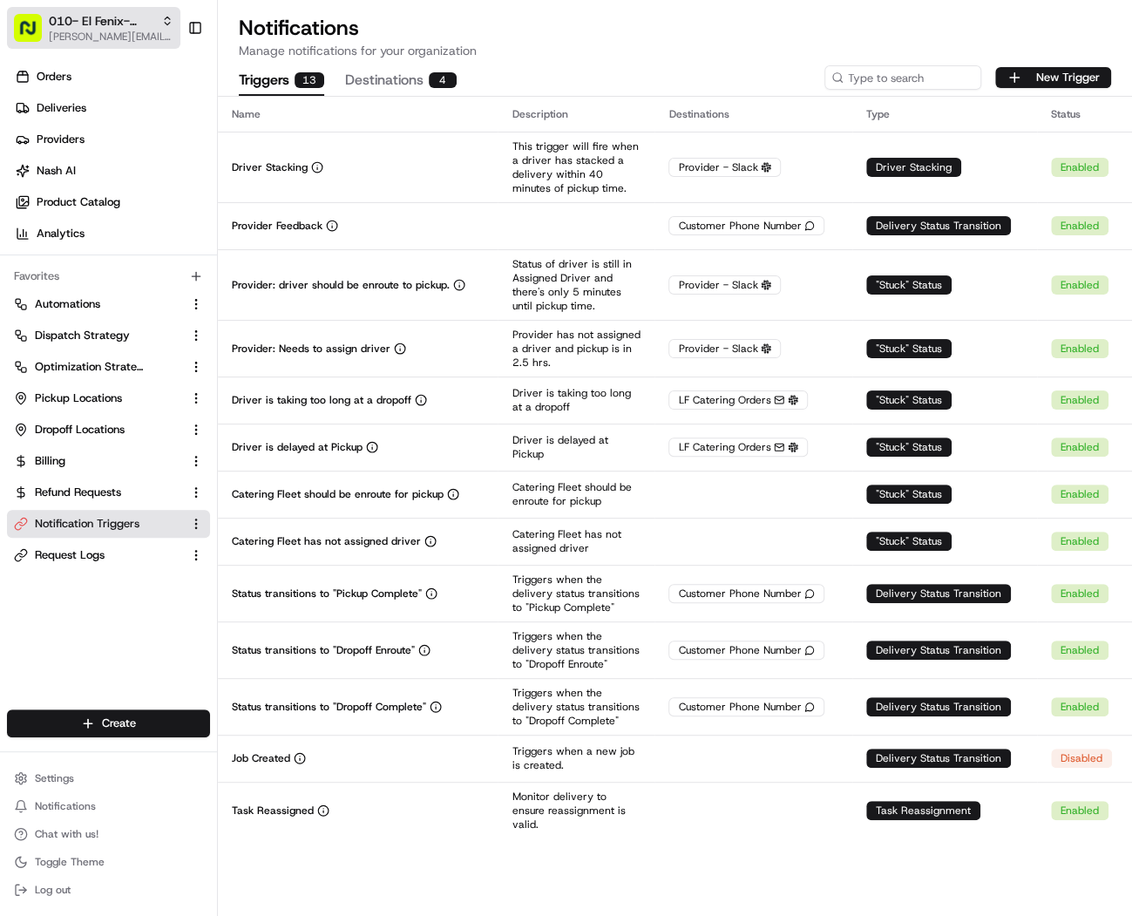
click at [125, 21] on span "010- El Fenix- Mesquite" at bounding box center [101, 20] width 105 height 17
drag, startPoint x: 166, startPoint y: 50, endPoint x: 39, endPoint y: 48, distance: 127.3
click at [39, 48] on div "010- El Fenix- Mesquite 010- El Fenix- Mesquite" at bounding box center [101, 46] width 145 height 26
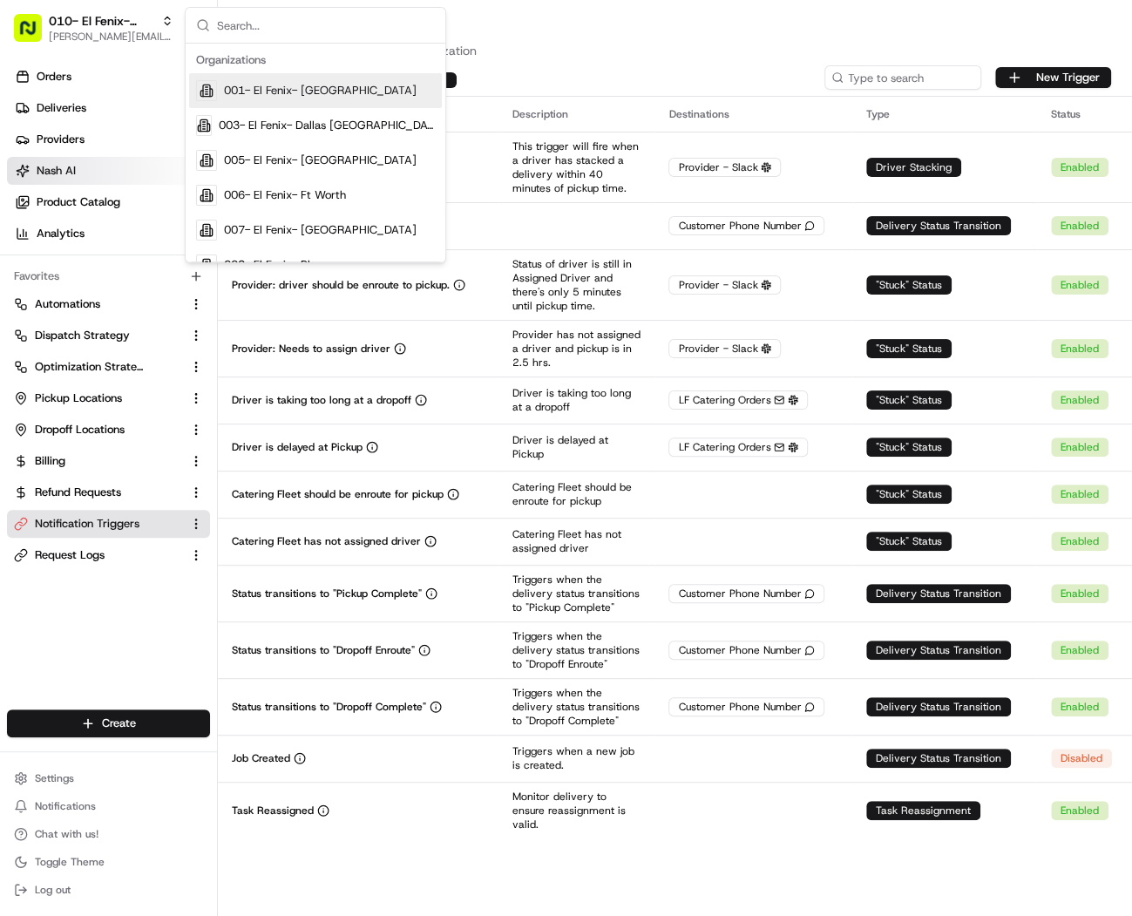
click at [88, 159] on link "Nash AI" at bounding box center [112, 171] width 210 height 28
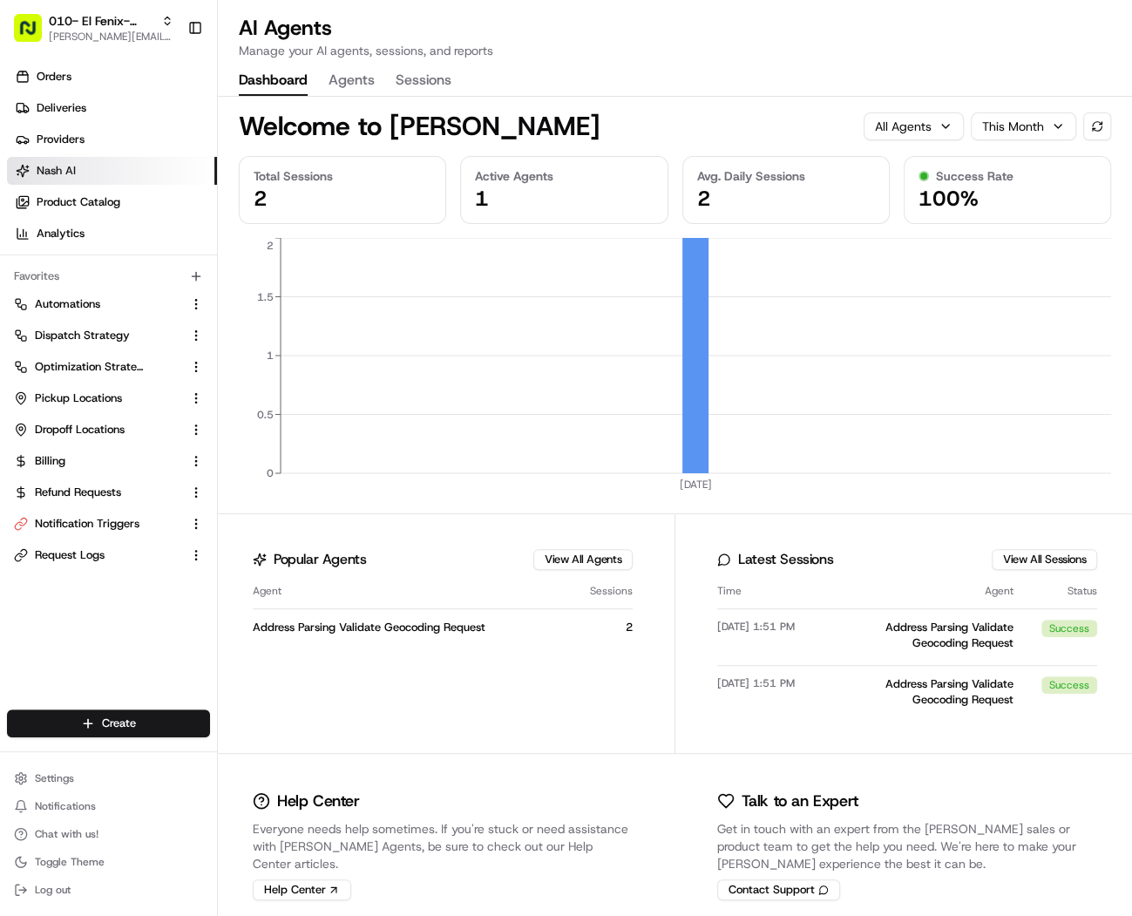
click at [348, 86] on button "Agents" at bounding box center [352, 81] width 46 height 30
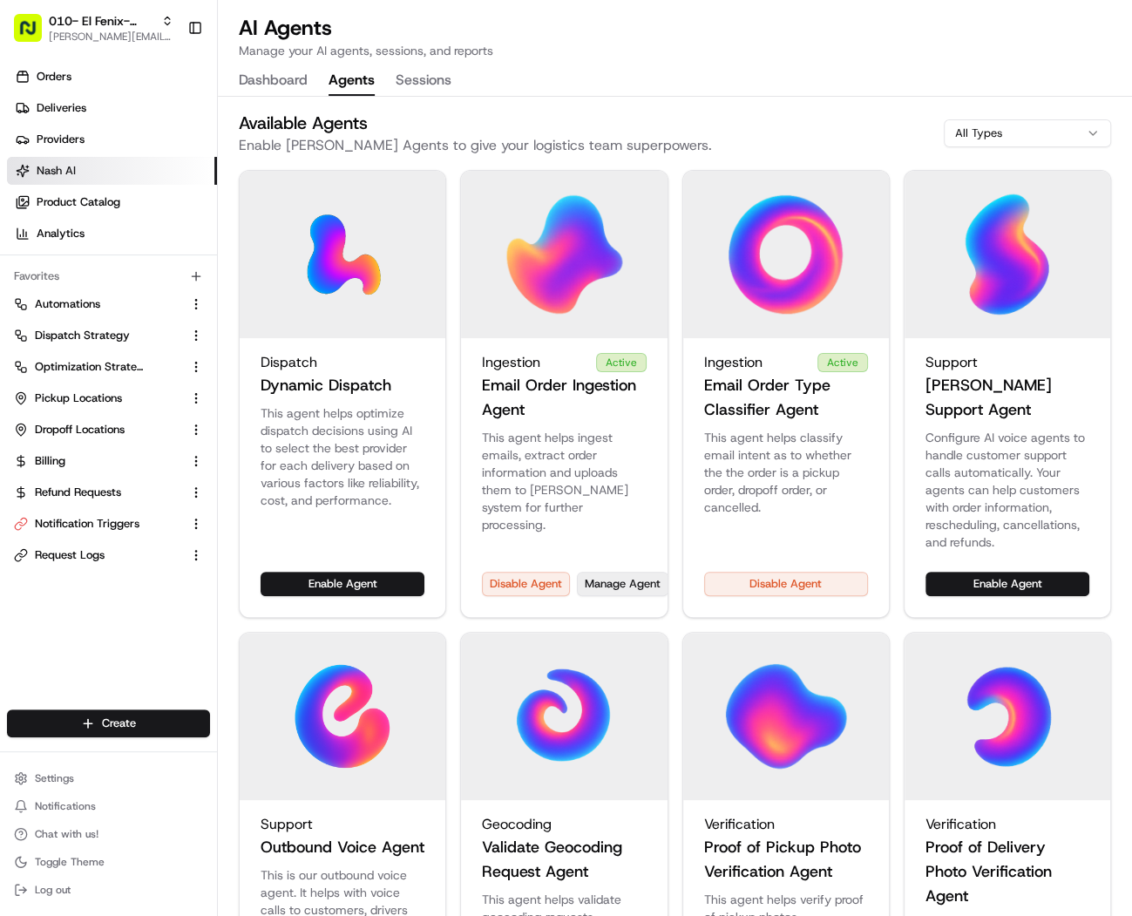
click at [616, 572] on button "Manage Agent" at bounding box center [623, 584] width 92 height 24
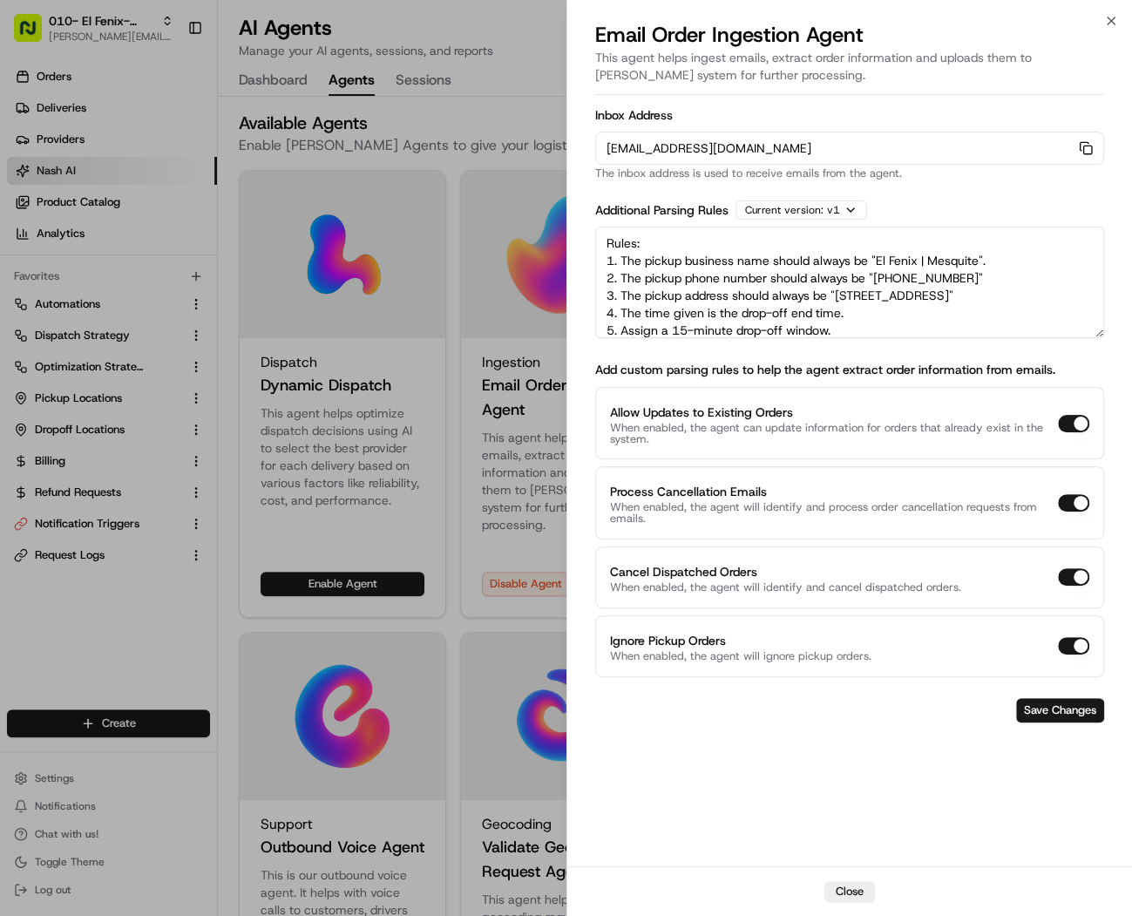
click at [856, 130] on div "Inbox Address orders-ingest+org_TrSLSZ+prod_8b5f7986@usenash.com Copy orders-in…" at bounding box center [850, 144] width 510 height 71
click at [856, 154] on icon "button" at bounding box center [1086, 148] width 14 height 14
click at [604, 312] on textarea "Rules: 1. The pickup business name should always be "El Fenix | Mesquite". 2. T…" at bounding box center [850, 283] width 510 height 112
type textarea "Rules: 1. The pickup business name should always be "El Fenix | Mesquite". 2. T…"
drag, startPoint x: 1063, startPoint y: 321, endPoint x: 550, endPoint y: 173, distance: 534.3
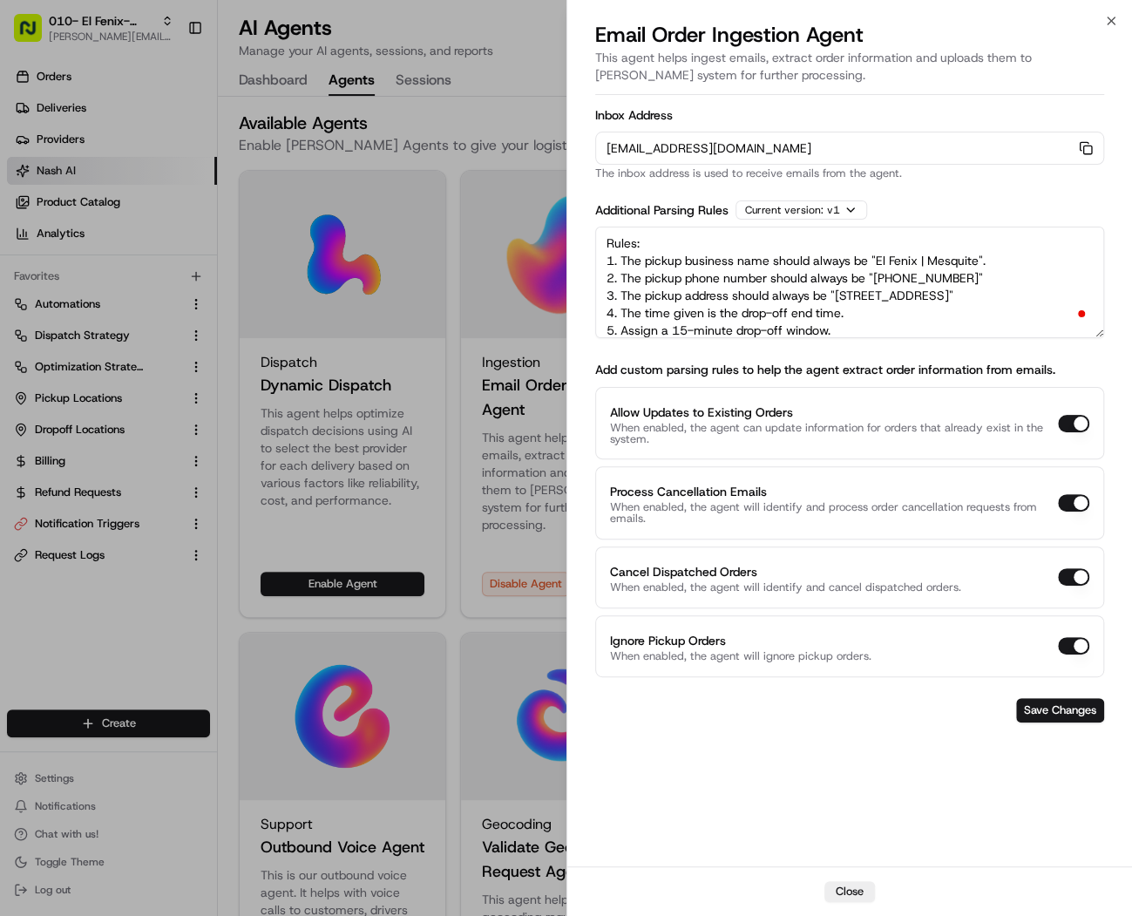
click at [550, 173] on body "010- El Fenix- Mesquite mariam@usenash.com Toggle Sidebar Orders Deliveries Pro…" at bounding box center [566, 458] width 1132 height 916
click at [856, 691] on form "Inbox Address orders-ingest+org_TrSLSZ+prod_8b5f7986@usenash.com Copy orders-in…" at bounding box center [850, 415] width 510 height 627
click at [856, 698] on button "Save Changes" at bounding box center [1060, 710] width 88 height 24
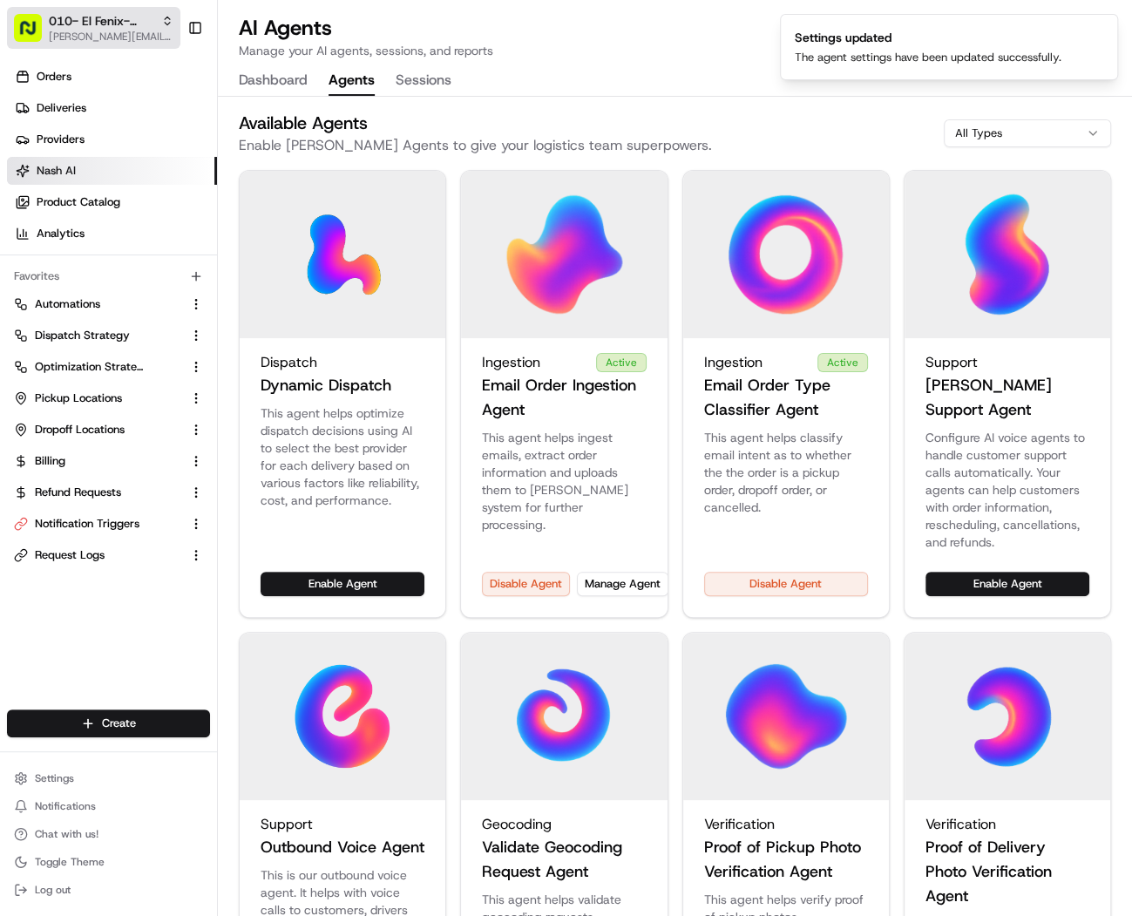
click at [116, 24] on span "010- El Fenix- Mesquite" at bounding box center [101, 20] width 105 height 17
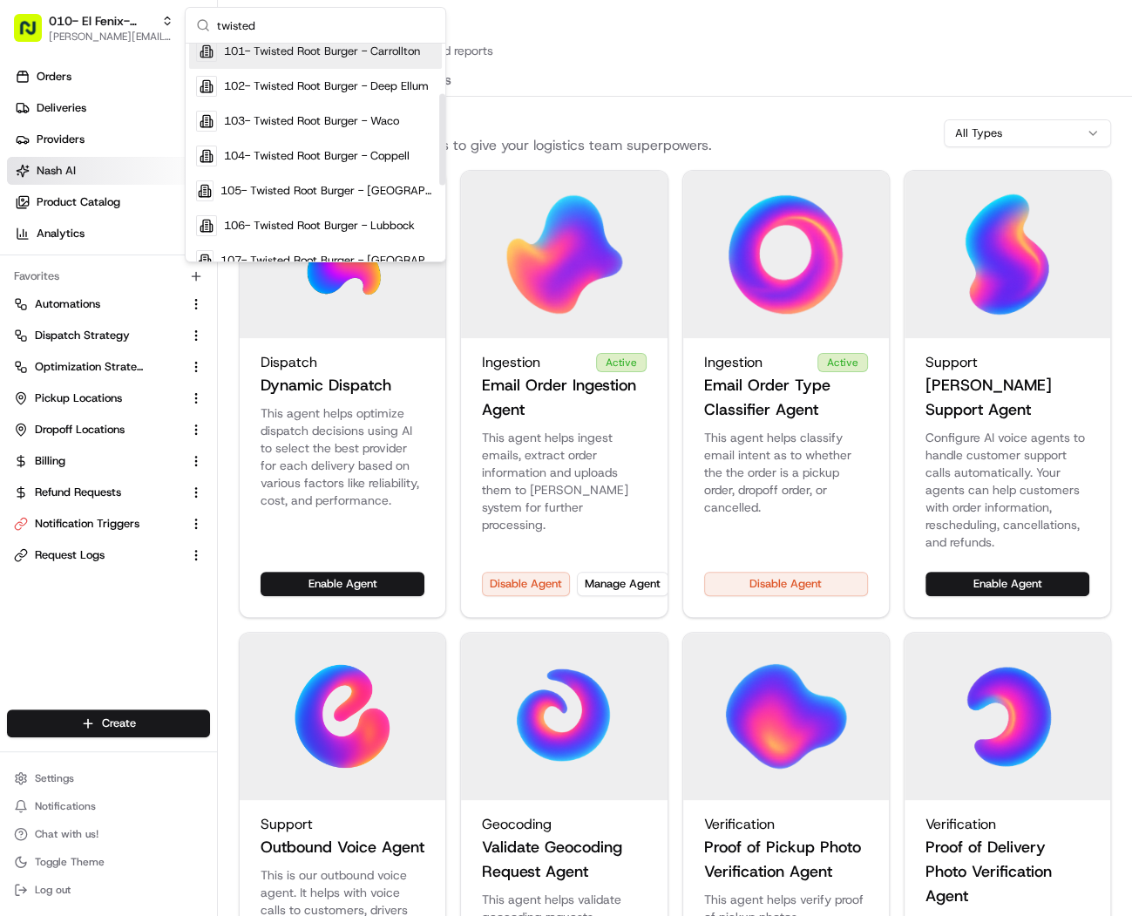
scroll to position [119, 0]
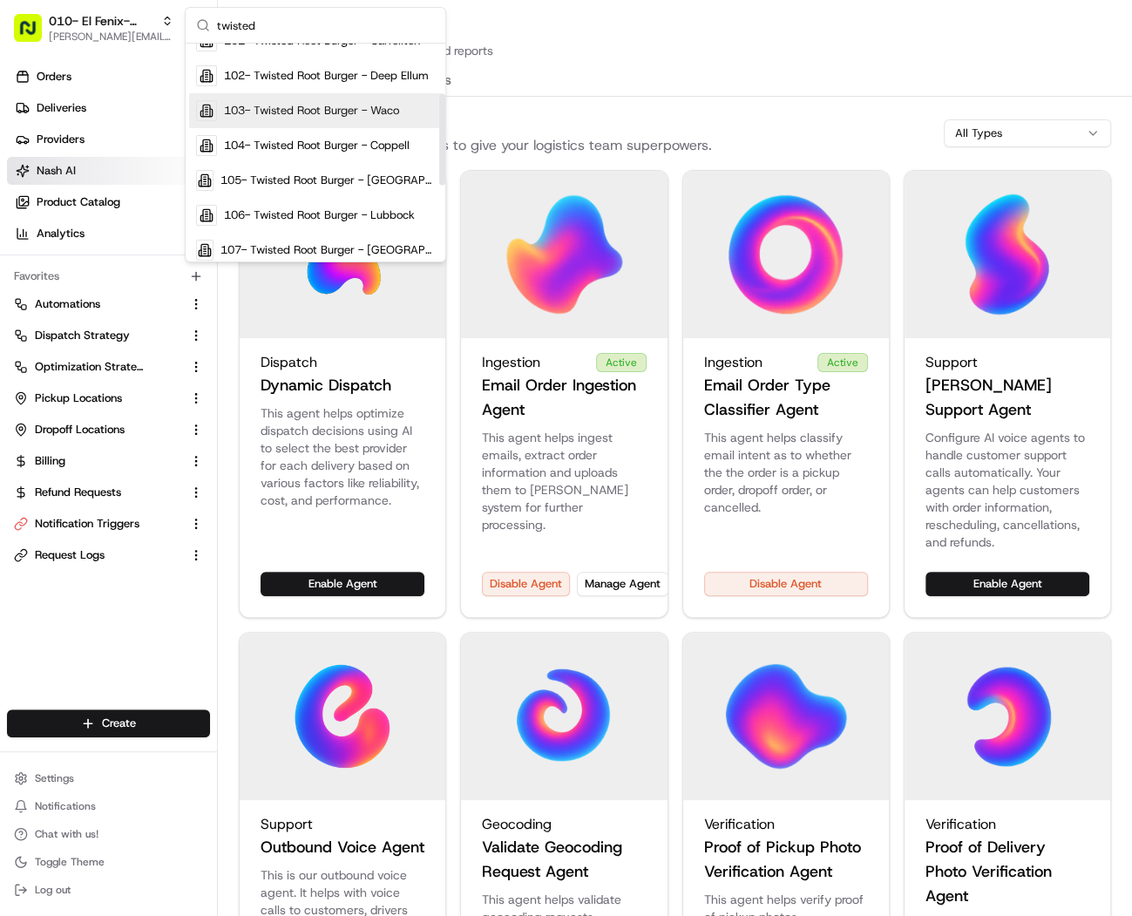
type input "twisted"
click at [374, 112] on span "103- Twisted Root Burger - Waco" at bounding box center [311, 111] width 175 height 16
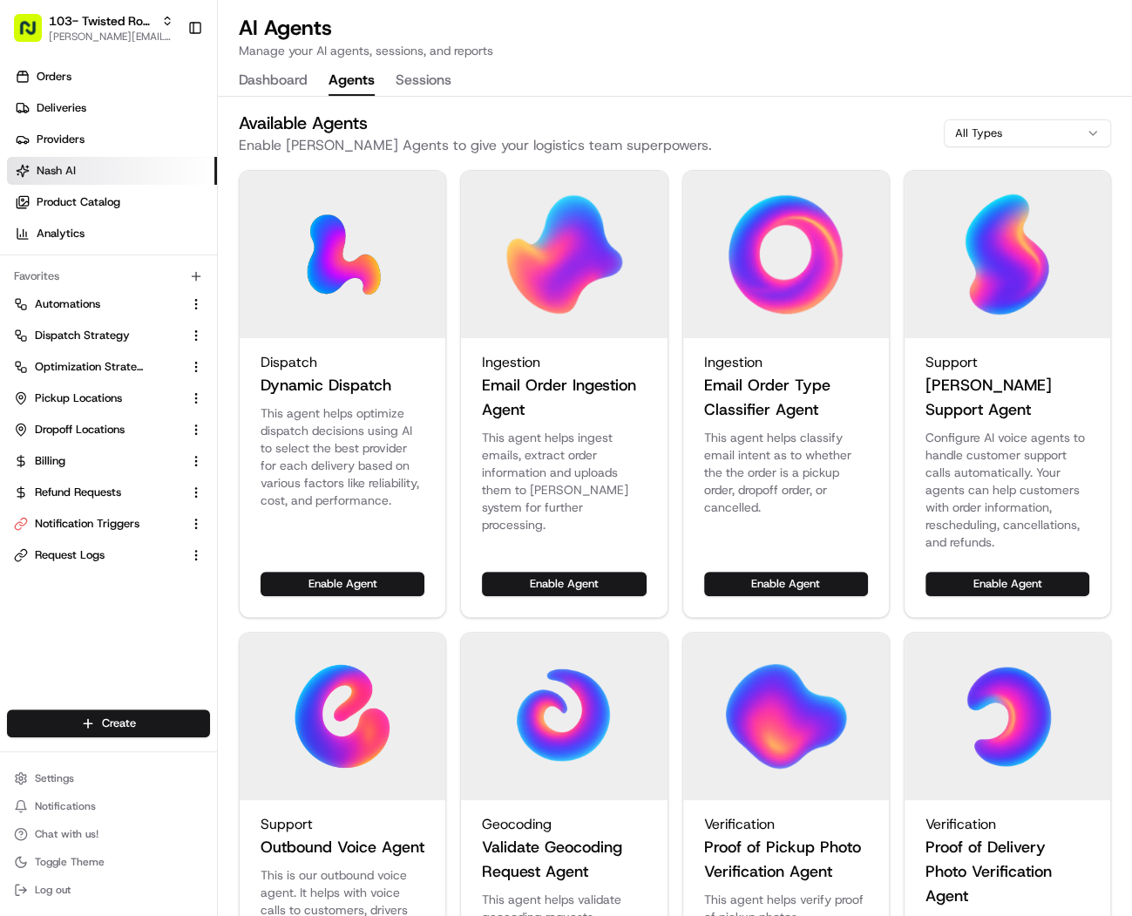
click at [568, 543] on div "This agent helps ingest emails, extract order information and uploads them to […" at bounding box center [564, 500] width 206 height 143
click at [570, 572] on button "Enable Agent" at bounding box center [564, 584] width 164 height 24
click at [778, 572] on button "Enable Agent" at bounding box center [786, 584] width 164 height 24
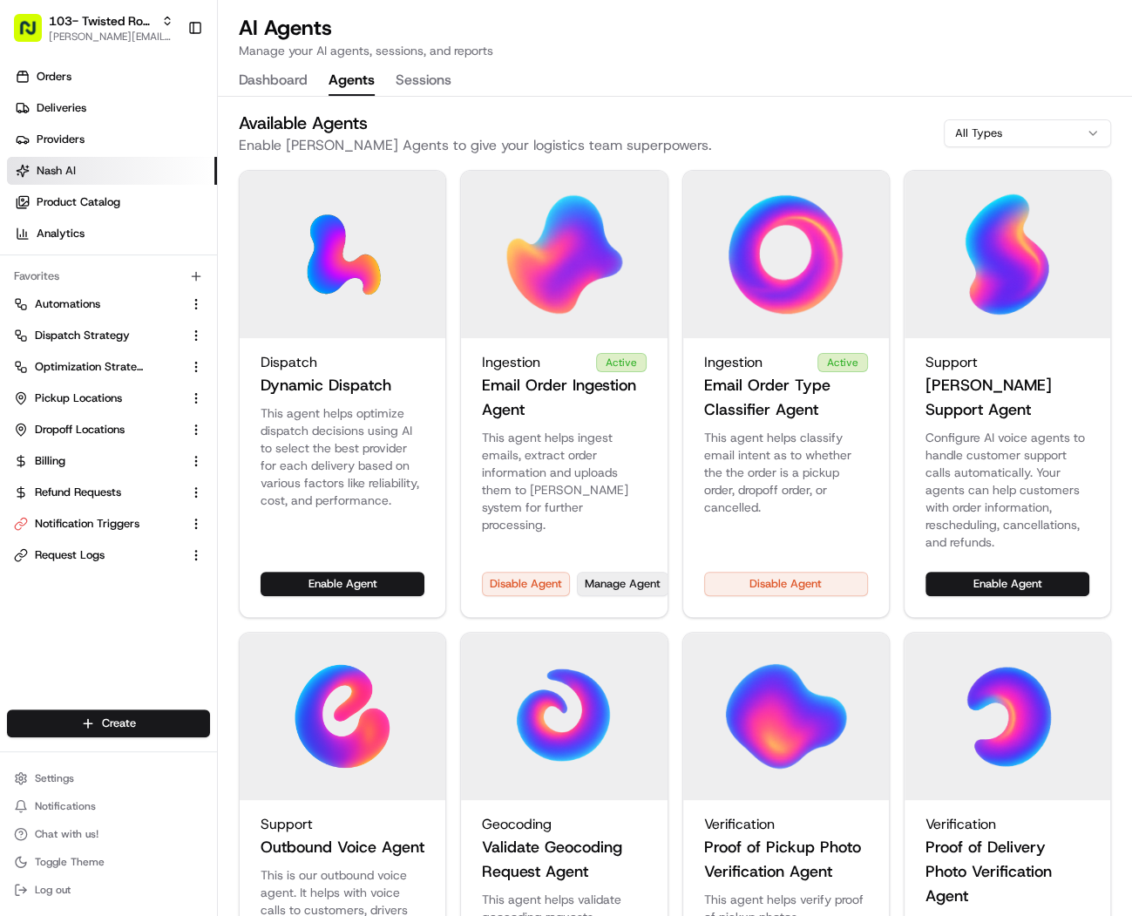
click at [620, 572] on button "Manage Agent" at bounding box center [623, 584] width 92 height 24
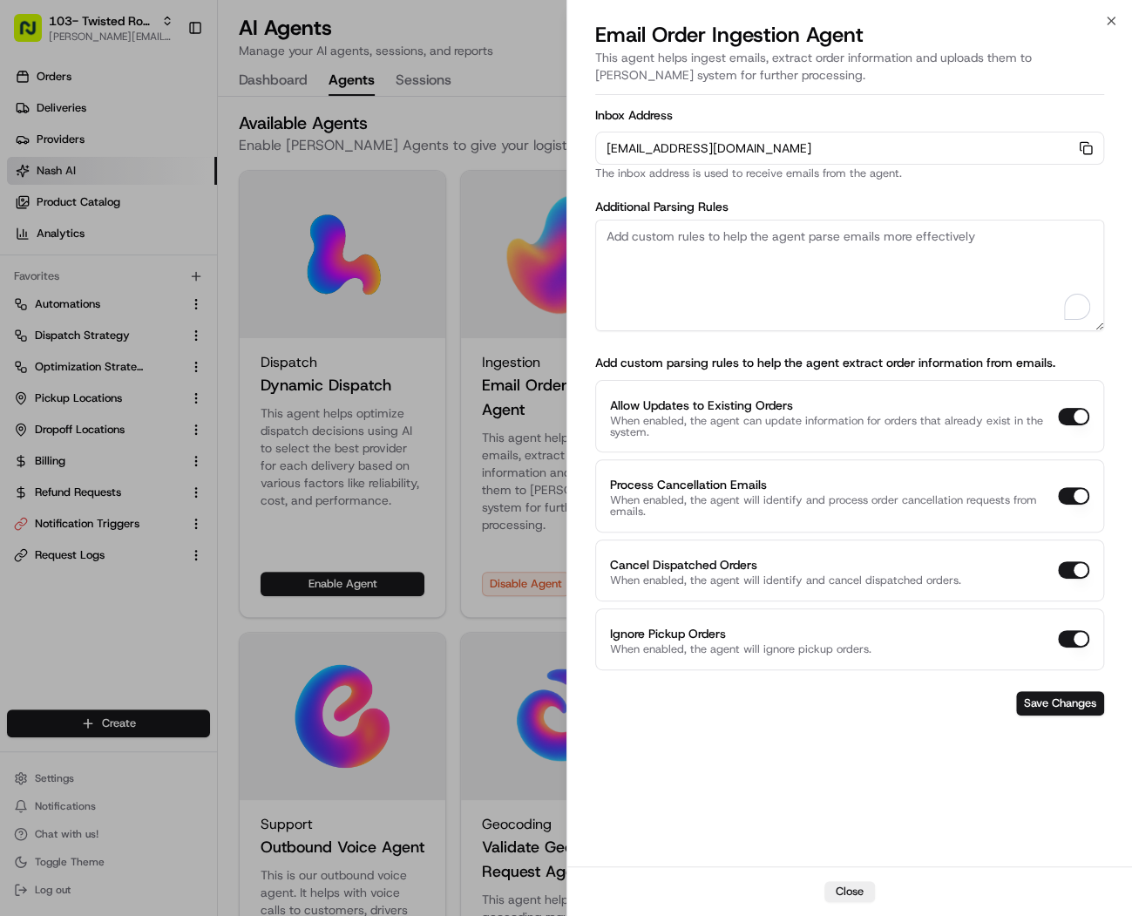
click at [705, 238] on textarea "To enrich screen reader interactions, please activate Accessibility in Grammarl…" at bounding box center [850, 276] width 510 height 112
paste textarea "Rules: 1. The pickup business name should always be "El Fenix | Mesquite". 2. T…"
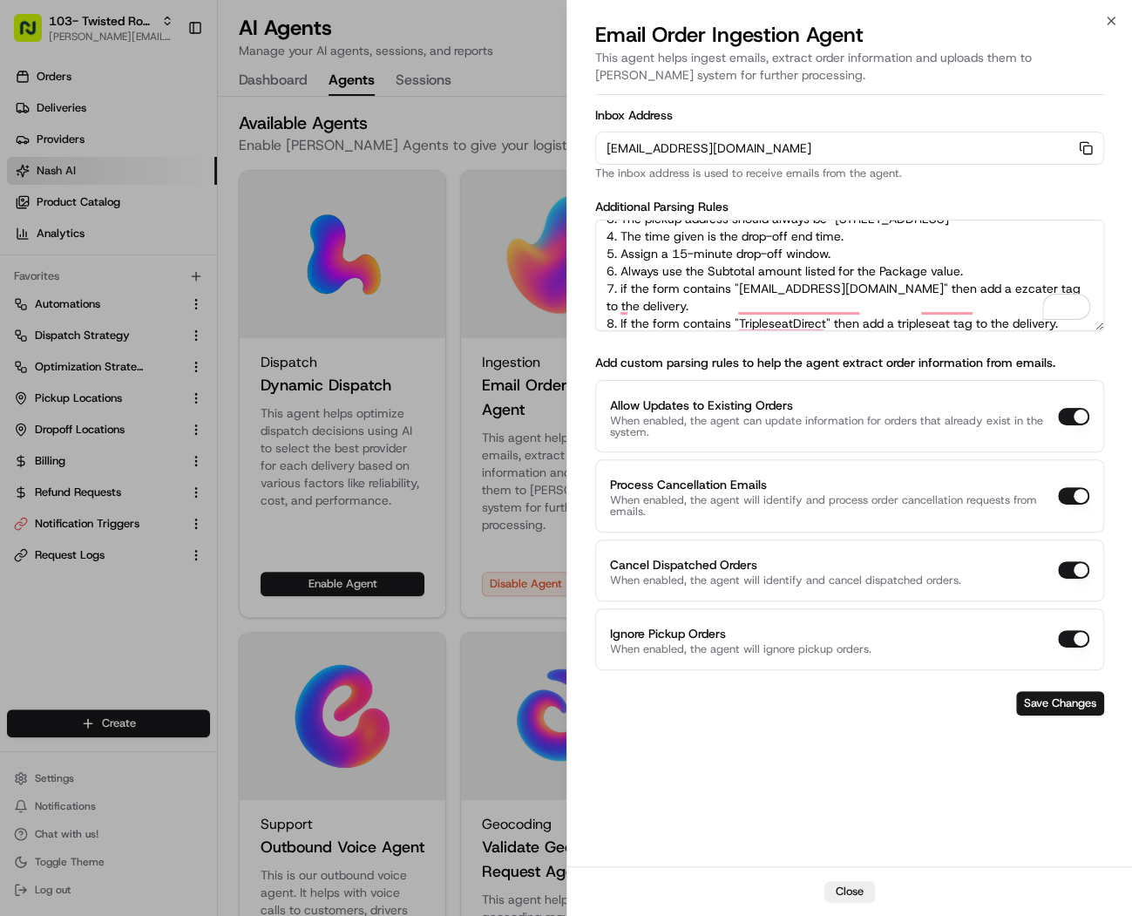
scroll to position [0, 0]
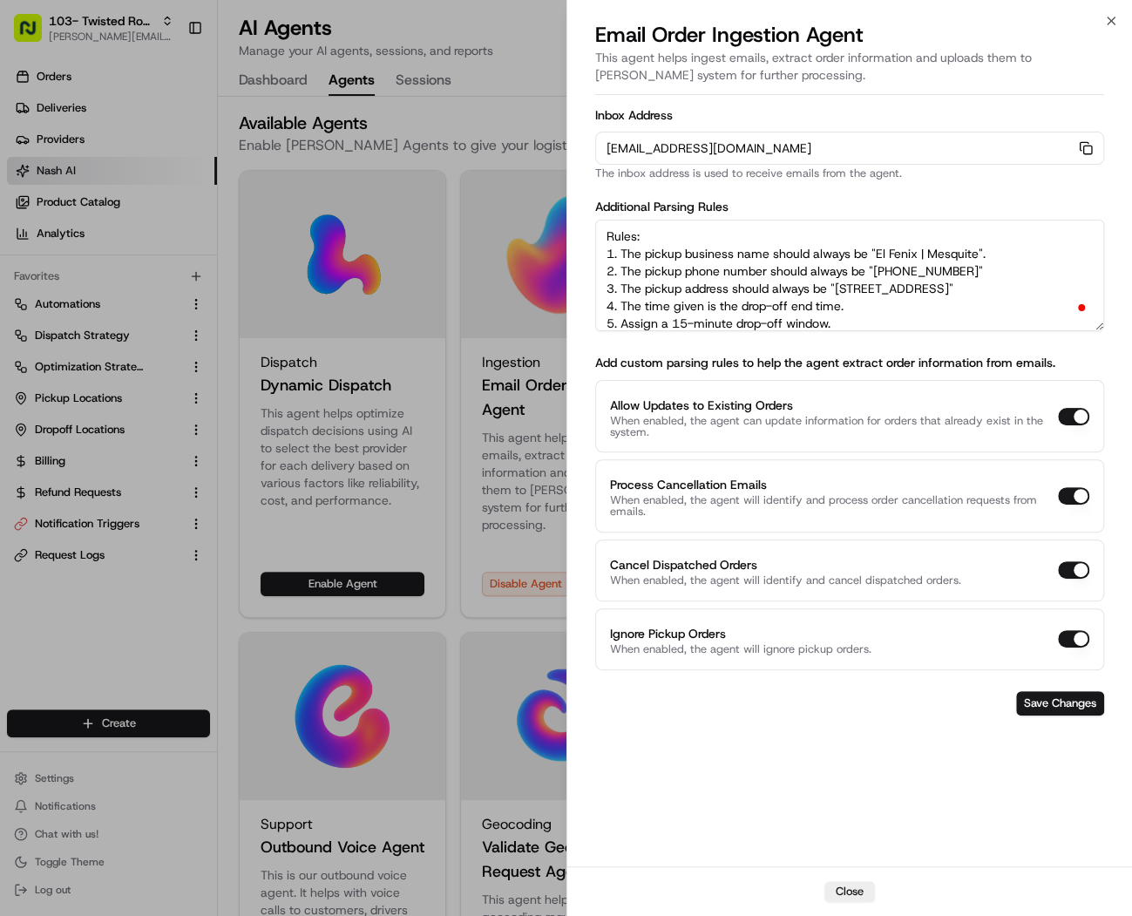
drag, startPoint x: 974, startPoint y: 254, endPoint x: 874, endPoint y: 248, distance: 100.4
click at [856, 248] on textarea "Rules: 1. The pickup business name should always be "El Fenix | Mesquite". 2. T…" at bounding box center [850, 276] width 510 height 112
paste textarea "Twisted Root Burger | Waco"
drag, startPoint x: 971, startPoint y: 272, endPoint x: 877, endPoint y: 271, distance: 94.1
click at [856, 271] on textarea "Rules: 1. The pickup business name should always be "Twisted Root Burger | Waco…" at bounding box center [850, 276] width 510 height 112
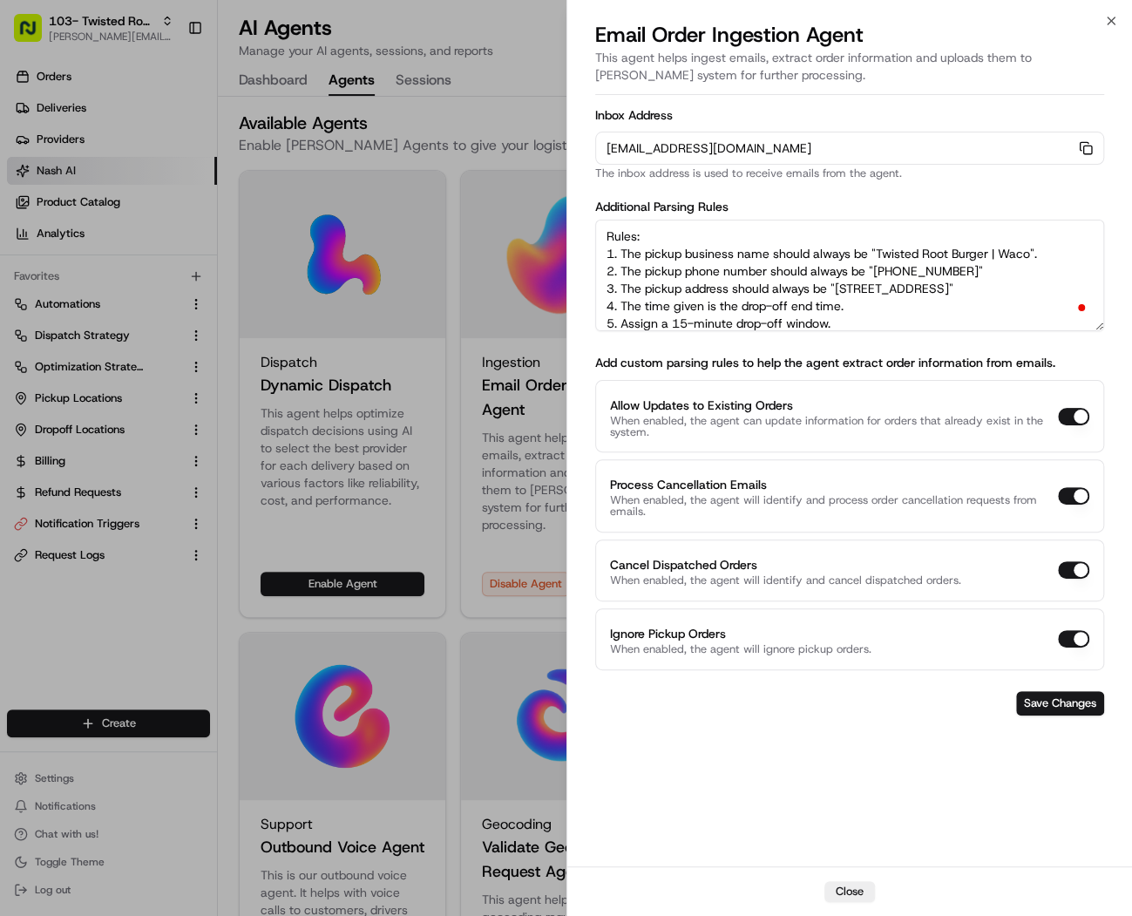
paste textarea "254 366 2888"
click at [856, 268] on textarea "Rules: 1. The pickup business name should always be "Twisted Root Burger | Waco…" at bounding box center [850, 276] width 510 height 112
drag, startPoint x: 838, startPoint y: 293, endPoint x: 642, endPoint y: 305, distance: 196.5
click at [642, 305] on textarea "Rules: 1. The pickup business name should always be "Twisted Root Burger | Waco…" at bounding box center [850, 276] width 510 height 112
paste textarea "801 S 2nd St, Waco, TX 76706"
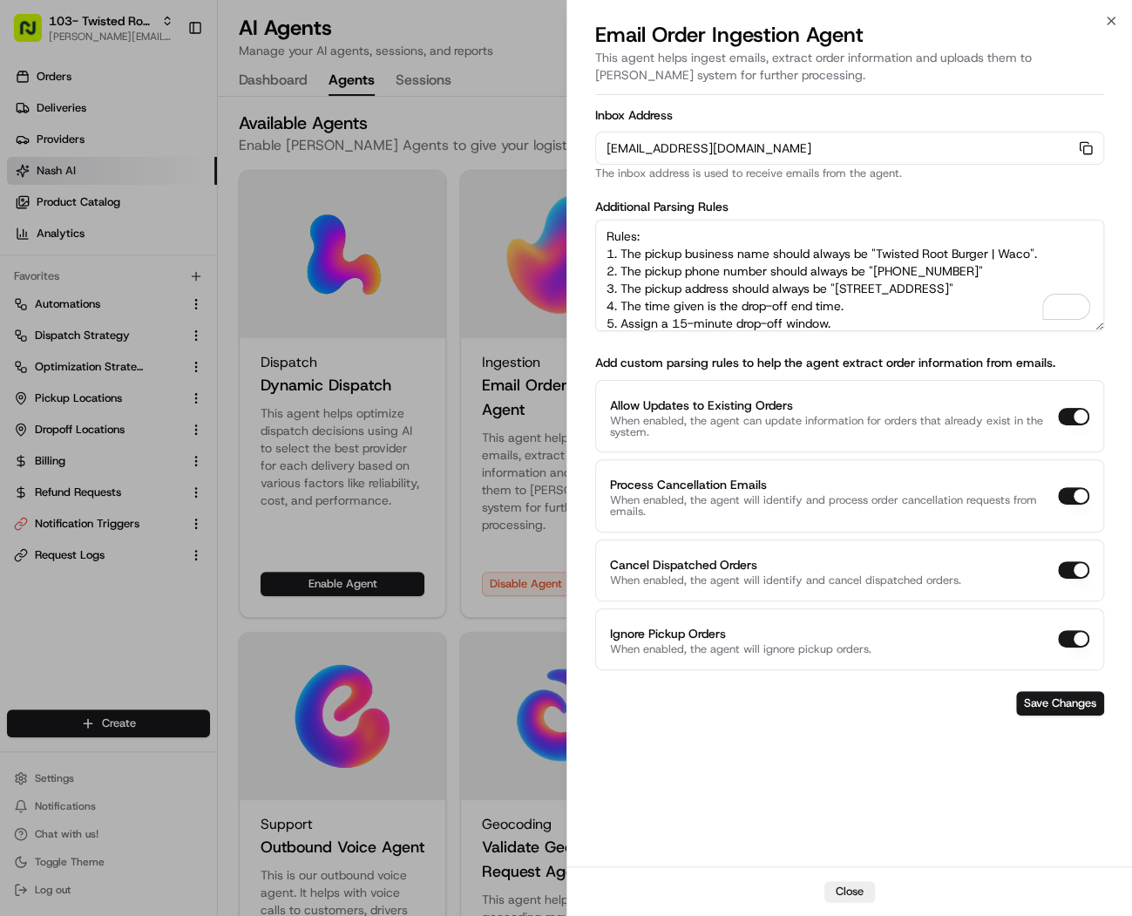
type textarea "Rules: 1. The pickup business name should always be "Twisted Root Burger | Waco…"
click at [856, 703] on button "Save Changes" at bounding box center [1060, 703] width 88 height 24
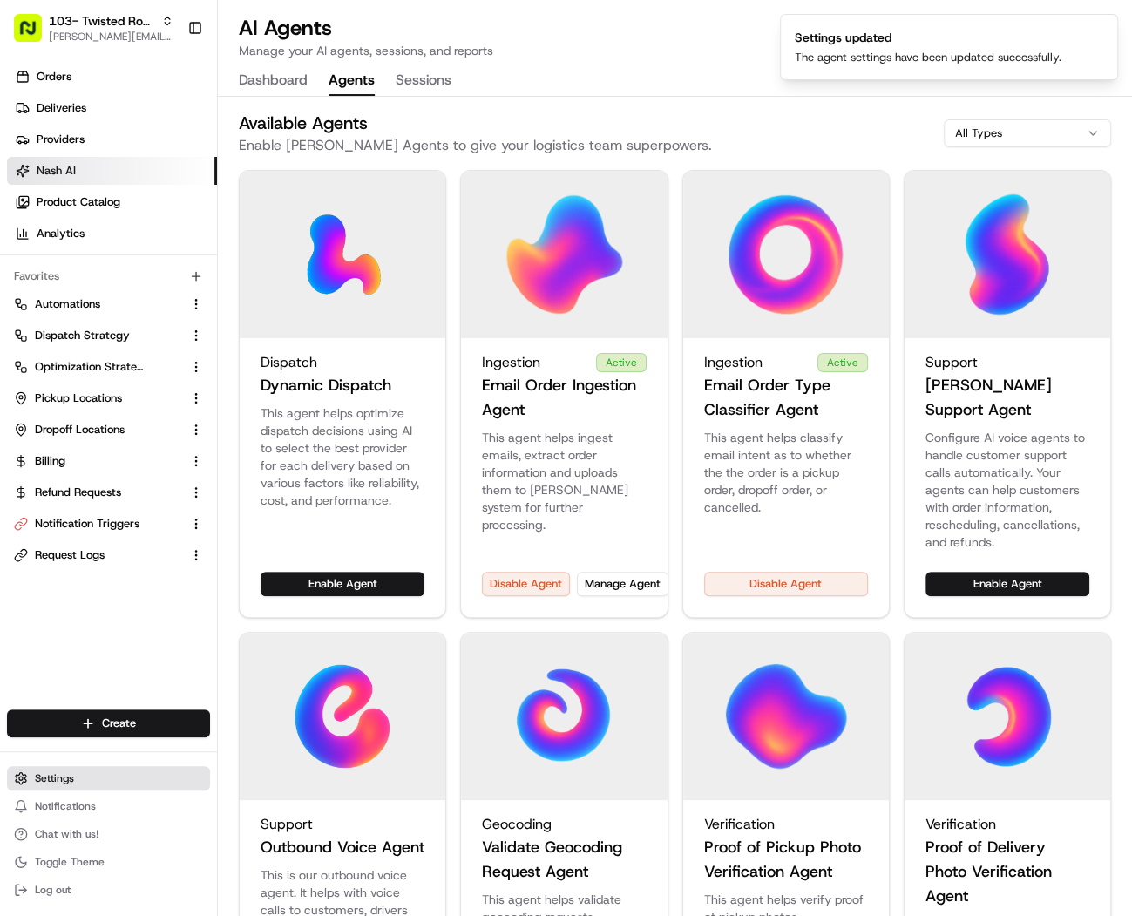
click at [119, 776] on button "Settings" at bounding box center [108, 778] width 203 height 24
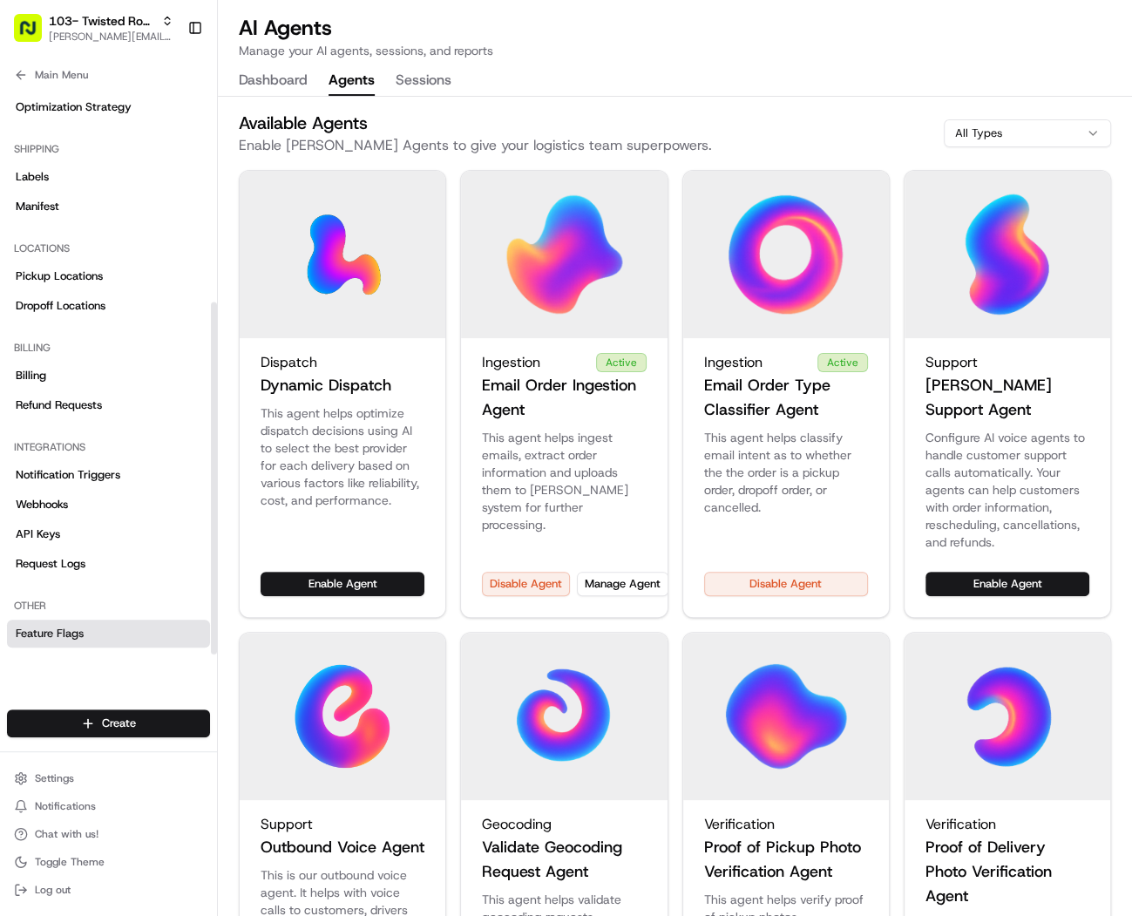
click at [89, 623] on link "Feature Flags" at bounding box center [108, 634] width 203 height 28
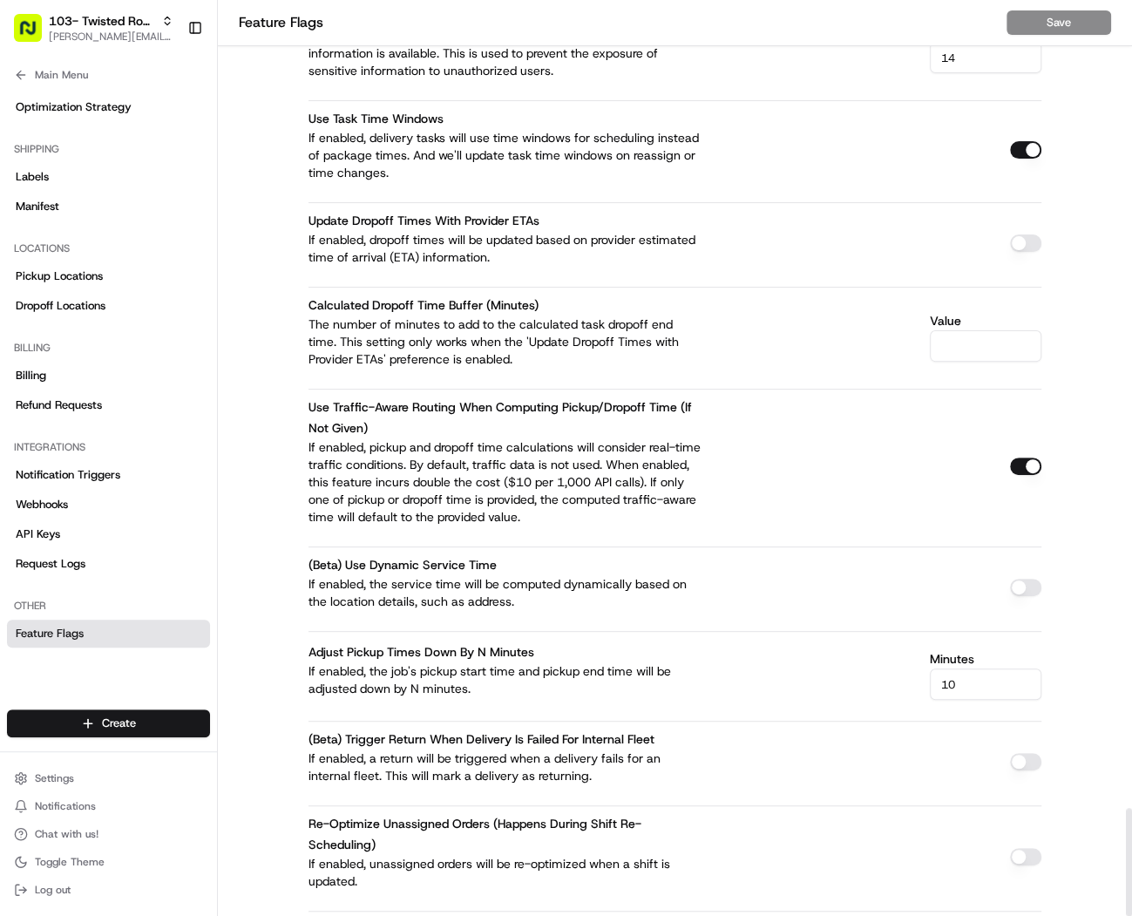
click at [856, 458] on button "button" at bounding box center [1025, 466] width 31 height 17
click at [856, 24] on button "Save" at bounding box center [1059, 22] width 105 height 24
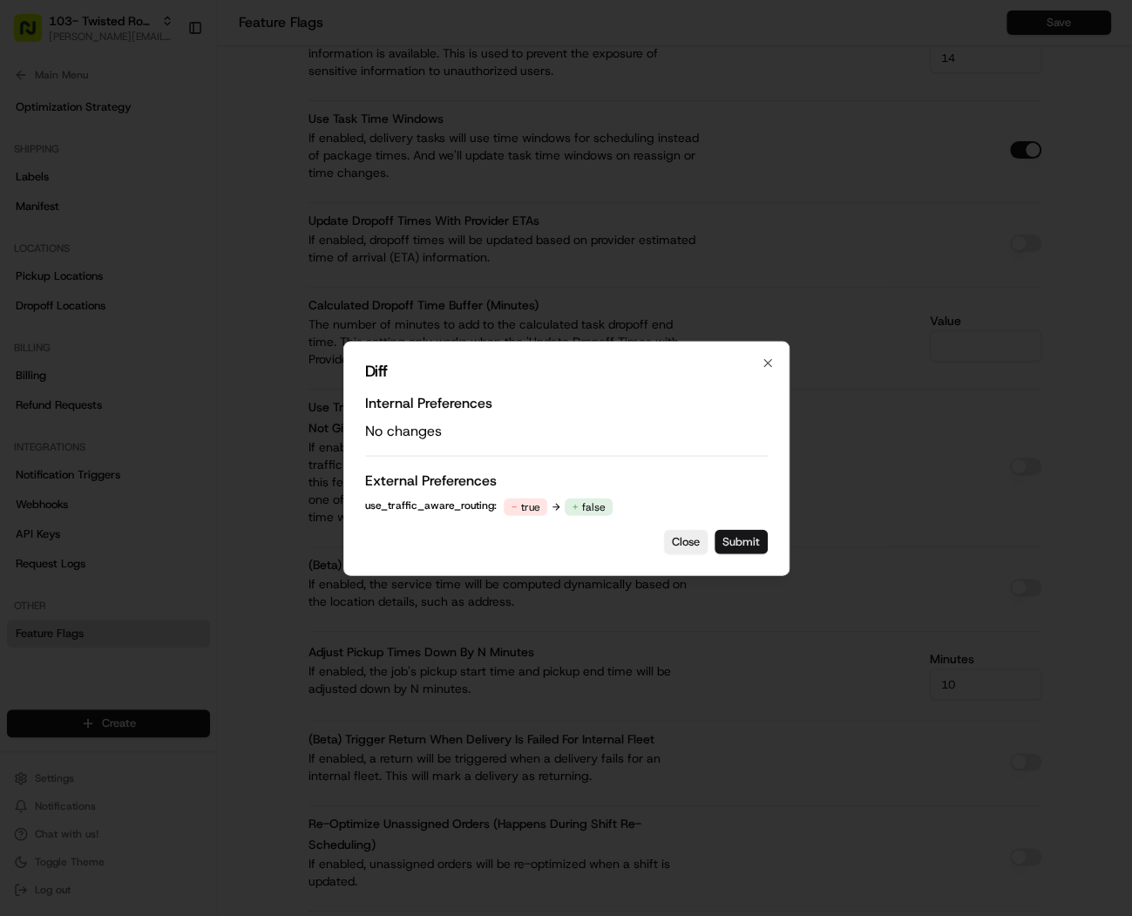
click at [739, 552] on button "Submit" at bounding box center [741, 541] width 53 height 24
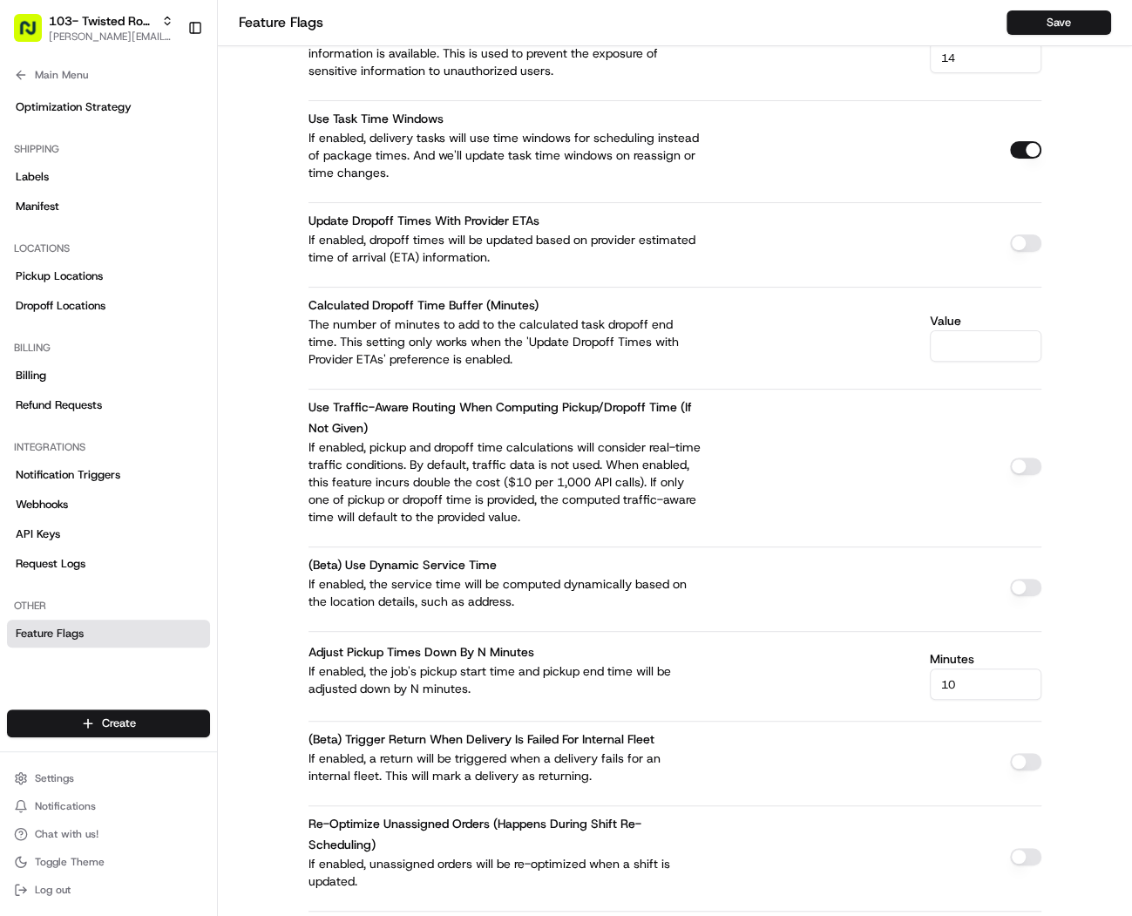
click at [75, 790] on ul "Settings Notifications Chat with us! Toggle Theme Log out" at bounding box center [108, 834] width 203 height 136
click at [94, 475] on span "Notification Triggers" at bounding box center [68, 475] width 105 height 16
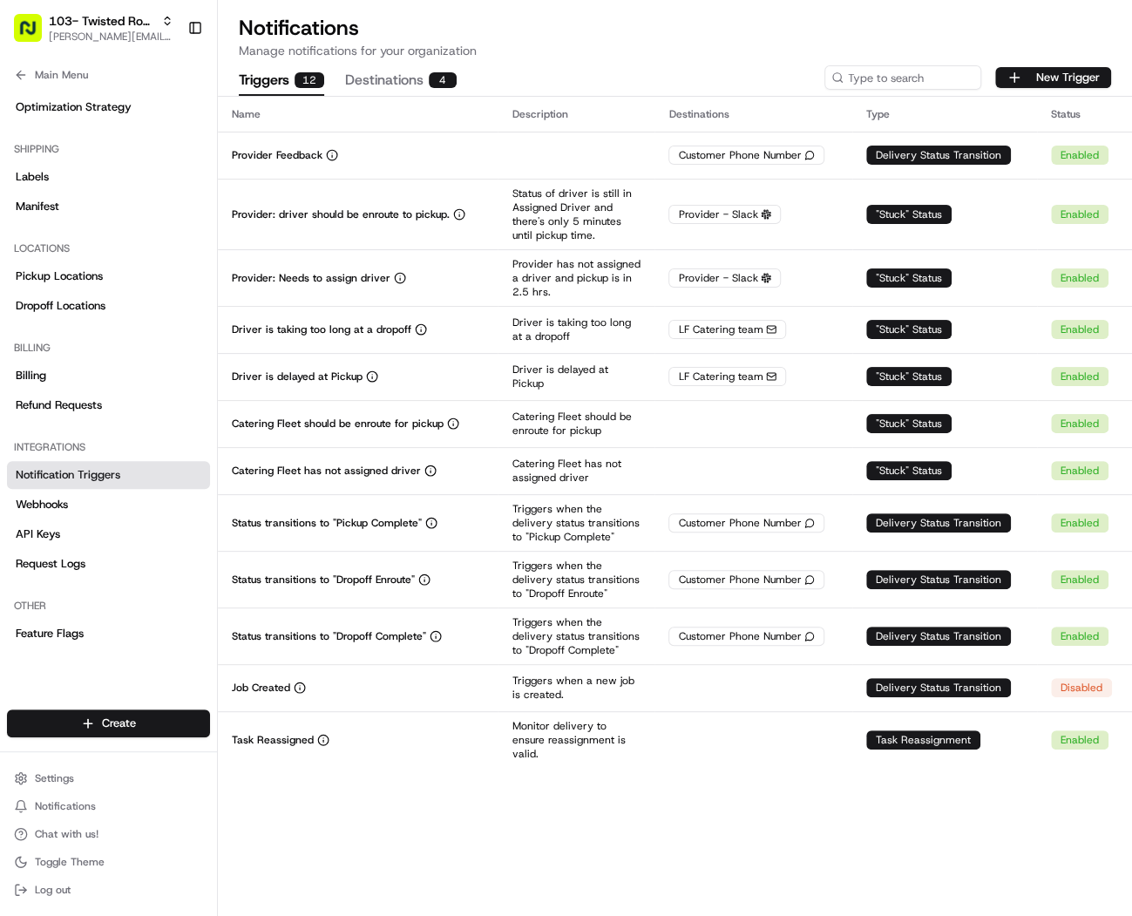
click at [419, 92] on button "Destinations 4" at bounding box center [401, 81] width 112 height 30
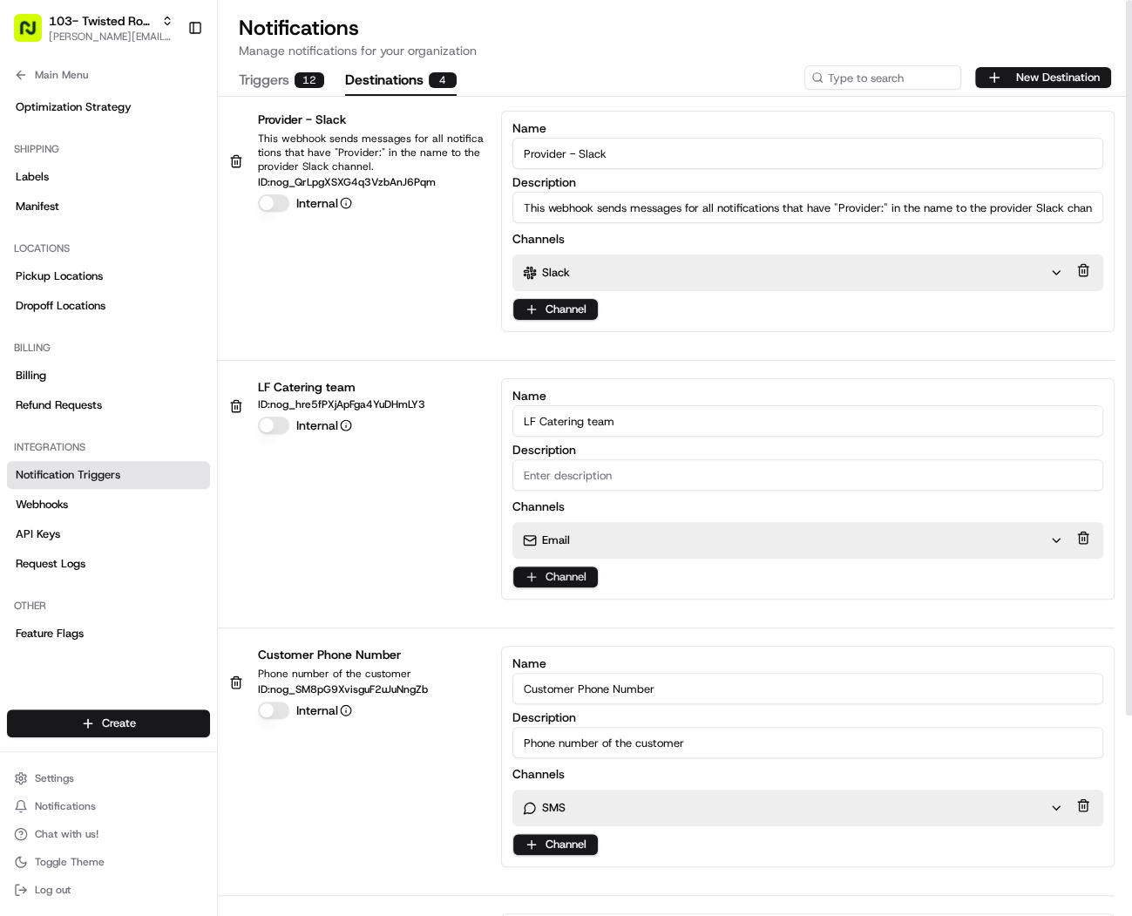
click at [585, 580] on html "103- Twisted Root Burger - Waco mariam@usenash.com Toggle Sidebar Orders Delive…" at bounding box center [566, 458] width 1132 height 916
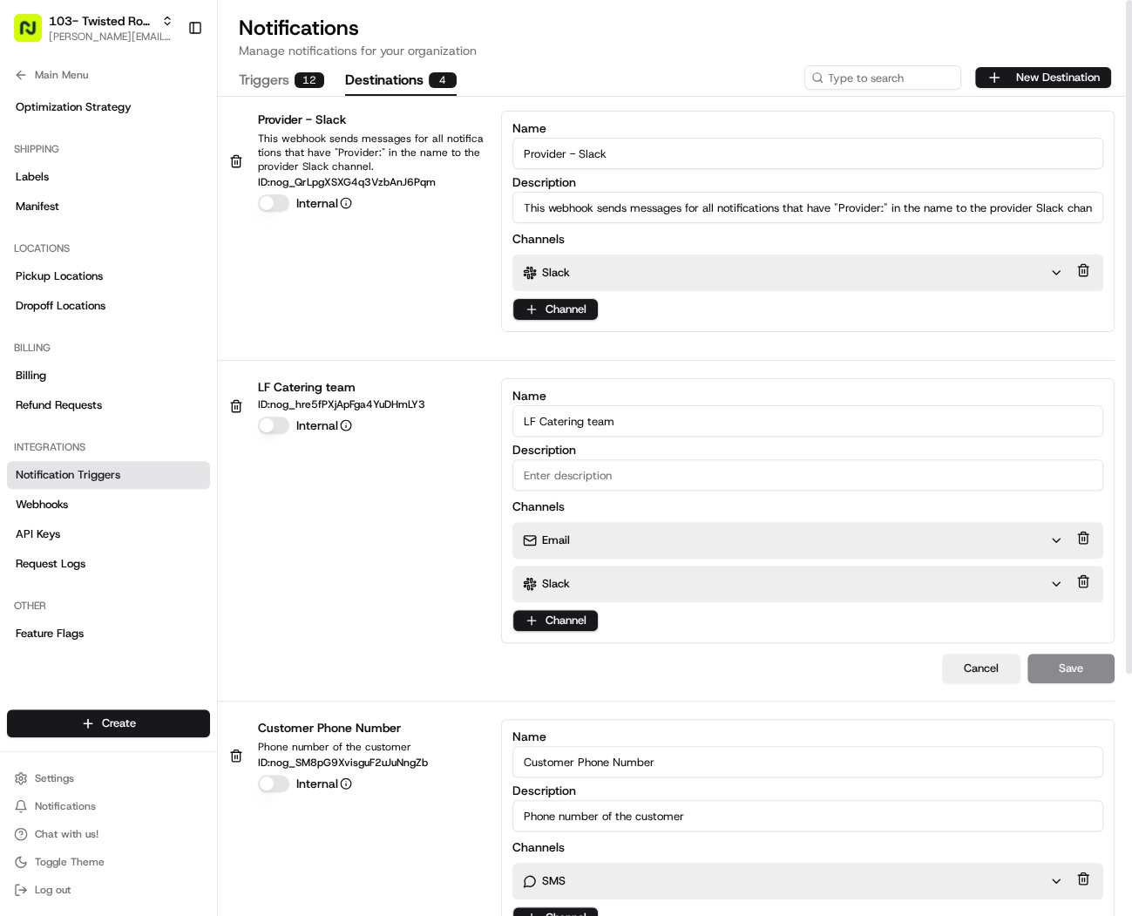
click at [564, 581] on p "Slack" at bounding box center [556, 584] width 28 height 16
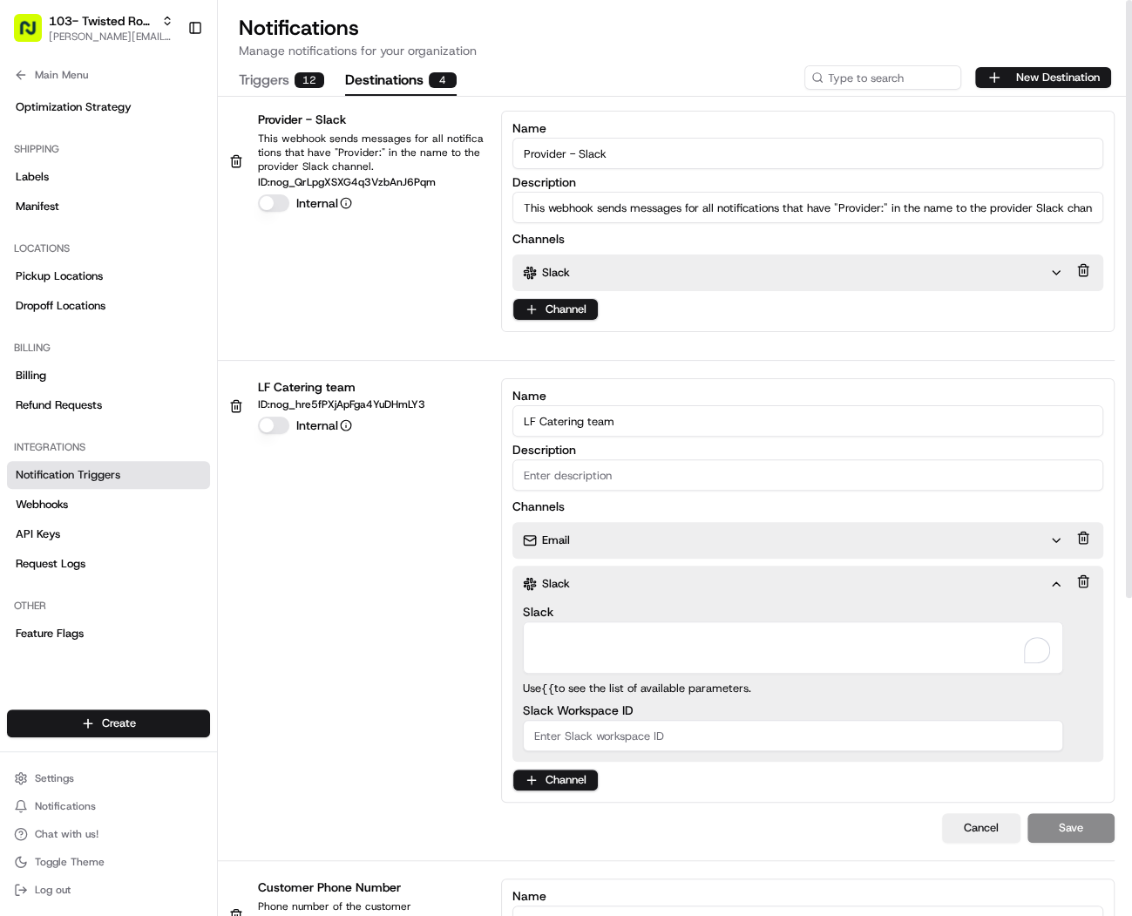
click at [560, 638] on textarea "Slack" at bounding box center [793, 647] width 540 height 52
paste textarea "local-favorite-needs-attention"
click at [533, 634] on textarea "local-favorite-needs-attention" at bounding box center [793, 647] width 540 height 52
type textarea "#local-favorite-needs-attention"
click at [856, 813] on button "Save" at bounding box center [1071, 828] width 87 height 30
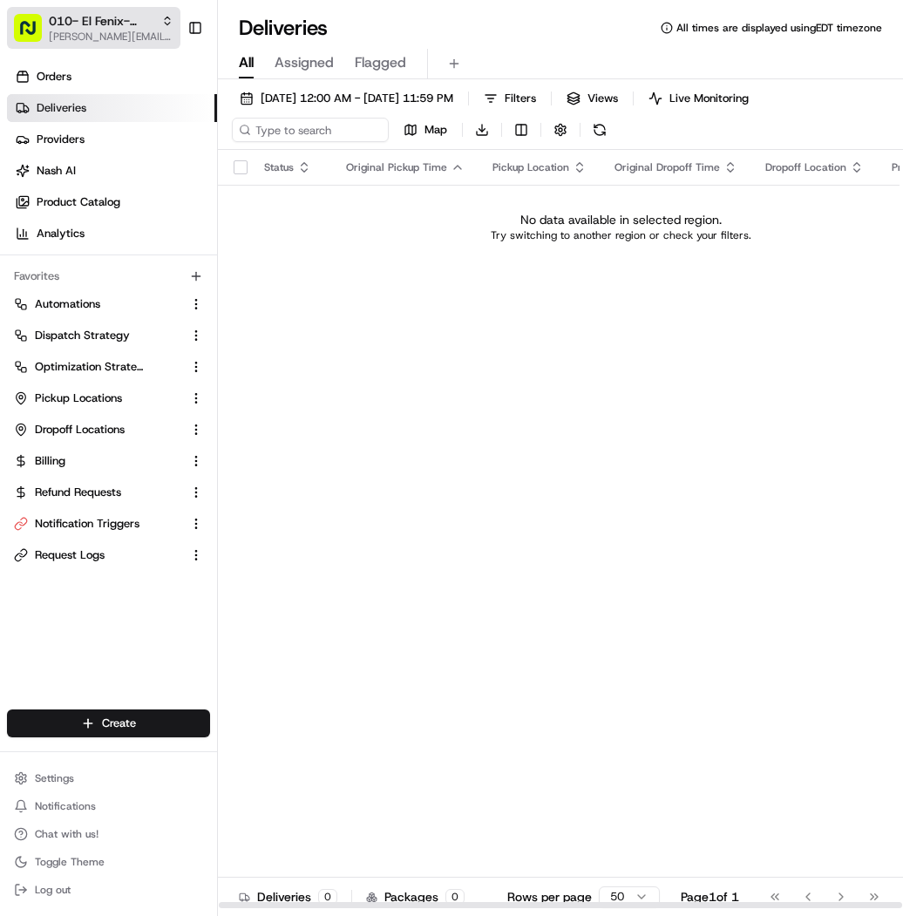
click at [153, 28] on span "010- El Fenix- Mesquite" at bounding box center [101, 20] width 105 height 17
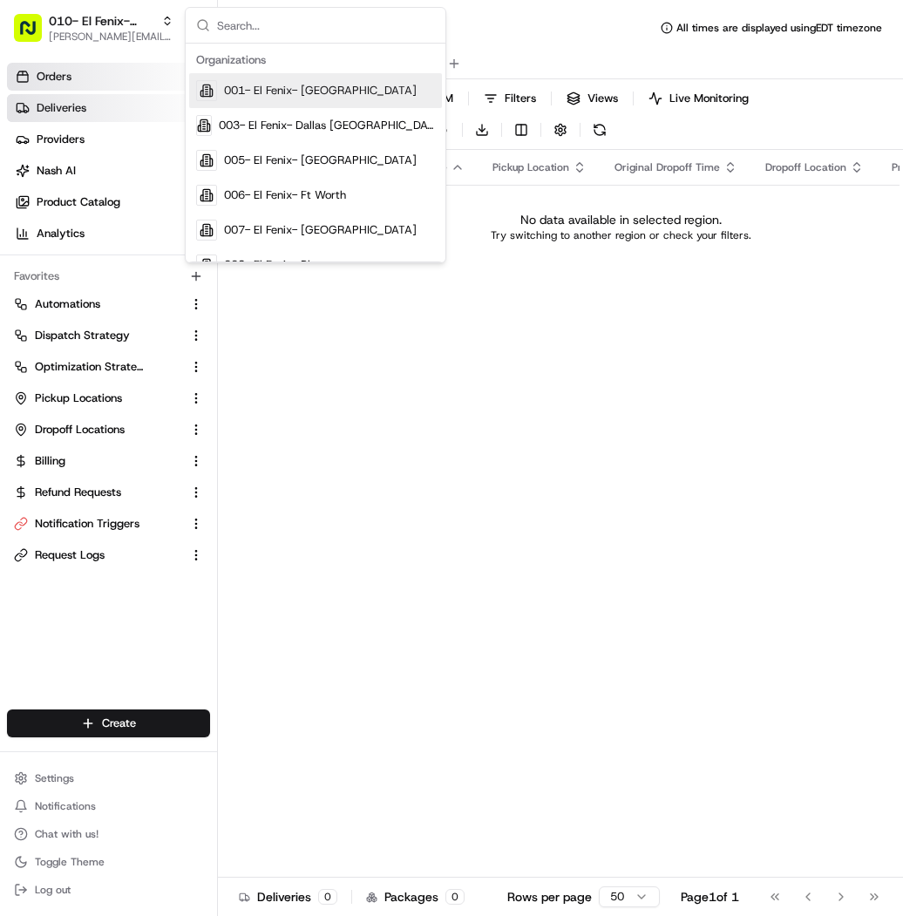
click at [123, 74] on link "Orders" at bounding box center [112, 77] width 210 height 28
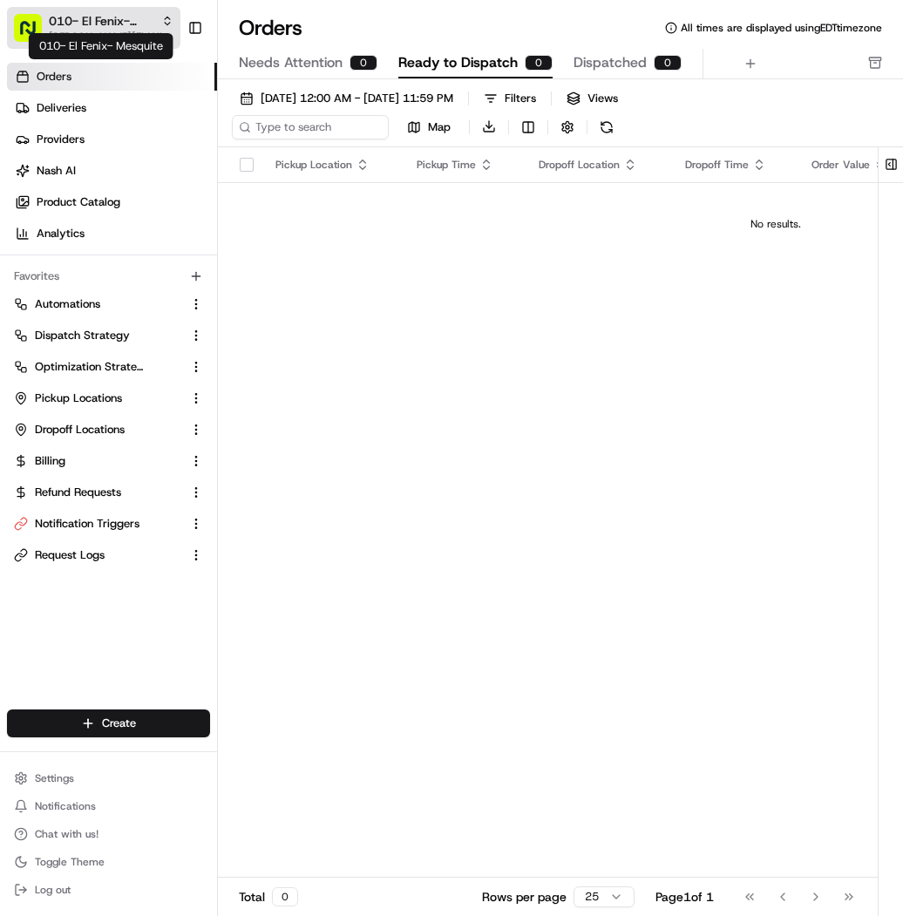
click at [115, 24] on span "010- El Fenix- Mesquite" at bounding box center [101, 20] width 105 height 17
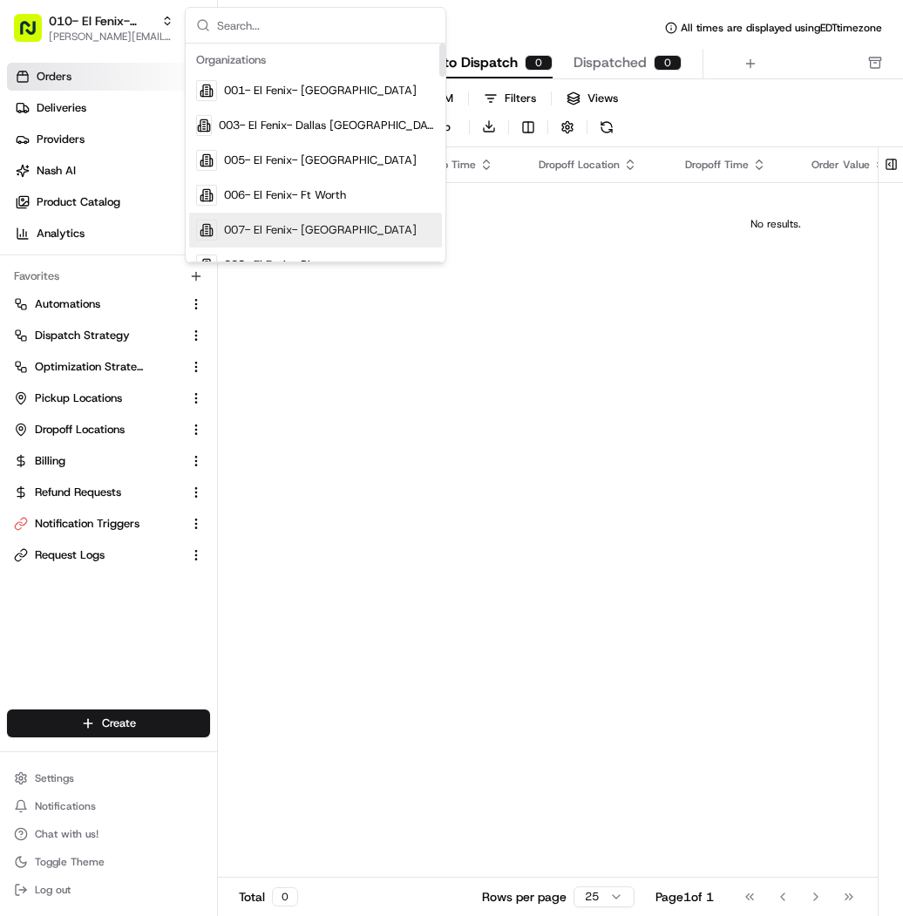
click at [145, 252] on div "Orders Deliveries Providers [PERSON_NAME] Product Catalog Analytics" at bounding box center [108, 155] width 217 height 199
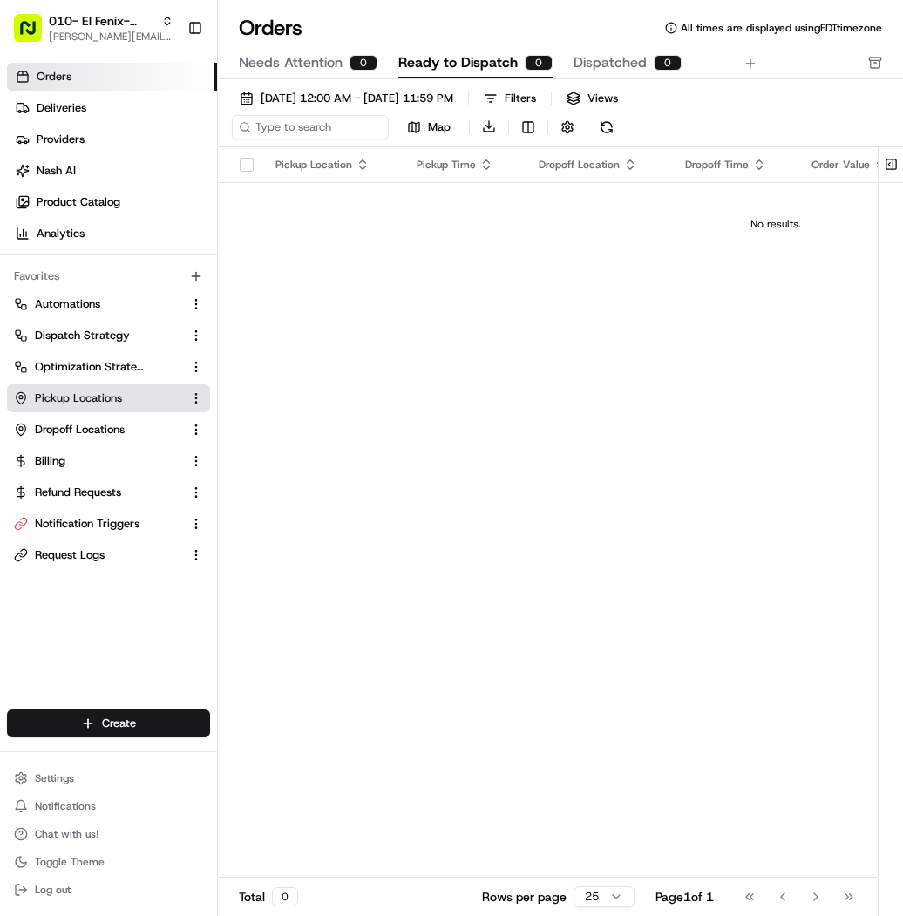
click at [94, 390] on span "Pickup Locations" at bounding box center [78, 398] width 87 height 16
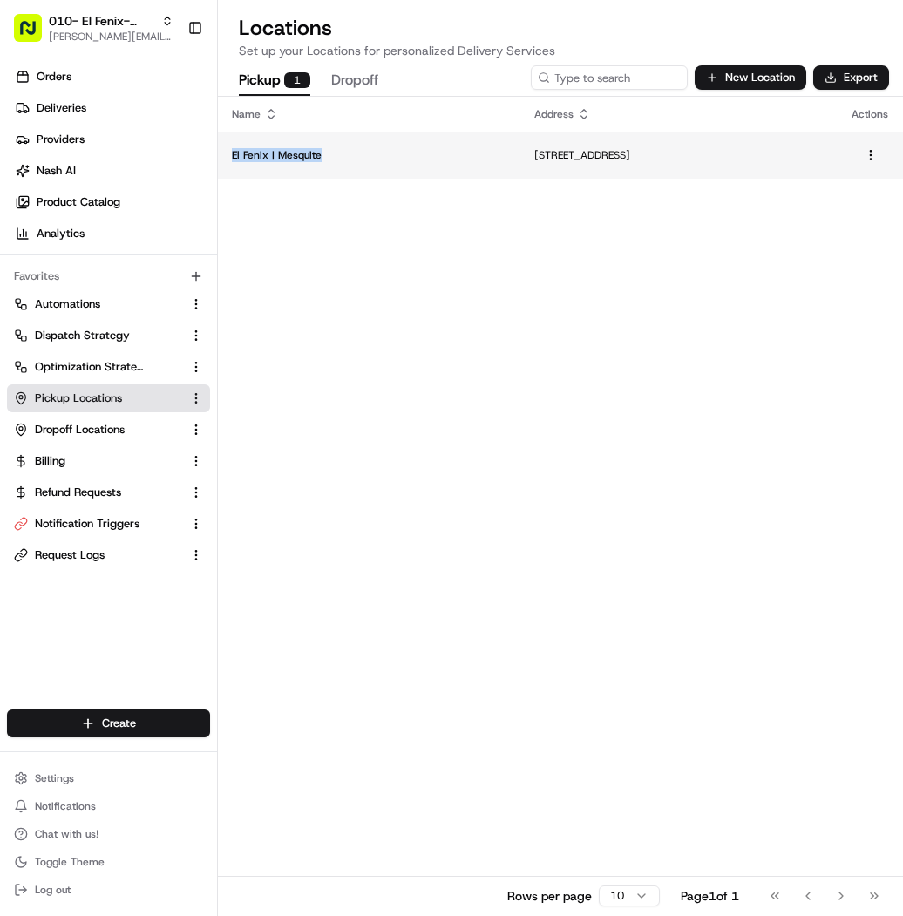
drag, startPoint x: 322, startPoint y: 156, endPoint x: 227, endPoint y: 157, distance: 95.0
click at [227, 157] on td "El Fenix | Mesquite" at bounding box center [369, 155] width 302 height 47
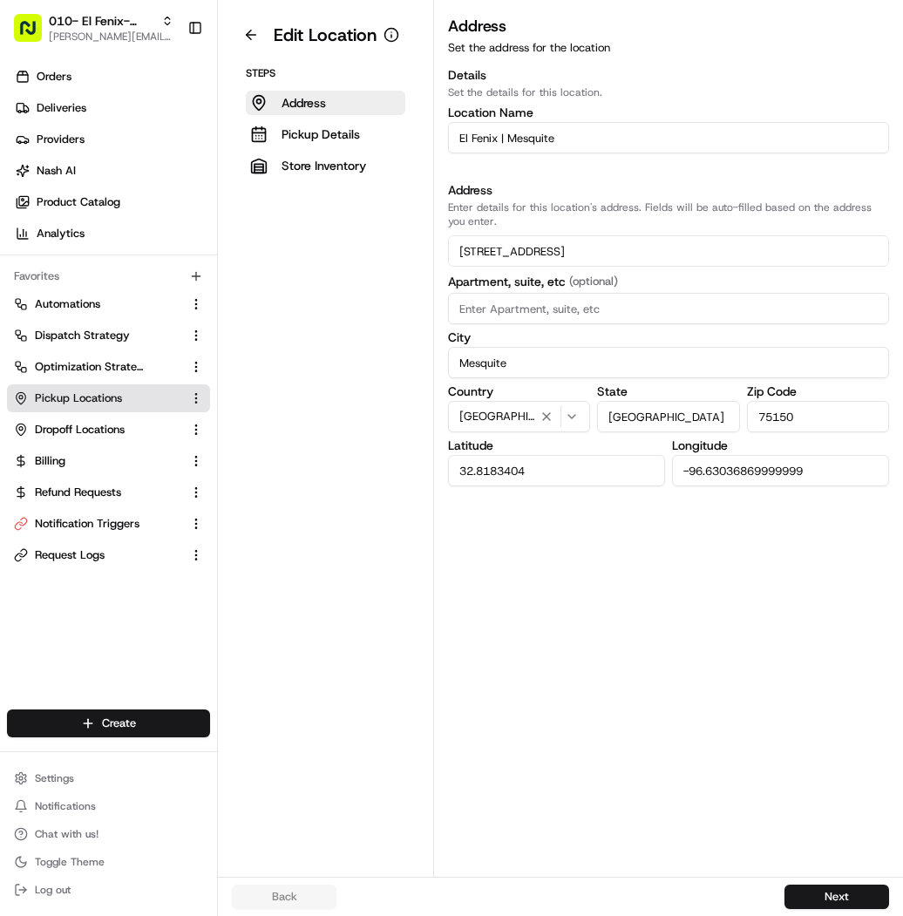
click at [592, 149] on input "El Fenix | Mesquite" at bounding box center [668, 137] width 441 height 31
click at [370, 144] on button "Pickup Details" at bounding box center [325, 134] width 159 height 24
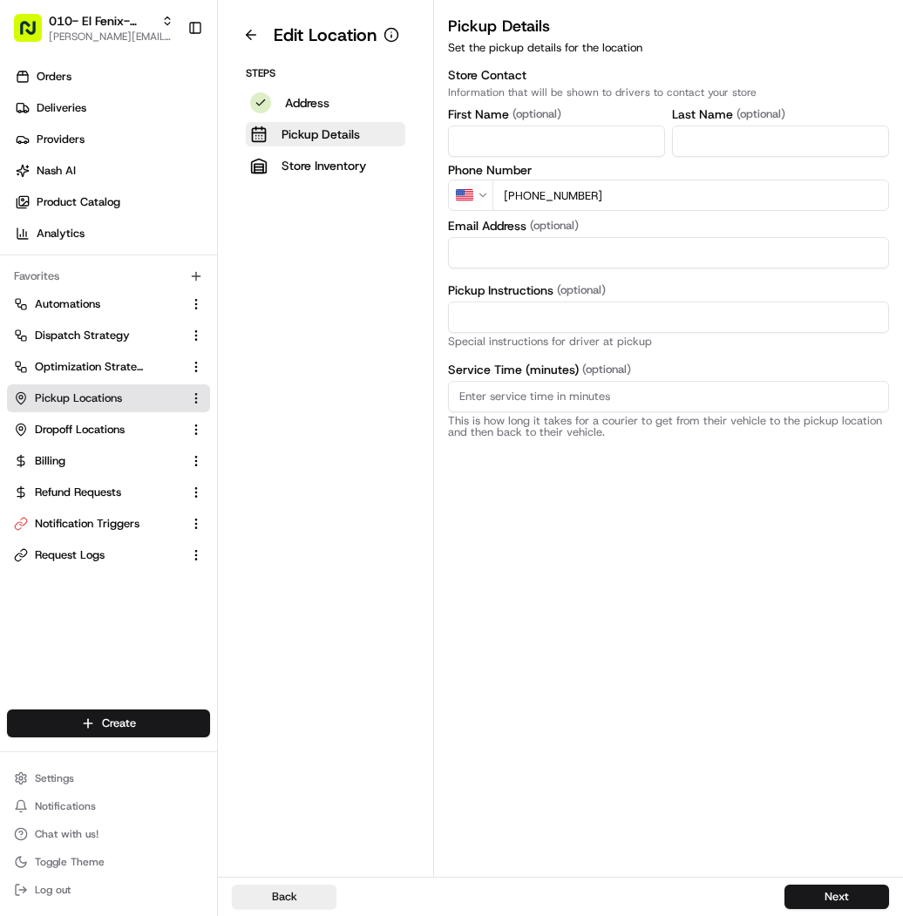
click at [676, 197] on input "+1 972 279 8900" at bounding box center [690, 195] width 397 height 31
click at [322, 113] on button "Address" at bounding box center [325, 103] width 159 height 24
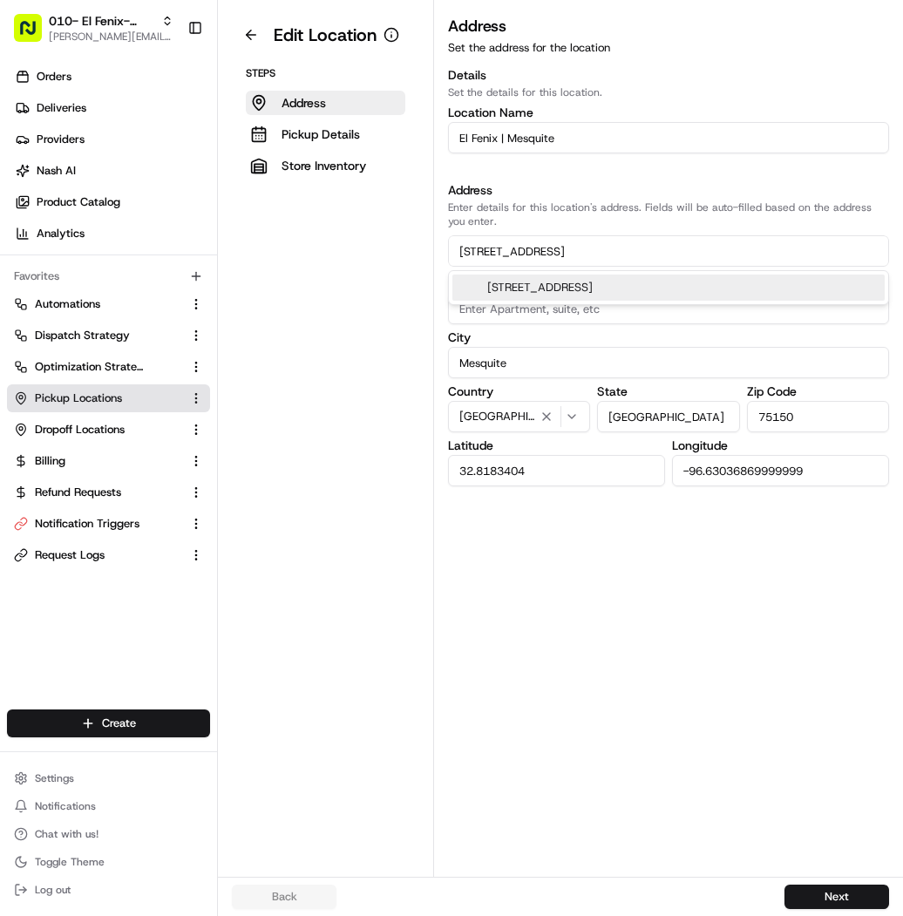
click at [634, 242] on input "3904 Towne Crossing Blvd" at bounding box center [668, 250] width 441 height 31
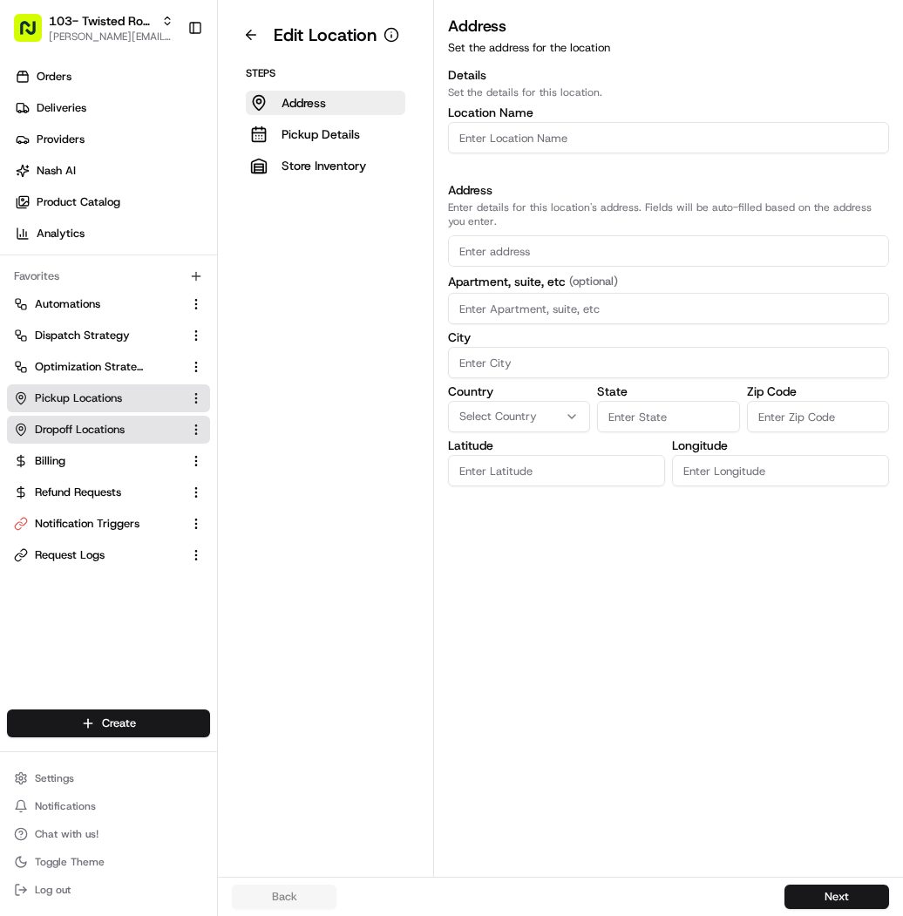
click at [78, 417] on button "Dropoff Locations" at bounding box center [108, 430] width 203 height 28
click at [79, 395] on span "Pickup Locations" at bounding box center [78, 398] width 87 height 16
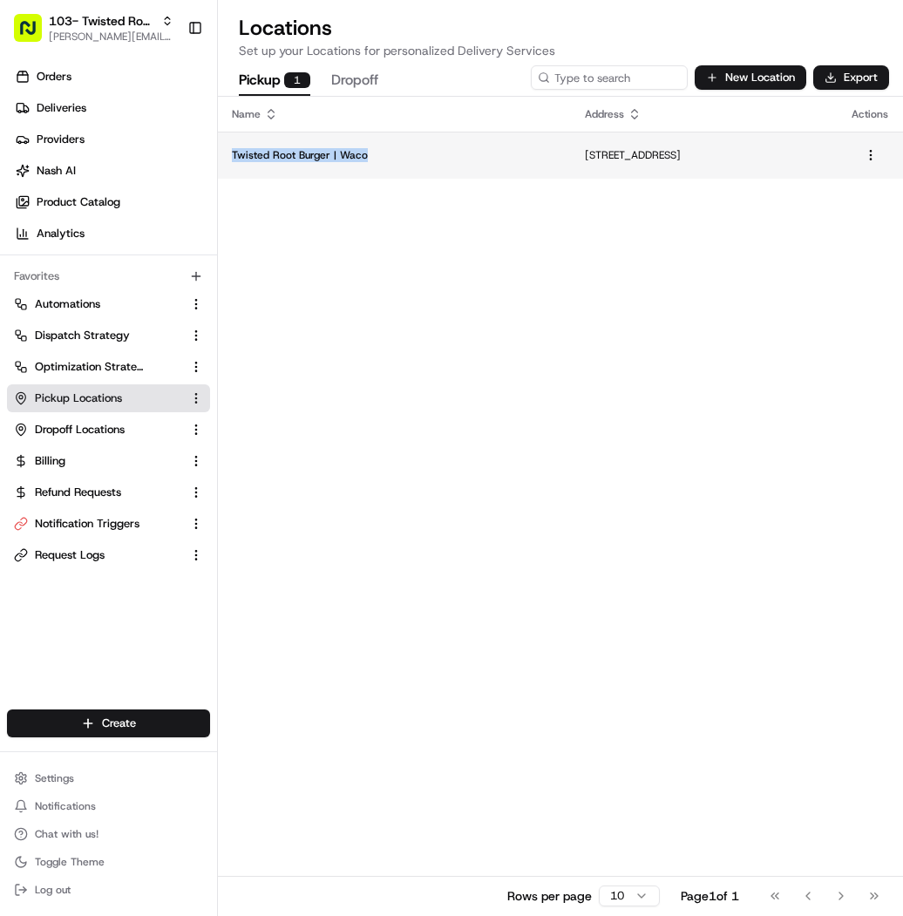
drag, startPoint x: 363, startPoint y: 159, endPoint x: 230, endPoint y: 159, distance: 132.5
click at [230, 159] on td "Twisted Root Burger | Waco" at bounding box center [394, 155] width 353 height 47
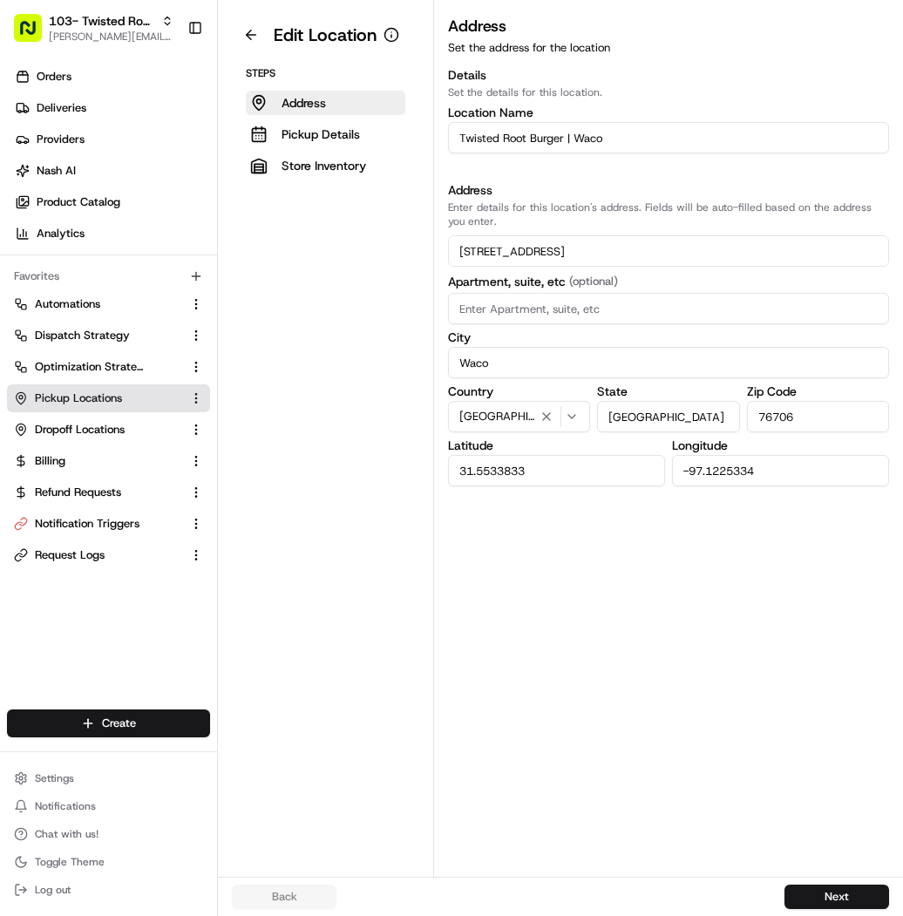
click at [766, 153] on div "Details Set the details for this location. Location Name Twisted Root Burger | …" at bounding box center [668, 276] width 441 height 420
click at [766, 143] on input "Twisted Root Burger | Waco" at bounding box center [668, 137] width 441 height 31
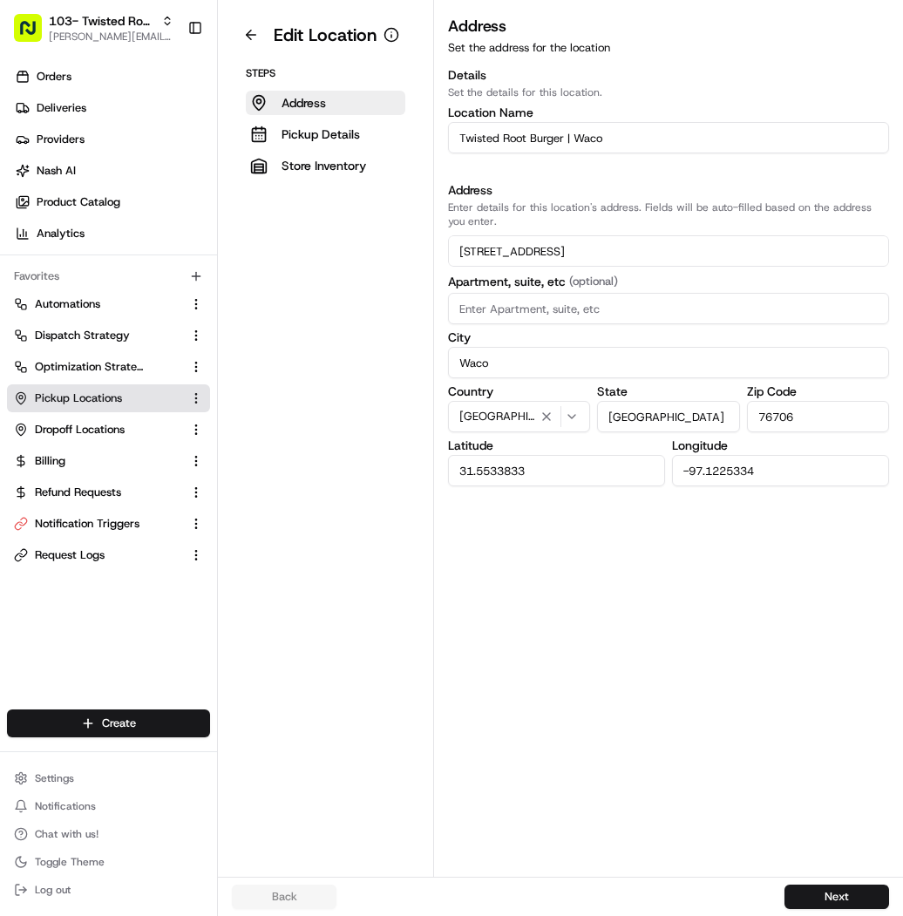
click at [766, 143] on input "Twisted Root Burger | Waco" at bounding box center [668, 137] width 441 height 31
click at [340, 131] on p "Pickup Details" at bounding box center [320, 133] width 78 height 17
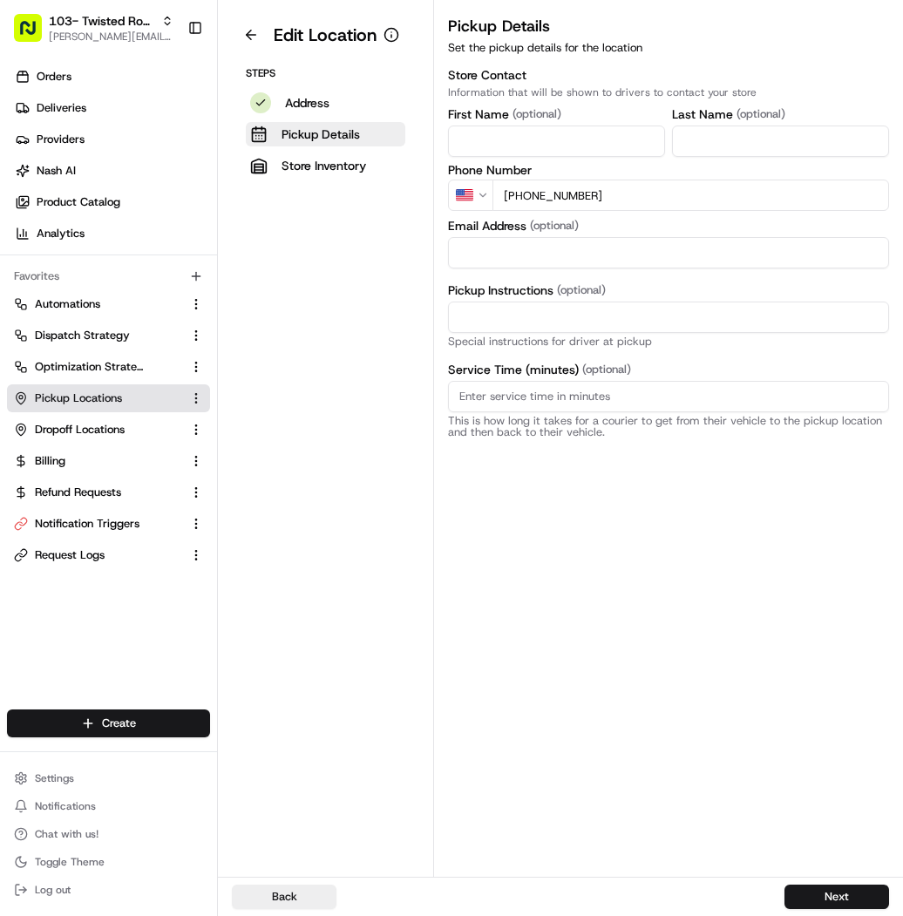
click at [655, 201] on input "[PHONE_NUMBER]" at bounding box center [690, 195] width 397 height 31
click at [376, 130] on button "Pickup Details" at bounding box center [325, 134] width 159 height 24
click at [376, 102] on button "Address" at bounding box center [325, 103] width 159 height 24
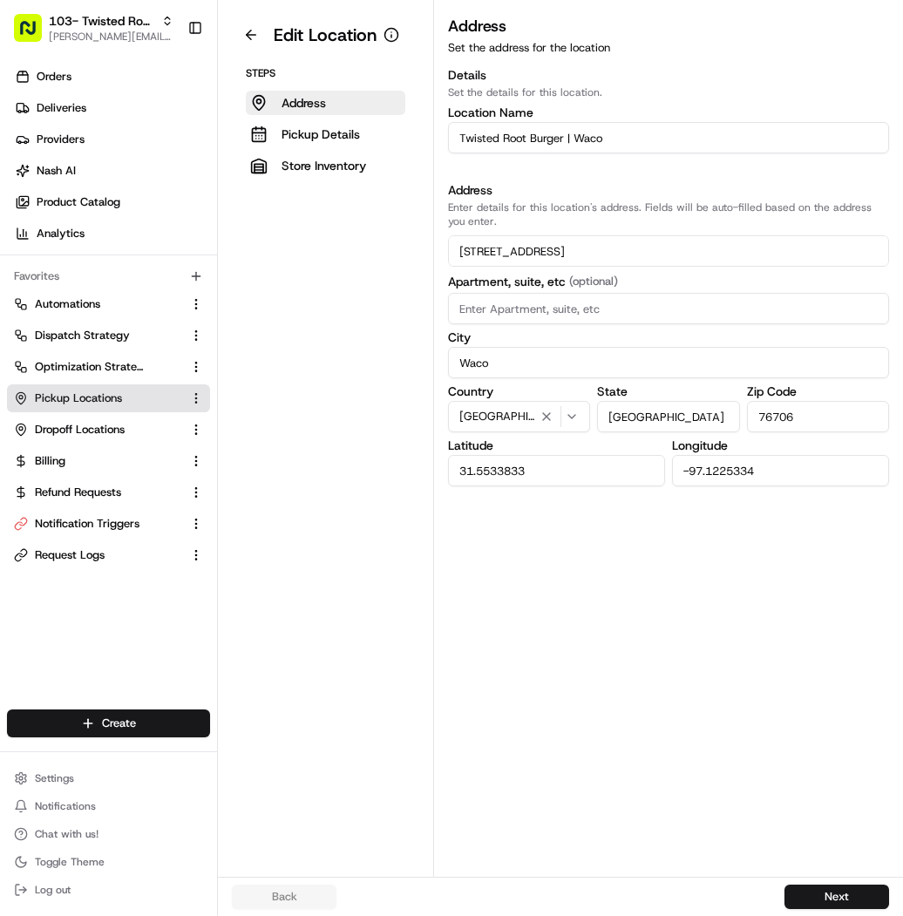
click at [718, 258] on input "[STREET_ADDRESS]" at bounding box center [668, 250] width 441 height 31
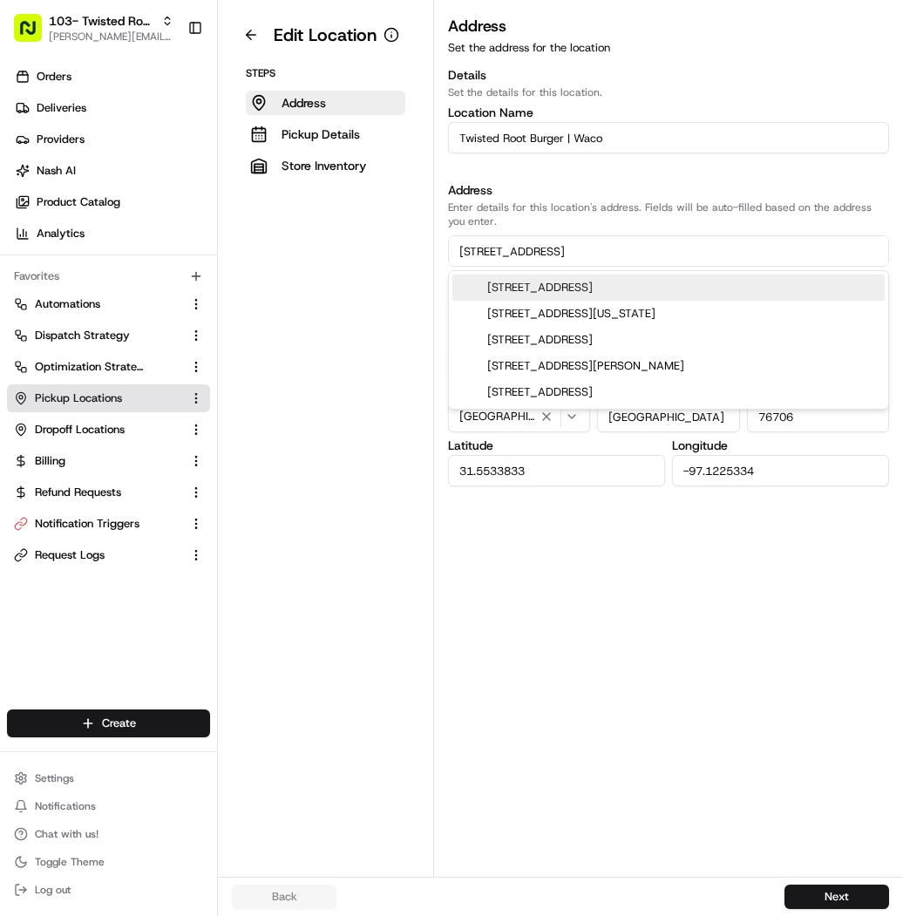
click at [718, 258] on input "[STREET_ADDRESS]" at bounding box center [668, 250] width 441 height 31
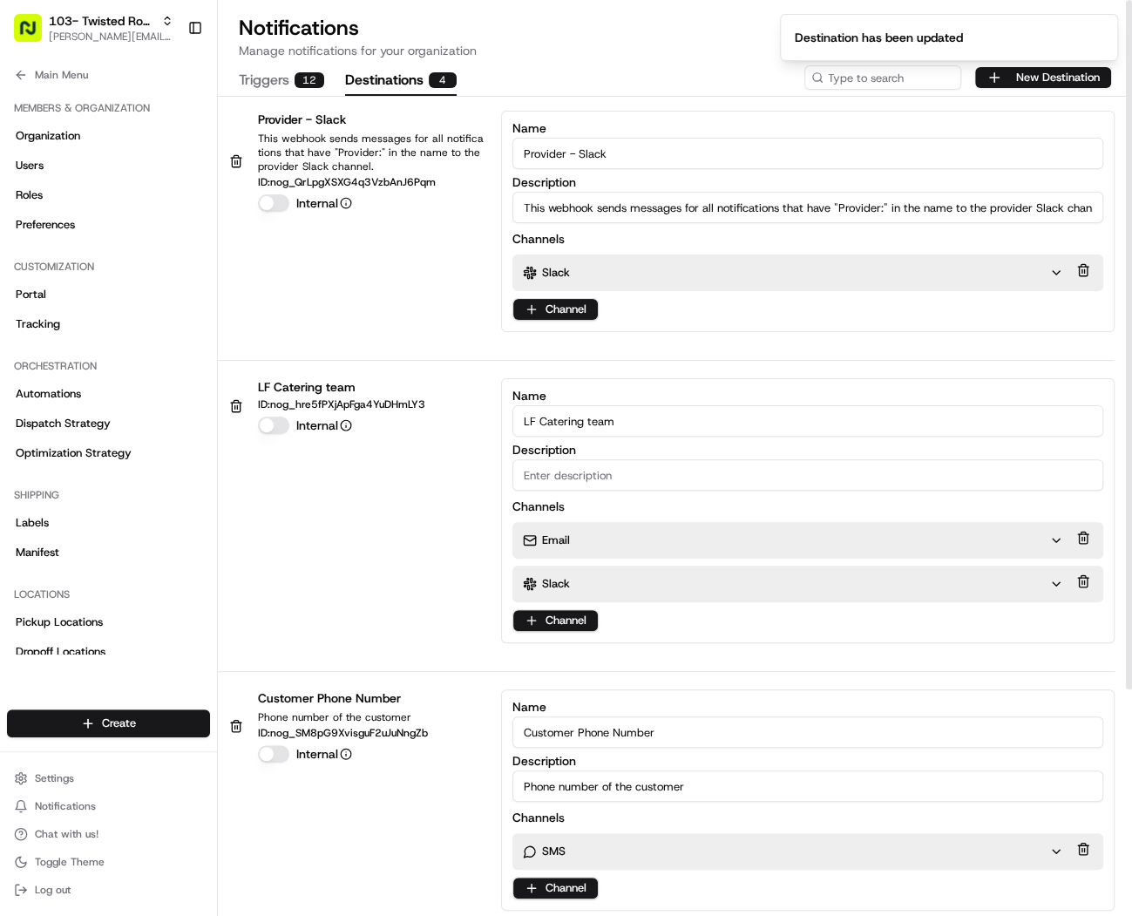
scroll to position [346, 0]
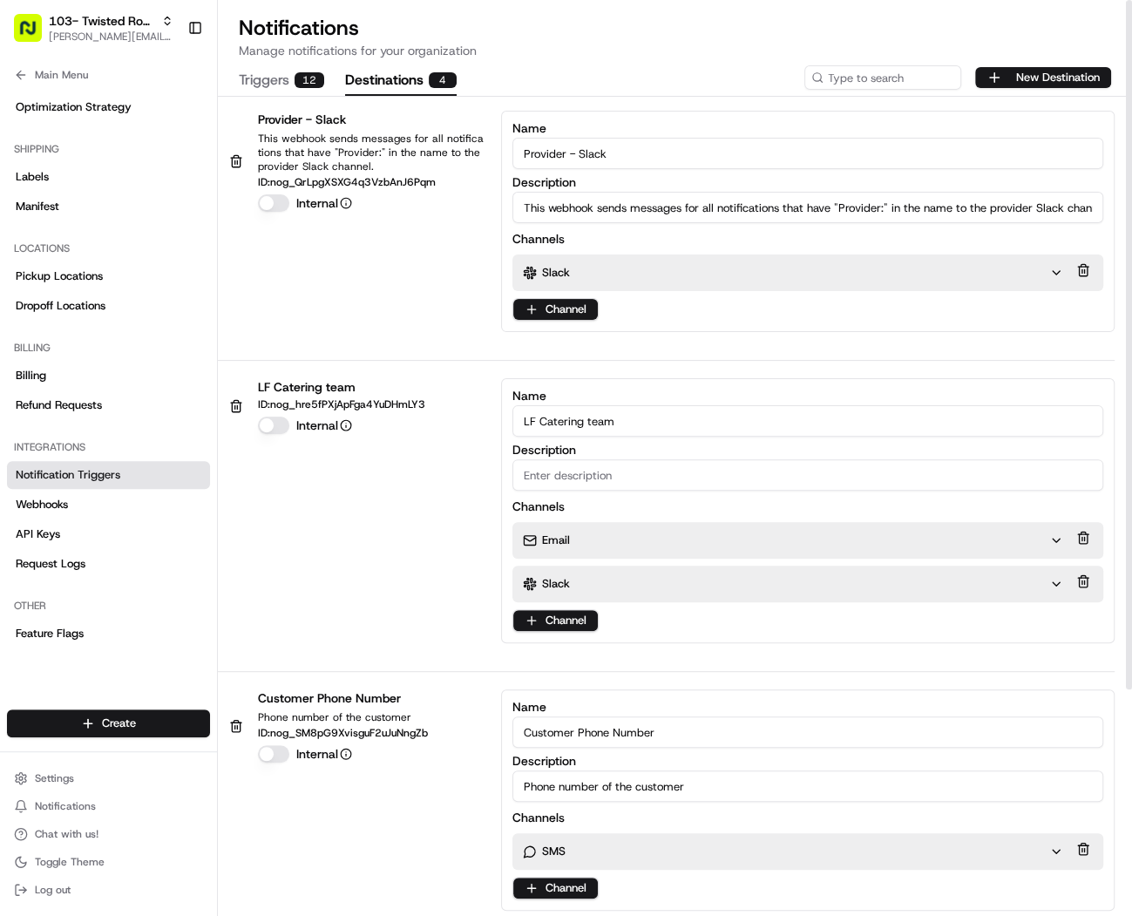
click at [283, 90] on button "Triggers 12" at bounding box center [281, 81] width 85 height 30
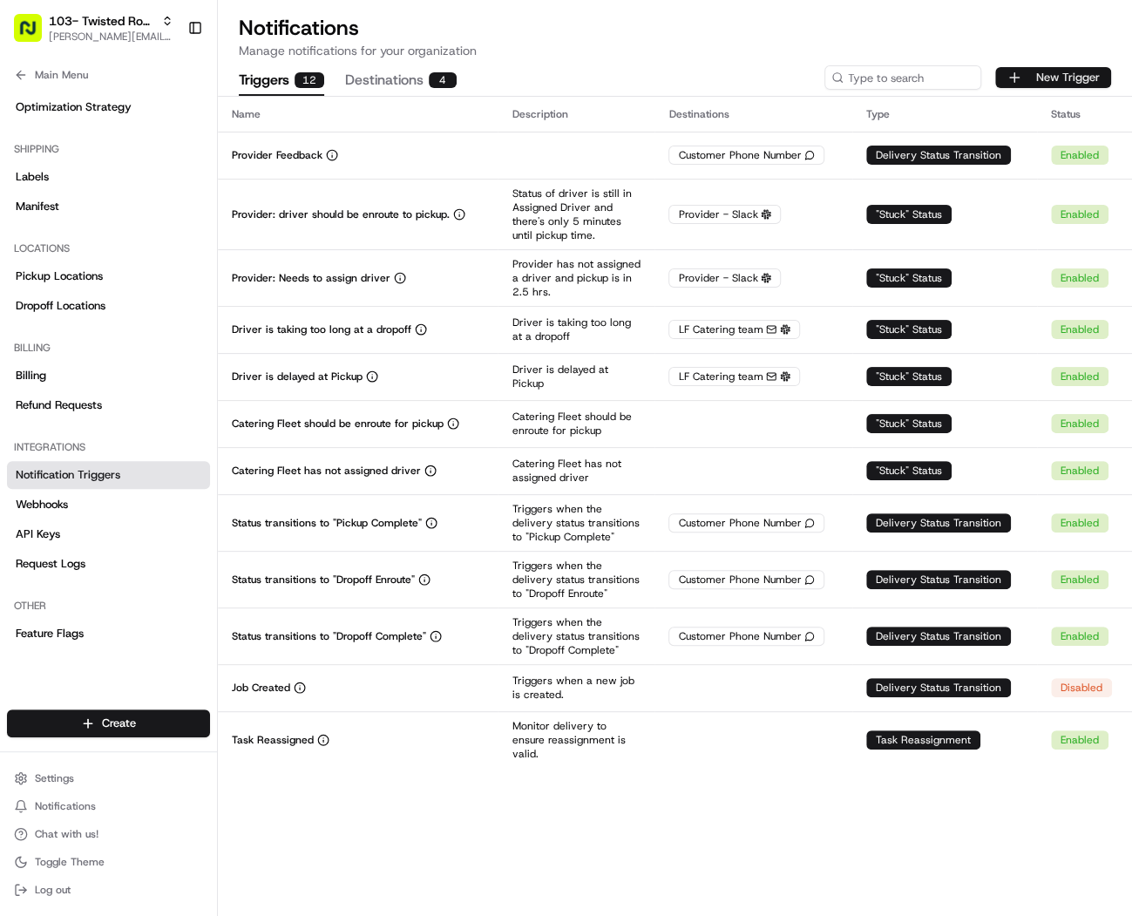
click at [1061, 77] on button "New Trigger" at bounding box center [1053, 77] width 116 height 21
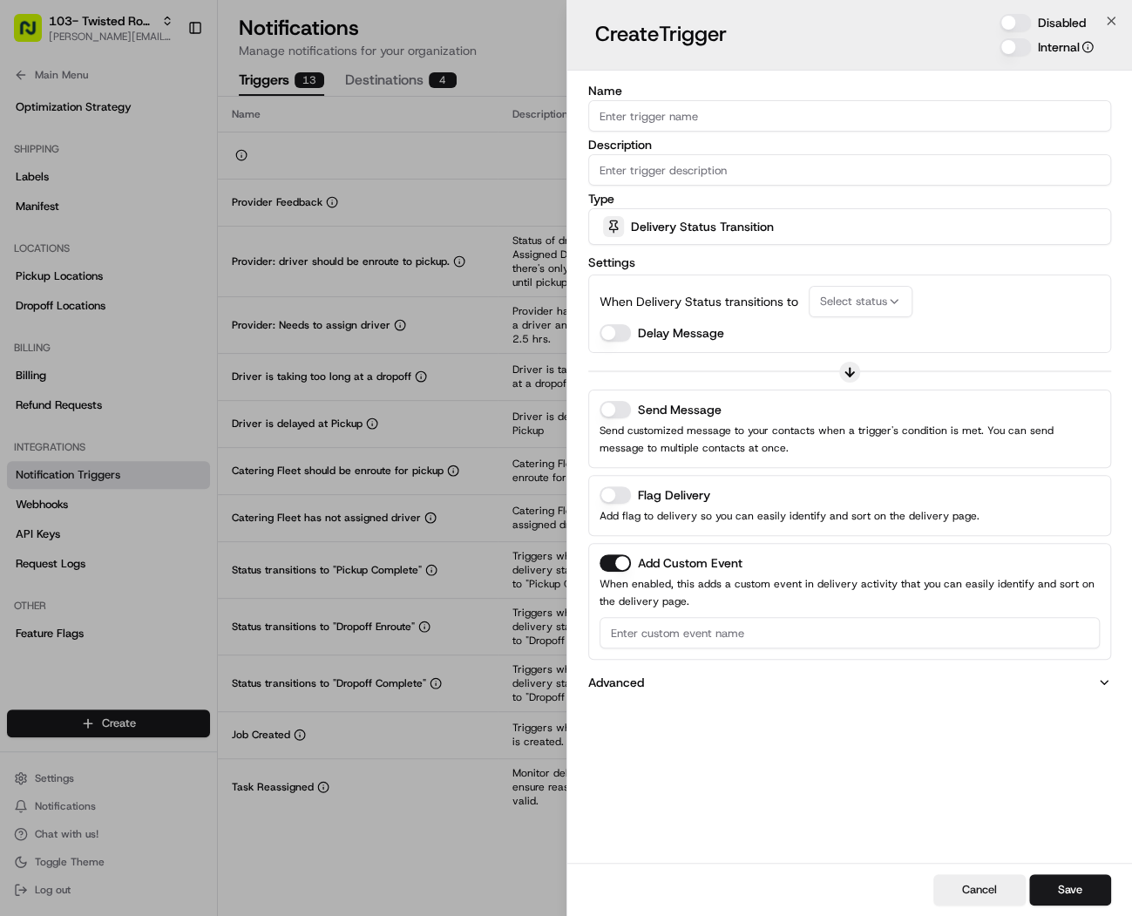
click at [722, 110] on input "Name" at bounding box center [850, 115] width 524 height 31
type input "Order Needs Attention"
click at [1012, 28] on button "Disabled" at bounding box center [1015, 22] width 31 height 17
click at [777, 166] on input "Description" at bounding box center [850, 169] width 524 height 31
type input "Needs Attention"
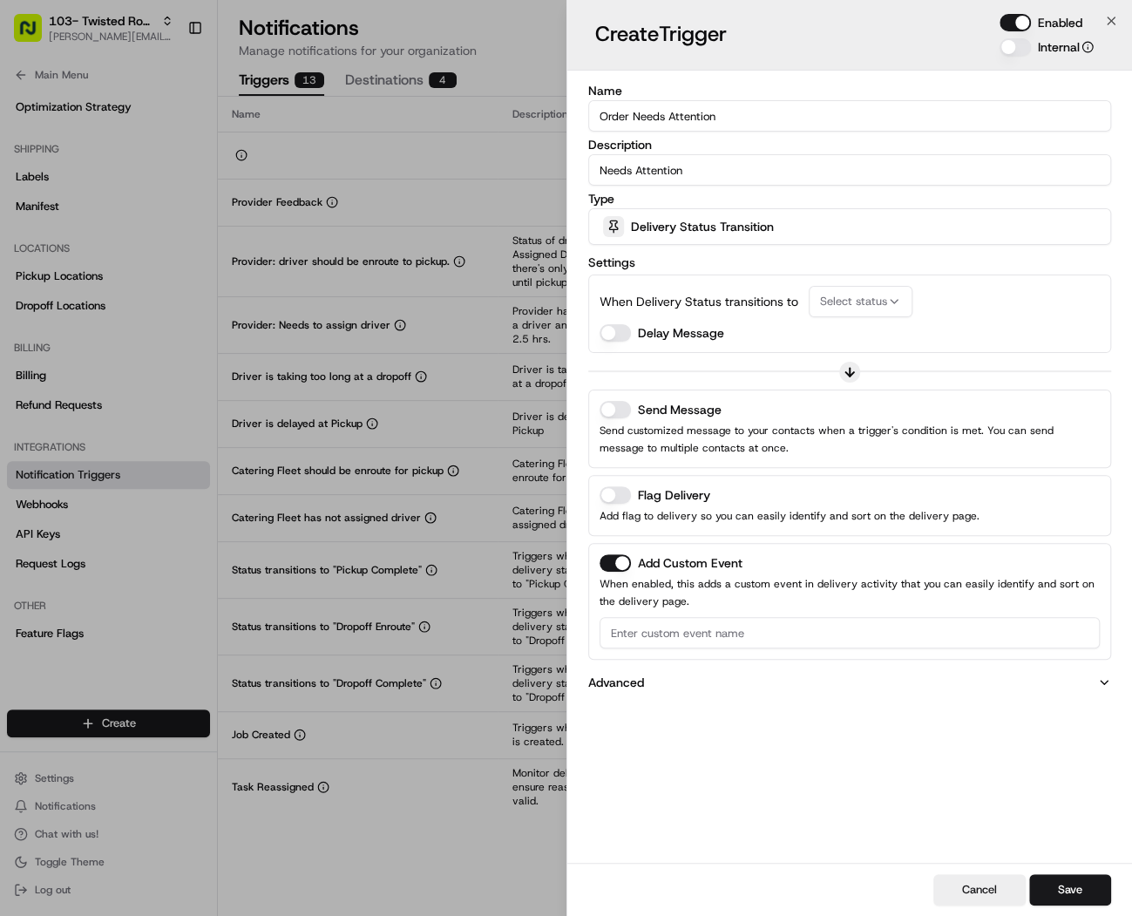
click at [679, 230] on span "Delivery Status Transition" at bounding box center [702, 226] width 143 height 17
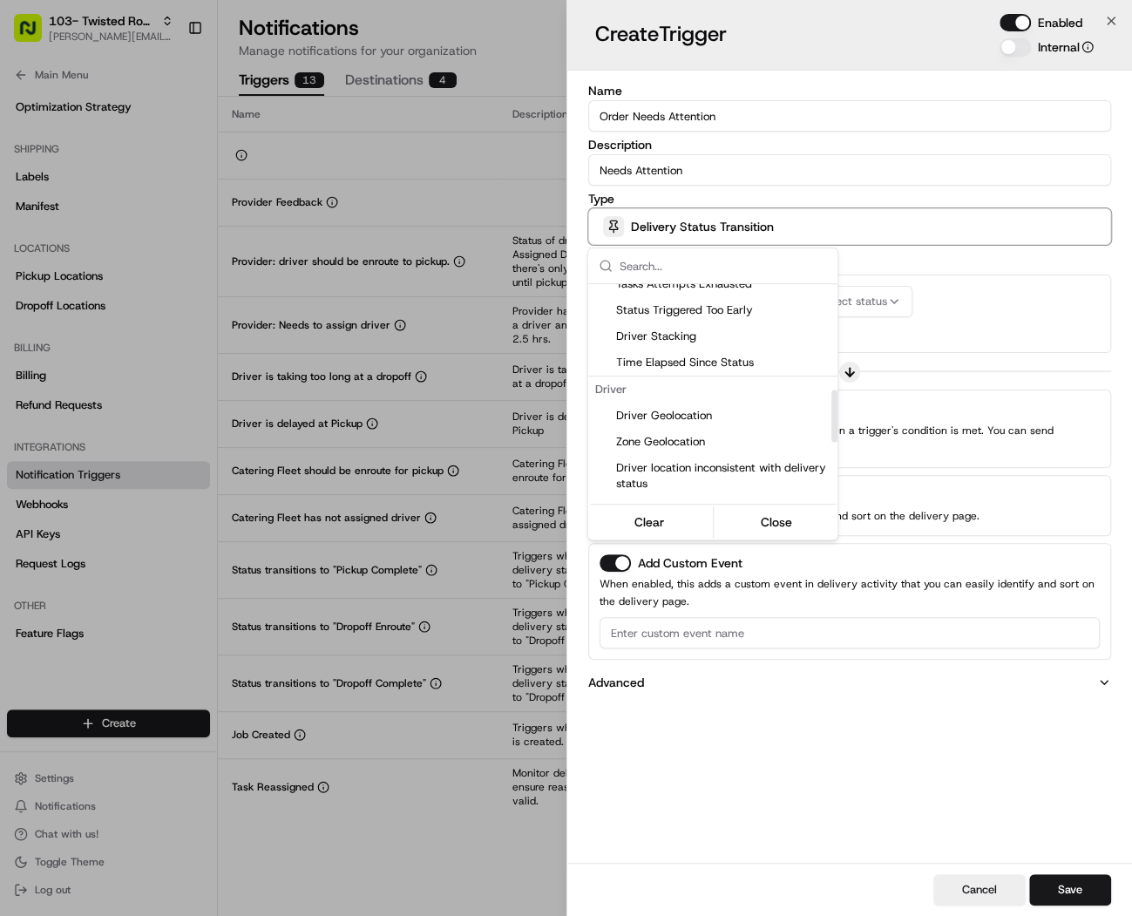
scroll to position [629, 0]
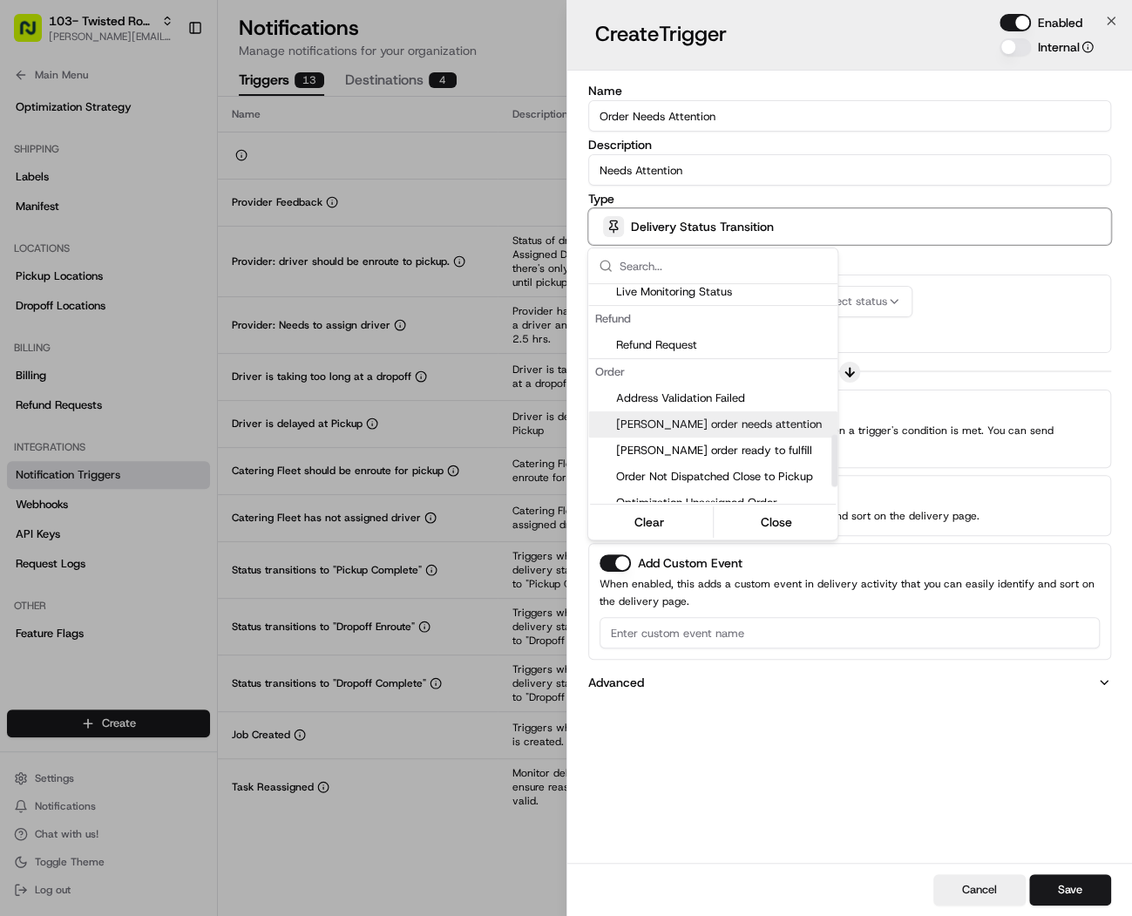
click at [709, 424] on span "Nash order needs attention" at bounding box center [723, 425] width 214 height 16
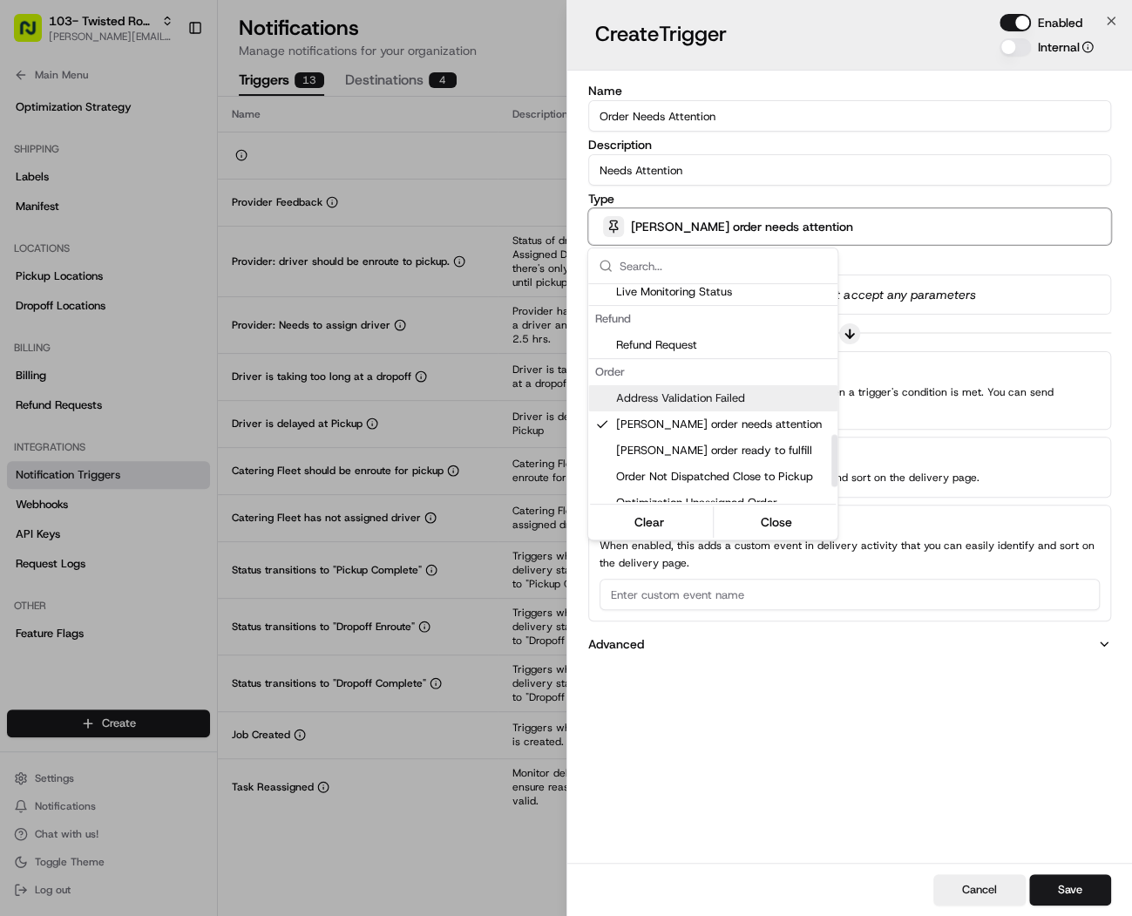
click at [946, 336] on div at bounding box center [566, 458] width 1132 height 916
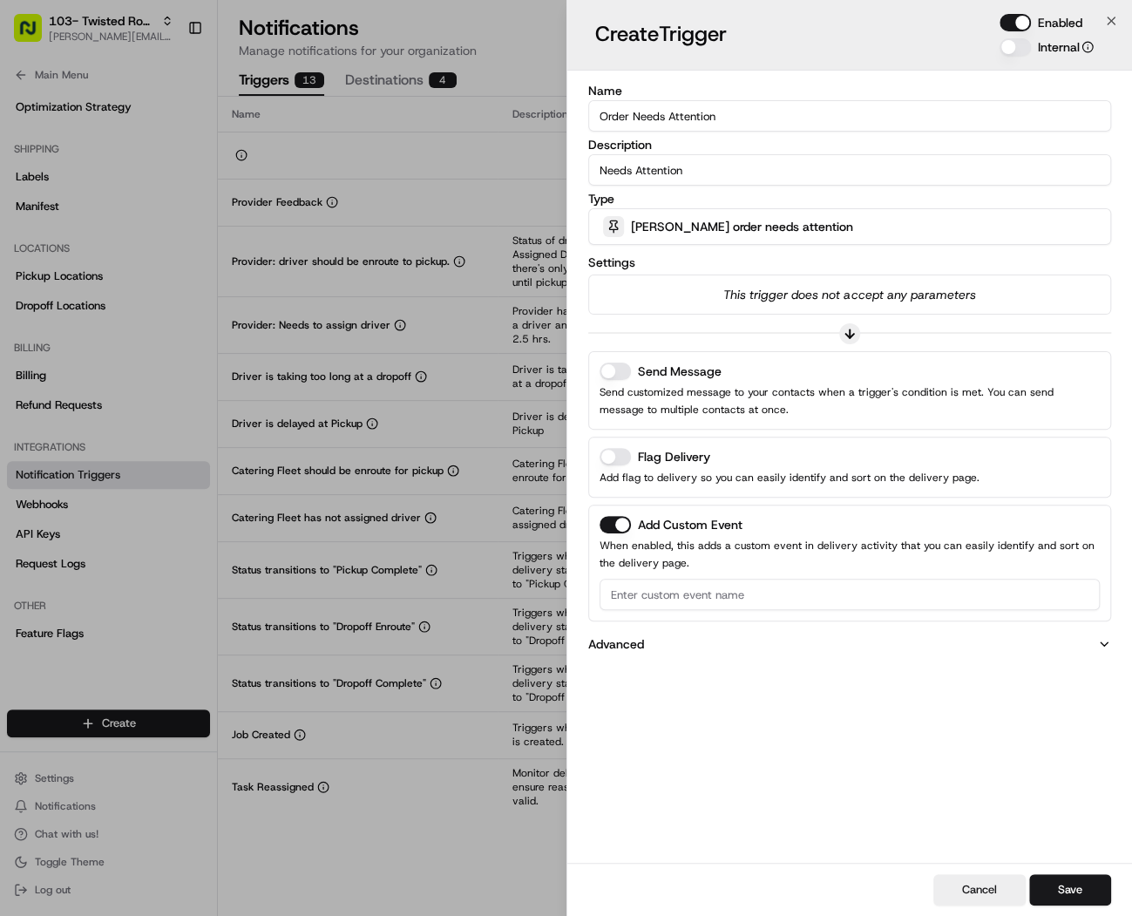
click at [600, 357] on div "Send Message Send customized message to your contacts when a trigger's conditio…" at bounding box center [850, 390] width 524 height 78
click at [611, 366] on button "Send Message" at bounding box center [615, 371] width 31 height 17
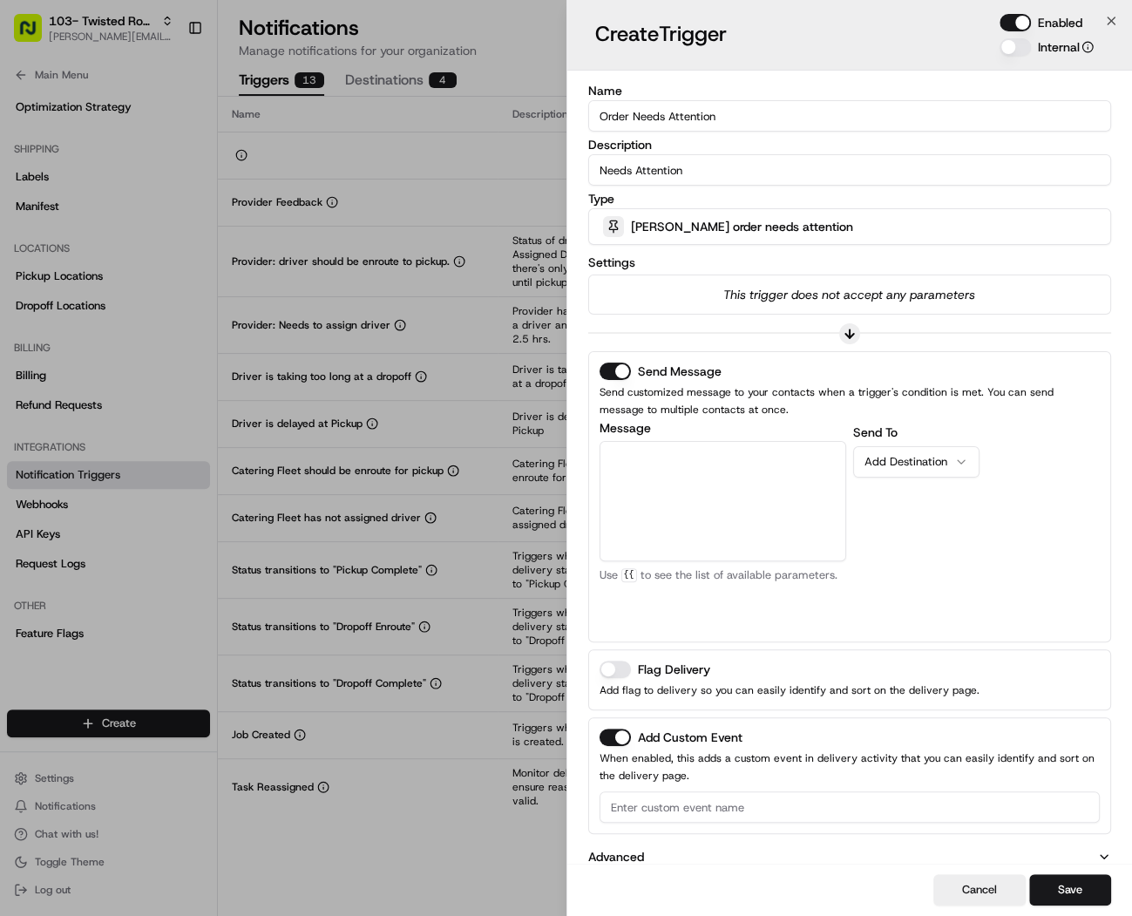
click button "Add Custom Event"
click textarea "Message"
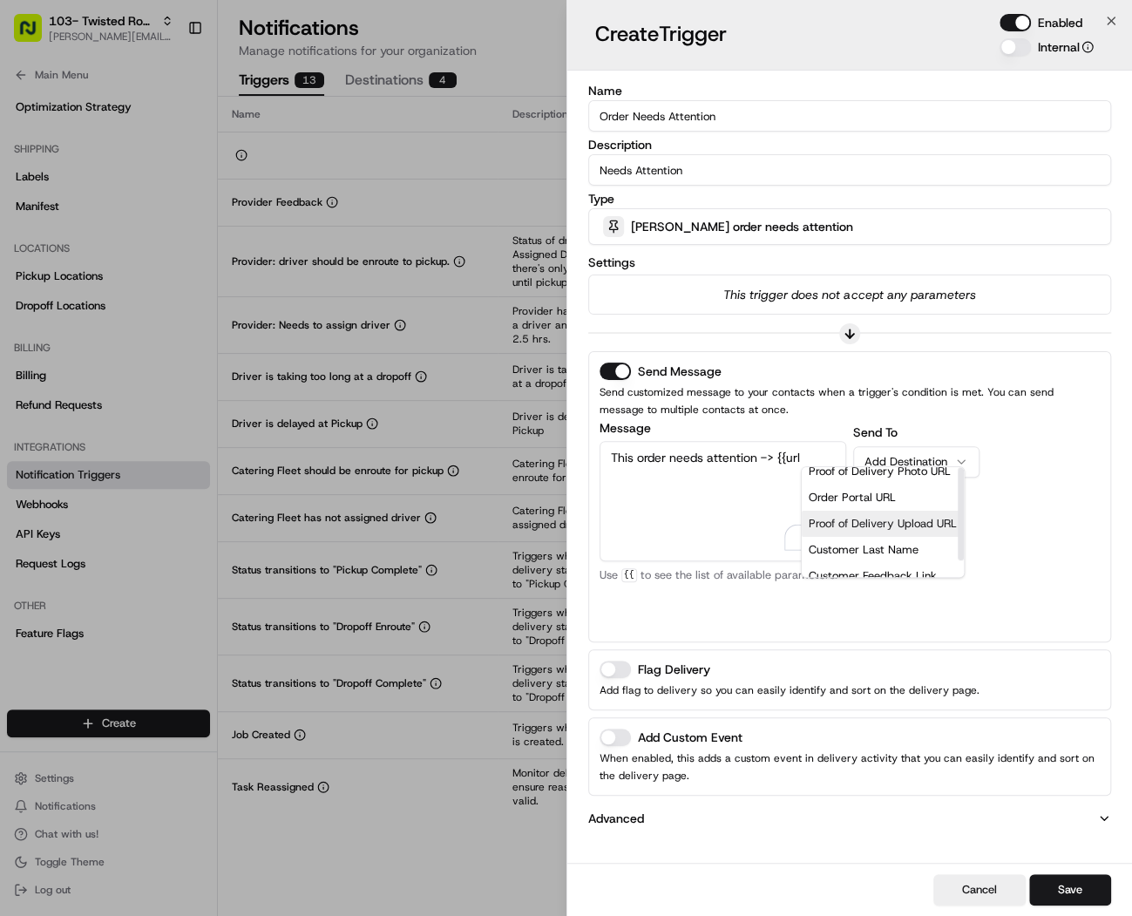
scroll to position [0, 0]
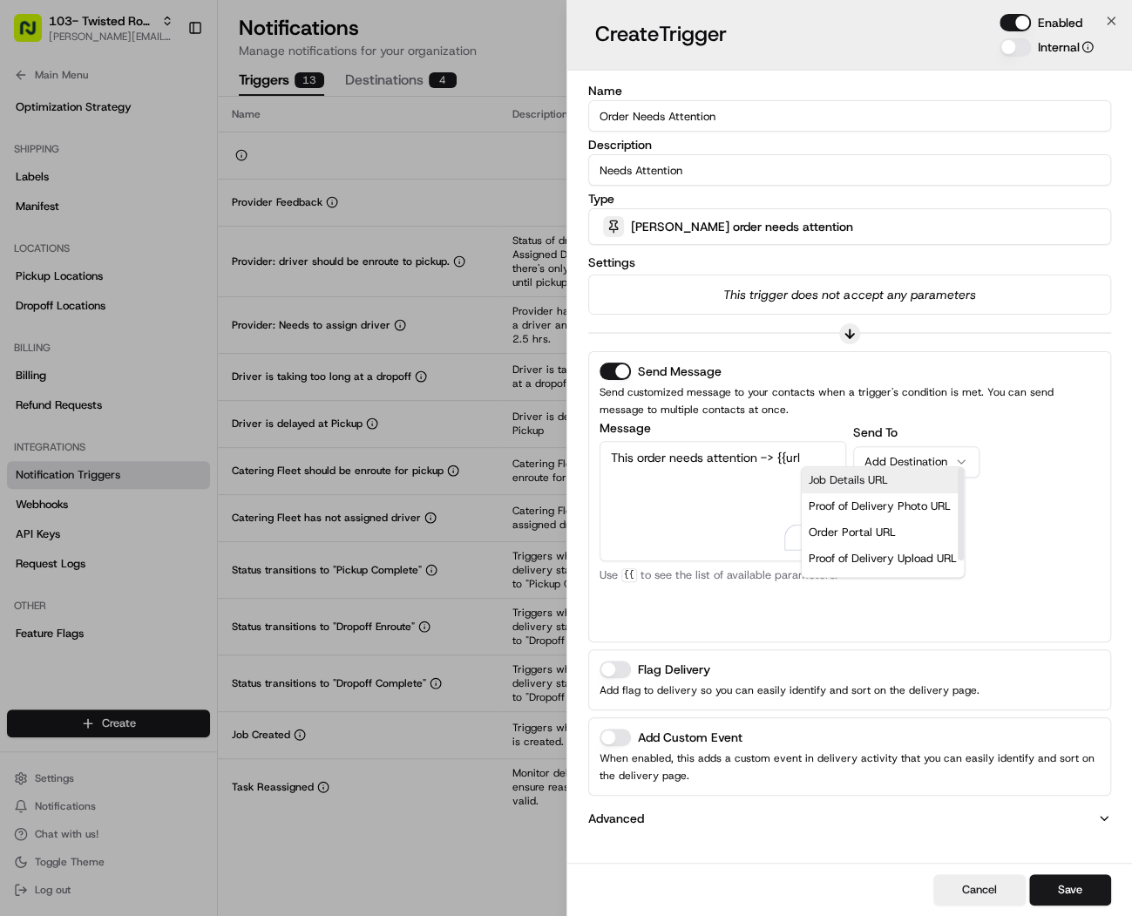
click div "Job Details URL"
type textarea "This order needs attention -> {{job_details_url}}"
click div "Add Destination"
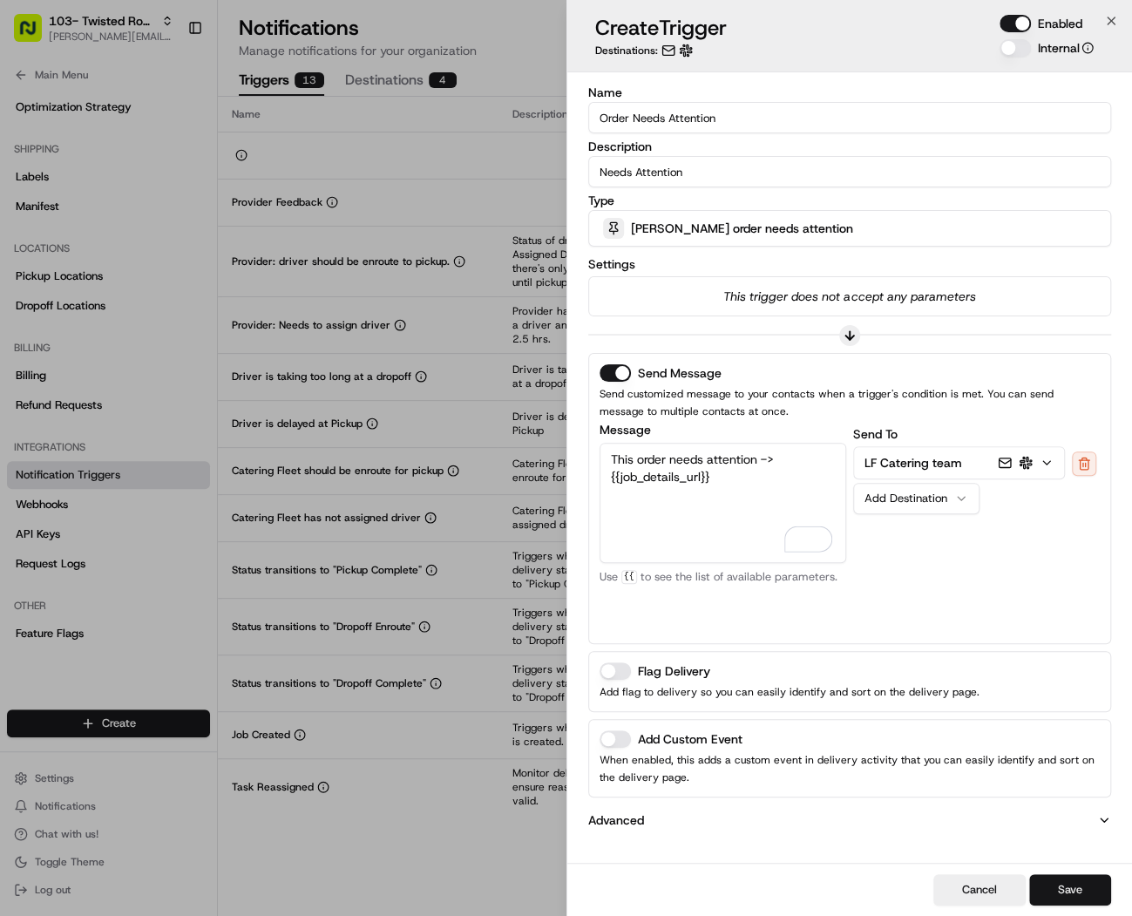
click button "Save"
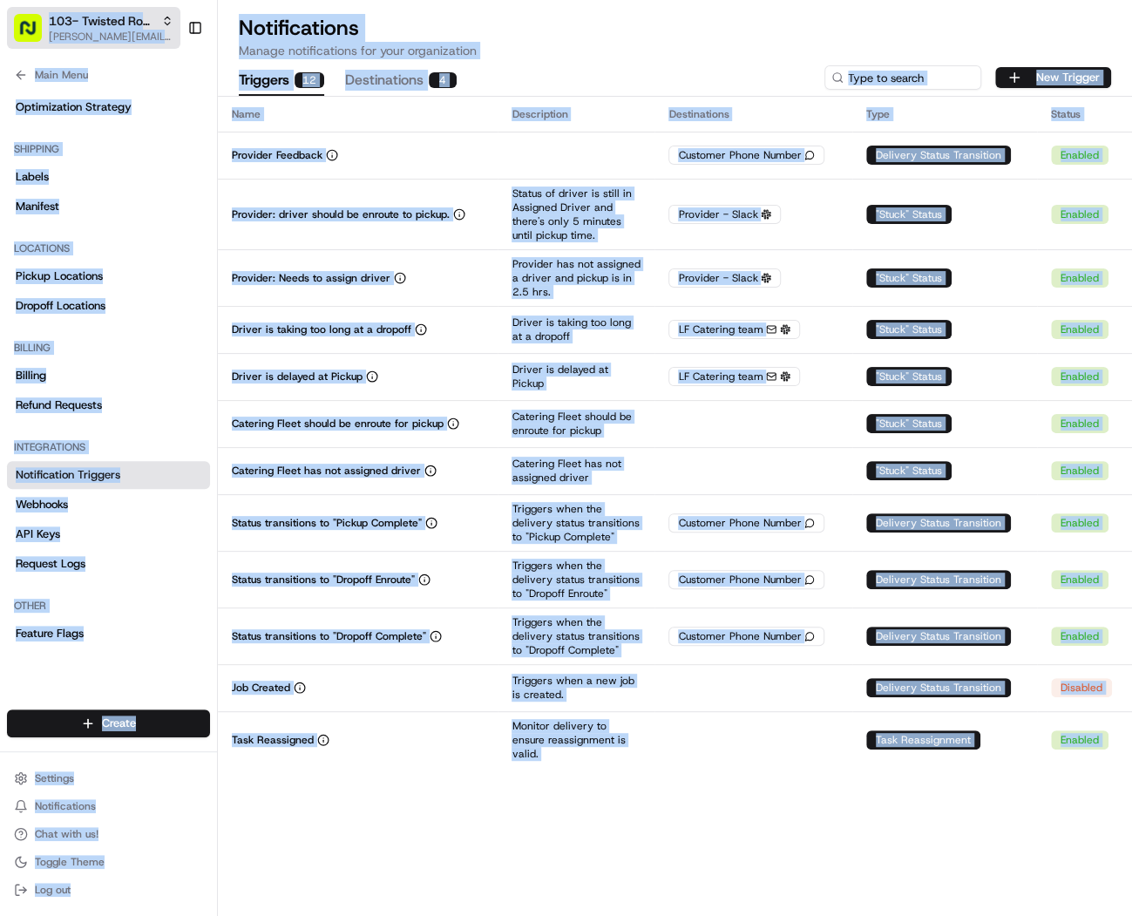
drag, startPoint x: 193, startPoint y: 46, endPoint x: 33, endPoint y: 44, distance: 160.4
click span "103- Twisted Root Burger - Waco"
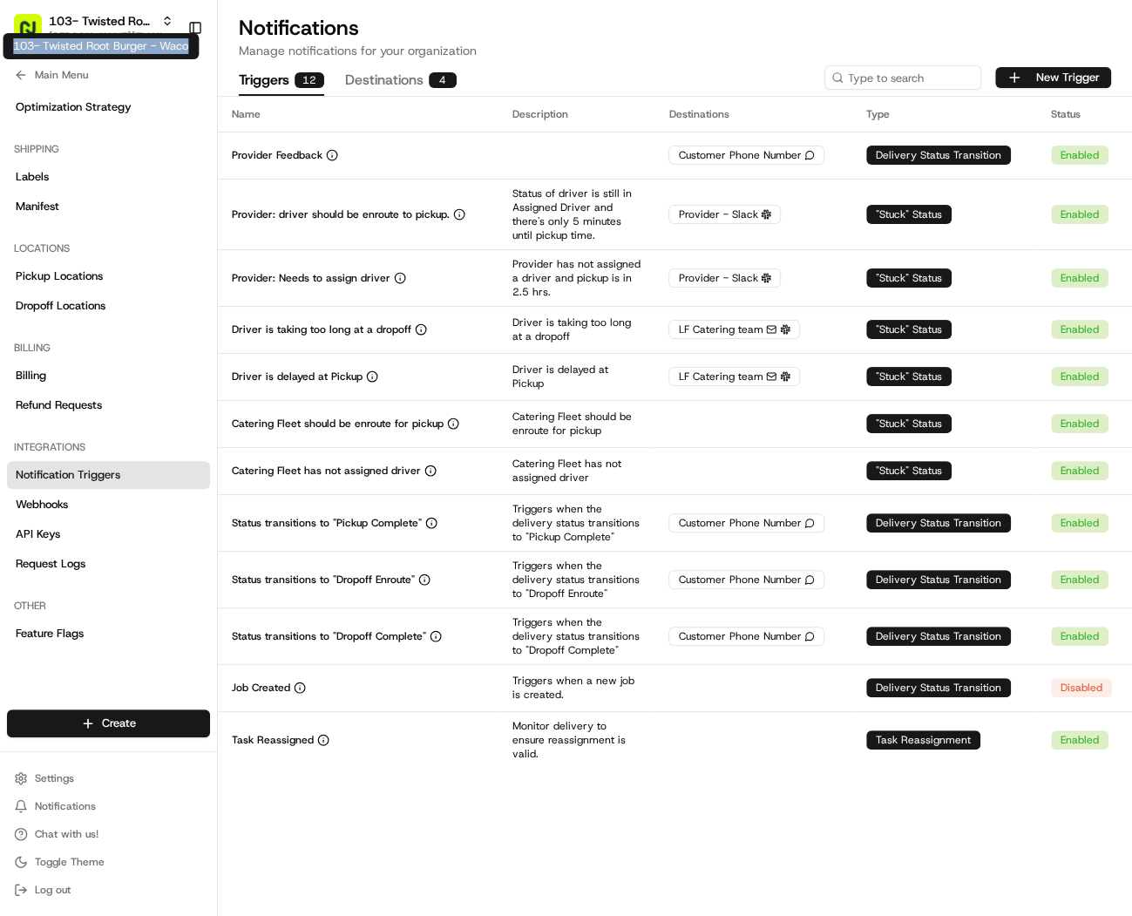
drag, startPoint x: 190, startPoint y: 46, endPoint x: 17, endPoint y: 51, distance: 173.5
click div "103- Twisted Root Burger - Waco 103- Twisted Root Burger - Waco"
copy div "103- Twisted Root Burger - Waco"
drag, startPoint x: 193, startPoint y: 52, endPoint x: 15, endPoint y: 44, distance: 178.0
click div "103- Twisted Root Burger - Waco 103- Twisted Root Burger - Waco"
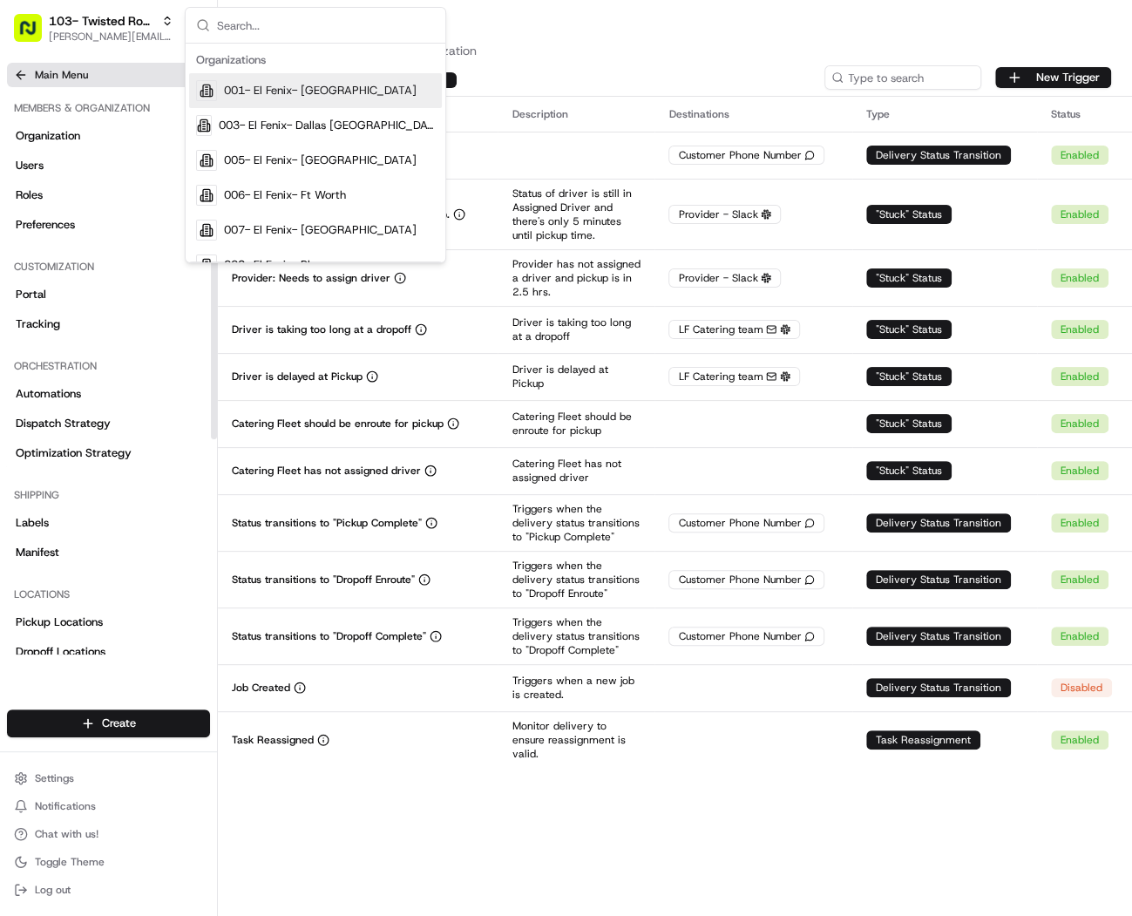
click button "Main Menu"
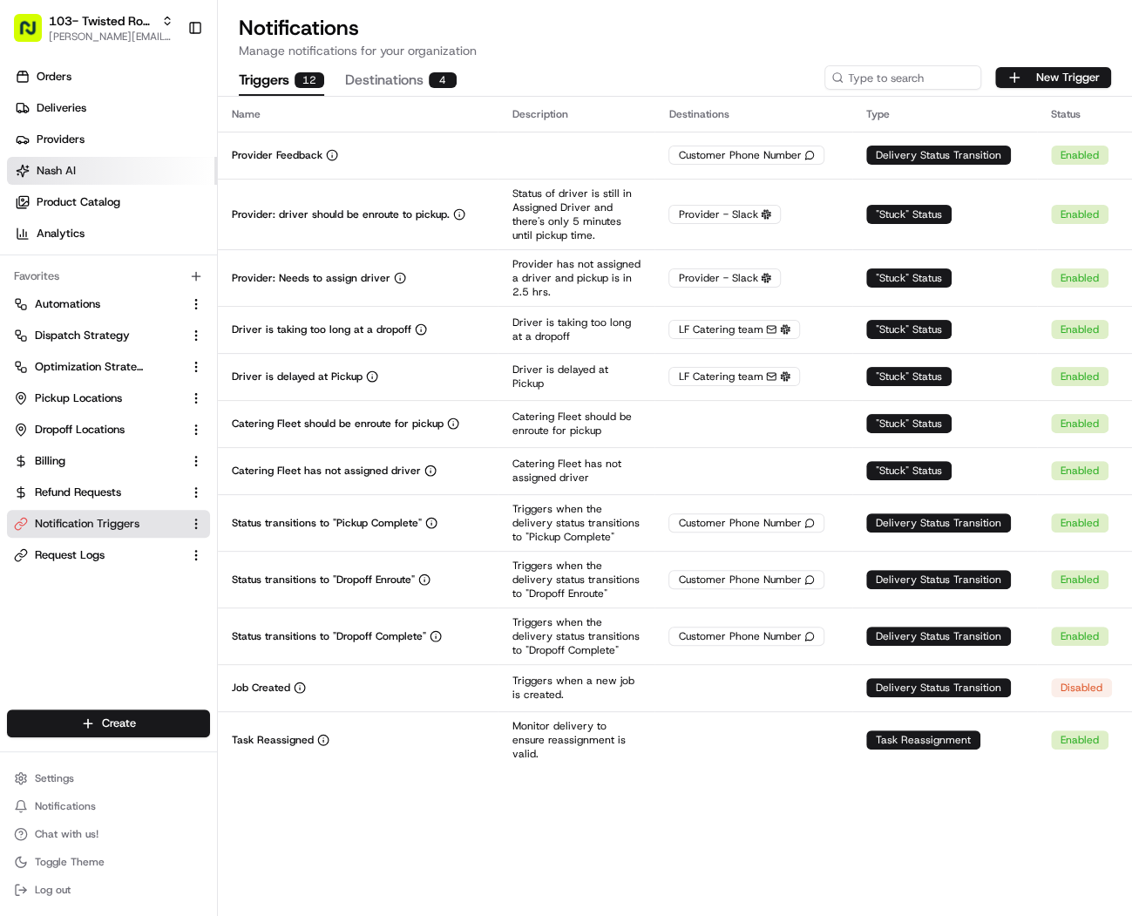
click link "Nash AI"
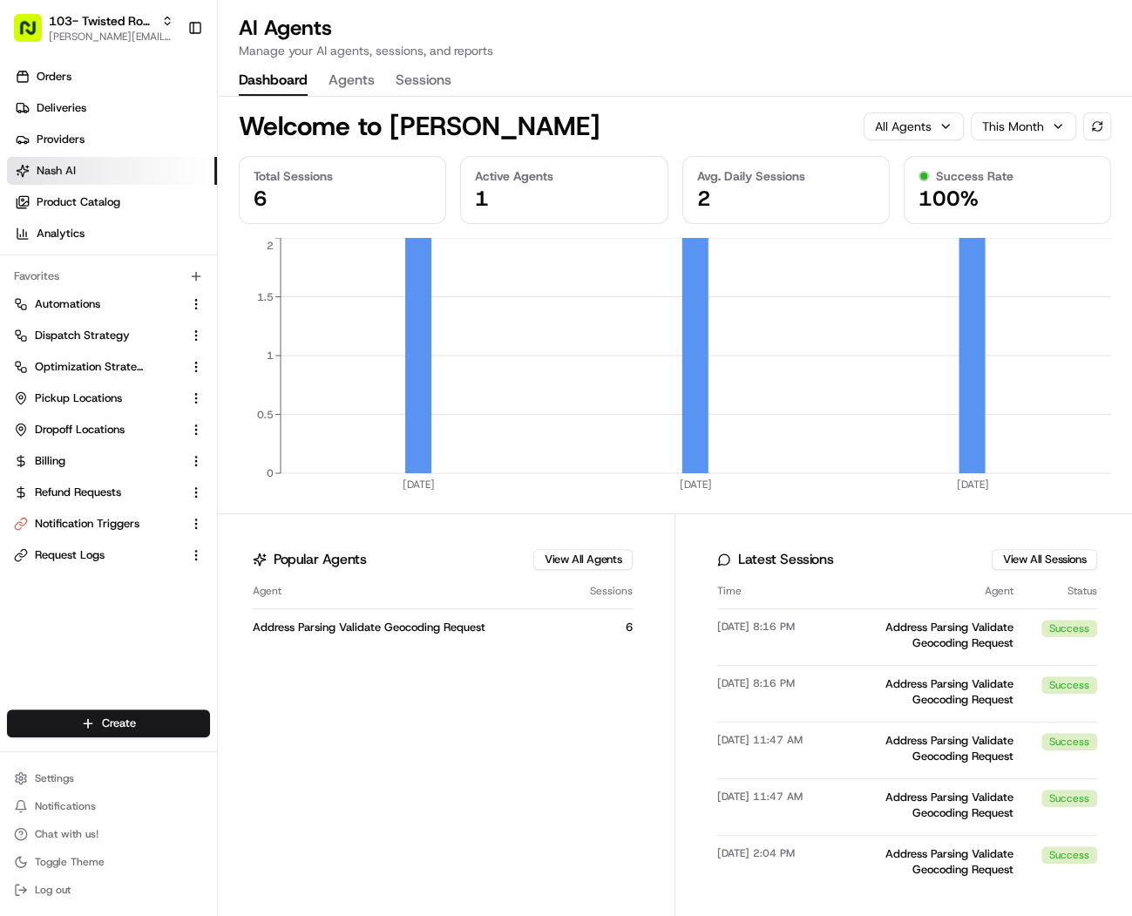
click button "Agents"
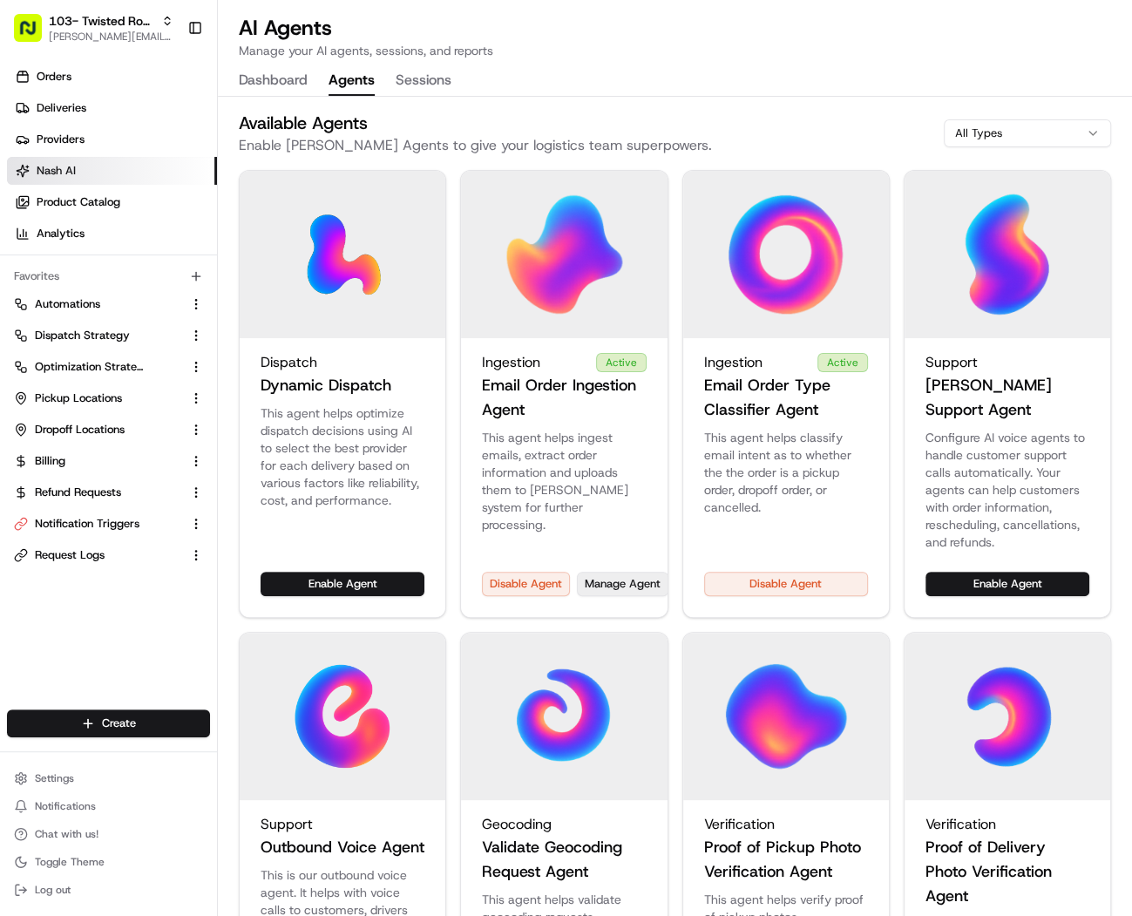
click button "Manage Agent"
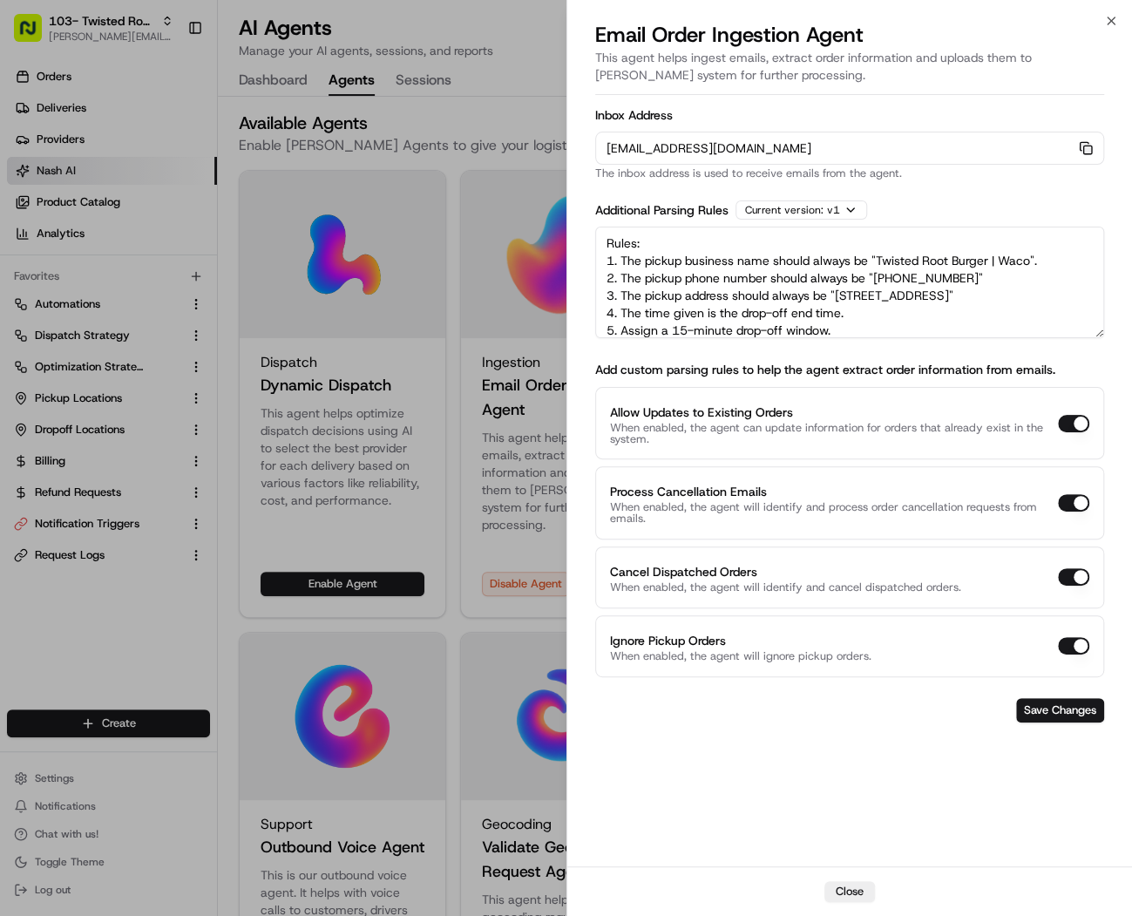
click icon "button"
drag, startPoint x: 1062, startPoint y: 324, endPoint x: 532, endPoint y: 144, distance: 560.6
click body "103- Twisted Root Burger - Waco mariam@usenash.com Toggle Sidebar Orders Delive…"
click div
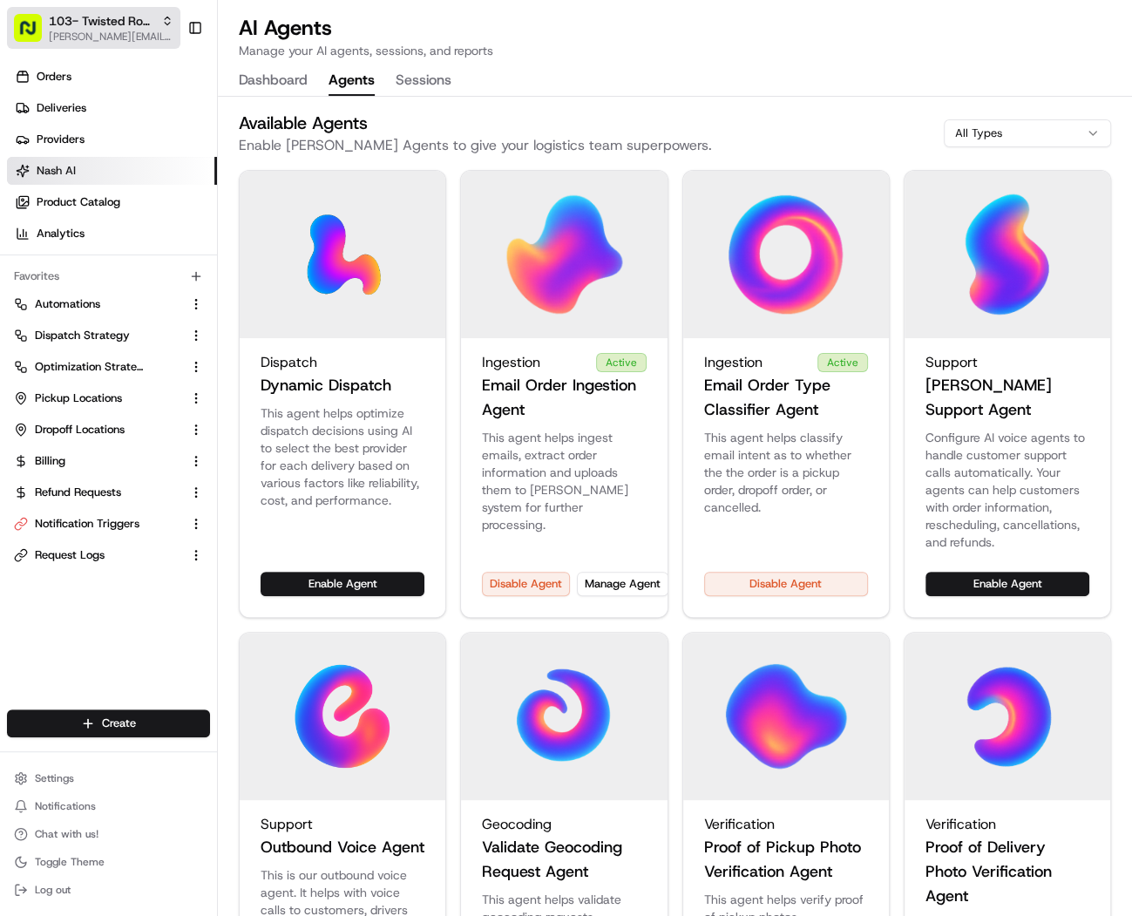
click span "103- Twisted Root Burger - Waco"
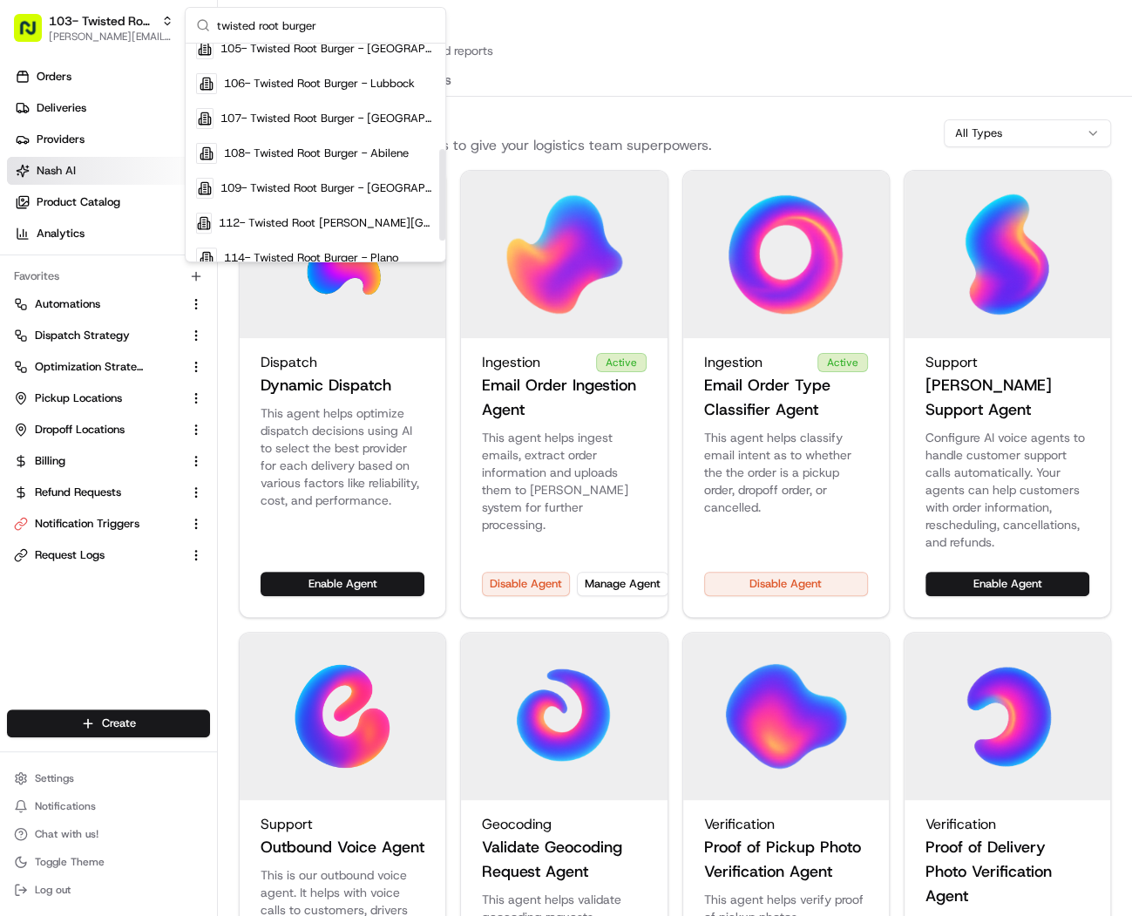
scroll to position [253, 0]
type input "twisted root burger"
click span "109- Twisted Root Burger - [GEOGRAPHIC_DATA]"
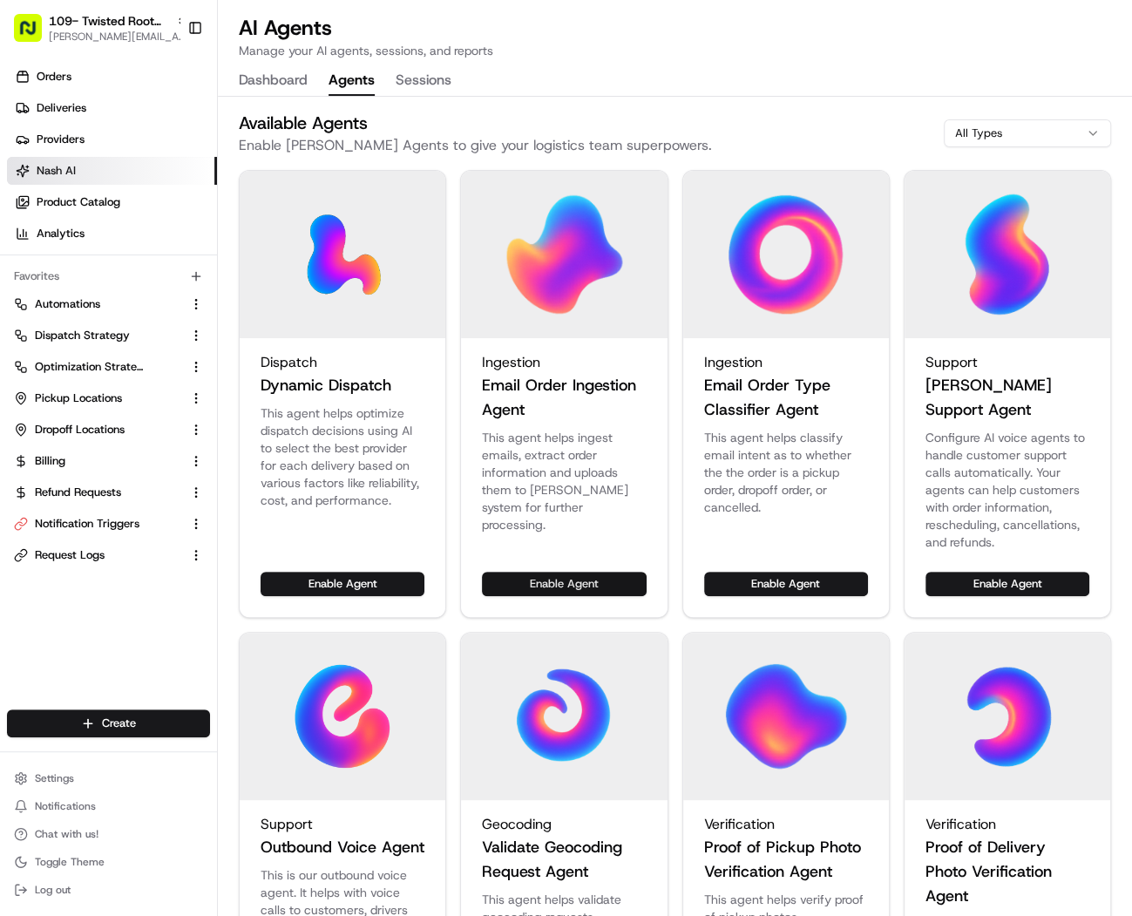
click button "Enable Agent"
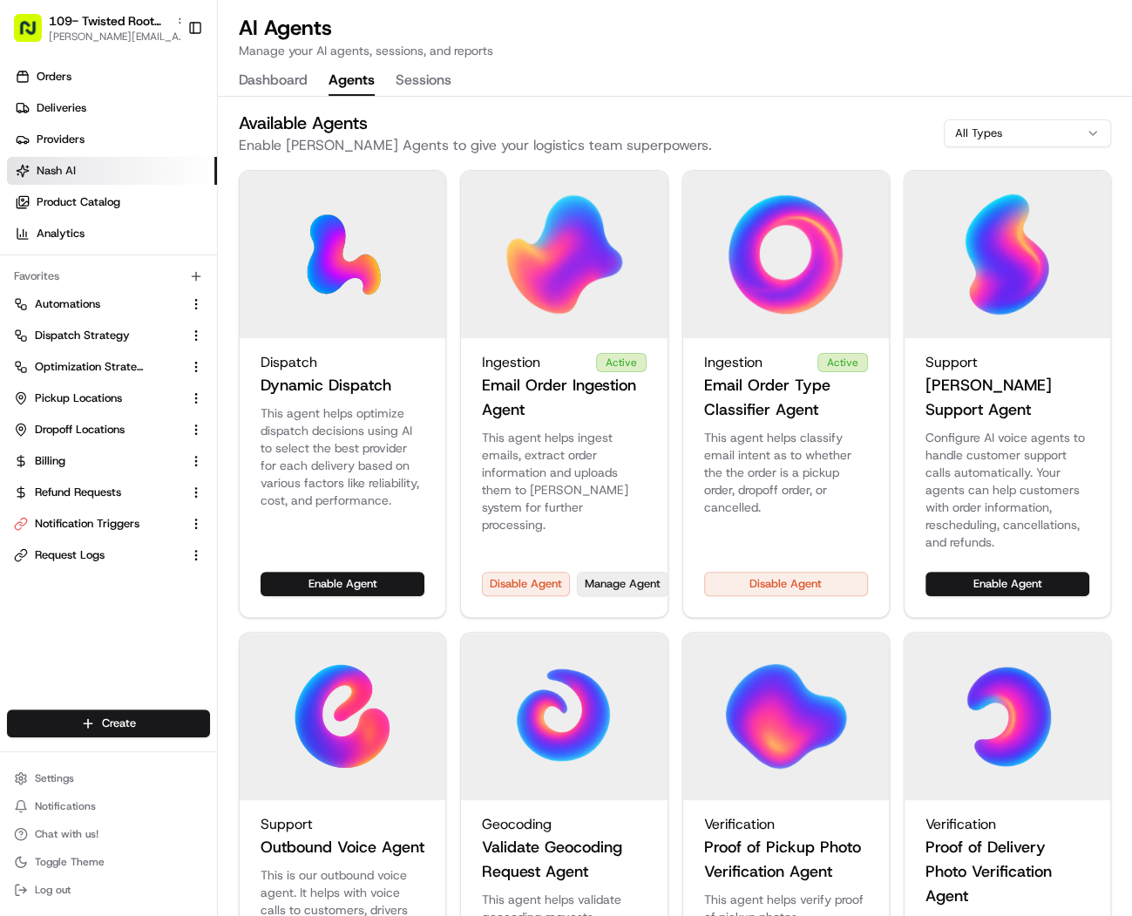
click button "Manage Agent"
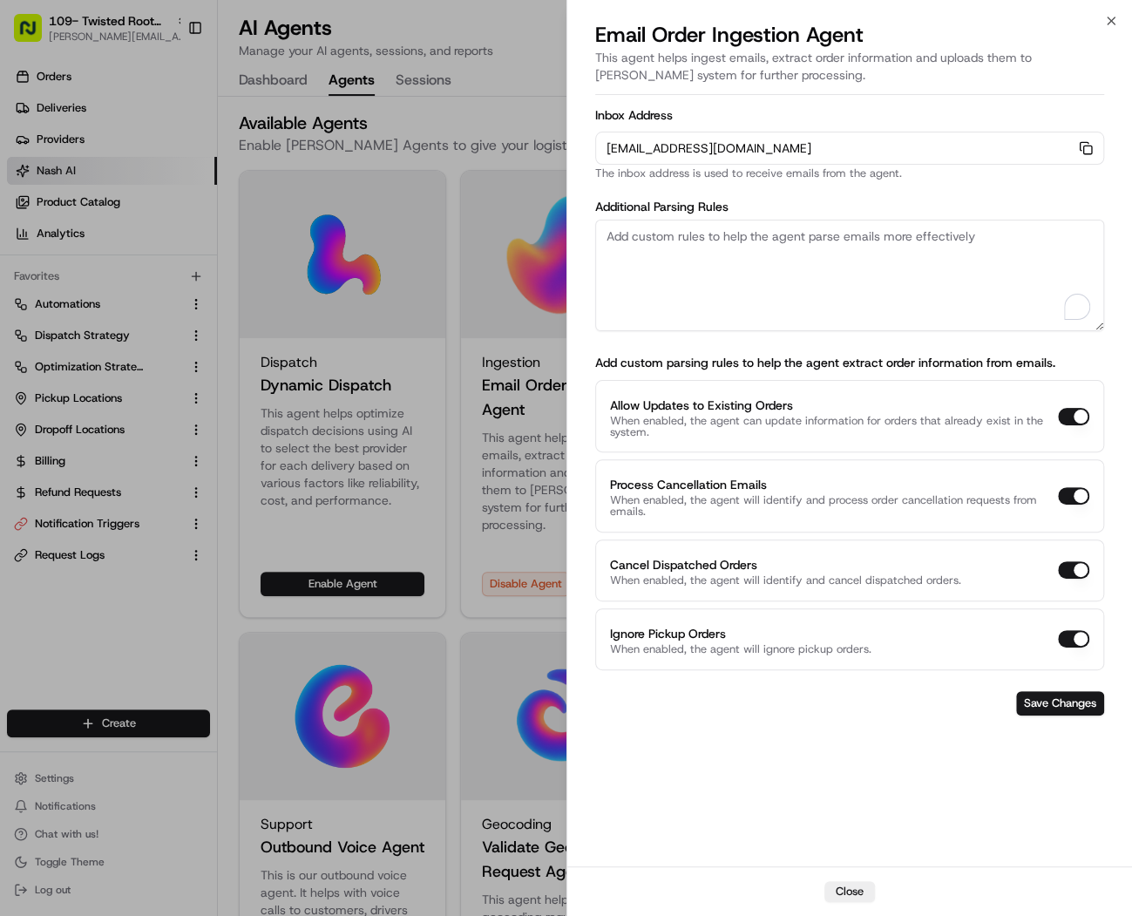
click textarea "To enrich screen reader interactions, please activate Accessibility in Grammarl…"
paste textarea "Rules: 1. The pickup business name should always be "Twisted Root Burger | Waco…"
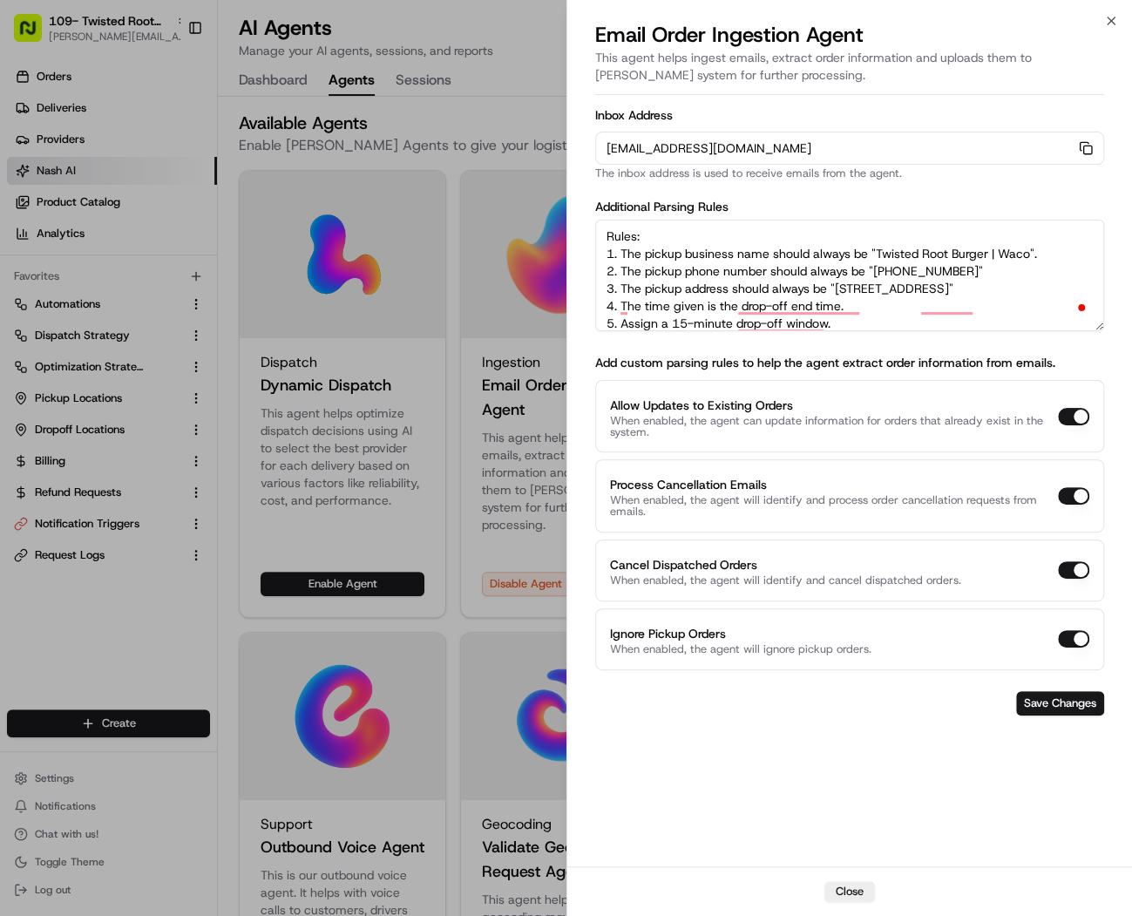
scroll to position [0, 0]
type textarea "Rules: 1. The pickup business name should always be "Twisted Root Burger | Waco…"
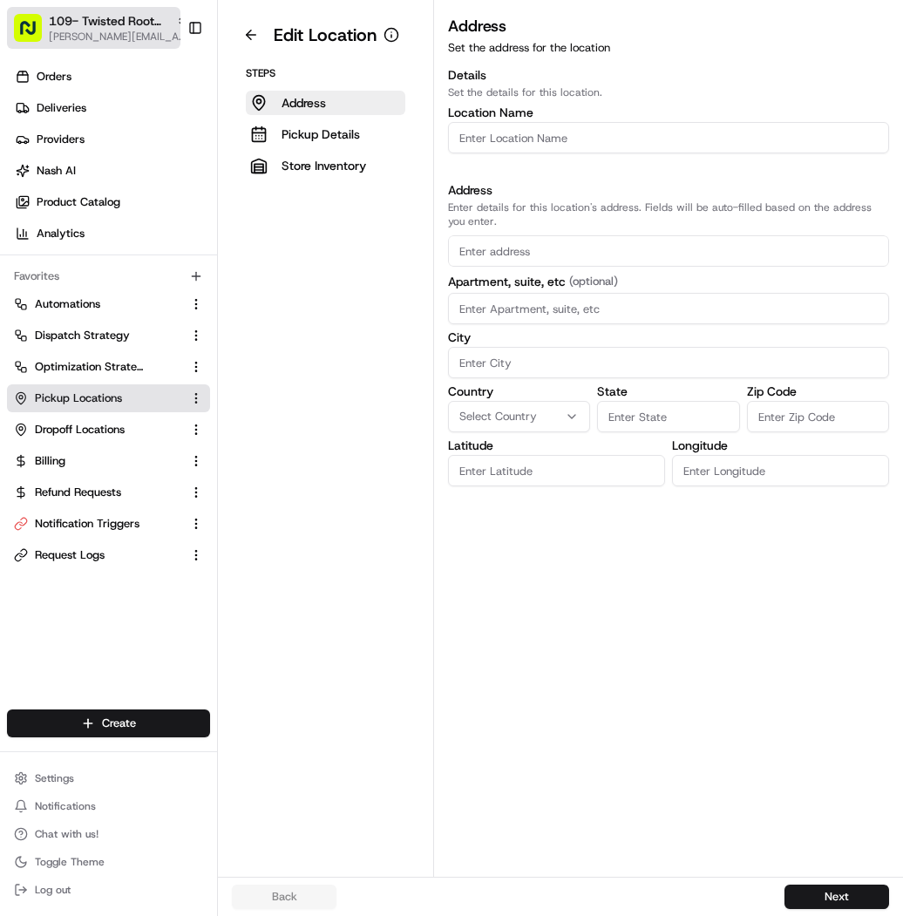
click at [132, 25] on span "109- Twisted Root Burger - [GEOGRAPHIC_DATA]" at bounding box center [109, 20] width 120 height 17
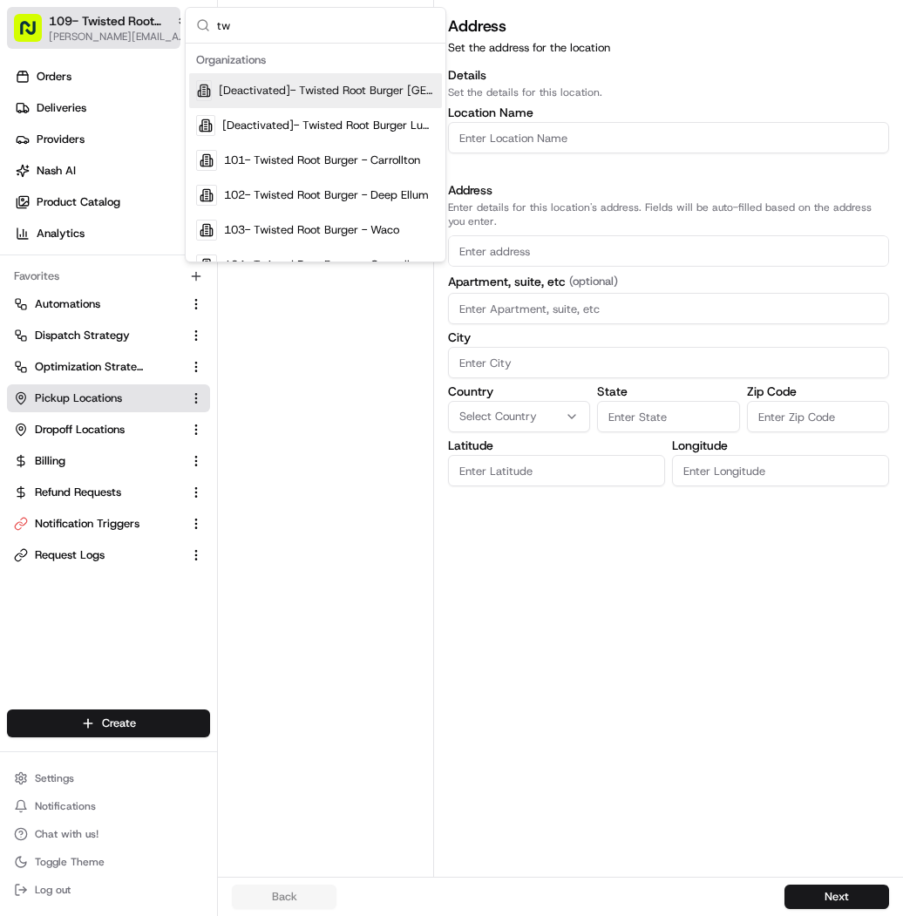
type input "t"
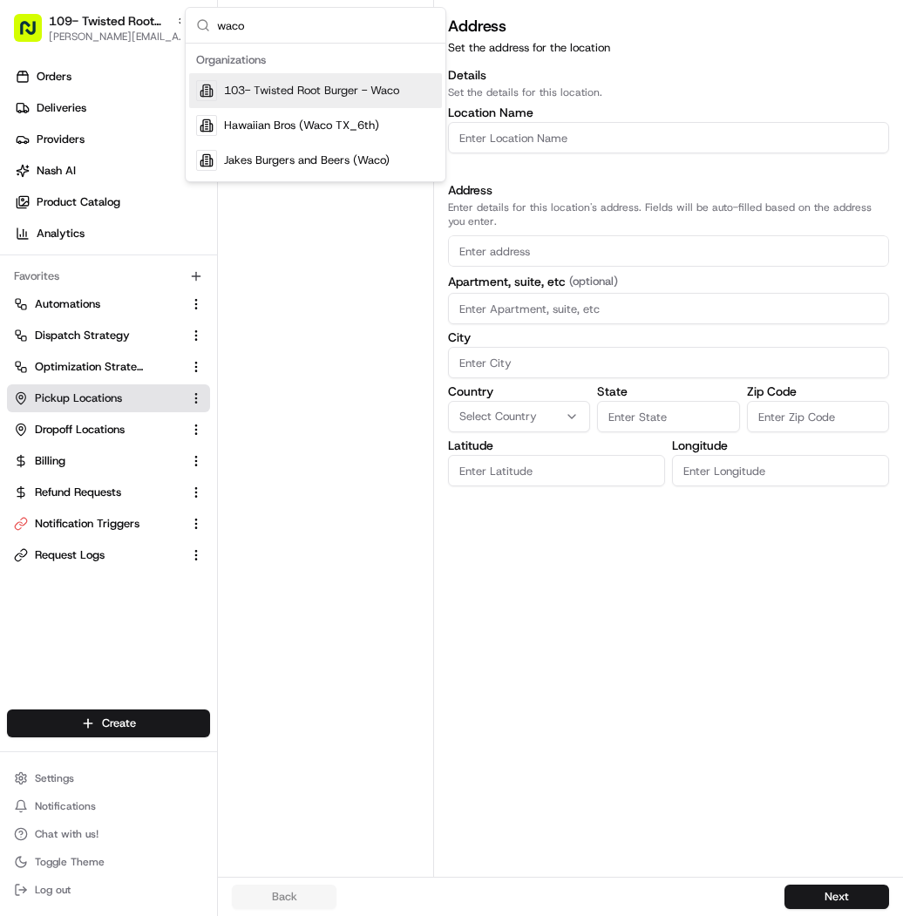
type input "waco"
click at [255, 99] on div "103- Twisted Root Burger - Waco" at bounding box center [315, 90] width 253 height 35
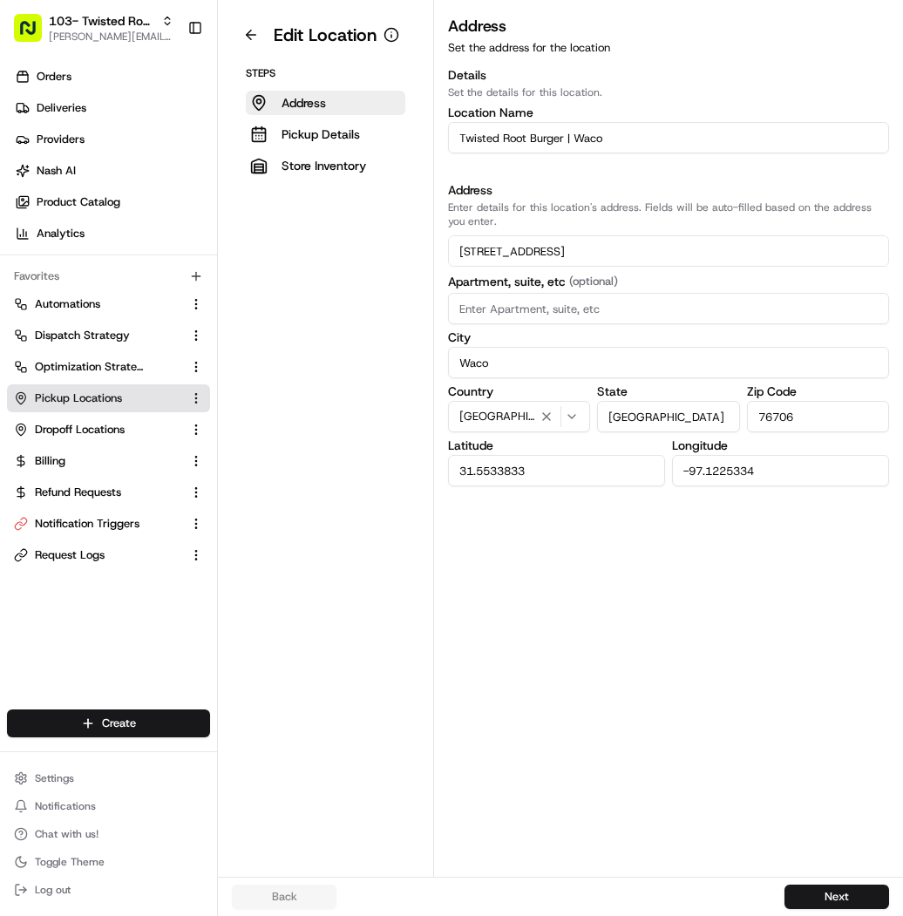
click at [635, 135] on input "Twisted Root Burger | Waco" at bounding box center [668, 137] width 441 height 31
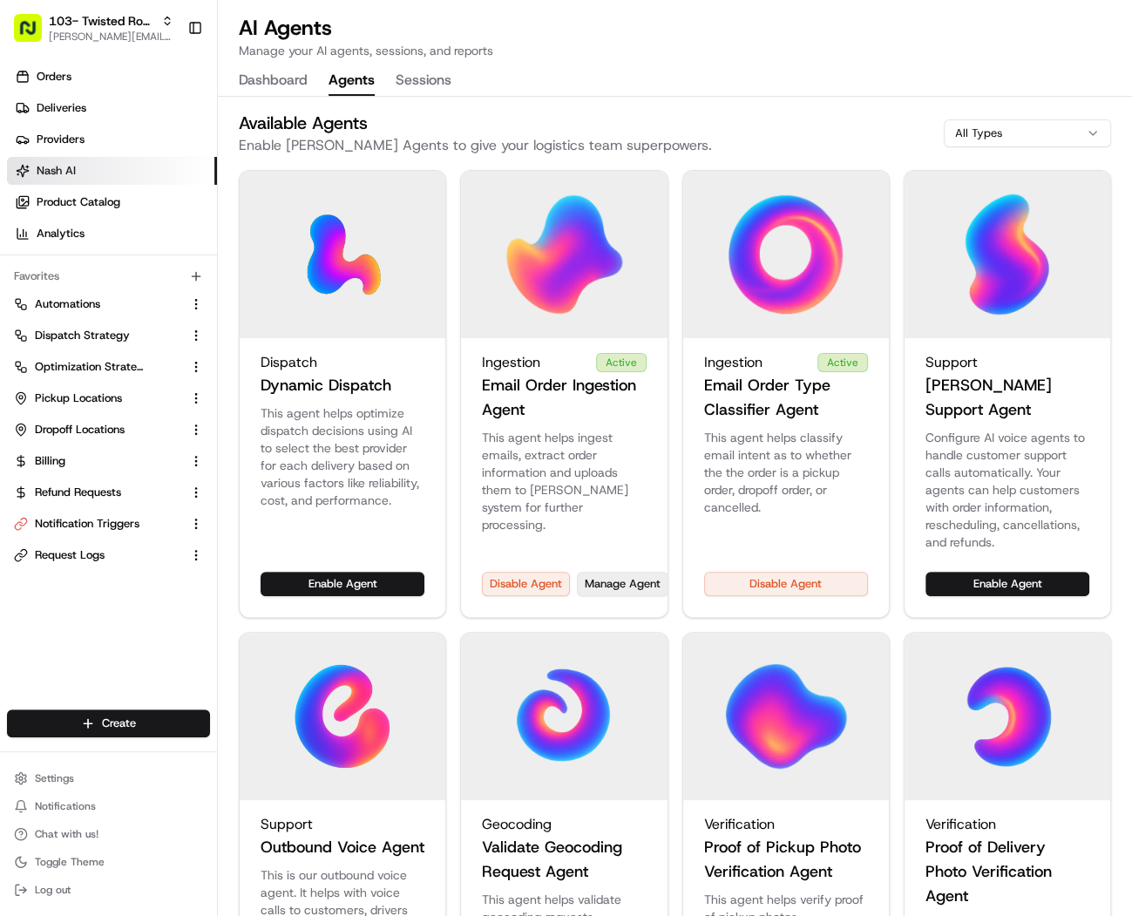
click at [599, 572] on button "Manage Agent" at bounding box center [623, 584] width 92 height 24
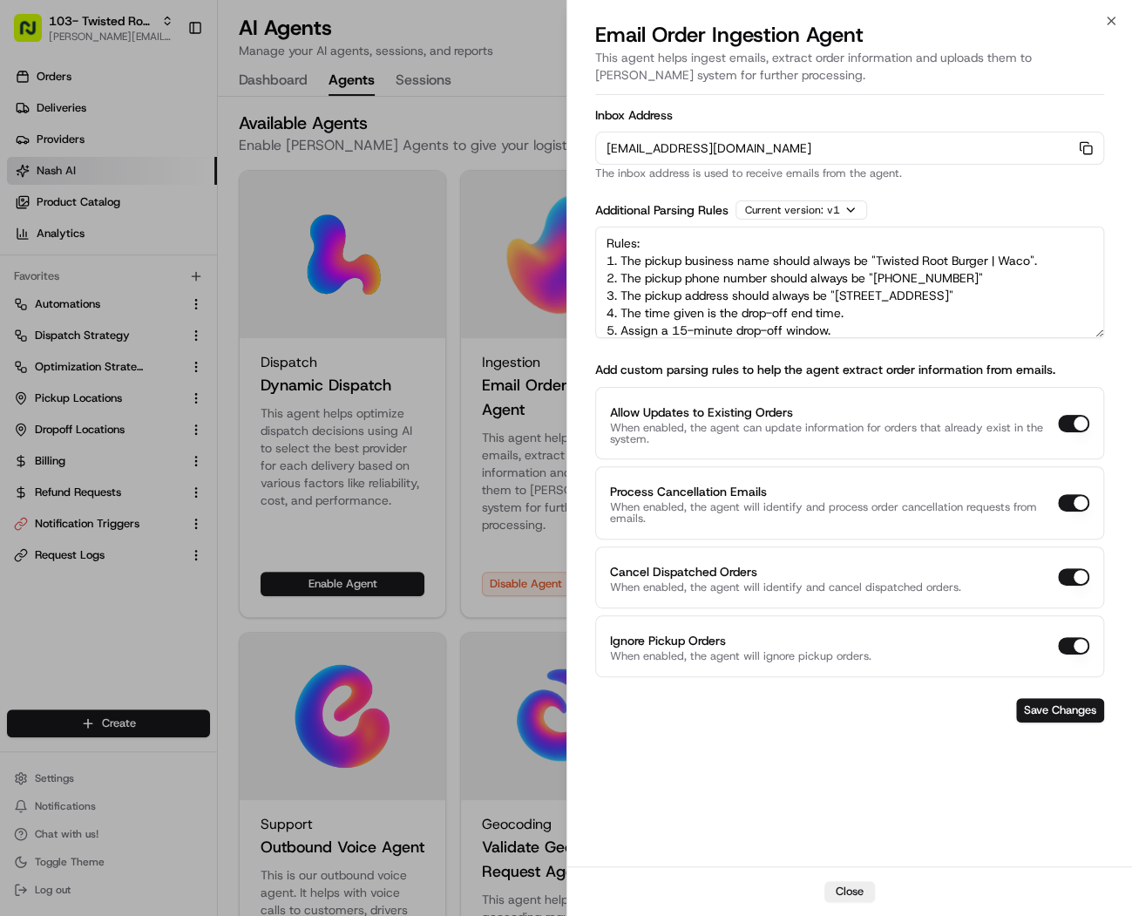
click at [88, 4] on div at bounding box center [566, 458] width 1132 height 916
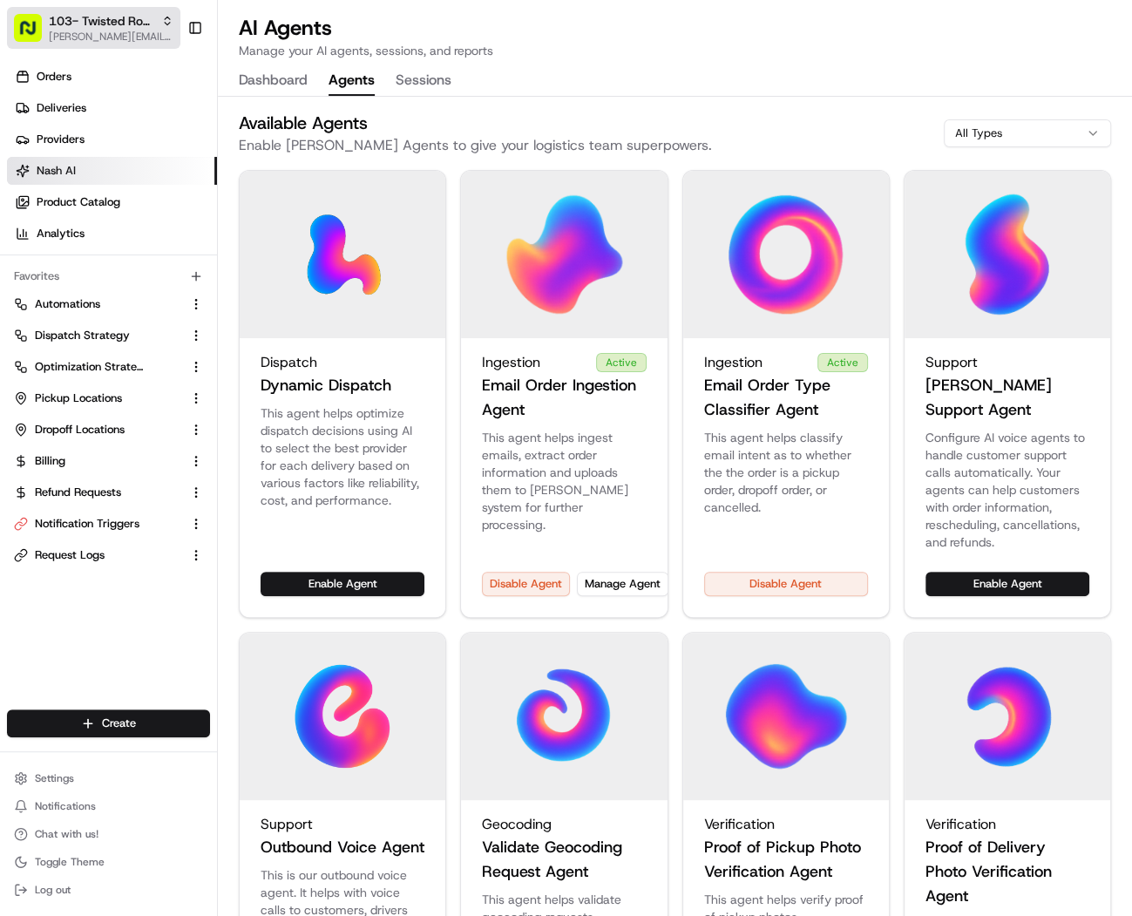
click at [88, 26] on span "103- Twisted Root Burger - Waco" at bounding box center [101, 20] width 105 height 17
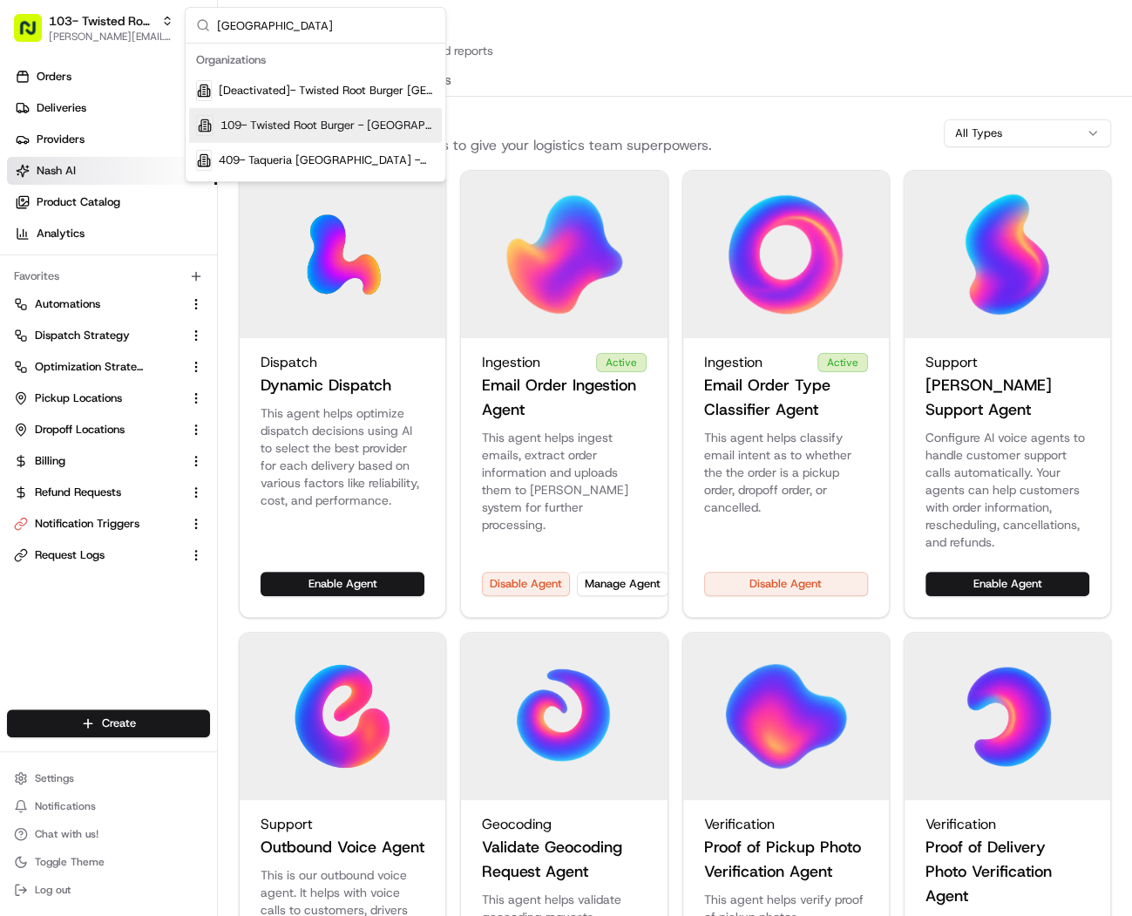
type input "[GEOGRAPHIC_DATA]"
click at [372, 112] on div "109- Twisted Root Burger - [GEOGRAPHIC_DATA]" at bounding box center [315, 125] width 253 height 35
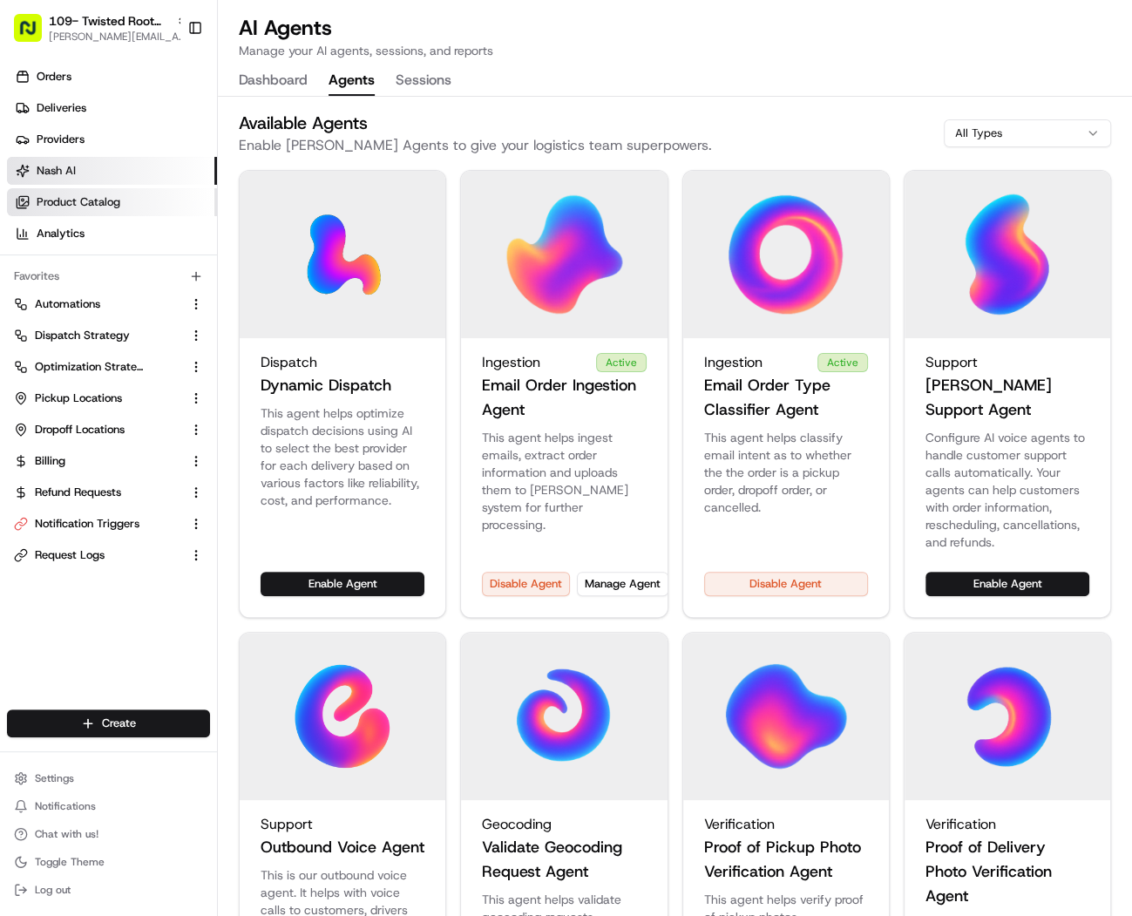
click at [72, 207] on span "Product Catalog" at bounding box center [79, 202] width 84 height 16
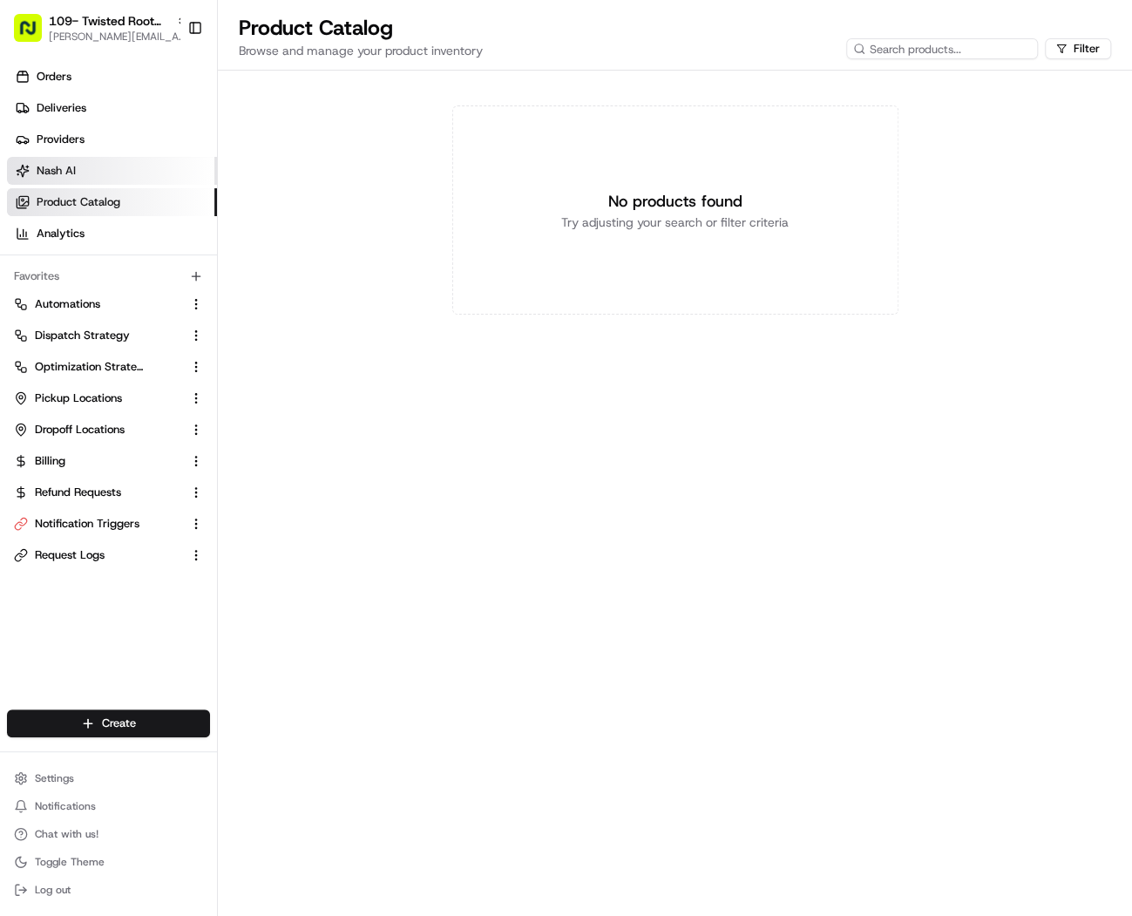
click at [71, 172] on span "Nash AI" at bounding box center [56, 171] width 39 height 16
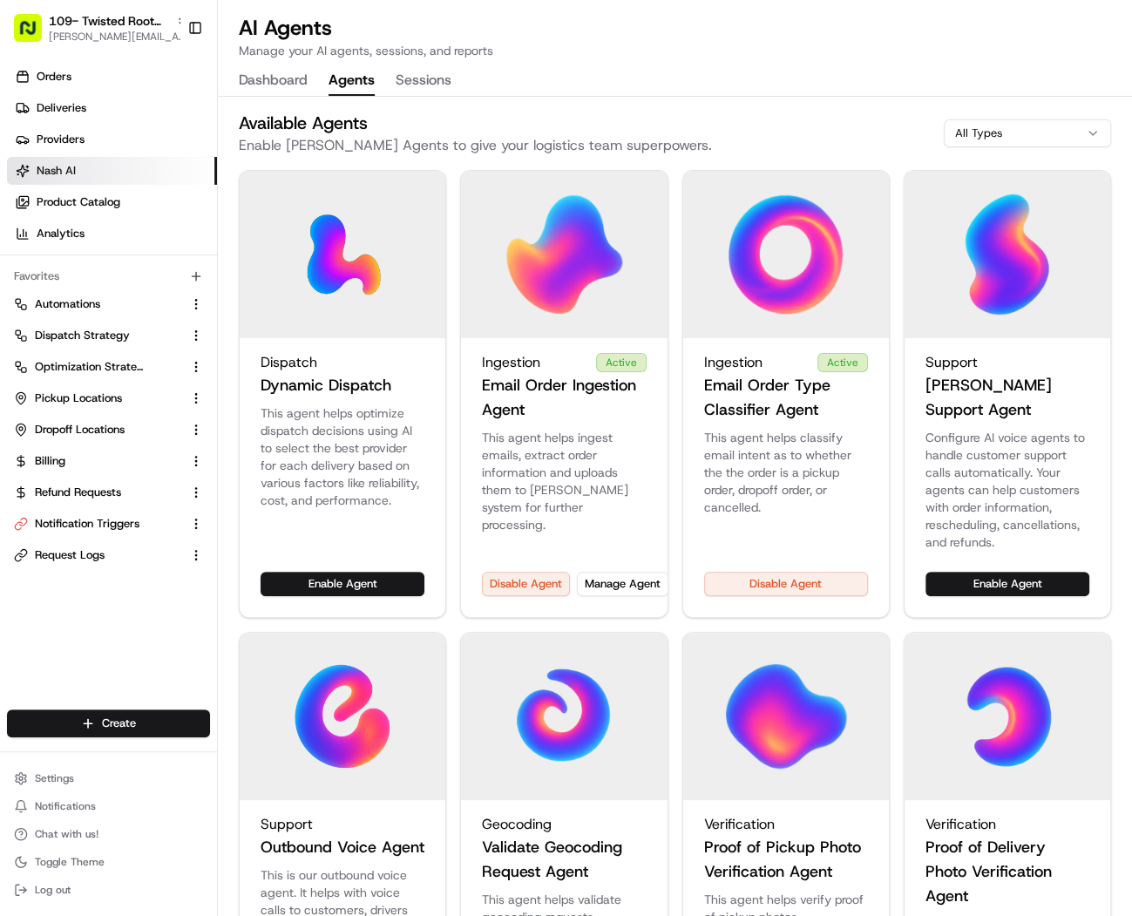
click at [359, 71] on button "Agents" at bounding box center [352, 81] width 46 height 30
click at [610, 572] on button "Manage Agent" at bounding box center [623, 584] width 92 height 24
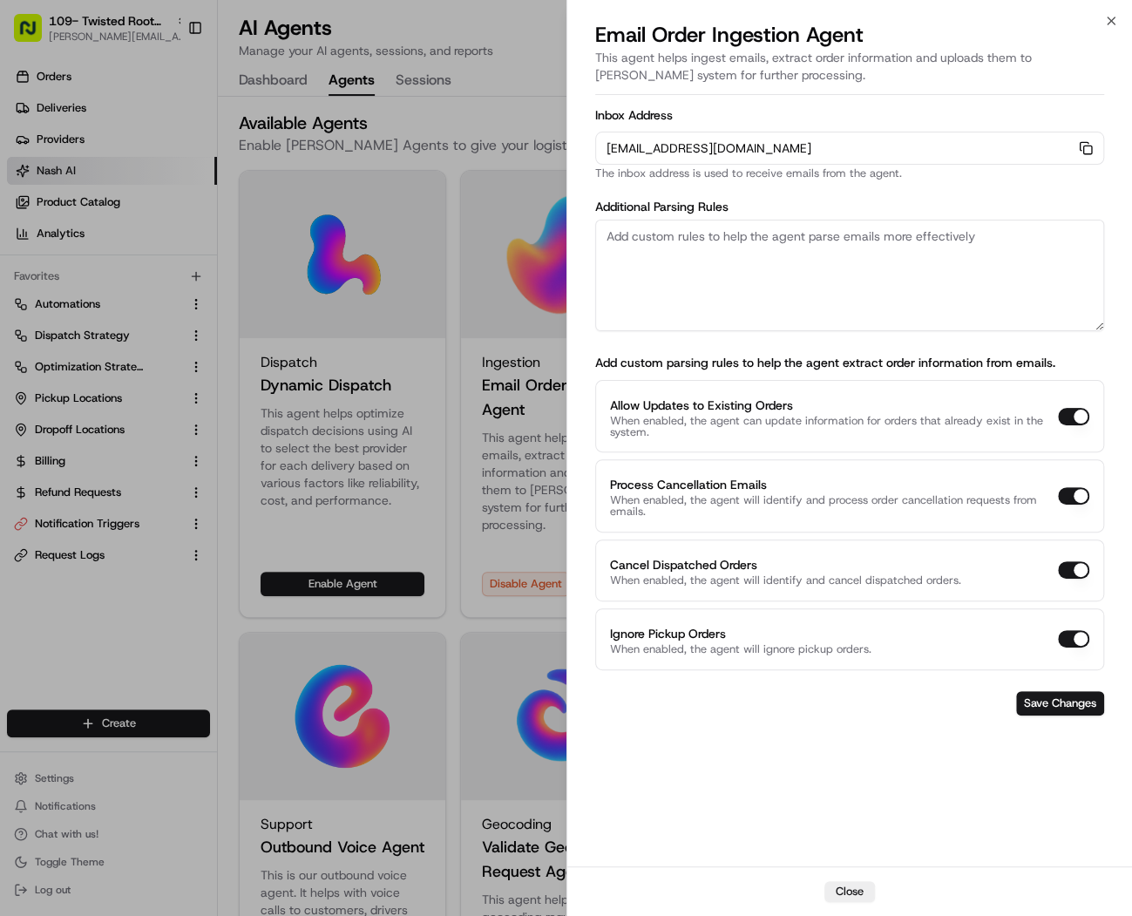
click at [134, 28] on div at bounding box center [566, 458] width 1132 height 916
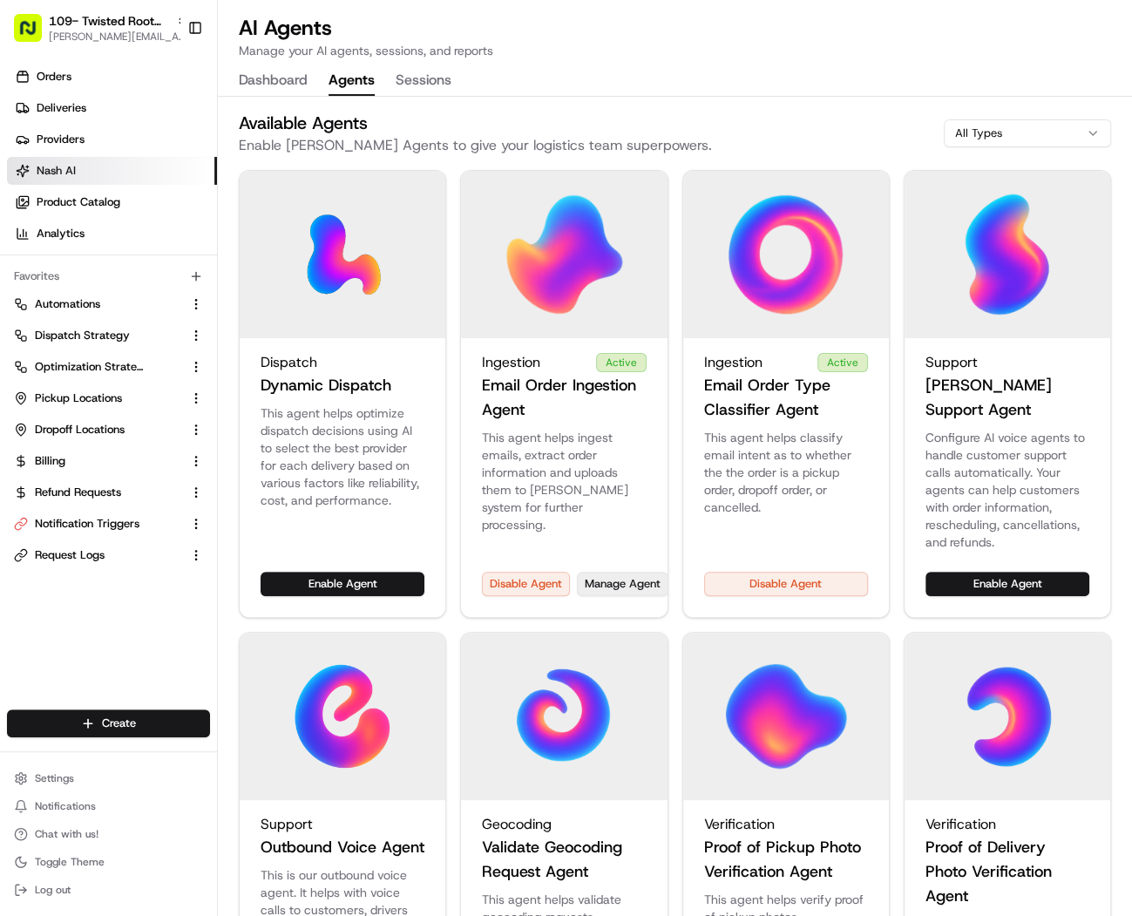
click at [614, 572] on button "Manage Agent" at bounding box center [623, 584] width 92 height 24
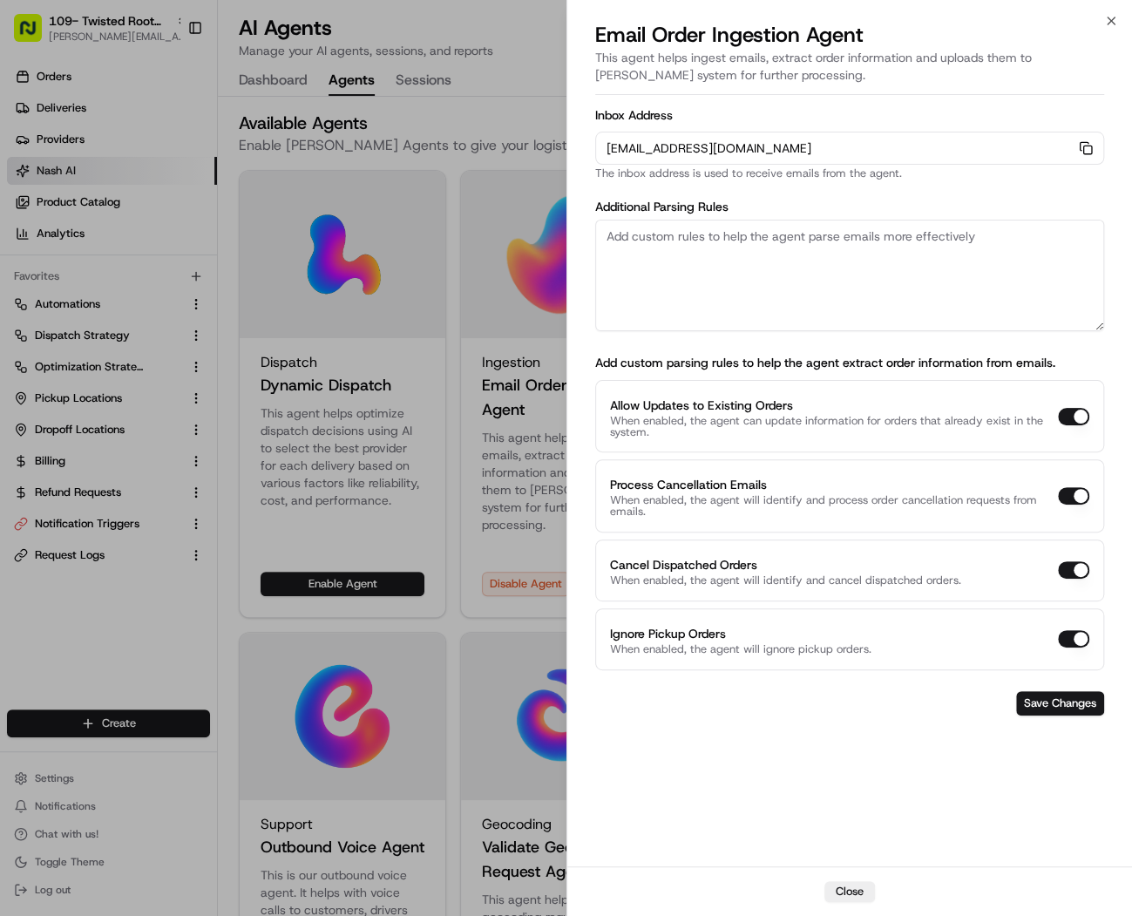
click at [791, 260] on textarea at bounding box center [850, 276] width 510 height 112
paste textarea "Twisted Root Burger | Waco"
type textarea "Twisted Root Burger | Waco"
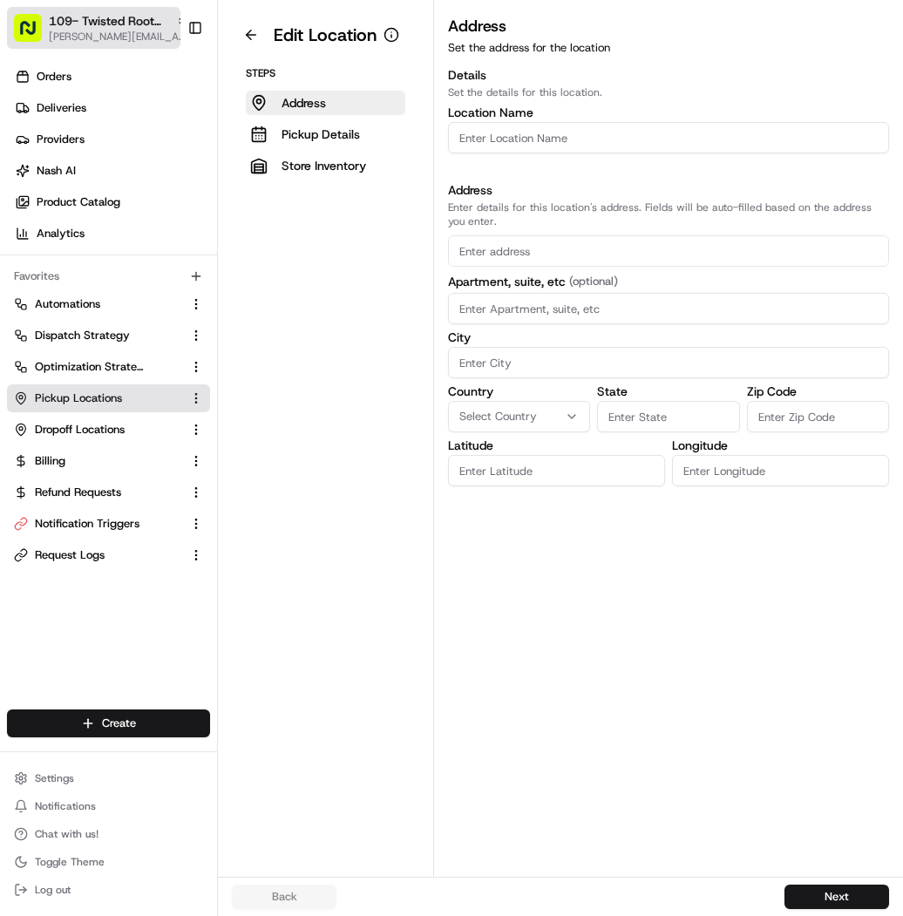
click at [101, 25] on span "109- Twisted Root Burger - Athens" at bounding box center [109, 20] width 120 height 17
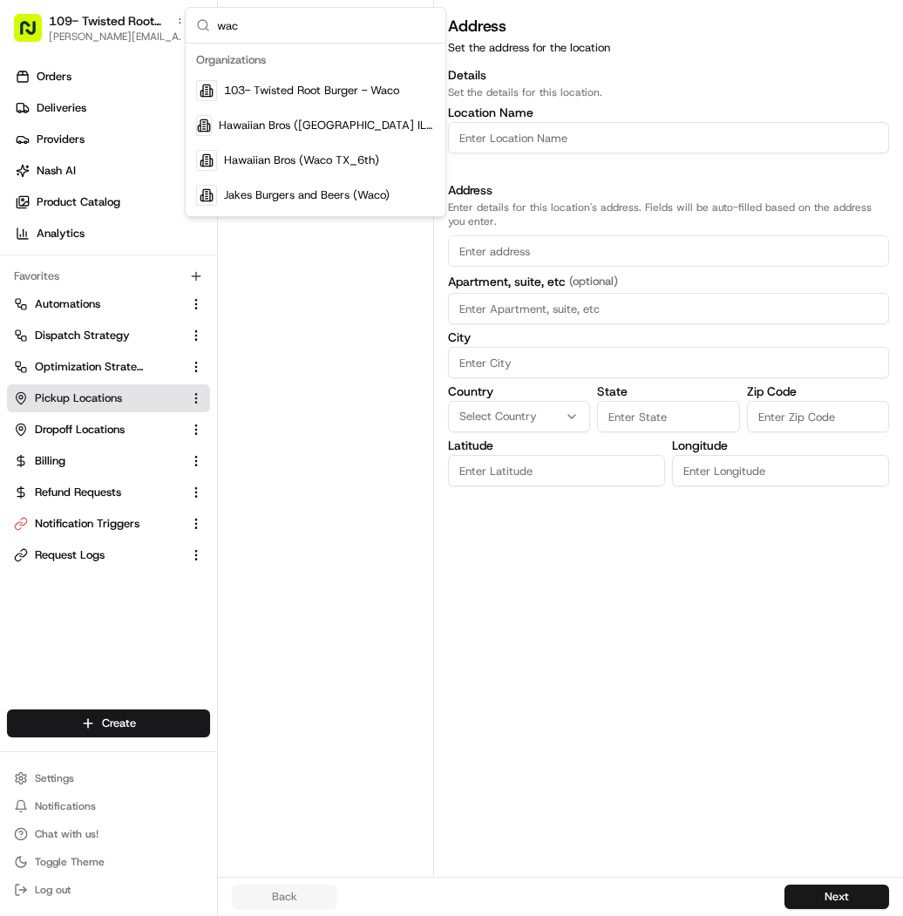
type input "wac"
click at [351, 79] on div "103- Twisted Root Burger - Waco" at bounding box center [315, 90] width 253 height 35
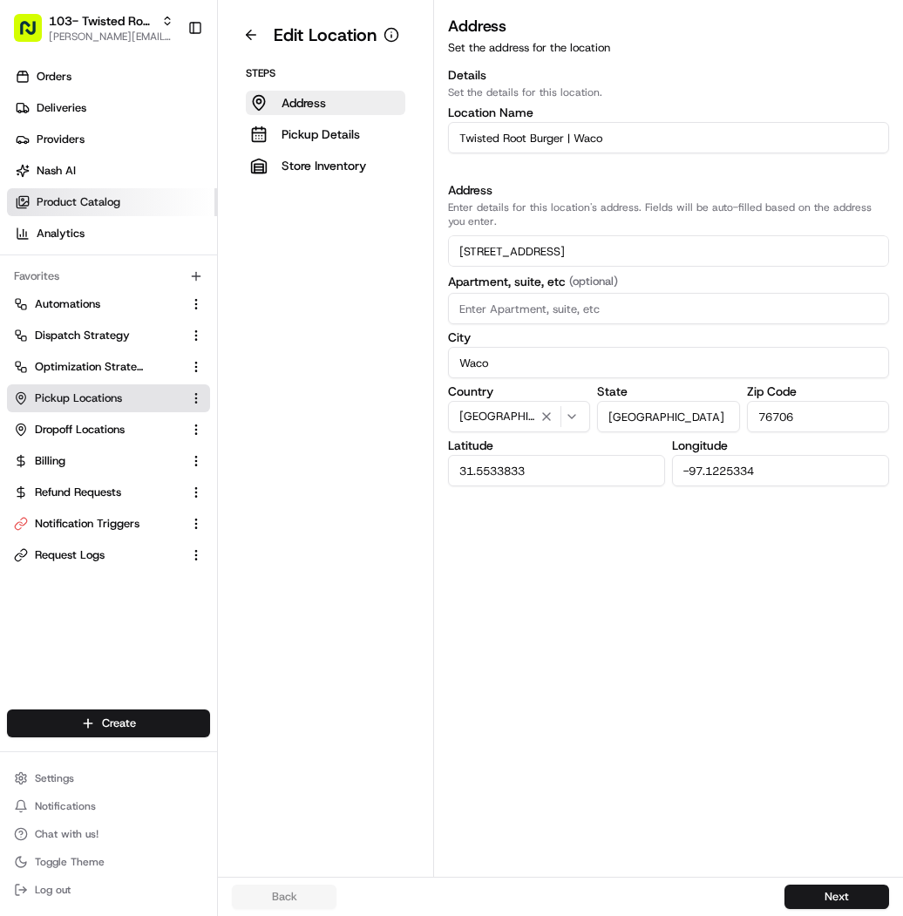
click at [94, 188] on link "Product Catalog" at bounding box center [112, 202] width 210 height 28
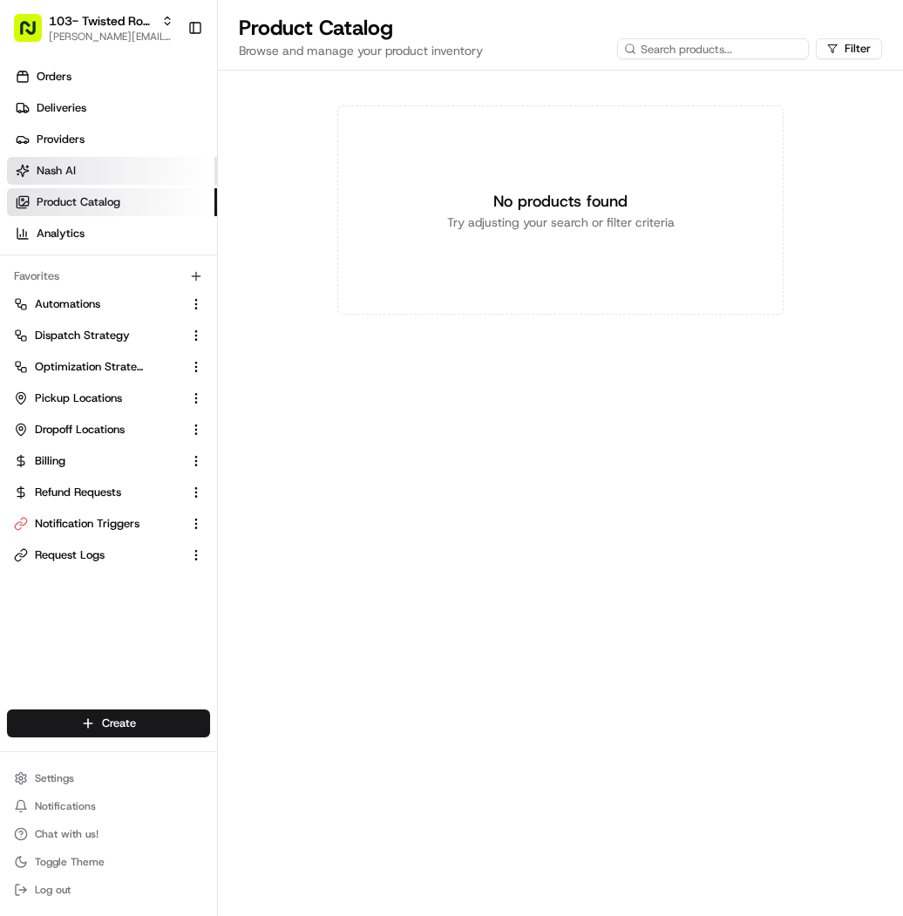
click at [93, 180] on link "Nash AI" at bounding box center [112, 171] width 210 height 28
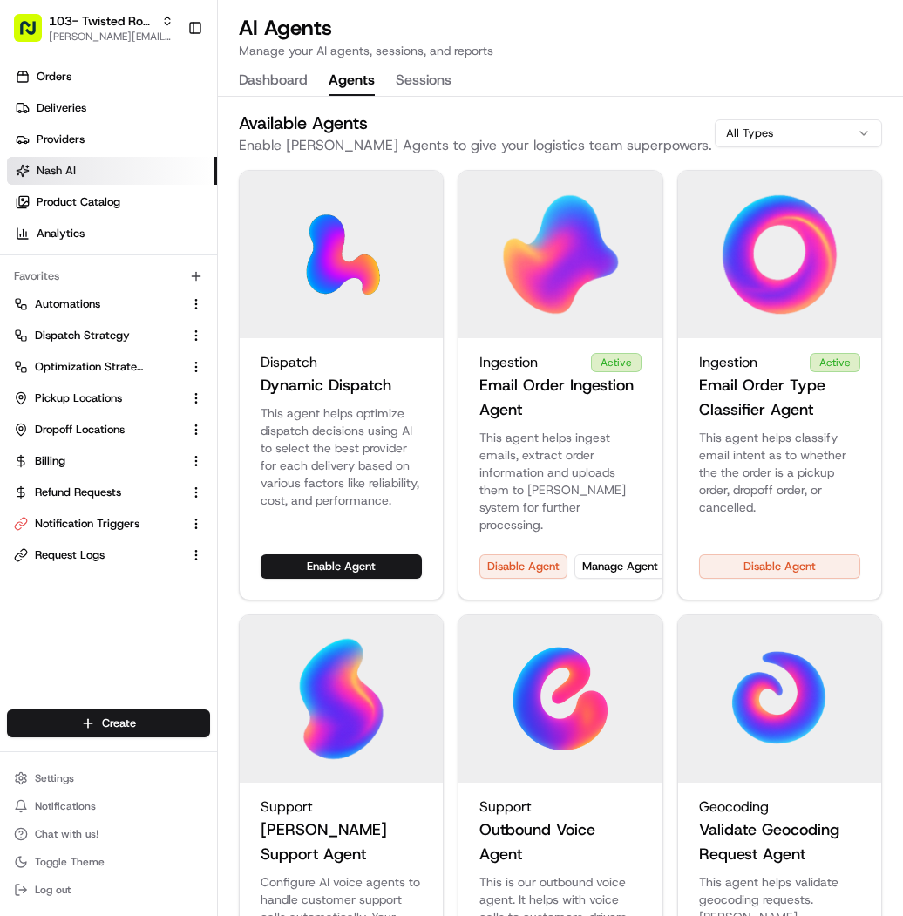
click at [357, 84] on button "Agents" at bounding box center [352, 81] width 46 height 30
click at [609, 554] on button "Manage Agent" at bounding box center [620, 566] width 92 height 24
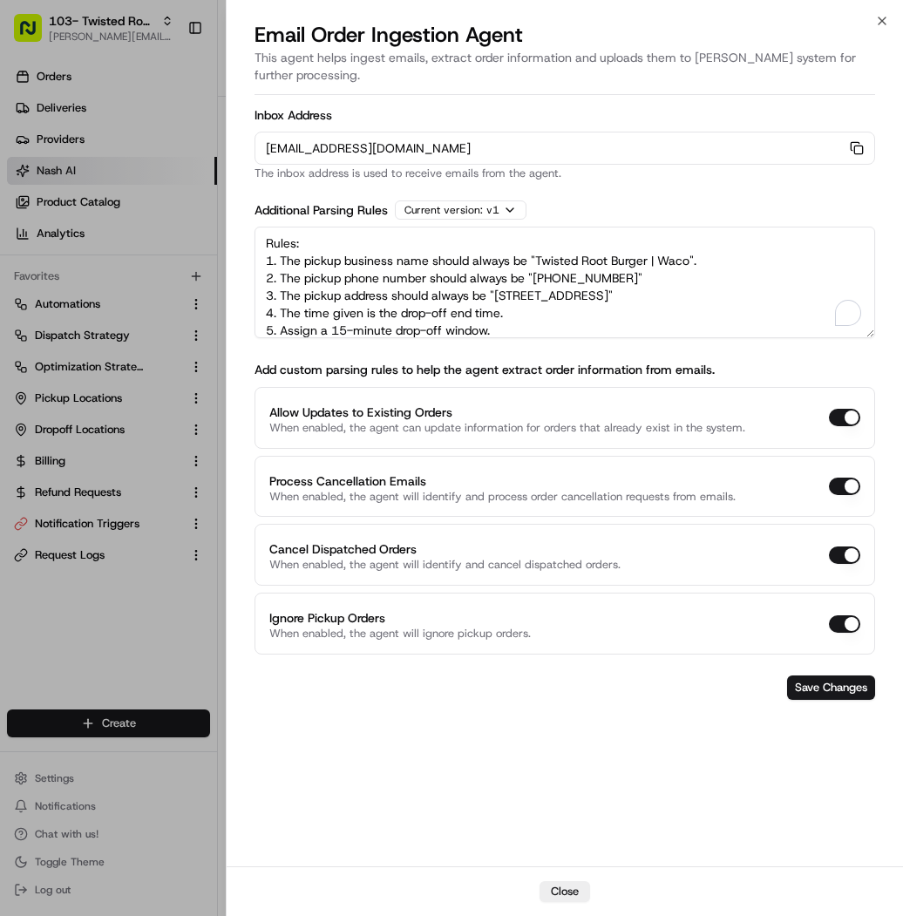
scroll to position [60, 0]
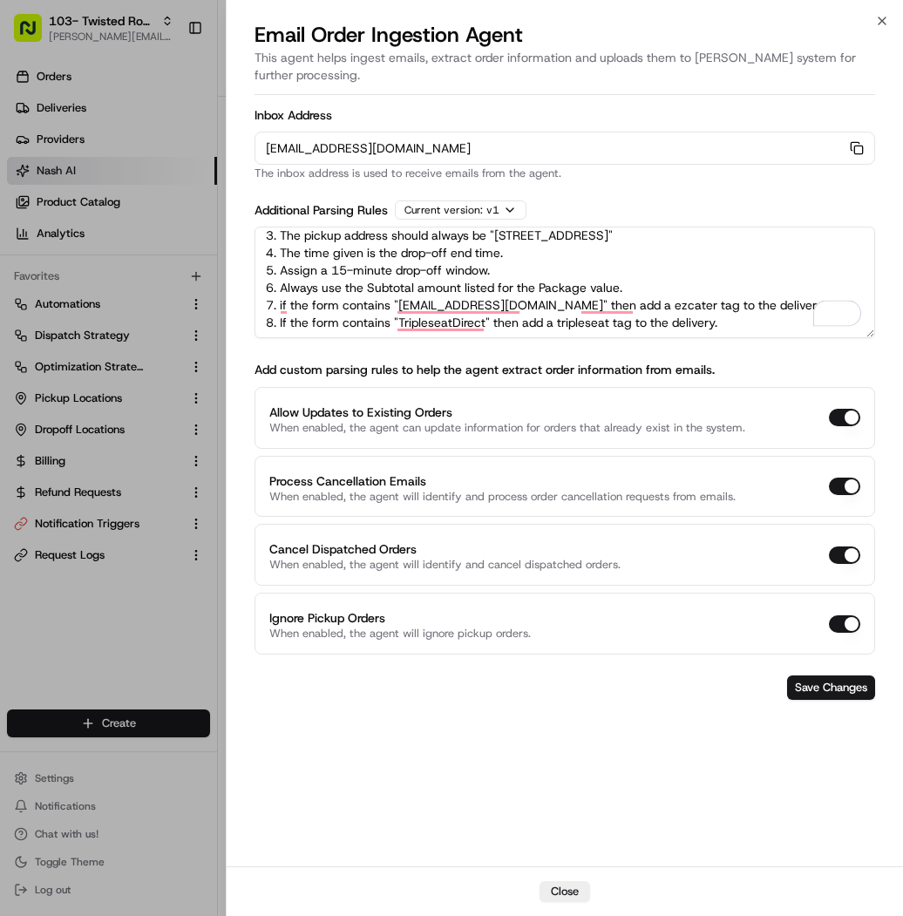
drag, startPoint x: 263, startPoint y: 241, endPoint x: 696, endPoint y: 485, distance: 497.1
click at [696, 485] on form "Inbox Address orders-ingest+org_RPKoVa+prod_b2f2d9b3@usenash.com Copy orders-in…" at bounding box center [564, 404] width 621 height 605
click at [120, 20] on div at bounding box center [451, 458] width 903 height 916
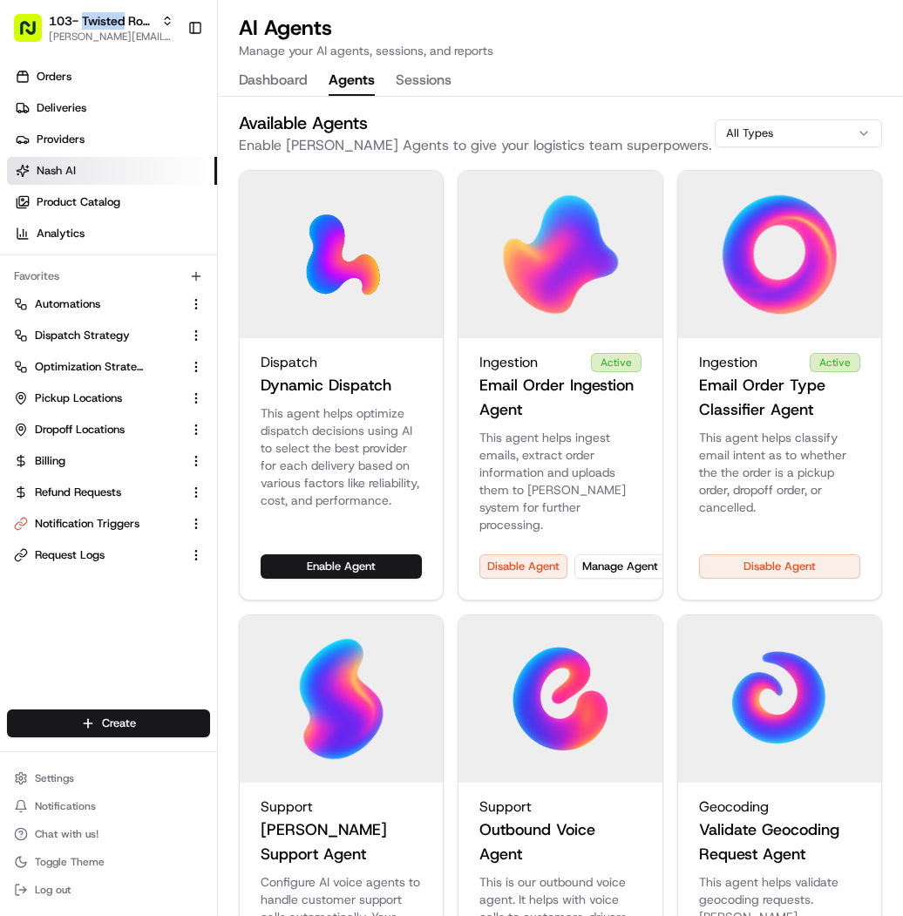
click at [120, 20] on span "103- Twisted Root Burger - Waco" at bounding box center [101, 20] width 105 height 17
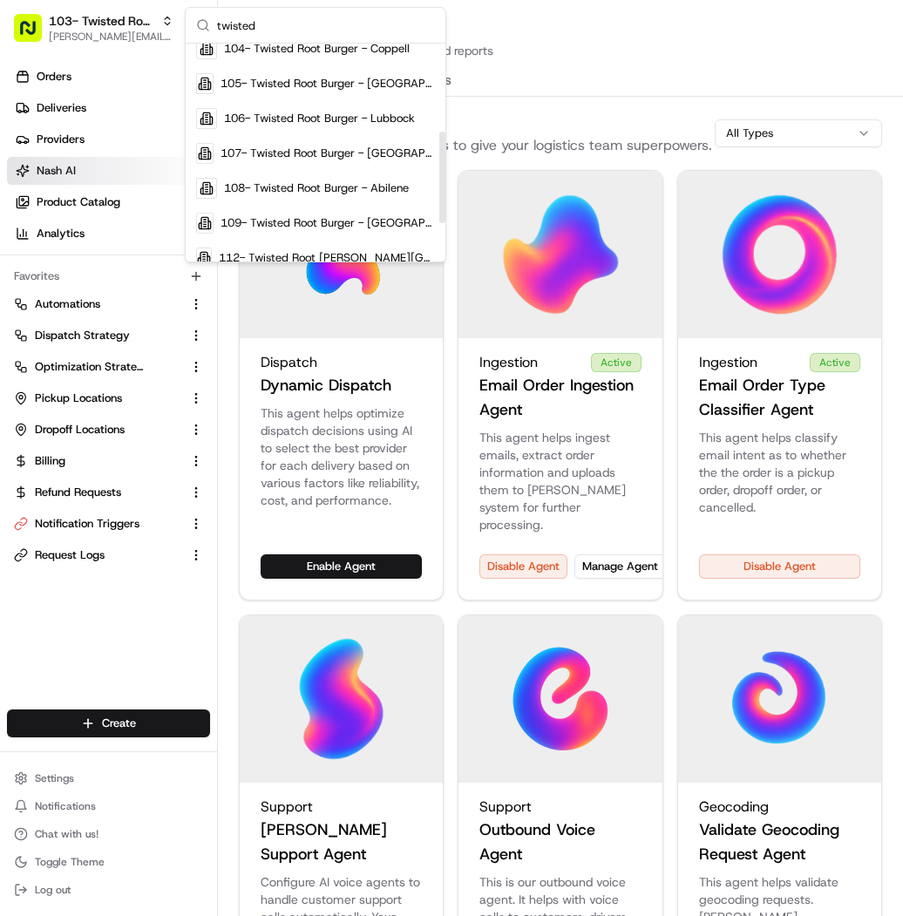
scroll to position [221, 0]
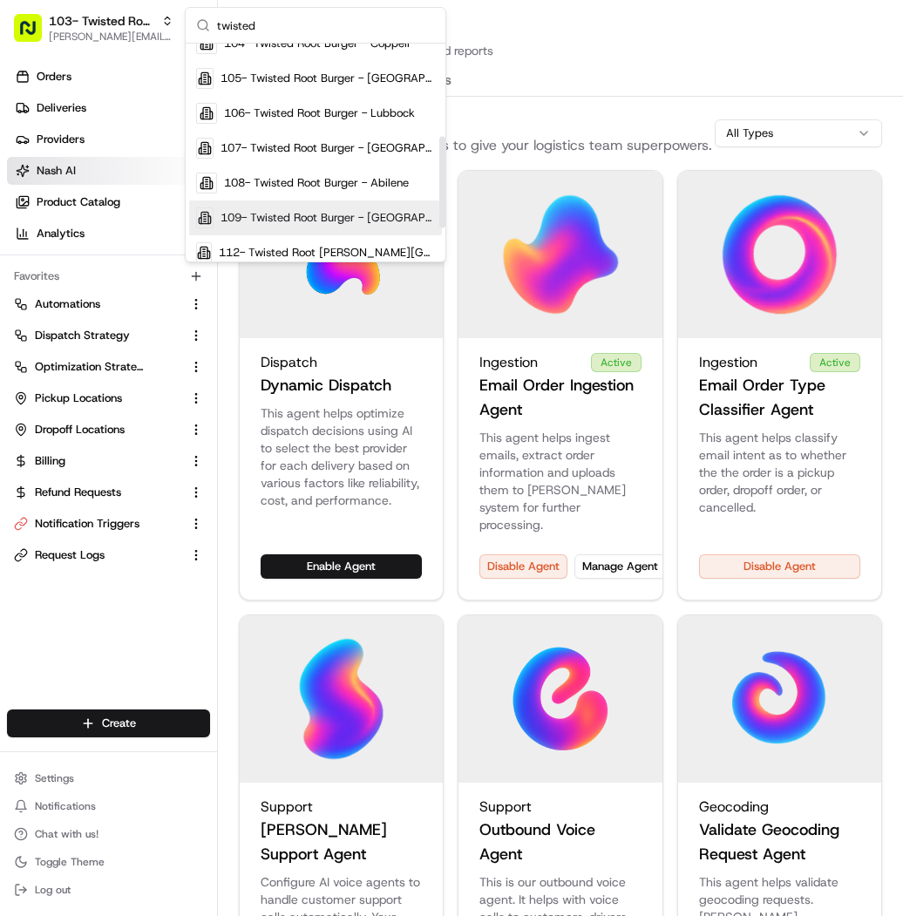
type input "twisted"
click at [274, 206] on div "109- Twisted Root Burger - [GEOGRAPHIC_DATA]" at bounding box center [315, 217] width 253 height 35
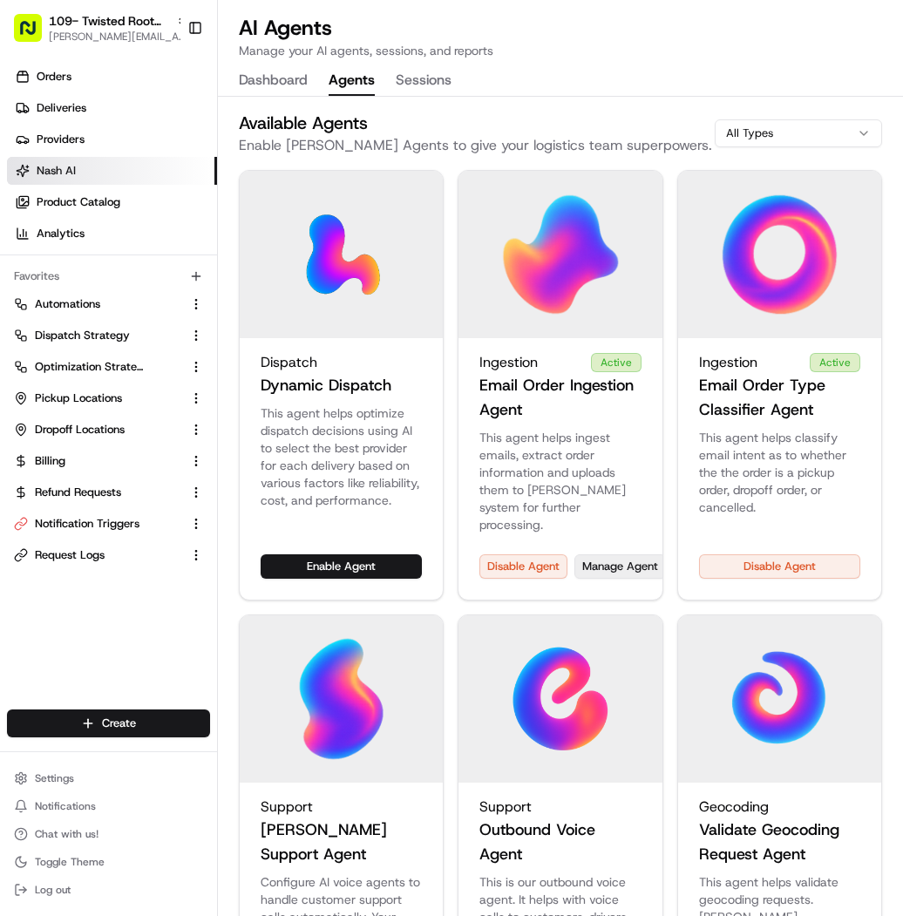
click at [622, 554] on button "Manage Agent" at bounding box center [620, 566] width 92 height 24
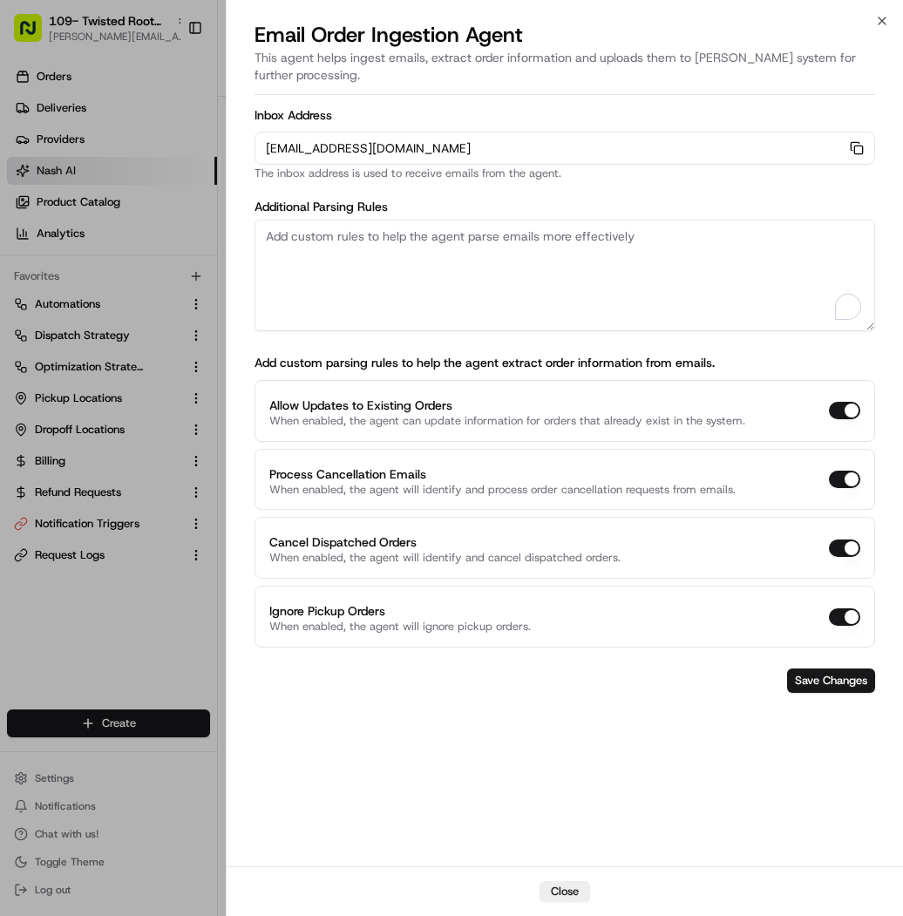
click at [506, 250] on textarea "To enrich screen reader interactions, please activate Accessibility in Grammarl…" at bounding box center [564, 276] width 621 height 112
paste textarea "Rules: 1. The pickup business name should always be "Twisted Root Burger | Waco…"
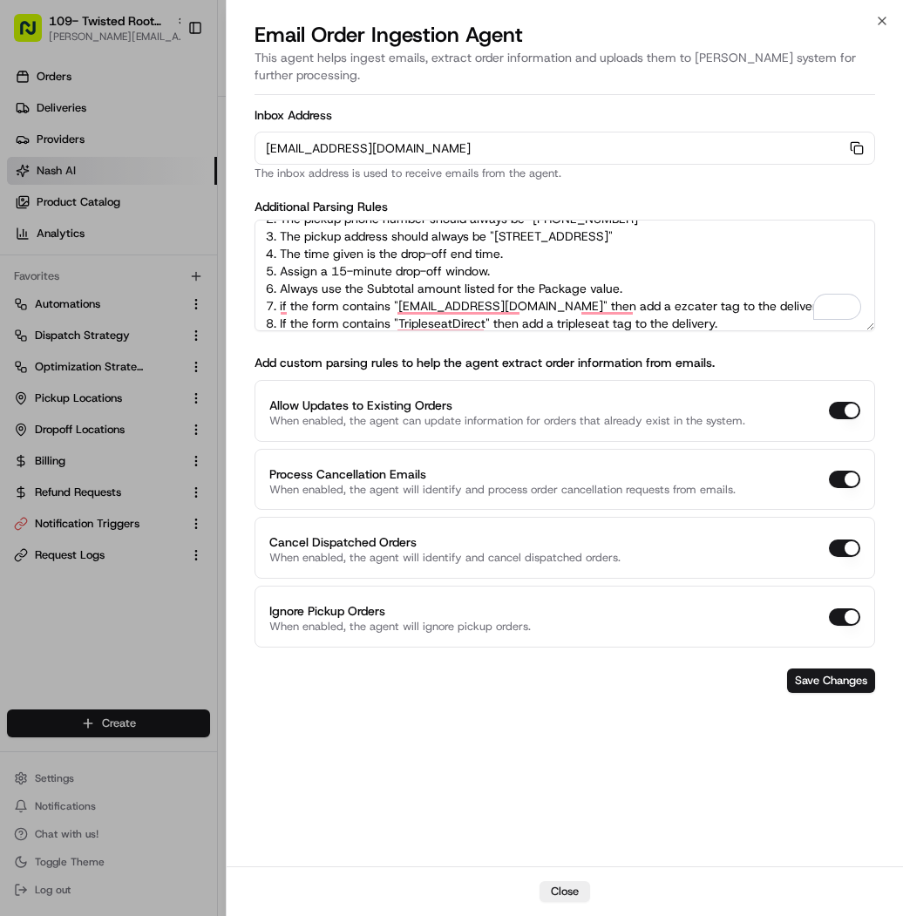
scroll to position [0, 0]
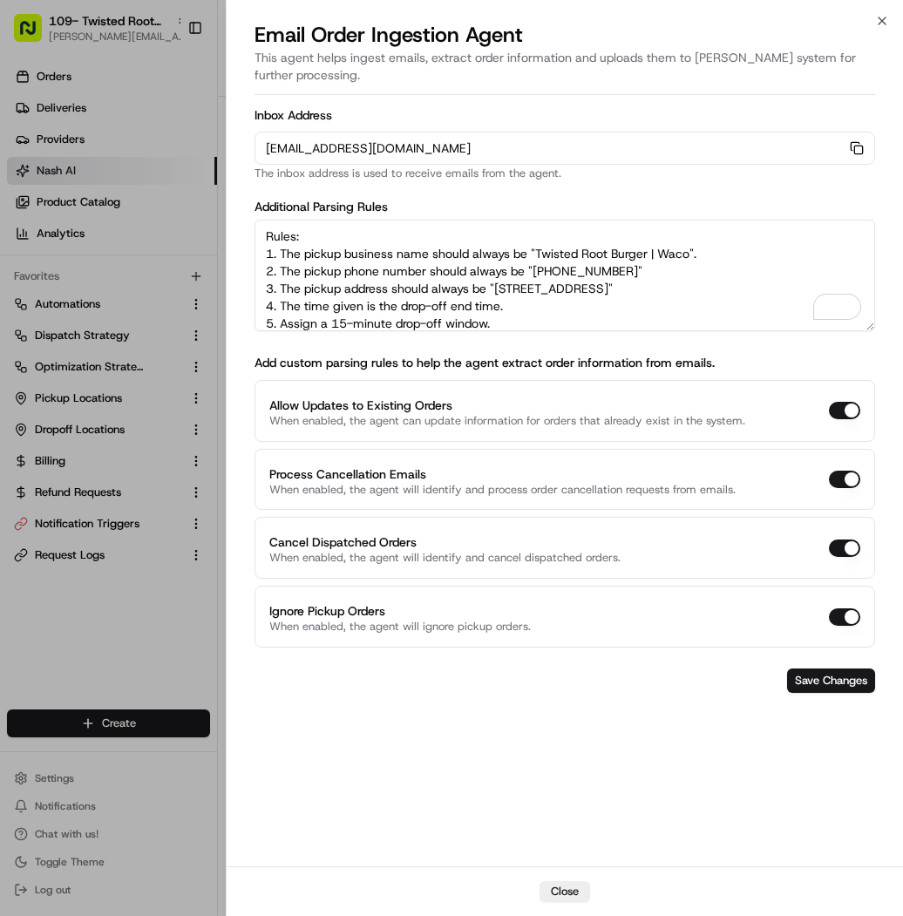
drag, startPoint x: 691, startPoint y: 251, endPoint x: 661, endPoint y: 248, distance: 30.7
click at [661, 248] on textarea "Rules: 1. The pickup business name should always be "Twisted Root Burger | Waco…" at bounding box center [564, 276] width 621 height 112
type textarea "Rules: 1. The pickup business name should always be "Twisted Root Burger | [GEO…"
click at [820, 673] on button "Save Changes" at bounding box center [831, 680] width 88 height 24
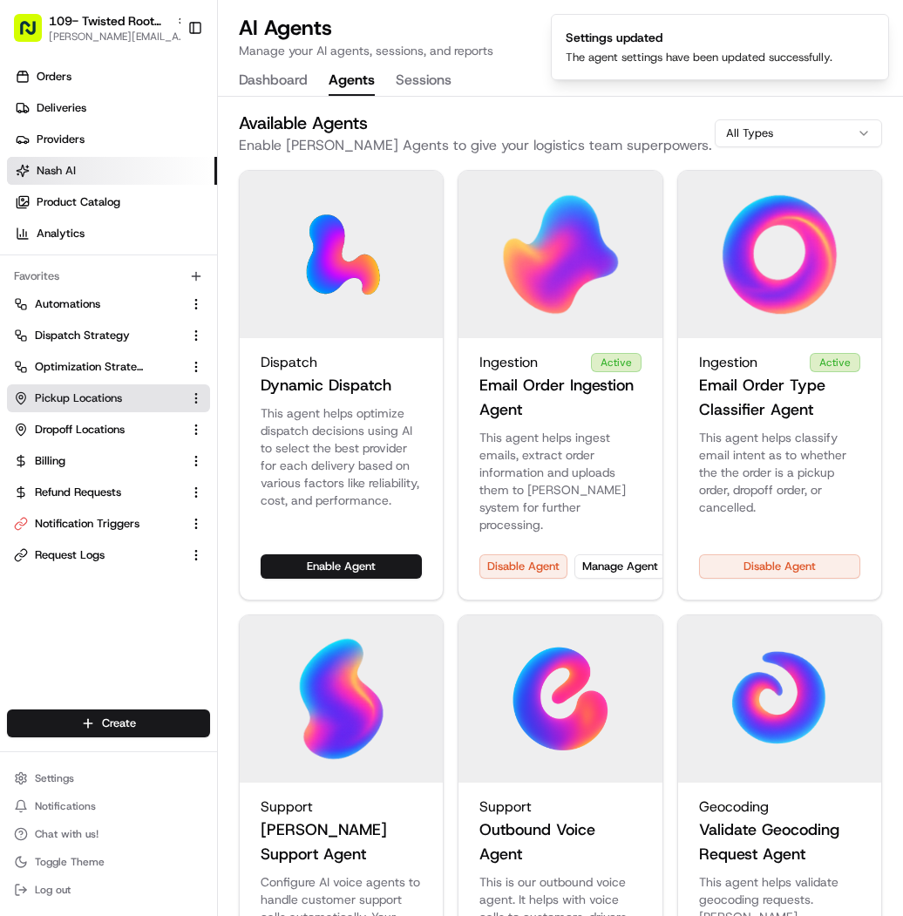
click at [102, 392] on span "Pickup Locations" at bounding box center [78, 398] width 87 height 16
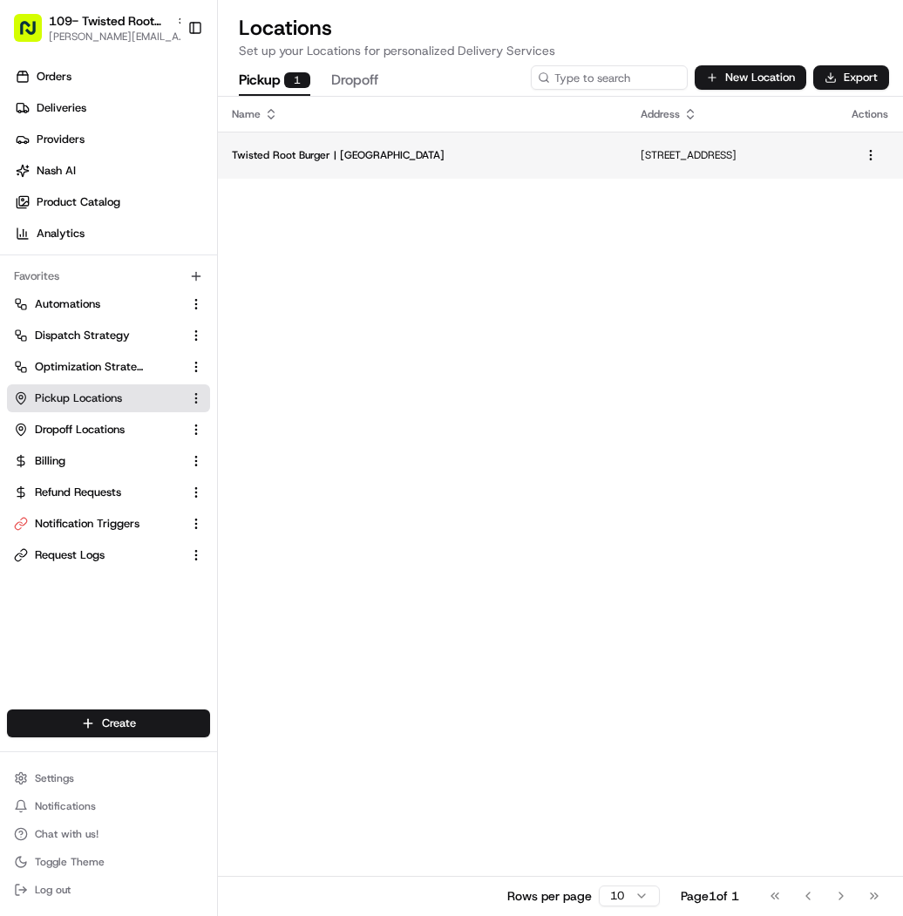
click at [641, 154] on p "1012 E Tyler St a, Athens, TX 75751, USA" at bounding box center [732, 155] width 183 height 14
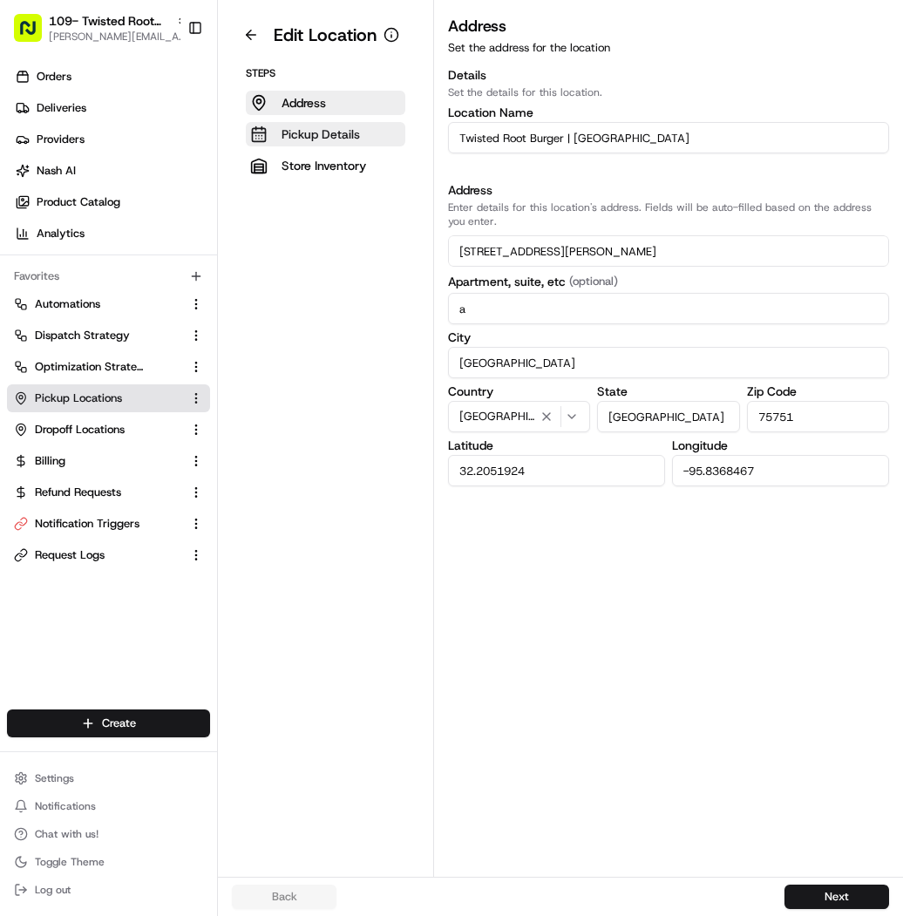
click at [356, 132] on p "Pickup Details" at bounding box center [320, 133] width 78 height 17
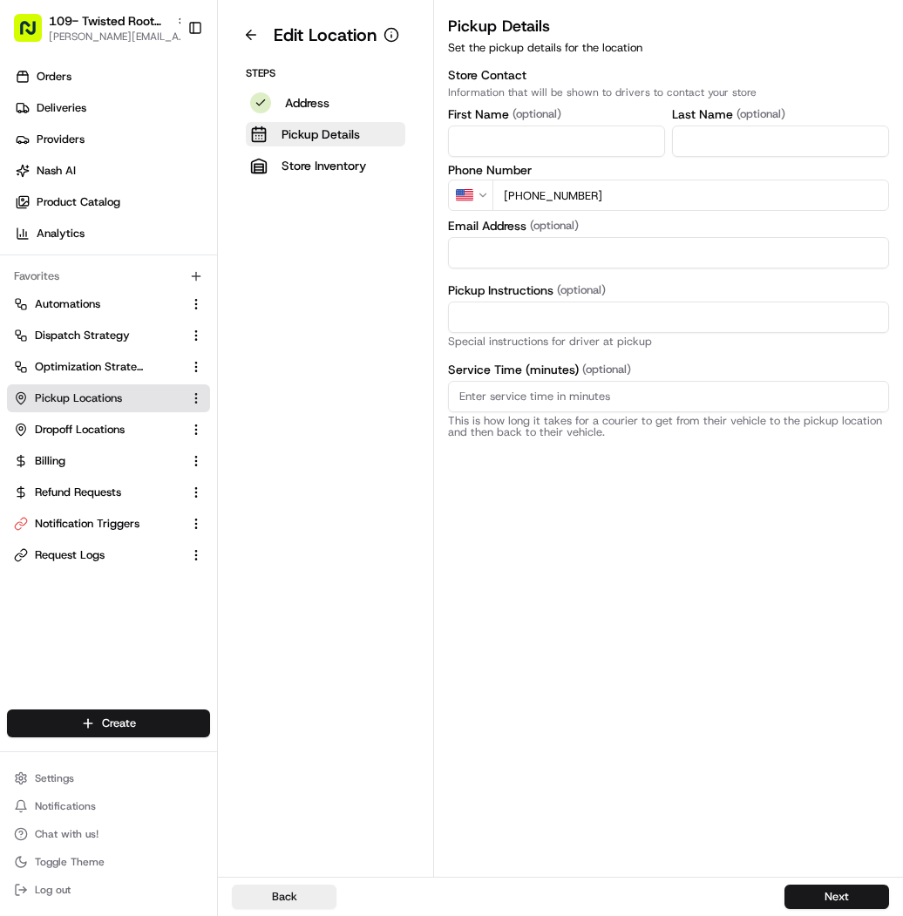
click at [659, 208] on input "+1 430 340 5230" at bounding box center [690, 195] width 397 height 31
click at [361, 168] on p "Store Inventory" at bounding box center [323, 165] width 85 height 17
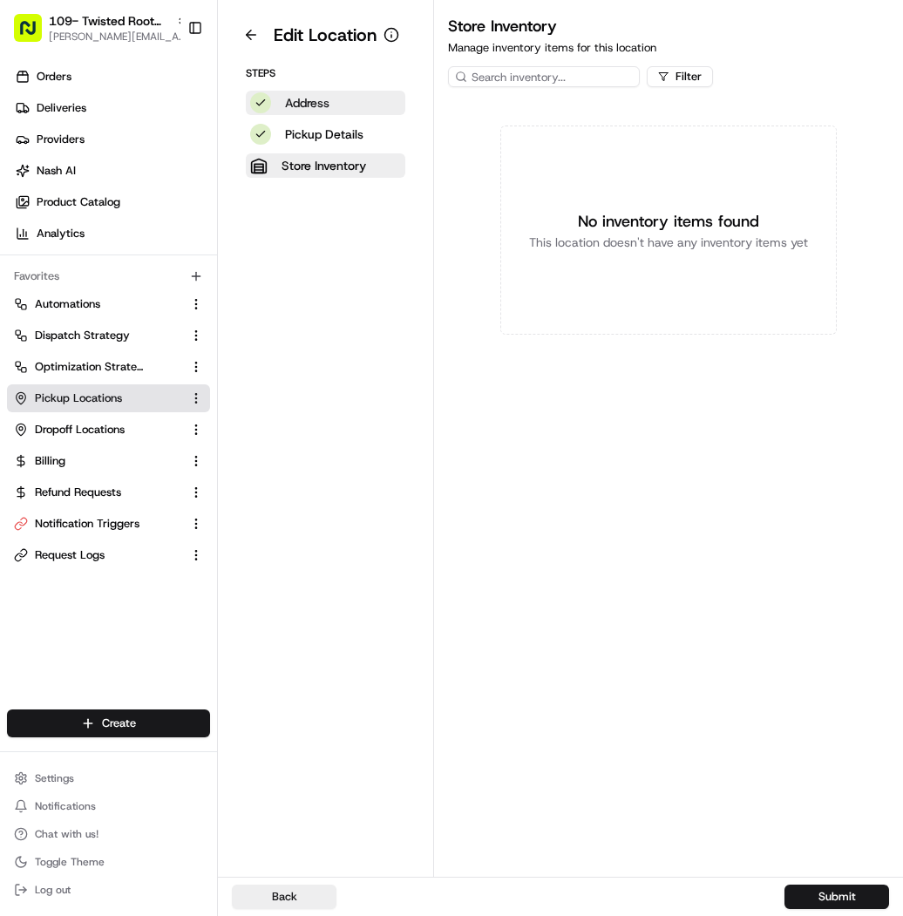
click at [373, 93] on button "Address" at bounding box center [325, 103] width 159 height 24
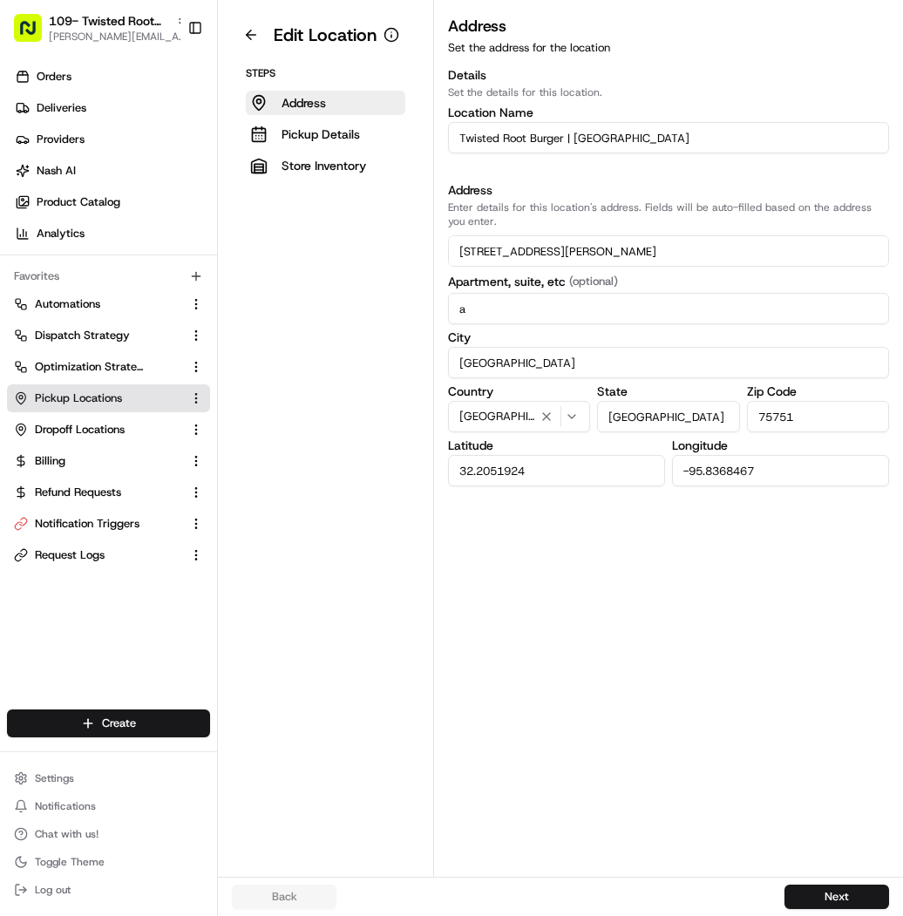
click at [634, 248] on input "1012 E Tyler St" at bounding box center [668, 250] width 441 height 31
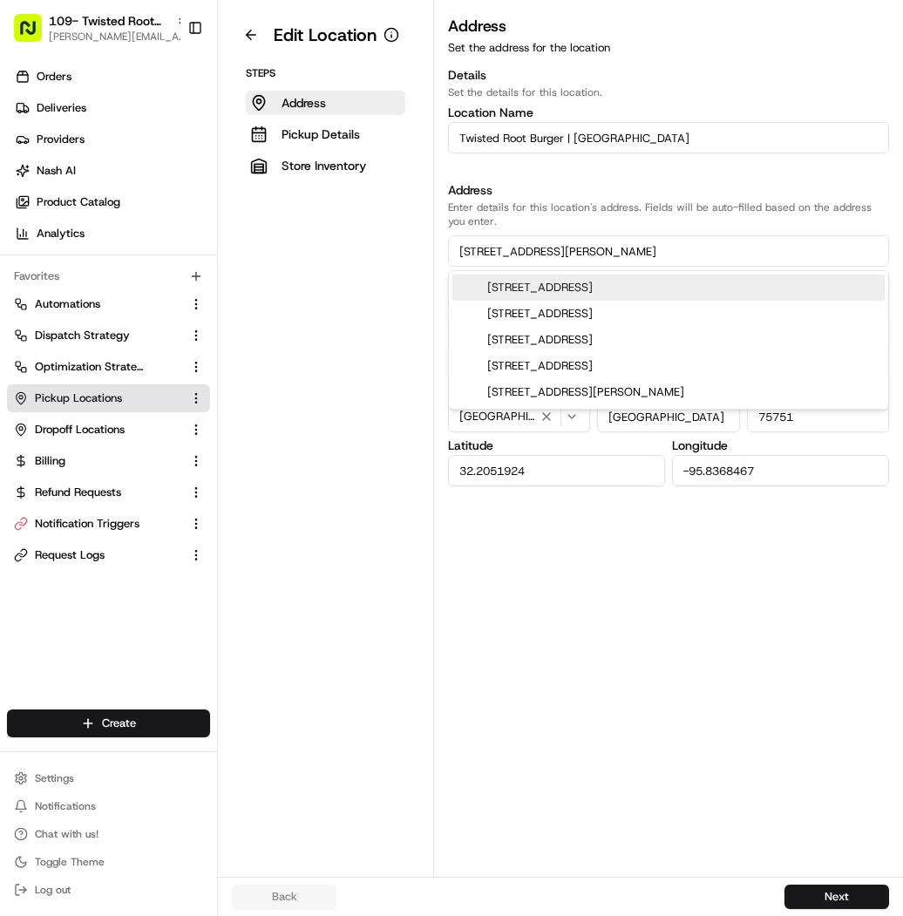
click at [634, 248] on input "1012 E Tyler St" at bounding box center [668, 250] width 441 height 31
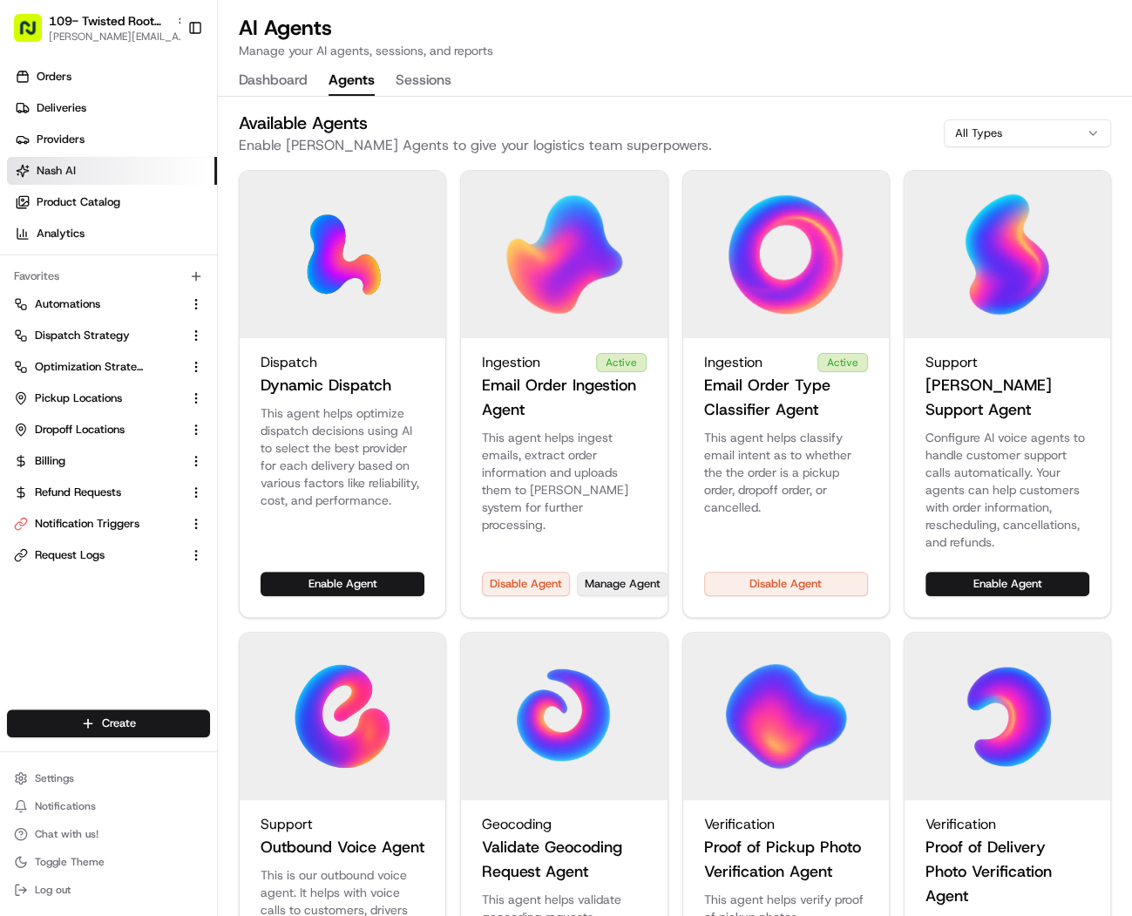
click at [626, 572] on button "Manage Agent" at bounding box center [623, 584] width 92 height 24
click at [614, 572] on button "Manage Agent" at bounding box center [623, 584] width 92 height 24
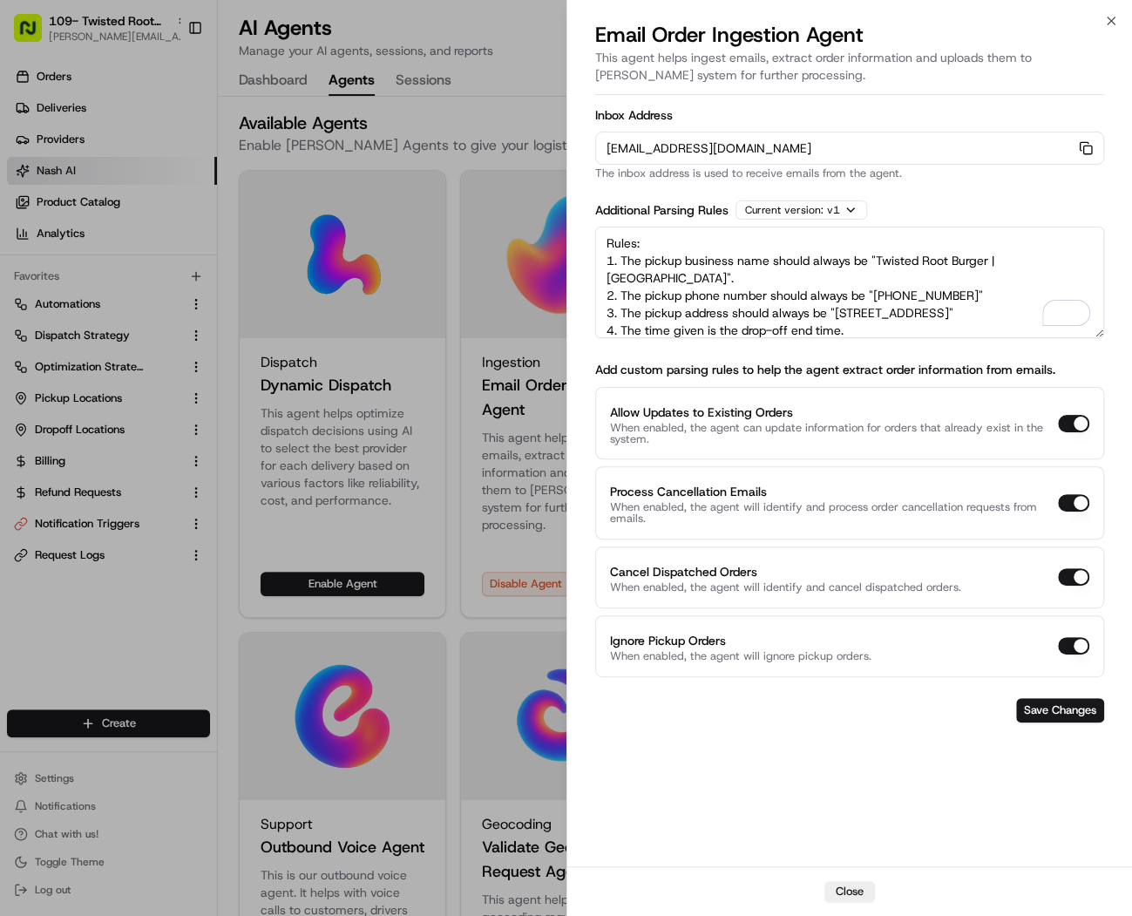
drag, startPoint x: 968, startPoint y: 275, endPoint x: 878, endPoint y: 278, distance: 90.7
click at [878, 278] on textarea "Rules: 1. The pickup business name should always be "Twisted Root Burger | [GEO…" at bounding box center [850, 283] width 510 height 112
paste textarea "[PHONE_NUMBER]"
type textarea "Rules: 1. The pickup business name should always be "Twisted Root Burger | [GEO…"
click at [1089, 709] on button "Save Changes" at bounding box center [1060, 710] width 88 height 24
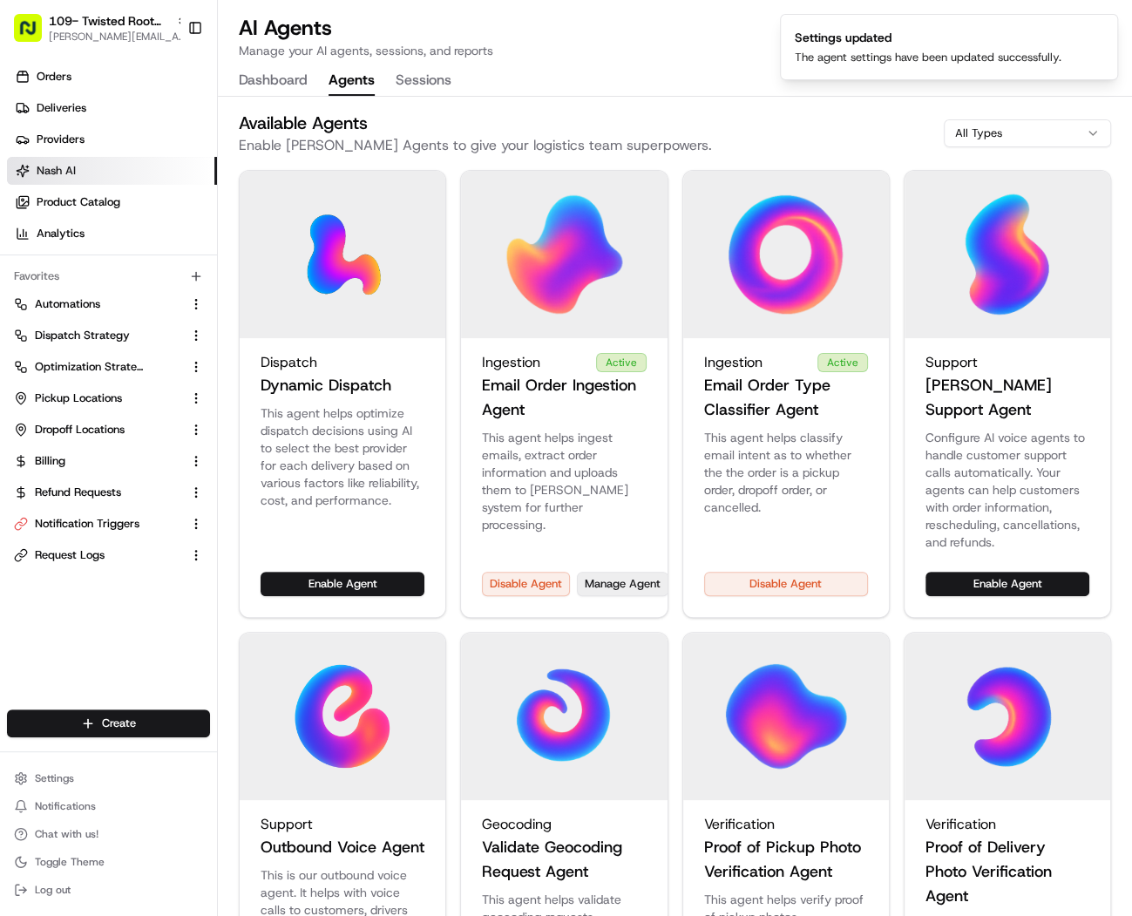
click at [634, 572] on button "Manage Agent" at bounding box center [623, 584] width 92 height 24
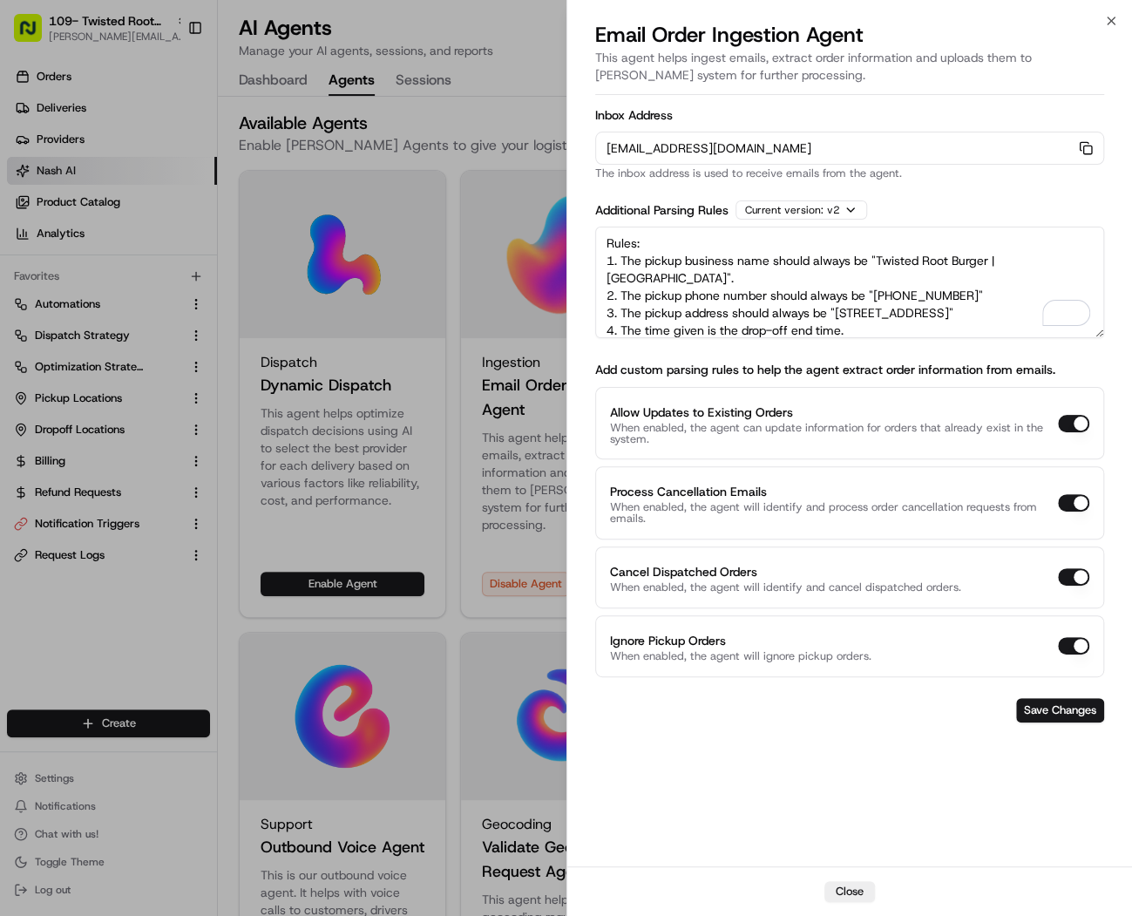
drag, startPoint x: 1014, startPoint y: 297, endPoint x: 839, endPoint y: 295, distance: 174.3
click at [839, 295] on textarea "Rules: 1. The pickup business name should always be "Twisted Root Burger | [GEO…" at bounding box center [850, 283] width 510 height 112
paste textarea "[STREET_ADDRESS][PERSON_NAME]"
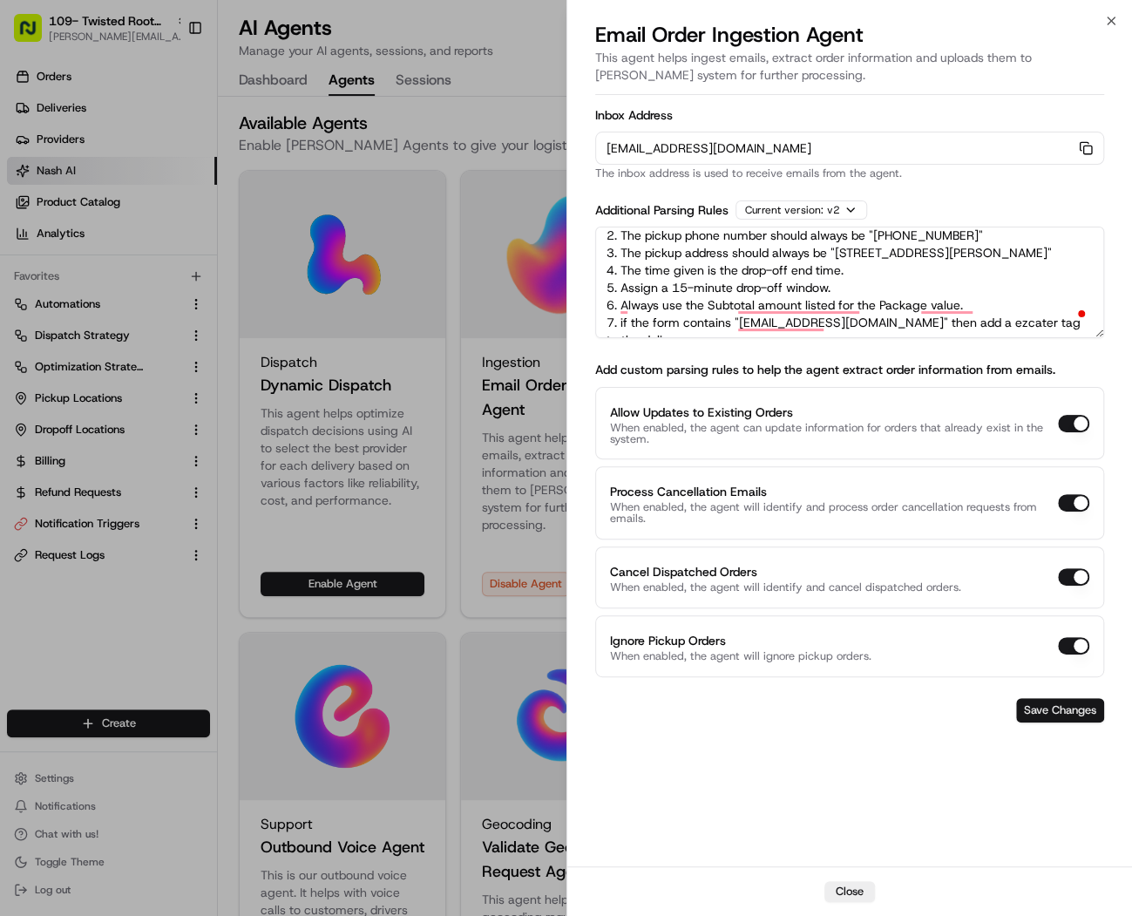
type textarea "Rules: 1. The pickup business name should always be "Twisted Root Burger | [GEO…"
click at [1061, 701] on button "Save Changes" at bounding box center [1060, 710] width 88 height 24
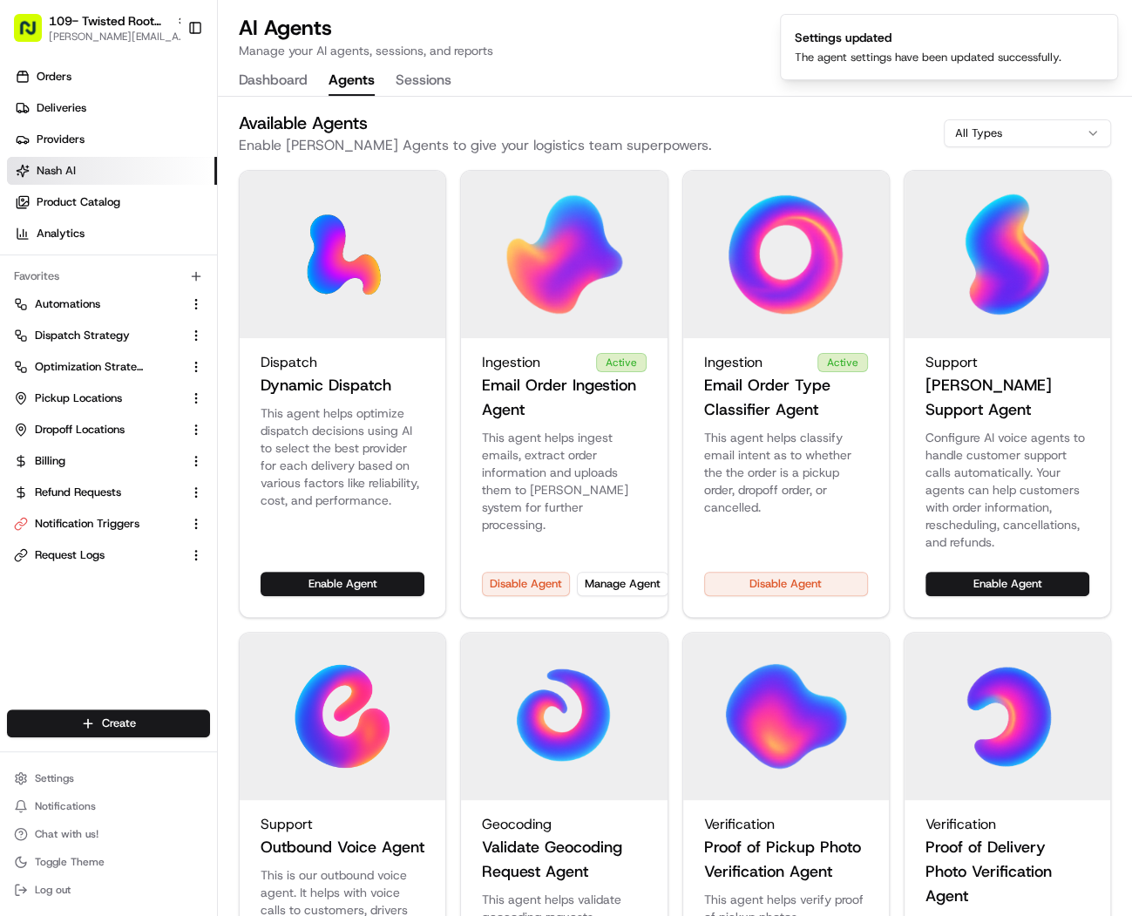
click at [95, 791] on ul "Settings Notifications Chat with us! Toggle Theme Log out" at bounding box center [108, 834] width 203 height 136
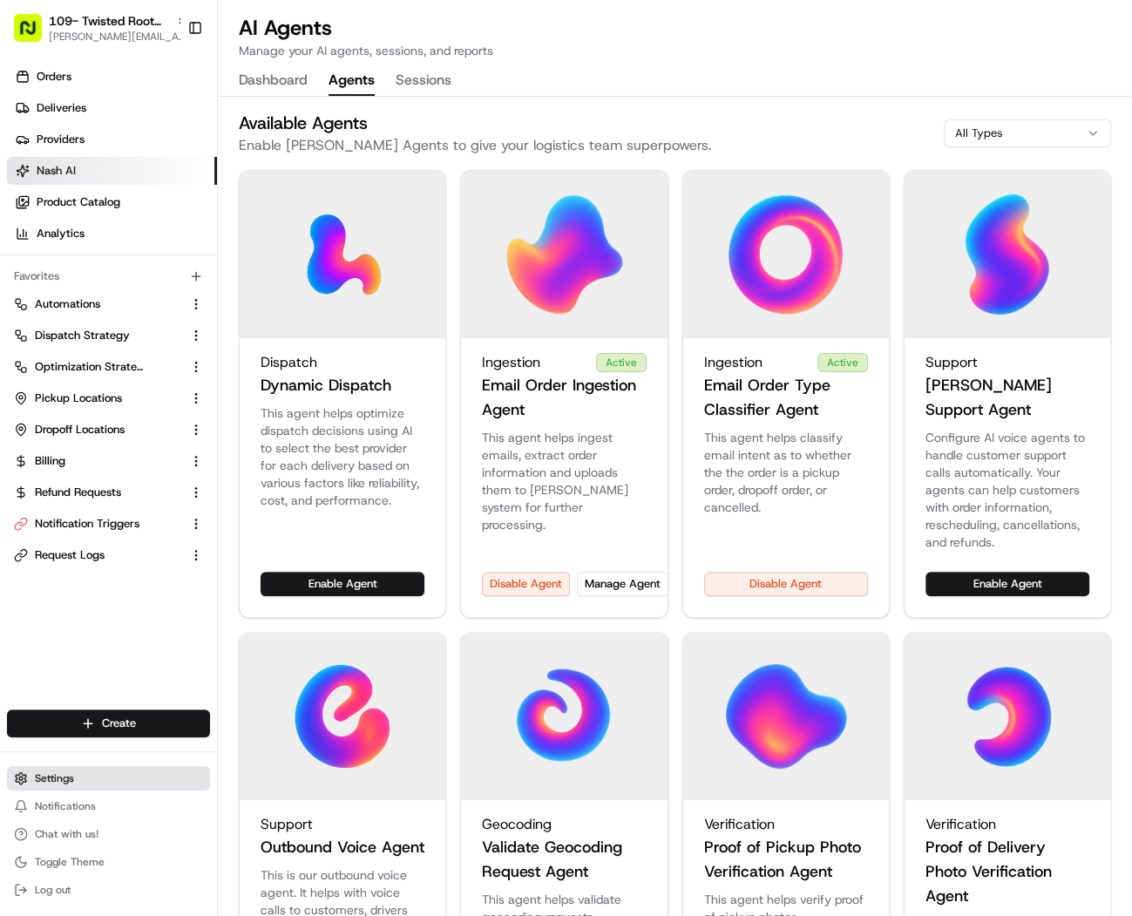
click at [95, 783] on button "Settings" at bounding box center [108, 778] width 203 height 24
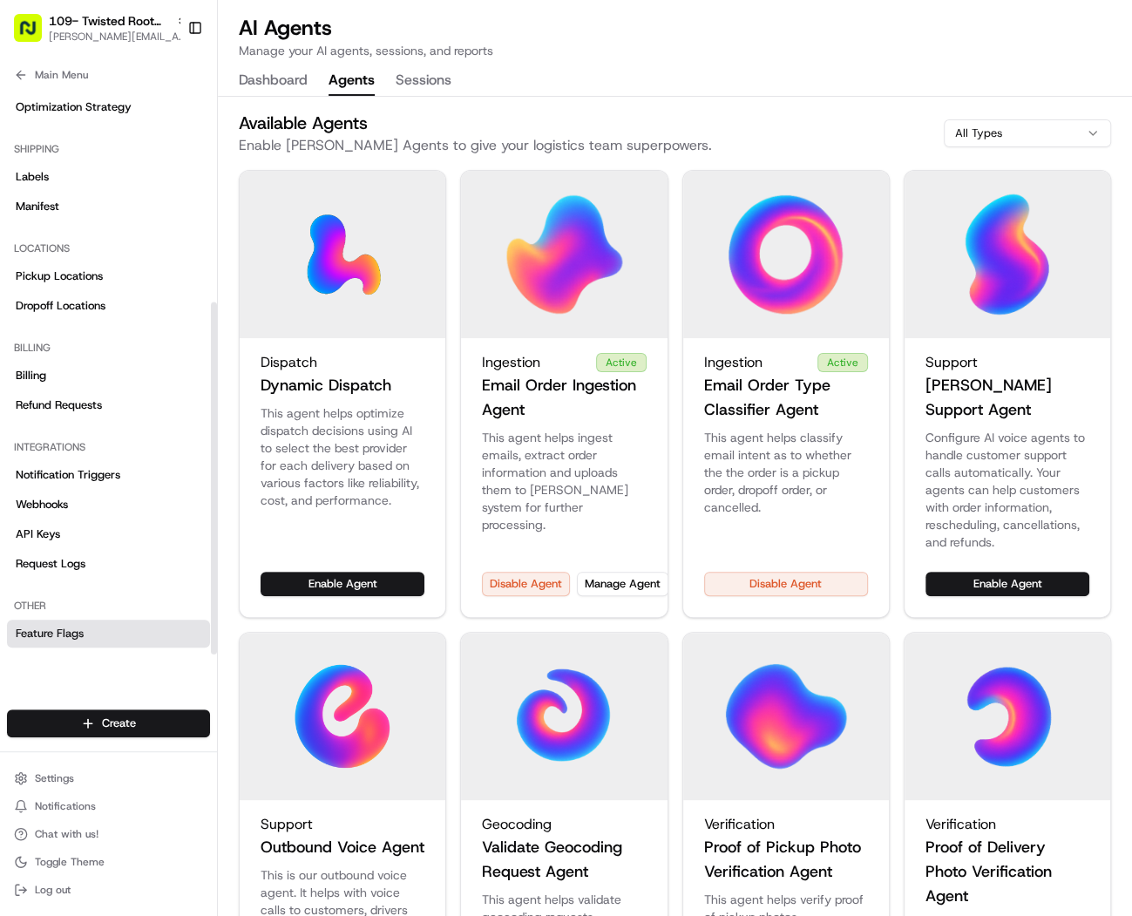
click at [67, 627] on span "Feature Flags" at bounding box center [50, 634] width 68 height 16
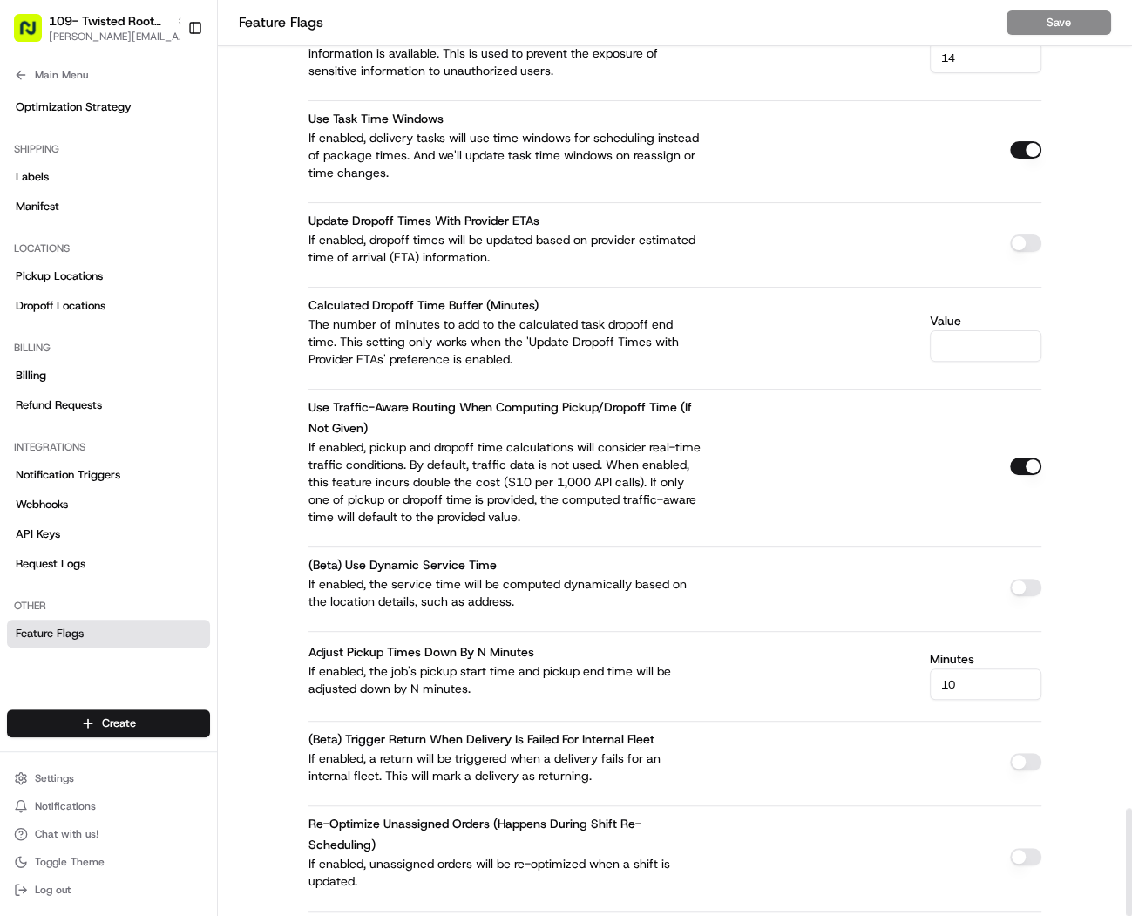
click at [1028, 458] on button "button" at bounding box center [1025, 466] width 31 height 17
click at [1083, 32] on button "Save" at bounding box center [1059, 22] width 105 height 24
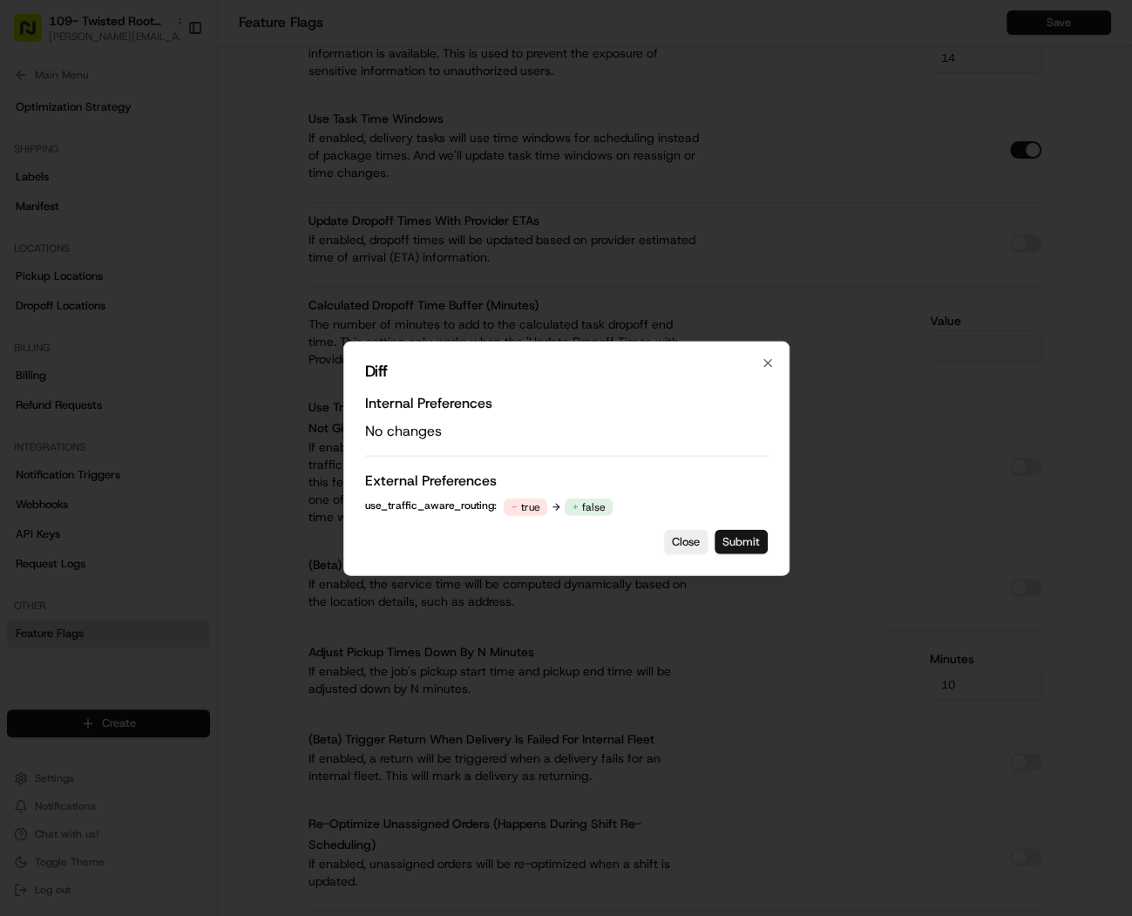
click at [749, 542] on button "Submit" at bounding box center [741, 541] width 53 height 24
